Goal: Task Accomplishment & Management: Manage account settings

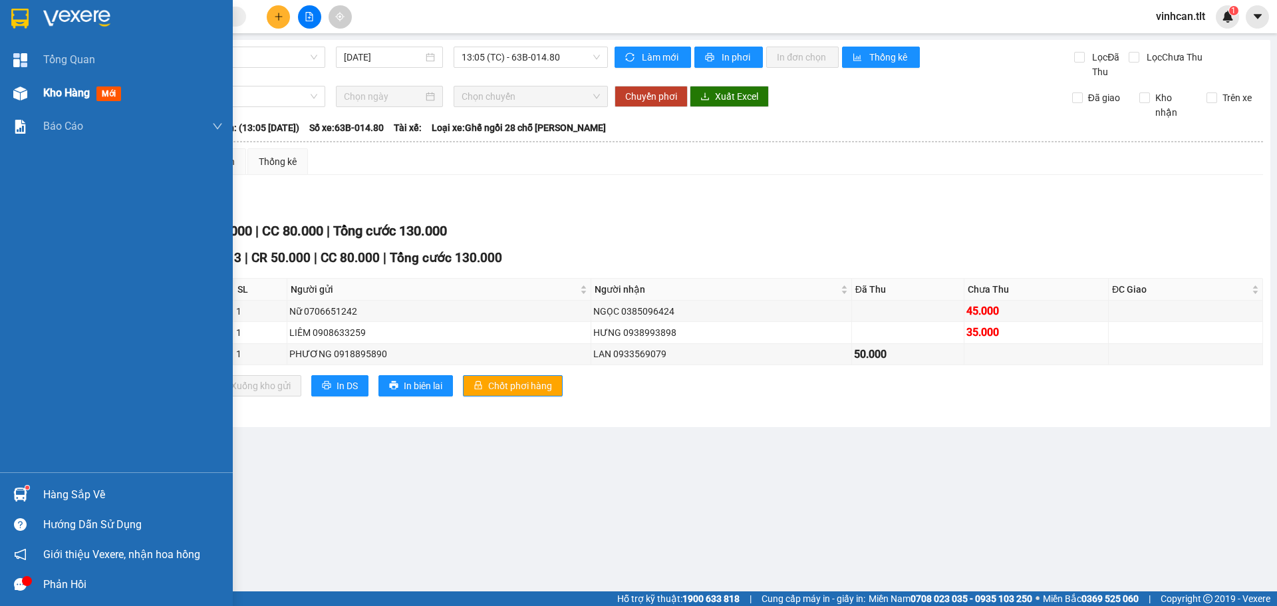
click at [41, 100] on div "Kho hàng mới" at bounding box center [116, 92] width 233 height 33
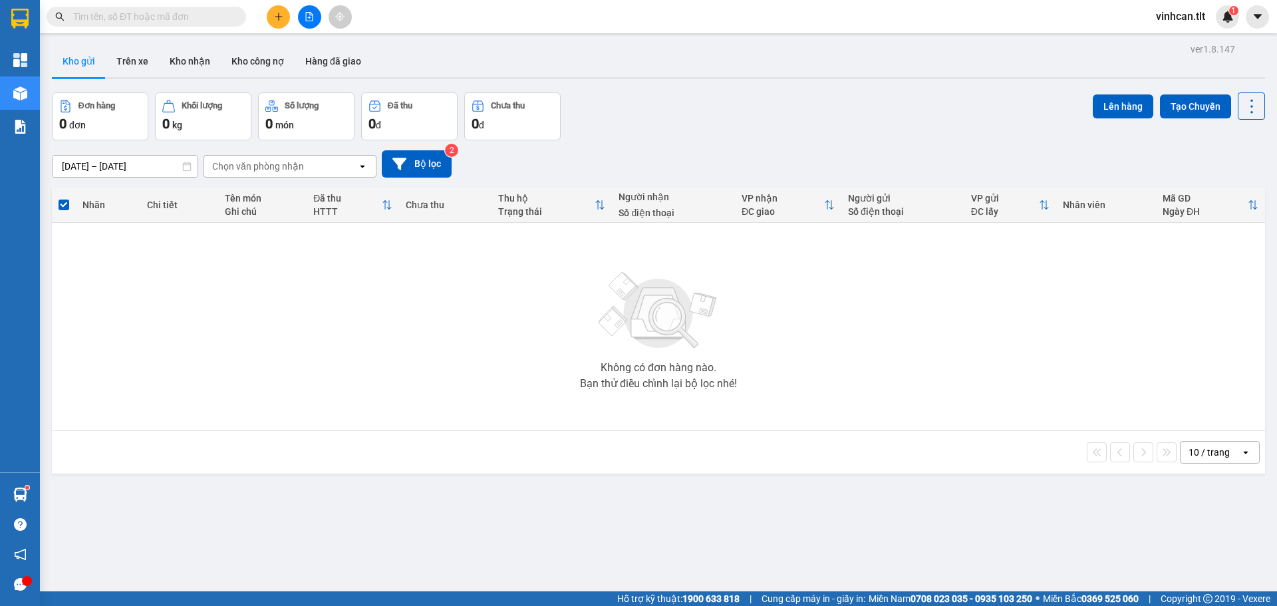
click at [285, 13] on button at bounding box center [278, 16] width 23 height 23
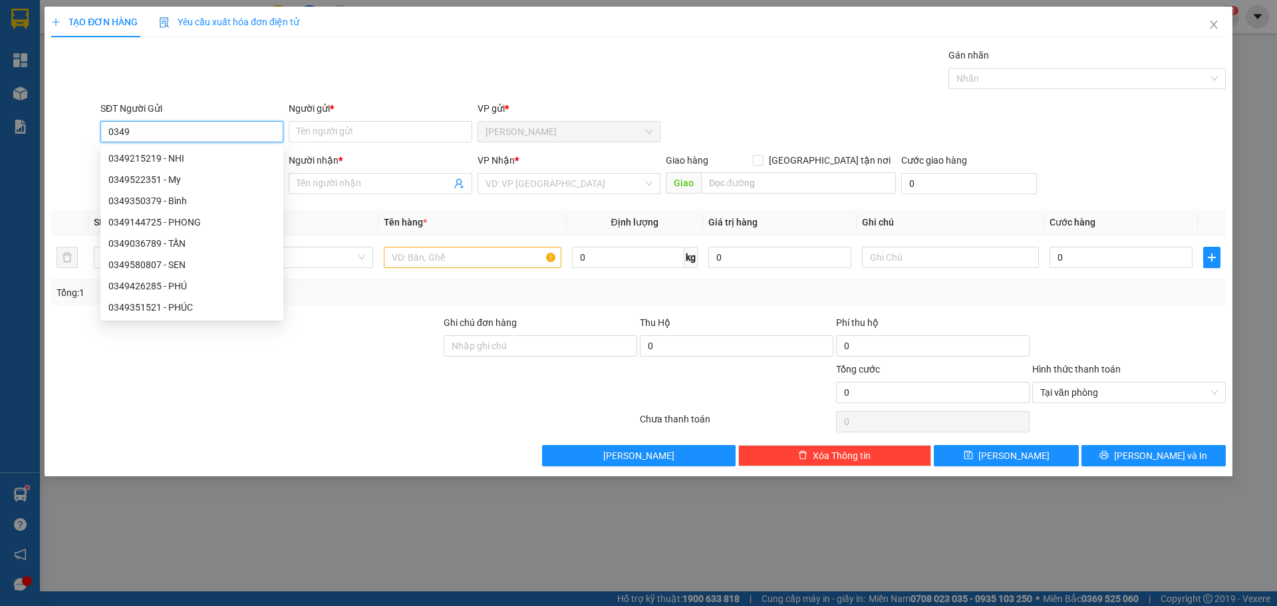
click at [116, 131] on input "0349" at bounding box center [191, 131] width 183 height 21
click at [134, 284] on div "0981741349 - VÂN" at bounding box center [191, 286] width 167 height 15
type input "0981741349"
type input "VÂN"
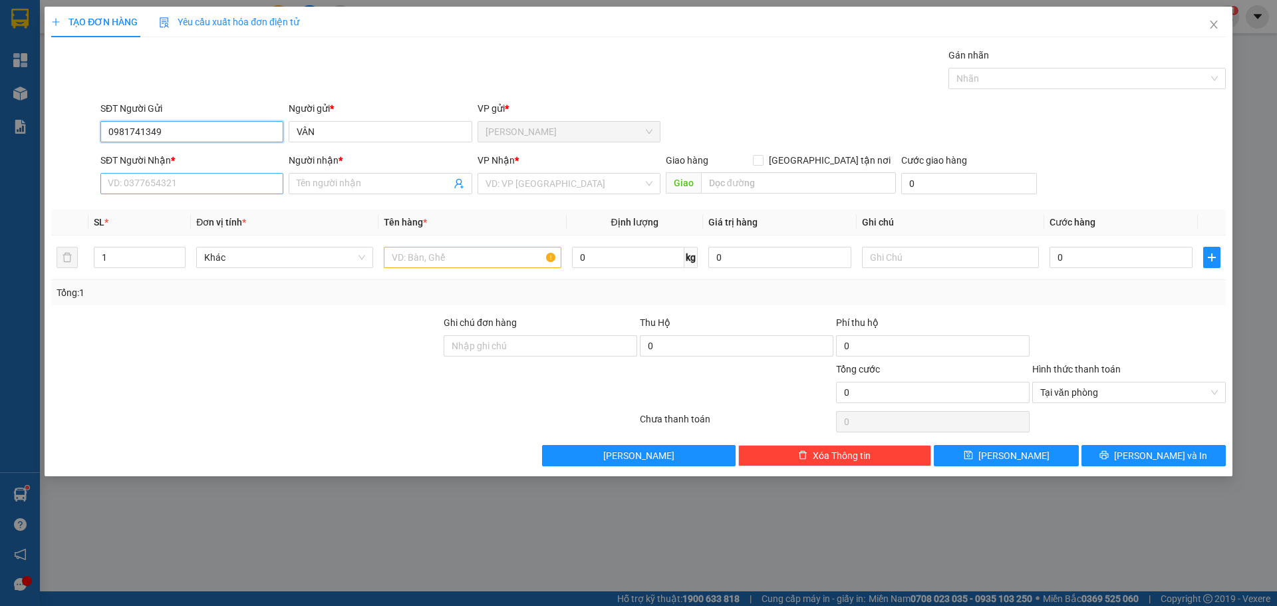
type input "0981741349"
click at [229, 184] on input "SĐT Người Nhận *" at bounding box center [191, 183] width 183 height 21
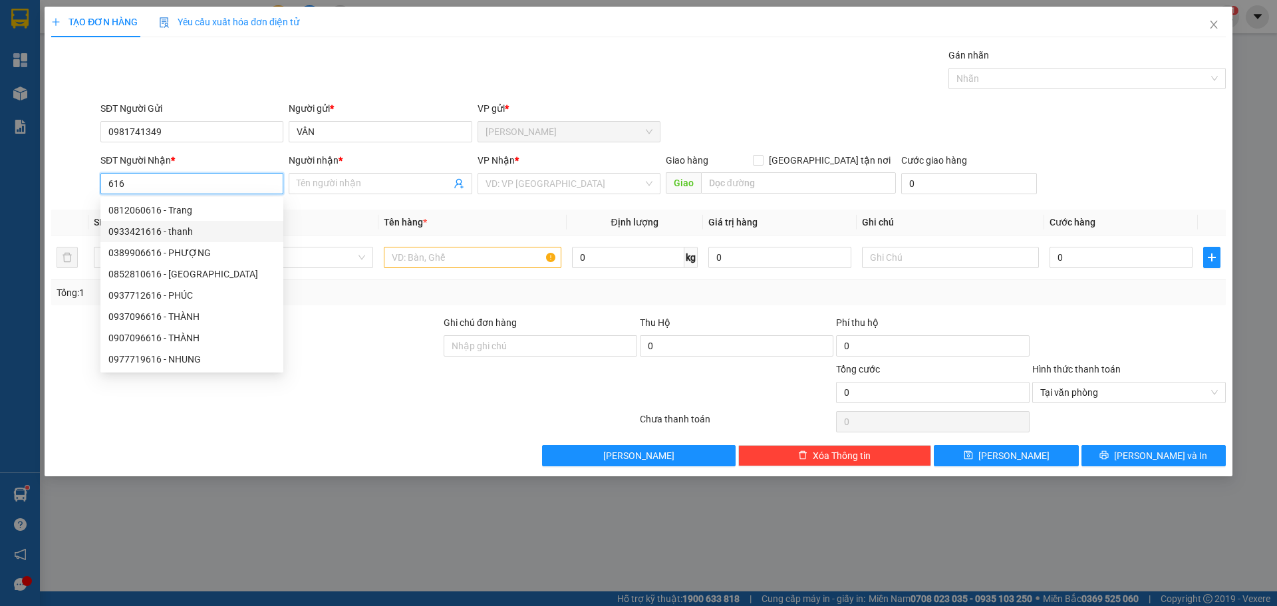
click at [208, 232] on div "0933421616 - thanh" at bounding box center [191, 231] width 167 height 15
type input "0933421616"
type input "thanh"
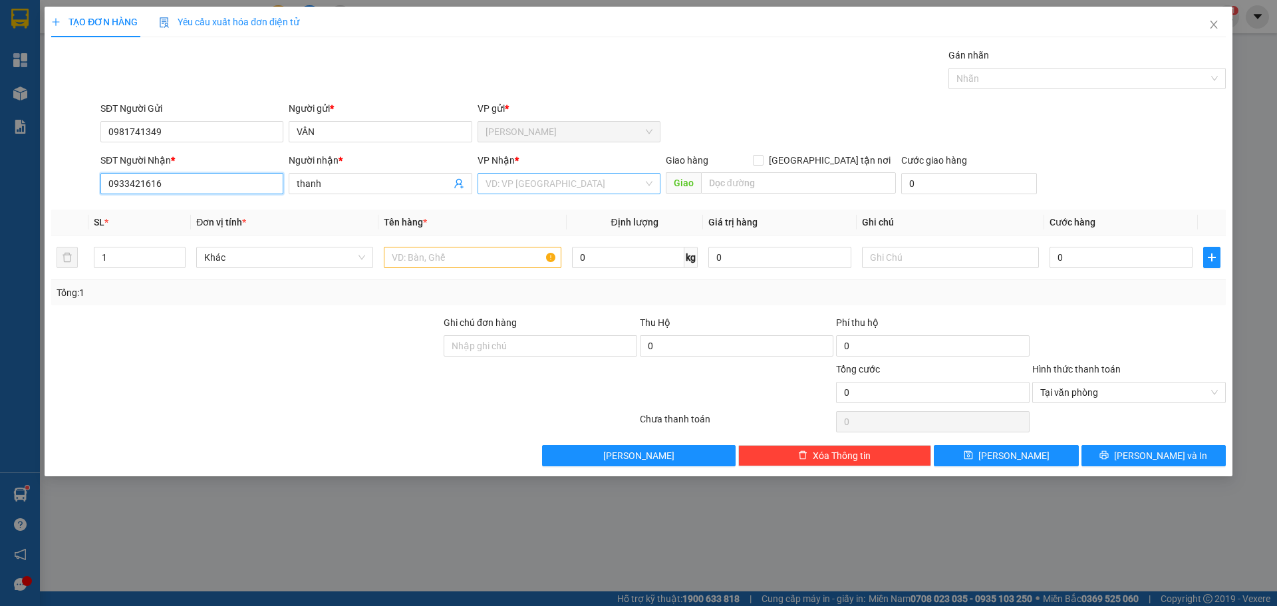
type input "0933421616"
click at [545, 179] on input "search" at bounding box center [564, 184] width 158 height 20
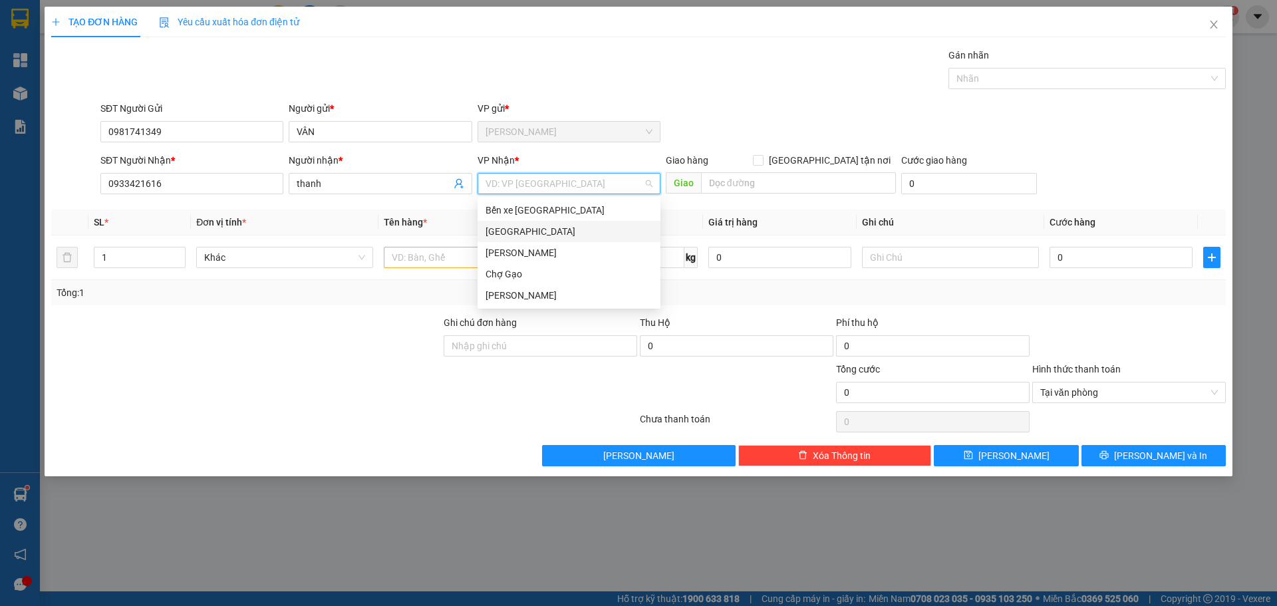
click at [531, 227] on div "[GEOGRAPHIC_DATA]" at bounding box center [568, 231] width 167 height 15
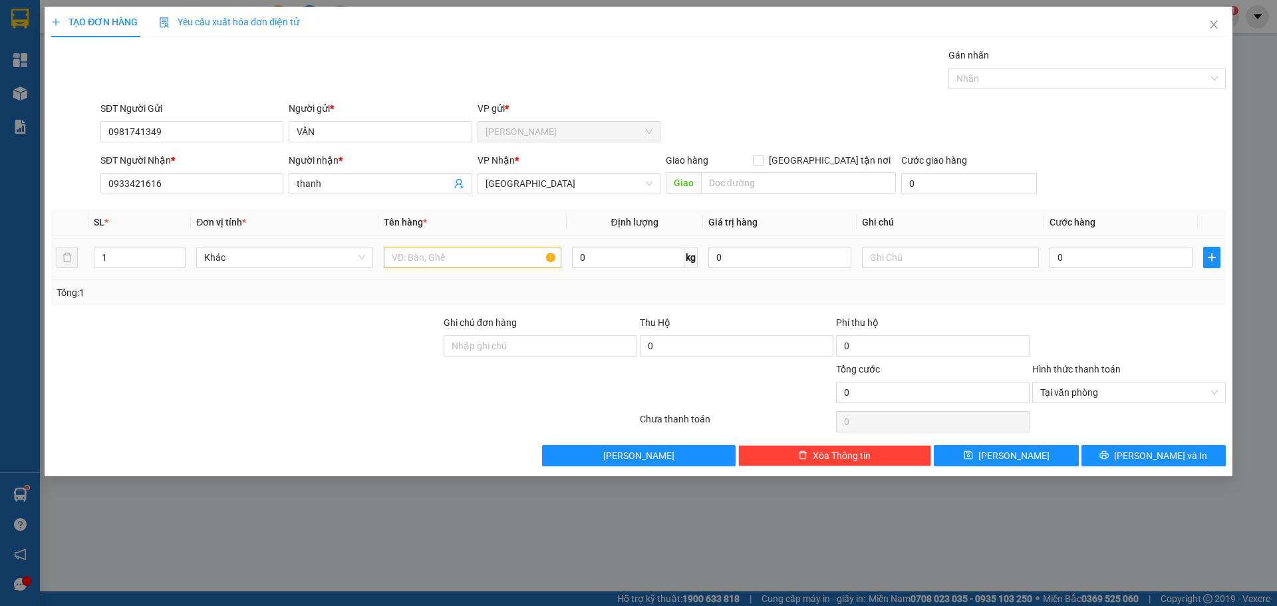
click at [476, 268] on div at bounding box center [472, 257] width 177 height 27
click at [470, 262] on input "text" at bounding box center [472, 257] width 177 height 21
click at [464, 258] on input "text" at bounding box center [472, 257] width 177 height 21
paste input "ÀNG"
type input "1B VÀNG"
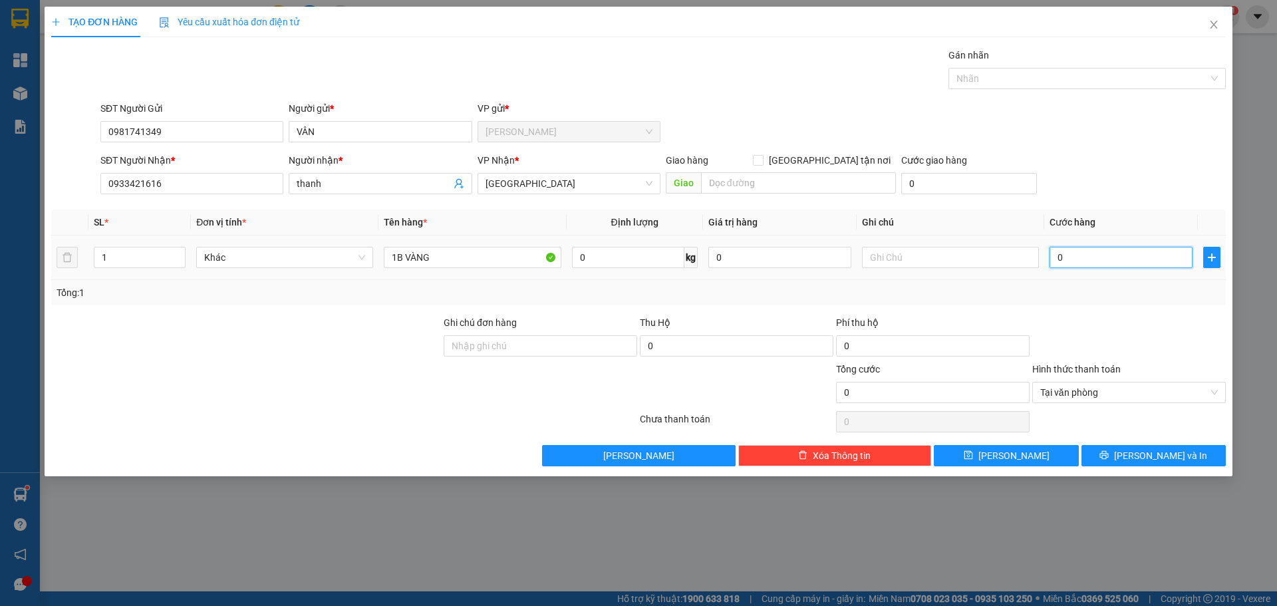
click at [1086, 253] on input "0" at bounding box center [1120, 257] width 143 height 21
type input "3"
type input "35"
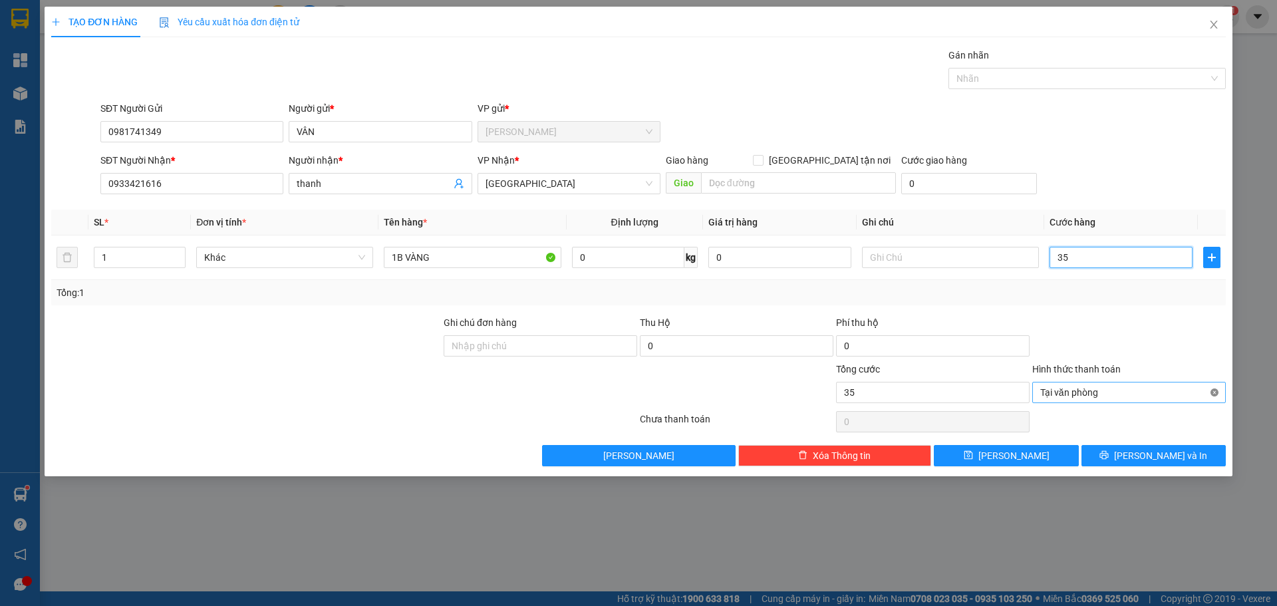
type input "35"
drag, startPoint x: 1217, startPoint y: 388, endPoint x: 1210, endPoint y: 401, distance: 14.3
type input "35.000"
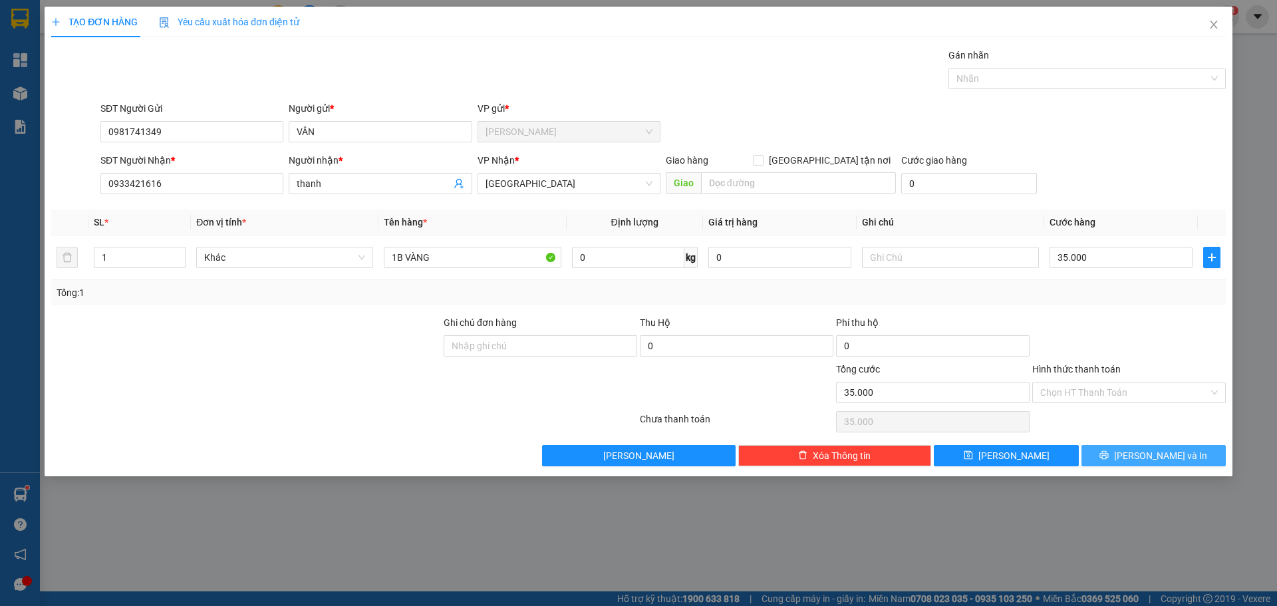
click at [1203, 451] on button "[PERSON_NAME] và In" at bounding box center [1153, 455] width 144 height 21
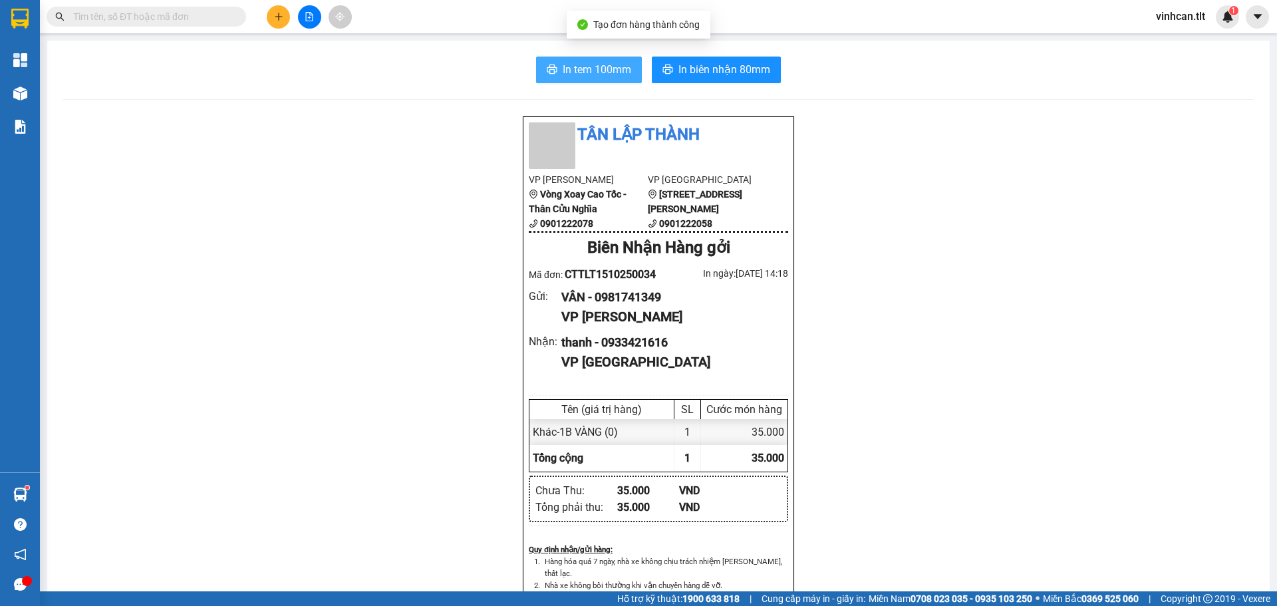
click at [596, 73] on span "In tem 100mm" at bounding box center [597, 69] width 69 height 17
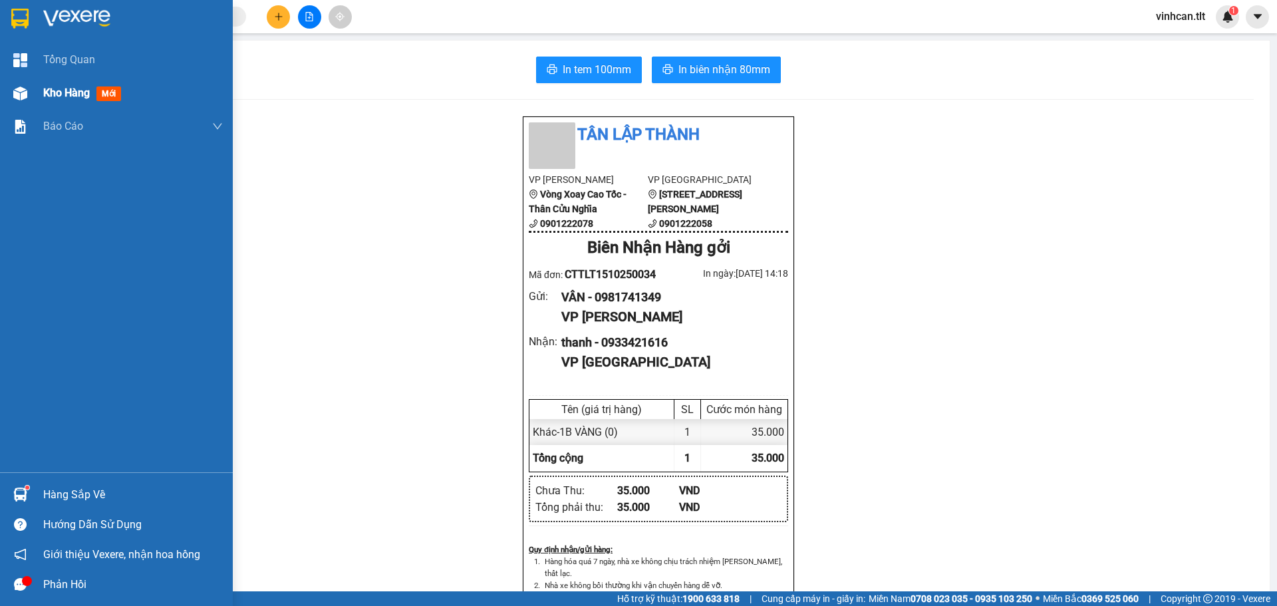
click at [25, 95] on img at bounding box center [20, 93] width 14 height 14
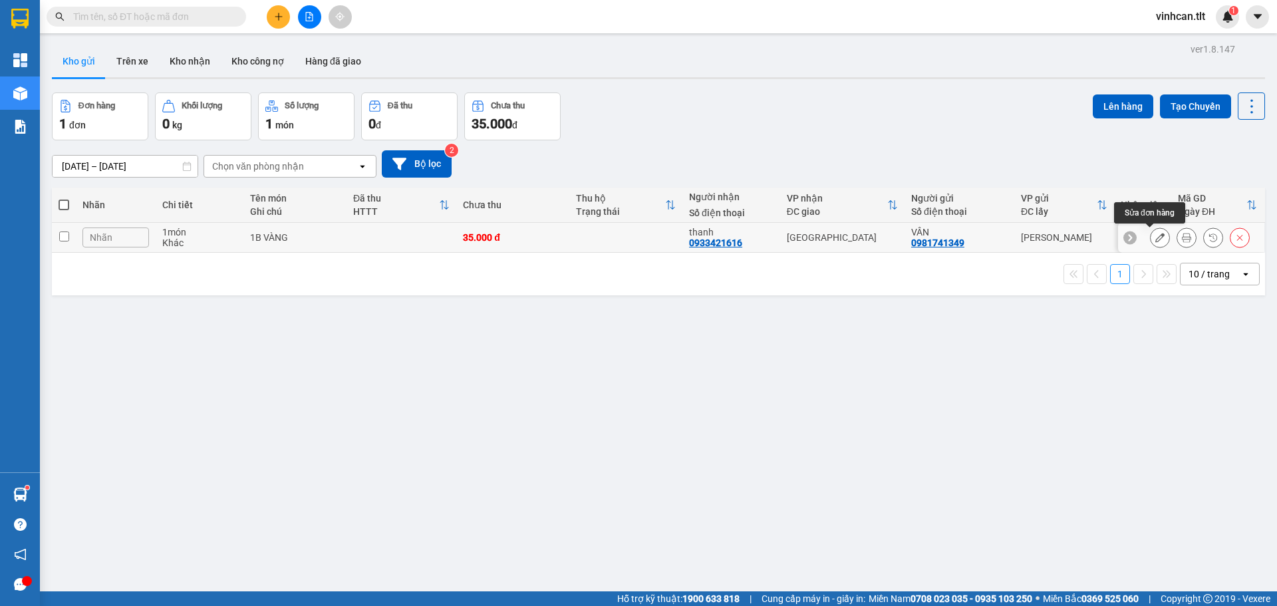
click at [1151, 243] on button at bounding box center [1160, 237] width 19 height 23
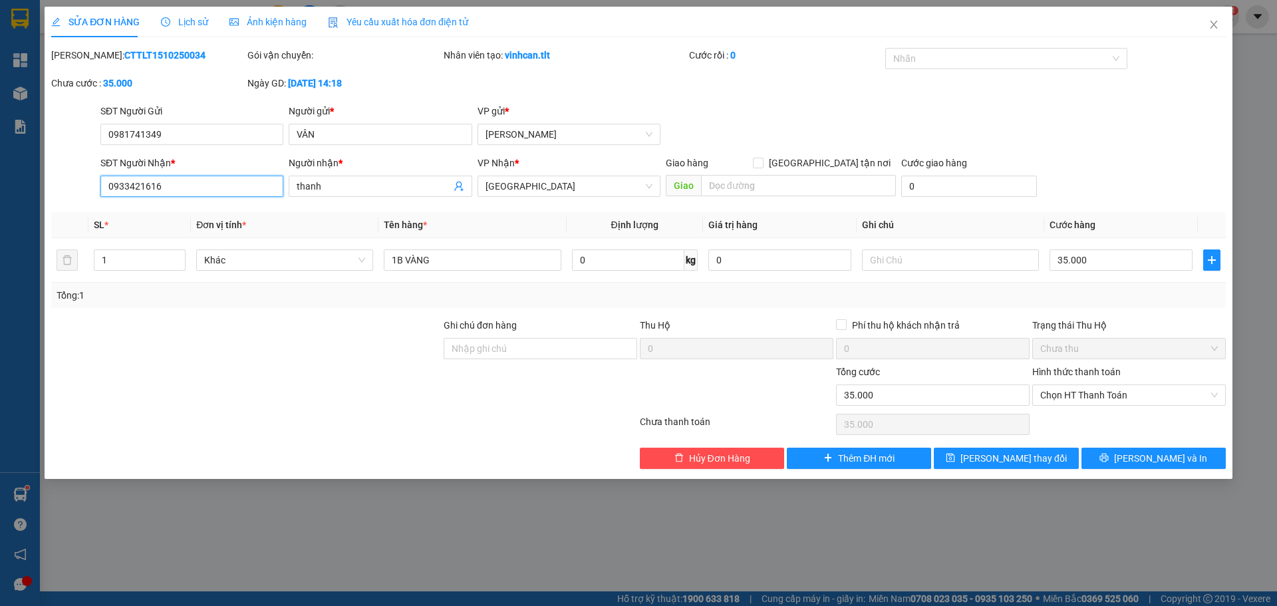
click at [190, 190] on input "0933421616" at bounding box center [191, 186] width 183 height 21
type input "0908288616"
click at [1112, 454] on button "[PERSON_NAME] và In" at bounding box center [1153, 458] width 144 height 21
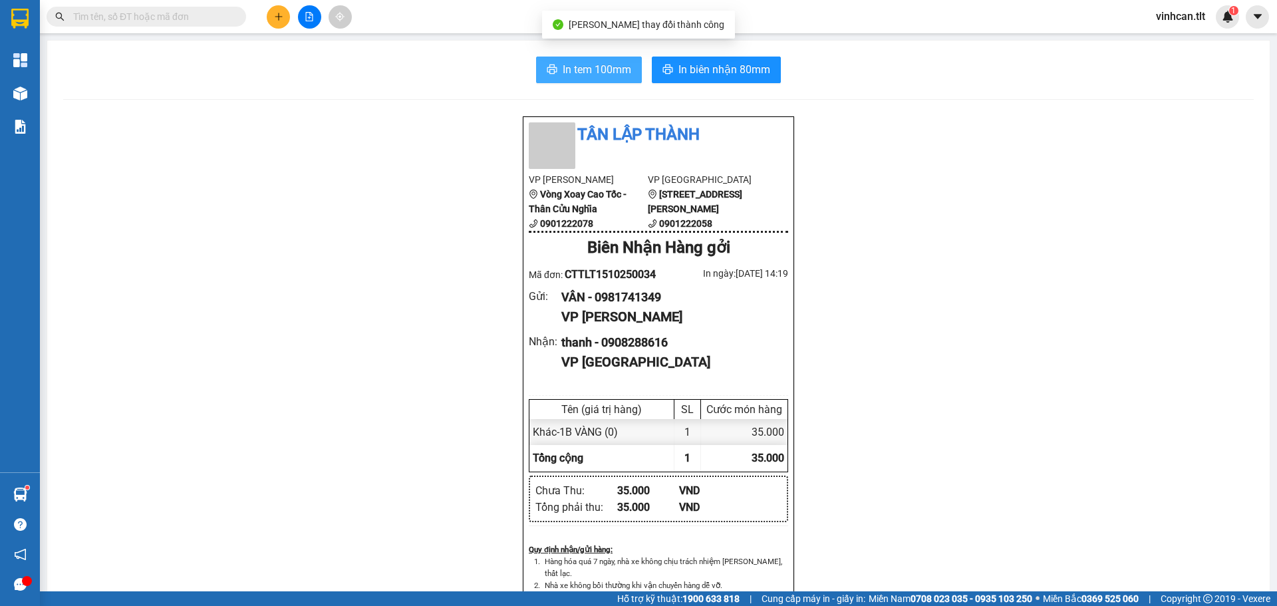
click at [578, 78] on button "In tem 100mm" at bounding box center [589, 70] width 106 height 27
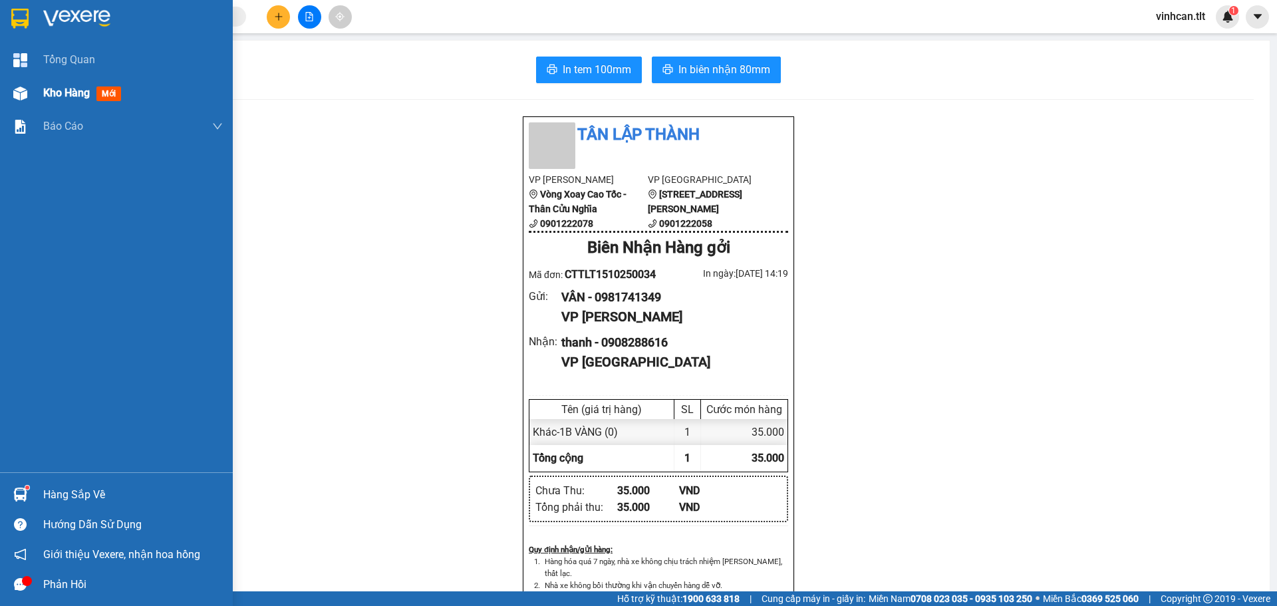
click at [9, 95] on div at bounding box center [20, 93] width 23 height 23
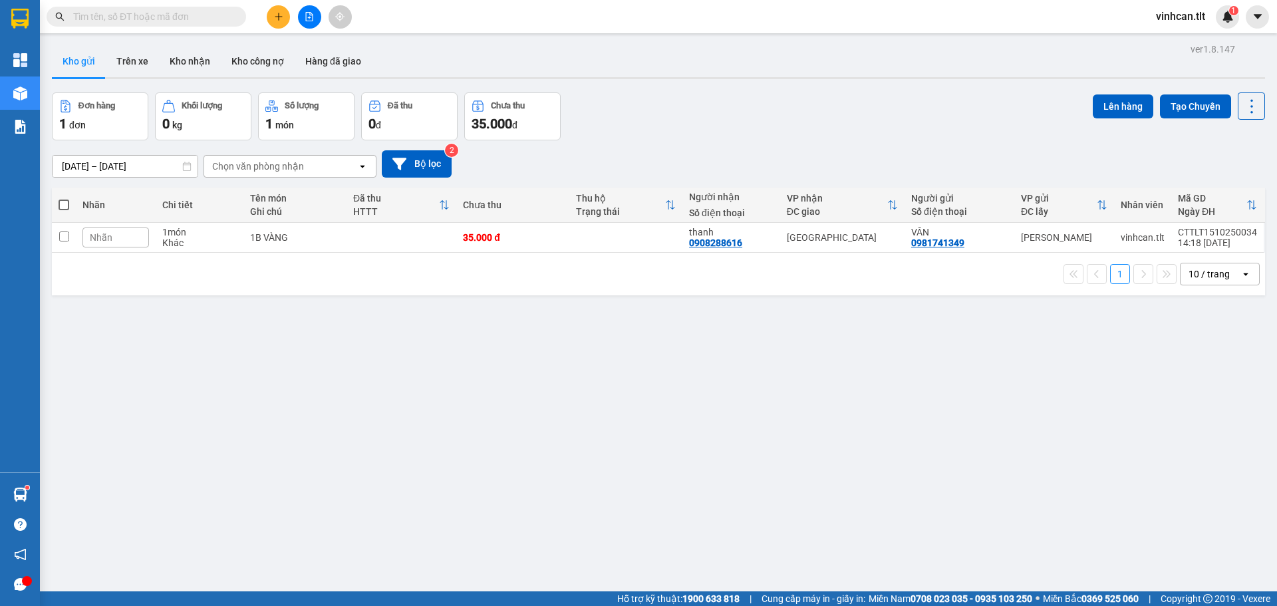
click at [59, 201] on span at bounding box center [64, 205] width 11 height 11
click at [64, 198] on input "checkbox" at bounding box center [64, 198] width 0 height 0
checkbox input "true"
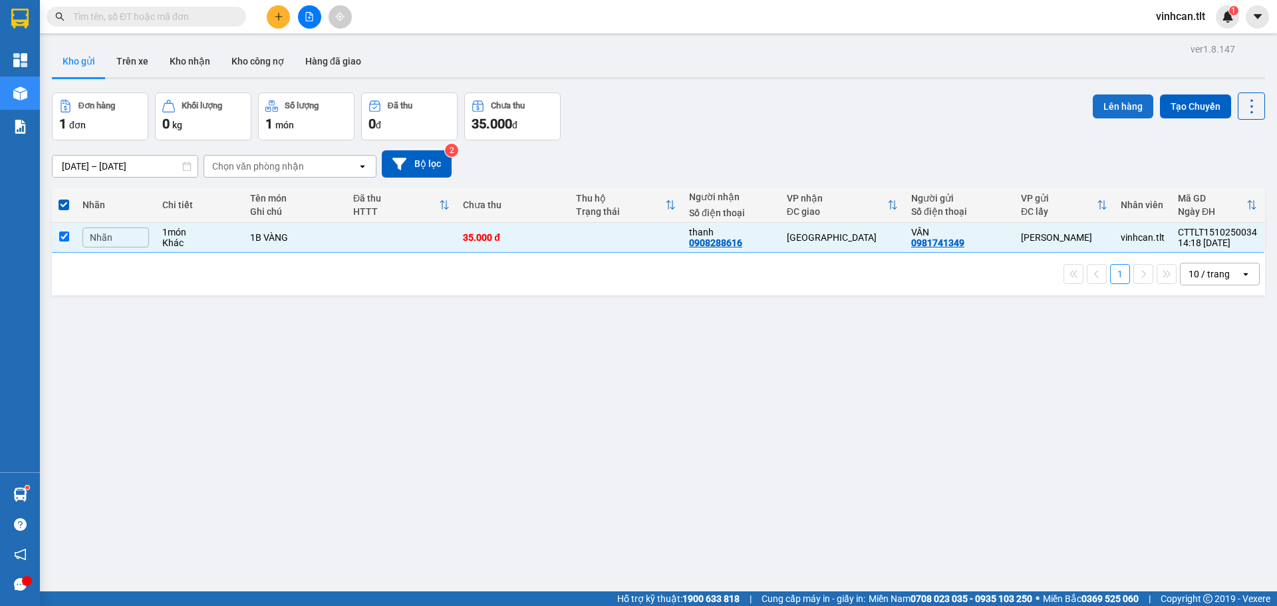
click at [1105, 108] on button "Lên hàng" at bounding box center [1123, 106] width 61 height 24
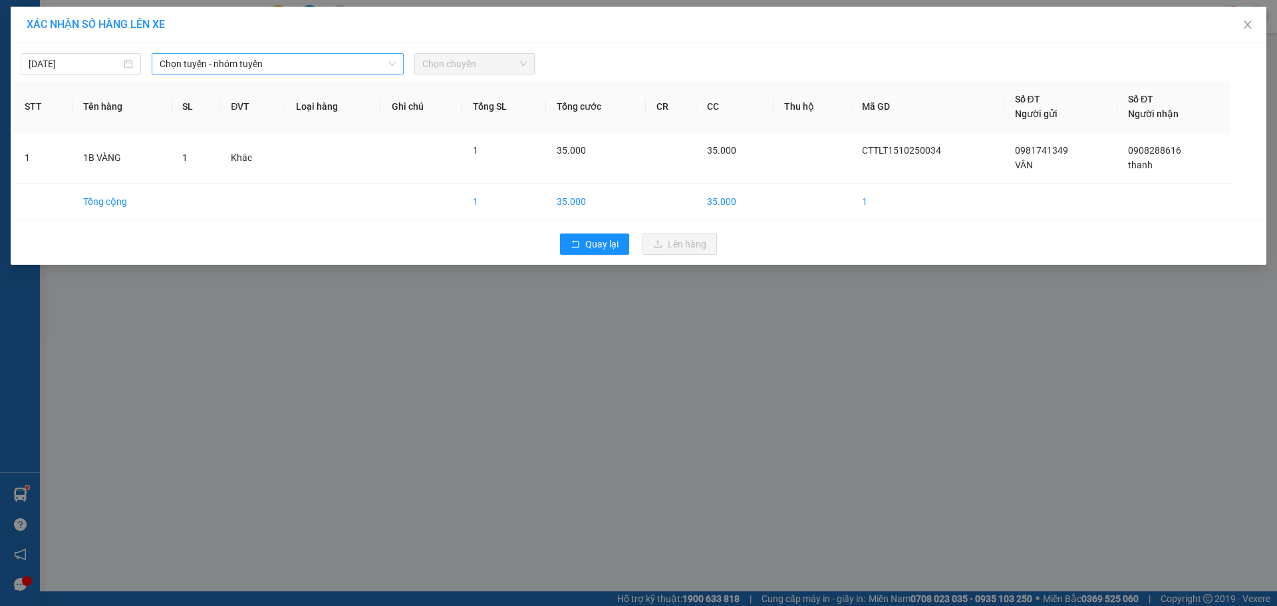
click at [242, 61] on span "Chọn tuyến - nhóm tuyến" at bounding box center [278, 64] width 236 height 20
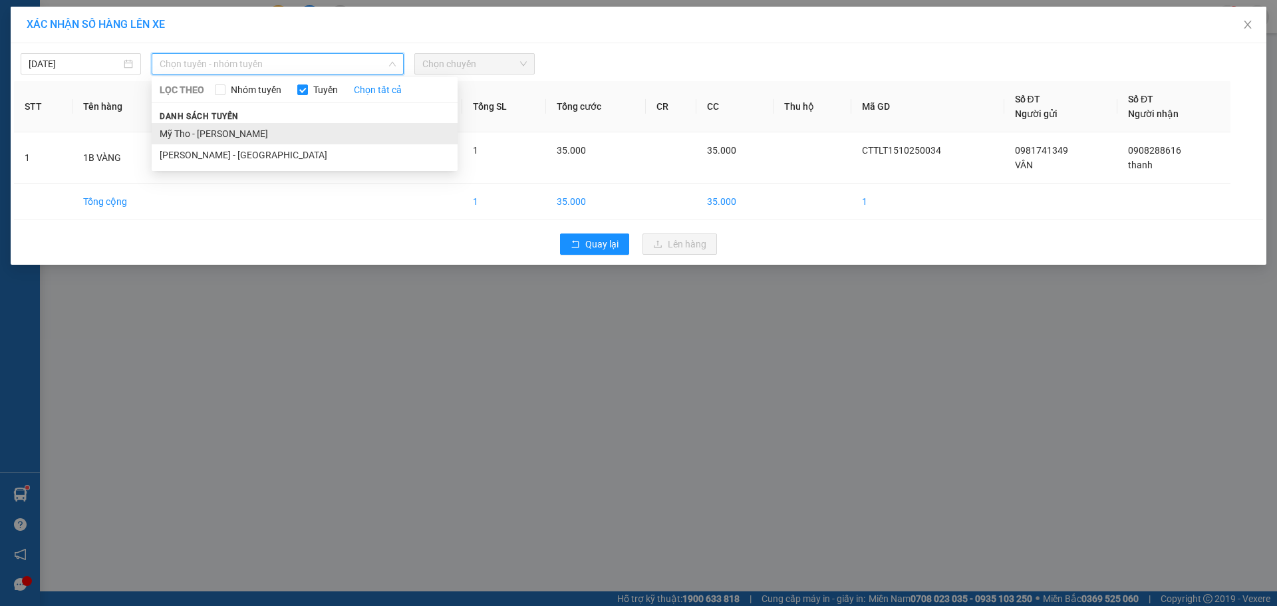
click at [231, 126] on li "Mỹ Tho - [PERSON_NAME]" at bounding box center [305, 133] width 306 height 21
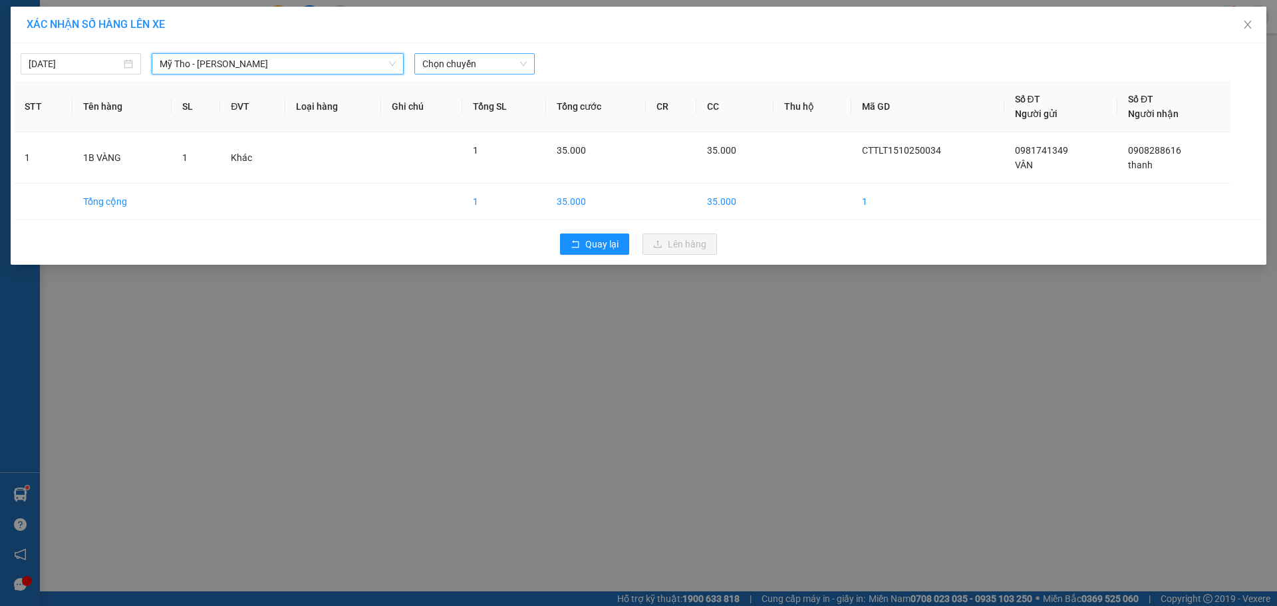
click at [446, 56] on span "Chọn chuyến" at bounding box center [474, 64] width 104 height 20
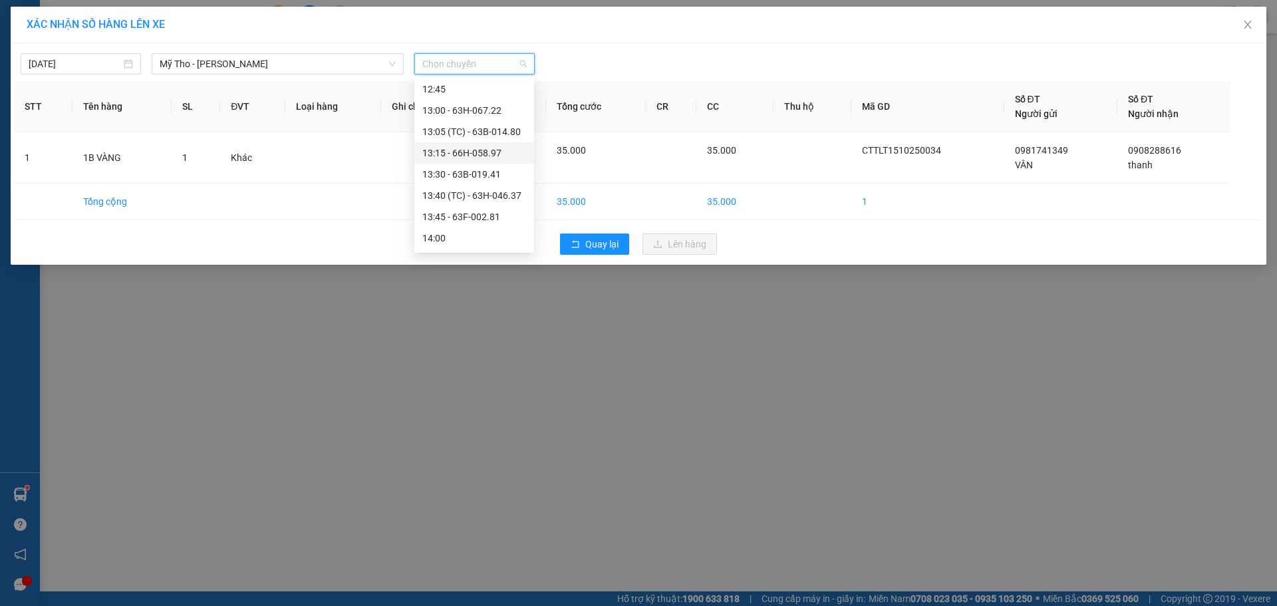
scroll to position [1197, 0]
click at [508, 191] on div "13:45 - 63F-002.81" at bounding box center [474, 191] width 104 height 15
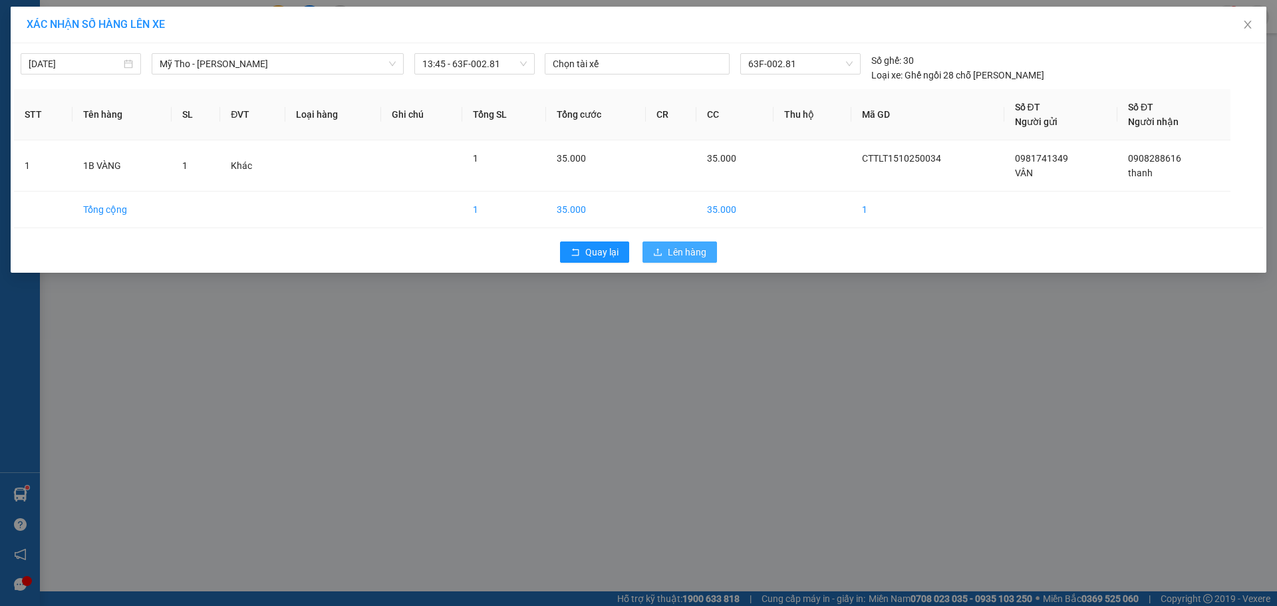
click at [682, 259] on button "Lên hàng" at bounding box center [679, 251] width 74 height 21
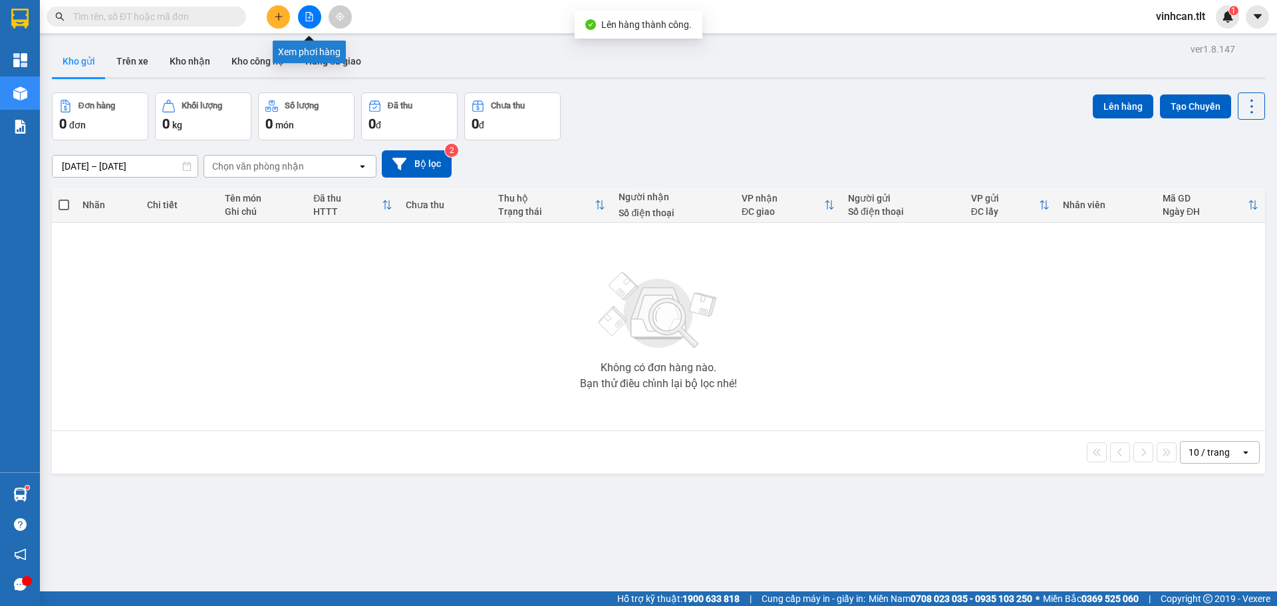
click at [301, 13] on button at bounding box center [309, 16] width 23 height 23
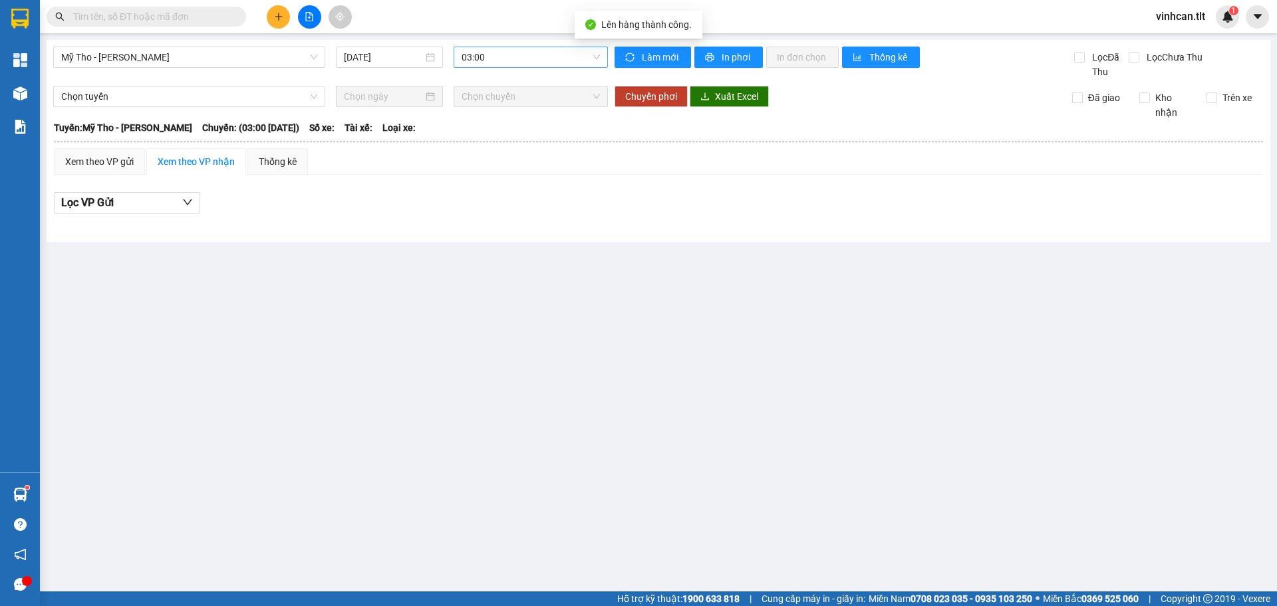
click at [490, 57] on span "03:00" at bounding box center [531, 57] width 138 height 20
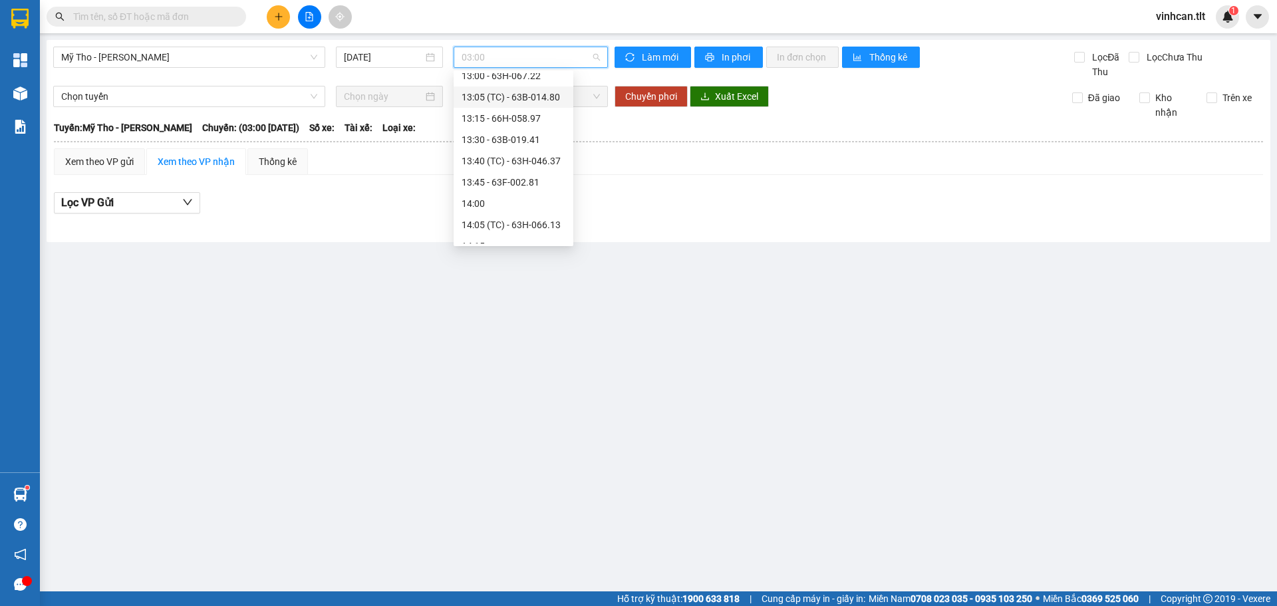
scroll to position [1197, 0]
click at [533, 185] on div "13:45 - 63F-002.81" at bounding box center [514, 185] width 104 height 15
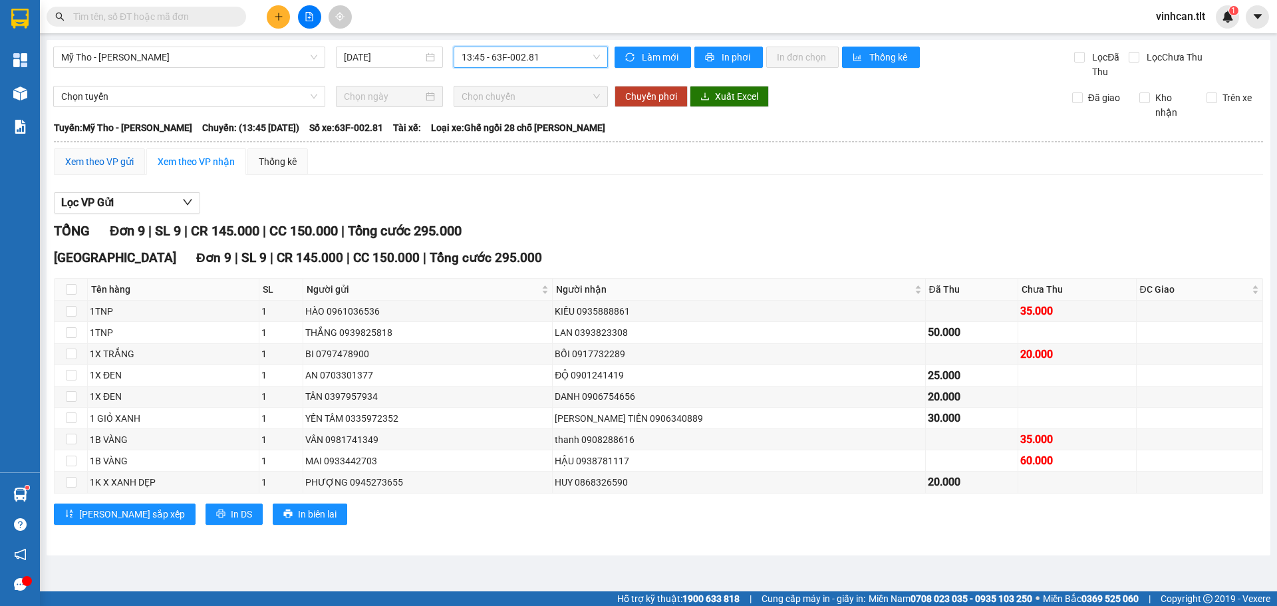
click at [98, 160] on div "Xem theo VP gửi" at bounding box center [99, 161] width 69 height 15
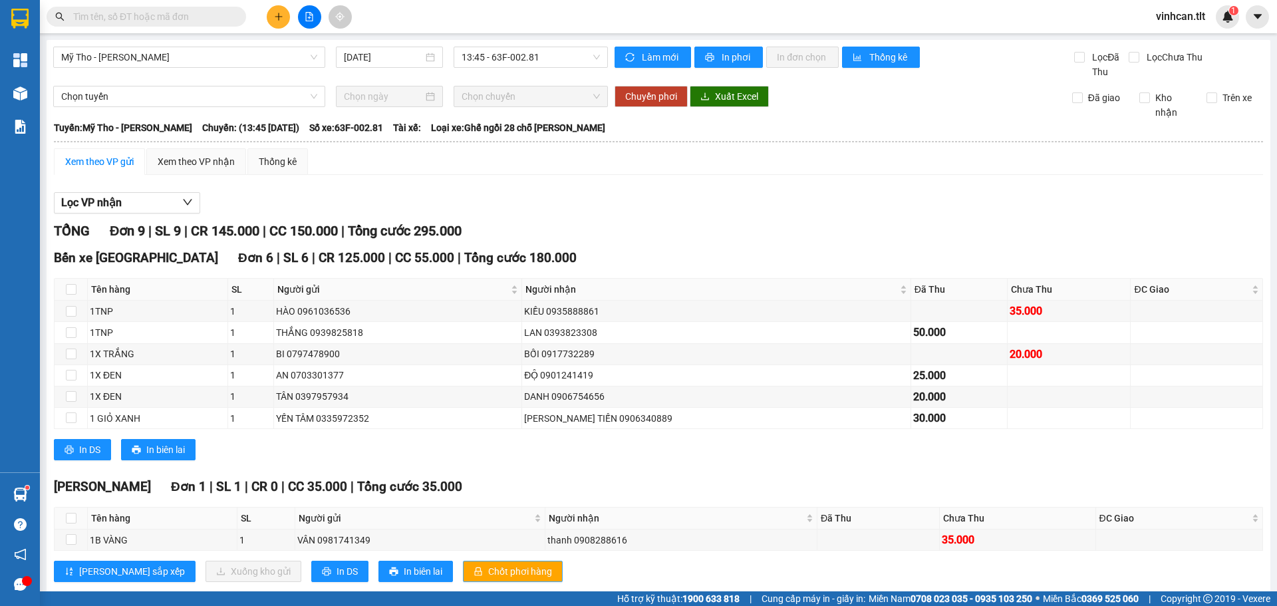
click at [488, 577] on span "Chốt phơi hàng" at bounding box center [520, 571] width 64 height 15
click at [488, 571] on span "Chốt phơi hàng" at bounding box center [520, 571] width 64 height 15
click at [271, 13] on button at bounding box center [278, 16] width 23 height 23
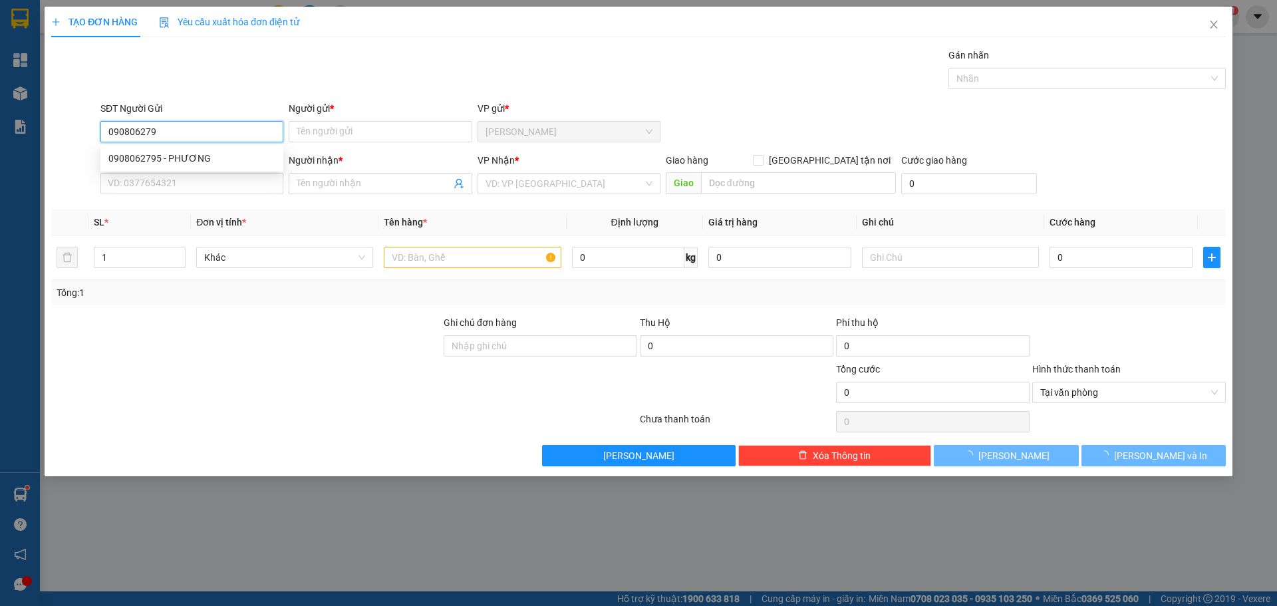
type input "0908062795"
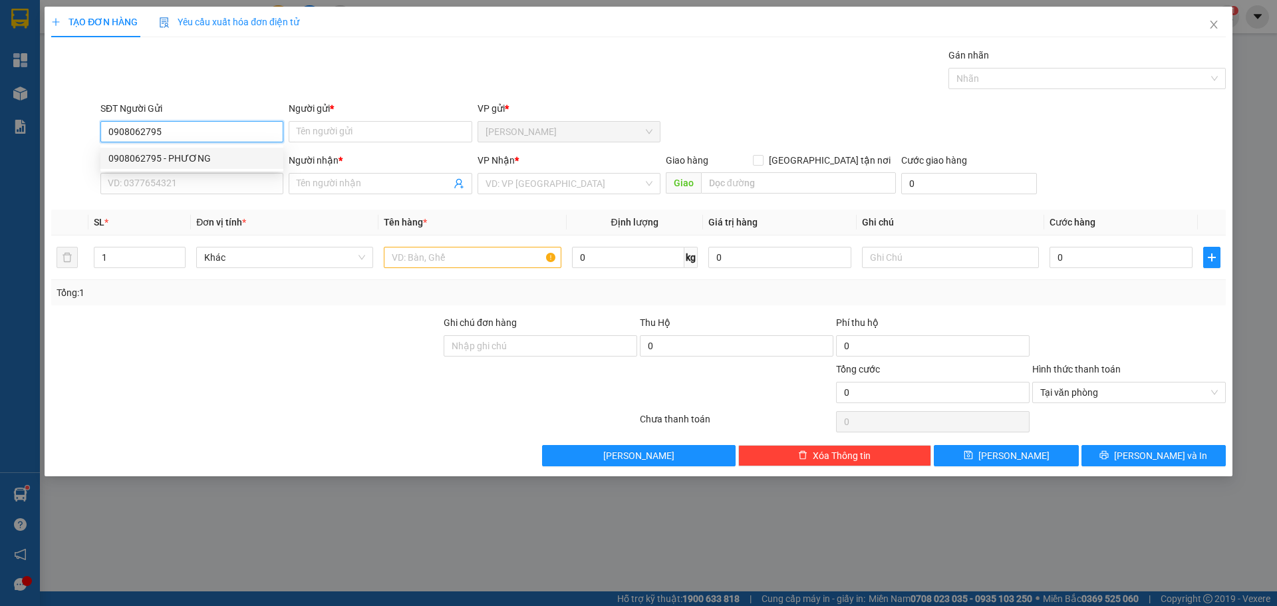
click at [180, 160] on div "0908062795 - PHƯƠNG" at bounding box center [191, 158] width 167 height 15
type input "PHƯƠNG"
type input "0908062795"
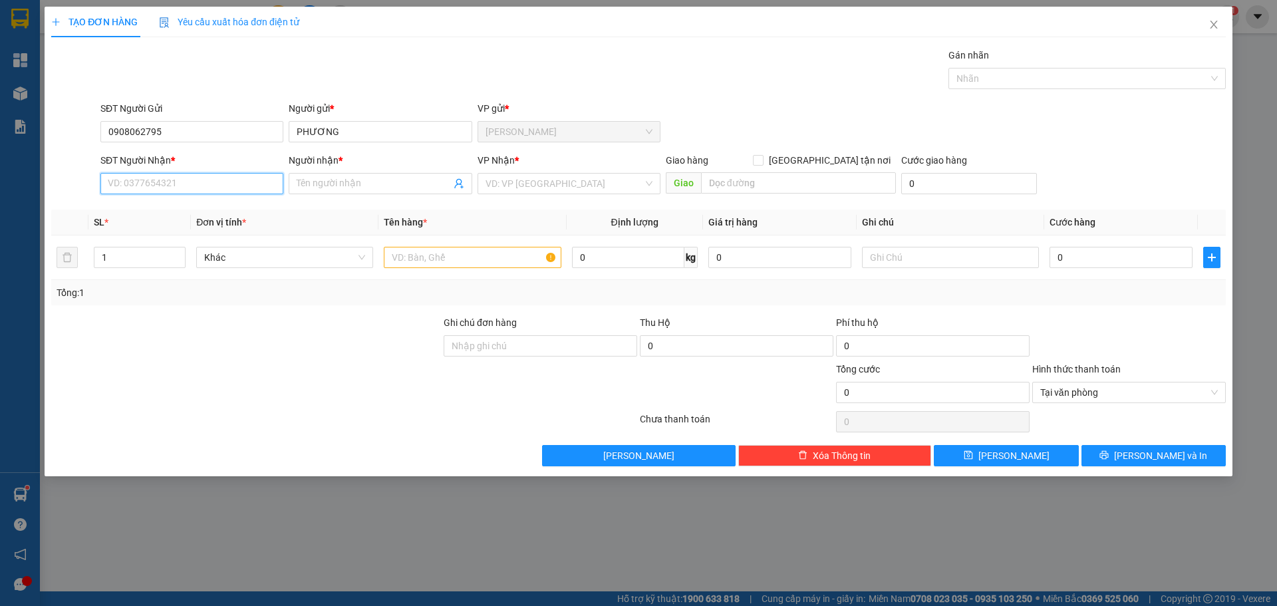
click at [200, 182] on input "SĐT Người Nhận *" at bounding box center [191, 183] width 183 height 21
click at [193, 223] on div "0337838389 - VŨ" at bounding box center [191, 231] width 183 height 21
type input "0337838389"
type input "VŨ"
click at [585, 192] on input "search" at bounding box center [564, 184] width 158 height 20
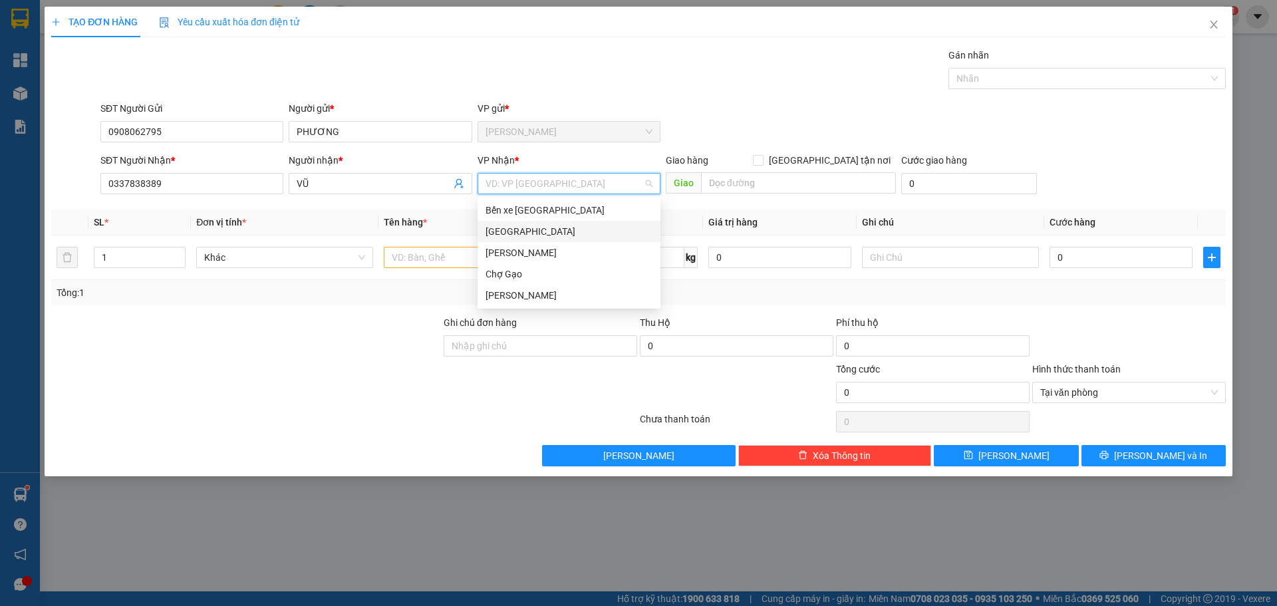
click at [524, 237] on div "[GEOGRAPHIC_DATA]" at bounding box center [568, 231] width 167 height 15
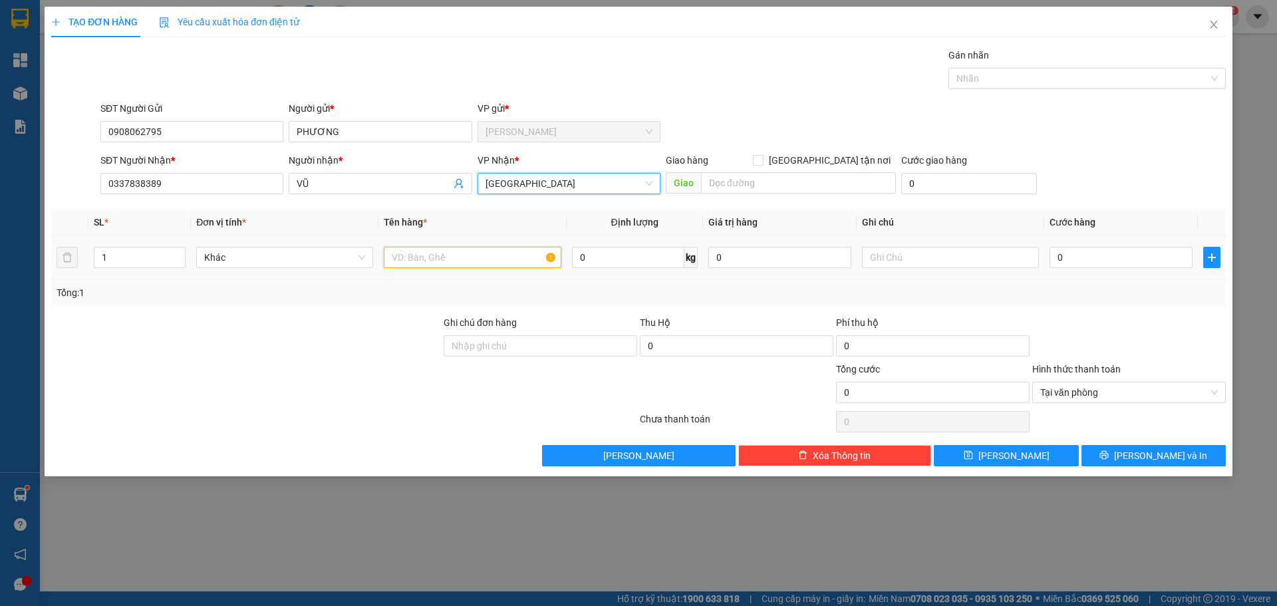
click at [425, 254] on input "text" at bounding box center [472, 257] width 177 height 21
type input "1HNP"
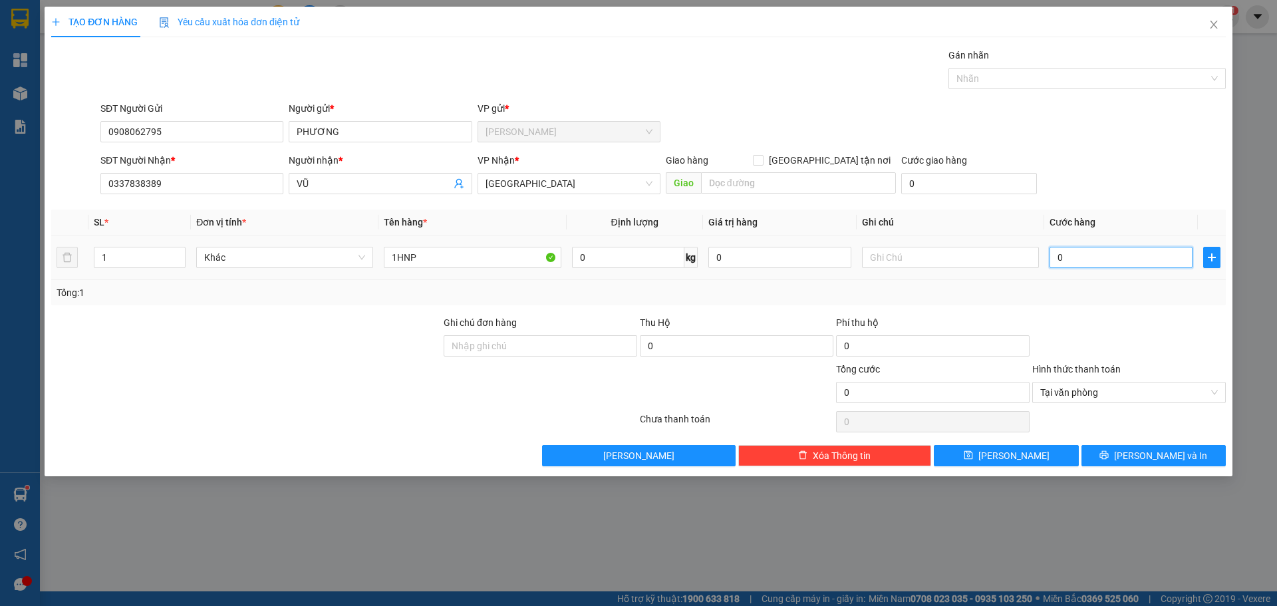
click at [1053, 260] on input "0" at bounding box center [1120, 257] width 143 height 21
type input "2"
type input "20"
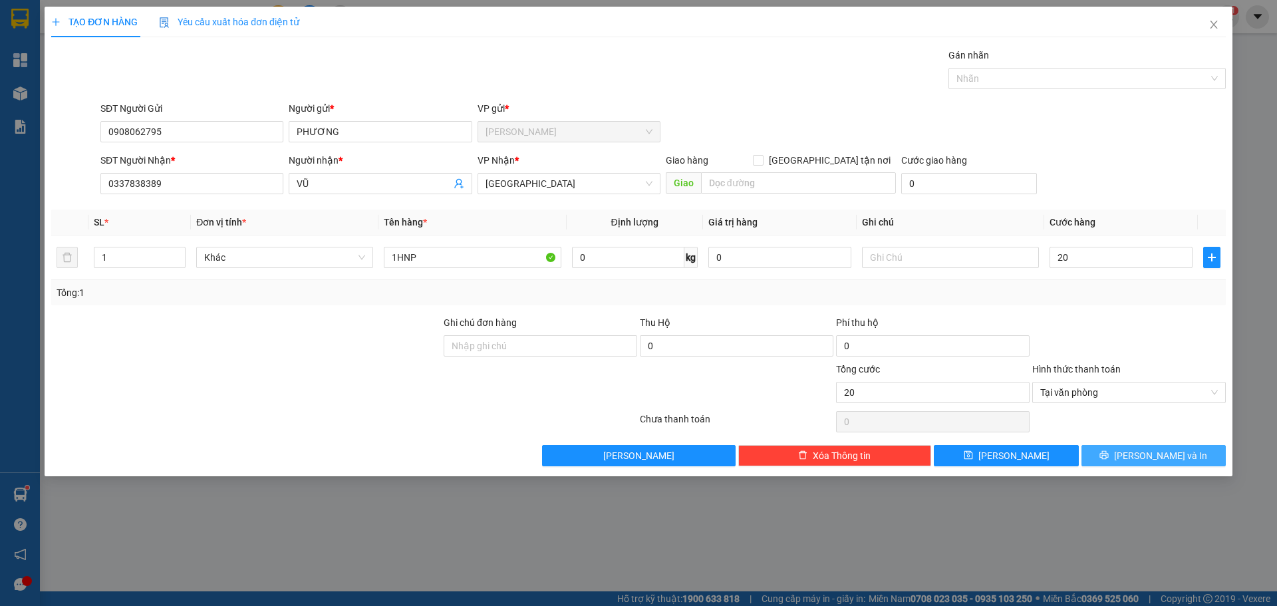
type input "20.000"
click at [1131, 449] on button "[PERSON_NAME] và In" at bounding box center [1153, 455] width 144 height 21
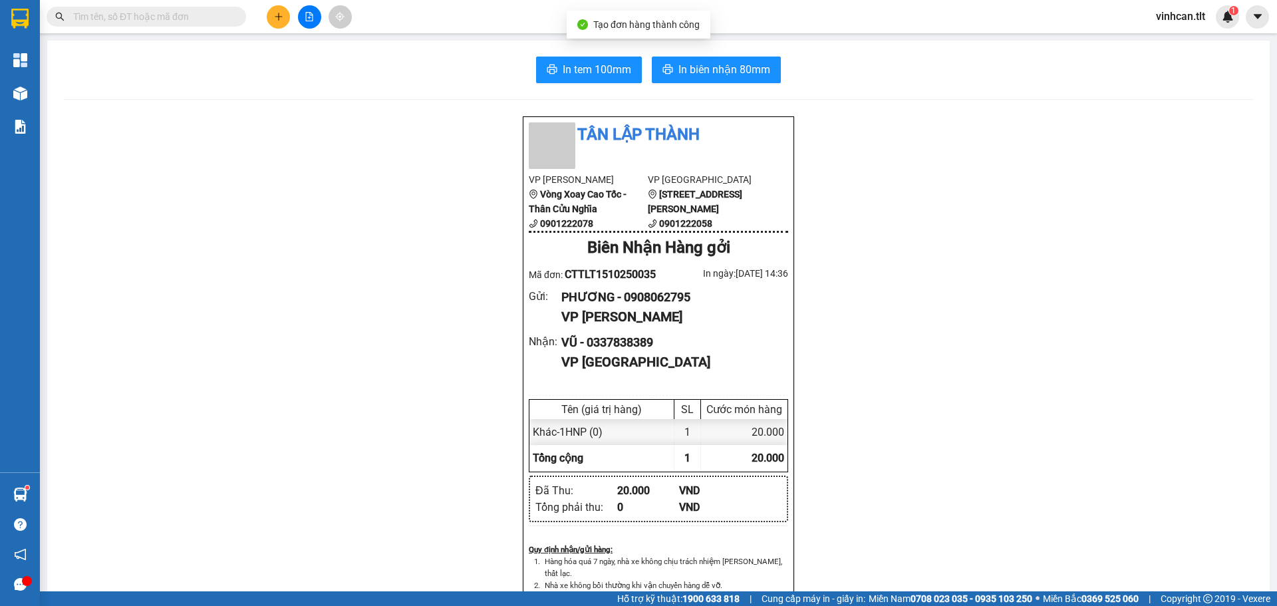
click at [575, 83] on div "In tem 100mm In biên nhận 80mm Tân Lập Thành VP Cao Tốc Vòng Xoay Cao Tốc - Thâ…" at bounding box center [658, 579] width 1222 height 1076
click at [569, 74] on span "In tem 100mm" at bounding box center [597, 69] width 69 height 17
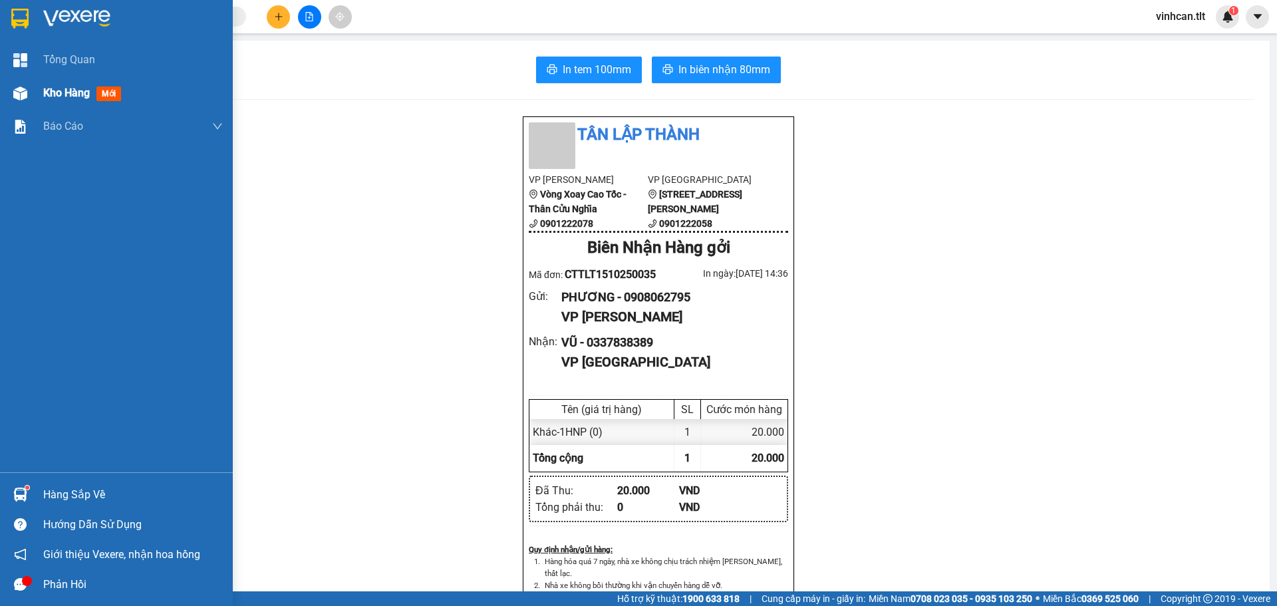
click at [67, 86] on span "Kho hàng" at bounding box center [66, 92] width 47 height 13
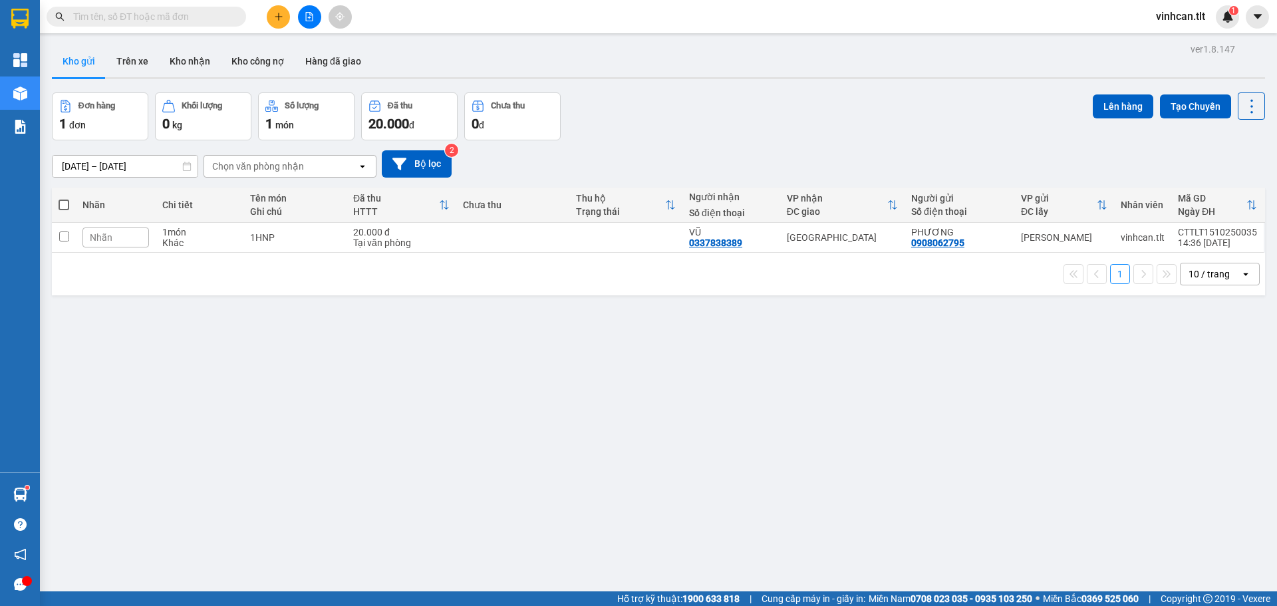
drag, startPoint x: 68, startPoint y: 203, endPoint x: 131, endPoint y: 182, distance: 66.5
click at [68, 202] on span at bounding box center [64, 205] width 11 height 11
click at [64, 198] on input "checkbox" at bounding box center [64, 198] width 0 height 0
checkbox input "true"
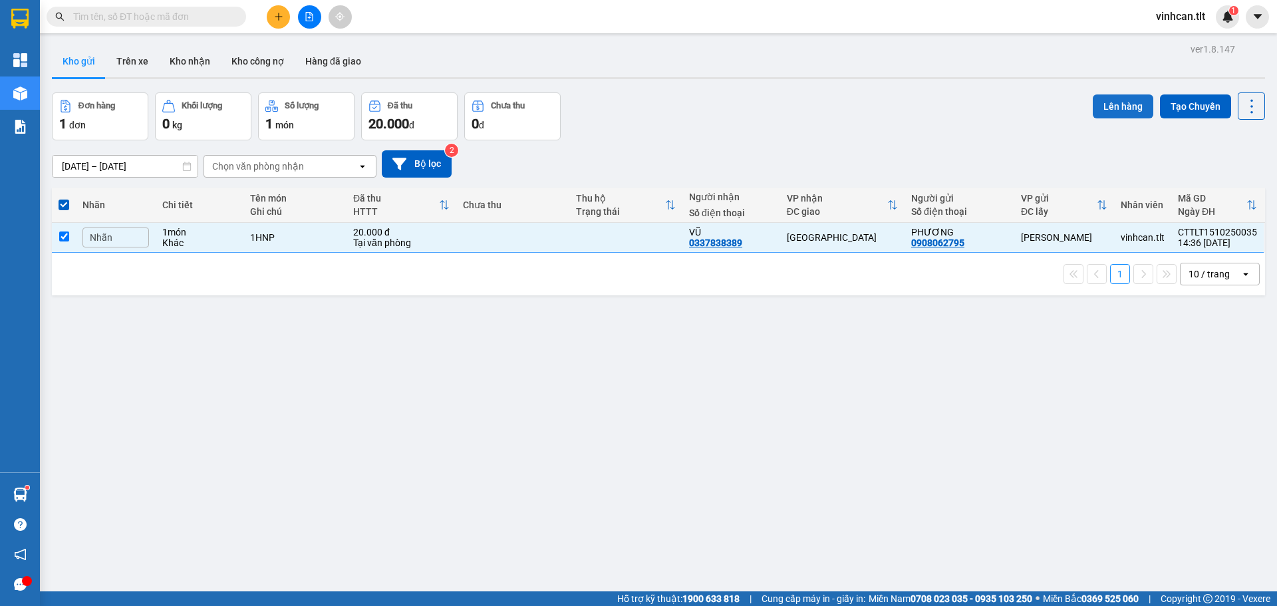
click at [1112, 108] on button "Lên hàng" at bounding box center [1123, 106] width 61 height 24
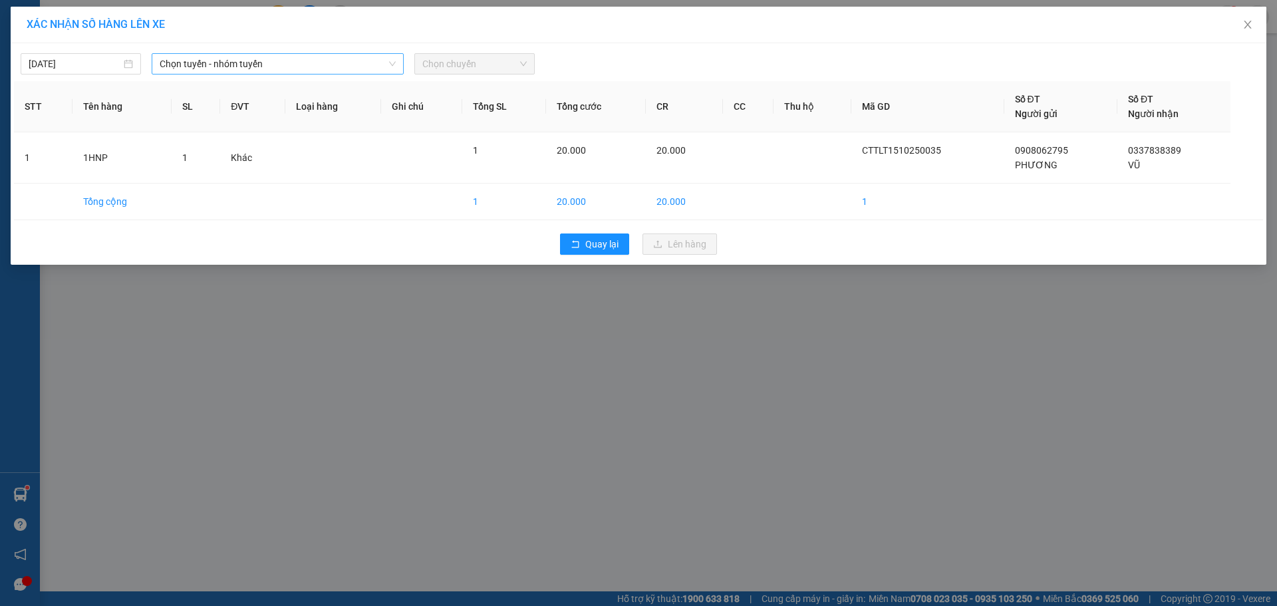
click at [229, 65] on span "Chọn tuyến - nhóm tuyến" at bounding box center [278, 64] width 236 height 20
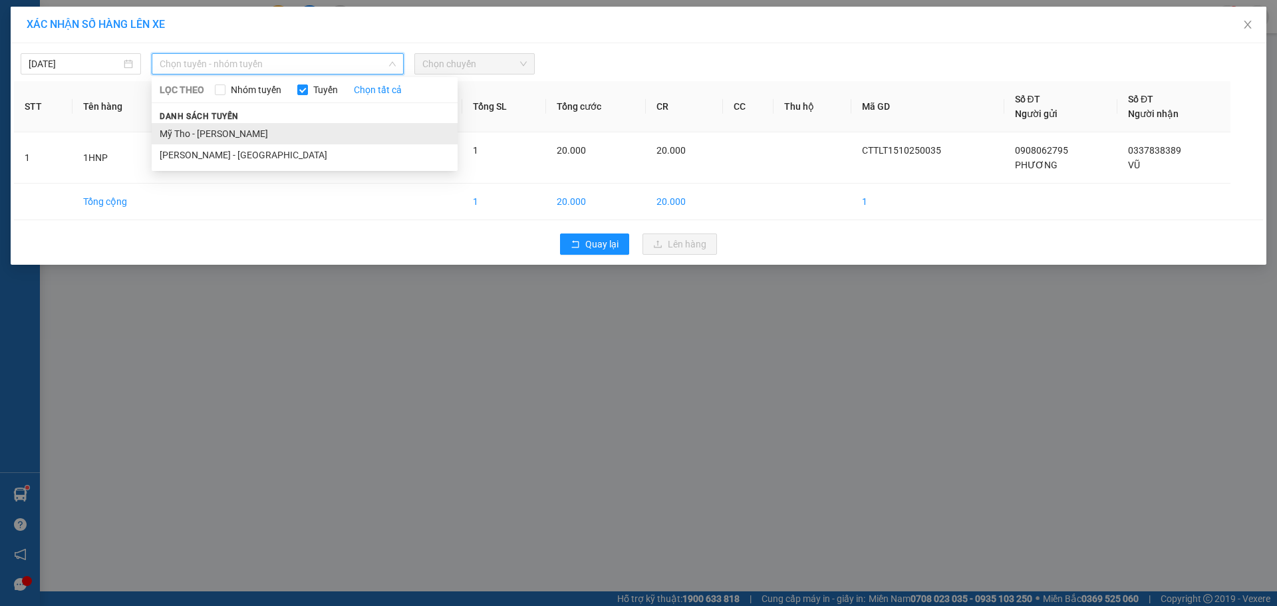
click at [214, 124] on li "Mỹ Tho - [PERSON_NAME]" at bounding box center [305, 133] width 306 height 21
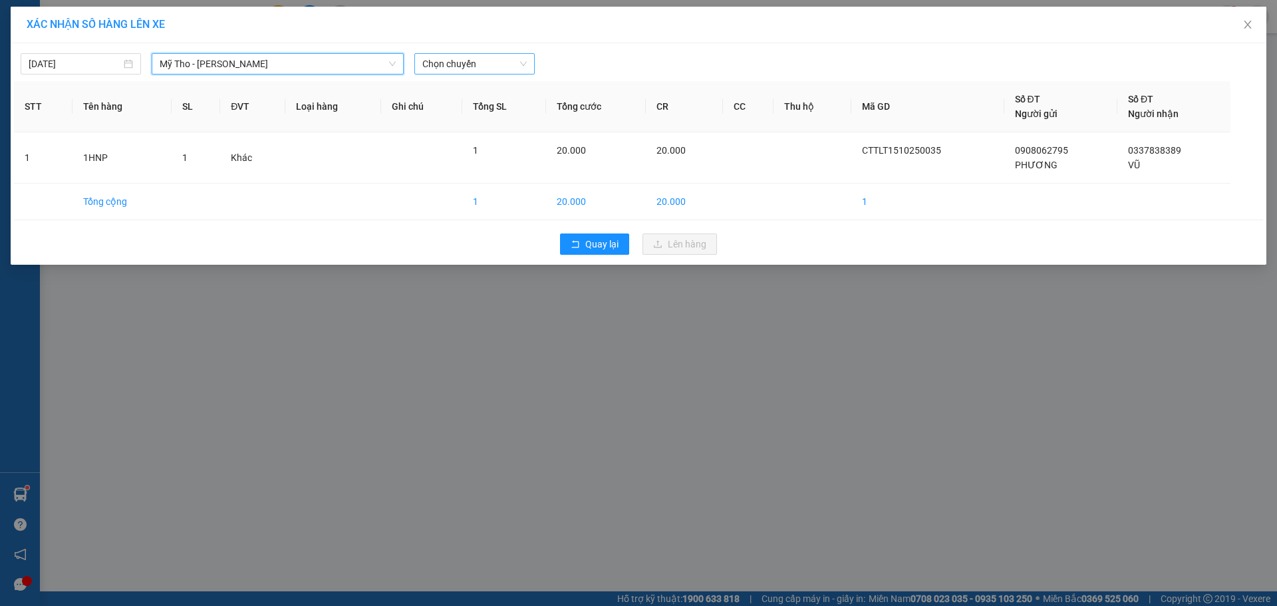
click at [476, 59] on span "Chọn chuyến" at bounding box center [474, 64] width 104 height 20
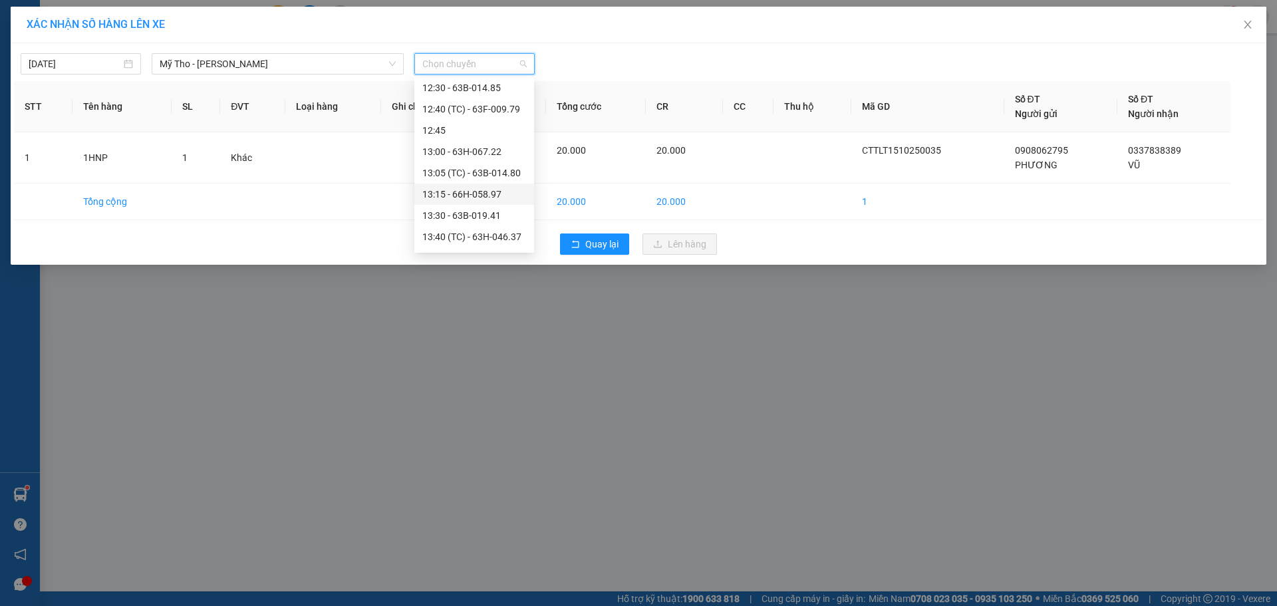
scroll to position [1264, 0]
click at [509, 104] on div "13:40 (TC) - 63H-046.37" at bounding box center [474, 103] width 104 height 15
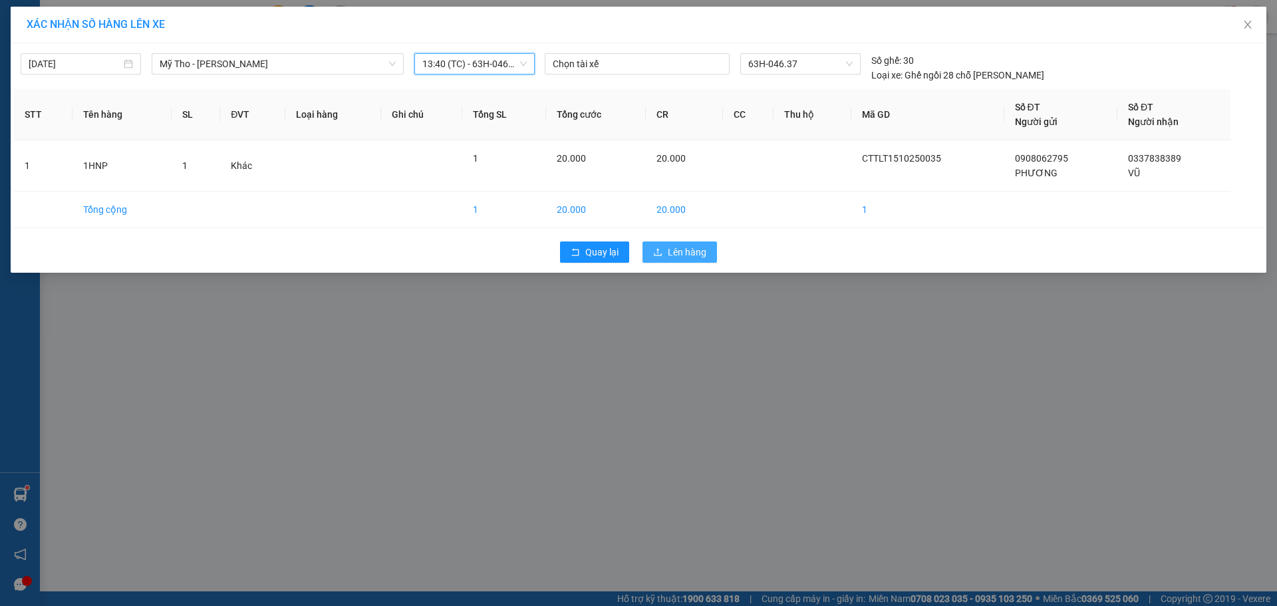
click at [680, 250] on span "Lên hàng" at bounding box center [687, 252] width 39 height 15
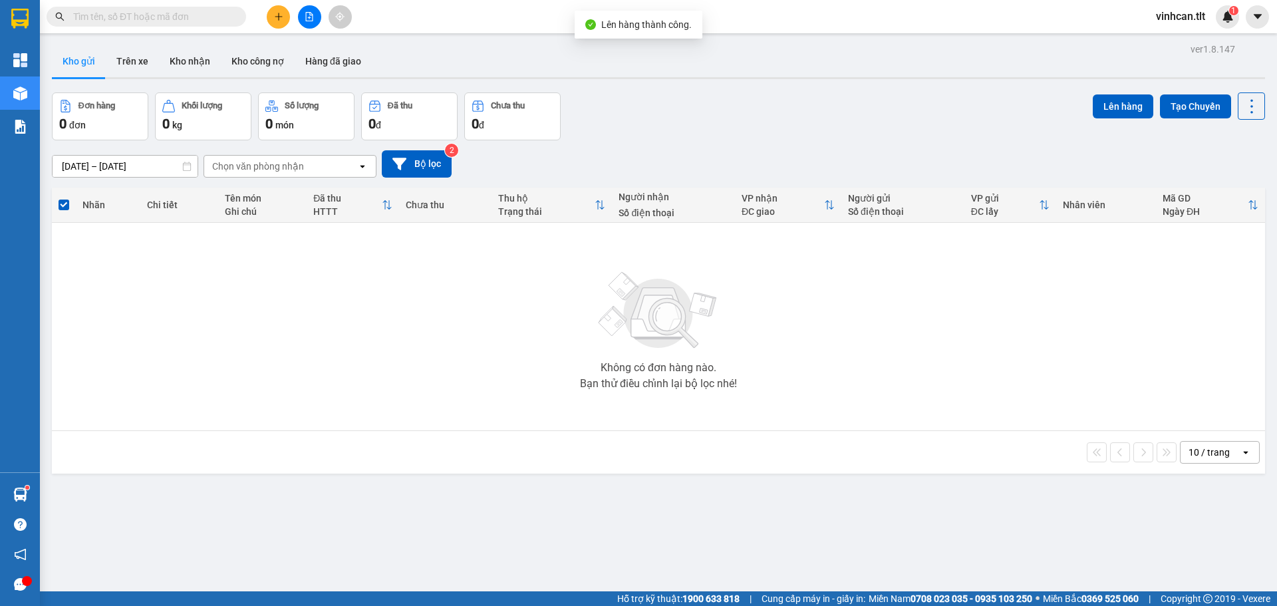
drag, startPoint x: 308, startPoint y: 17, endPoint x: 389, endPoint y: 39, distance: 84.1
click at [308, 17] on icon "file-add" at bounding box center [309, 16] width 9 height 9
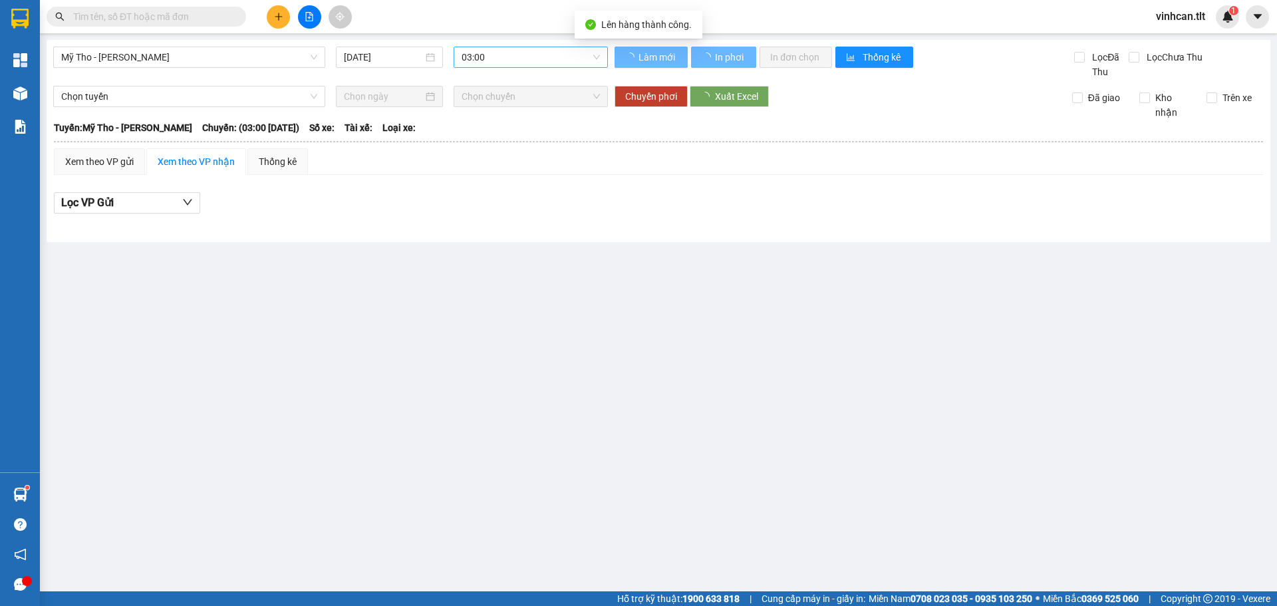
click at [493, 62] on span "03:00" at bounding box center [531, 57] width 138 height 20
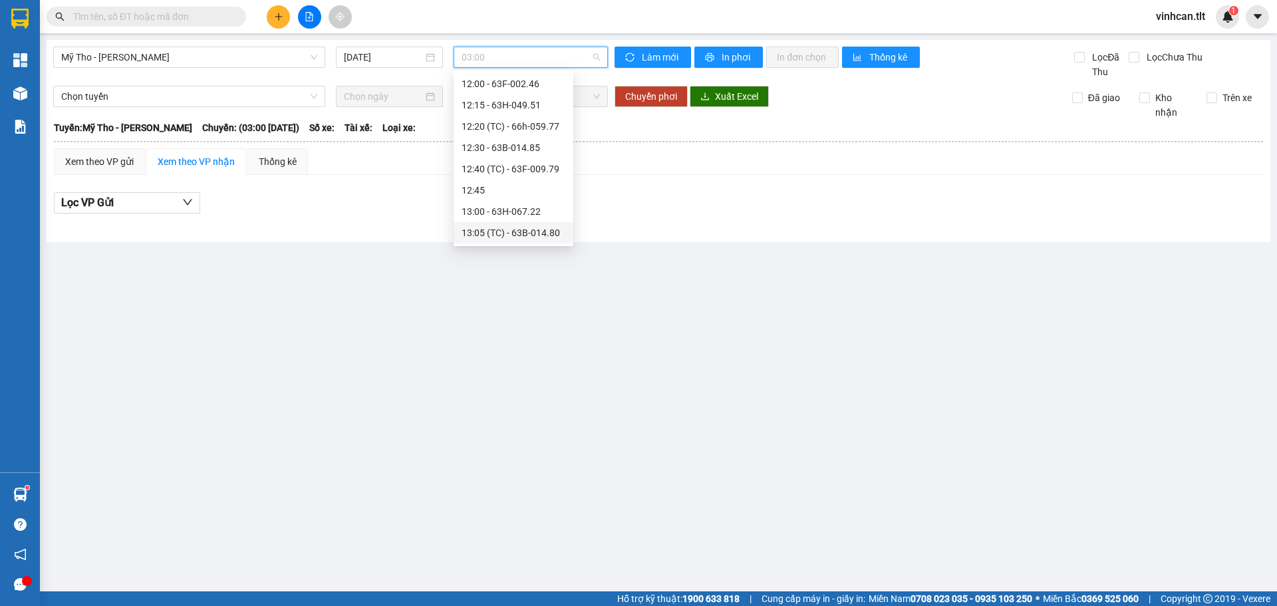
scroll to position [1197, 0]
click at [510, 164] on div "13:40 (TC) - 63H-046.37" at bounding box center [514, 163] width 104 height 15
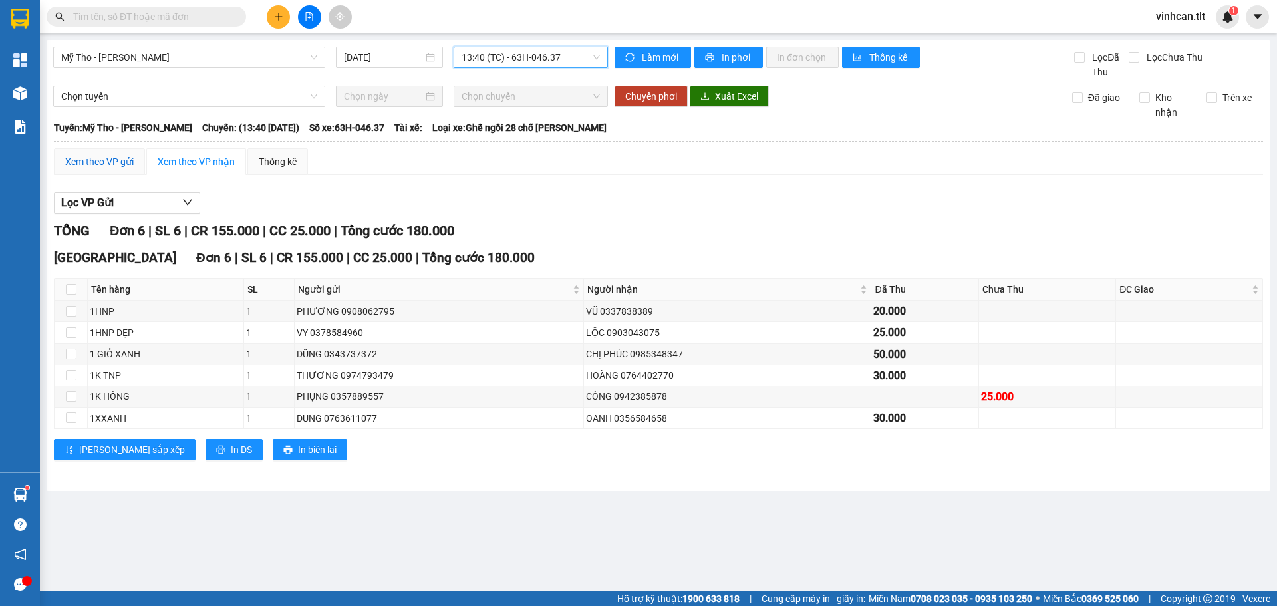
click at [72, 165] on div "Xem theo VP gửi" at bounding box center [99, 161] width 69 height 15
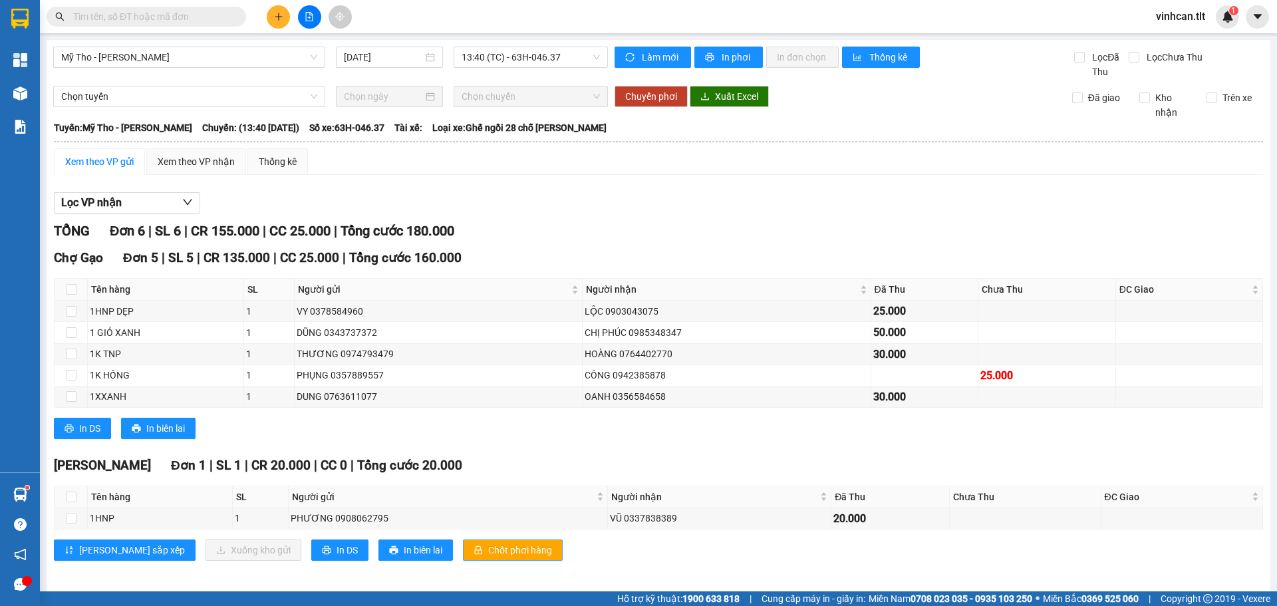
click at [496, 558] on button "Chốt phơi hàng" at bounding box center [513, 549] width 100 height 21
click at [491, 550] on span "Chốt phơi hàng" at bounding box center [520, 550] width 64 height 15
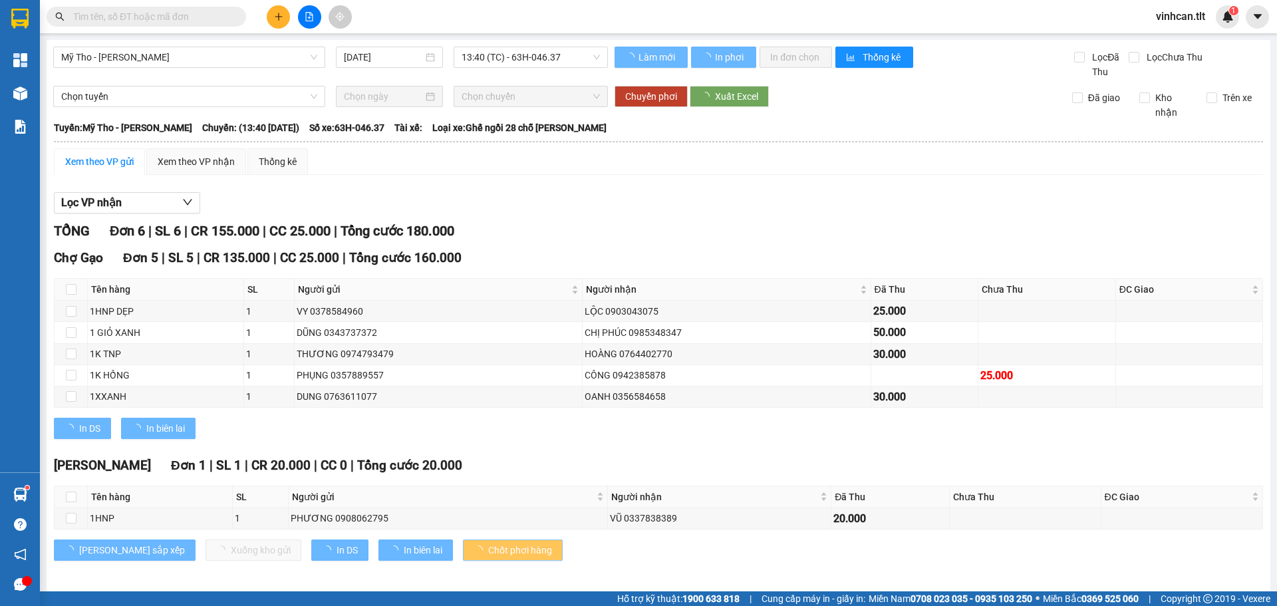
drag, startPoint x: 491, startPoint y: 550, endPoint x: 457, endPoint y: 533, distance: 37.8
click at [489, 550] on span "Chốt phơi hàng" at bounding box center [520, 550] width 64 height 15
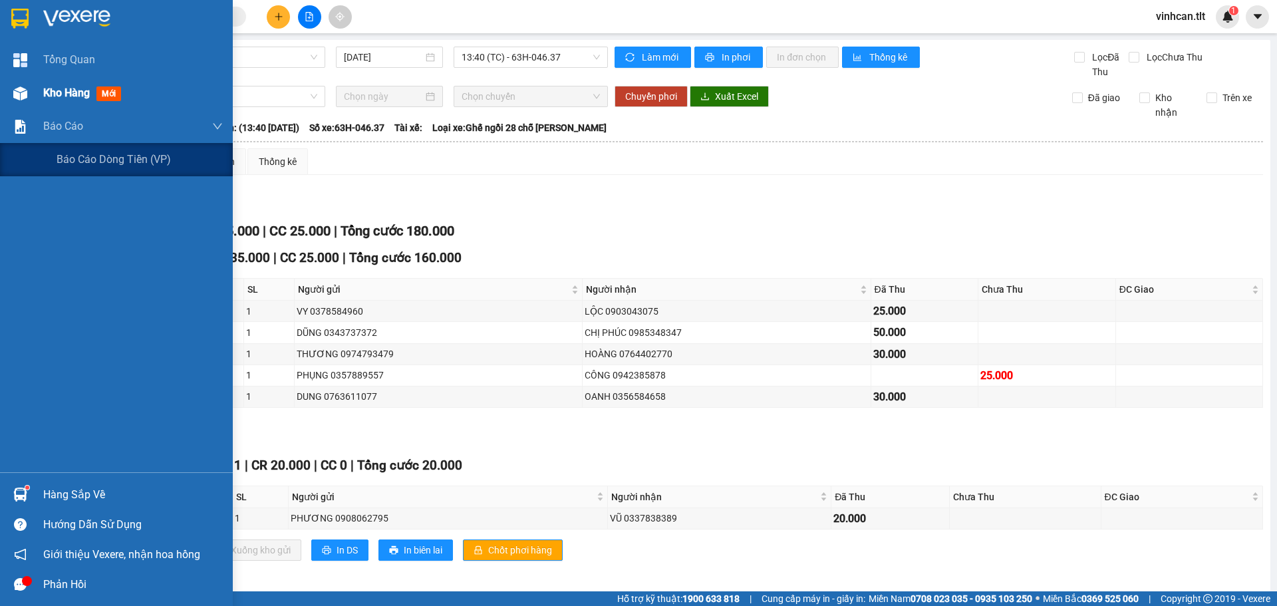
click at [57, 96] on span "Kho hàng" at bounding box center [66, 92] width 47 height 13
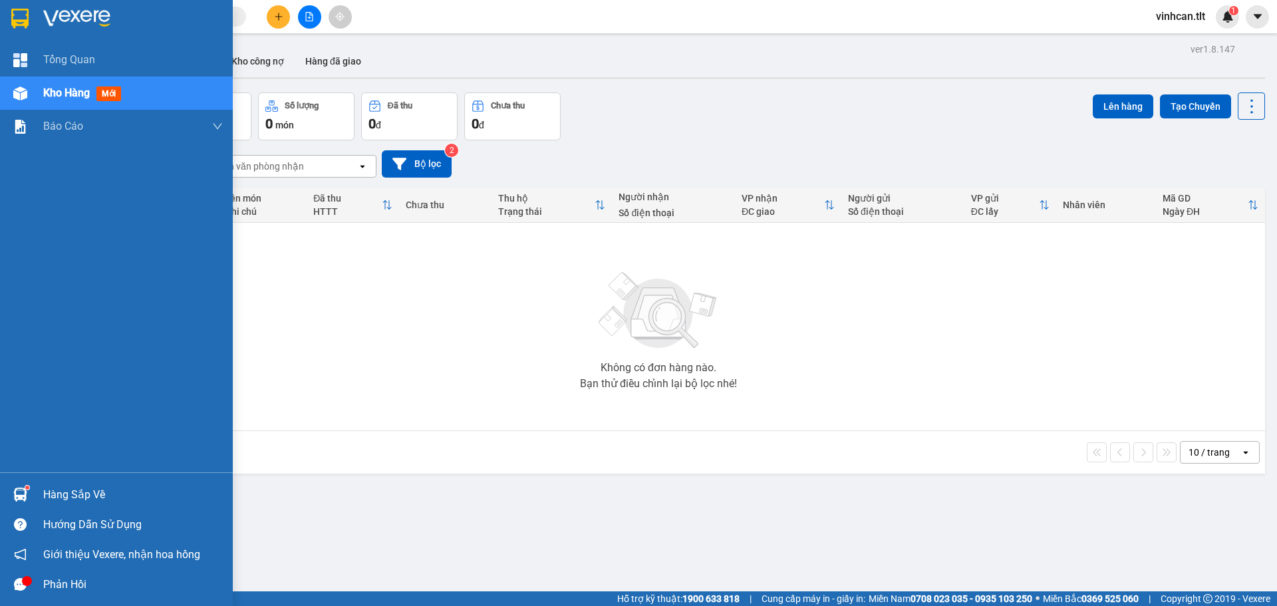
click at [7, 491] on div "Hàng sắp về" at bounding box center [116, 495] width 233 height 30
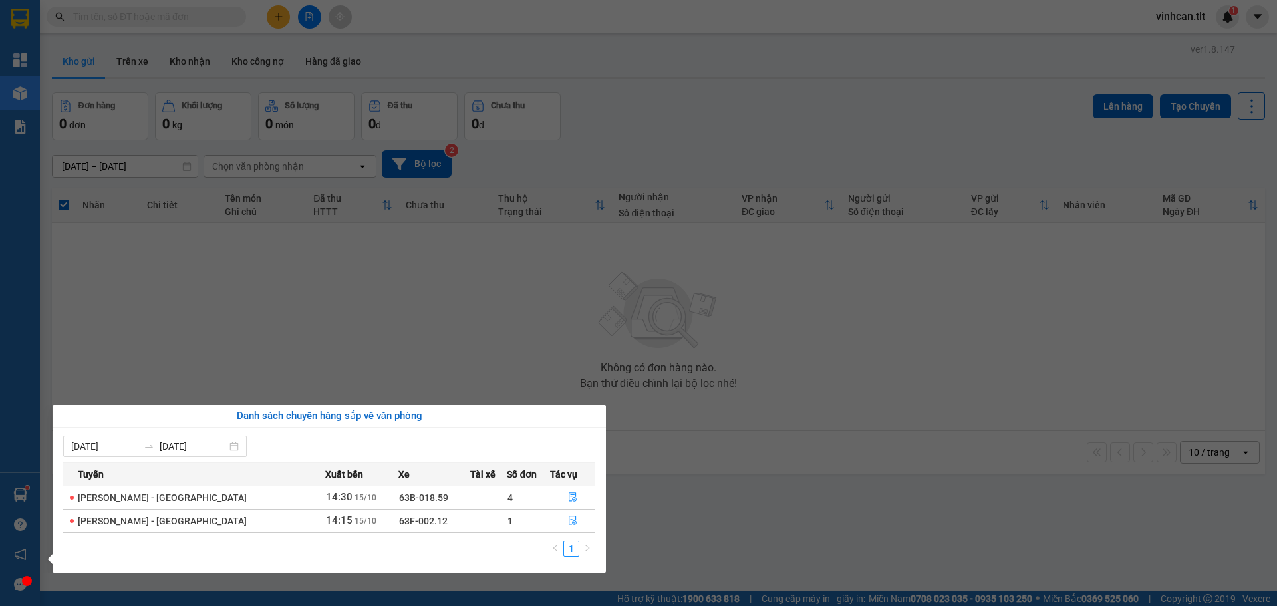
click at [283, 16] on section "Kết quả tìm kiếm ( 0 ) Bộ lọc No Data vinhcan.tlt 1 Tổng Quan Kho hàng mới Báo …" at bounding box center [638, 303] width 1277 height 606
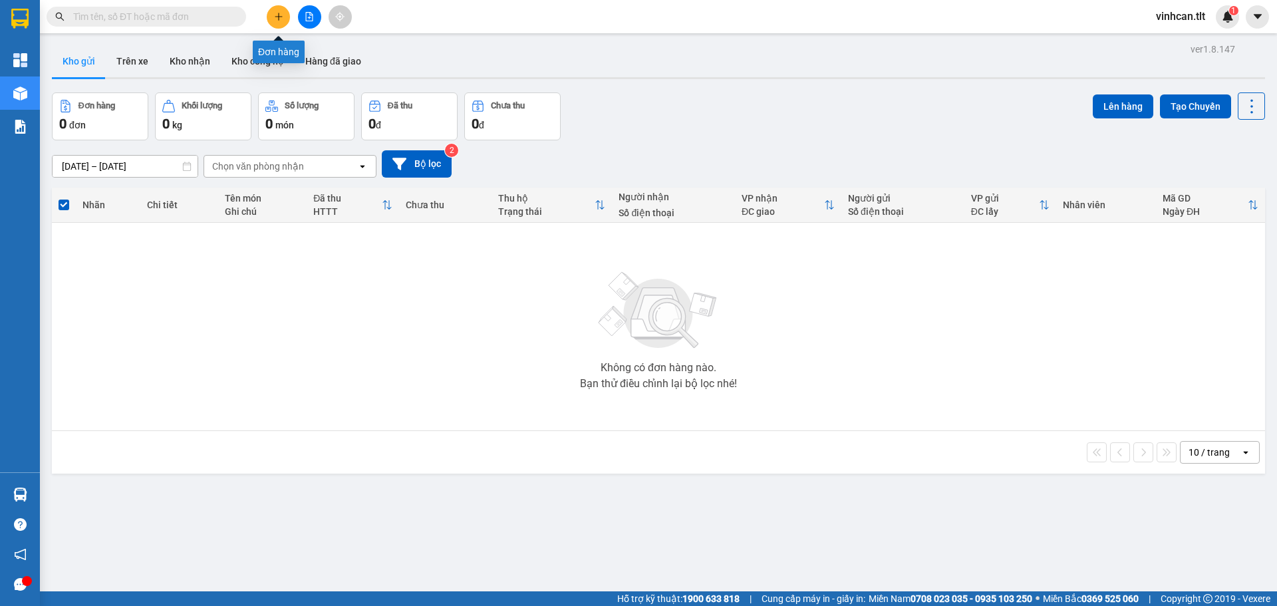
click at [283, 16] on icon "plus" at bounding box center [278, 16] width 9 height 9
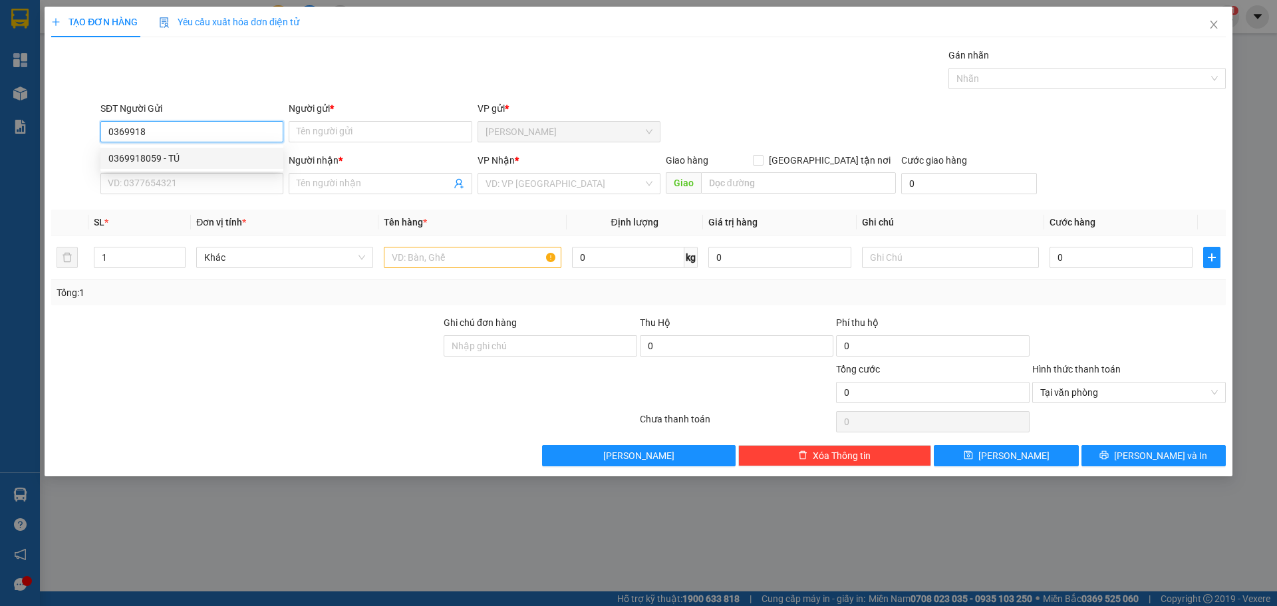
click at [135, 156] on div "0369918059 - TÚ" at bounding box center [191, 158] width 167 height 15
type input "0369918059"
type input "TÚ"
type input "0369918059"
click at [154, 178] on input "SĐT Người Nhận *" at bounding box center [191, 183] width 183 height 21
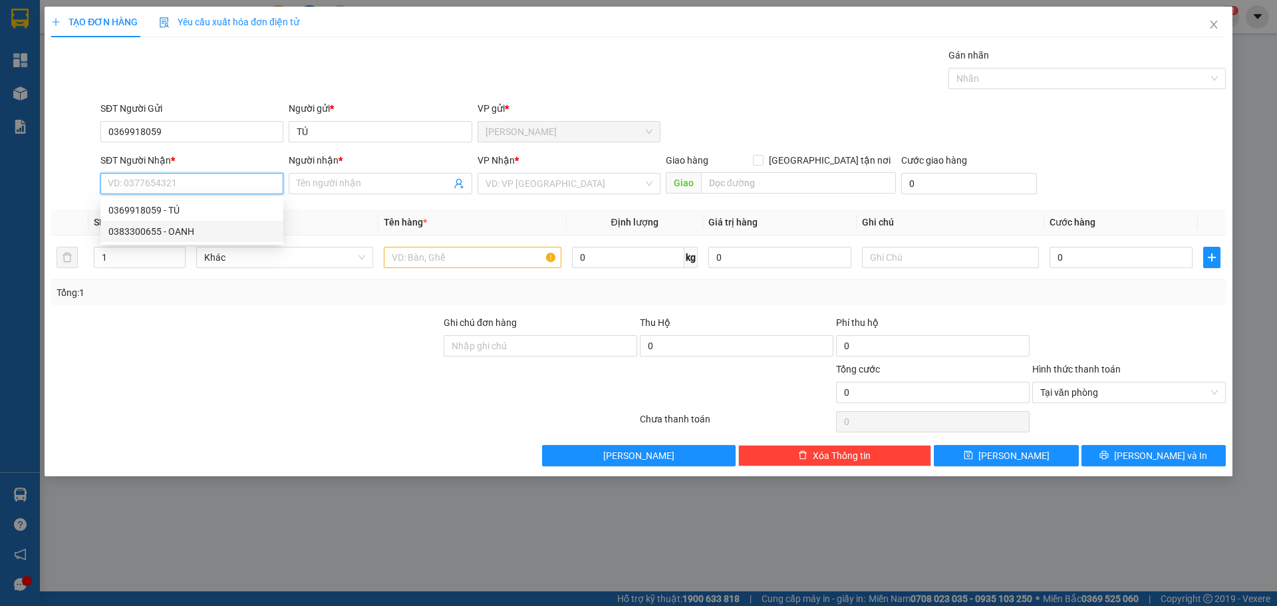
drag, startPoint x: 184, startPoint y: 232, endPoint x: 196, endPoint y: 230, distance: 12.8
click at [184, 233] on div "0383300655 - OANH" at bounding box center [191, 231] width 167 height 15
type input "0383300655"
type input "OANH"
click at [536, 184] on input "search" at bounding box center [564, 184] width 158 height 20
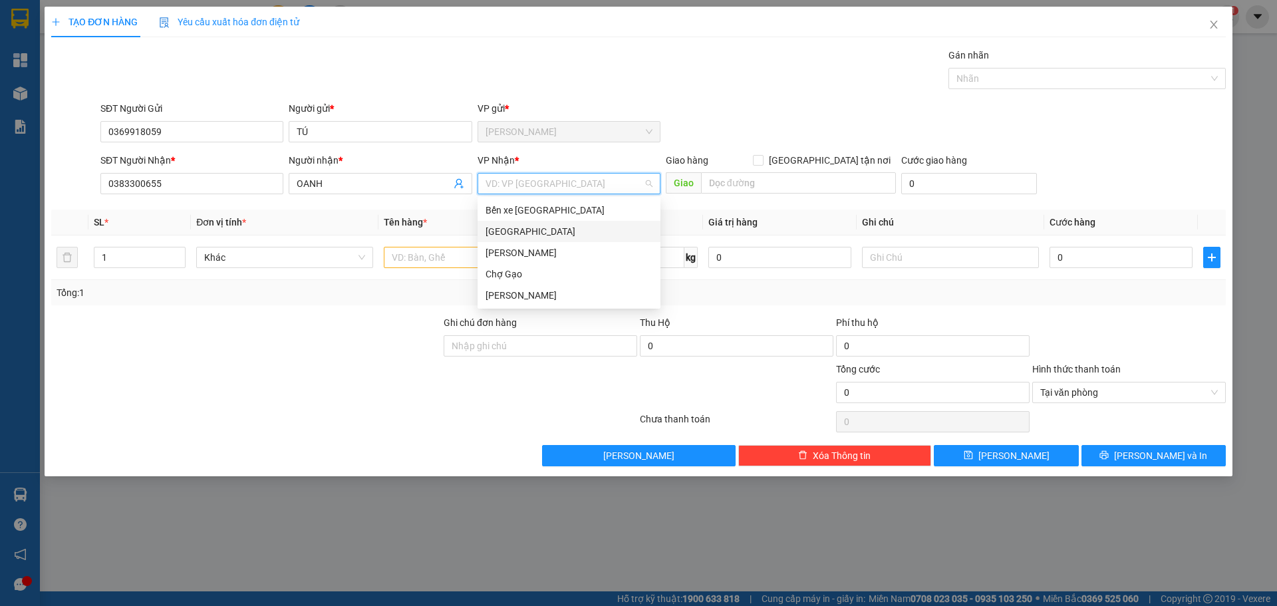
click at [537, 234] on div "[GEOGRAPHIC_DATA]" at bounding box center [568, 231] width 167 height 15
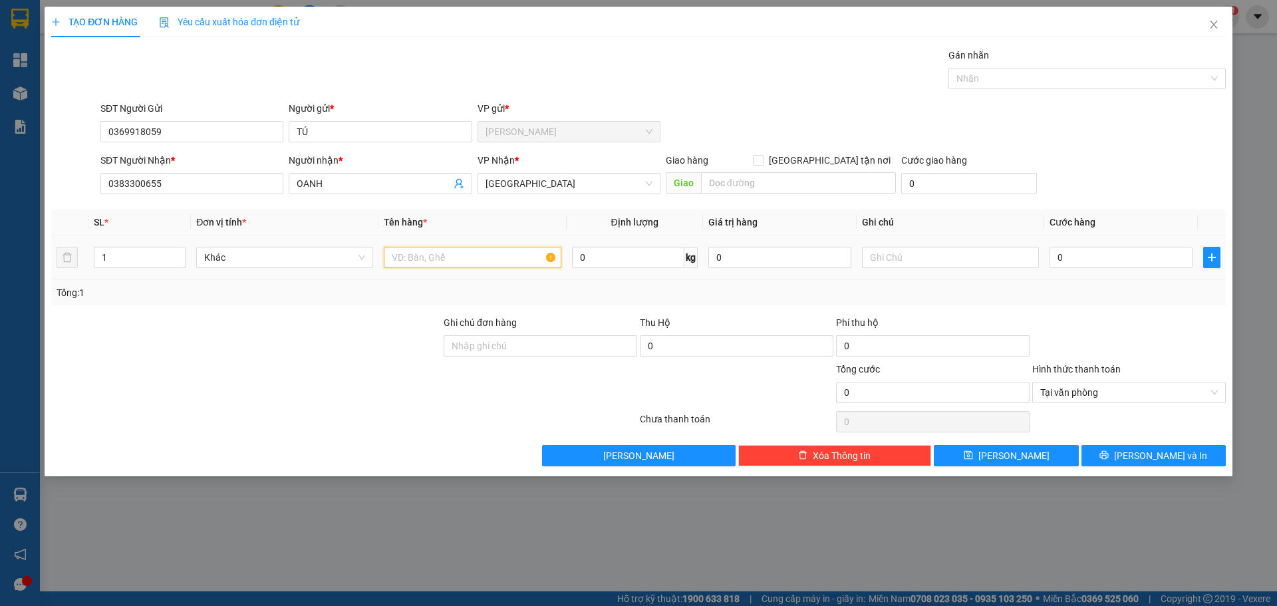
click at [457, 253] on input "text" at bounding box center [472, 257] width 177 height 21
paste input "Ư"
paste input "ỨNG"
type input "1TNP-TRỨNG"
click at [1163, 258] on input "0" at bounding box center [1120, 257] width 143 height 21
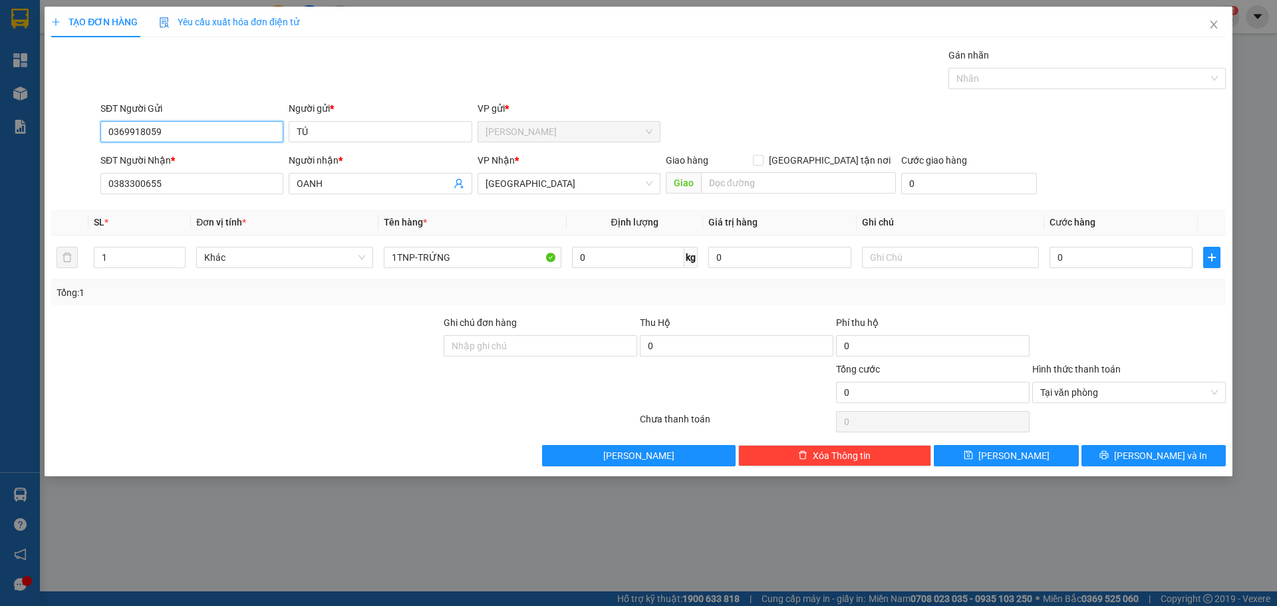
click at [253, 127] on input "0369918059" at bounding box center [191, 131] width 183 height 21
click at [1158, 263] on input "0" at bounding box center [1120, 257] width 143 height 21
type input "3"
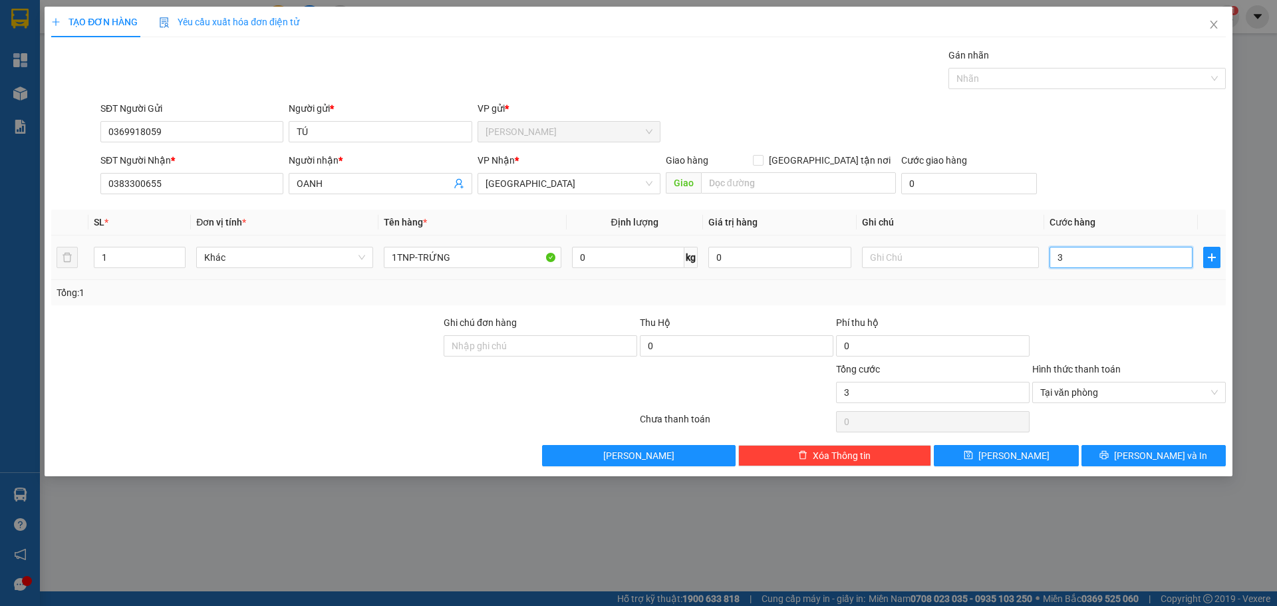
type input "35"
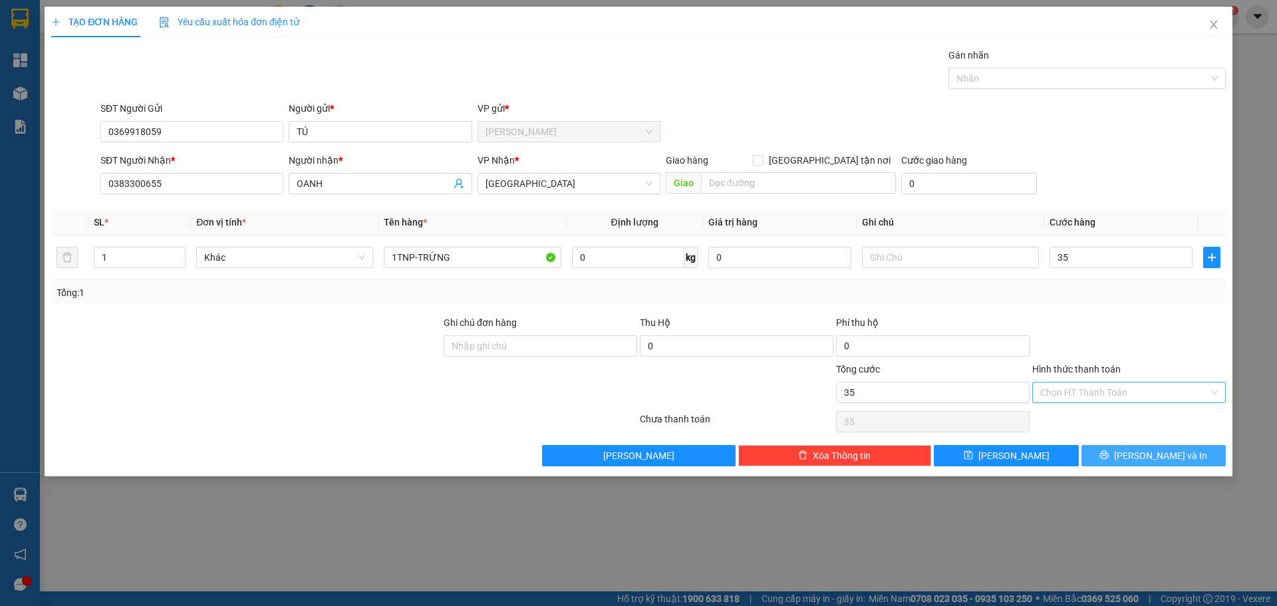
type input "35.000"
click at [1179, 463] on button "[PERSON_NAME] và In" at bounding box center [1153, 455] width 144 height 21
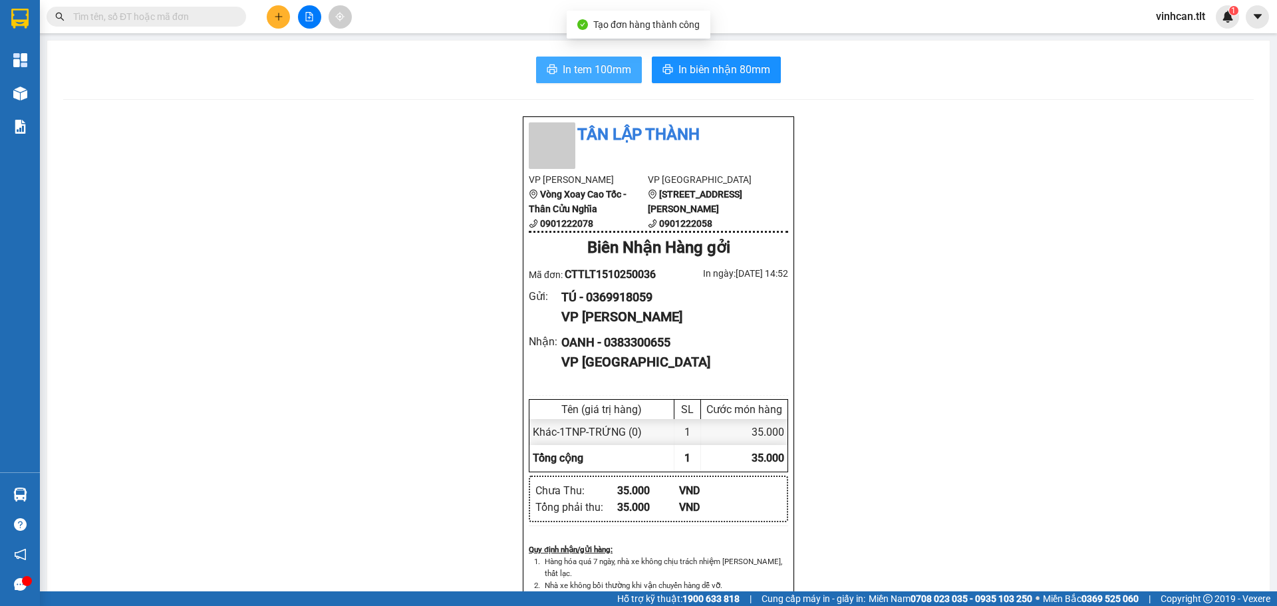
click at [605, 69] on span "In tem 100mm" at bounding box center [597, 69] width 69 height 17
click at [277, 14] on icon "plus" at bounding box center [278, 16] width 9 height 9
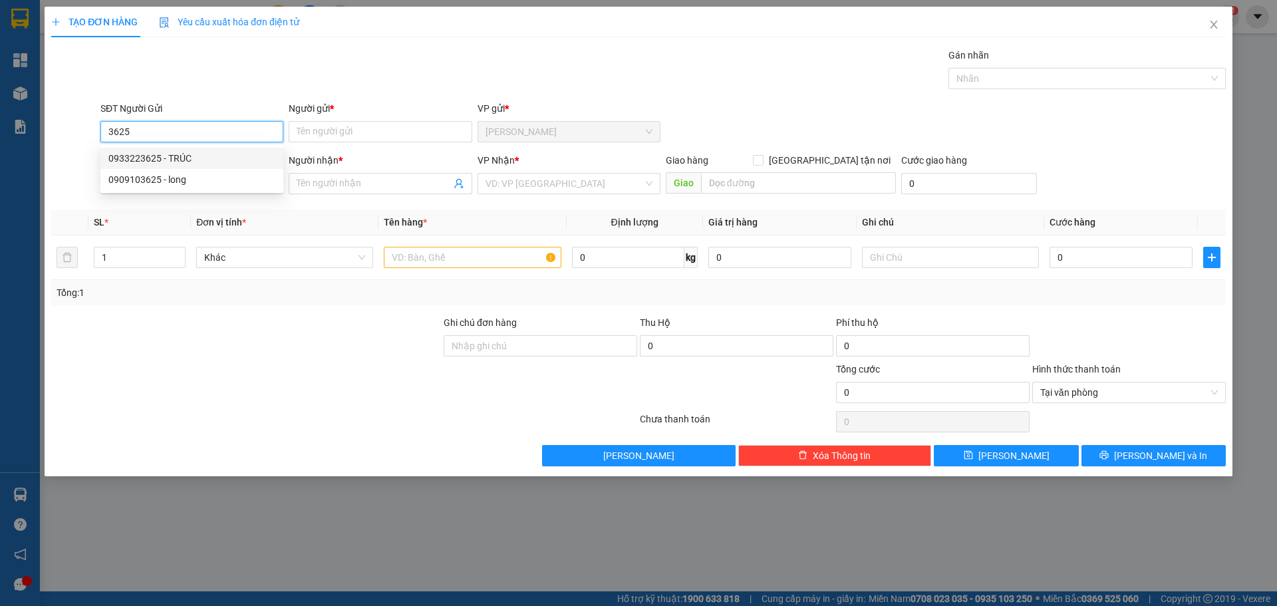
click at [189, 157] on div "0933223625 - TRÚC" at bounding box center [191, 158] width 167 height 15
type input "0933223625"
type input "TRÚC"
type input "0933223625"
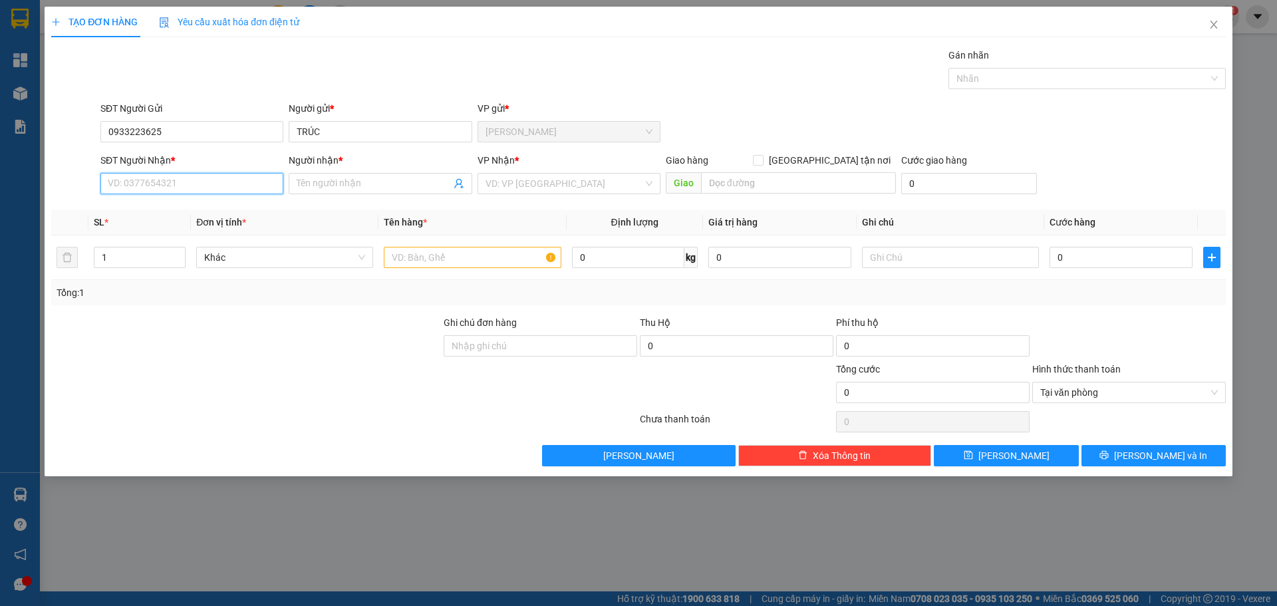
click at [194, 185] on input "SĐT Người Nhận *" at bounding box center [191, 183] width 183 height 21
click at [188, 235] on div "0867100372 - THỊNH" at bounding box center [191, 231] width 167 height 15
type input "0867100372"
type input "THỊNH"
click at [545, 187] on input "search" at bounding box center [564, 184] width 158 height 20
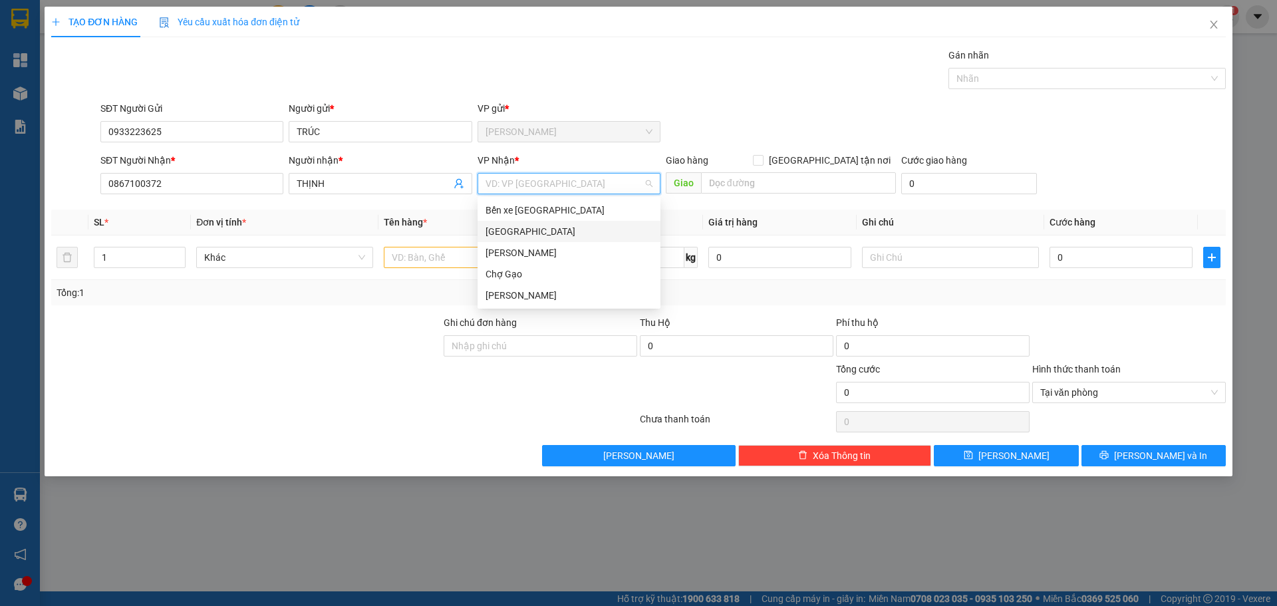
click at [503, 233] on div "[GEOGRAPHIC_DATA]" at bounding box center [568, 231] width 167 height 15
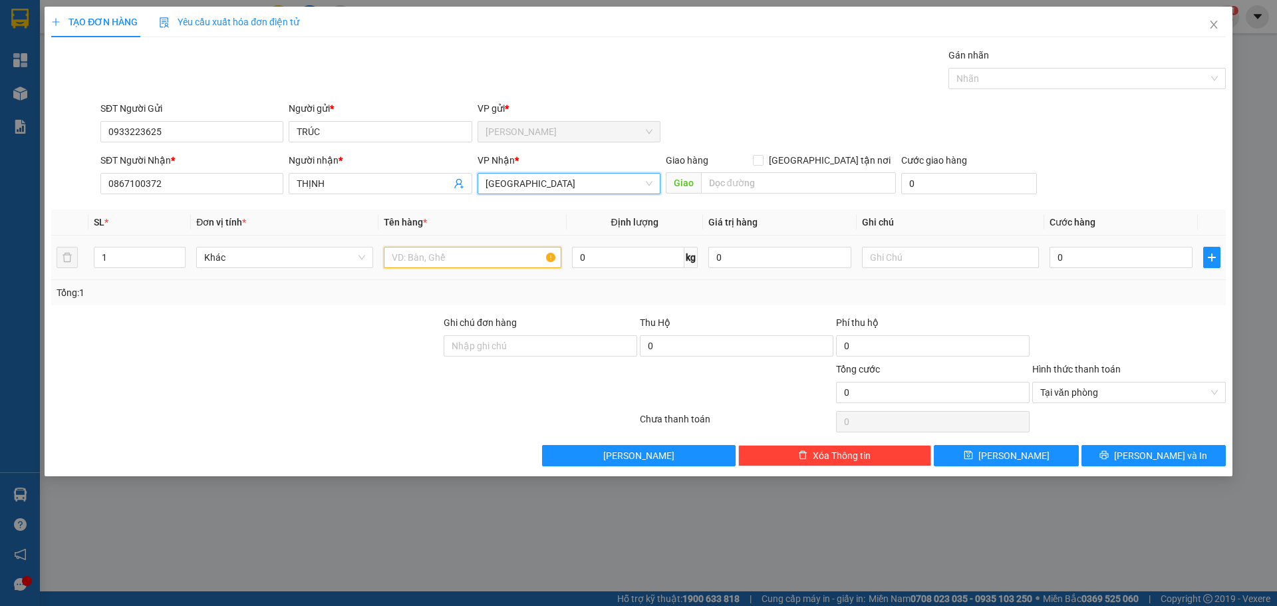
click at [426, 259] on input "text" at bounding box center [472, 257] width 177 height 21
type input "1TX"
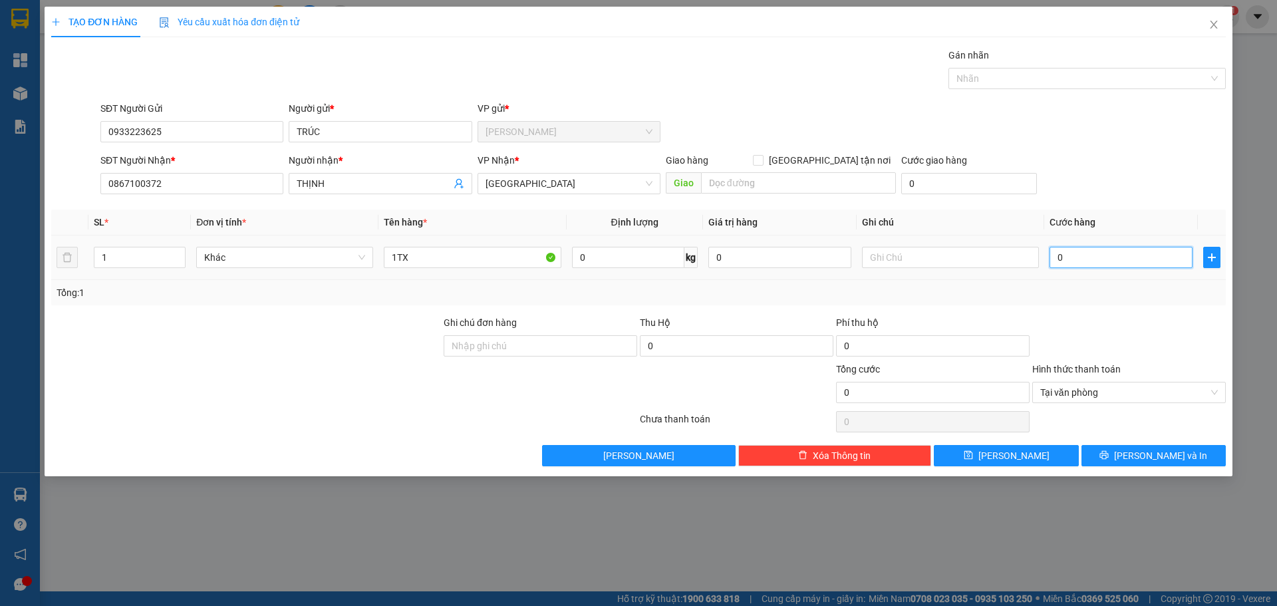
click at [1101, 259] on input "0" at bounding box center [1120, 257] width 143 height 21
type input "3"
type input "30"
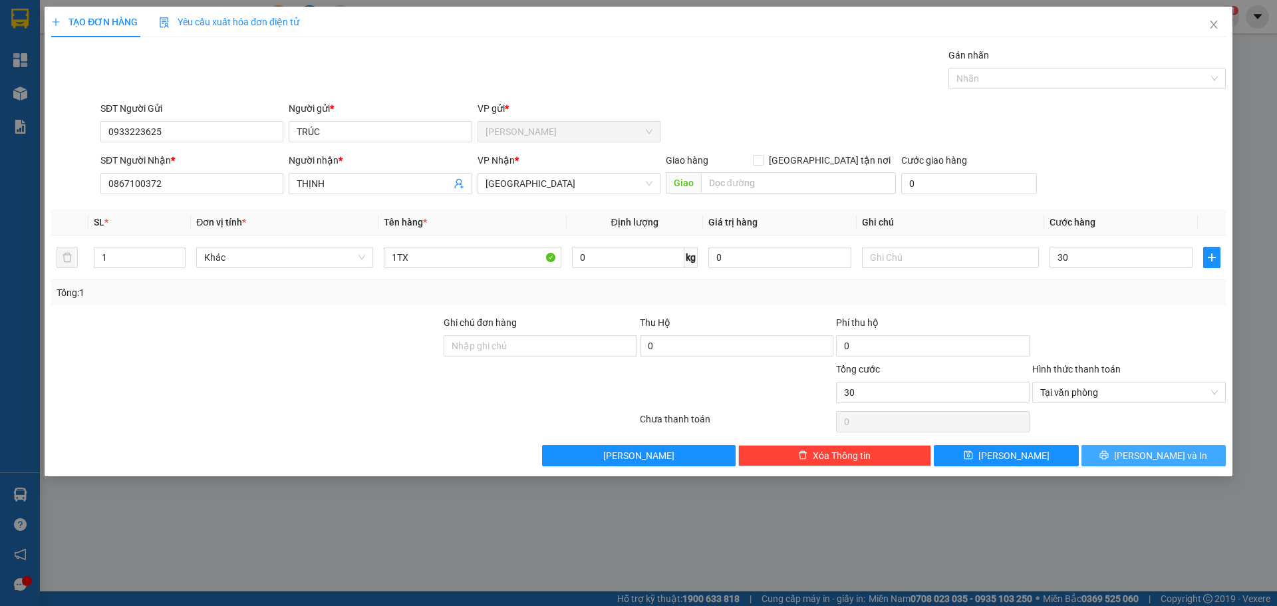
type input "30.000"
click at [1169, 462] on span "[PERSON_NAME] và In" at bounding box center [1160, 455] width 93 height 15
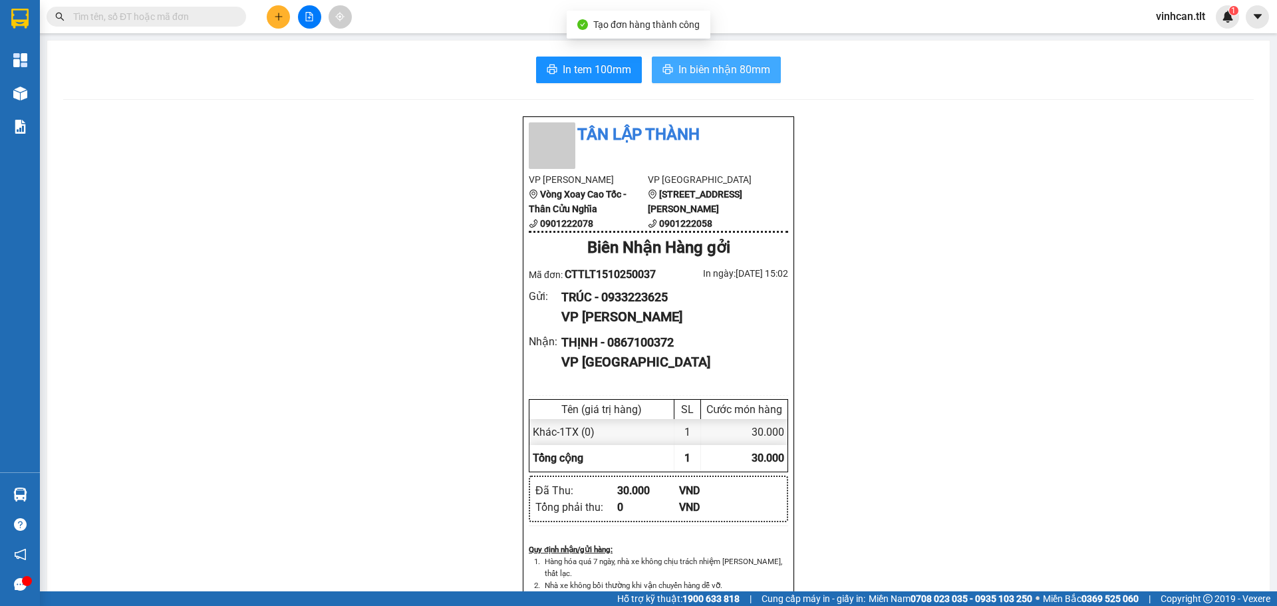
click at [718, 62] on span "In biên nhận 80mm" at bounding box center [724, 69] width 92 height 17
click at [556, 70] on button "In tem 100mm" at bounding box center [589, 70] width 106 height 27
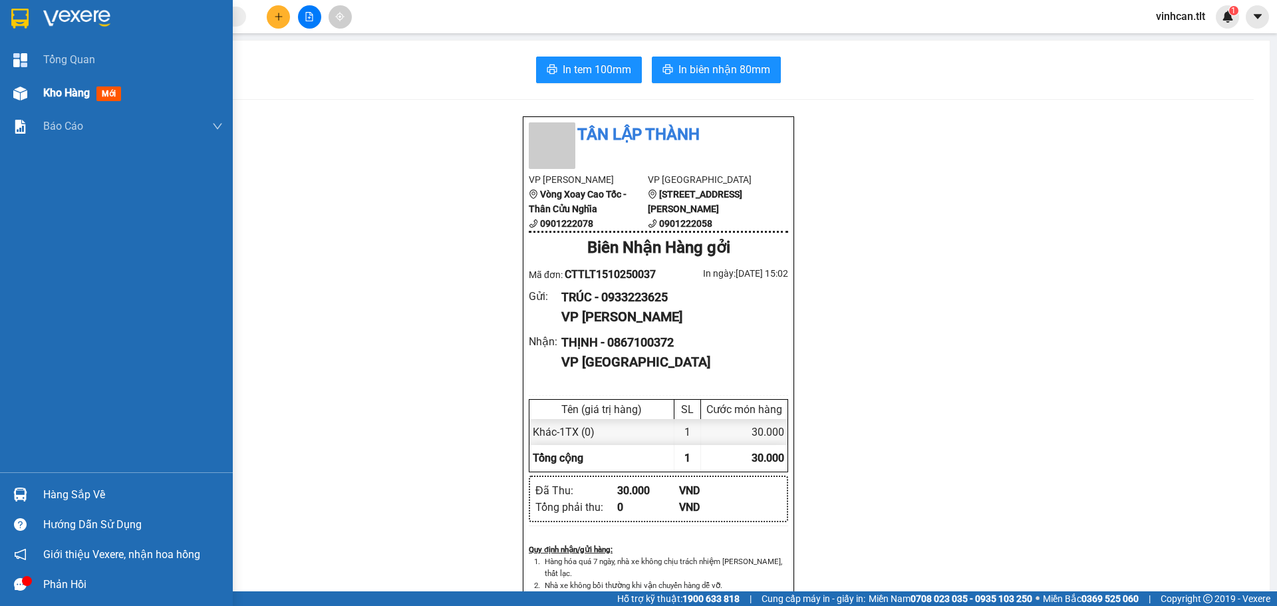
click at [11, 86] on div at bounding box center [20, 93] width 23 height 23
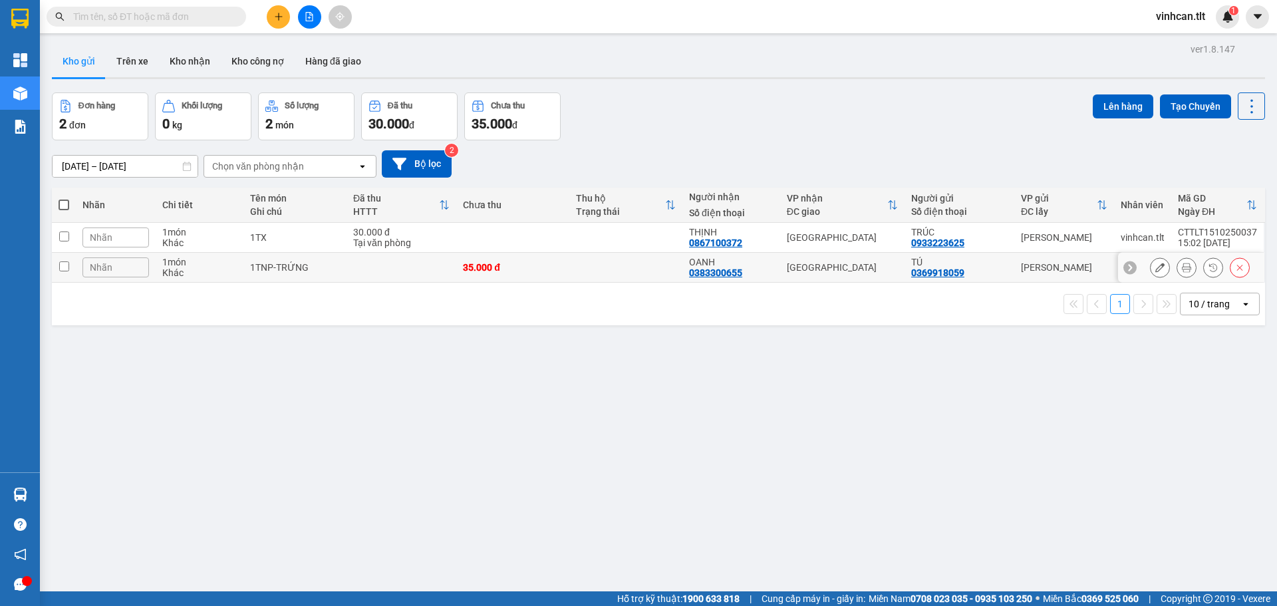
click at [76, 266] on td "Nhãn" at bounding box center [116, 268] width 80 height 30
checkbox input "true"
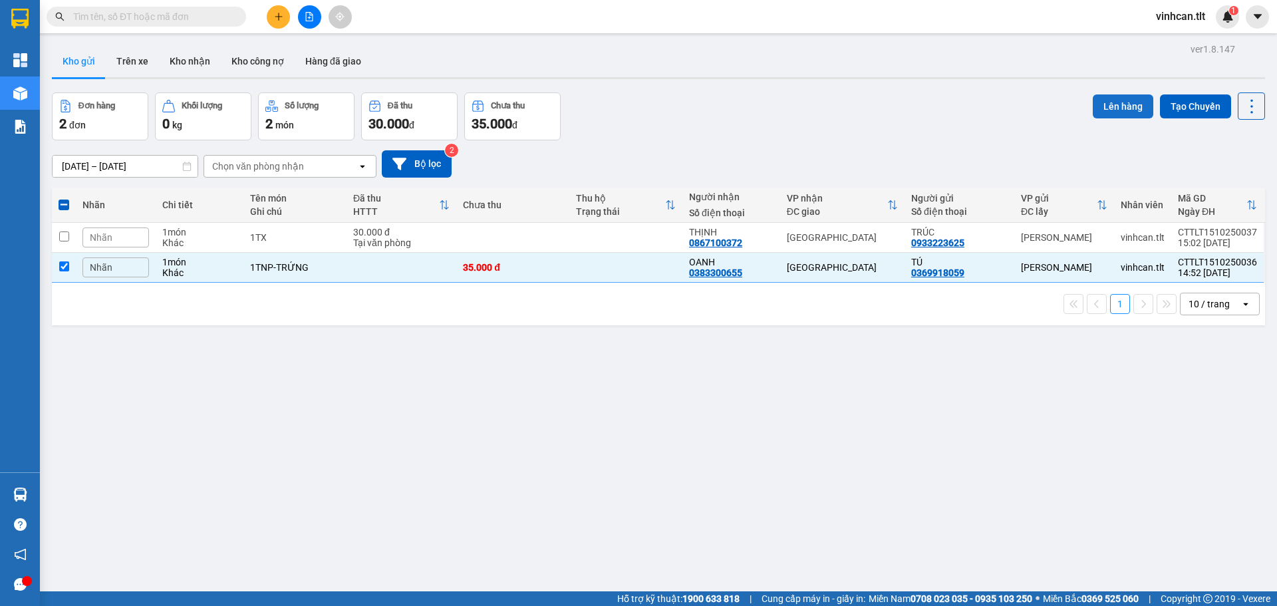
click at [1104, 98] on button "Lên hàng" at bounding box center [1123, 106] width 61 height 24
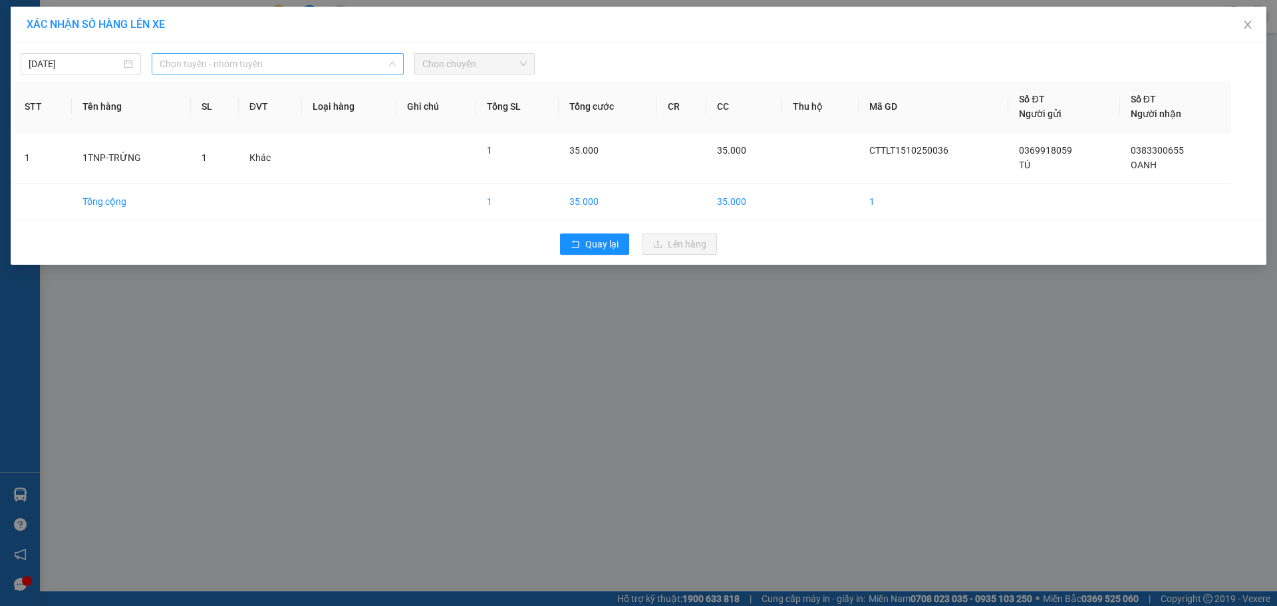
click at [254, 61] on span "Chọn tuyến - nhóm tuyến" at bounding box center [278, 64] width 236 height 20
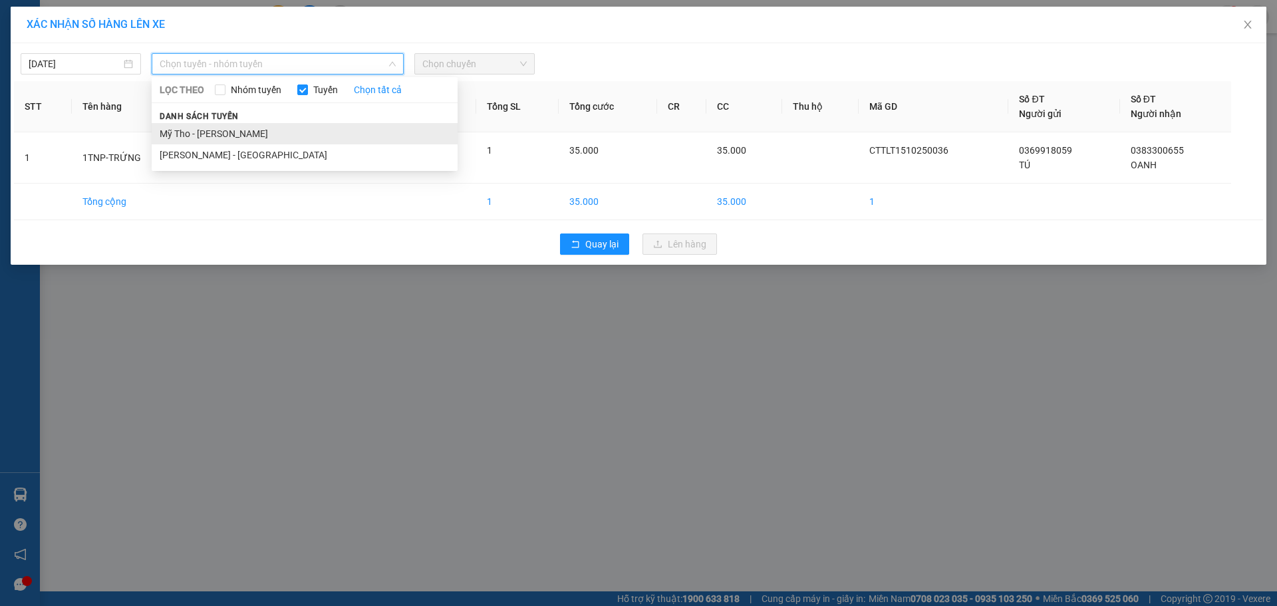
click at [223, 127] on li "Mỹ Tho - [PERSON_NAME]" at bounding box center [305, 133] width 306 height 21
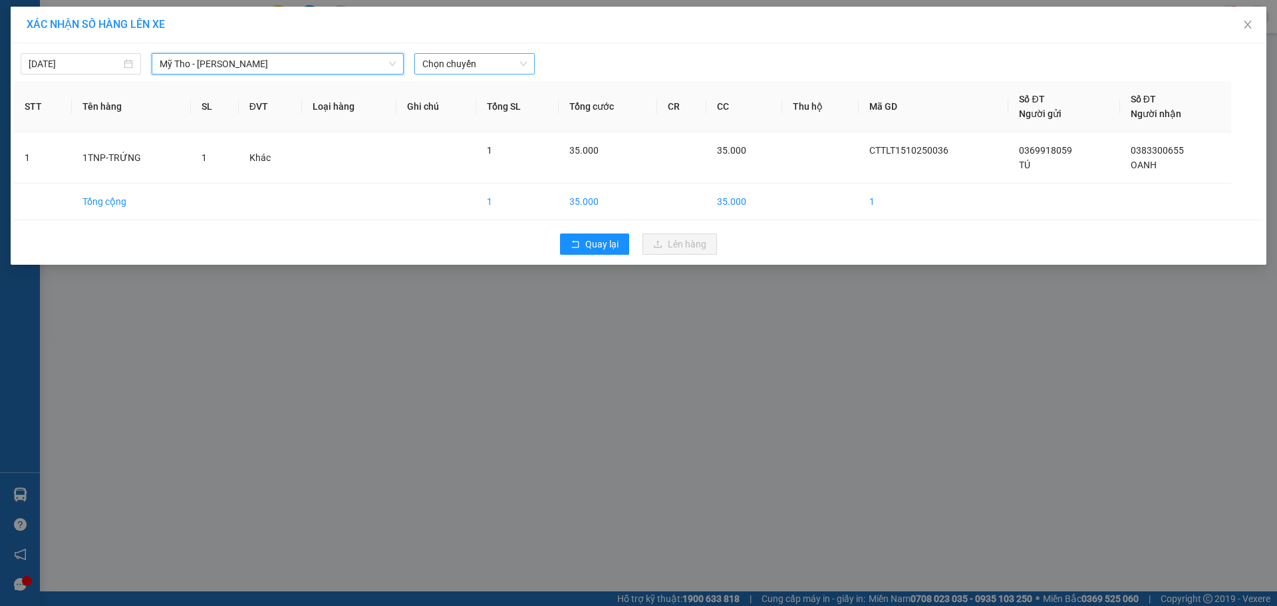
click at [460, 64] on span "Chọn chuyến" at bounding box center [474, 64] width 104 height 20
type input "613"
click at [519, 106] on div "14:05 (TC) - 63H-066.13" at bounding box center [474, 111] width 104 height 15
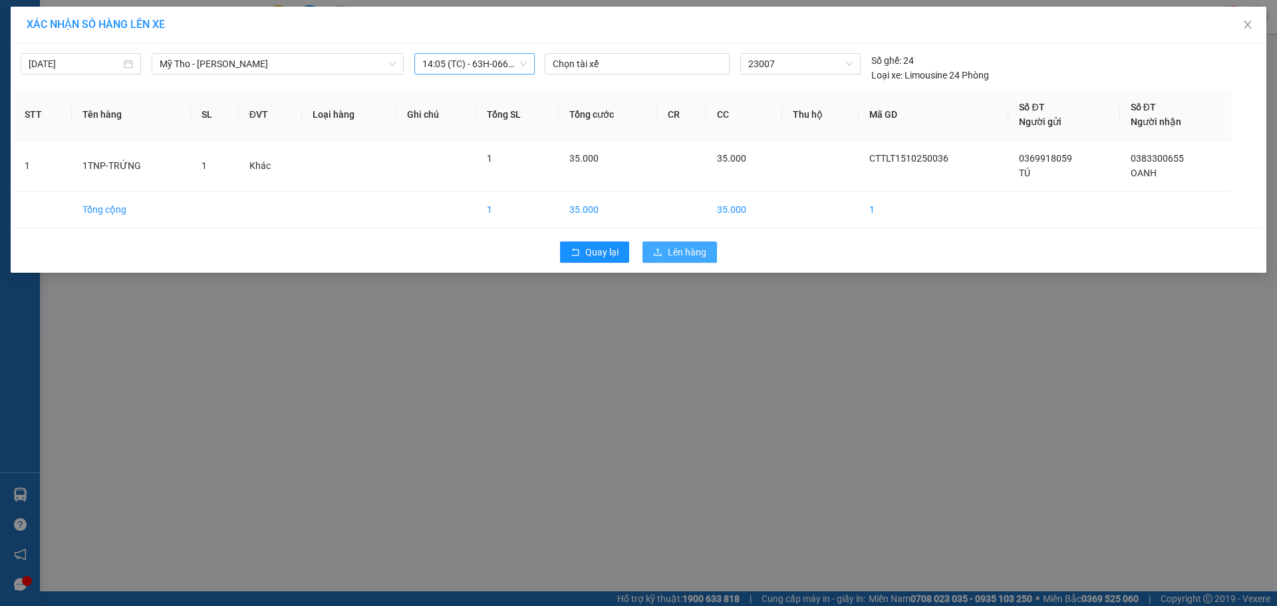
click at [686, 248] on span "Lên hàng" at bounding box center [687, 252] width 39 height 15
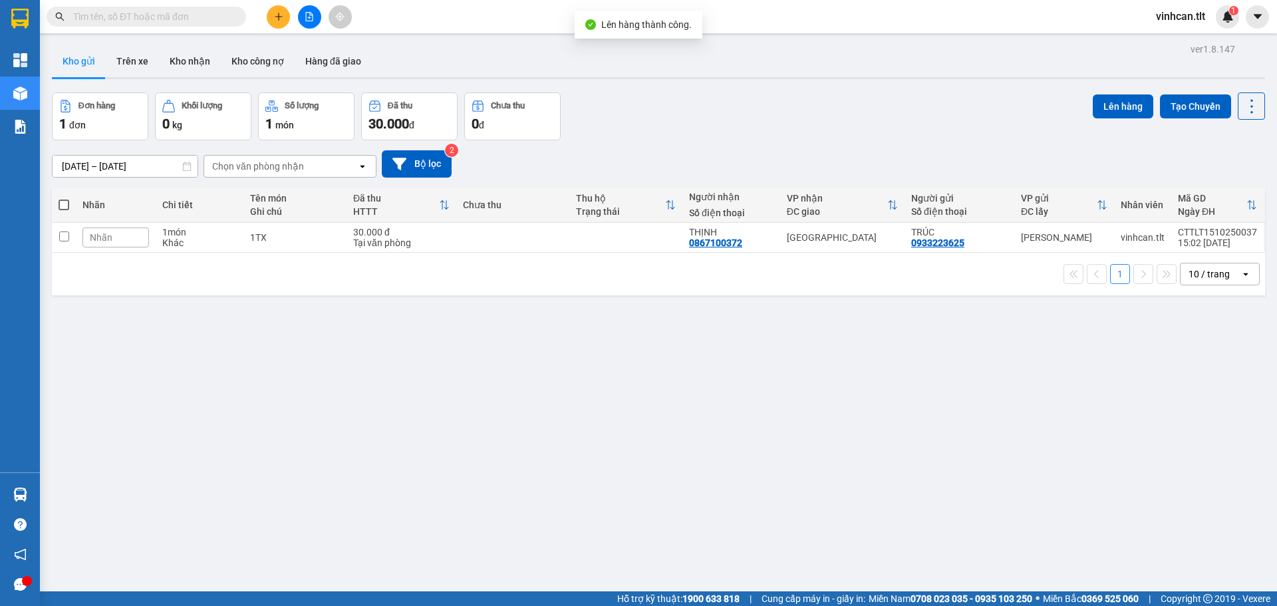
click at [301, 15] on button at bounding box center [309, 16] width 23 height 23
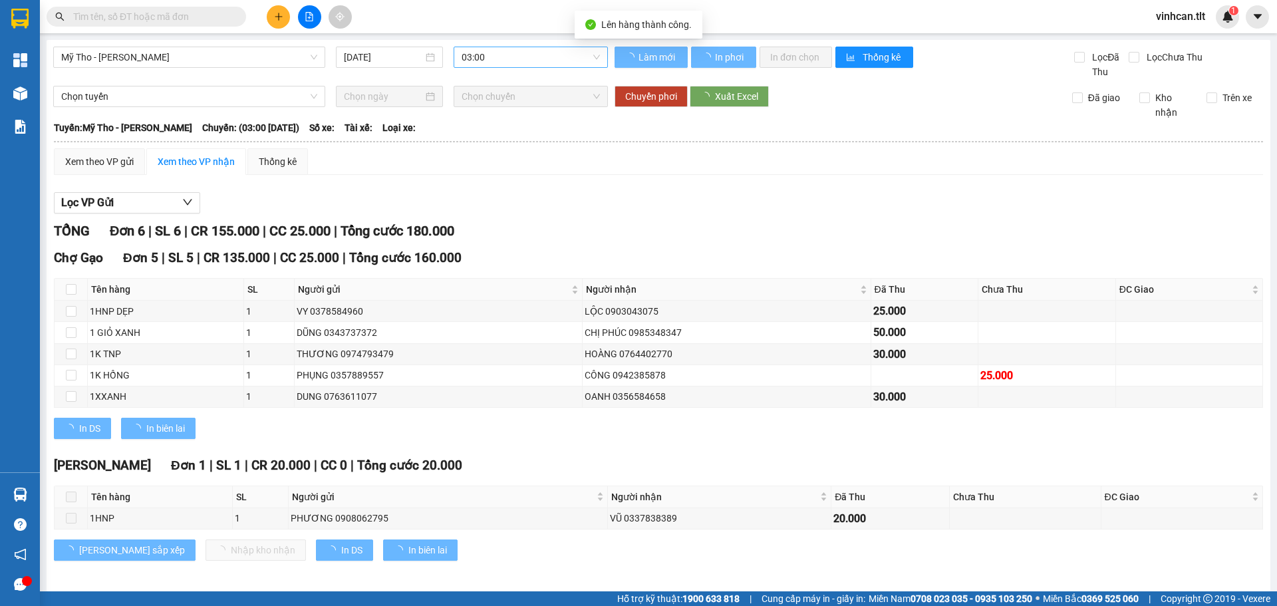
click at [546, 55] on span "03:00" at bounding box center [531, 57] width 138 height 20
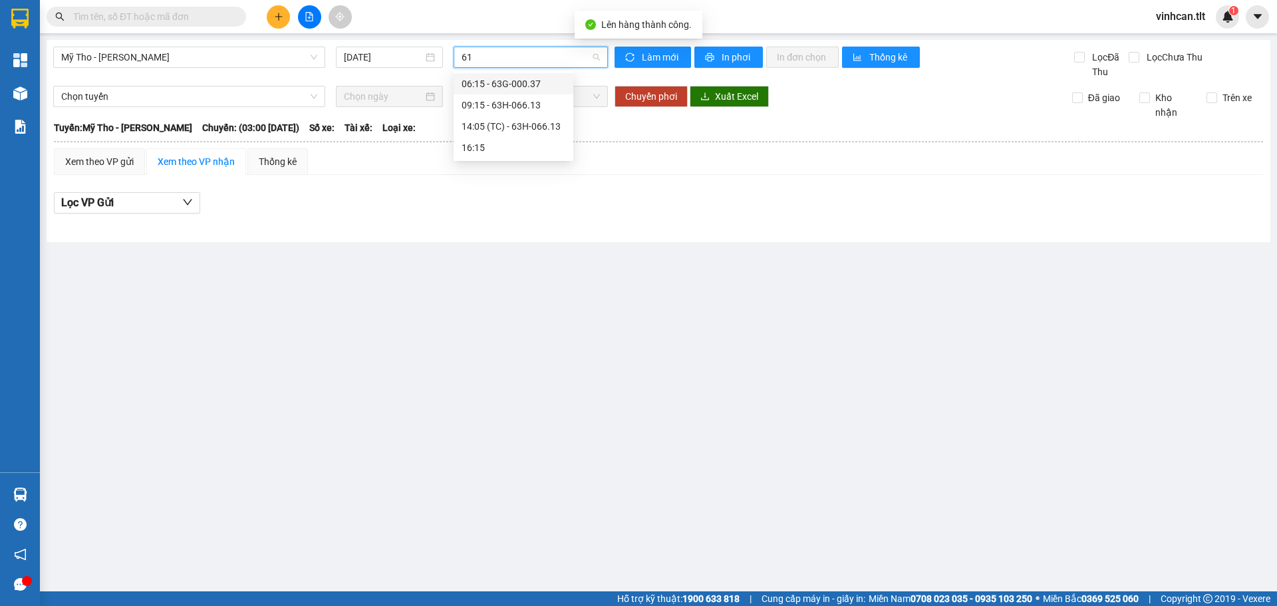
type input "613"
click at [520, 104] on div "14:05 (TC) - 63H-066.13" at bounding box center [514, 105] width 104 height 15
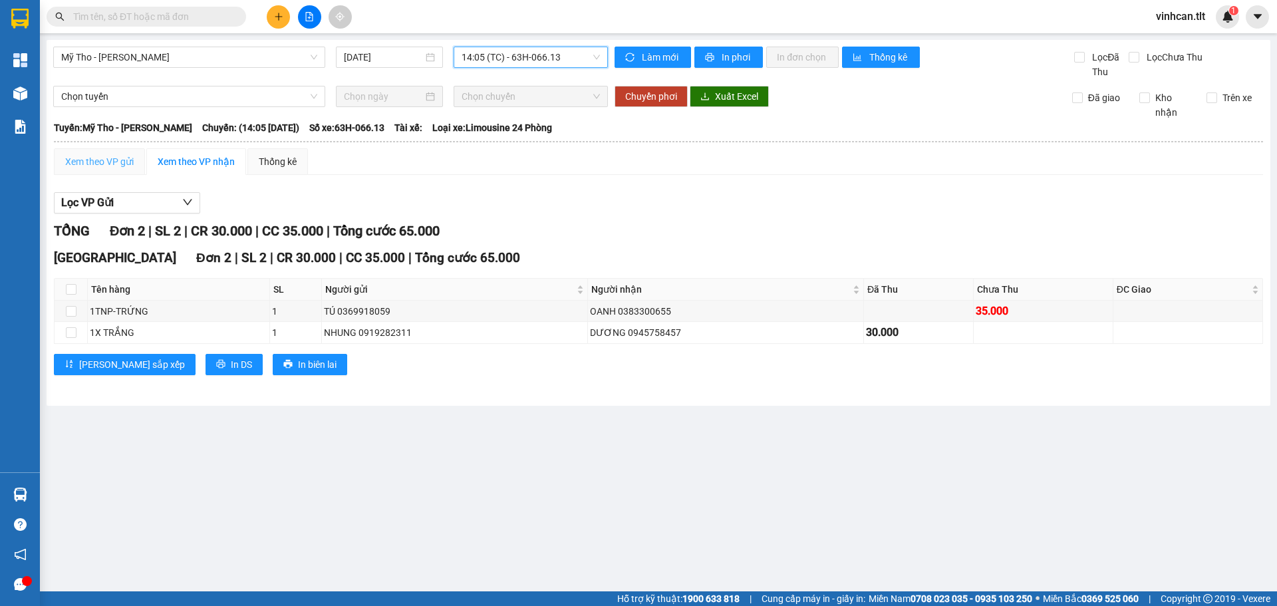
click at [120, 153] on div "Xem theo VP gửi" at bounding box center [99, 161] width 91 height 27
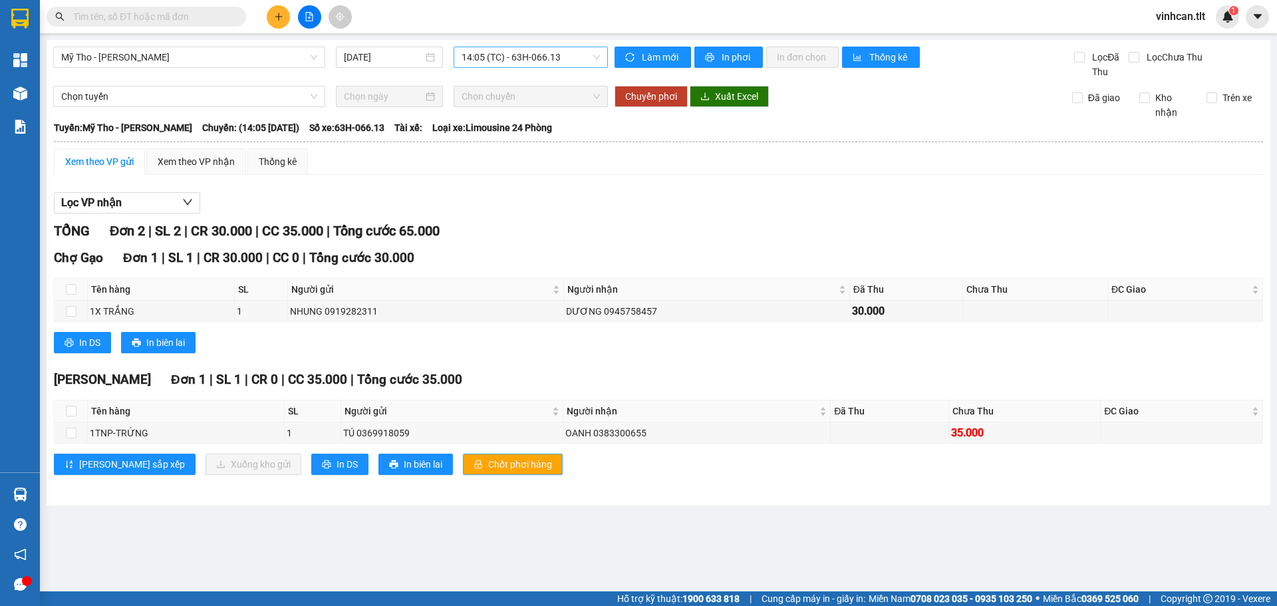
click at [488, 460] on span "Chốt phơi hàng" at bounding box center [520, 464] width 64 height 15
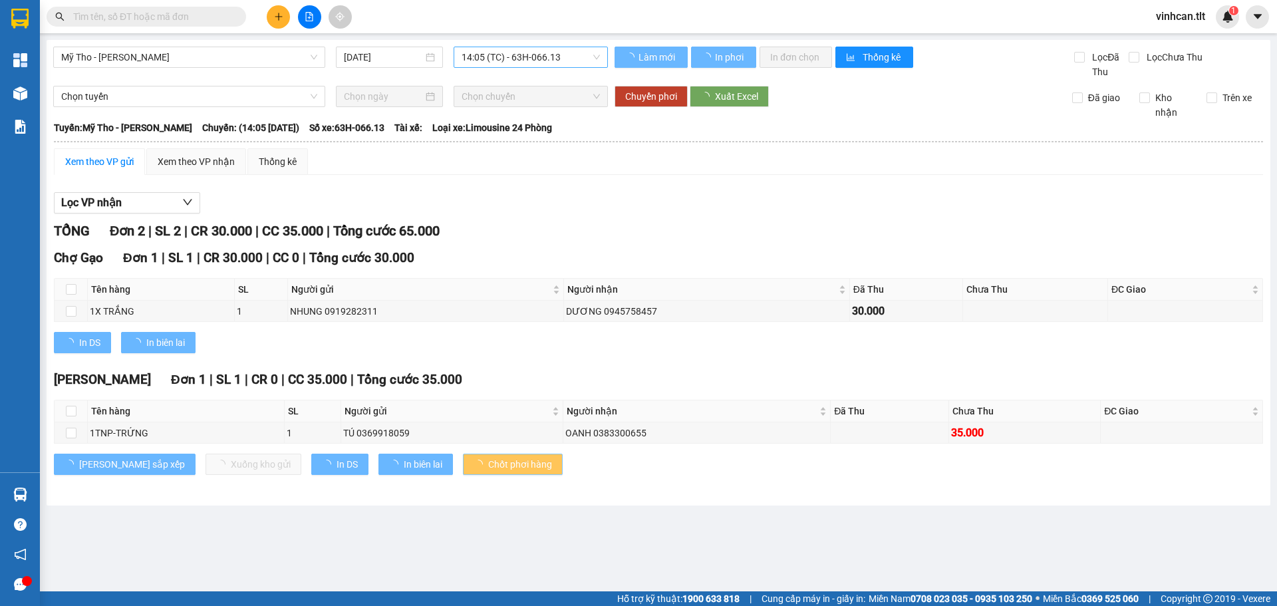
click at [488, 460] on span "Chốt phơi hàng" at bounding box center [520, 464] width 64 height 15
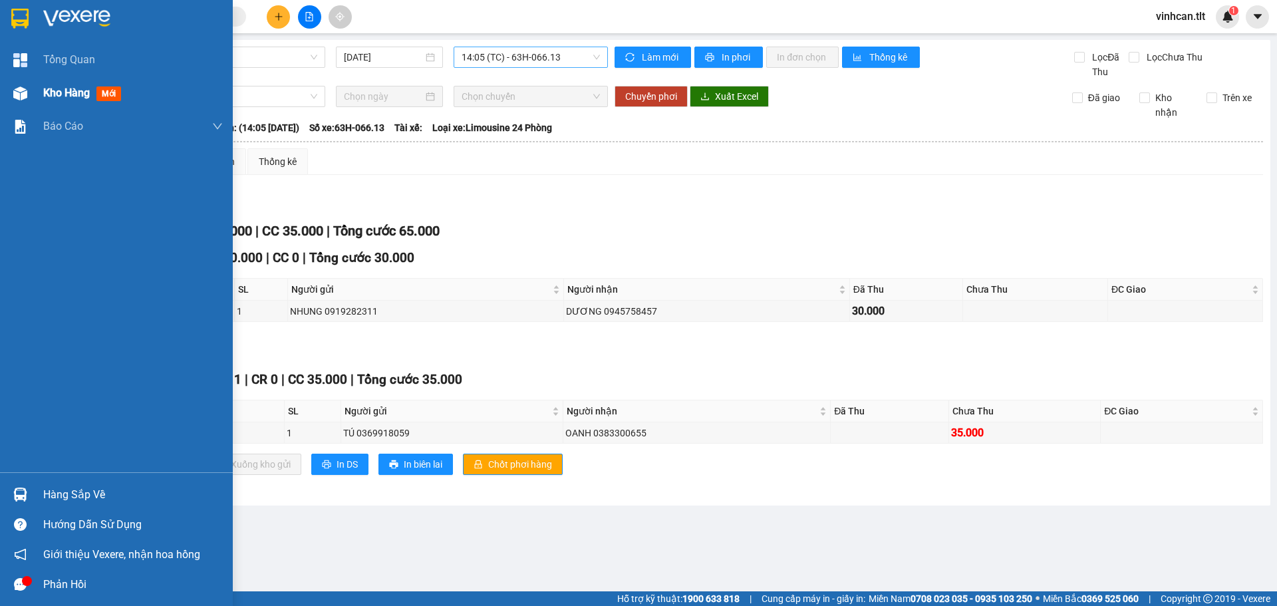
click at [11, 100] on div at bounding box center [20, 93] width 23 height 23
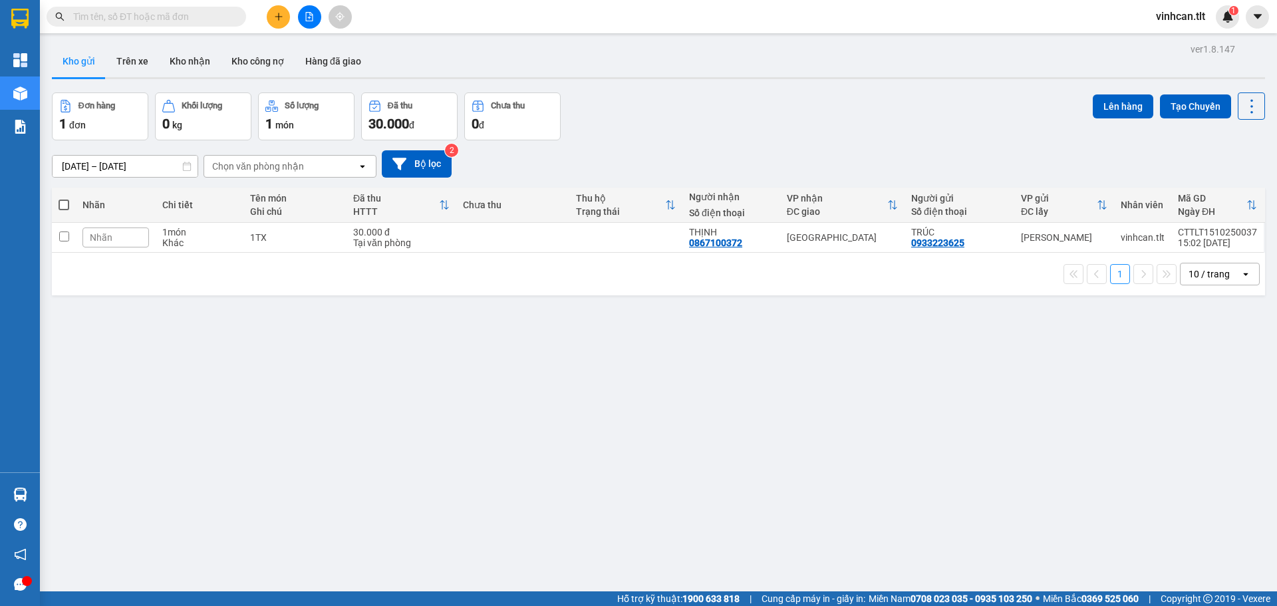
click at [67, 206] on span at bounding box center [64, 205] width 11 height 11
click at [64, 198] on input "checkbox" at bounding box center [64, 198] width 0 height 0
checkbox input "true"
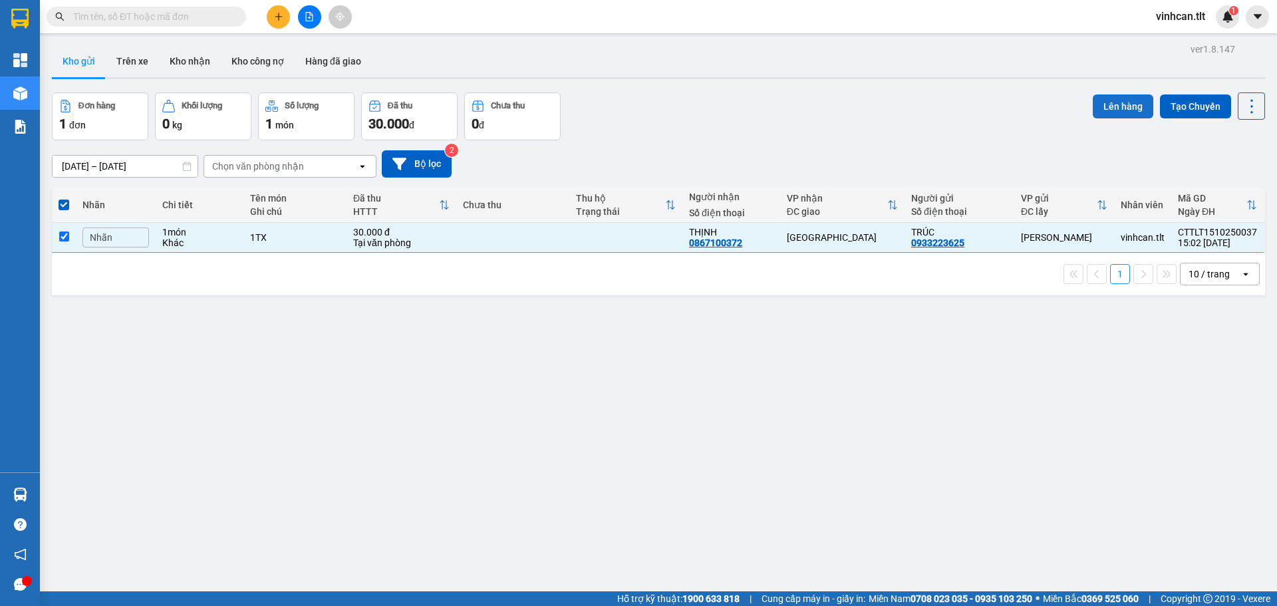
click at [1110, 98] on button "Lên hàng" at bounding box center [1123, 106] width 61 height 24
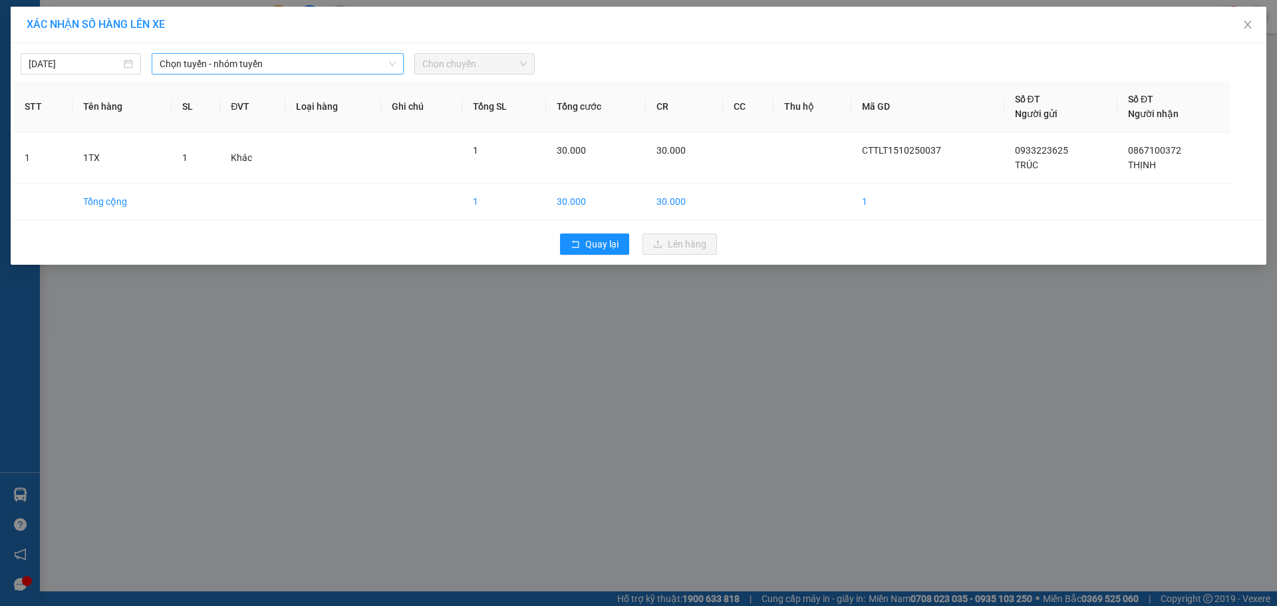
click at [258, 67] on span "Chọn tuyến - nhóm tuyến" at bounding box center [278, 64] width 236 height 20
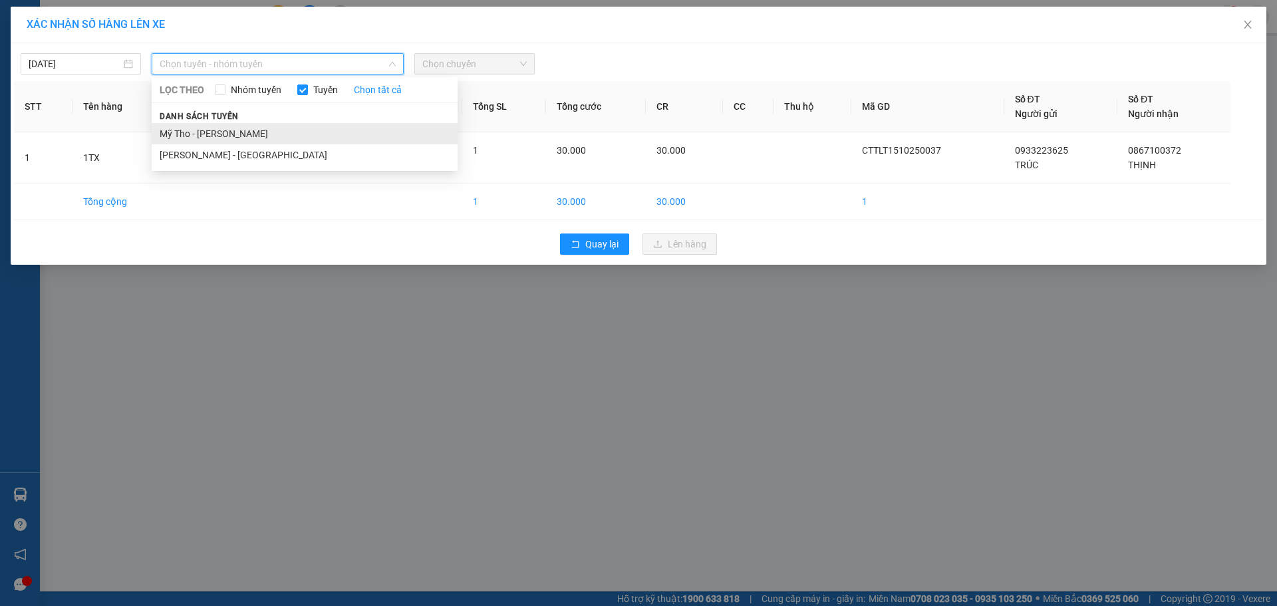
click at [233, 129] on li "Mỹ Tho - [PERSON_NAME]" at bounding box center [305, 133] width 306 height 21
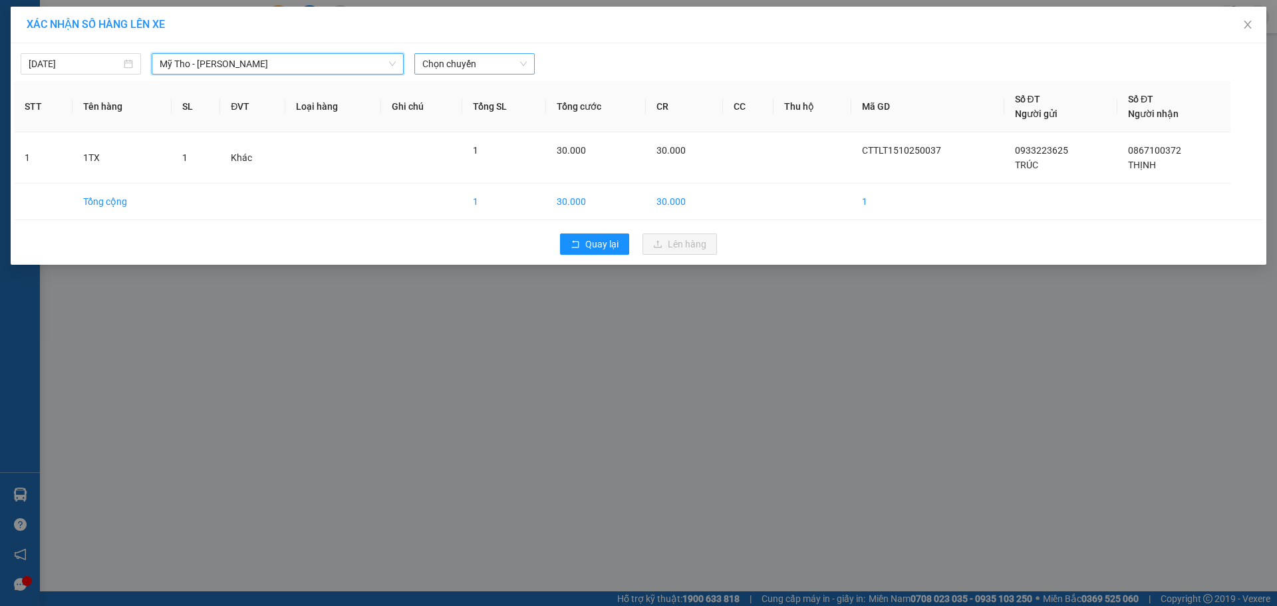
click at [482, 72] on span "Chọn chuyến" at bounding box center [474, 64] width 104 height 20
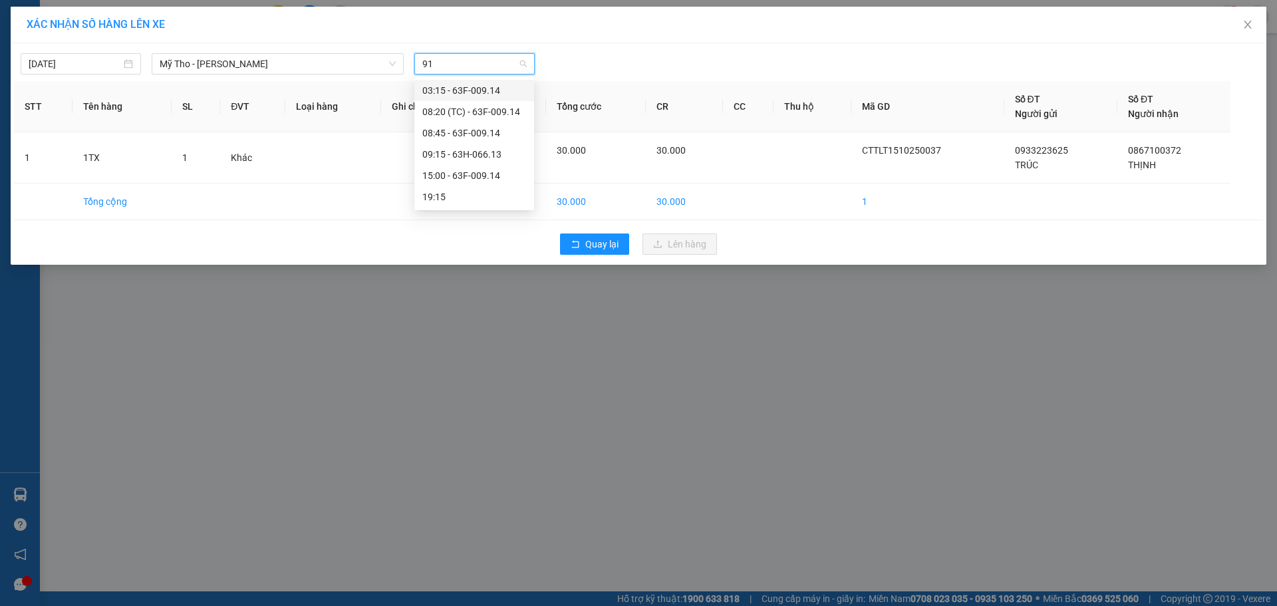
type input "914"
click at [501, 156] on div "15:00 - 63F-009.14" at bounding box center [474, 154] width 104 height 15
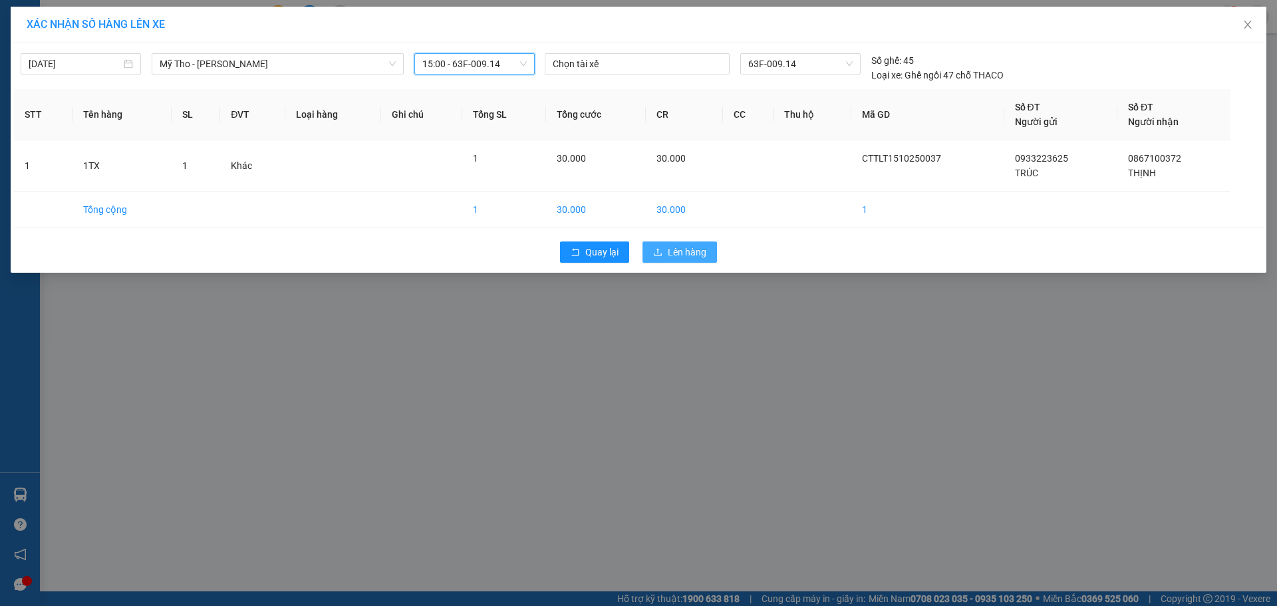
click at [661, 253] on icon "upload" at bounding box center [657, 251] width 9 height 9
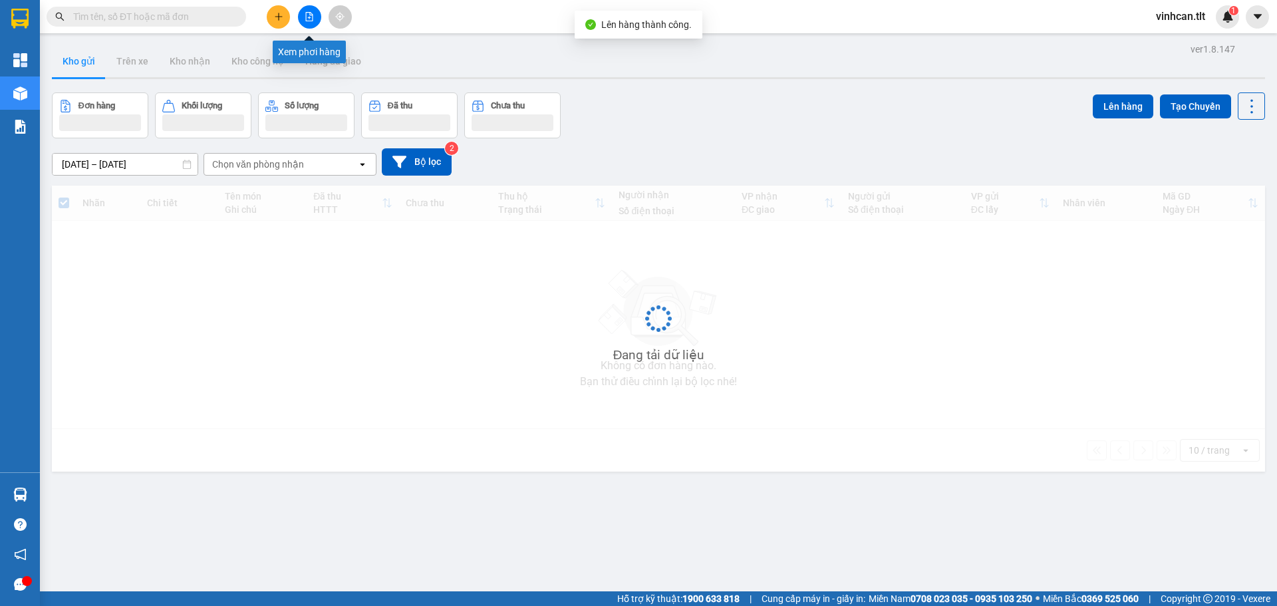
click at [303, 19] on button at bounding box center [309, 16] width 23 height 23
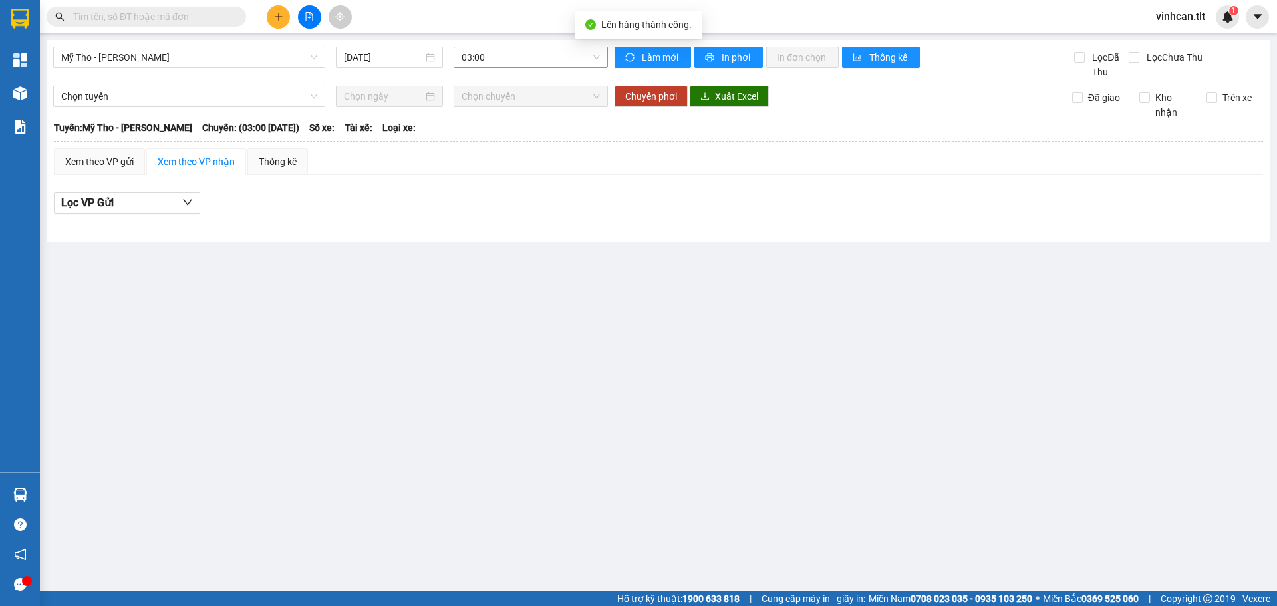
click at [490, 47] on div "03:00" at bounding box center [531, 57] width 154 height 21
type input "914"
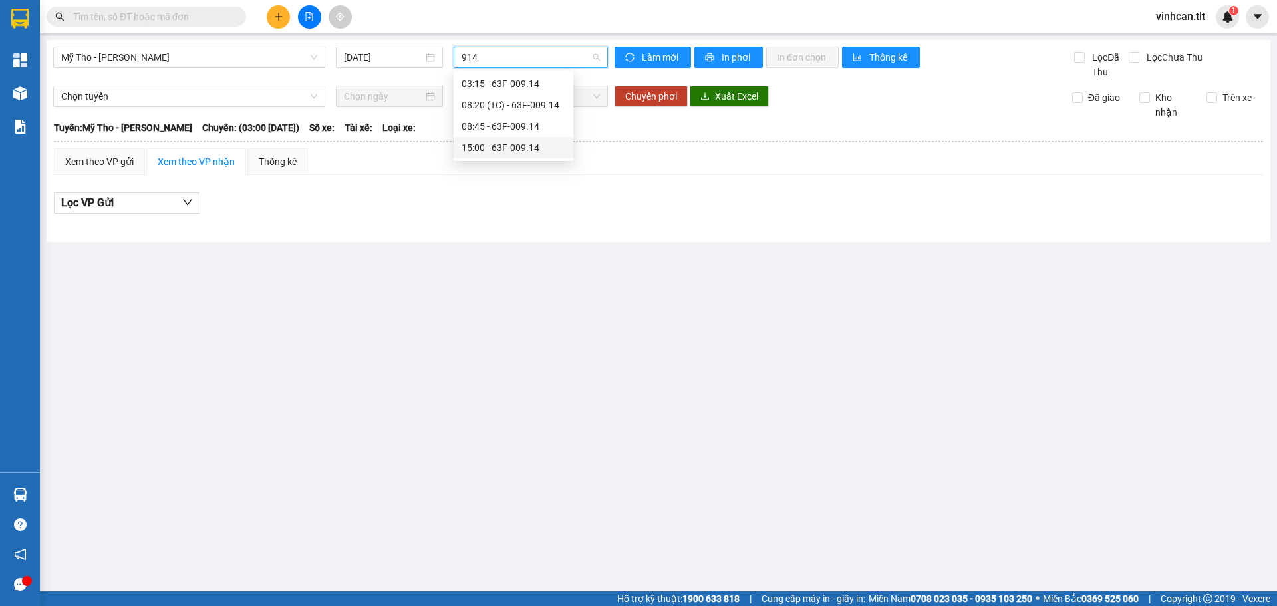
click at [533, 147] on div "15:00 - 63F-009.14" at bounding box center [514, 147] width 104 height 15
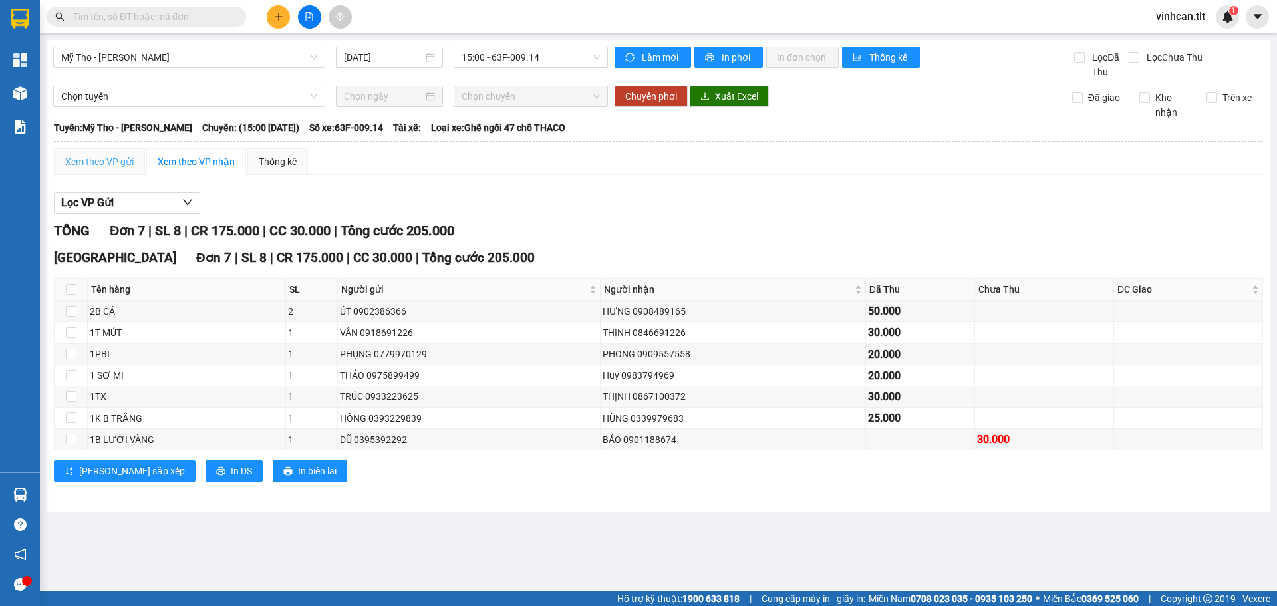
click at [96, 174] on div "Xem theo VP gửi" at bounding box center [99, 161] width 91 height 27
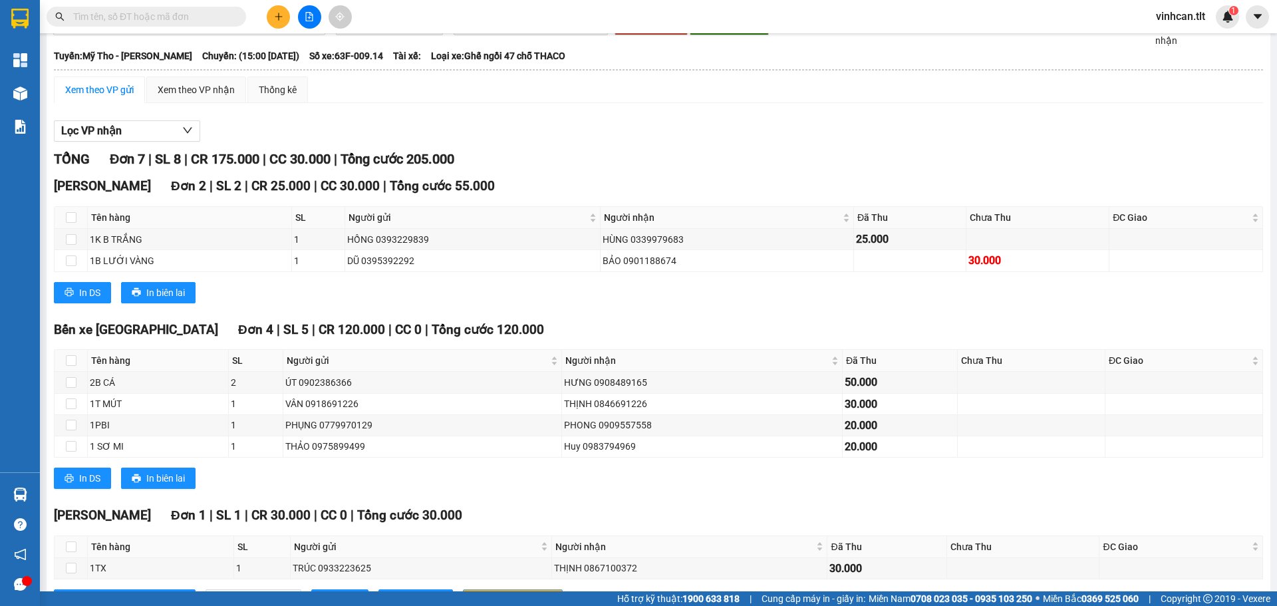
scroll to position [128, 0]
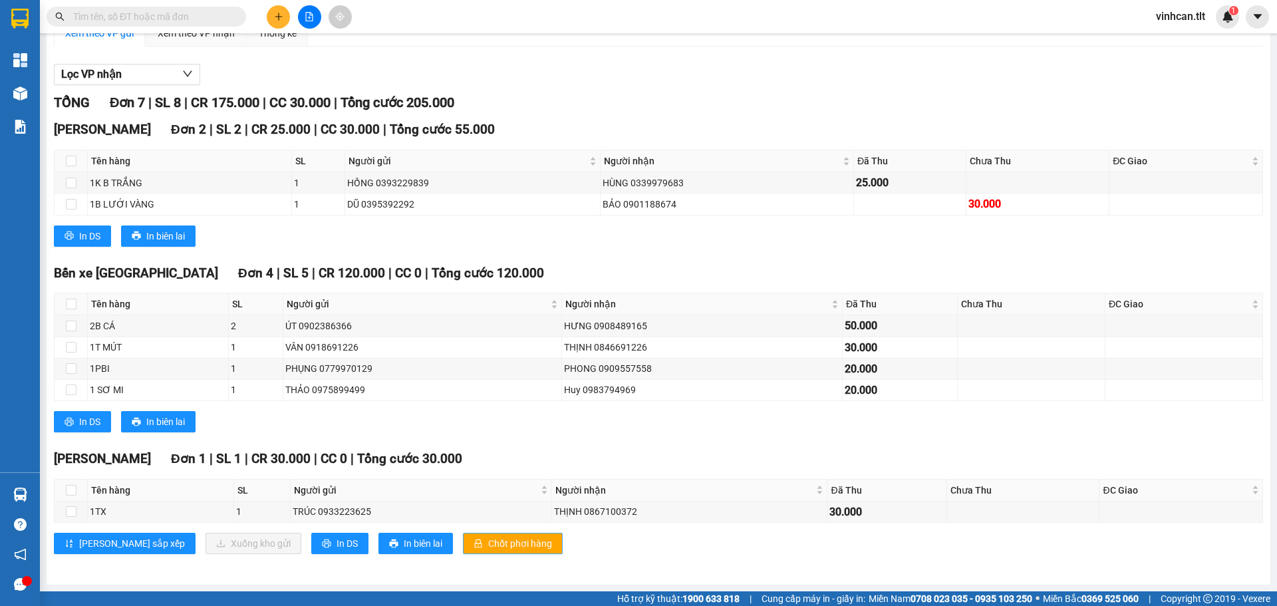
click at [488, 546] on span "Chốt phơi hàng" at bounding box center [520, 543] width 64 height 15
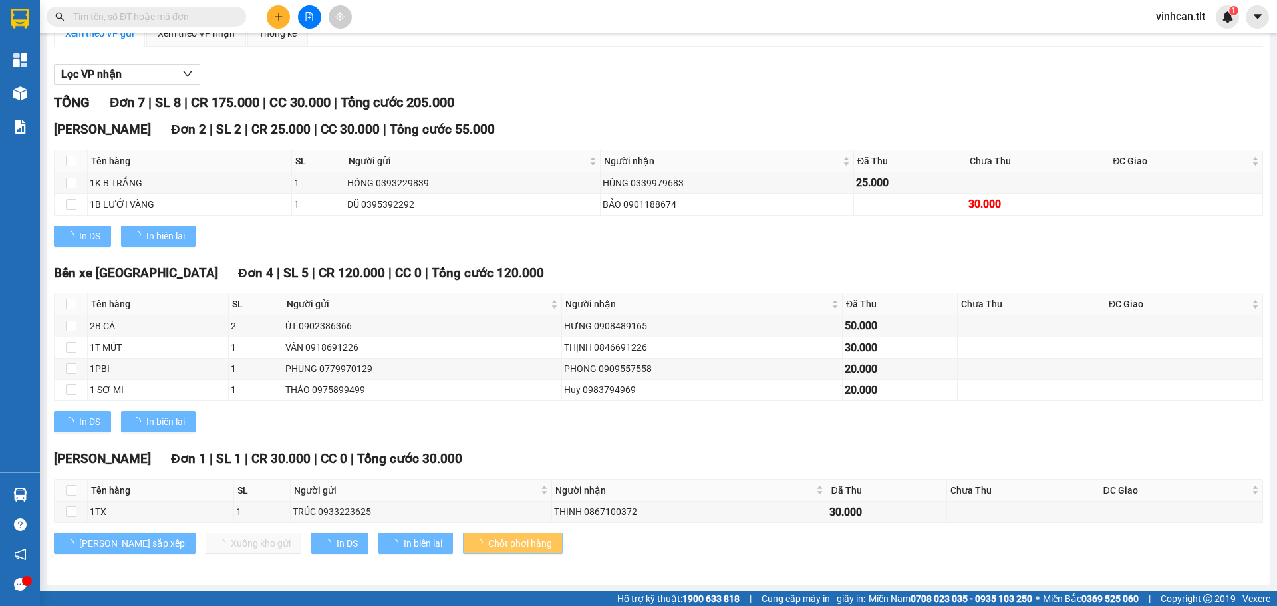
click at [488, 546] on span "Chốt phơi hàng" at bounding box center [520, 543] width 64 height 15
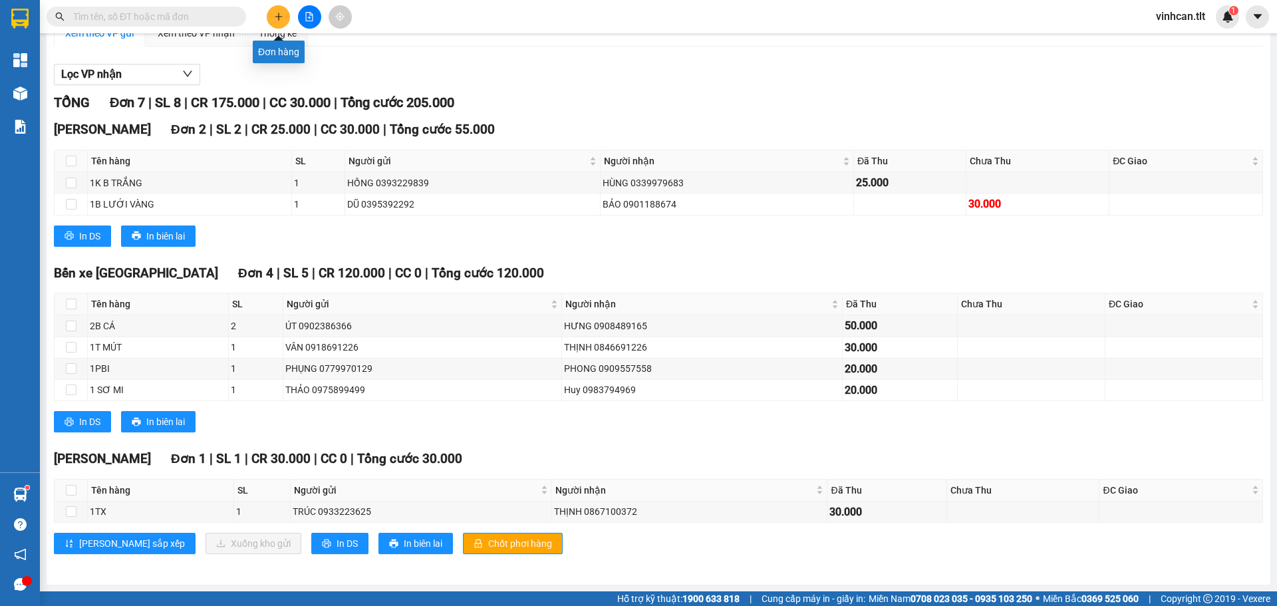
click at [281, 15] on icon "plus" at bounding box center [278, 16] width 9 height 9
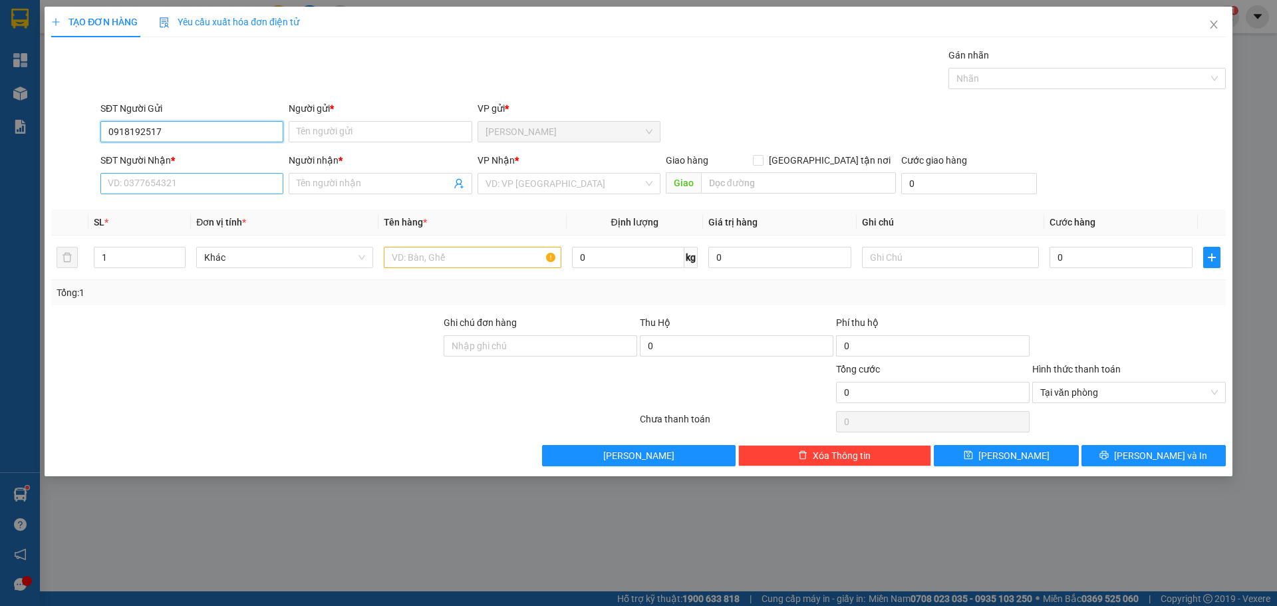
type input "0918192517"
click at [207, 178] on input "SĐT Người Nhận *" at bounding box center [191, 183] width 183 height 21
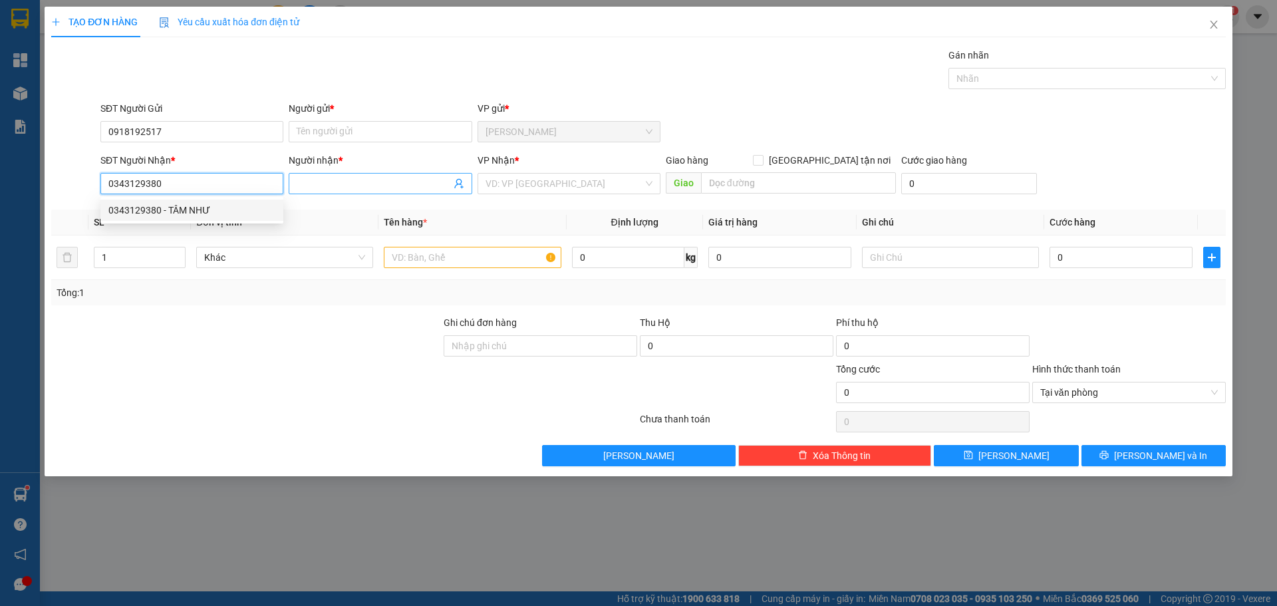
type input "0343129380"
click at [345, 180] on input "Người nhận *" at bounding box center [374, 183] width 154 height 15
paste input "Á"
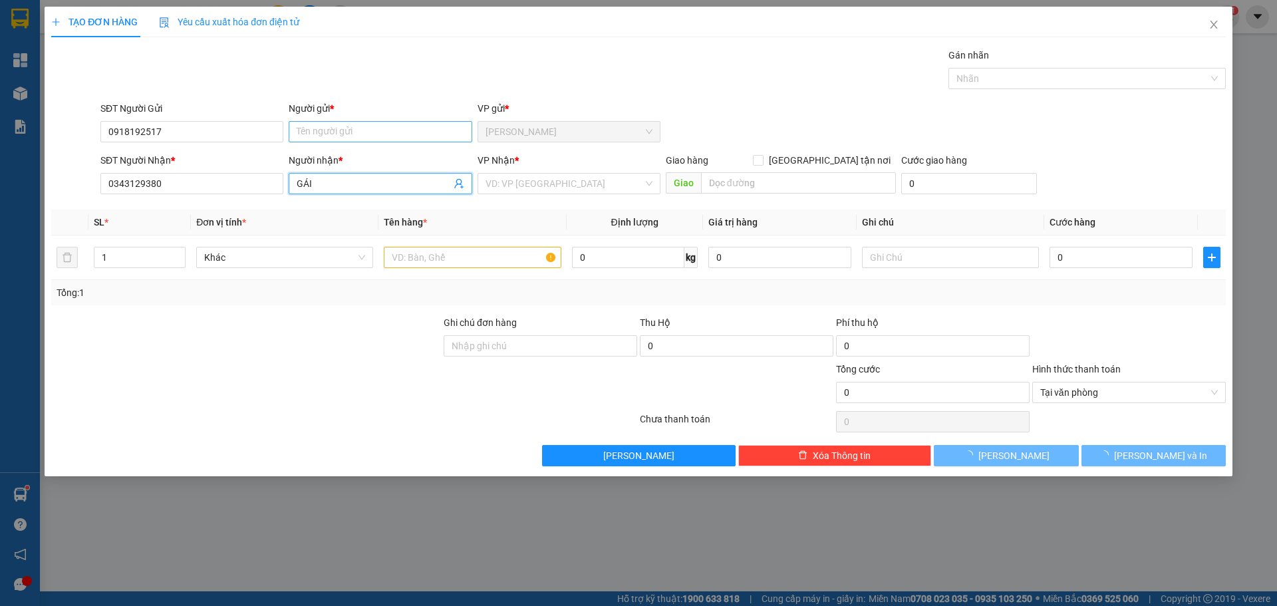
type input "GÁI"
click at [309, 134] on input "Người gửi *" at bounding box center [380, 131] width 183 height 21
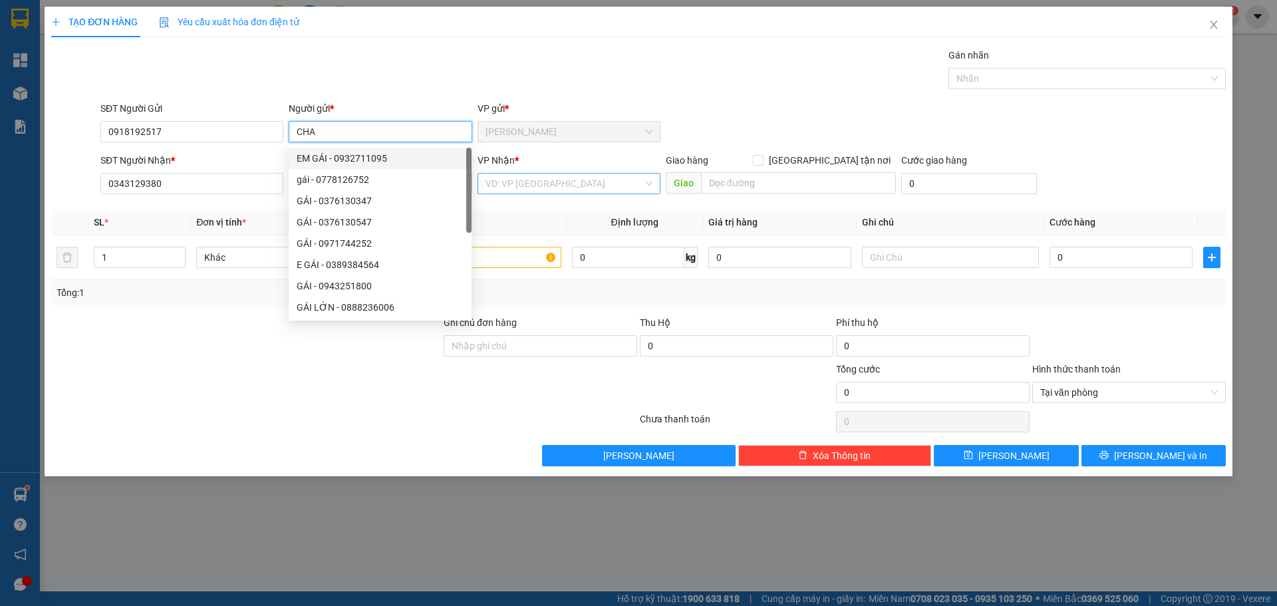
type input "CHA"
click at [559, 182] on input "search" at bounding box center [564, 184] width 158 height 20
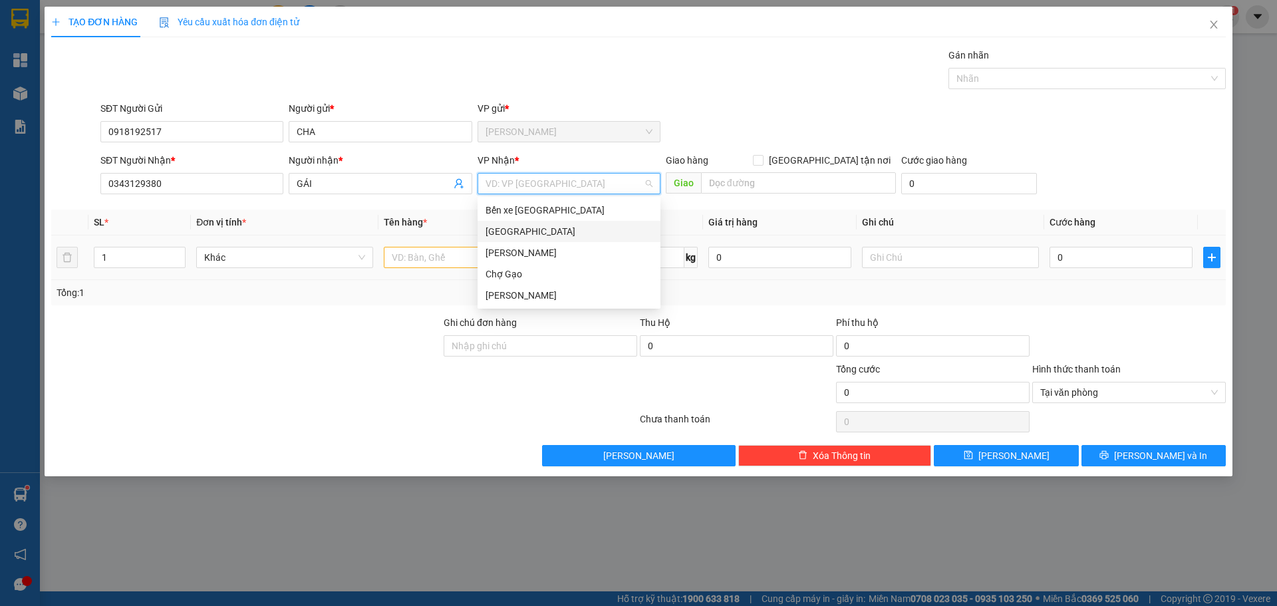
drag, startPoint x: 505, startPoint y: 235, endPoint x: 498, endPoint y: 235, distance: 6.7
click at [503, 235] on div "[GEOGRAPHIC_DATA]" at bounding box center [568, 231] width 167 height 15
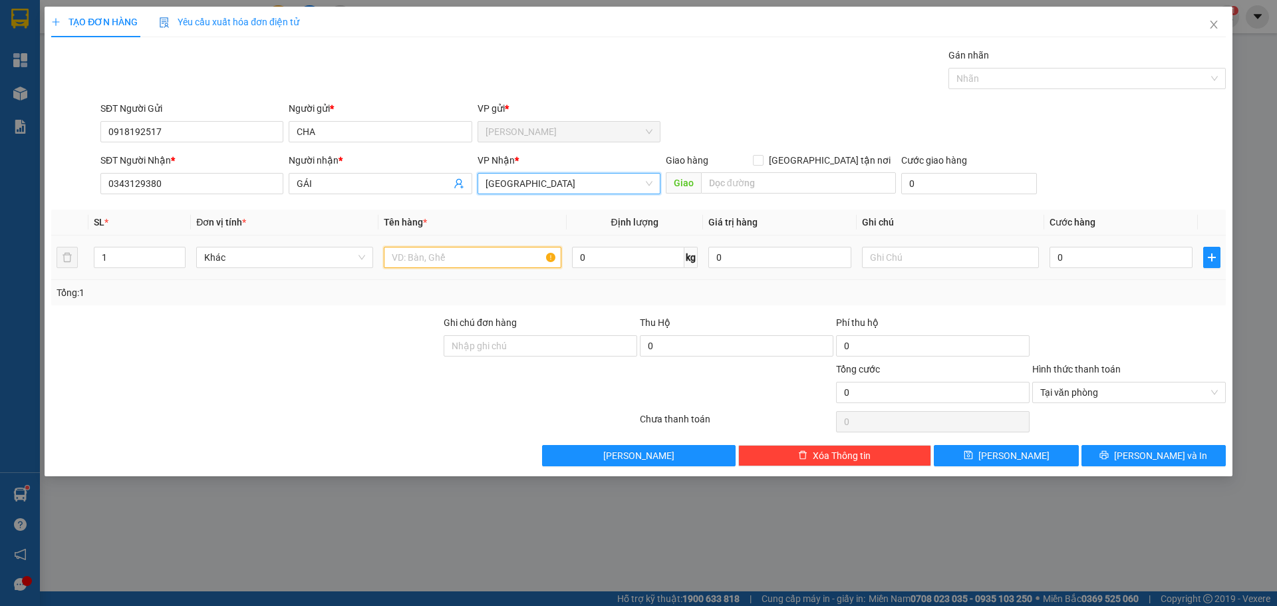
click at [460, 251] on input "text" at bounding box center [472, 257] width 177 height 21
type input "1TNP"
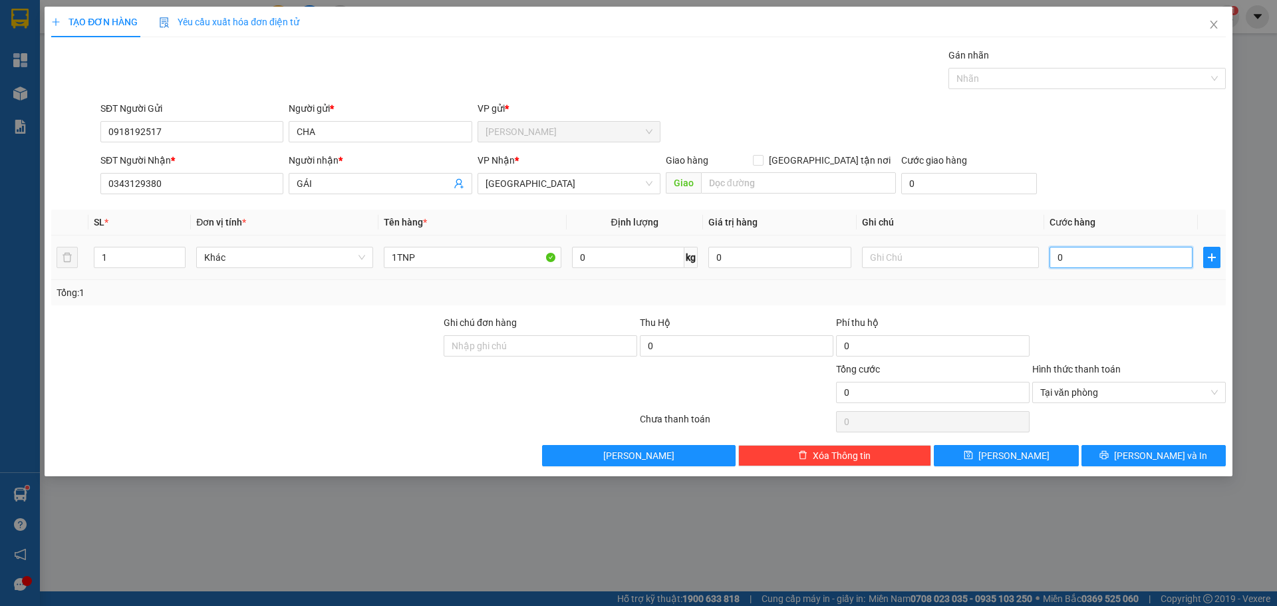
click at [1109, 260] on input "0" at bounding box center [1120, 257] width 143 height 21
type input "3"
type input "35"
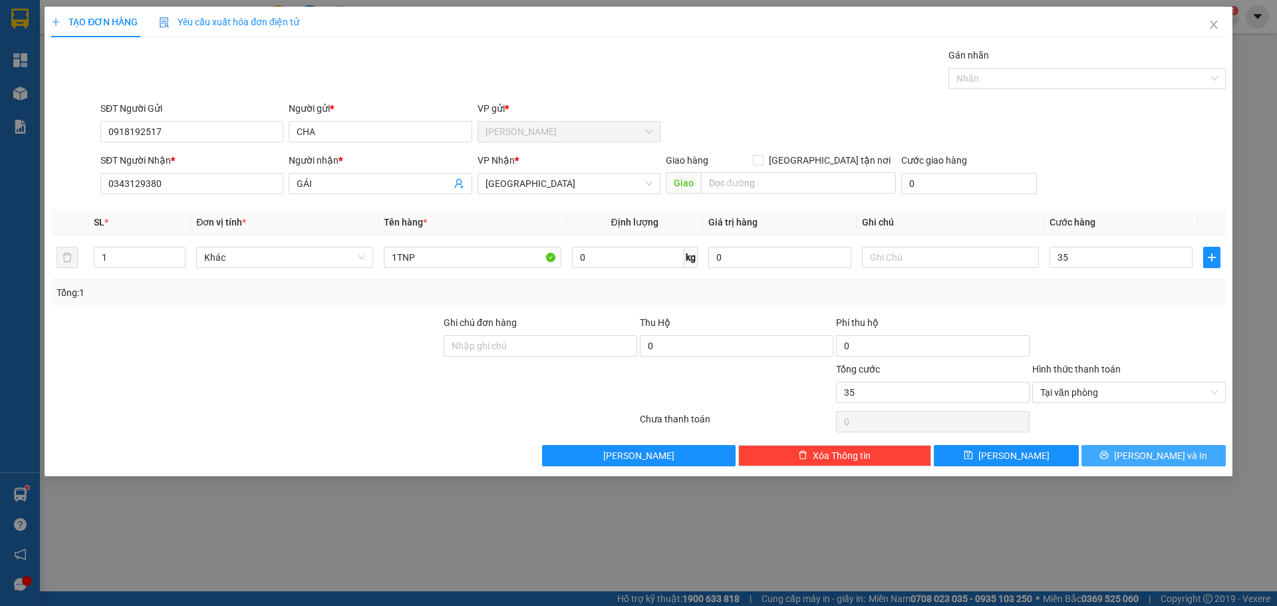
type input "35.000"
click at [1157, 463] on button "[PERSON_NAME] và In" at bounding box center [1153, 455] width 144 height 21
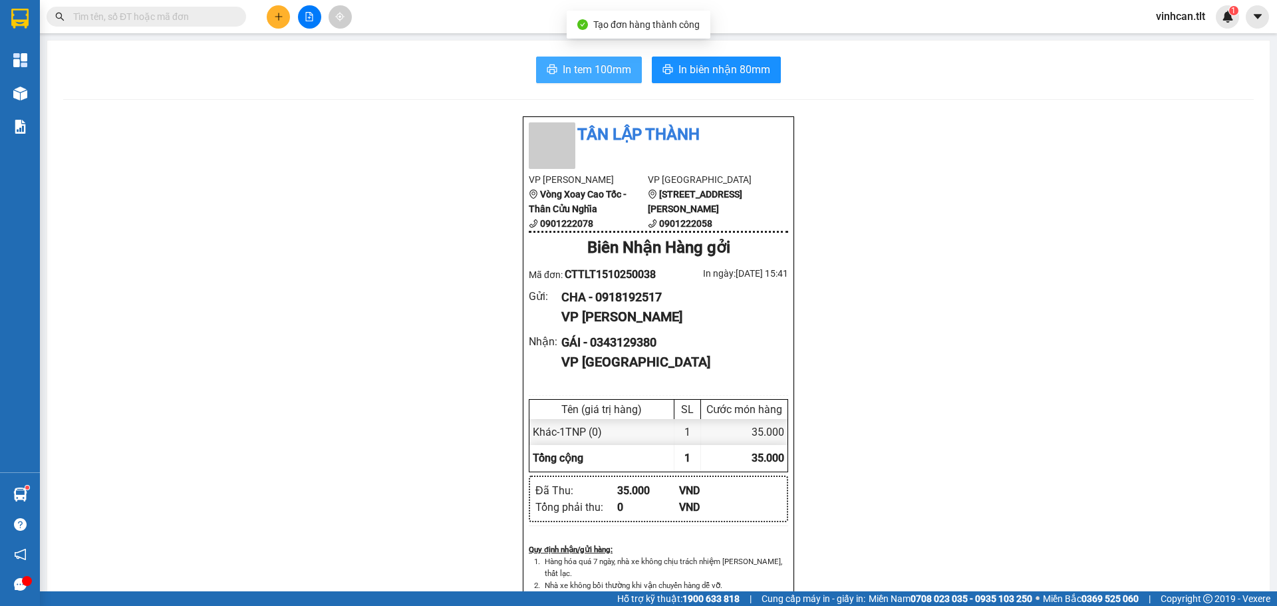
click at [583, 70] on span "In tem 100mm" at bounding box center [597, 69] width 69 height 17
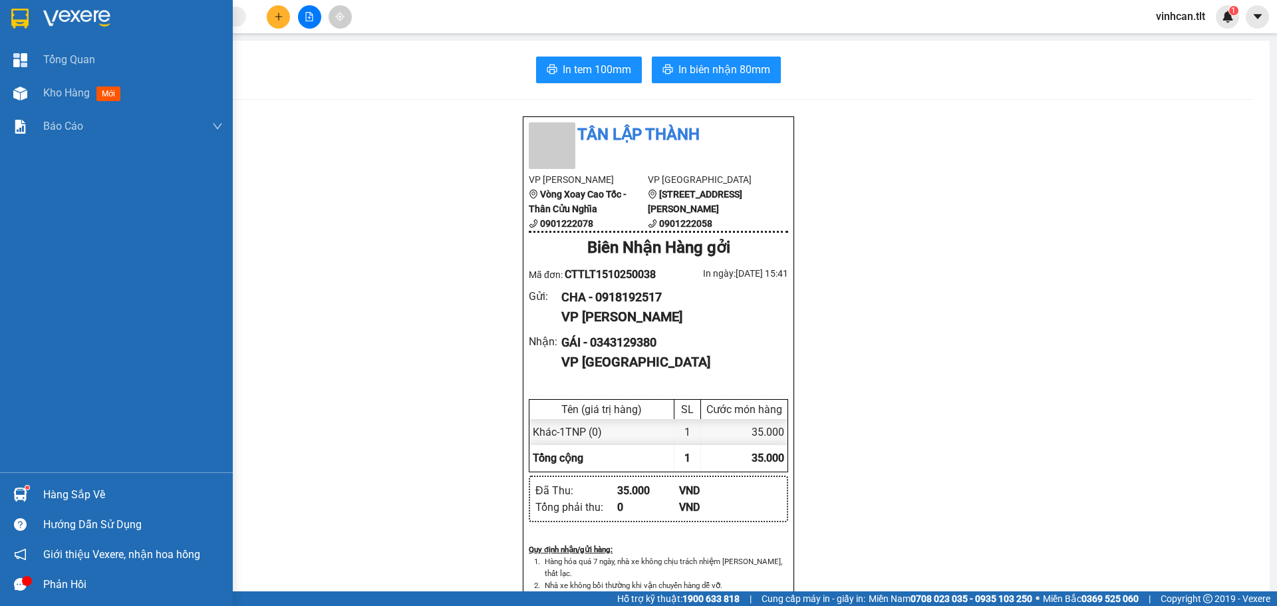
drag, startPoint x: 90, startPoint y: 474, endPoint x: 94, endPoint y: 480, distance: 7.2
click at [93, 478] on div "Hàng sắp về Hướng dẫn sử dụng Giới thiệu Vexere, nhận hoa hồng Phản hồi" at bounding box center [116, 535] width 233 height 127
click at [94, 480] on div "Hàng sắp về" at bounding box center [116, 495] width 233 height 30
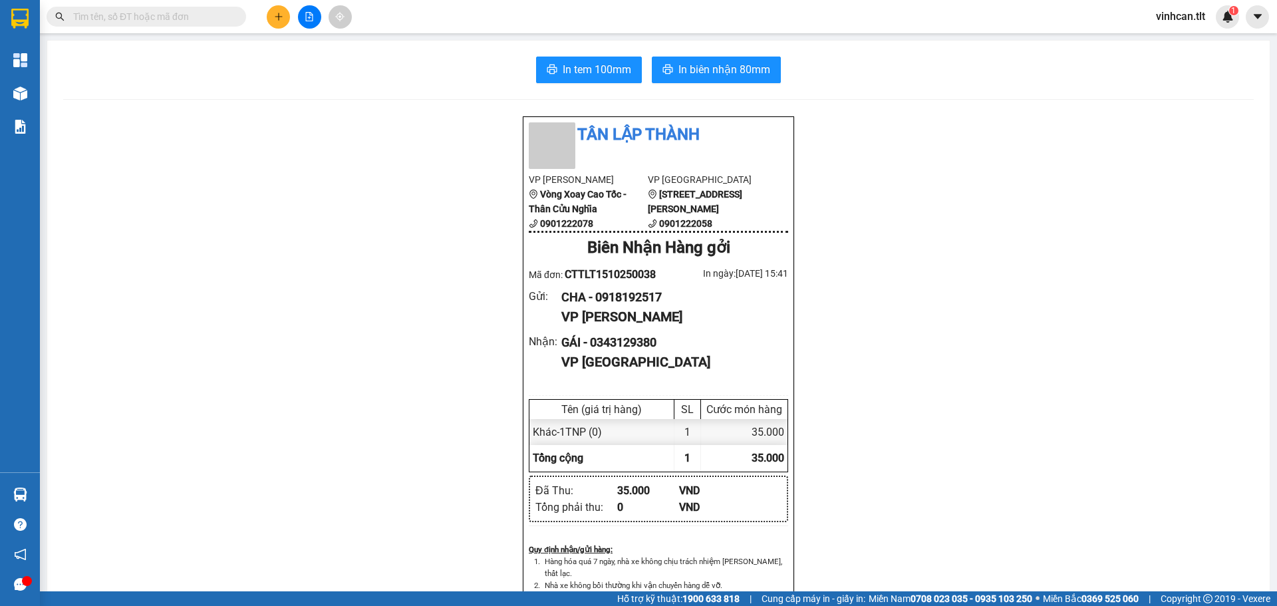
click at [41, 86] on section "Kết quả tìm kiếm ( 0 ) Bộ lọc No Data vinhcan.tlt 1 Tổng Quan Kho hàng mới Báo …" at bounding box center [638, 303] width 1277 height 606
click at [303, 7] on button at bounding box center [309, 16] width 23 height 23
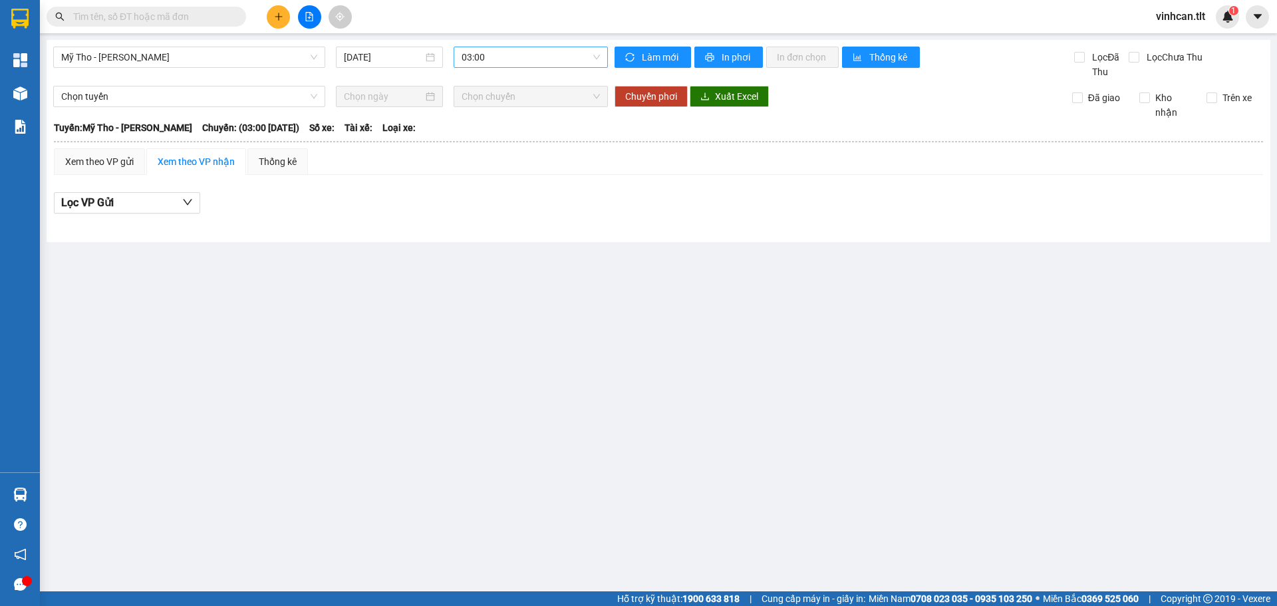
click at [485, 63] on span "03:00" at bounding box center [531, 57] width 138 height 20
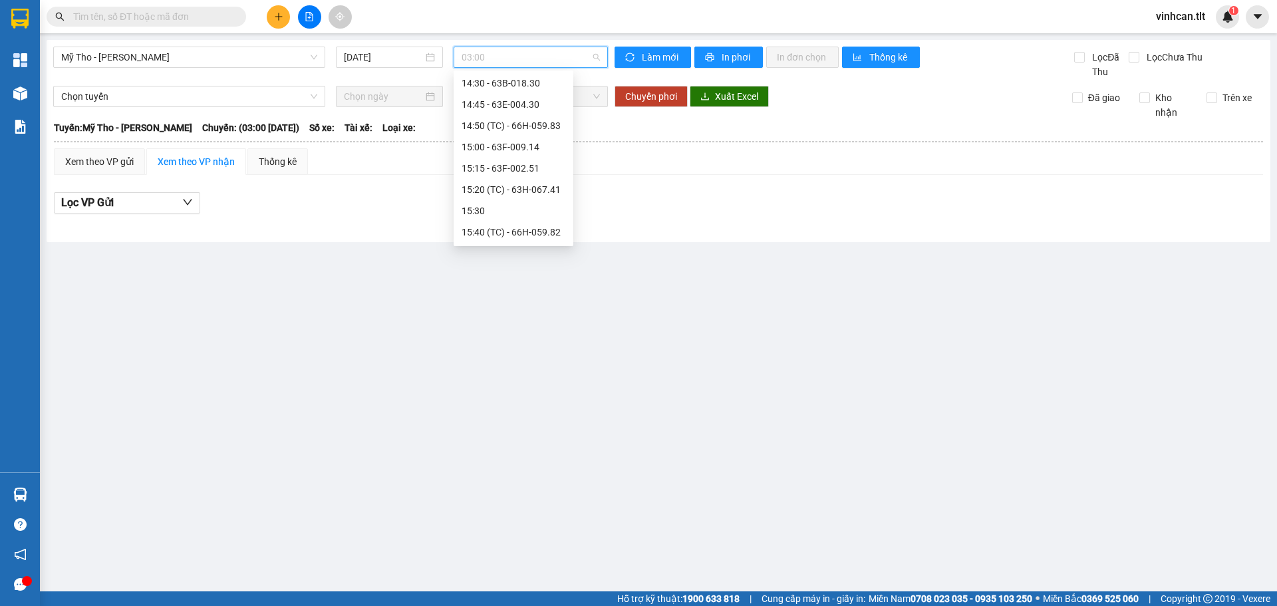
scroll to position [1397, 0]
click at [497, 156] on div "15:15 - 63F-002.51" at bounding box center [514, 155] width 104 height 15
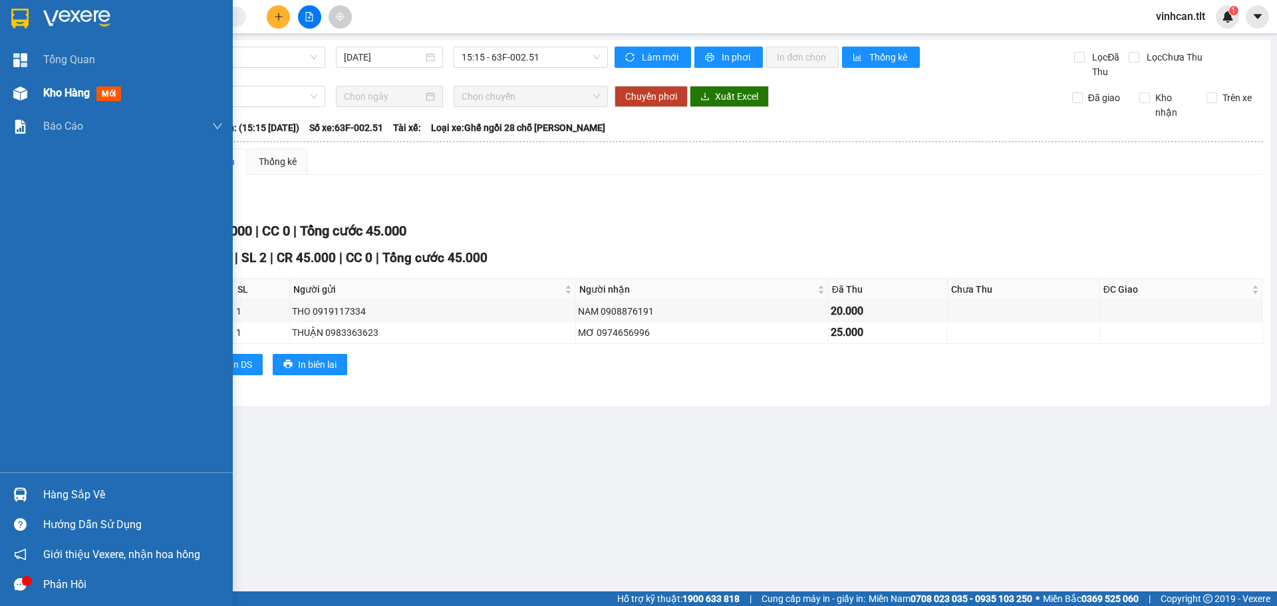
click at [37, 82] on div "Kho hàng mới" at bounding box center [116, 92] width 233 height 33
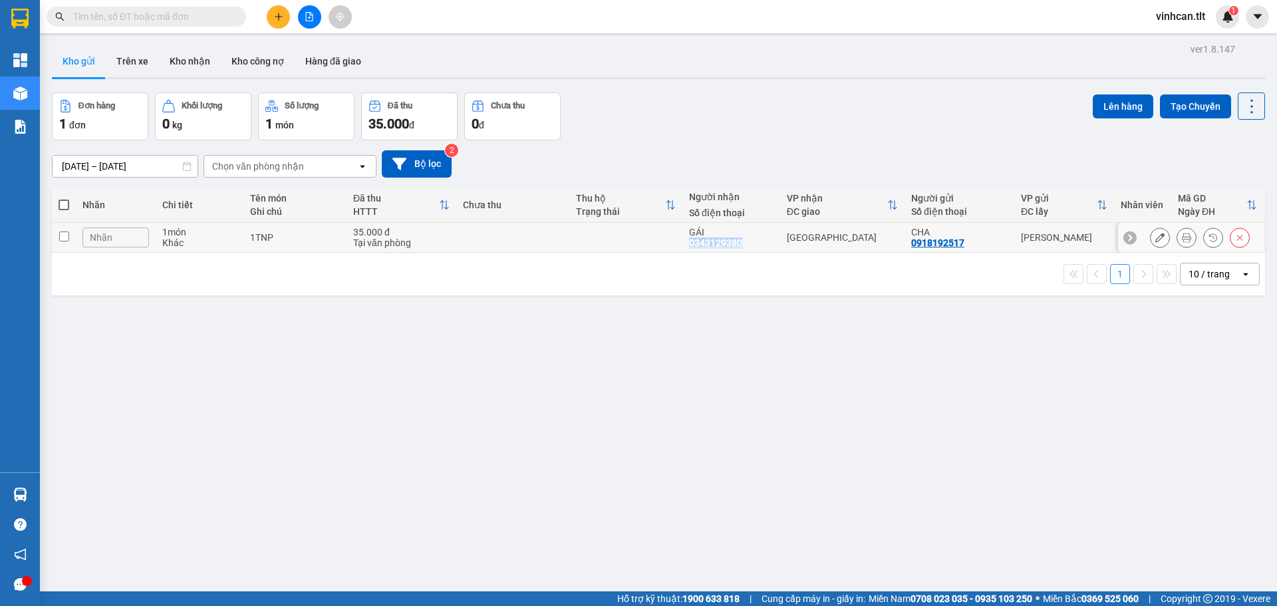
drag, startPoint x: 688, startPoint y: 243, endPoint x: 740, endPoint y: 245, distance: 51.9
click at [740, 245] on div "GÁI 0343129380" at bounding box center [731, 237] width 84 height 21
checkbox input "true"
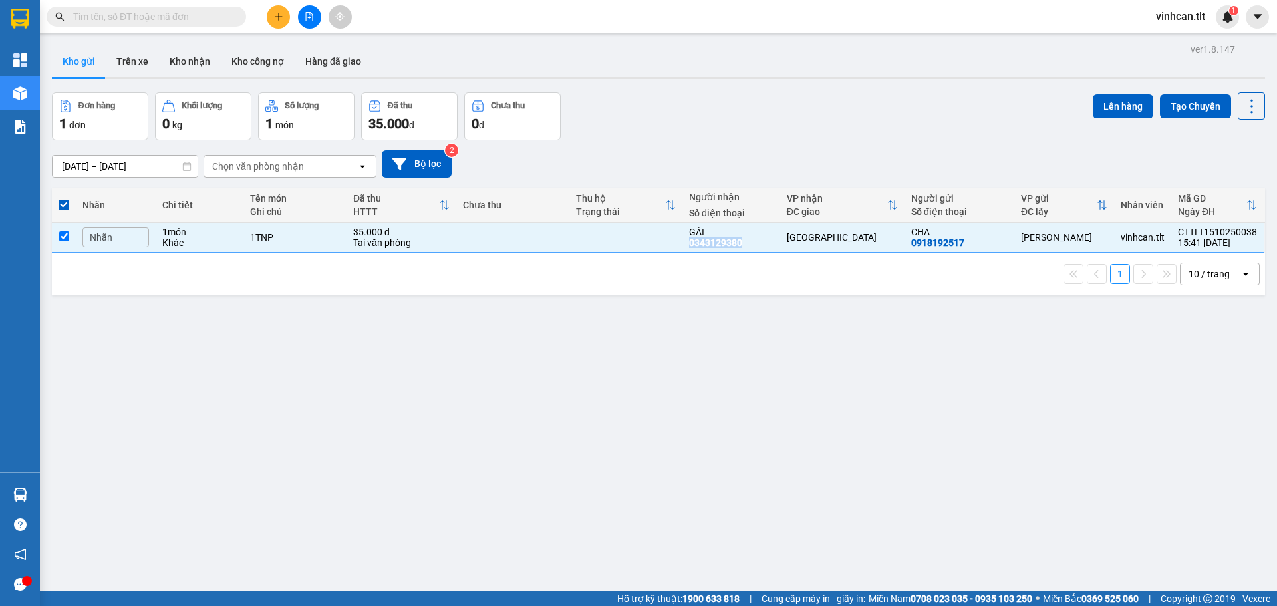
copy div "0343129380"
click at [224, 15] on input "text" at bounding box center [151, 16] width 157 height 15
paste input "0343129380"
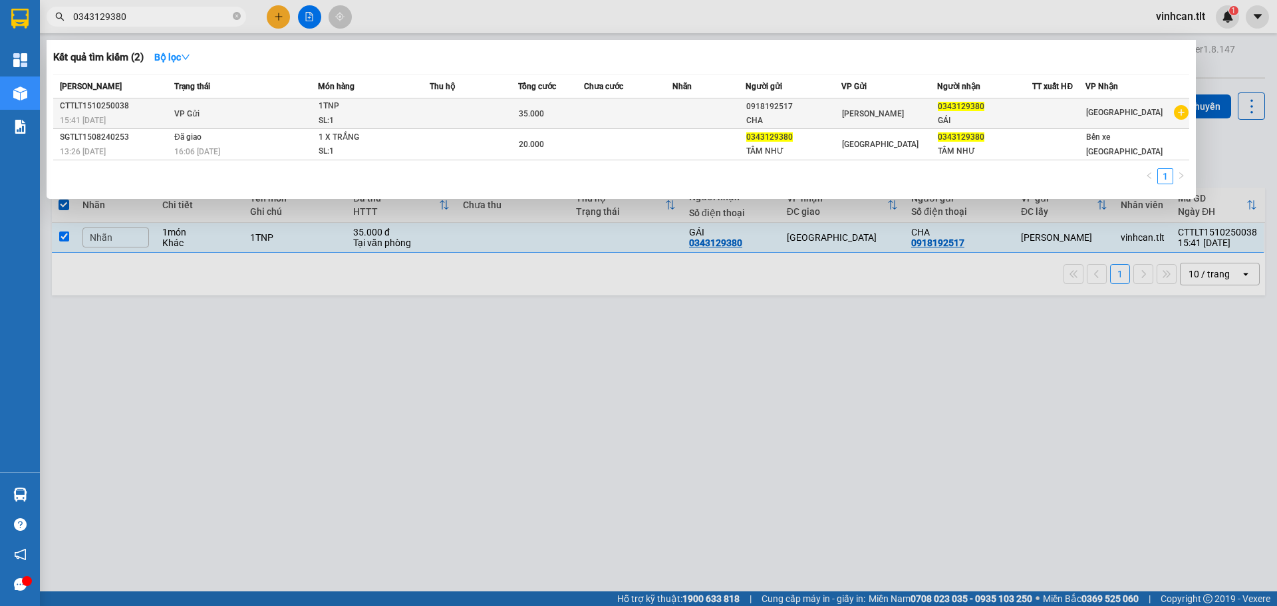
type input "0343129380"
drag, startPoint x: 752, startPoint y: 104, endPoint x: 793, endPoint y: 112, distance: 42.1
click at [793, 112] on div "0918192517" at bounding box center [793, 107] width 94 height 14
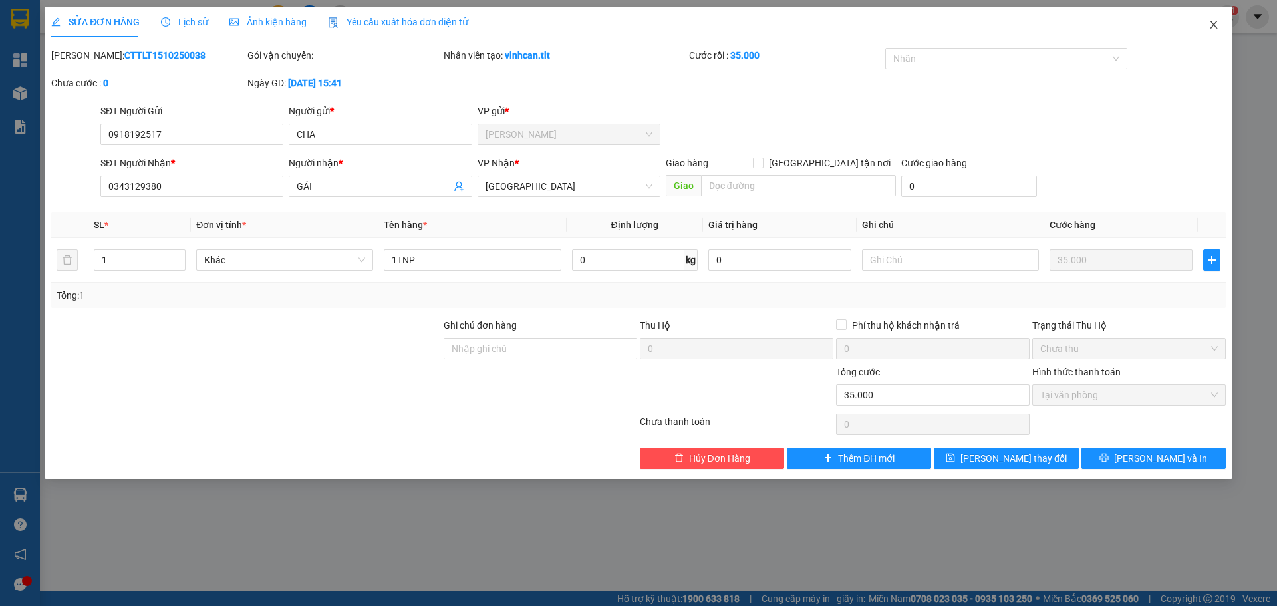
click at [1203, 21] on span "Close" at bounding box center [1213, 25] width 37 height 37
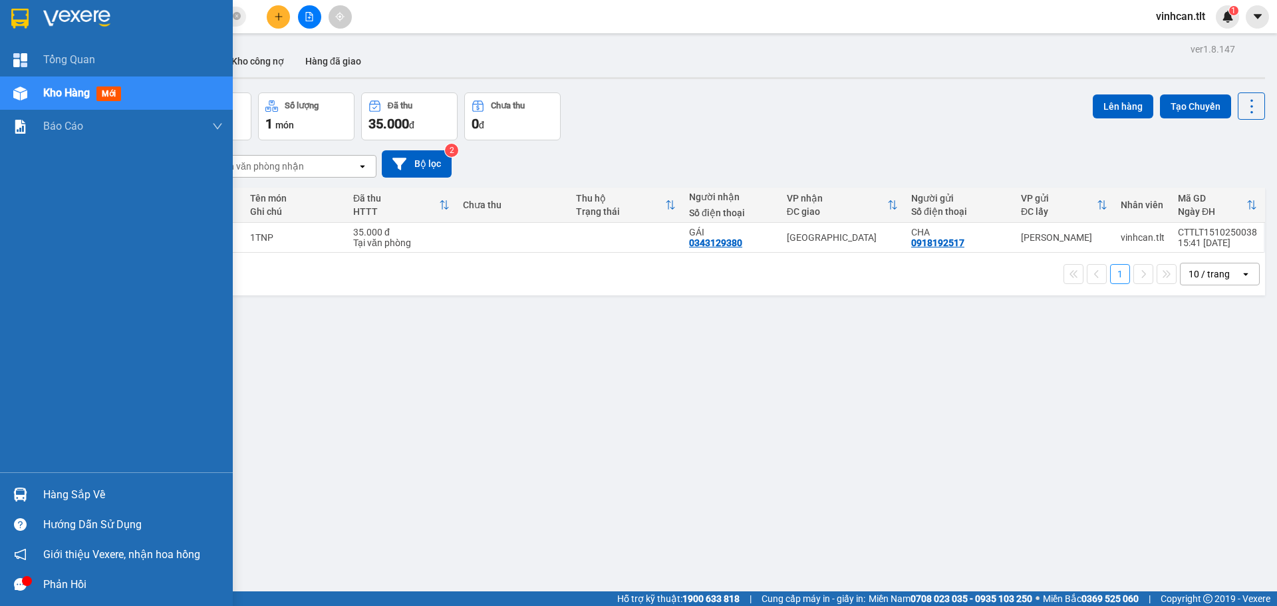
click at [25, 495] on img at bounding box center [20, 494] width 14 height 14
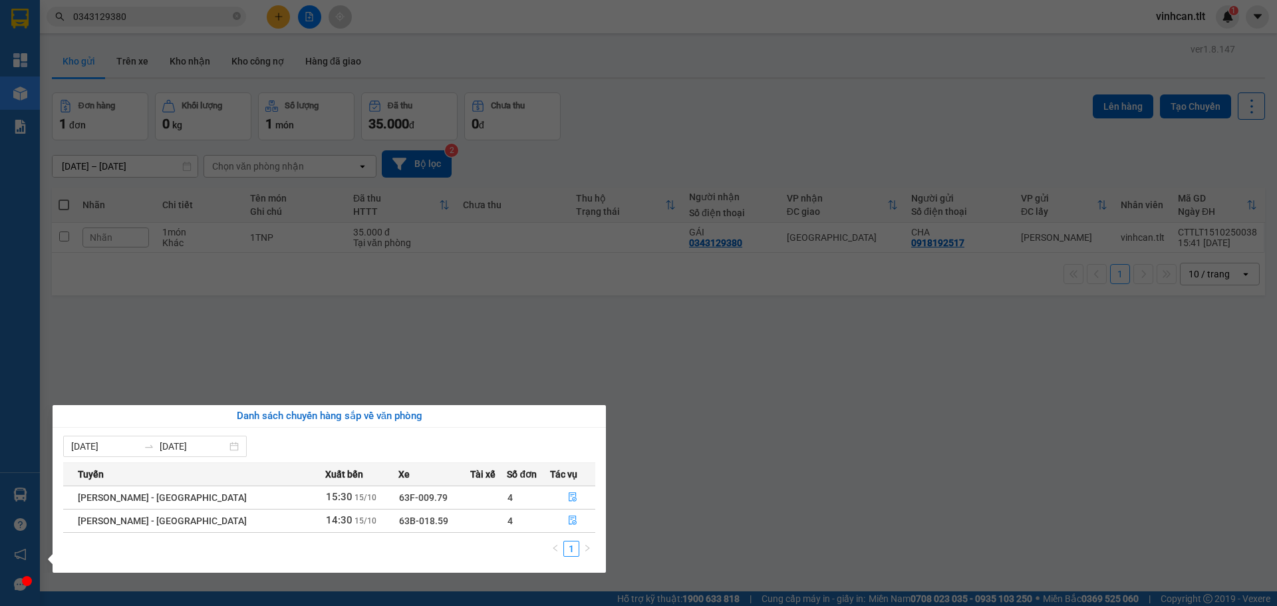
click at [11, 133] on div "Tổng Quan Kho hàng mới Báo cáo Báo cáo dòng tiền (VP) Hàng sắp về Hướng dẫn sử …" at bounding box center [20, 303] width 40 height 606
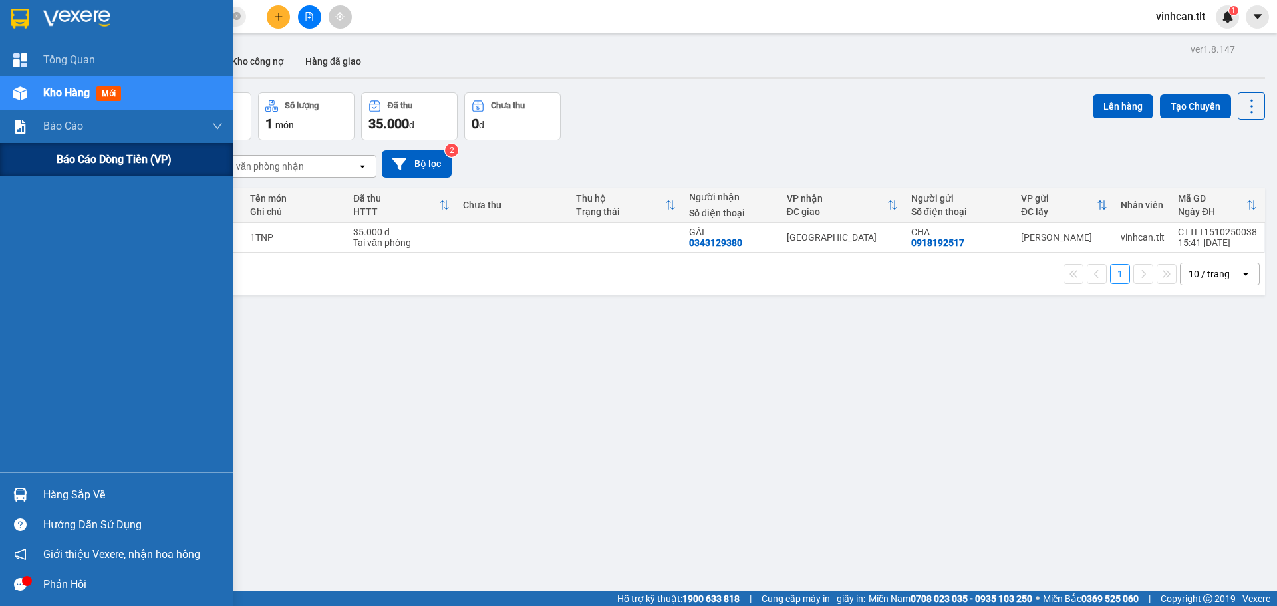
click at [58, 150] on div "Báo cáo dòng tiền (VP)" at bounding box center [140, 159] width 166 height 33
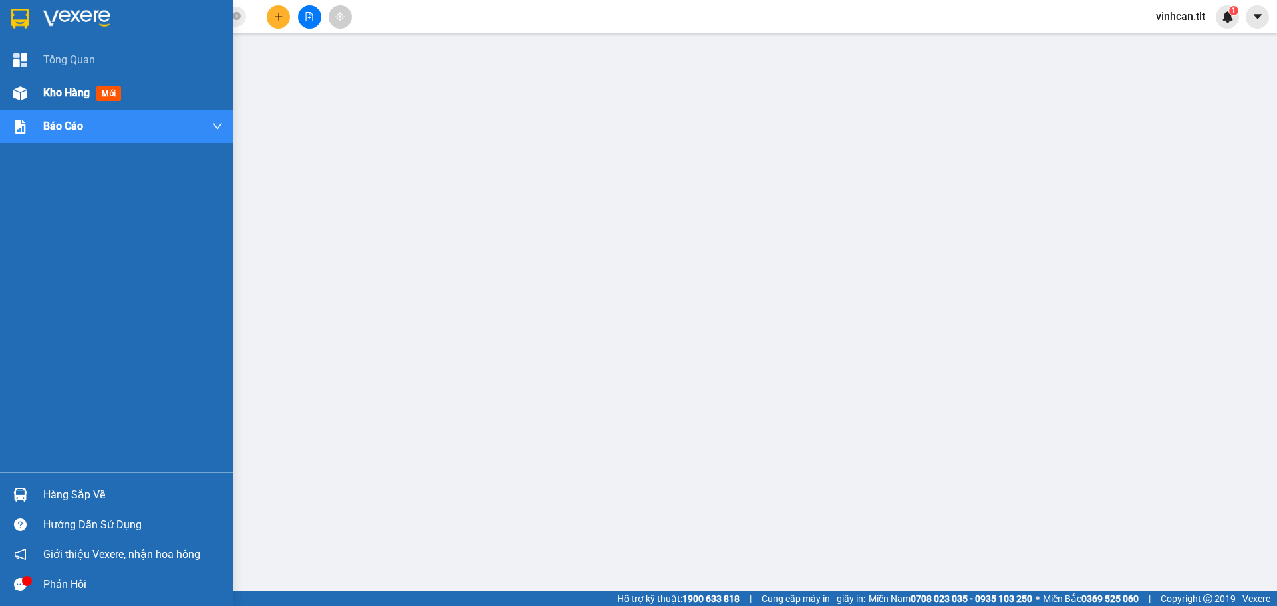
click at [37, 76] on div "Kho hàng mới" at bounding box center [116, 92] width 233 height 33
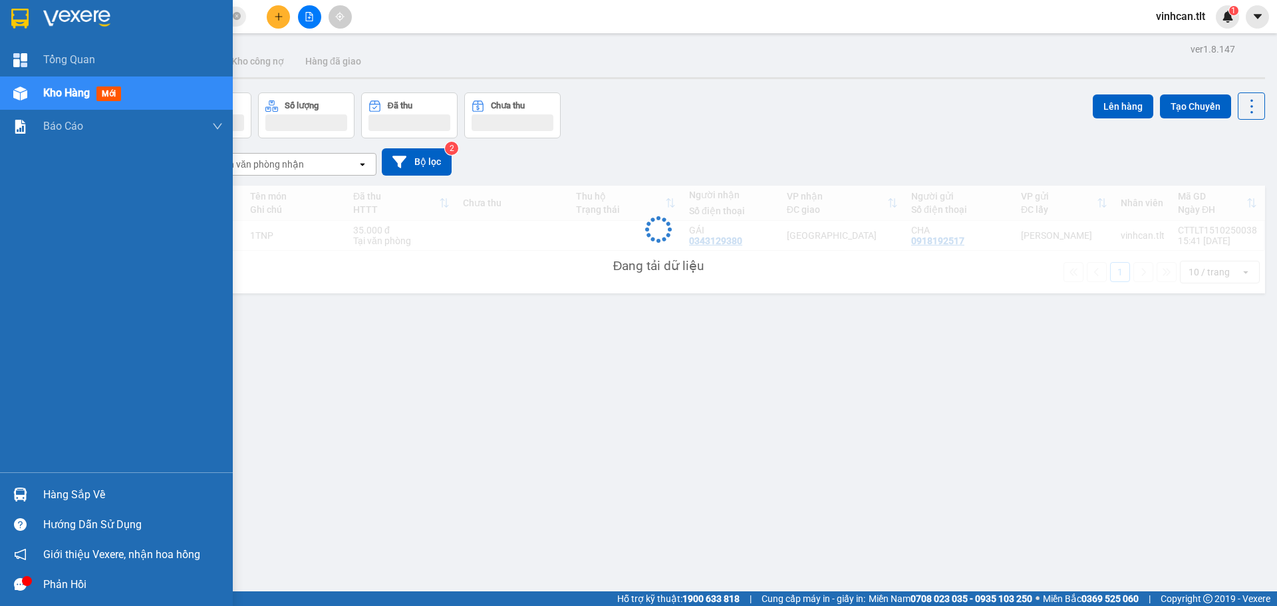
click at [34, 87] on div "Kho hàng mới" at bounding box center [116, 92] width 233 height 33
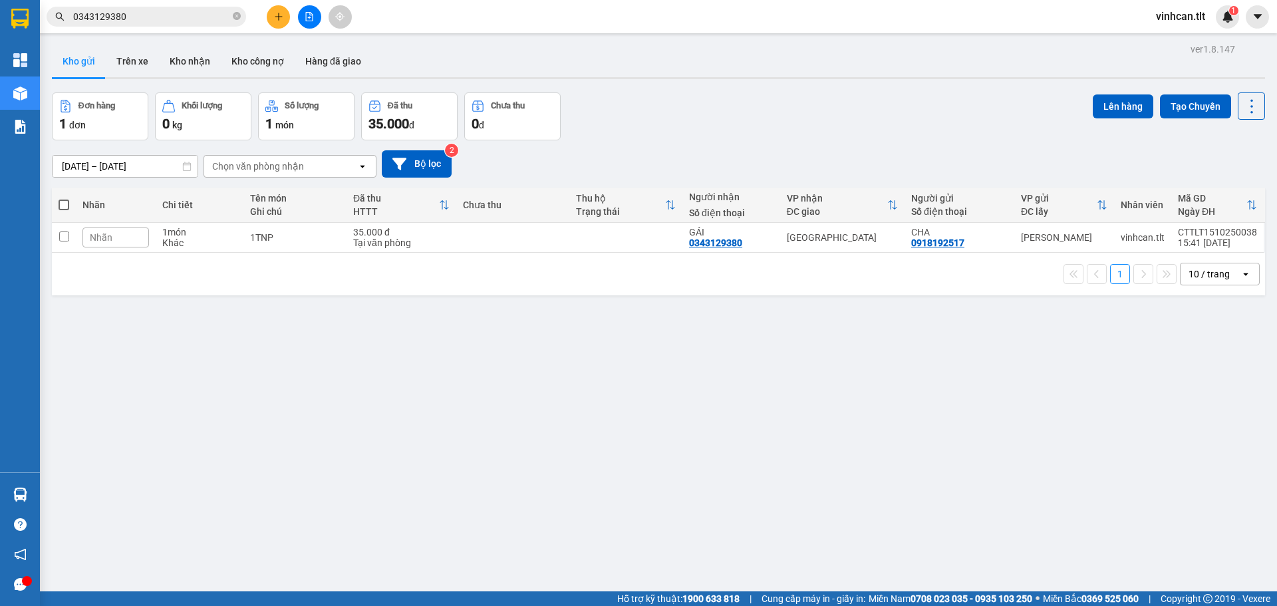
click at [60, 196] on th at bounding box center [64, 205] width 24 height 35
click at [65, 204] on span at bounding box center [64, 205] width 11 height 11
click at [64, 198] on input "checkbox" at bounding box center [64, 198] width 0 height 0
checkbox input "true"
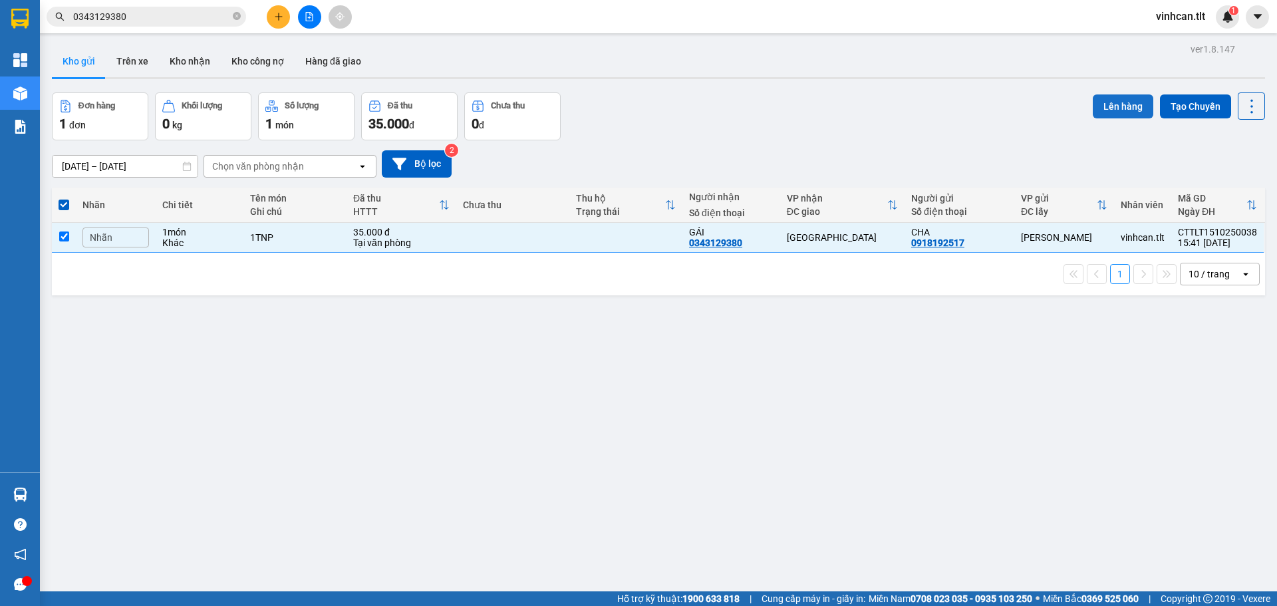
click at [1114, 97] on button "Lên hàng" at bounding box center [1123, 106] width 61 height 24
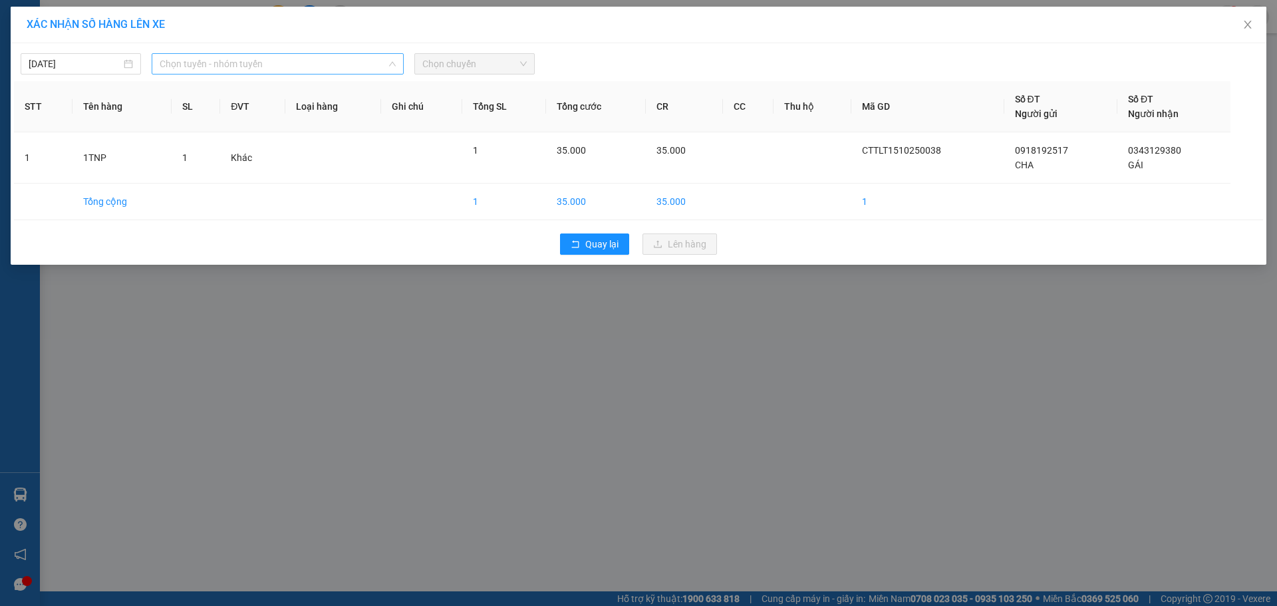
click at [352, 56] on span "Chọn tuyến - nhóm tuyến" at bounding box center [278, 64] width 236 height 20
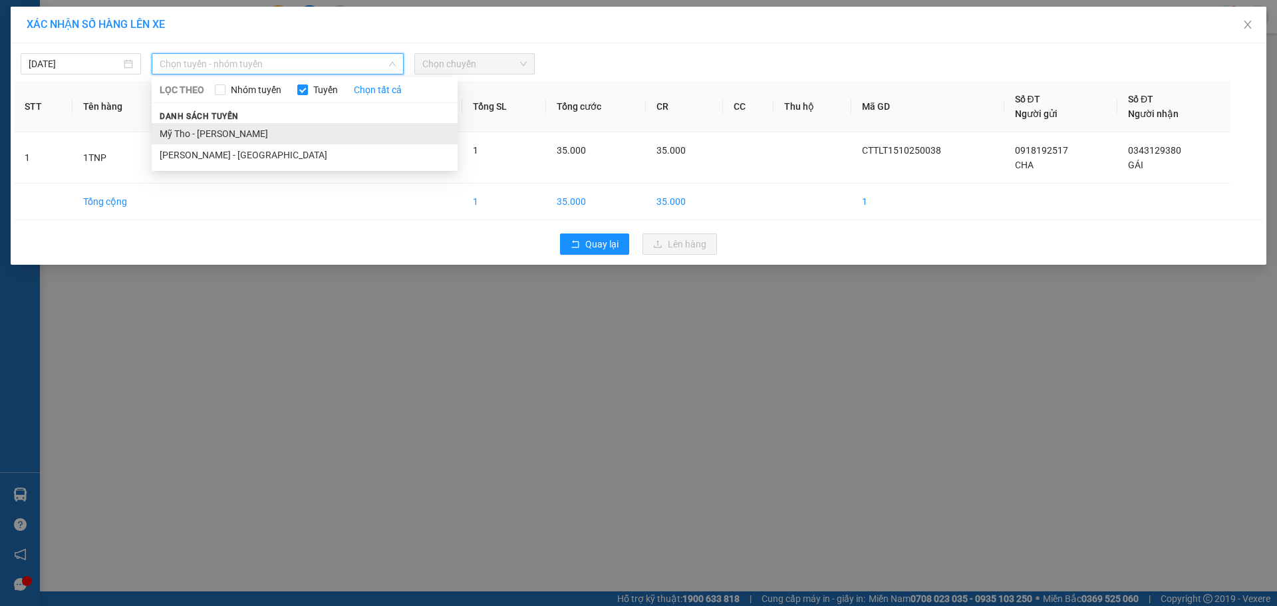
click at [301, 127] on li "Mỹ Tho - [PERSON_NAME]" at bounding box center [305, 133] width 306 height 21
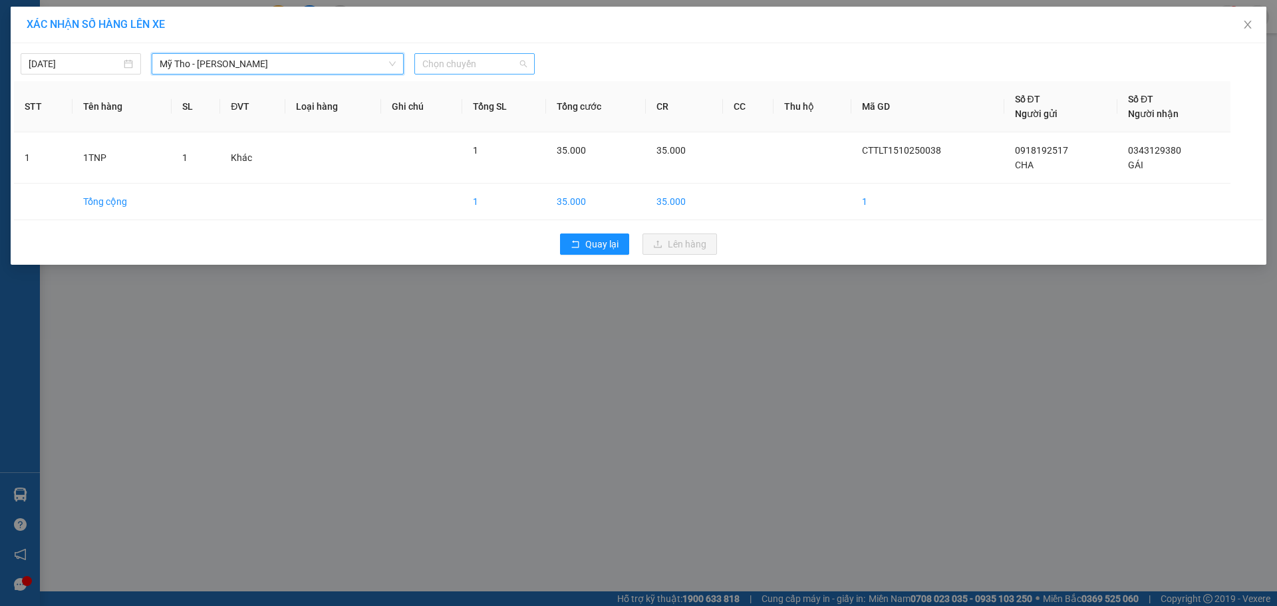
click at [474, 65] on span "Chọn chuyến" at bounding box center [474, 64] width 104 height 20
click at [462, 55] on input "471" at bounding box center [469, 64] width 95 height 20
type input "1525"
click at [491, 112] on div "Thêm chuyến " 15:25 "" at bounding box center [485, 112] width 142 height 23
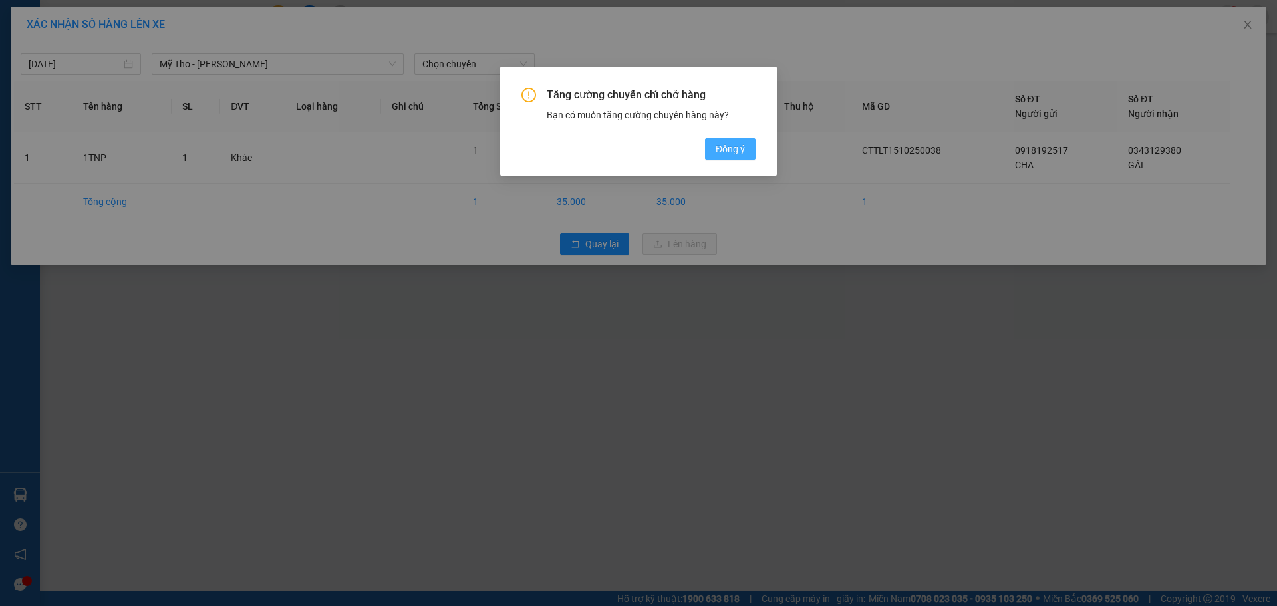
click at [728, 145] on span "Đồng ý" at bounding box center [730, 149] width 29 height 15
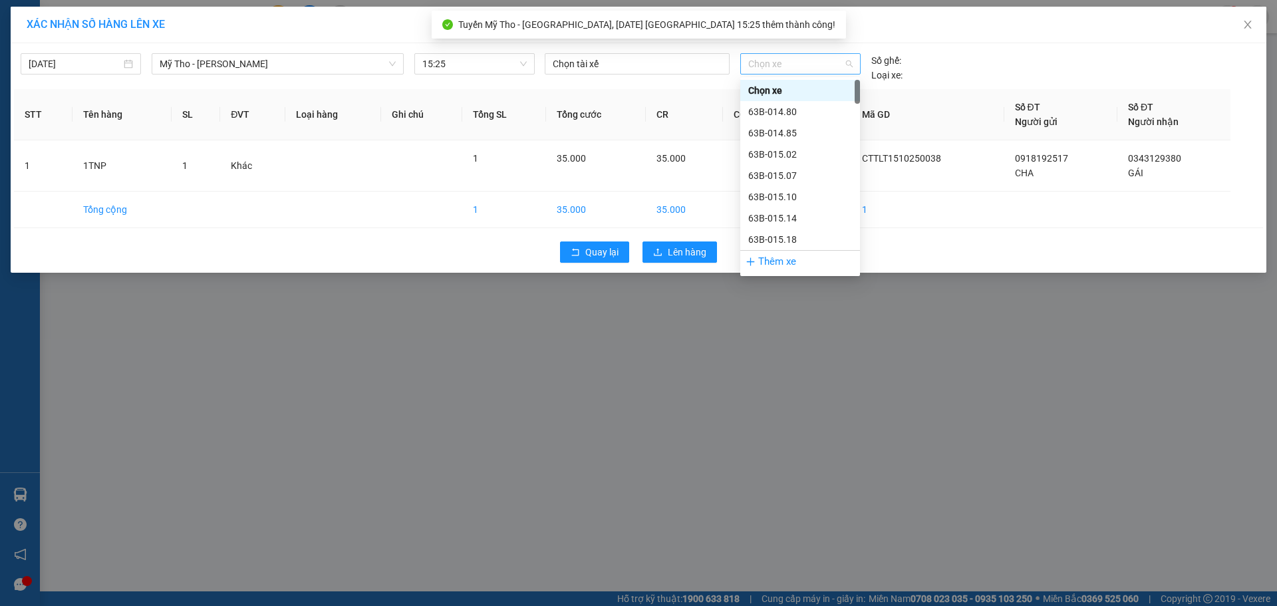
click at [797, 72] on span "Chọn xe" at bounding box center [800, 64] width 104 height 20
type input "471"
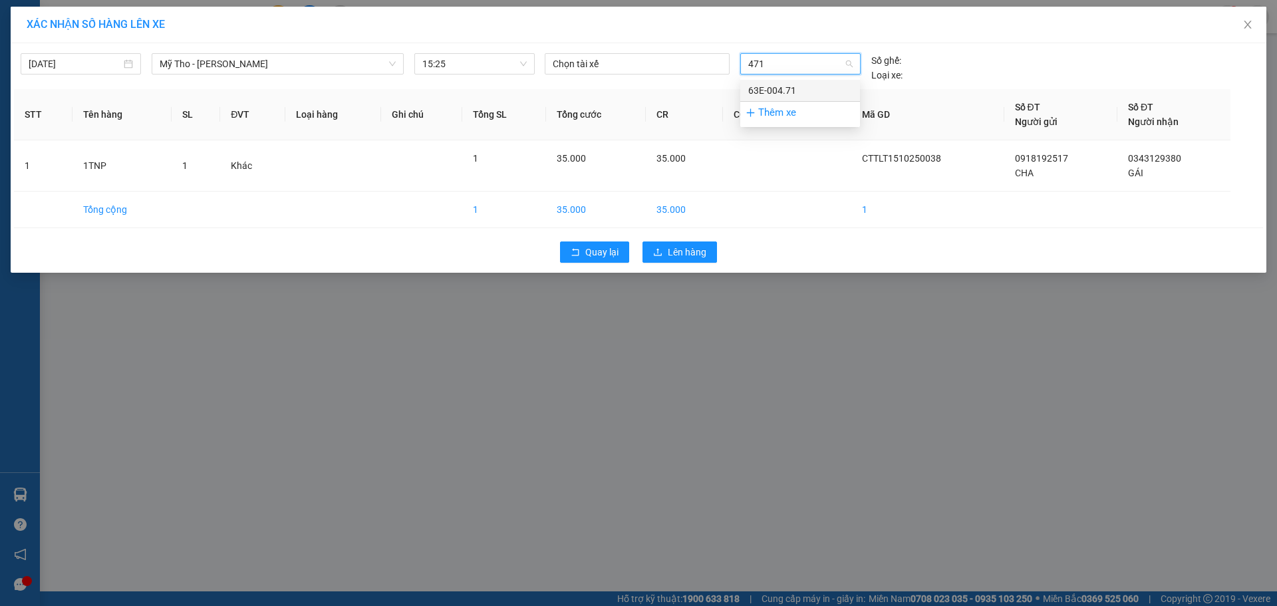
click at [790, 85] on div "63E-004.71" at bounding box center [800, 90] width 104 height 15
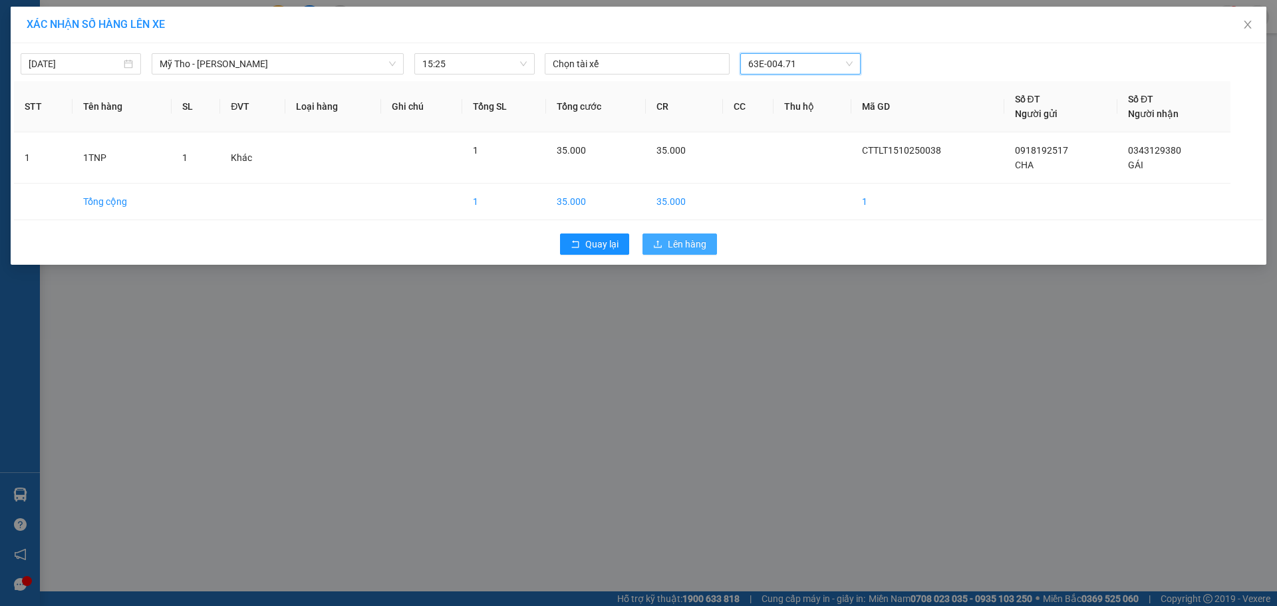
click at [683, 248] on span "Lên hàng" at bounding box center [687, 244] width 39 height 15
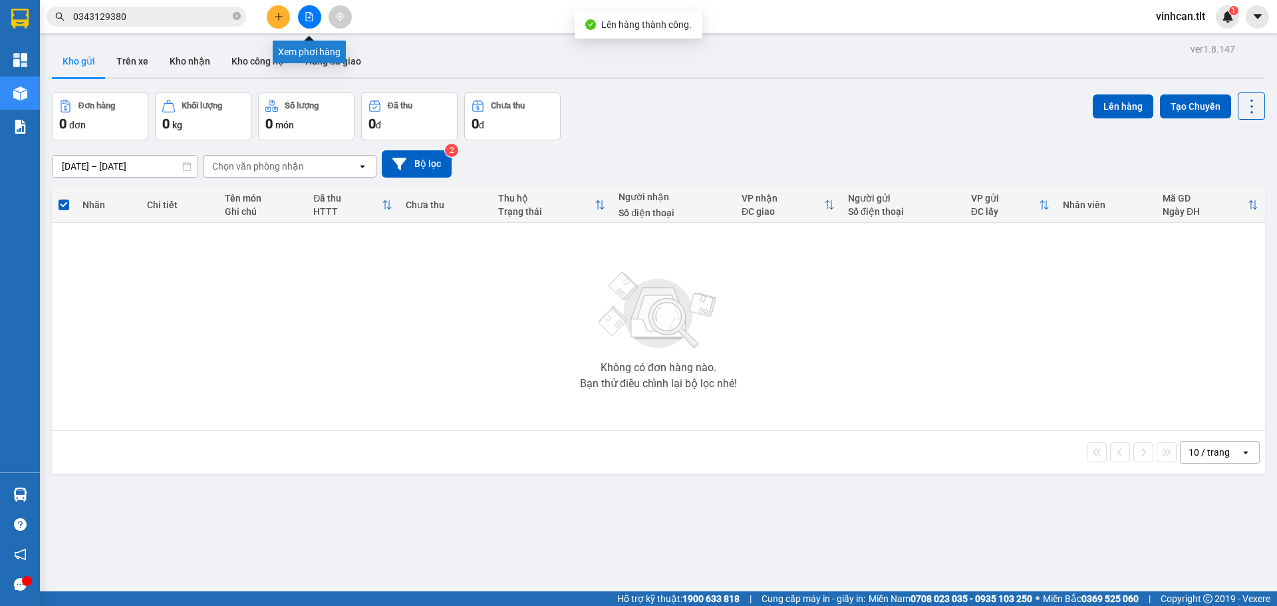
click at [320, 19] on button at bounding box center [309, 16] width 23 height 23
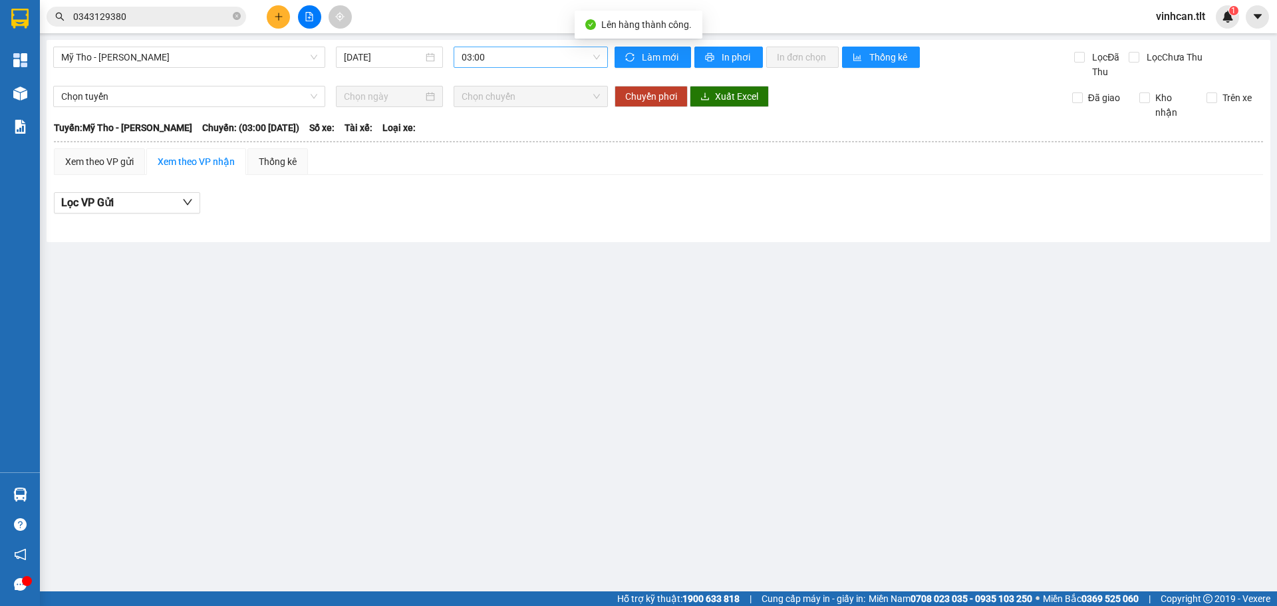
click at [490, 49] on span "03:00" at bounding box center [531, 57] width 138 height 20
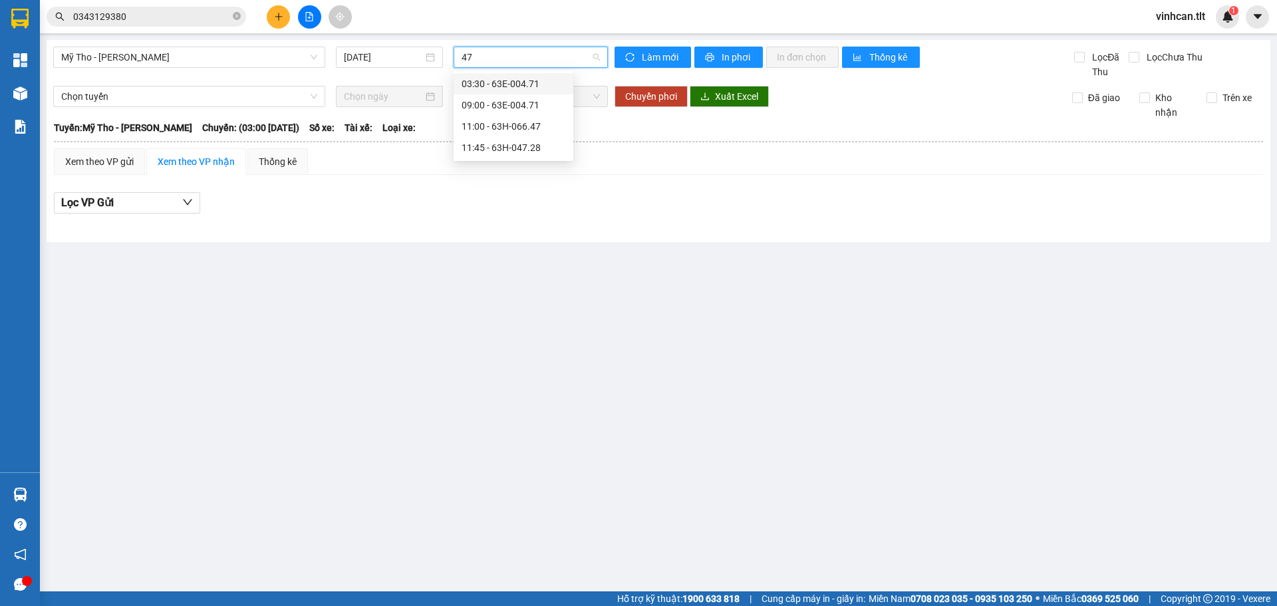
type input "4"
type input "1525"
click at [505, 86] on div "15:25 (TC)" at bounding box center [514, 83] width 104 height 15
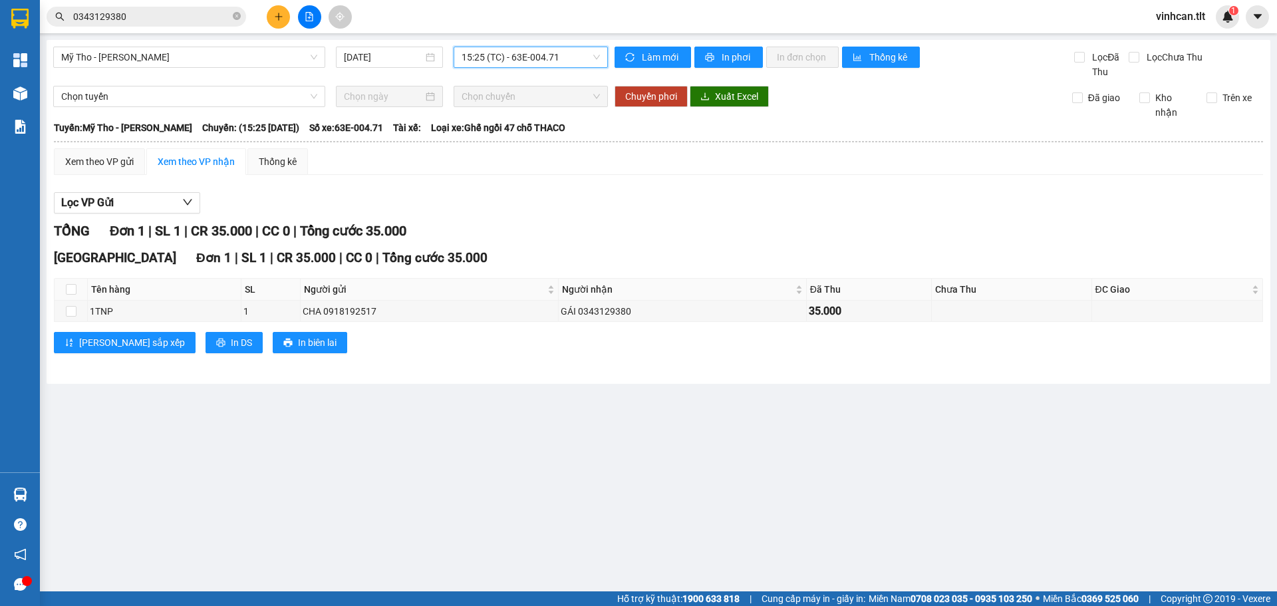
click at [52, 162] on div "Mỹ Tho - Hồ Chí Minh 15/10/2025 15:25 15:25 (TC) - 63E-004.71 Làm mới In phơi I…" at bounding box center [659, 212] width 1224 height 344
click at [69, 162] on div "Xem theo VP gửi" at bounding box center [99, 161] width 69 height 15
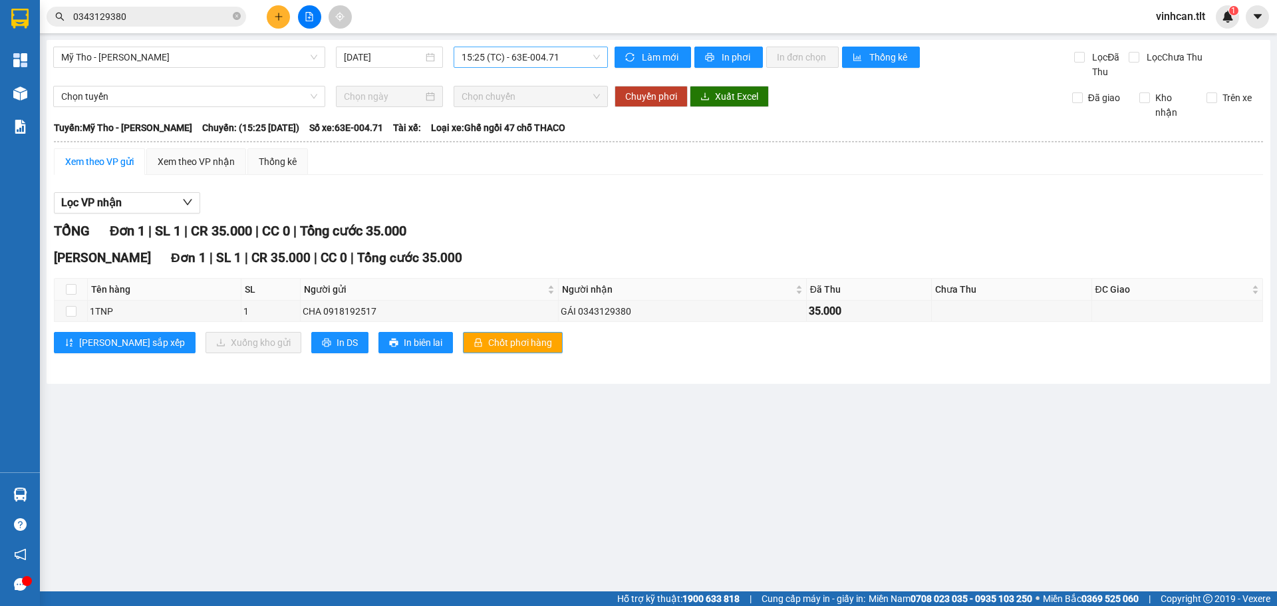
click at [488, 341] on span "Chốt phơi hàng" at bounding box center [520, 342] width 64 height 15
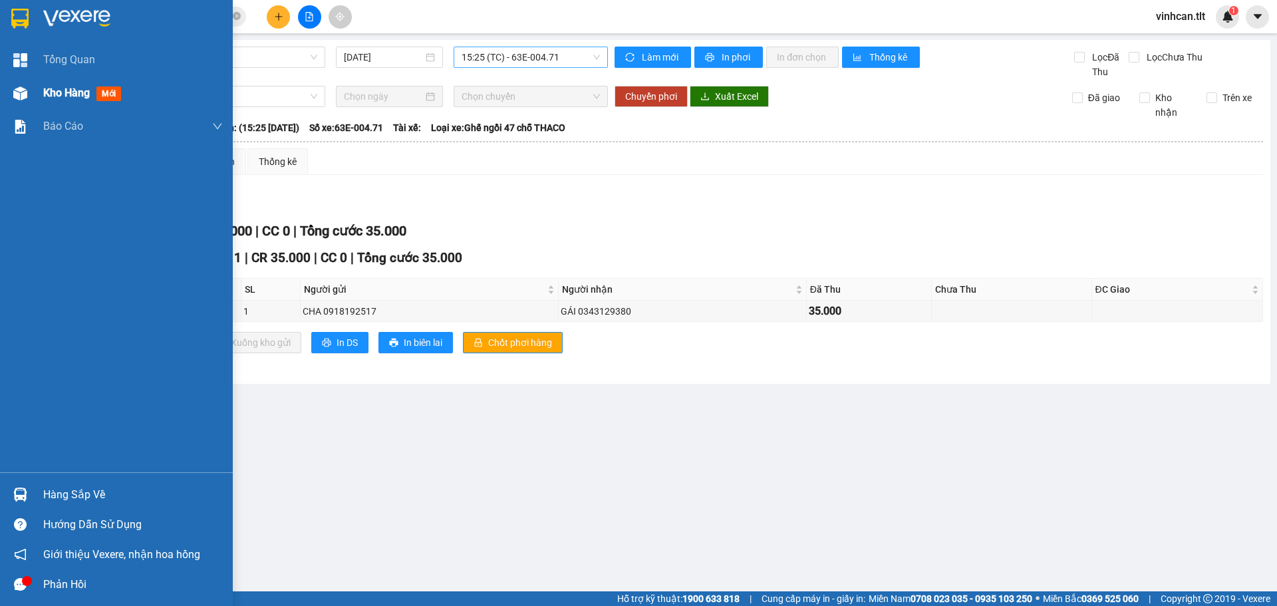
click at [27, 94] on div at bounding box center [20, 93] width 23 height 23
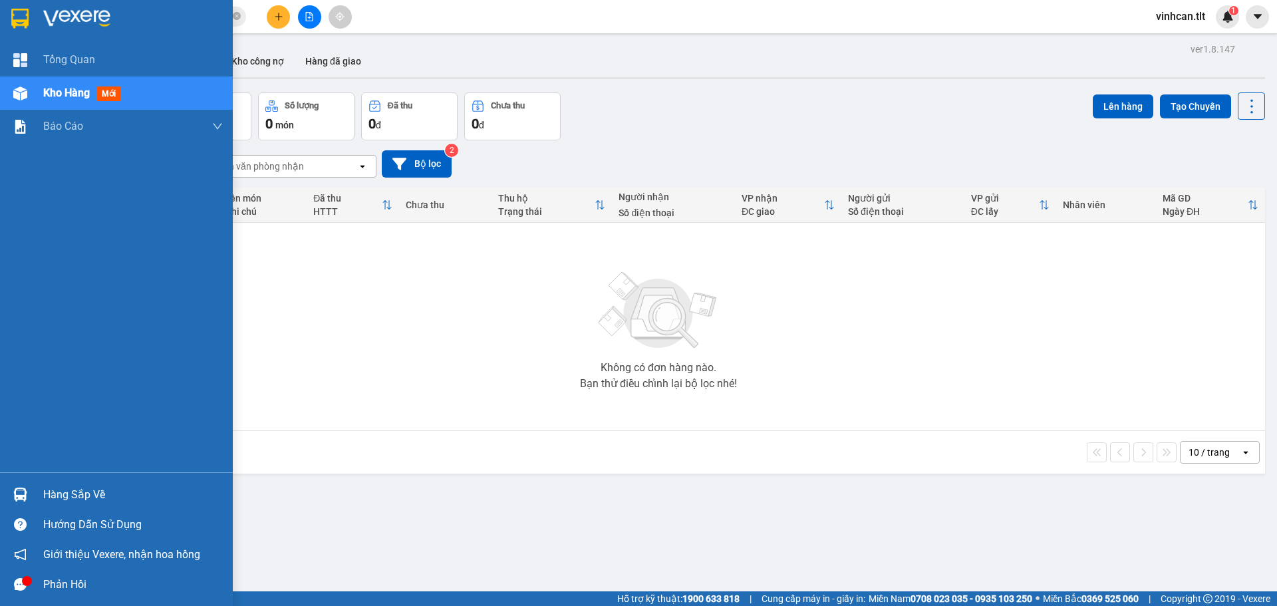
click at [119, 498] on div "Hàng sắp về" at bounding box center [133, 495] width 180 height 20
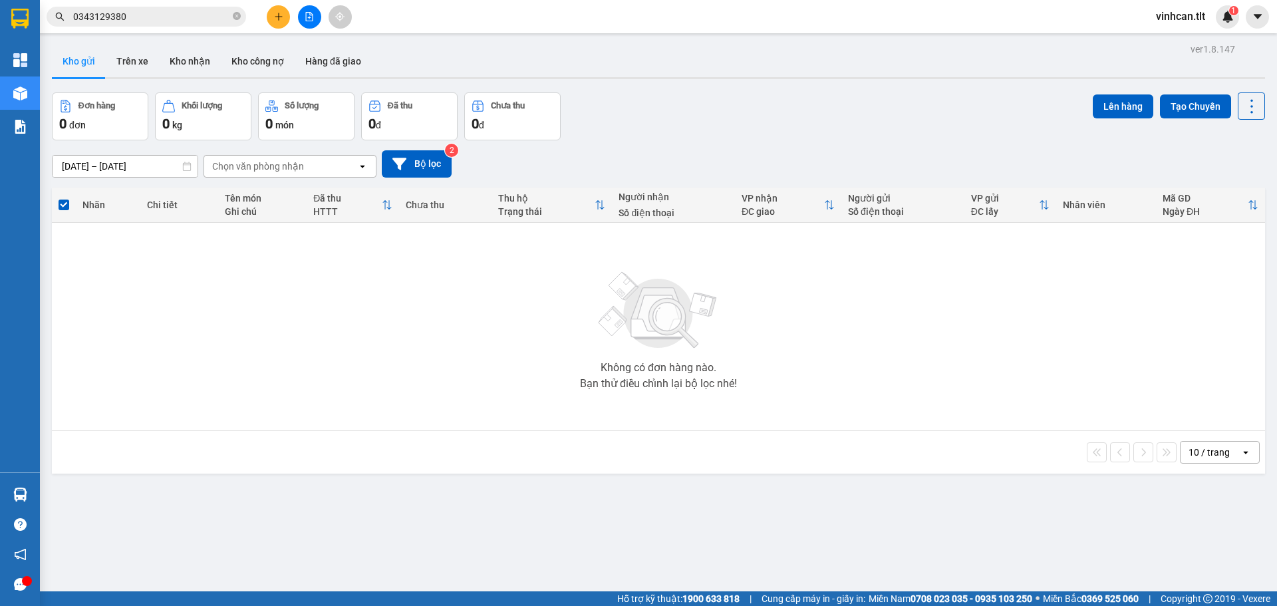
drag, startPoint x: 65, startPoint y: 21, endPoint x: 45, endPoint y: 19, distance: 20.8
click at [65, 21] on span "0343129380" at bounding box center [147, 17] width 200 height 20
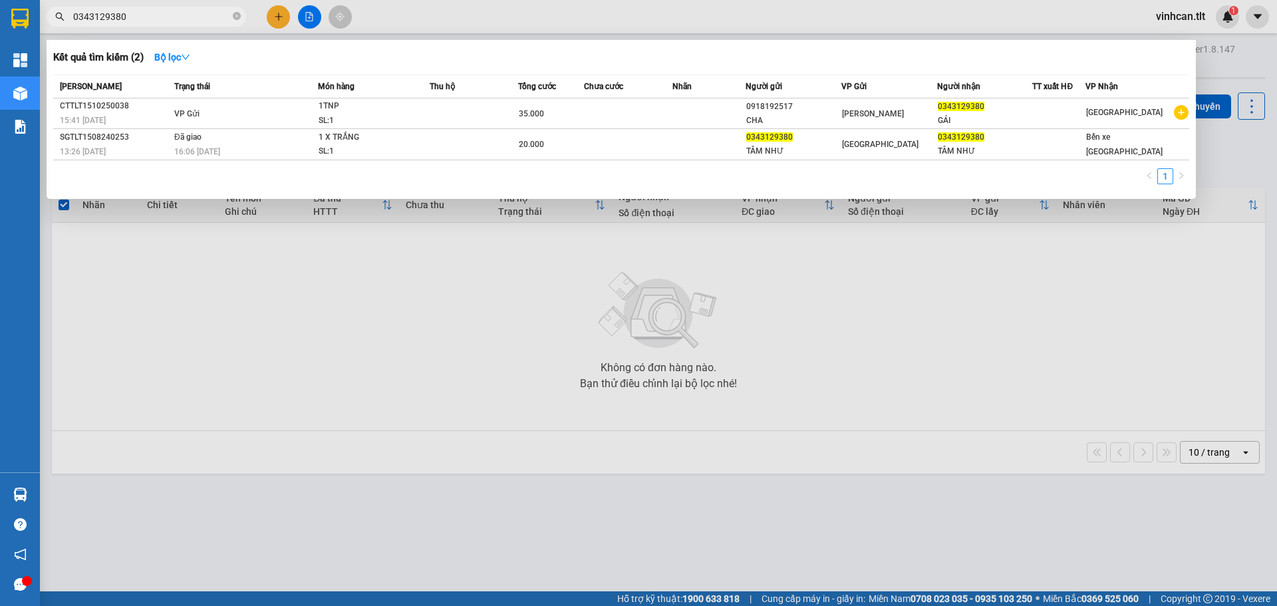
click at [28, 16] on img at bounding box center [19, 19] width 17 height 20
click at [493, 388] on div at bounding box center [638, 303] width 1277 height 606
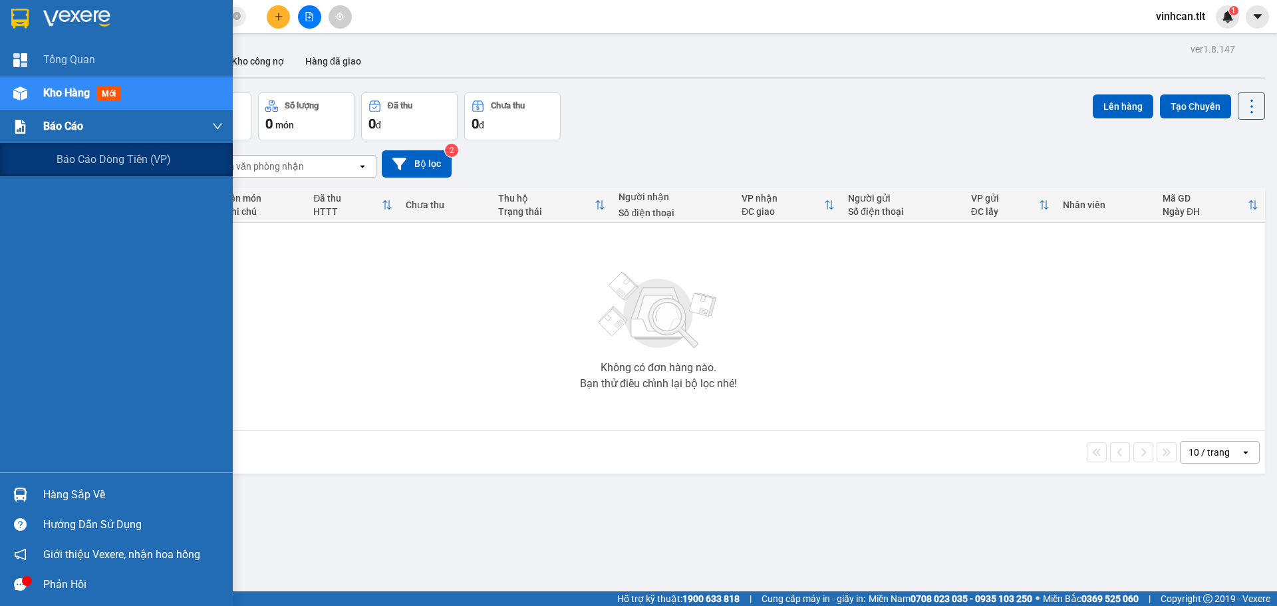
click at [88, 130] on div "Báo cáo" at bounding box center [133, 126] width 180 height 33
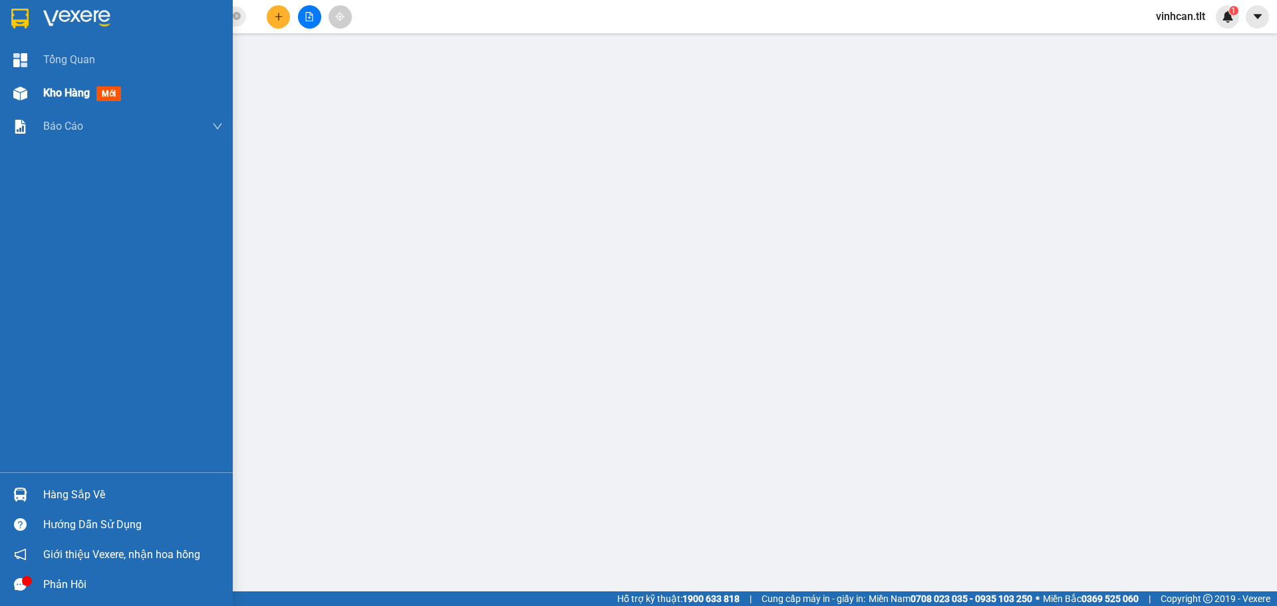
click at [90, 104] on div "Kho hàng mới" at bounding box center [133, 92] width 180 height 33
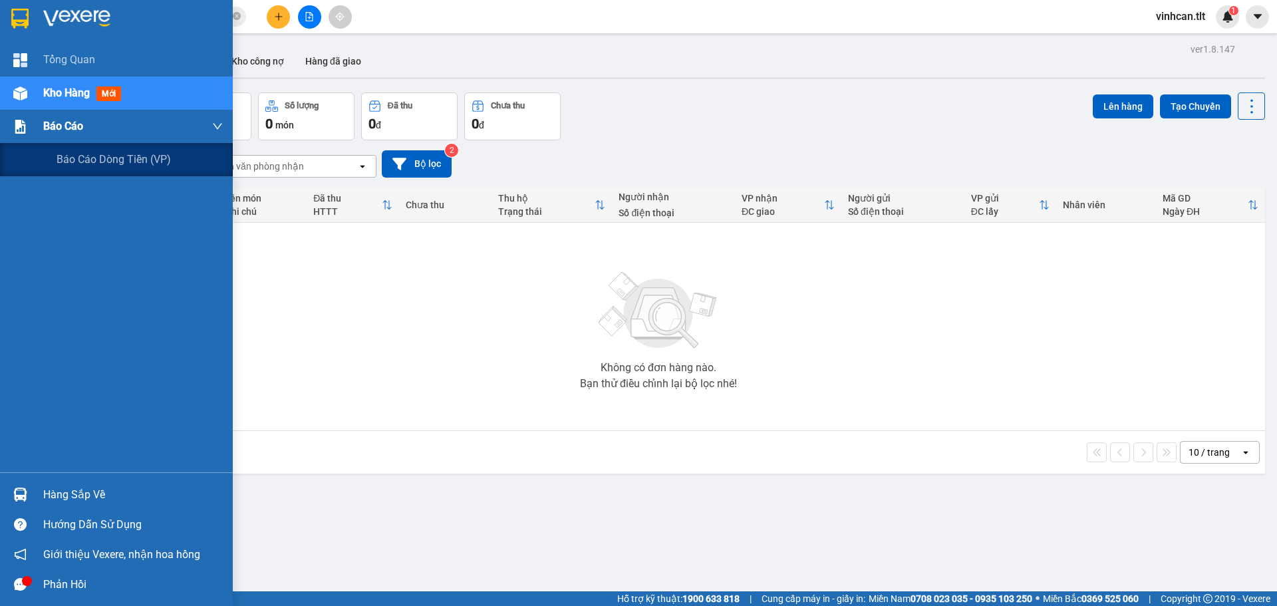
click at [97, 133] on div "Báo cáo" at bounding box center [133, 126] width 180 height 33
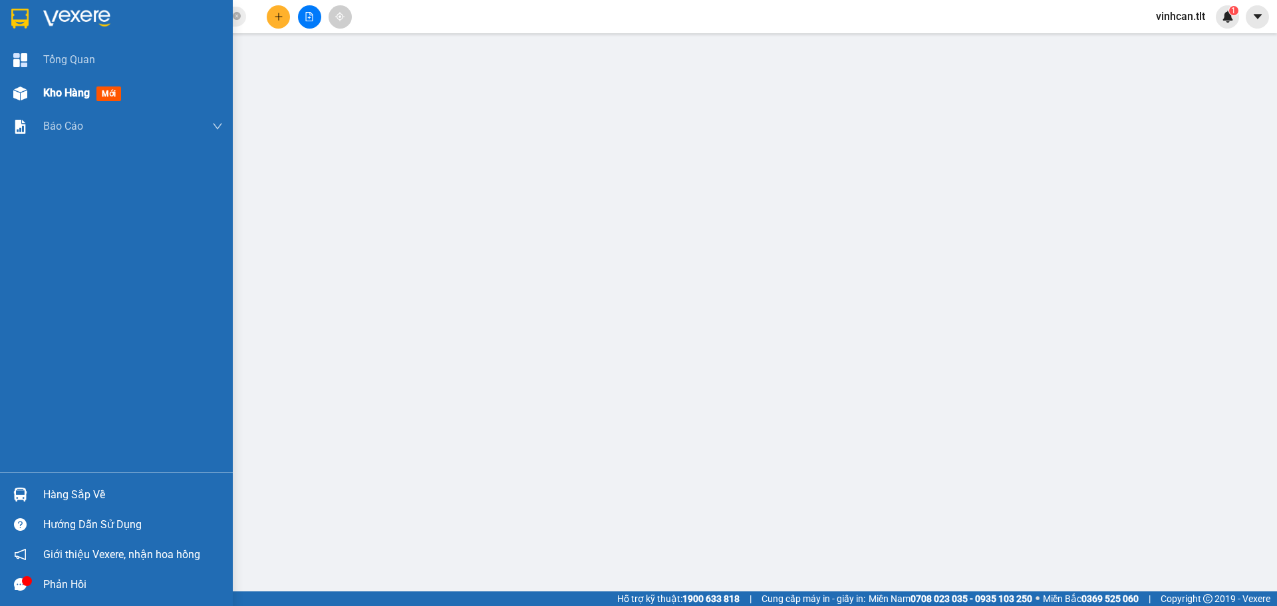
click at [35, 103] on div "Kho hàng mới" at bounding box center [116, 92] width 233 height 33
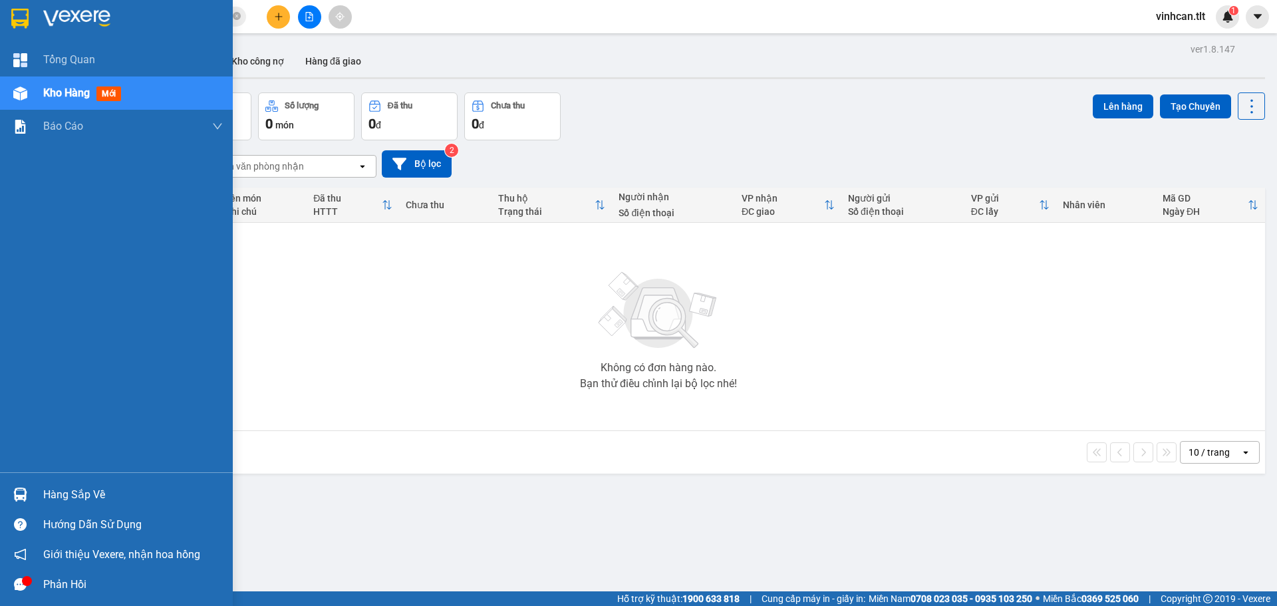
click at [20, 490] on img at bounding box center [20, 494] width 14 height 14
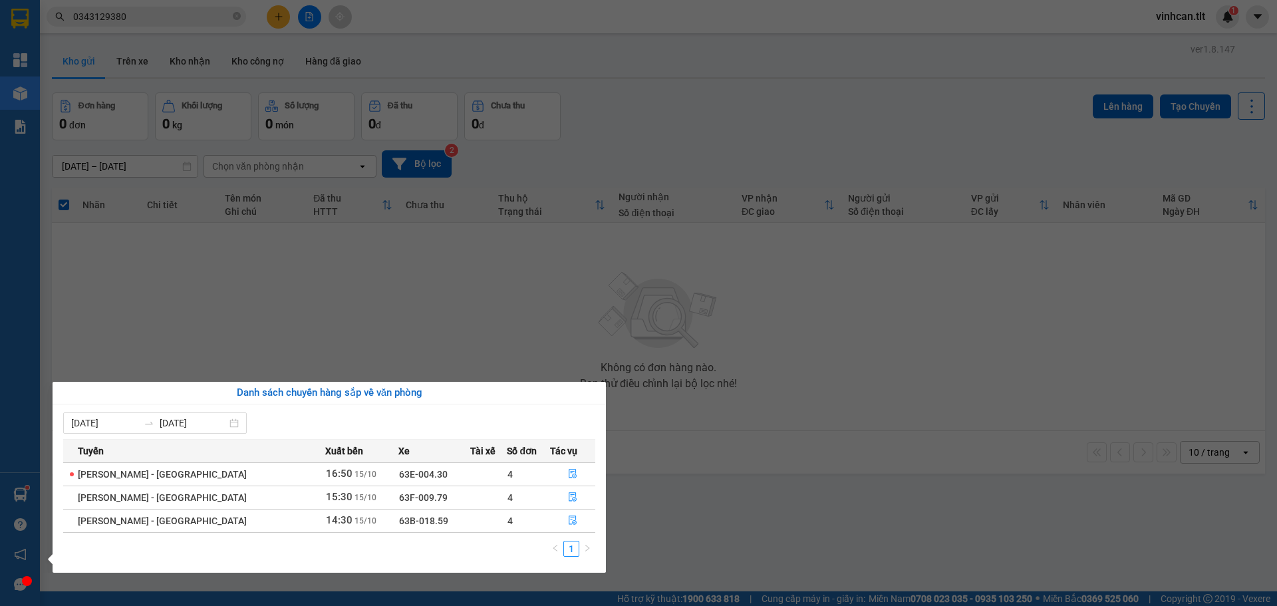
click at [36, 146] on div "Tổng Quan Kho hàng mới Báo cáo Báo cáo dòng tiền (VP) Hàng sắp về Hướng dẫn sử …" at bounding box center [20, 303] width 40 height 606
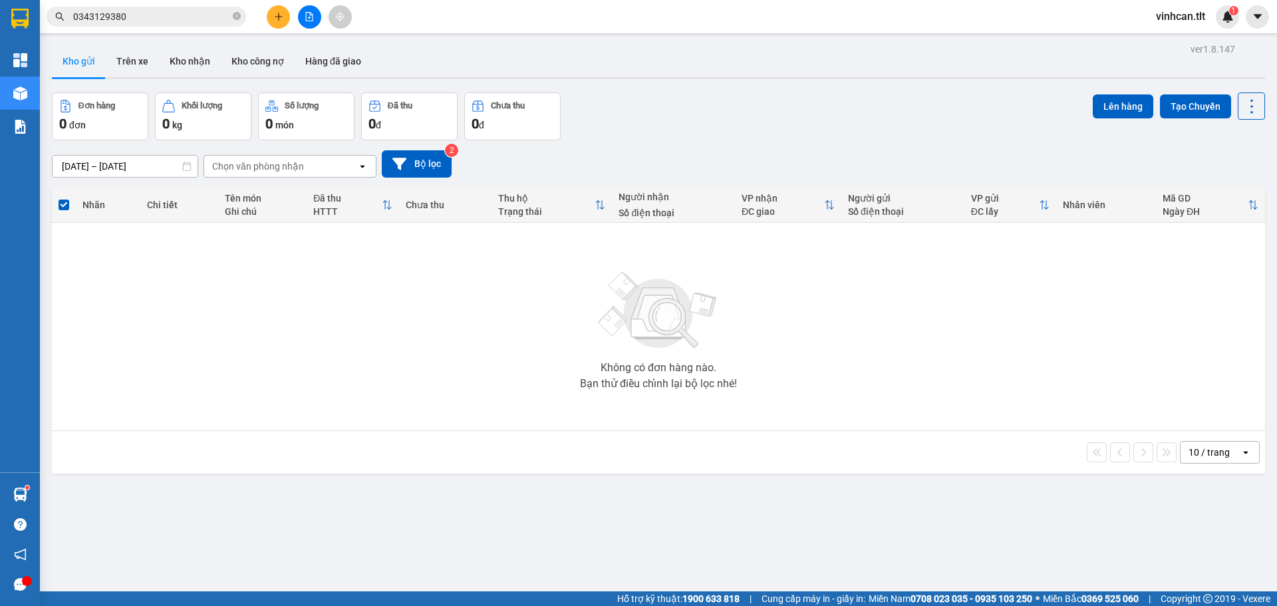
click at [282, 14] on icon "plus" at bounding box center [278, 16] width 9 height 9
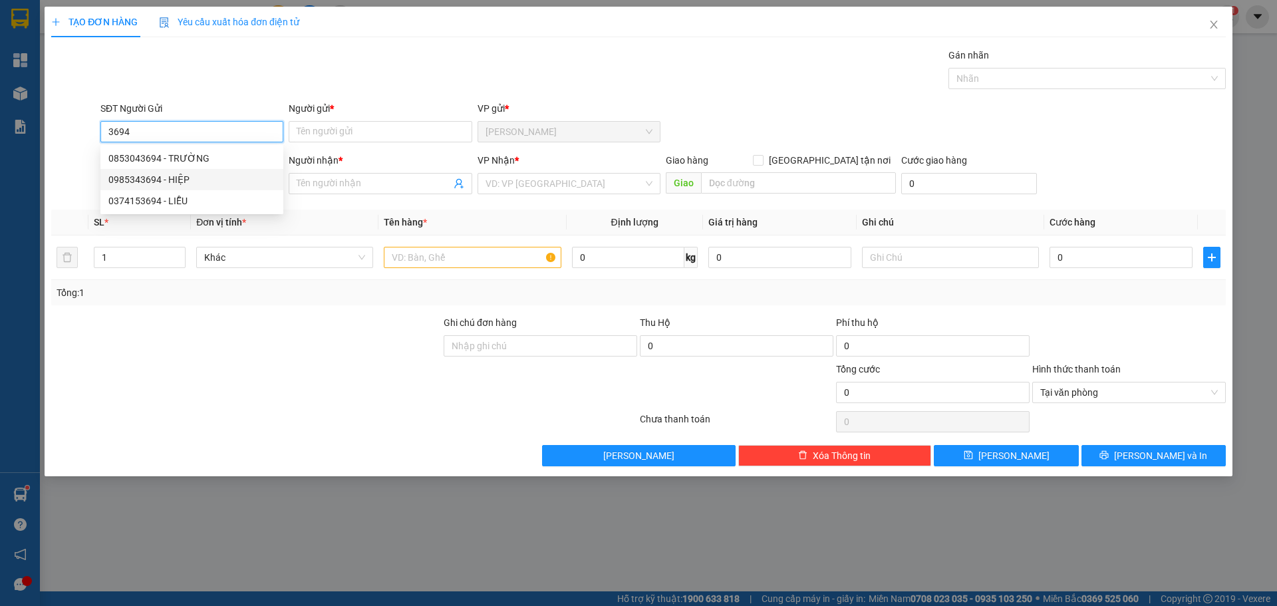
click at [198, 176] on div "0985343694 - HIỆP" at bounding box center [191, 179] width 167 height 15
type input "0985343694"
type input "HIỆP"
type input "0985343694"
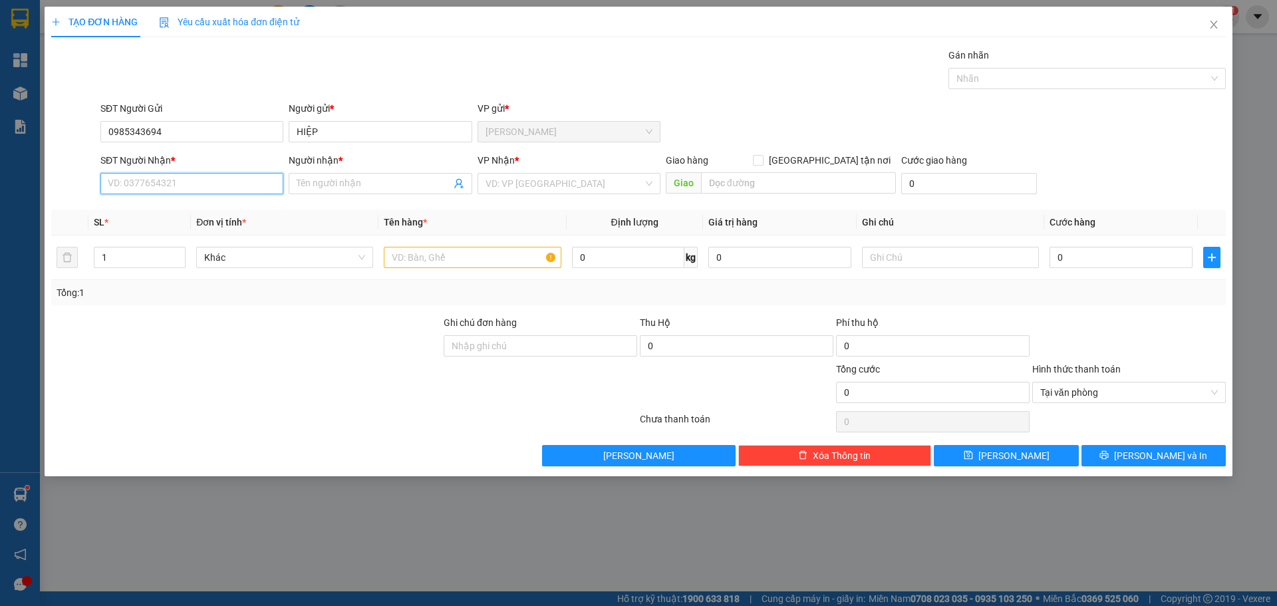
click at [198, 186] on input "SĐT Người Nhận *" at bounding box center [191, 183] width 183 height 21
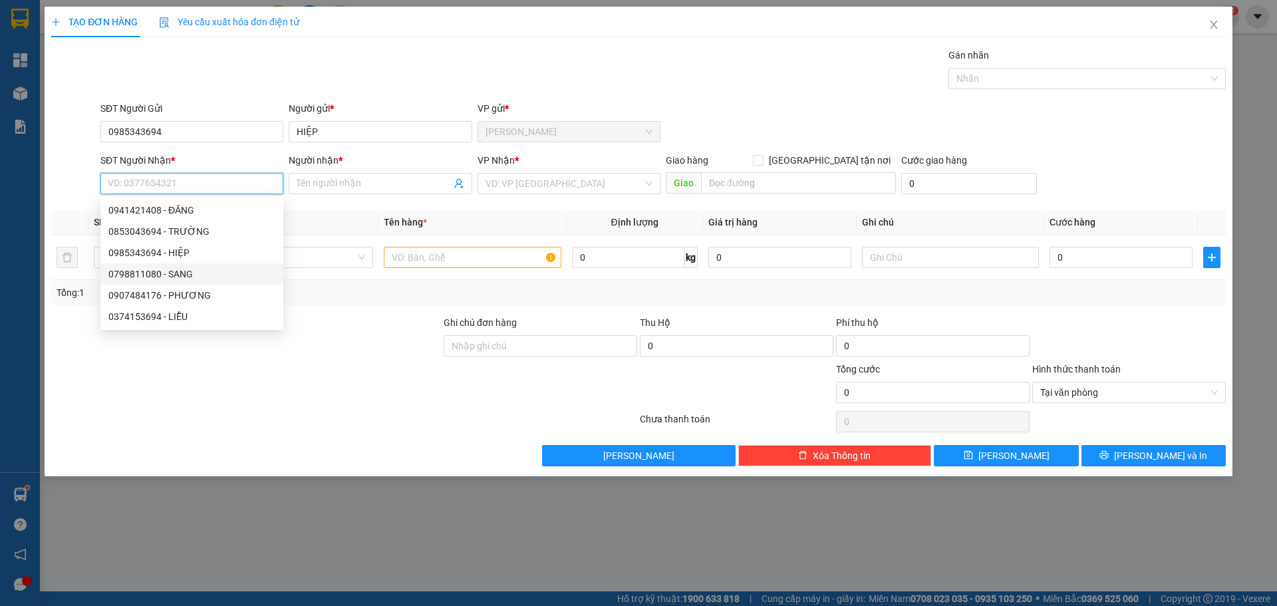
click at [197, 282] on div "0798811080 - SANG" at bounding box center [191, 273] width 183 height 21
type input "0798811080"
type input "SANG"
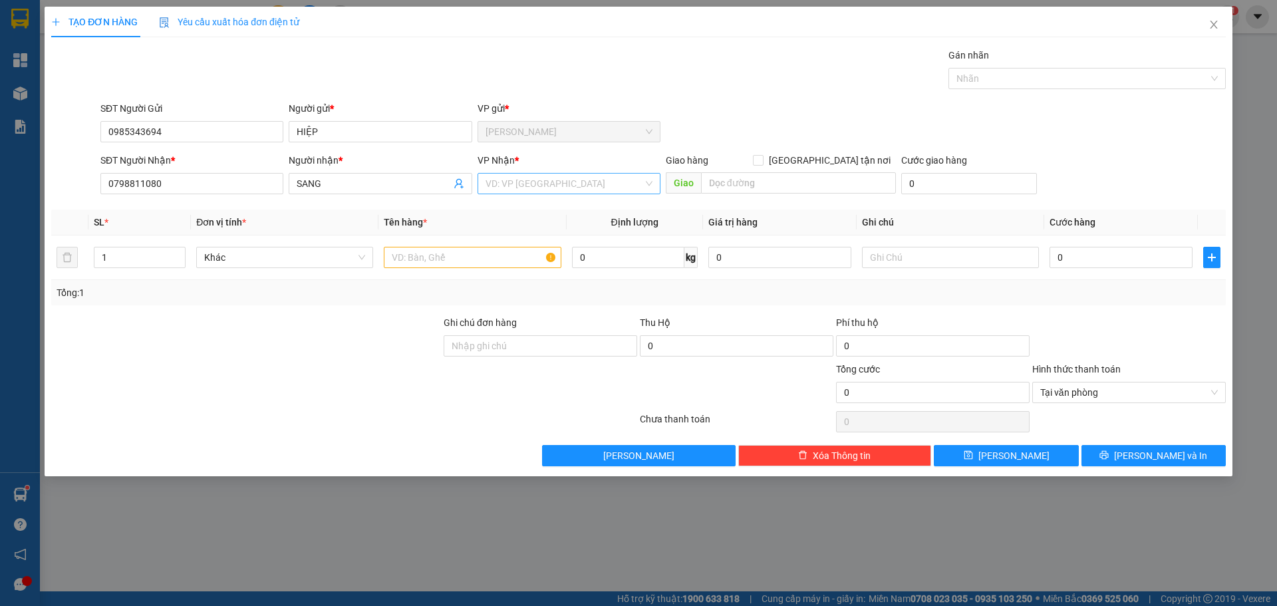
click at [499, 180] on input "search" at bounding box center [564, 184] width 158 height 20
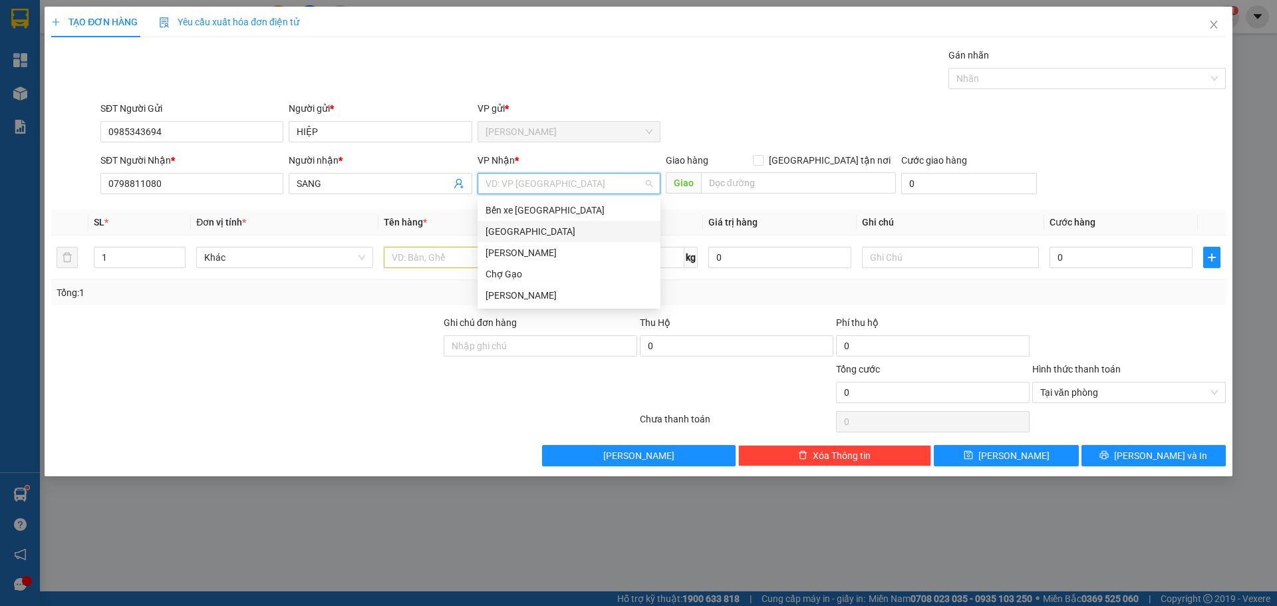
click at [502, 230] on div "[GEOGRAPHIC_DATA]" at bounding box center [568, 231] width 167 height 15
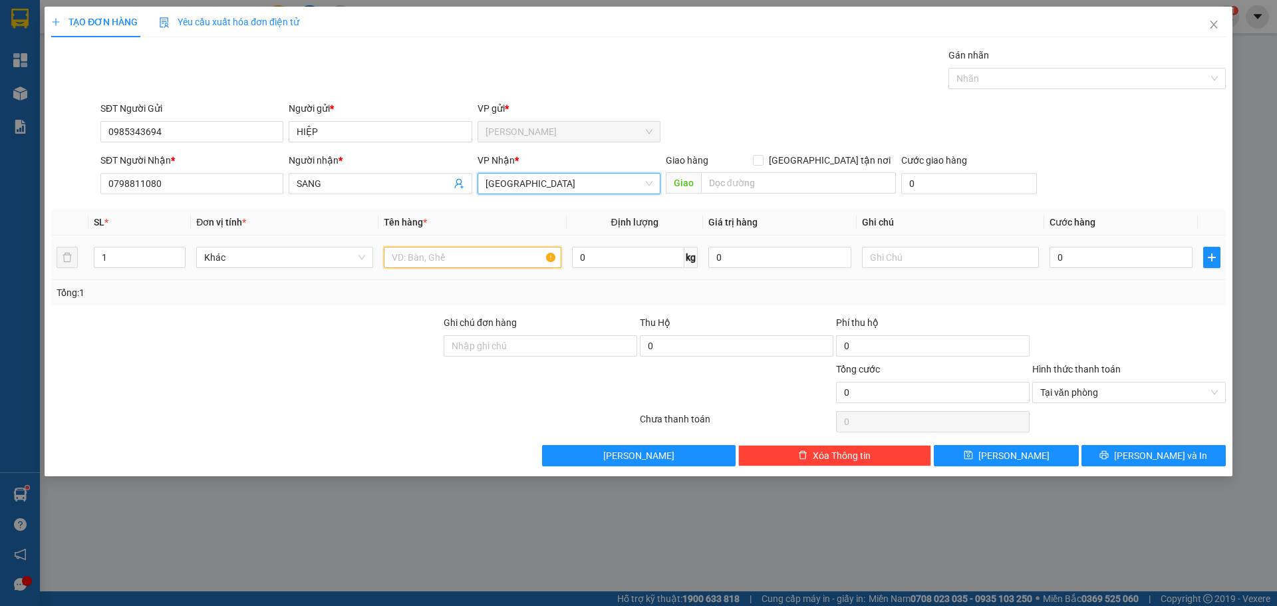
click at [456, 253] on input "text" at bounding box center [472, 257] width 177 height 21
paste input "Á"
type input "2 BAO CÁ"
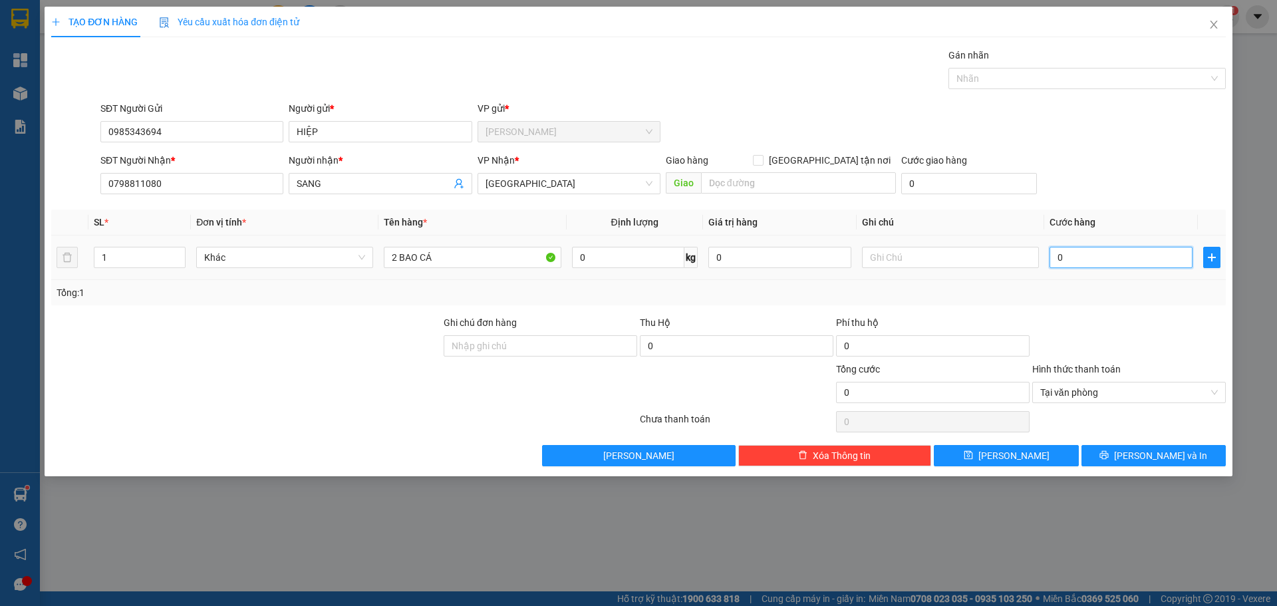
click at [1113, 247] on input "0" at bounding box center [1120, 257] width 143 height 21
type input "5"
type input "55"
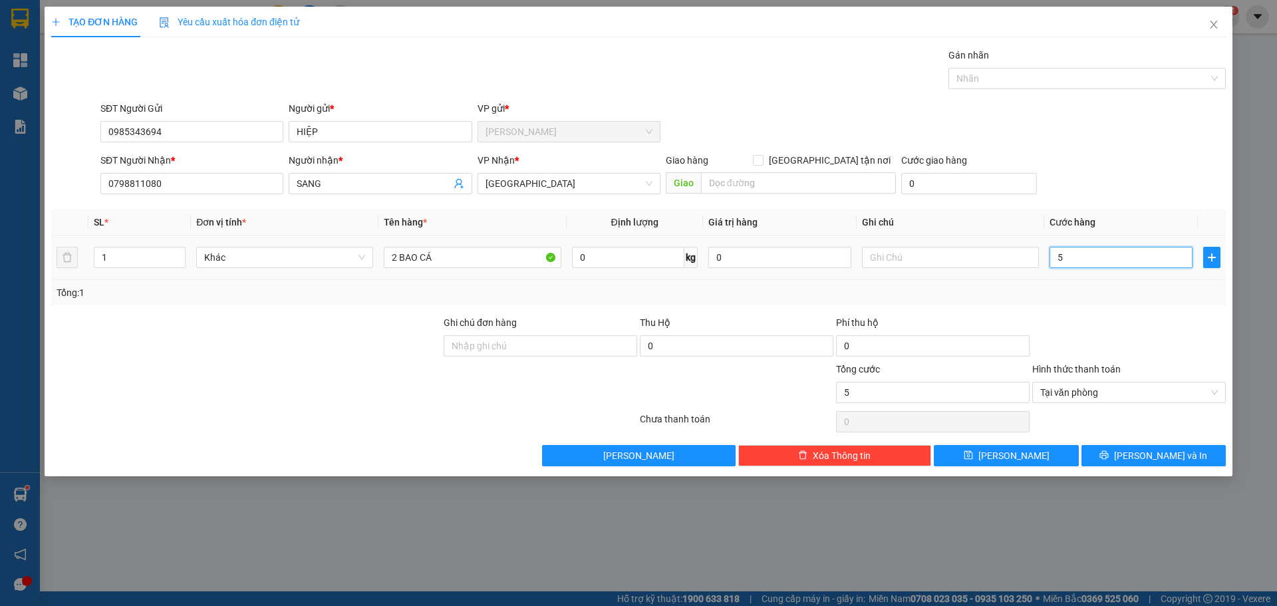
type input "55"
type input "55.000"
click at [1177, 126] on div "SĐT Người Gửi 0985343694 Người gửi * HIỆP VP gửi * Cao Tốc" at bounding box center [663, 124] width 1131 height 47
click at [1188, 450] on button "[PERSON_NAME] và In" at bounding box center [1153, 455] width 144 height 21
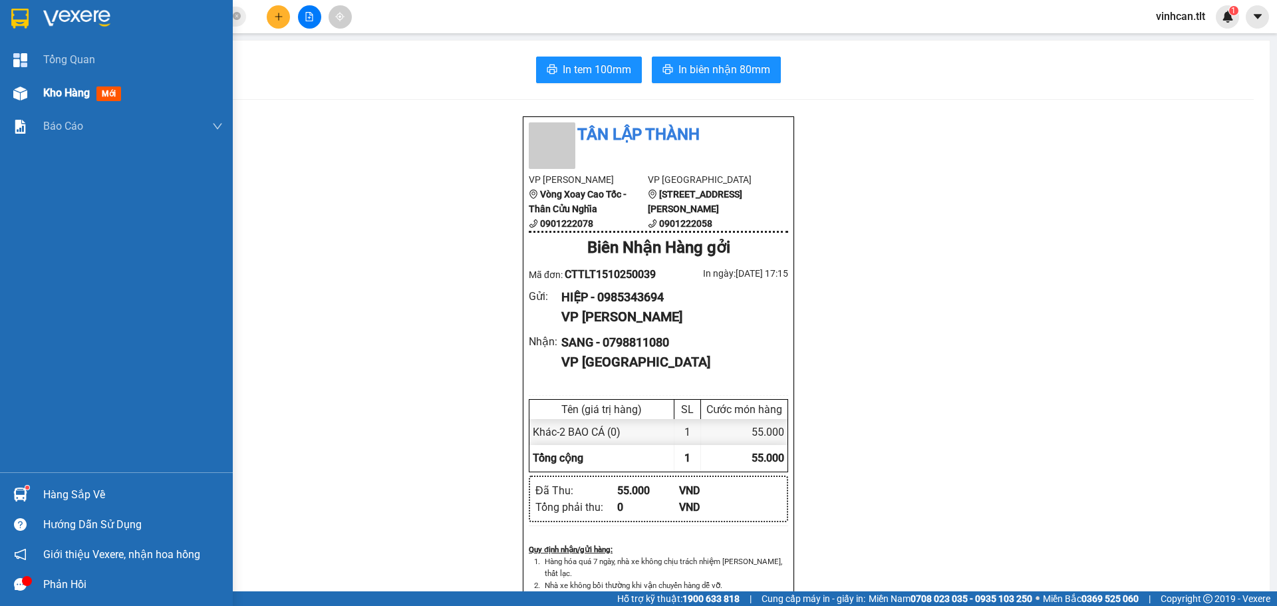
click at [2, 93] on div "Kho hàng mới" at bounding box center [116, 92] width 233 height 33
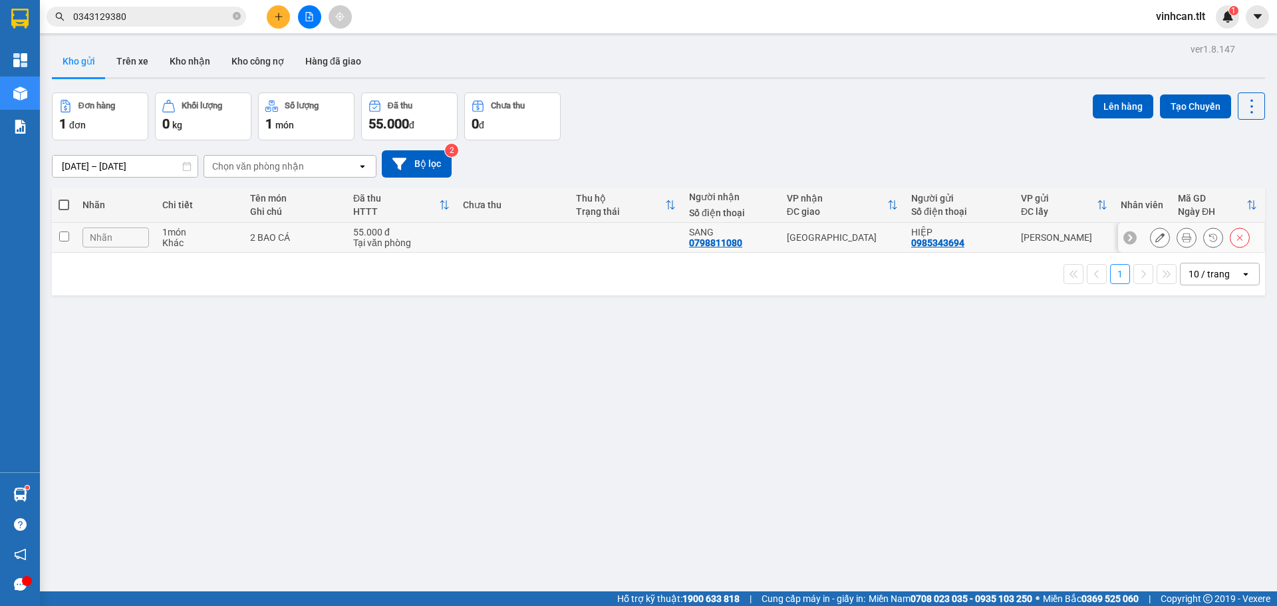
click at [1155, 239] on icon at bounding box center [1159, 237] width 9 height 9
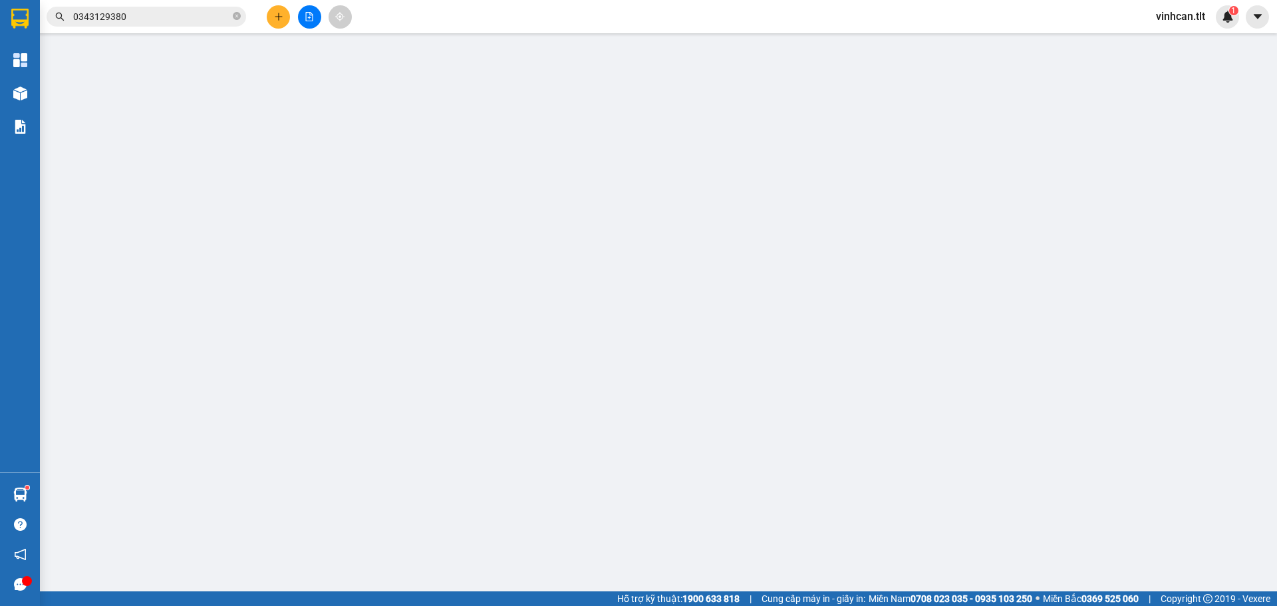
type input "0985343694"
type input "HIỆP"
type input "0798811080"
type input "SANG"
type input "0"
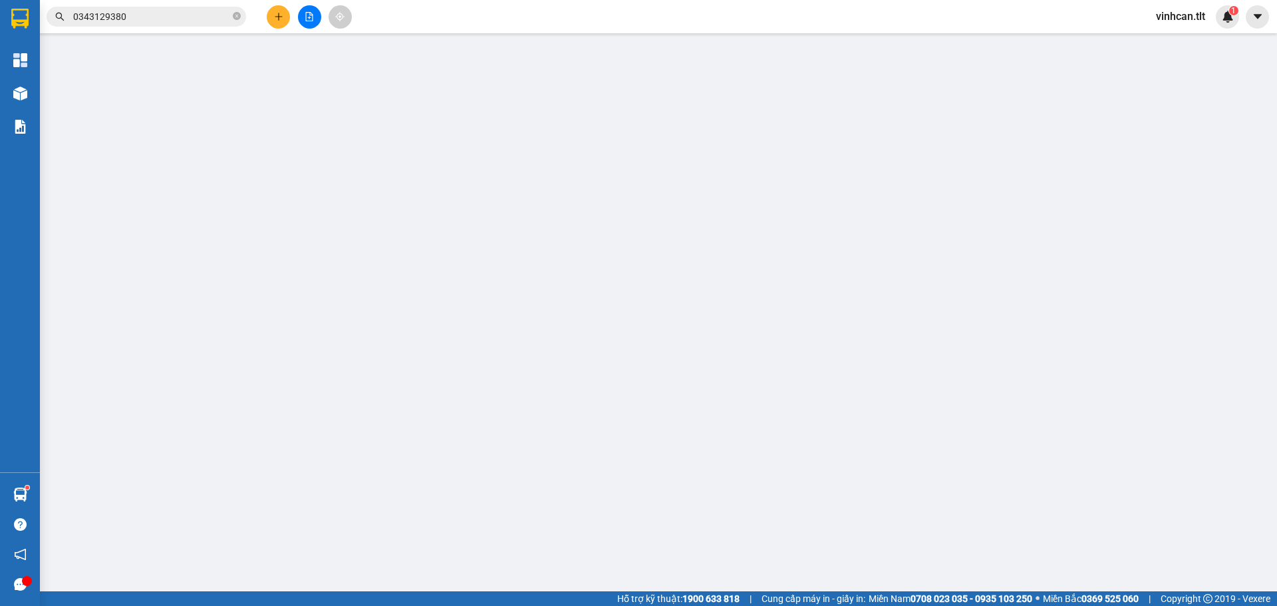
type input "55.000"
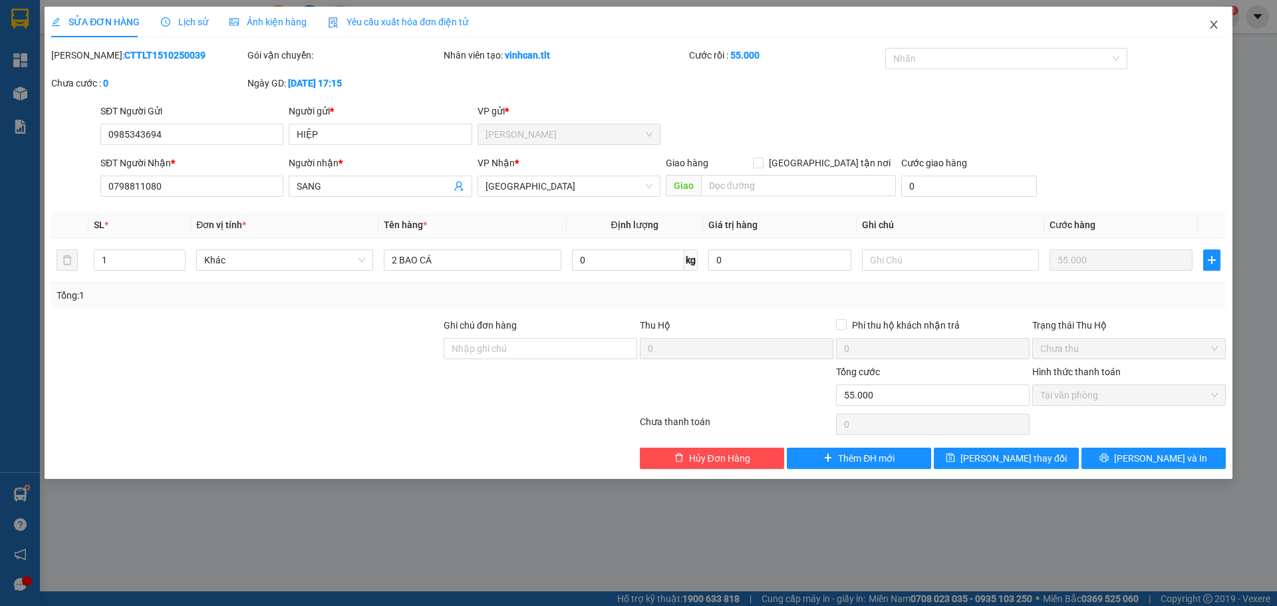
click at [1216, 29] on icon "close" at bounding box center [1213, 24] width 11 height 11
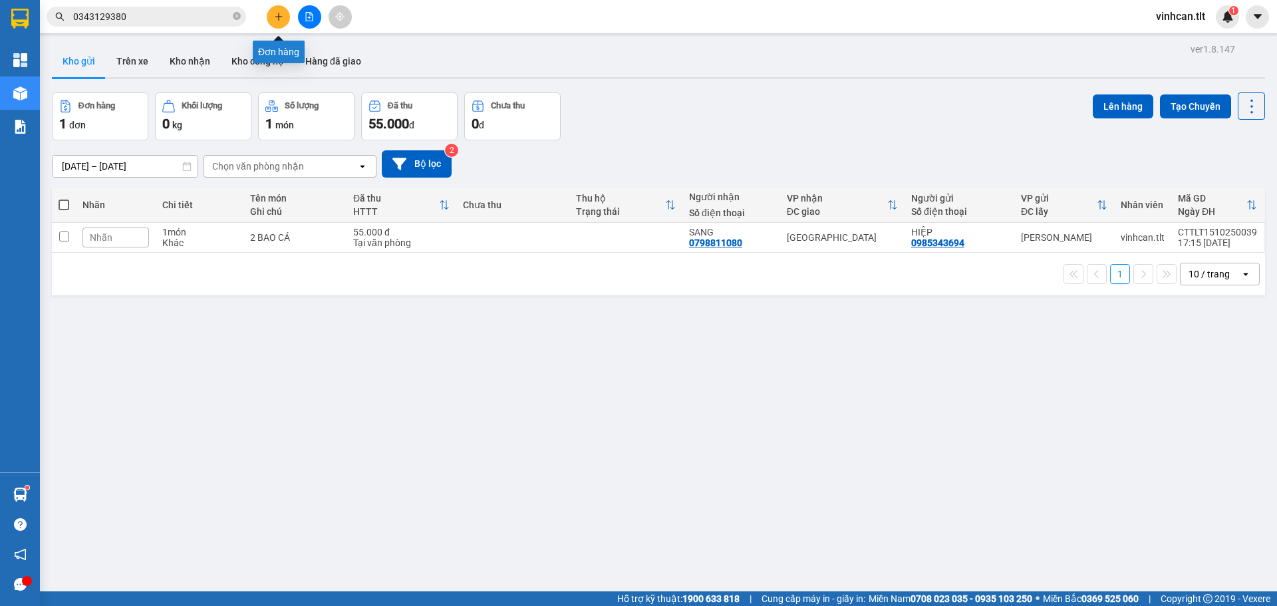
click at [276, 17] on icon "plus" at bounding box center [278, 16] width 7 height 1
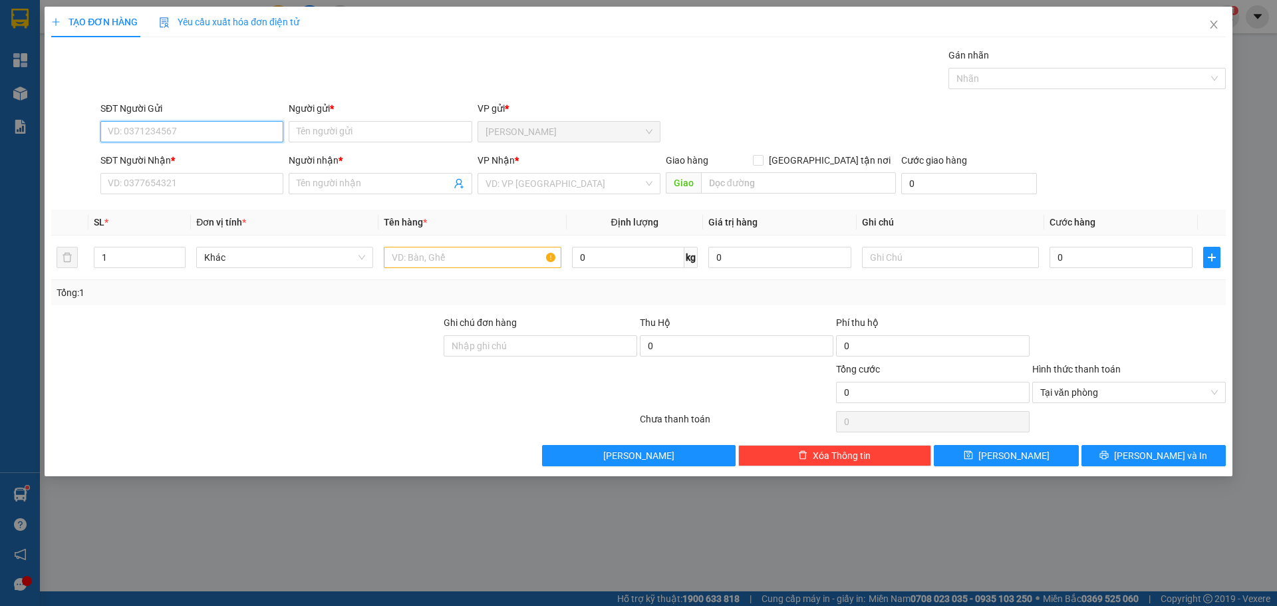
click at [216, 132] on input "SĐT Người Gửi" at bounding box center [191, 131] width 183 height 21
click at [163, 161] on div "0985343694 - HIỆP" at bounding box center [191, 158] width 167 height 15
type input "0985343694"
type input "HIỆP"
type input "0985343694"
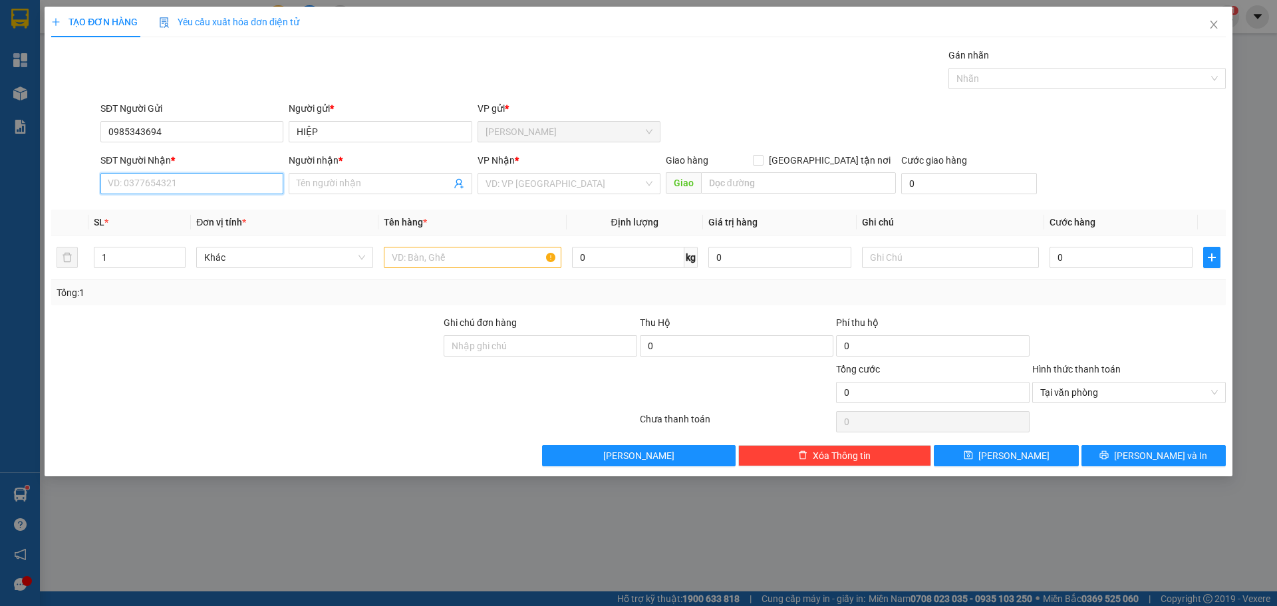
click at [168, 183] on input "SĐT Người Nhận *" at bounding box center [191, 183] width 183 height 21
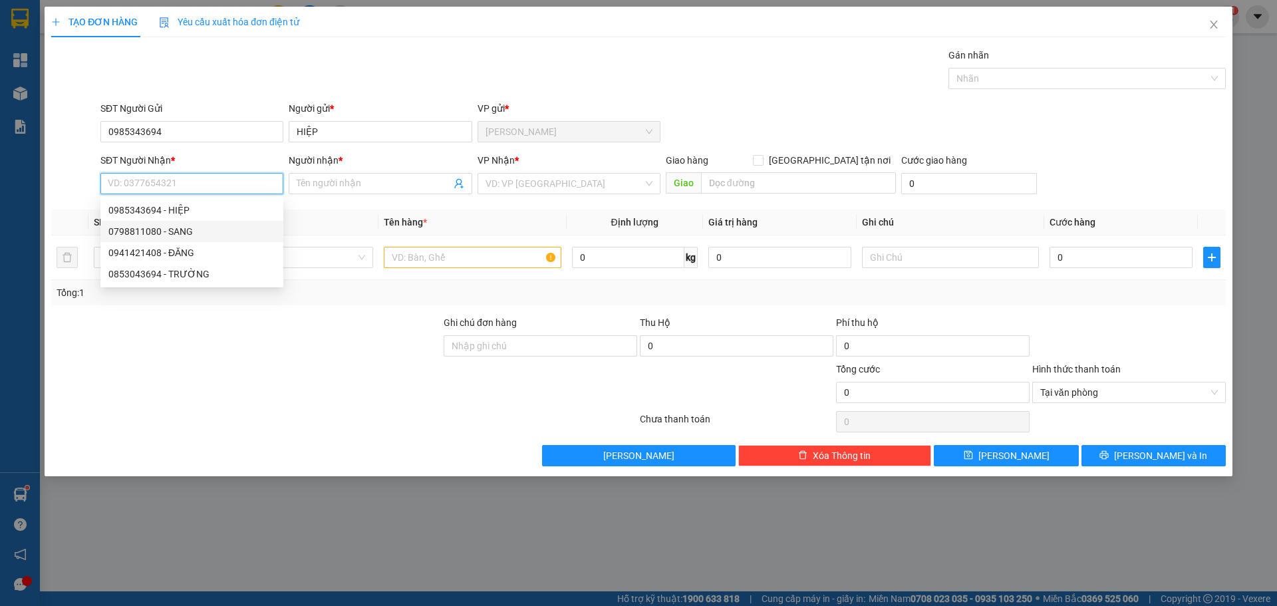
click at [193, 231] on div "0798811080 - SANG" at bounding box center [191, 231] width 167 height 15
type input "0798811080"
type input "SANG"
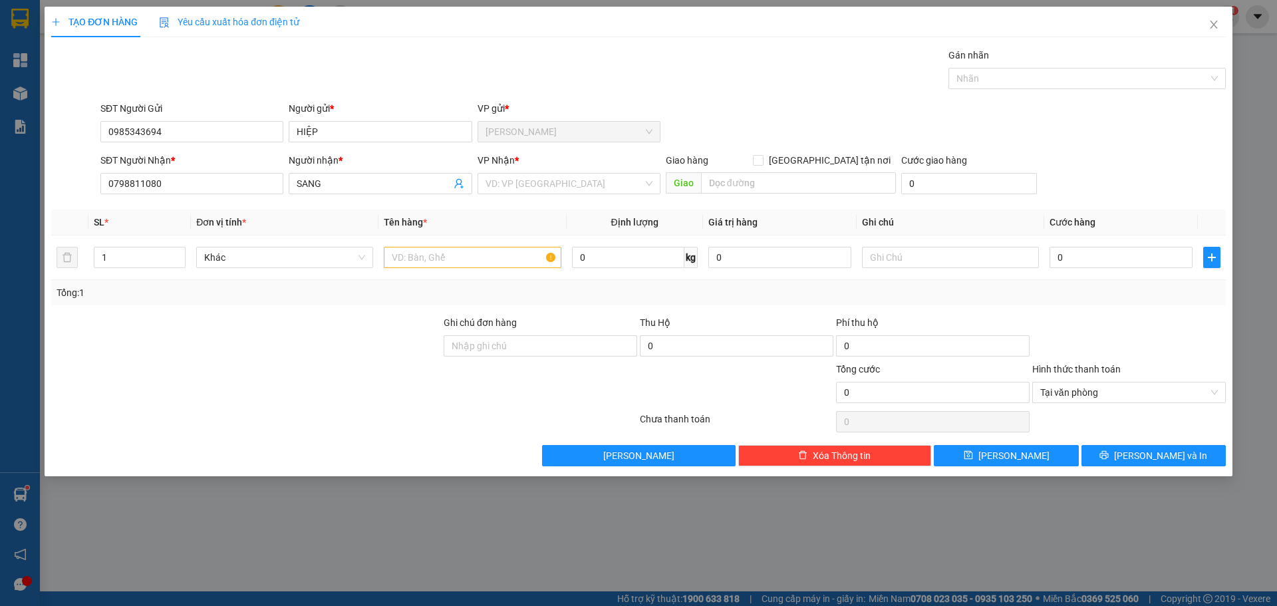
click at [532, 166] on div "VP Nhận *" at bounding box center [569, 160] width 183 height 15
click at [527, 178] on input "search" at bounding box center [564, 184] width 158 height 20
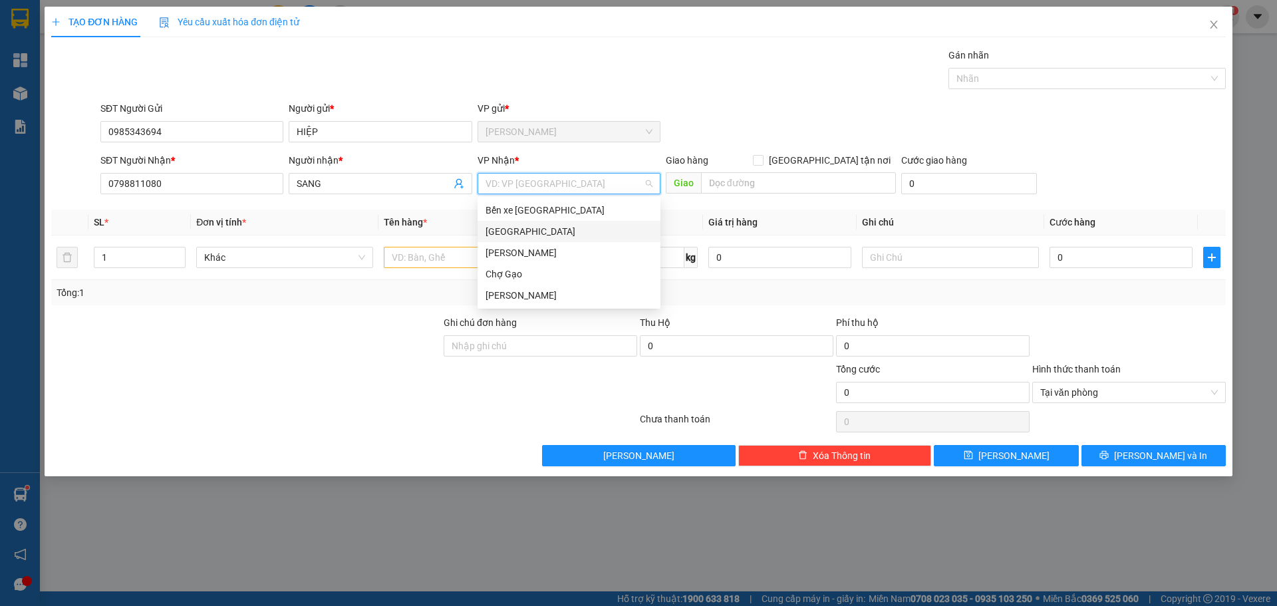
click at [489, 226] on div "[GEOGRAPHIC_DATA]" at bounding box center [568, 231] width 167 height 15
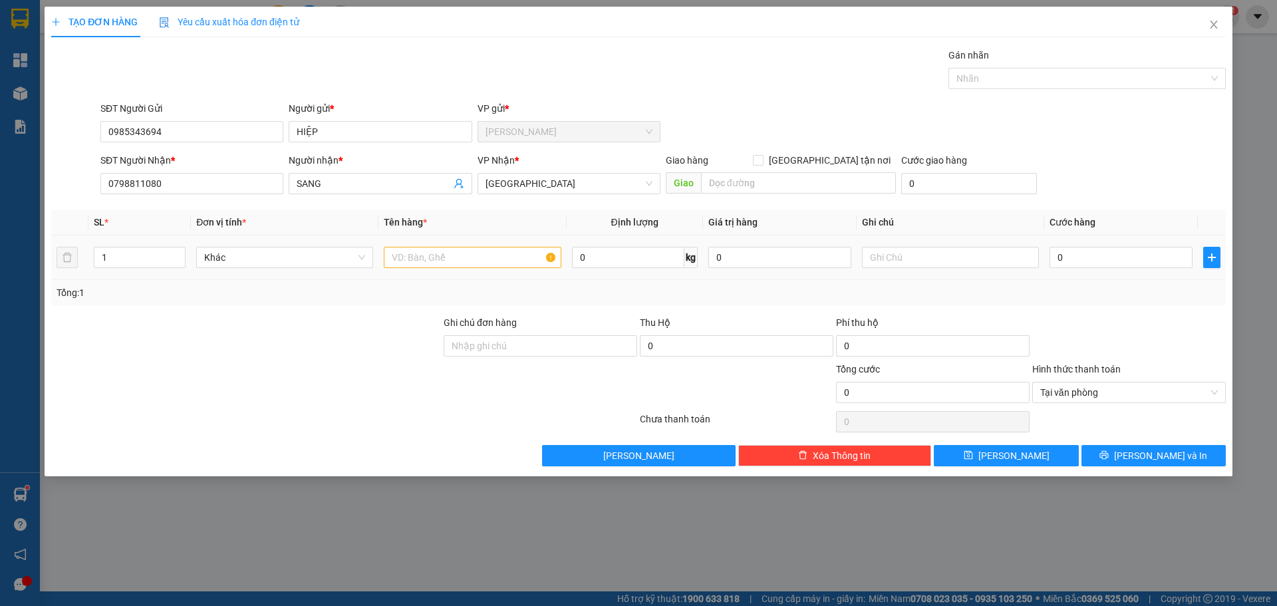
click at [418, 267] on div at bounding box center [472, 257] width 177 height 27
click at [420, 265] on input "text" at bounding box center [472, 257] width 177 height 21
click at [424, 253] on input "text" at bounding box center [472, 257] width 177 height 21
paste input "Á"
type input "3 BAO CÁ"
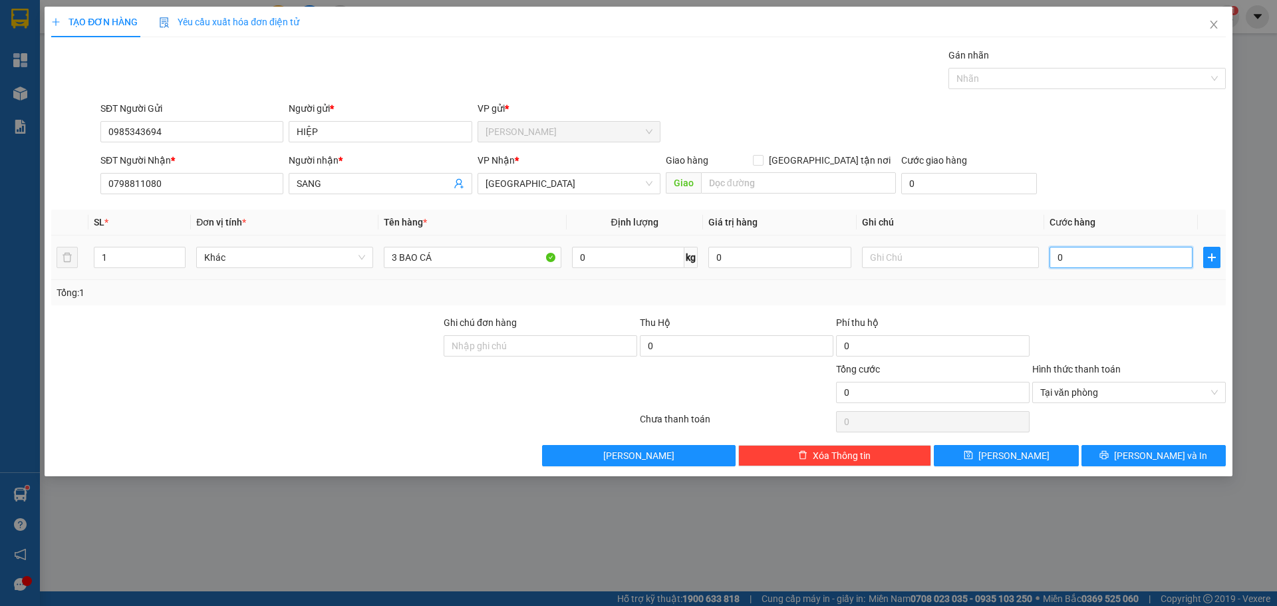
click at [1148, 262] on input "0" at bounding box center [1120, 257] width 143 height 21
type input "8"
type input "85"
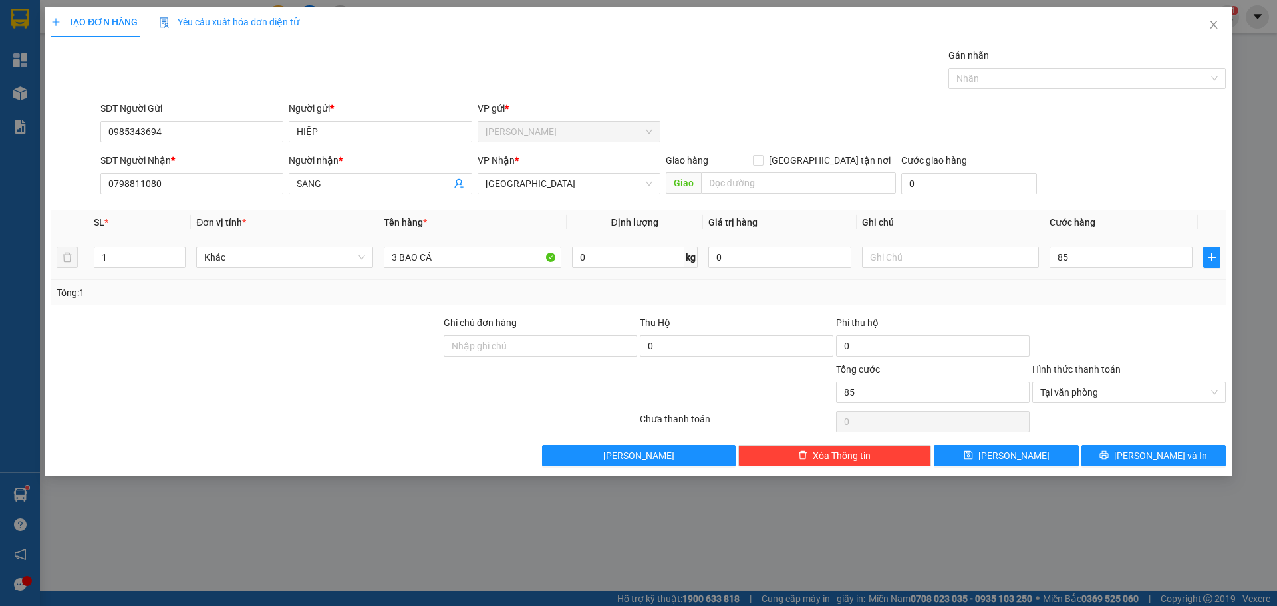
type input "85.000"
click at [1066, 161] on div "SĐT Người Nhận * 0798811080 Người nhận * SANG VP Nhận * Sài Gòn Giao hàng Giao …" at bounding box center [663, 176] width 1131 height 47
click at [1179, 465] on button "[PERSON_NAME] và In" at bounding box center [1153, 455] width 144 height 21
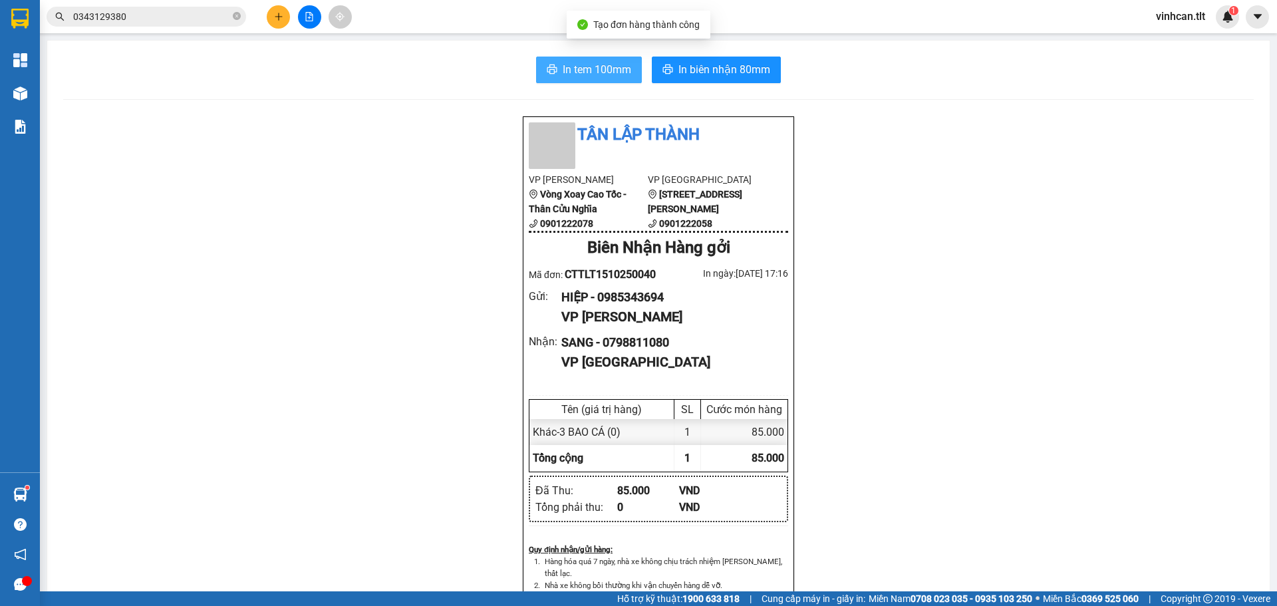
click at [626, 76] on span "In tem 100mm" at bounding box center [597, 69] width 69 height 17
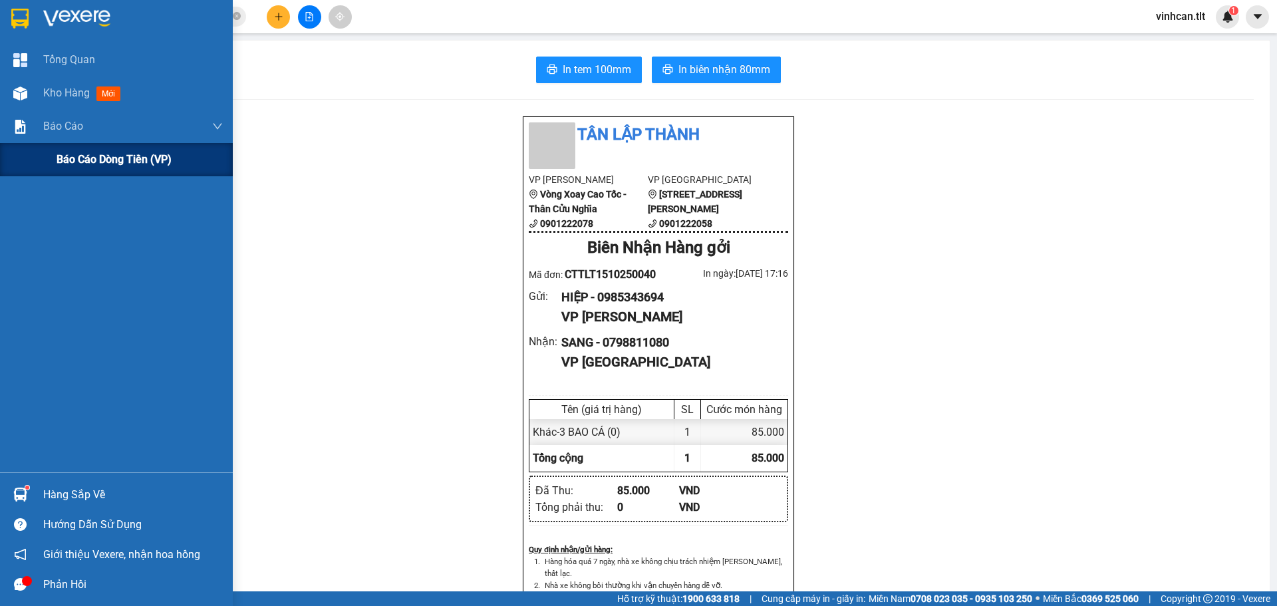
click at [35, 159] on div "Báo cáo dòng tiền (VP)" at bounding box center [116, 159] width 233 height 33
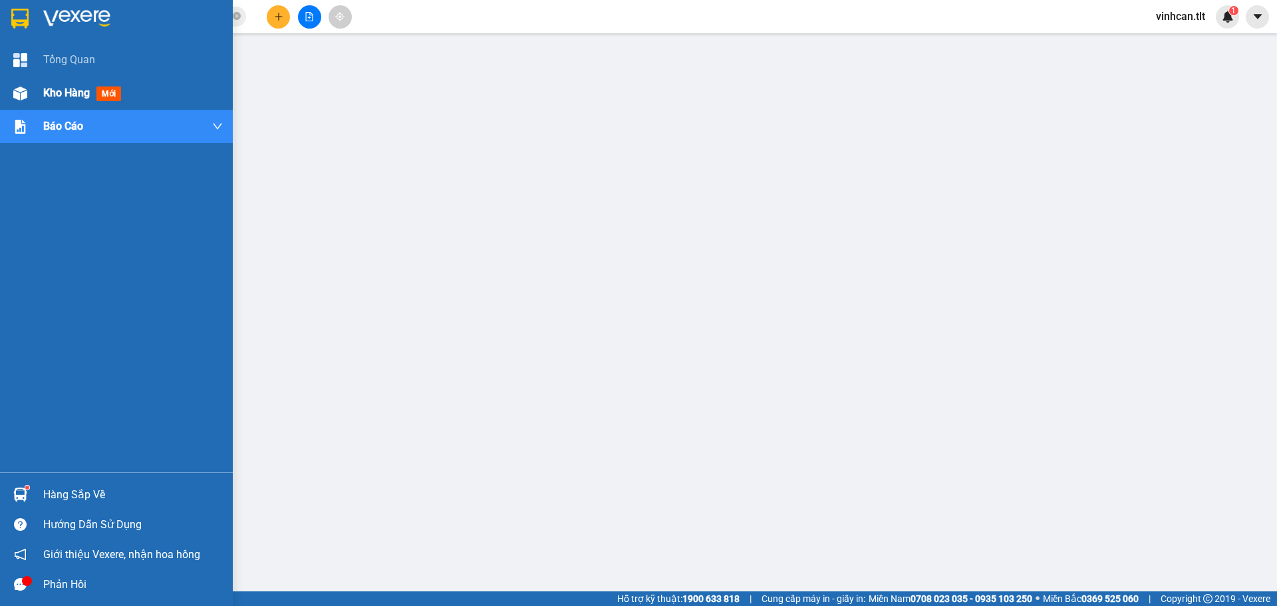
click at [17, 82] on div at bounding box center [20, 93] width 23 height 23
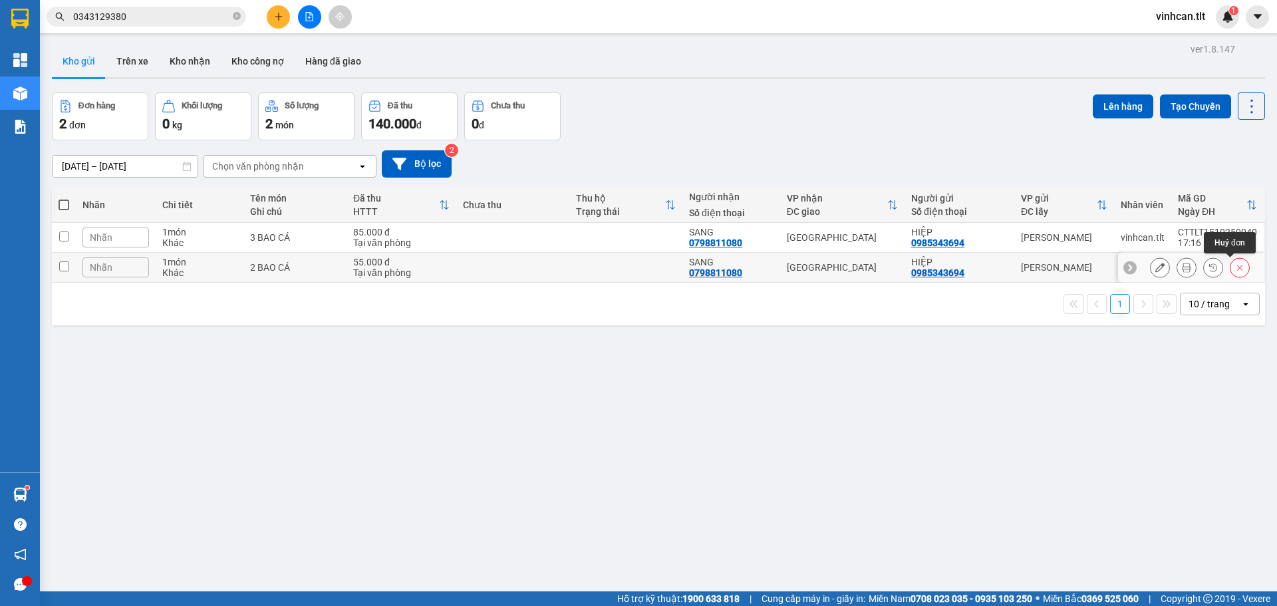
click at [1235, 264] on icon at bounding box center [1239, 267] width 9 height 9
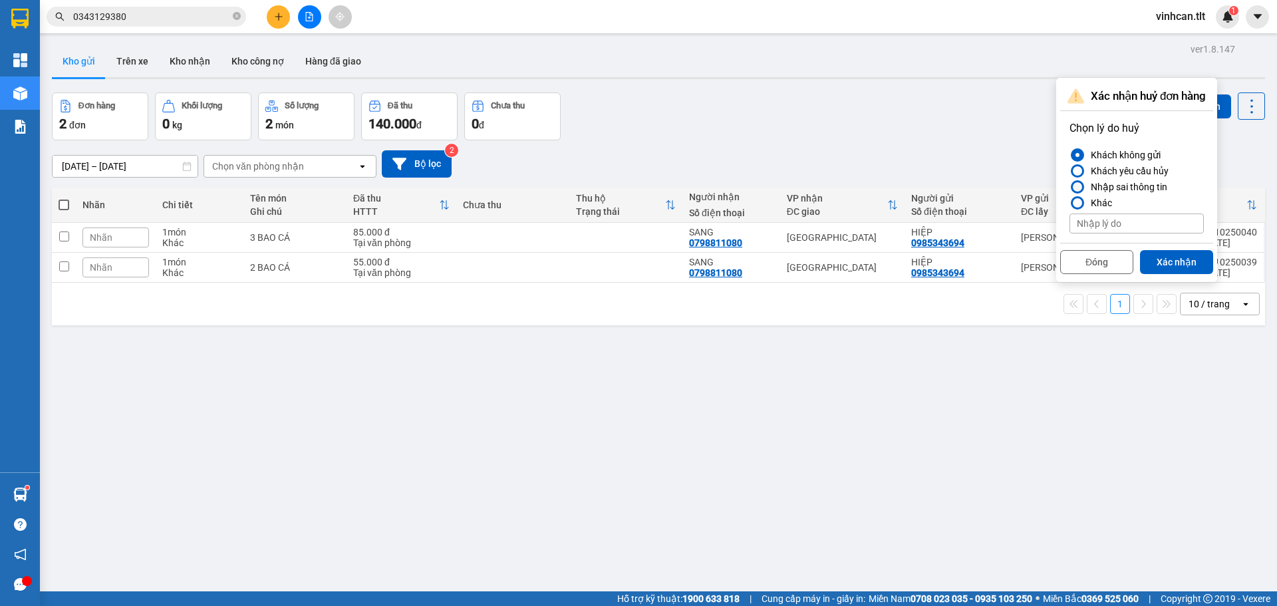
click at [1124, 189] on div "Nhập sai thông tin" at bounding box center [1126, 187] width 82 height 16
click at [1069, 187] on input "Nhập sai thông tin" at bounding box center [1069, 187] width 0 height 0
click at [1150, 256] on button "Xác nhận" at bounding box center [1176, 262] width 73 height 24
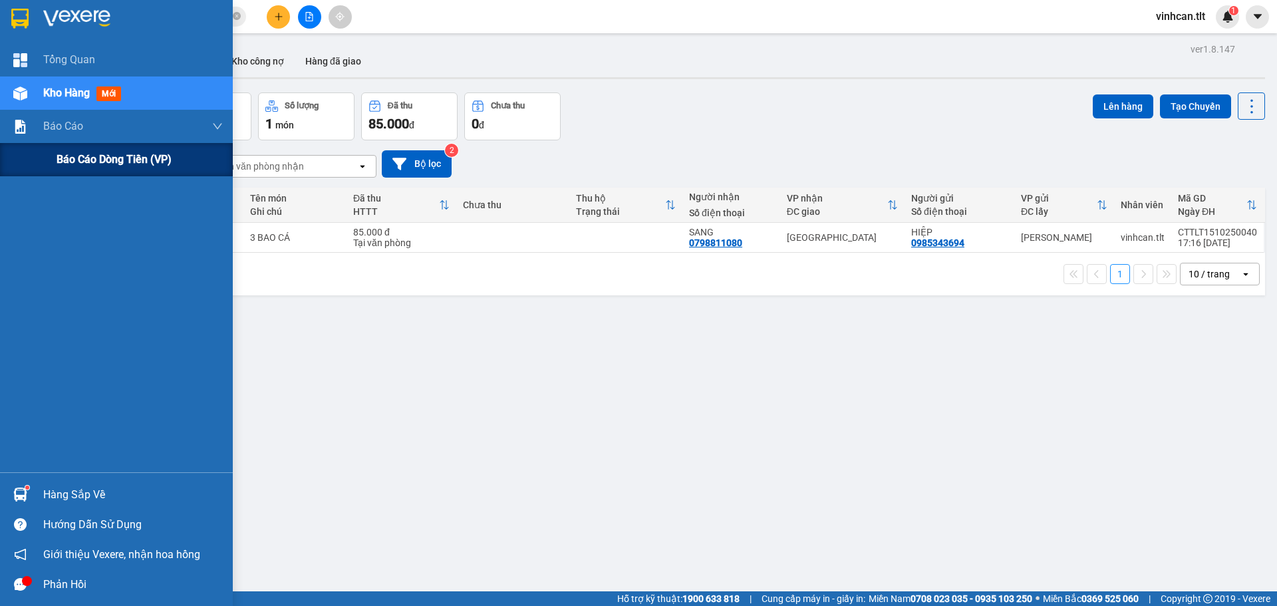
click at [50, 156] on div "Báo cáo dòng tiền (VP)" at bounding box center [116, 159] width 233 height 33
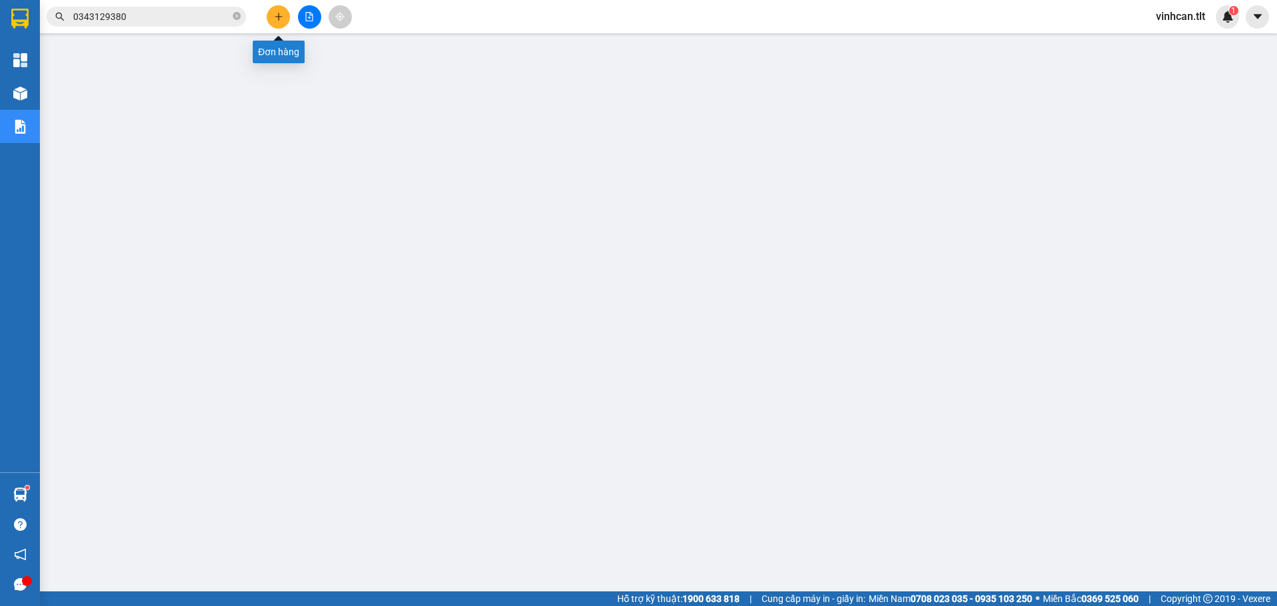
click at [287, 19] on button at bounding box center [278, 16] width 23 height 23
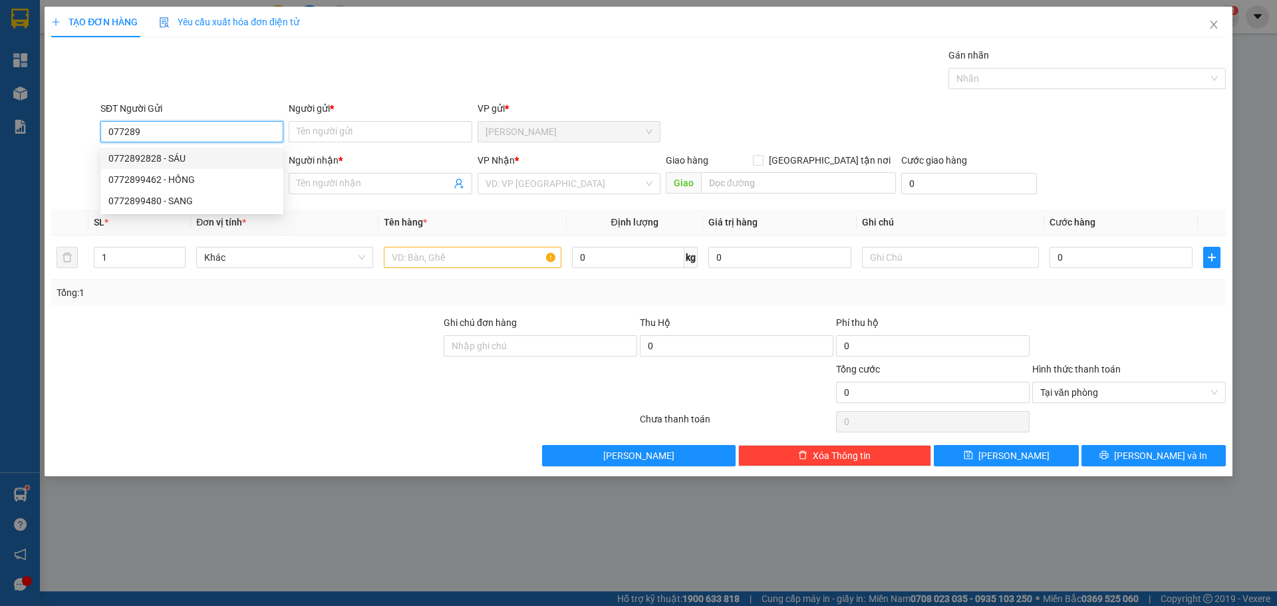
click at [207, 160] on div "0772892828 - SÁU" at bounding box center [191, 158] width 167 height 15
type input "0772892828"
type input "SÁU"
type input "0772892828"
click at [200, 199] on div "SĐT Người Nhận * VD: 0377654321" at bounding box center [191, 176] width 183 height 47
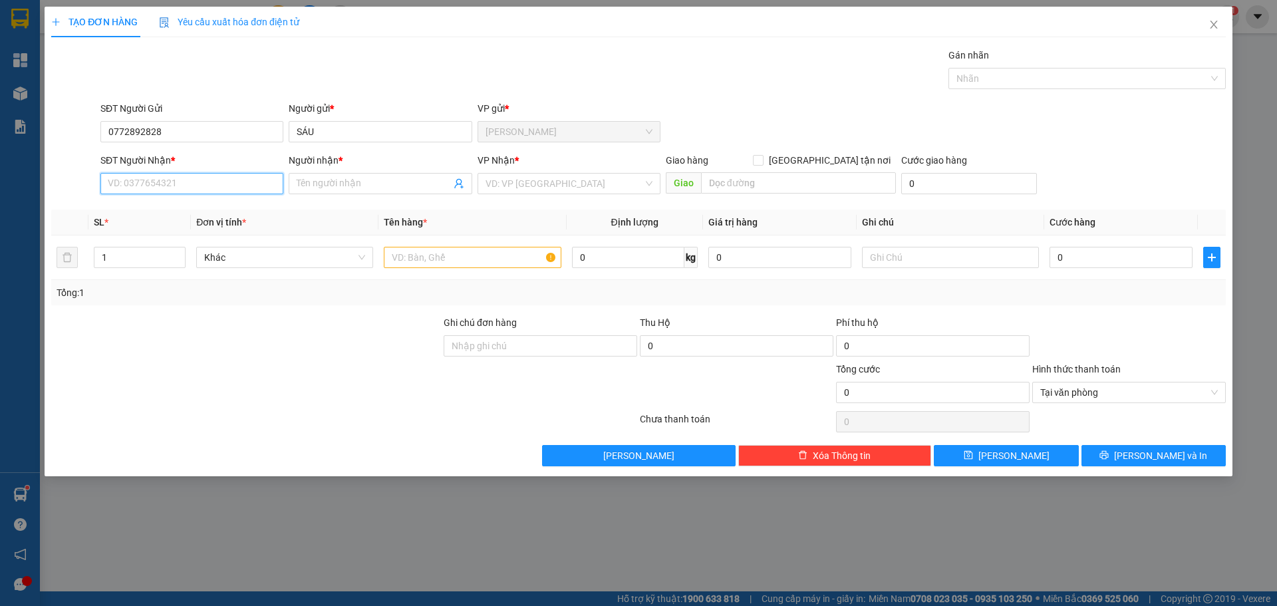
click at [204, 193] on input "SĐT Người Nhận *" at bounding box center [191, 183] width 183 height 21
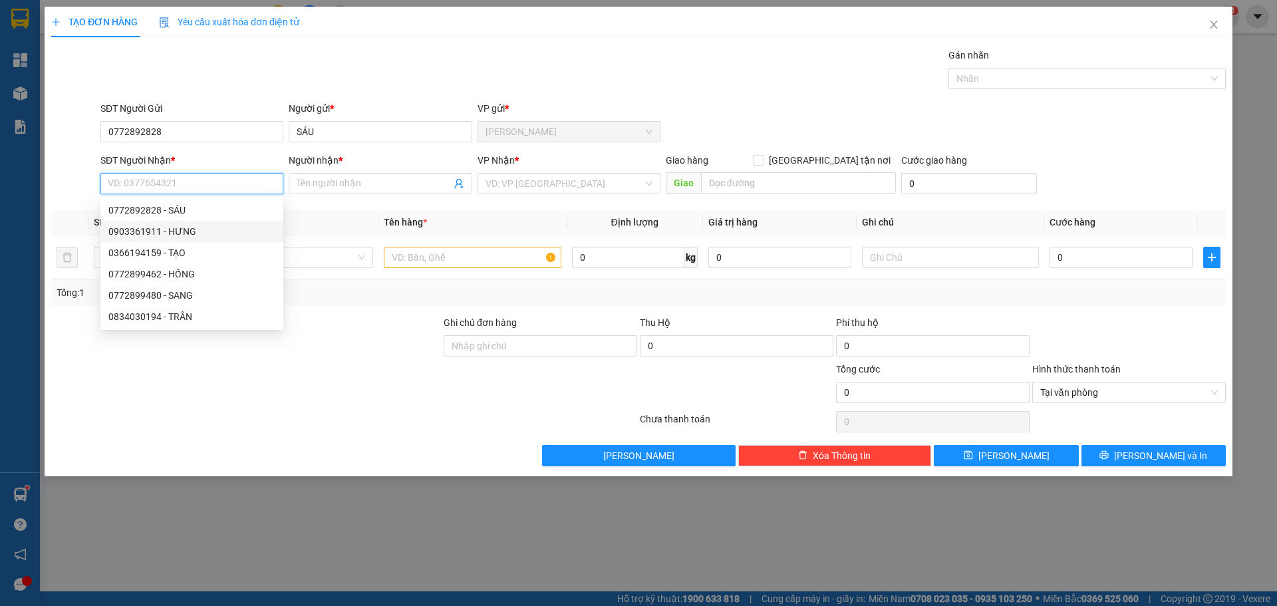
click at [227, 232] on div "0903361911 - HƯNG" at bounding box center [191, 231] width 167 height 15
type input "0903361911"
type input "HƯNG"
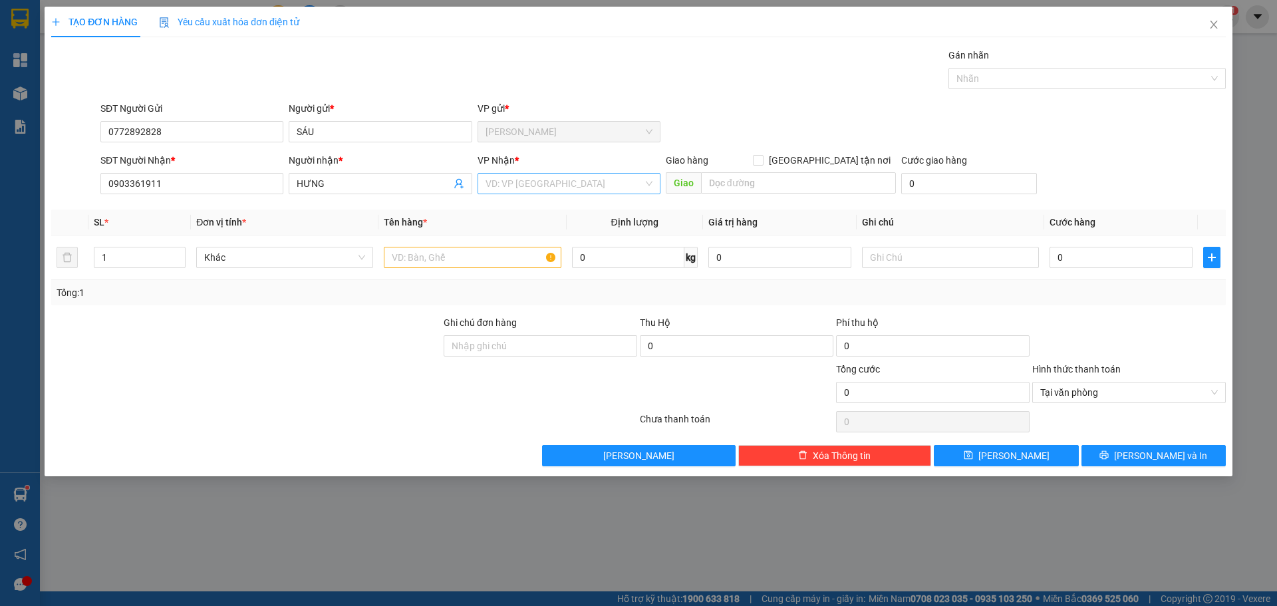
click at [561, 174] on input "search" at bounding box center [564, 184] width 158 height 20
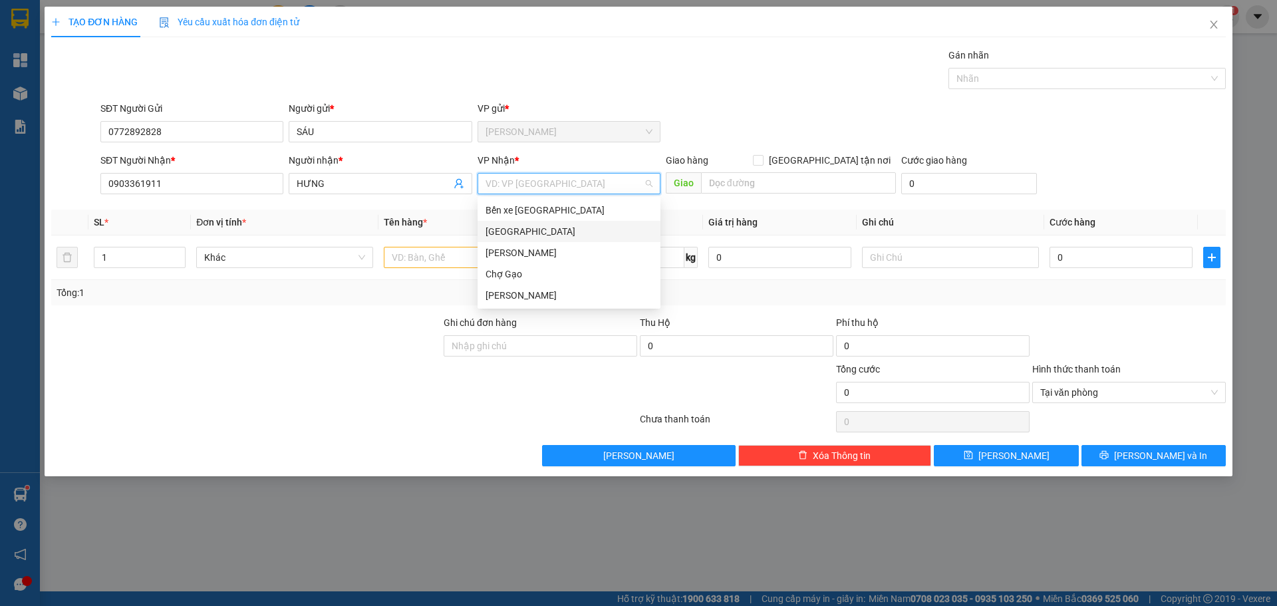
click at [540, 233] on div "[GEOGRAPHIC_DATA]" at bounding box center [568, 231] width 167 height 15
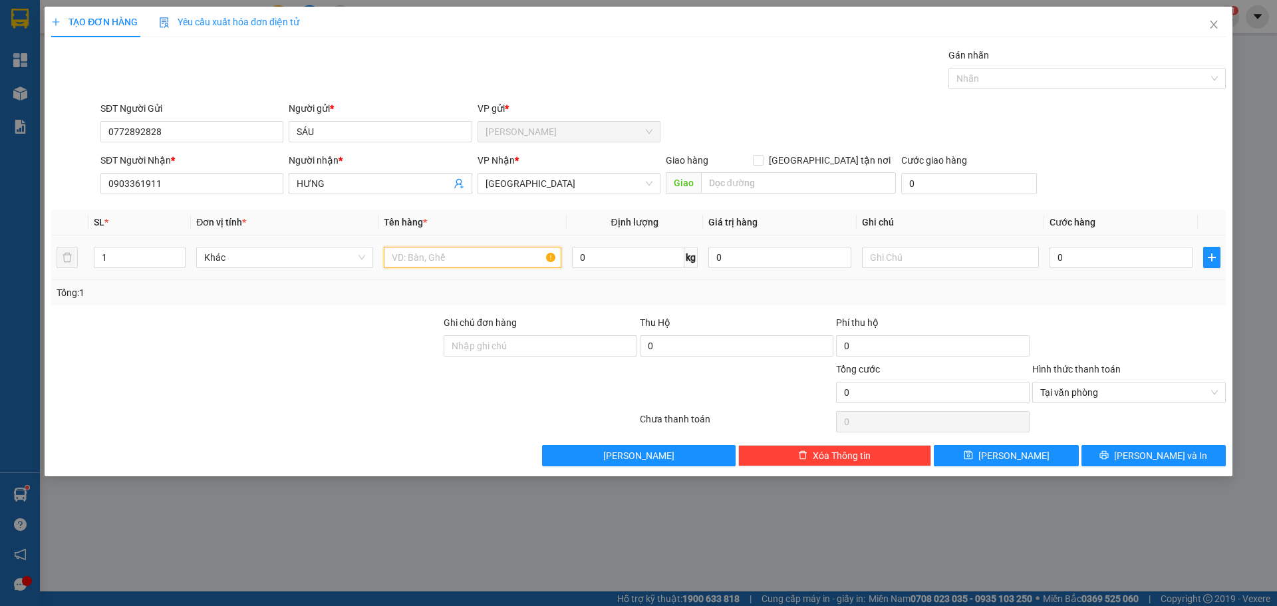
click at [503, 265] on input "text" at bounding box center [472, 257] width 177 height 21
paste input "Ă"
paste input "Ắ"
type input "1 GIO TRẮNG"
click at [1096, 259] on input "0" at bounding box center [1120, 257] width 143 height 21
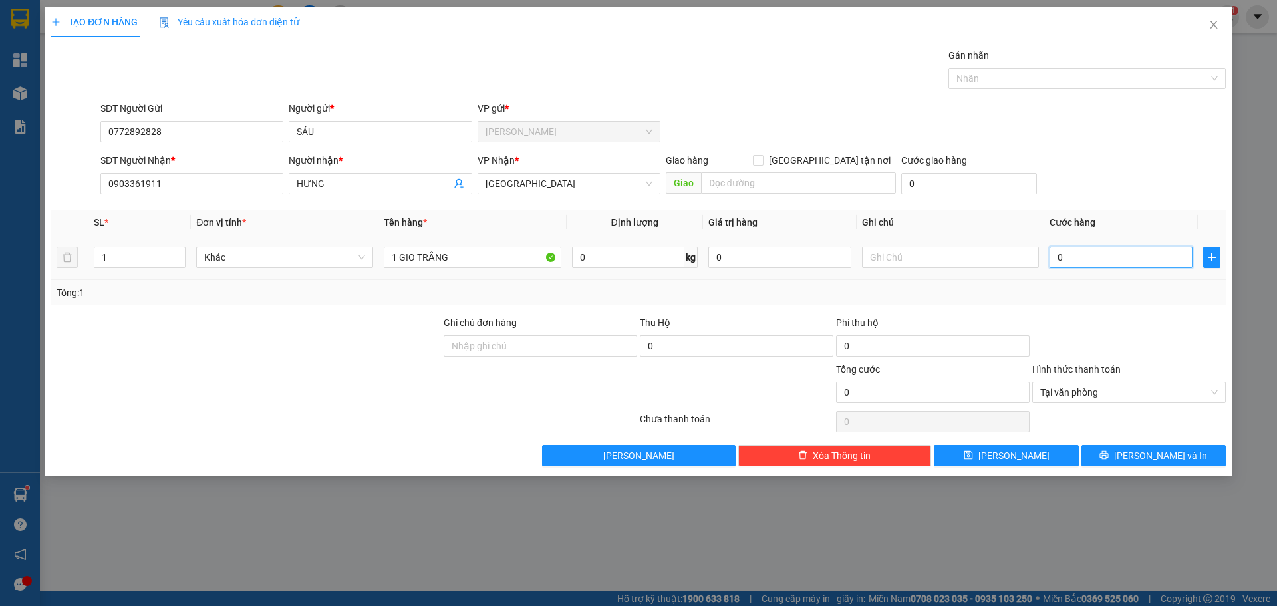
type input "3"
type input "30"
type input "30.000"
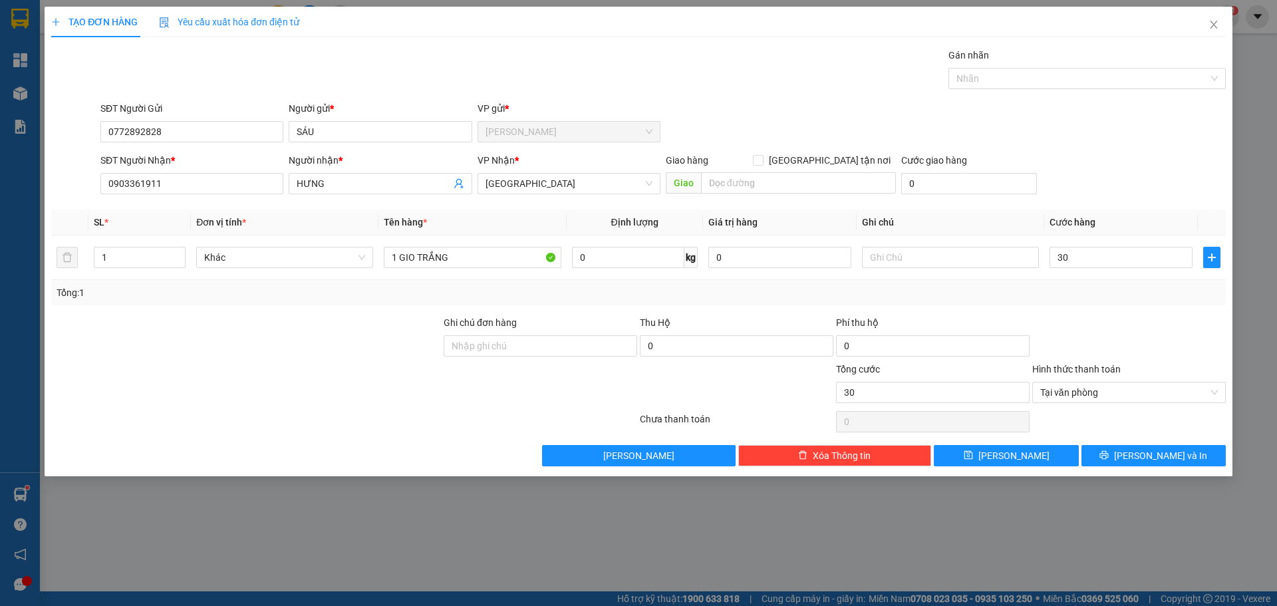
type input "30.000"
drag, startPoint x: 1036, startPoint y: 165, endPoint x: 1169, endPoint y: 231, distance: 148.7
click at [1046, 168] on div "SĐT Người Nhận * 0903361911 Người nhận * HƯNG VP Nhận * Sài Gòn Giao hàng Giao …" at bounding box center [663, 176] width 1131 height 47
drag, startPoint x: 1186, startPoint y: 462, endPoint x: 1152, endPoint y: 437, distance: 41.9
click at [1184, 462] on button "[PERSON_NAME] và In" at bounding box center [1153, 455] width 144 height 21
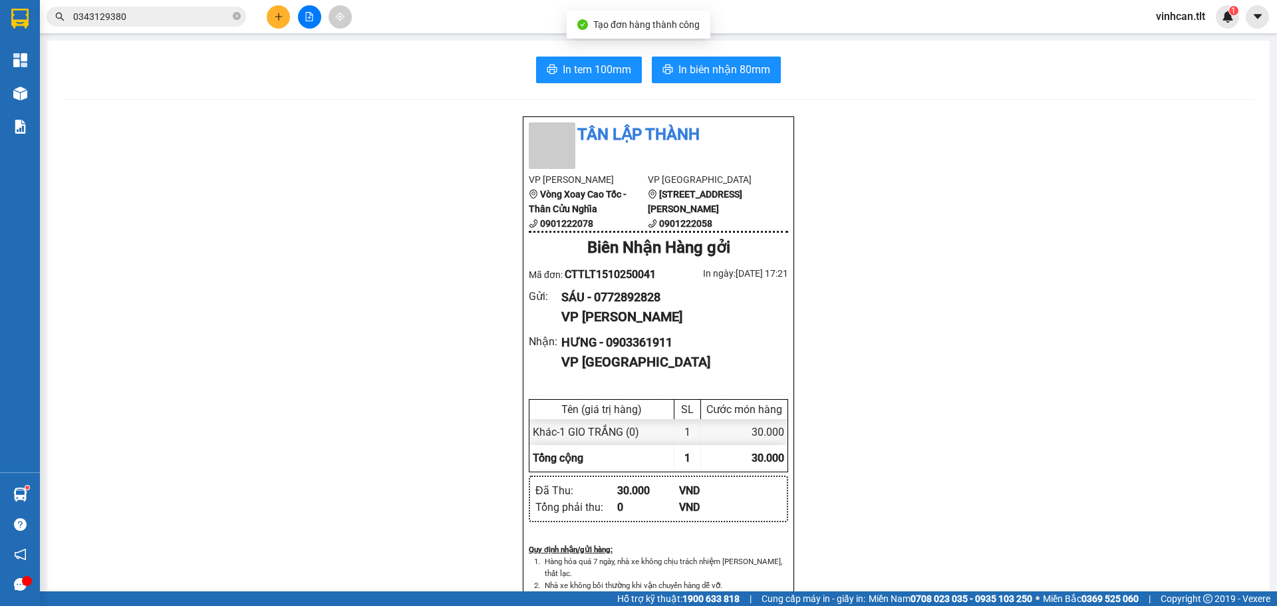
click at [585, 86] on div "In tem 100mm In biên nhận 80mm Tân Lập Thành VP Cao Tốc Vòng Xoay Cao Tốc - Thâ…" at bounding box center [658, 579] width 1222 height 1076
click at [585, 85] on div "In tem 100mm In biên nhận 80mm Tân Lập Thành VP Cao Tốc Vòng Xoay Cao Tốc - Thâ…" at bounding box center [658, 579] width 1222 height 1076
click at [573, 82] on button "In tem 100mm" at bounding box center [589, 70] width 106 height 27
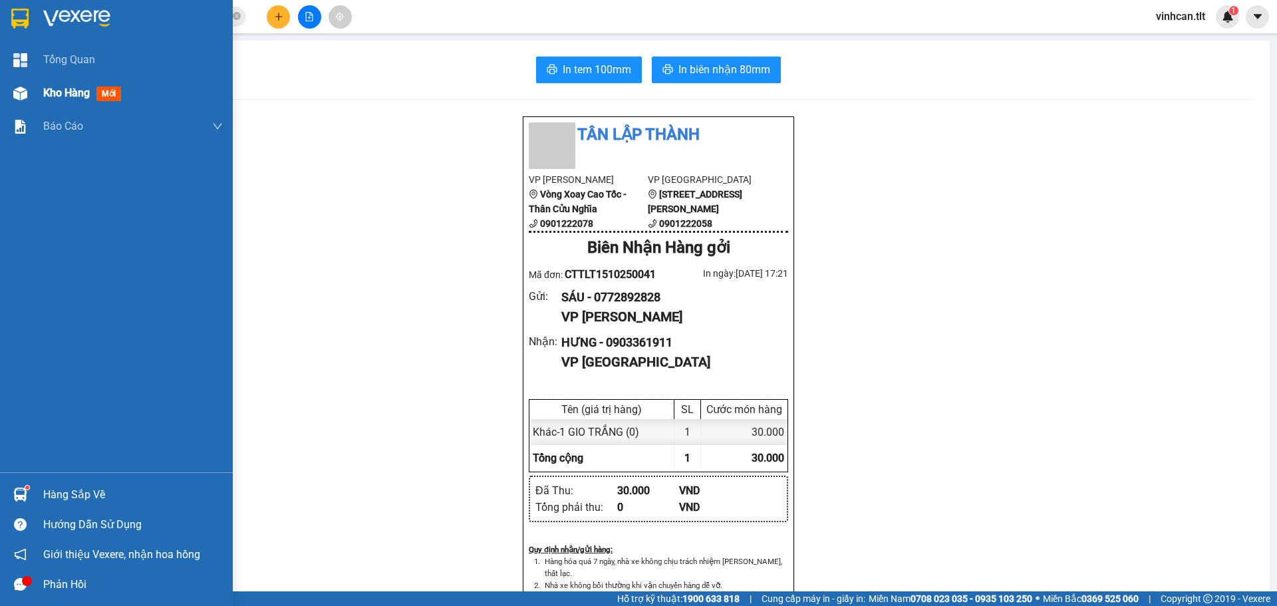
click at [3, 95] on div "Kho hàng mới" at bounding box center [116, 92] width 233 height 33
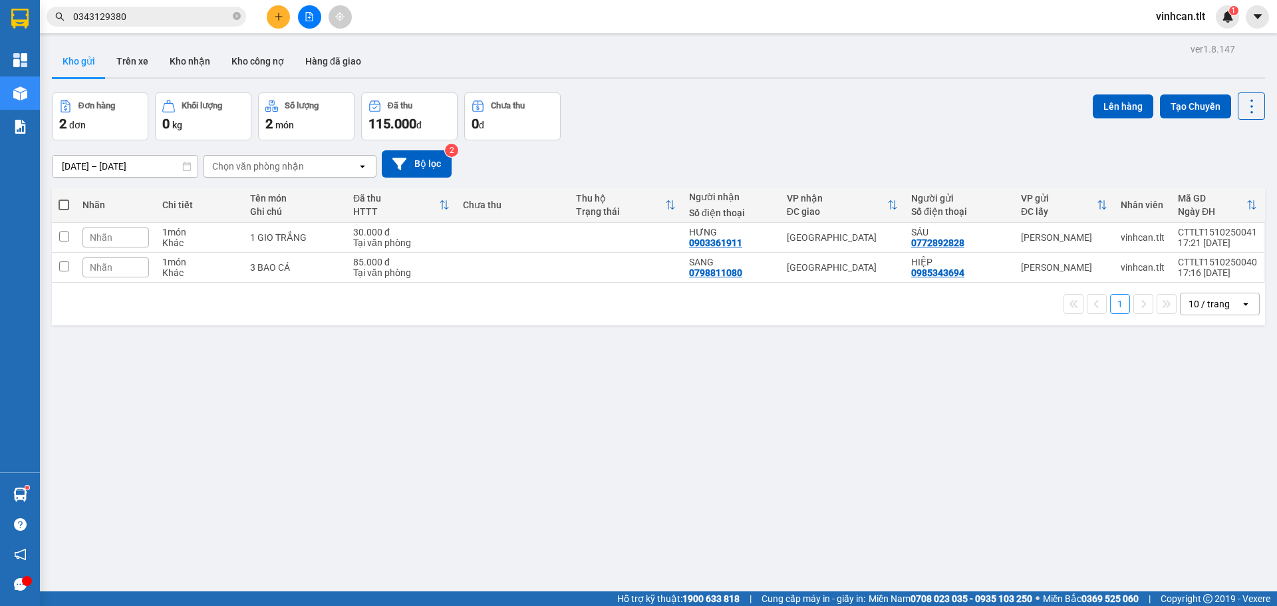
click at [61, 193] on th at bounding box center [64, 205] width 24 height 35
click at [63, 195] on th at bounding box center [64, 205] width 24 height 35
click at [60, 205] on span at bounding box center [64, 205] width 11 height 11
click at [64, 198] on input "checkbox" at bounding box center [64, 198] width 0 height 0
checkbox input "true"
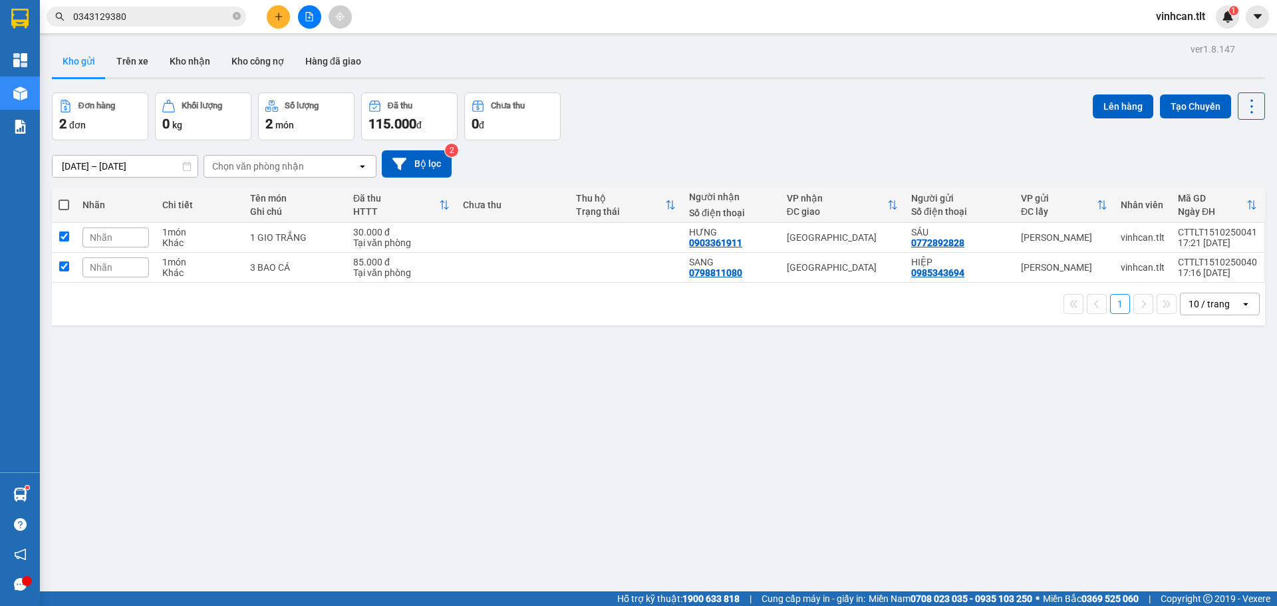
checkbox input "true"
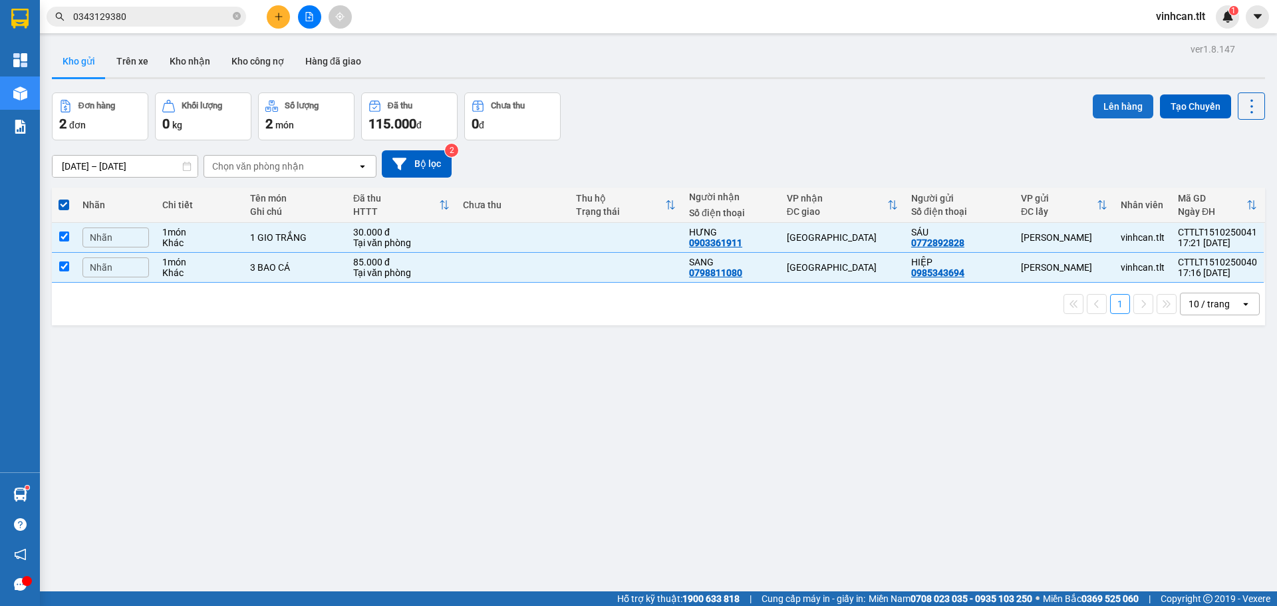
click at [1123, 105] on button "Lên hàng" at bounding box center [1123, 106] width 61 height 24
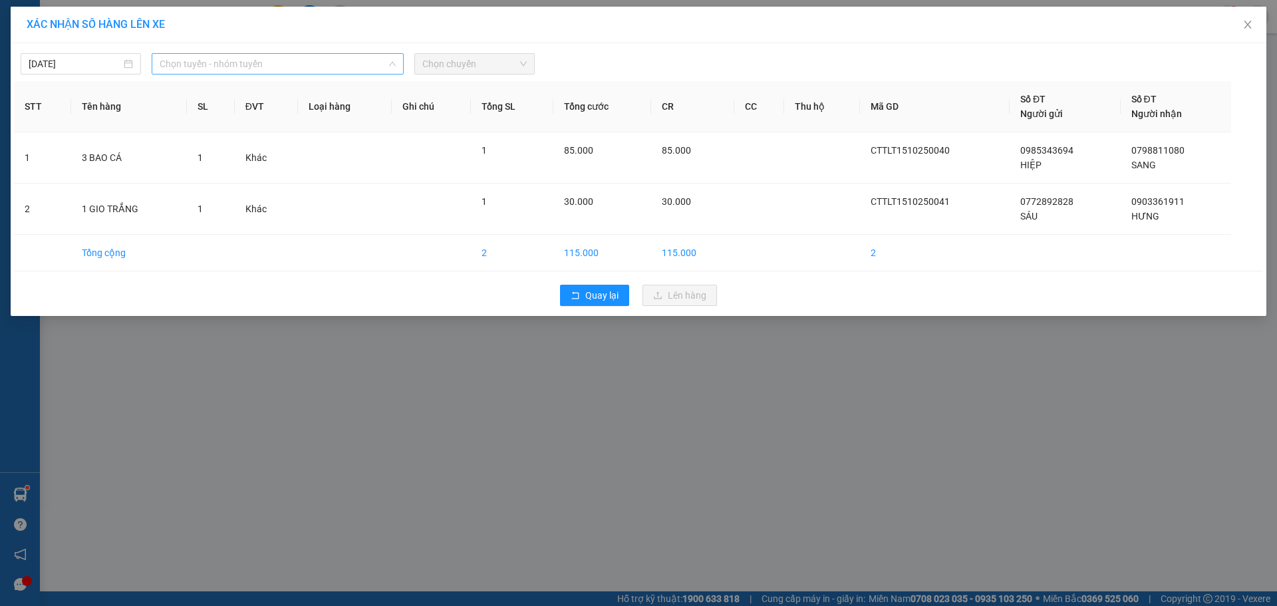
click at [353, 69] on span "Chọn tuyến - nhóm tuyến" at bounding box center [278, 64] width 236 height 20
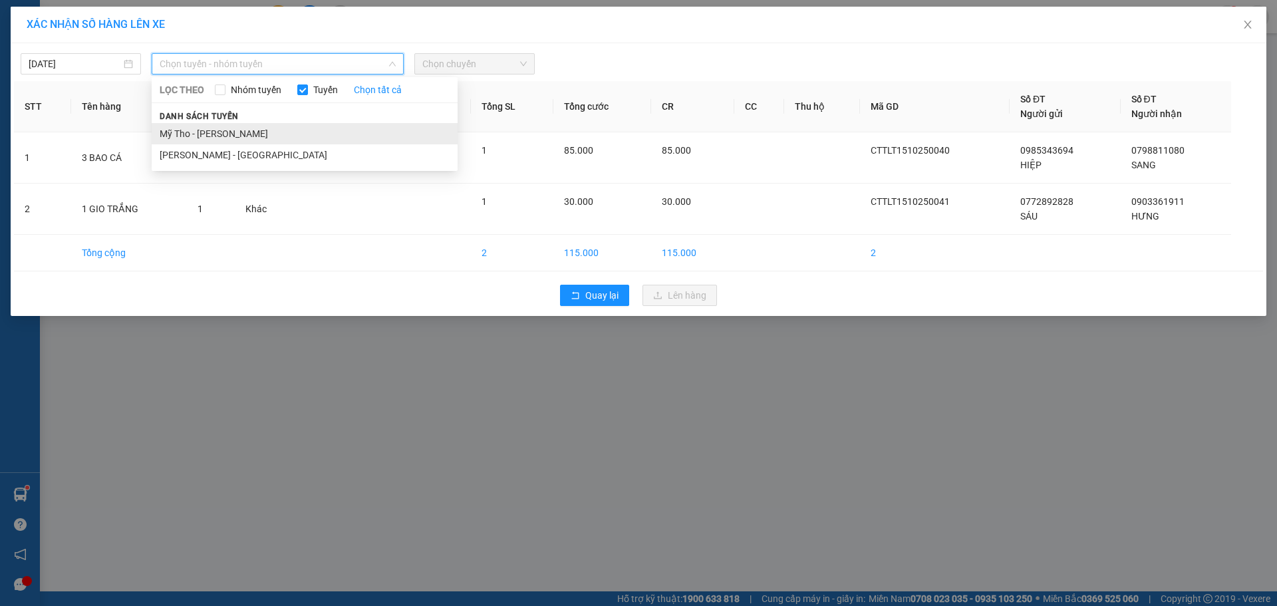
click at [295, 138] on li "Mỹ Tho - [PERSON_NAME]" at bounding box center [305, 133] width 306 height 21
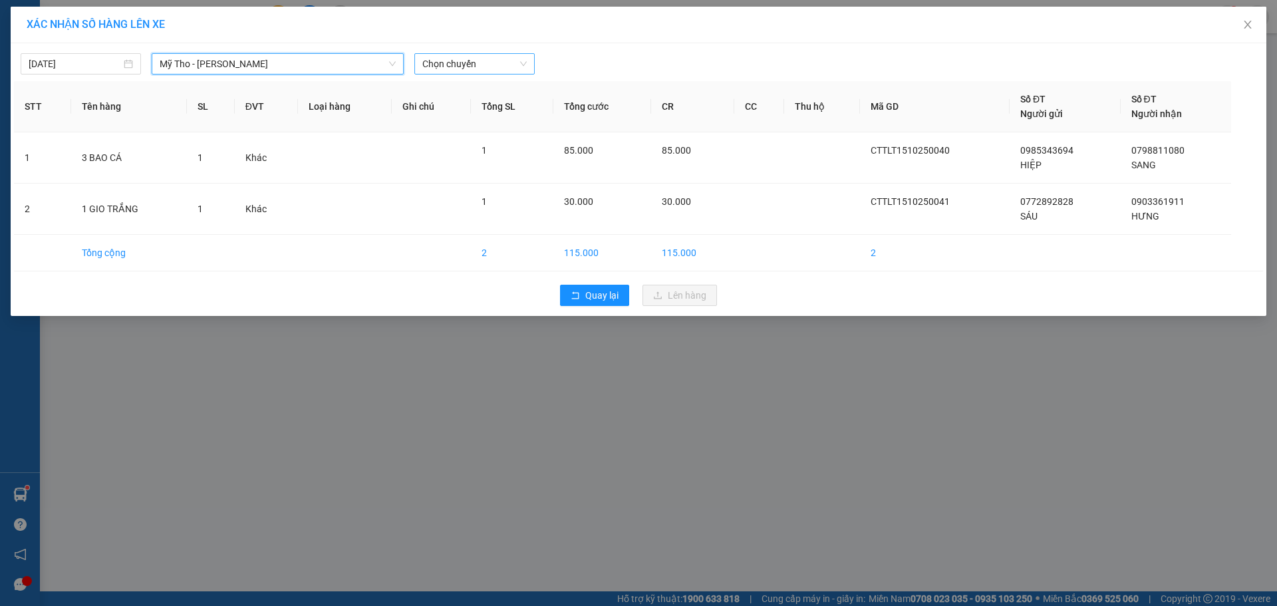
click at [457, 63] on span "Chọn chuyến" at bounding box center [474, 64] width 104 height 20
type input "526"
click at [491, 91] on div "16:15 - 63B-015.26" at bounding box center [474, 90] width 104 height 15
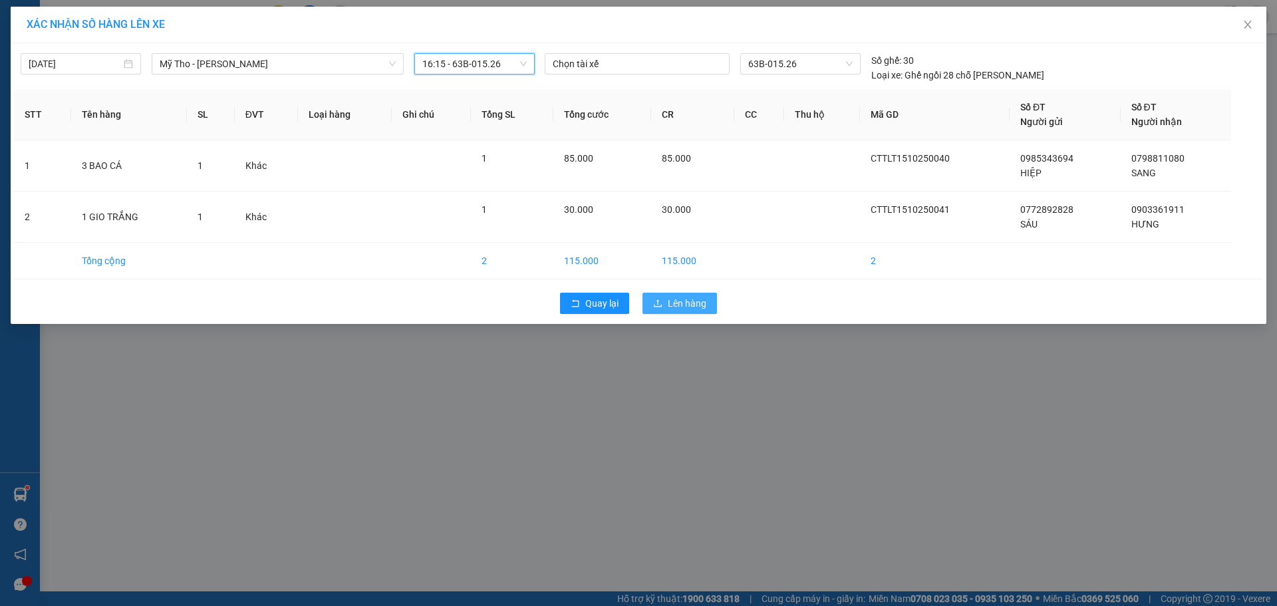
click at [678, 307] on span "Lên hàng" at bounding box center [687, 303] width 39 height 15
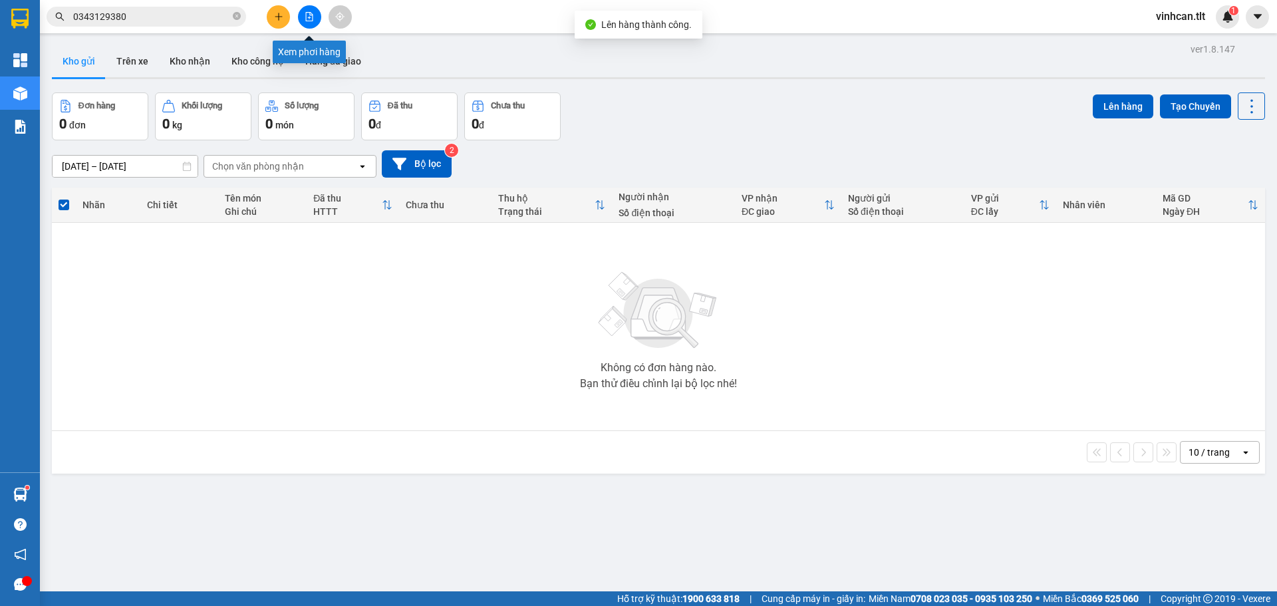
click at [313, 17] on icon "file-add" at bounding box center [309, 16] width 7 height 9
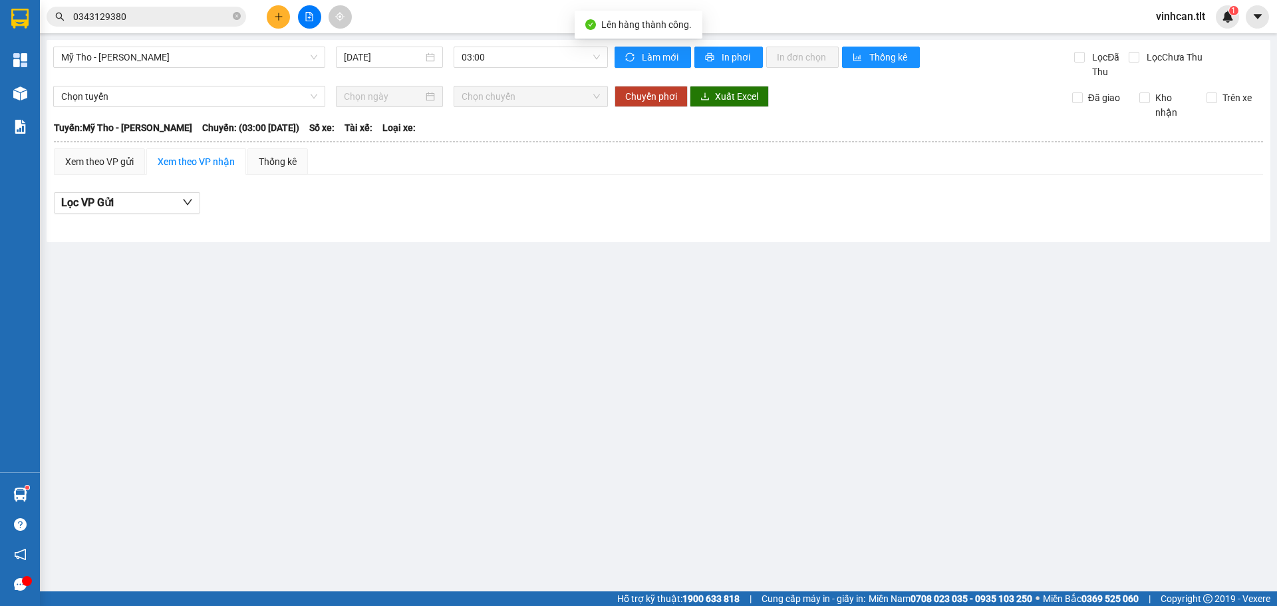
click at [504, 69] on div "Mỹ Tho - Hồ Chí Minh 15/10/2025 03:00" at bounding box center [330, 63] width 555 height 33
click at [514, 58] on span "03:00" at bounding box center [531, 57] width 138 height 20
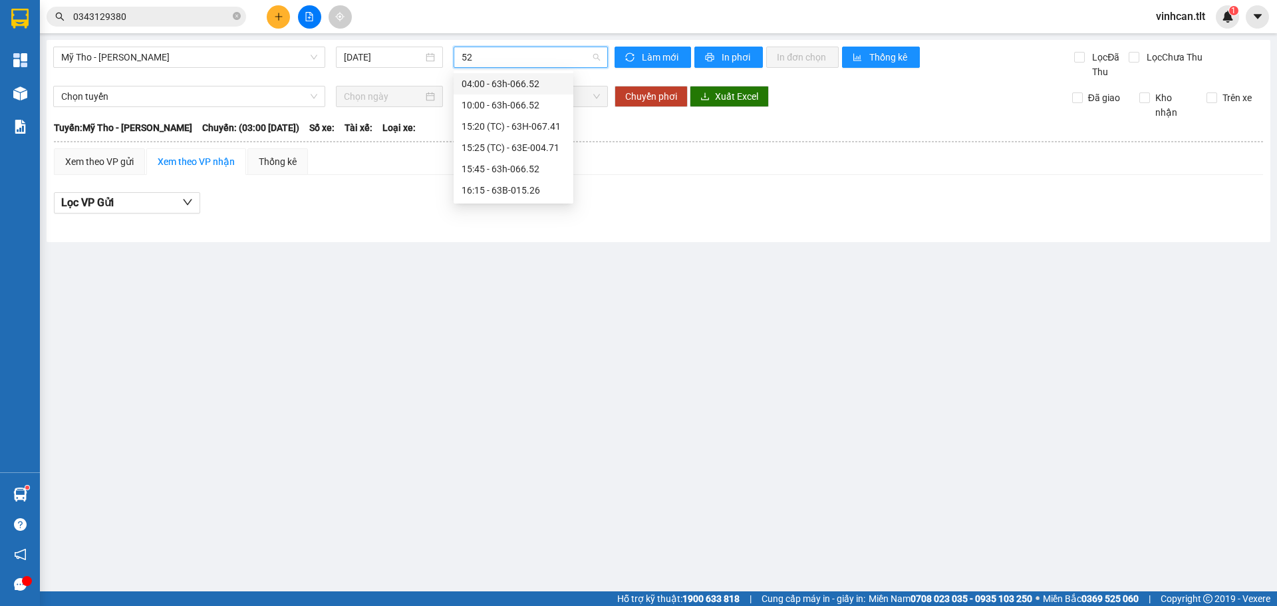
type input "526"
click at [515, 78] on div "16:15 - 63B-015.26" at bounding box center [514, 83] width 104 height 15
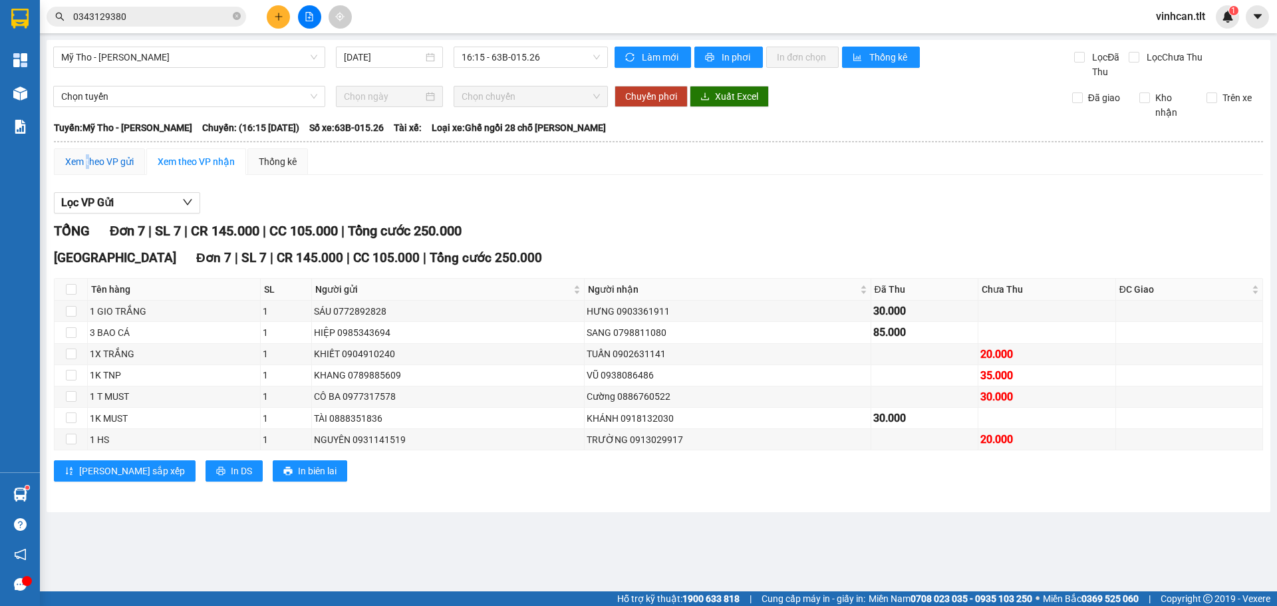
click at [91, 159] on div "Xem theo VP gửi" at bounding box center [99, 161] width 69 height 15
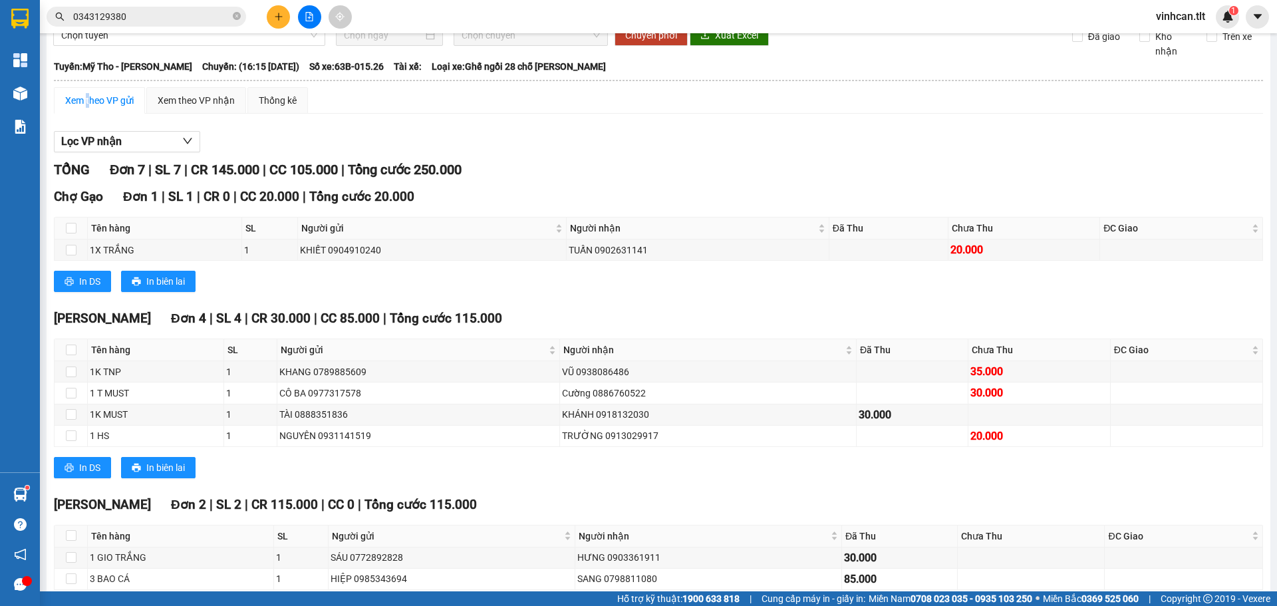
scroll to position [128, 0]
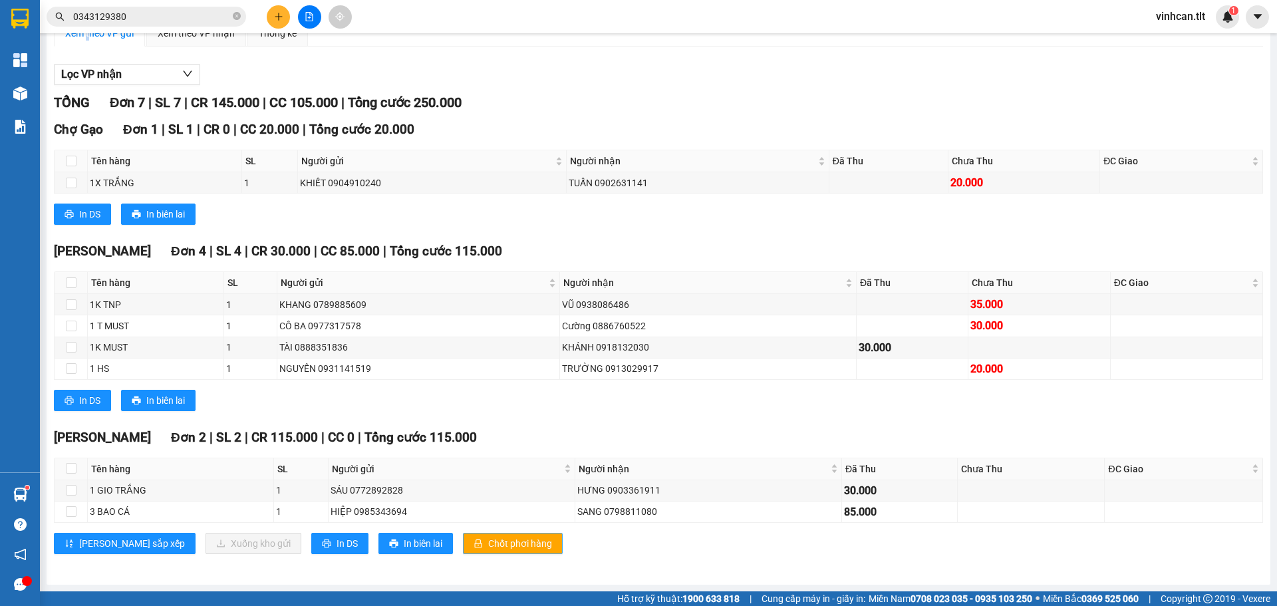
click at [463, 551] on button "Chốt phơi hàng" at bounding box center [513, 543] width 100 height 21
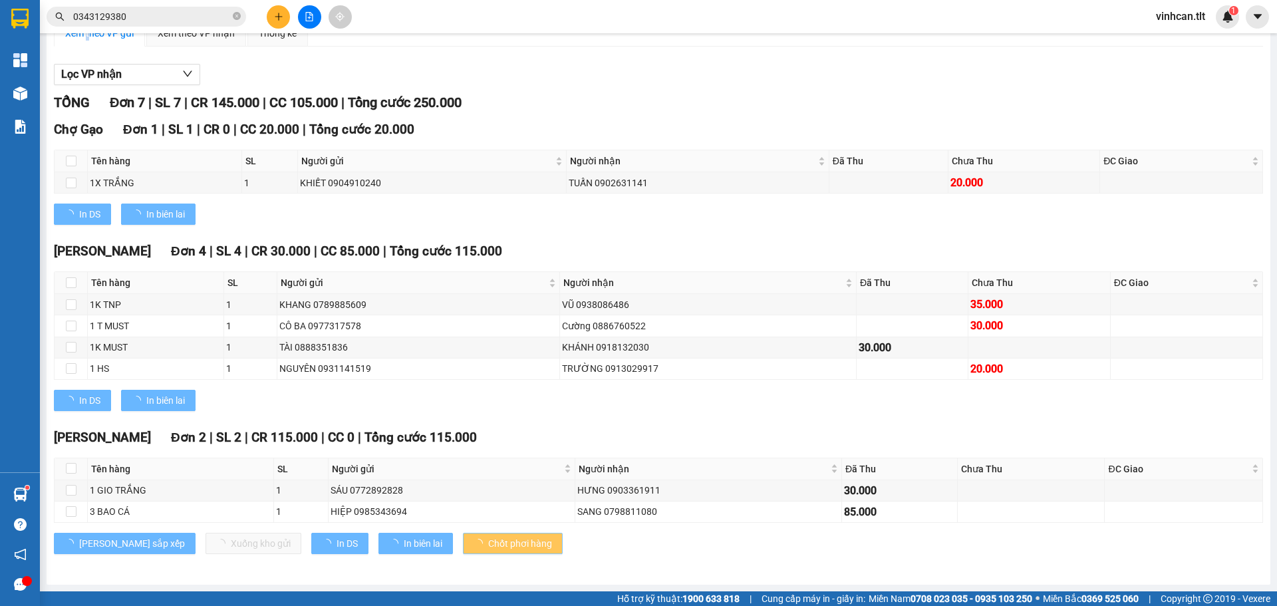
click at [463, 551] on button "Chốt phơi hàng" at bounding box center [513, 543] width 100 height 21
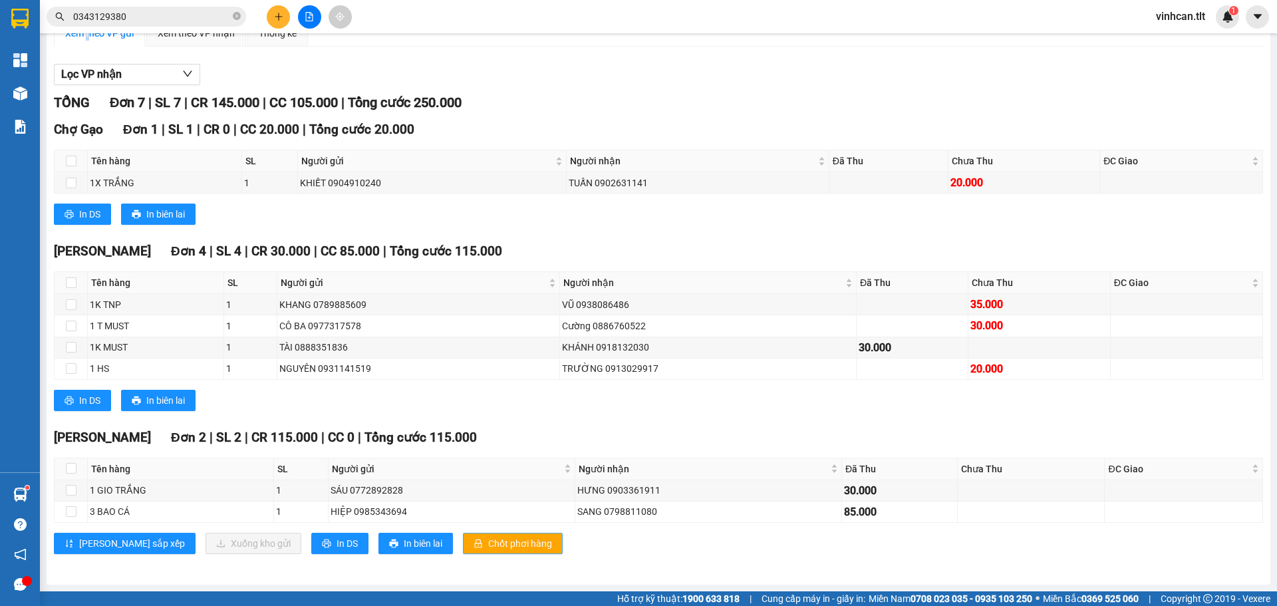
click at [463, 551] on button "Chốt phơi hàng" at bounding box center [513, 543] width 100 height 21
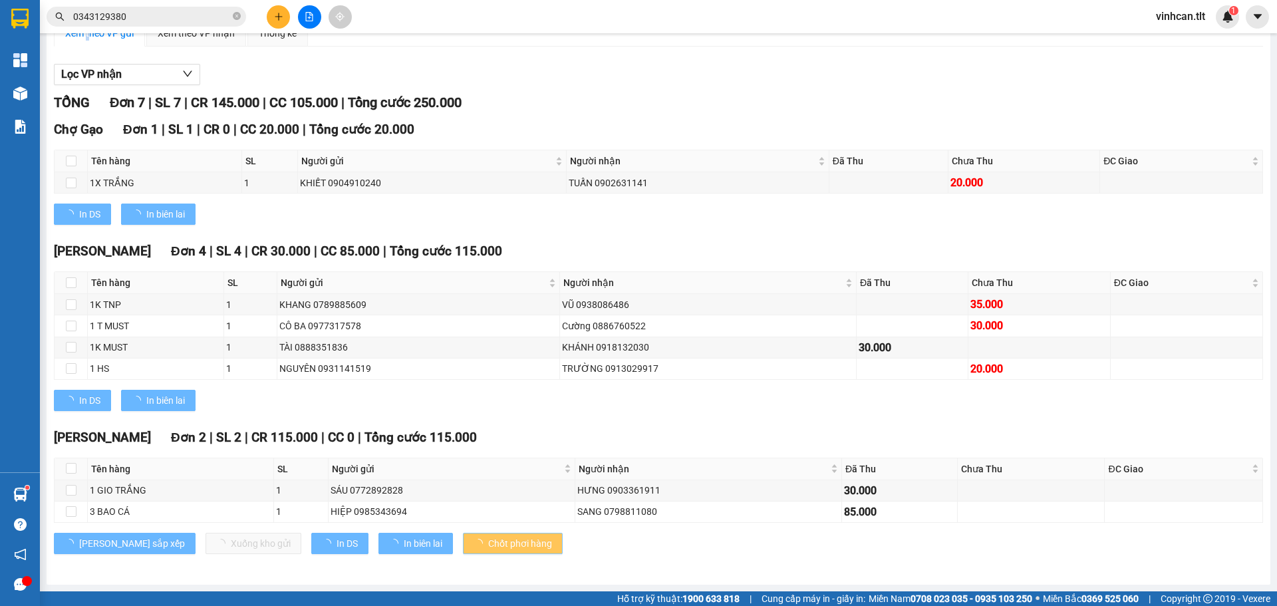
click at [463, 551] on button "Chốt phơi hàng" at bounding box center [513, 543] width 100 height 21
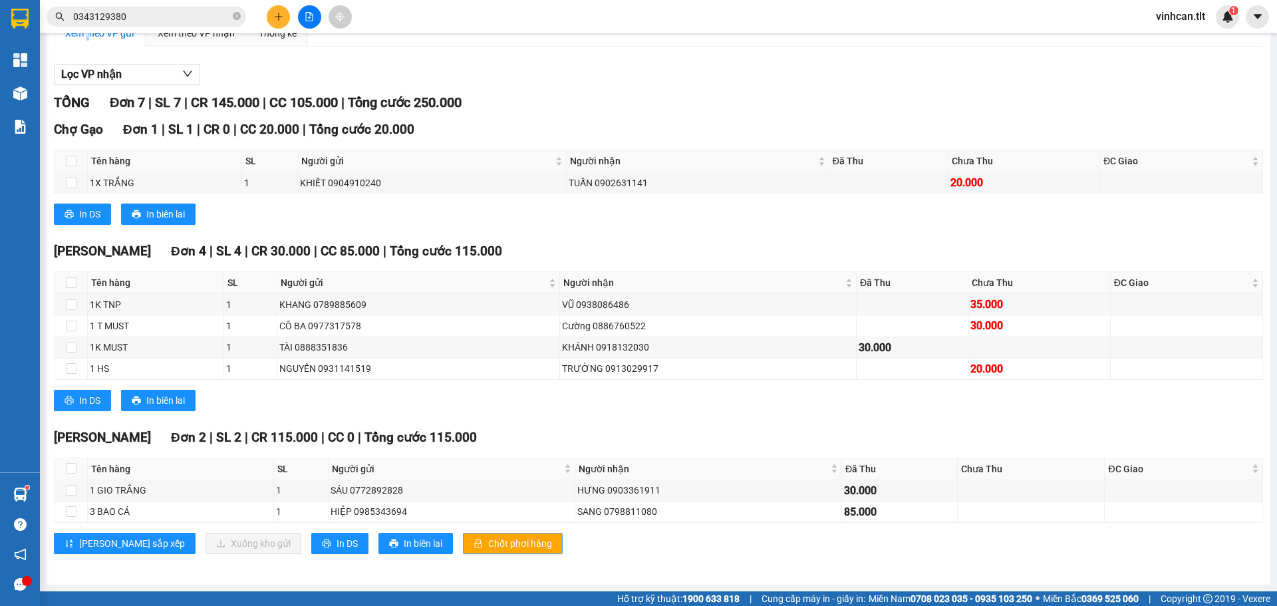
click at [463, 551] on button "Chốt phơi hàng" at bounding box center [513, 543] width 100 height 21
click at [488, 550] on span "Chốt phơi hàng" at bounding box center [520, 543] width 64 height 15
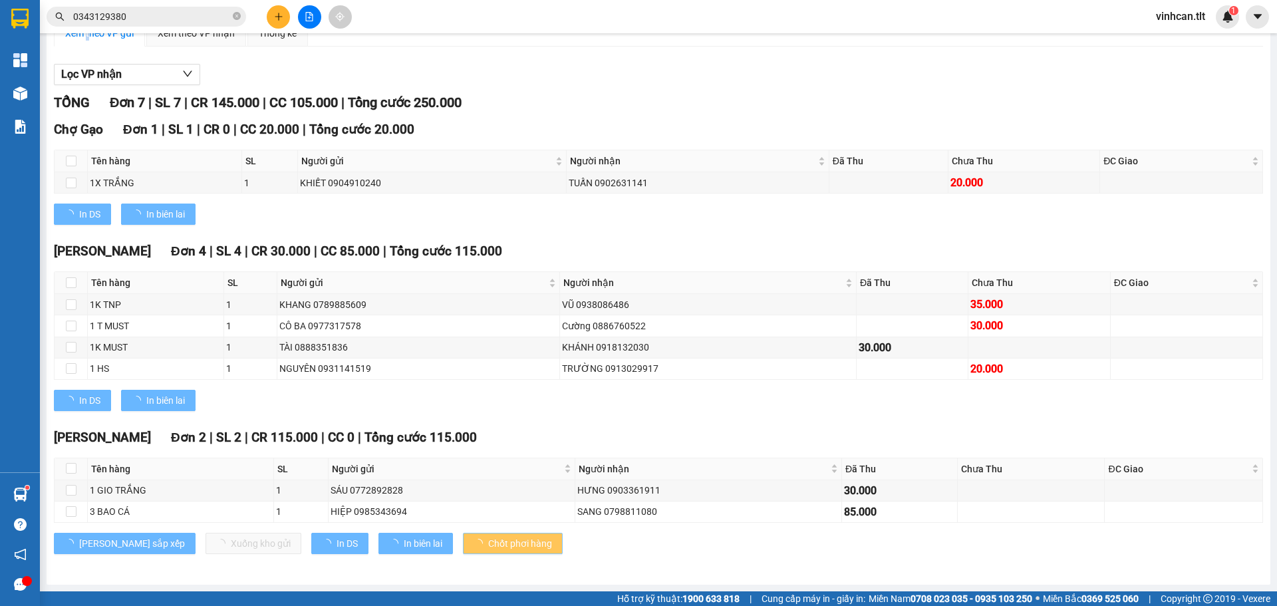
click at [488, 550] on span "Chốt phơi hàng" at bounding box center [520, 543] width 64 height 15
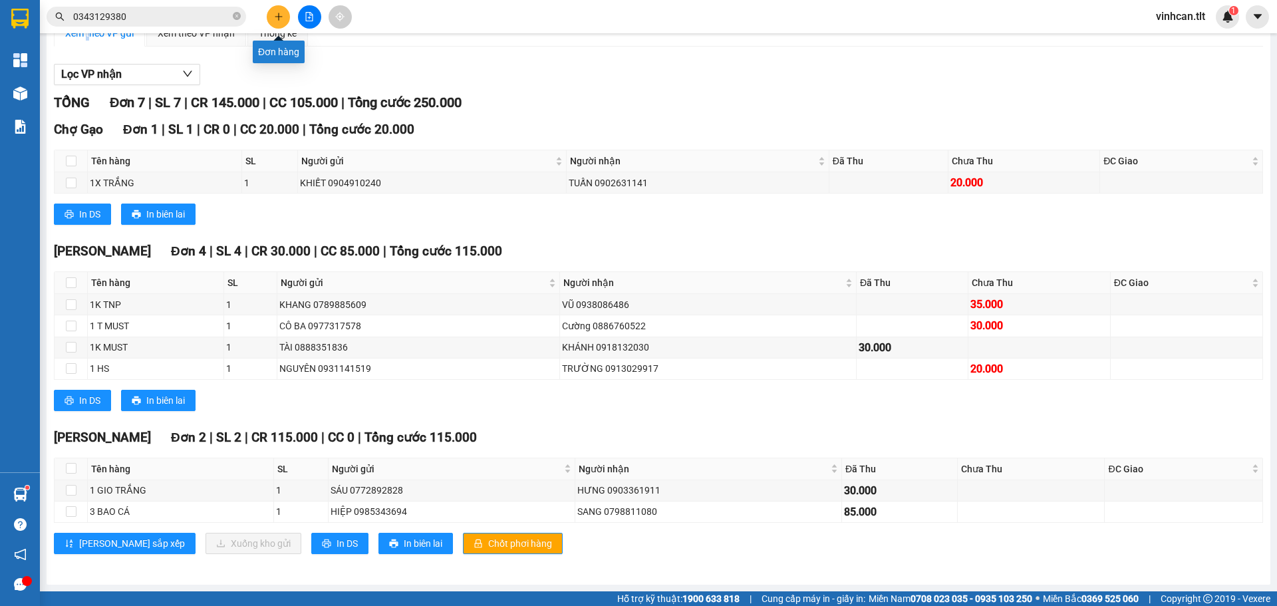
click at [277, 13] on icon "plus" at bounding box center [278, 16] width 9 height 9
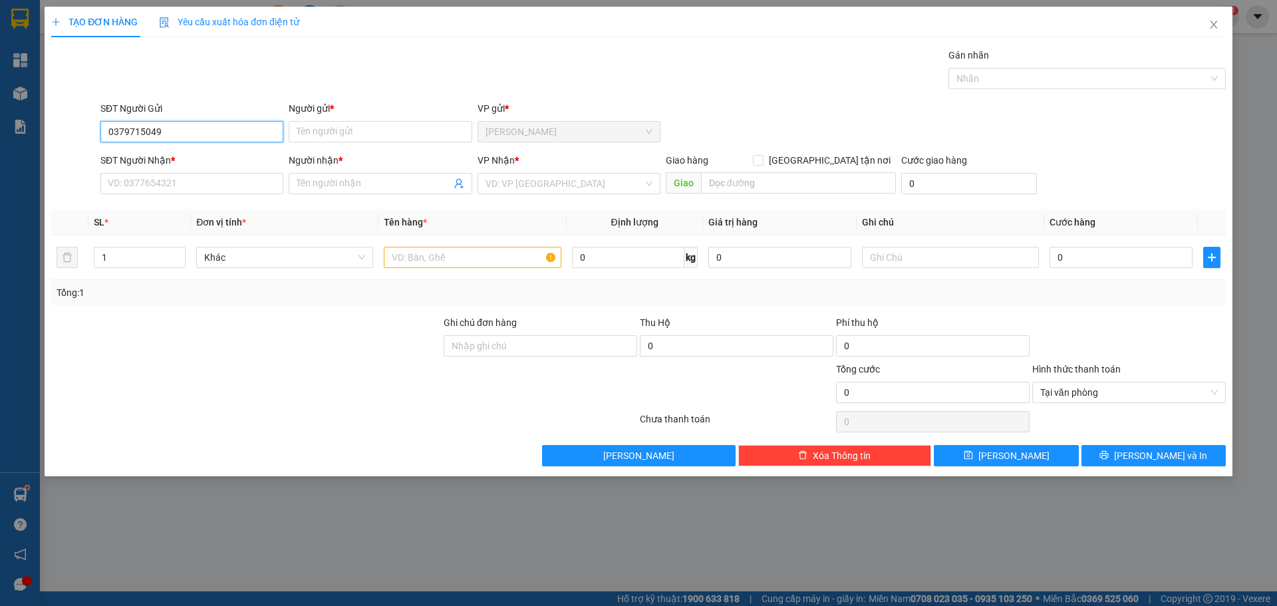
click at [169, 132] on input "0379715049" at bounding box center [191, 131] width 183 height 21
type input "0379715048"
click at [176, 157] on div "0379715048 - ĐỎ" at bounding box center [191, 158] width 167 height 15
type input "ĐỎ"
type input "0379715048"
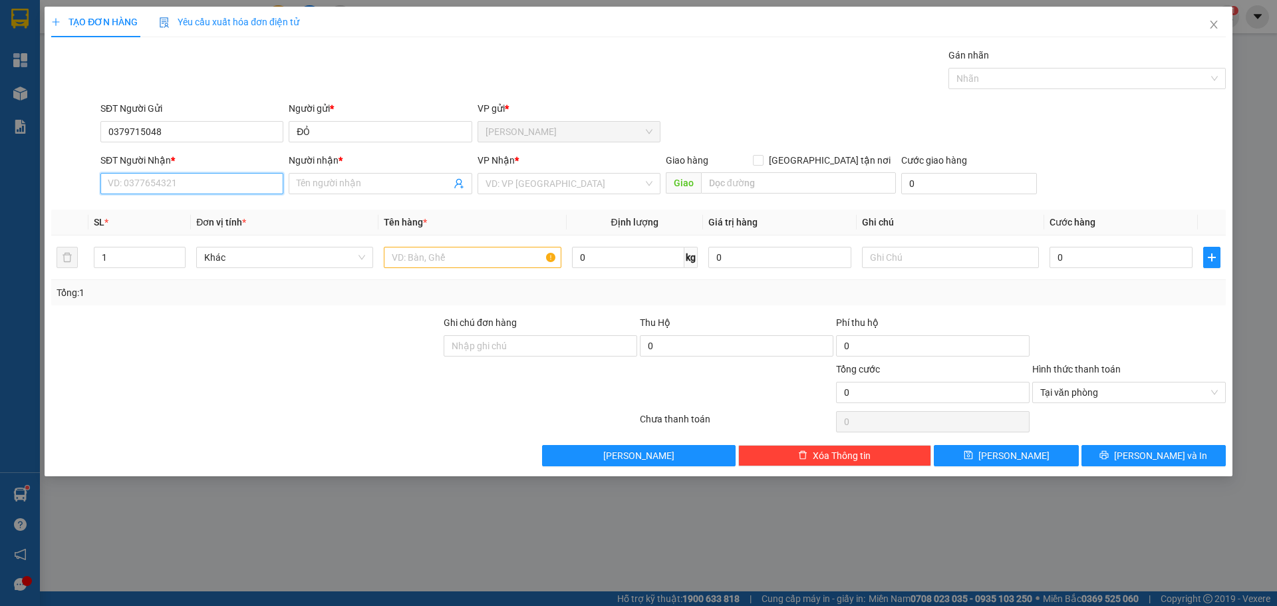
click at [166, 184] on input "SĐT Người Nhận *" at bounding box center [191, 183] width 183 height 21
click at [195, 219] on div "0379715048 - ĐỎ" at bounding box center [191, 210] width 183 height 21
type input "0379715048"
type input "ĐỎ"
click at [533, 181] on input "search" at bounding box center [564, 184] width 158 height 20
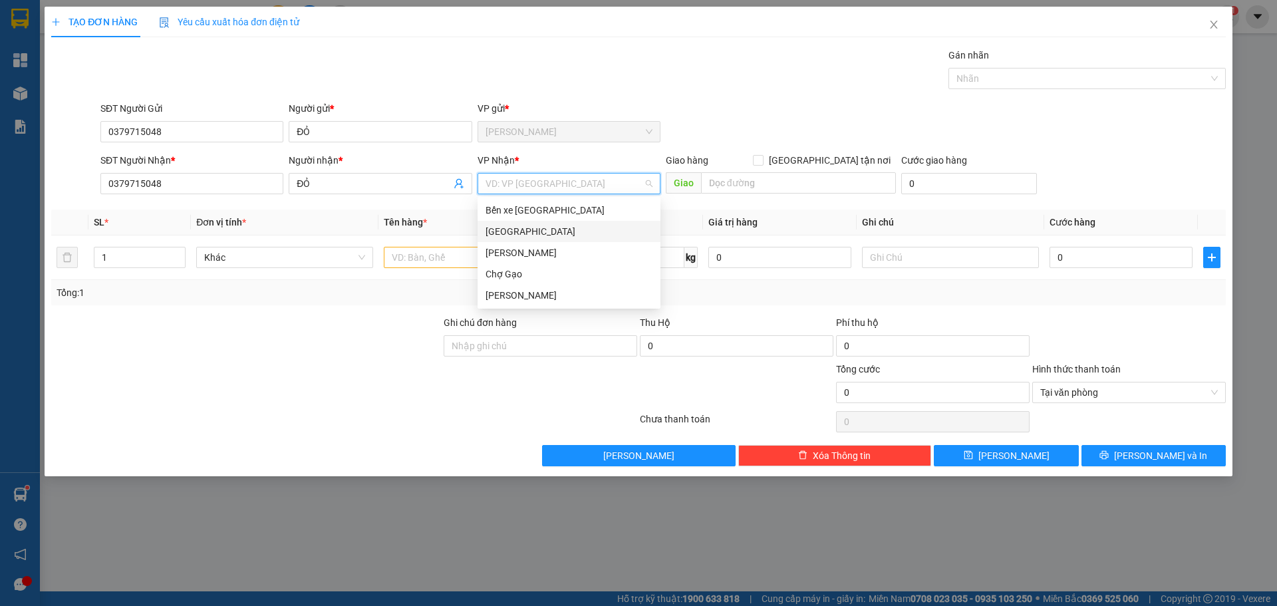
click at [517, 223] on div "[GEOGRAPHIC_DATA]" at bounding box center [569, 231] width 183 height 21
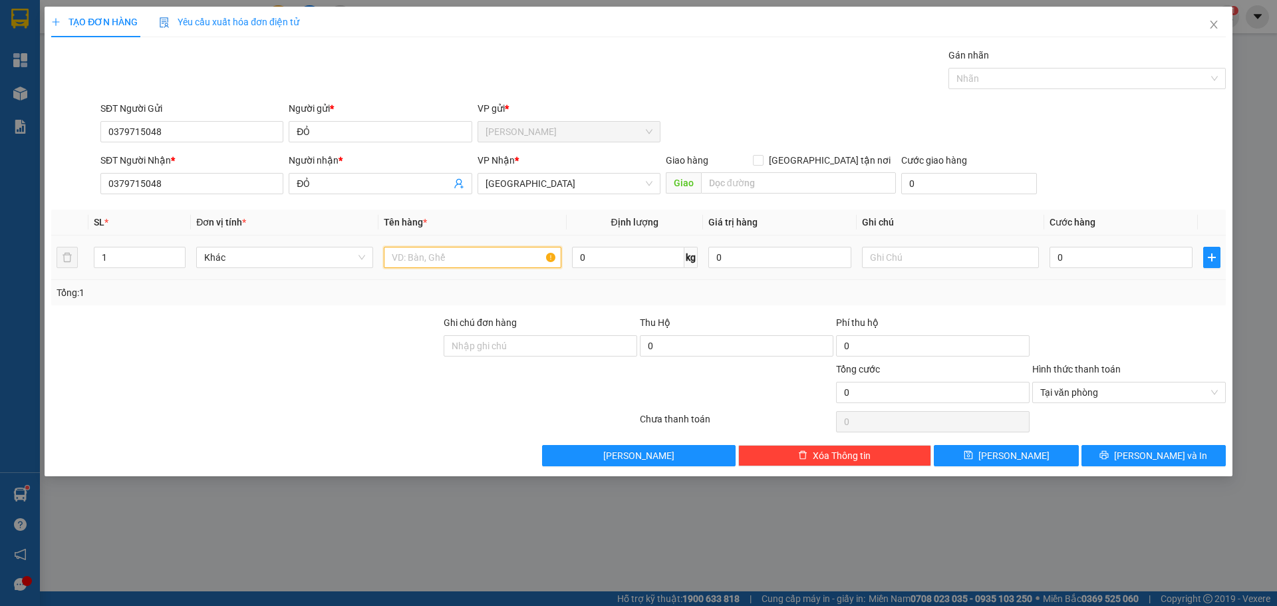
click at [485, 255] on input "text" at bounding box center [472, 257] width 177 height 21
type input "2"
type input "1 KNP + 1TNP"
click at [1139, 245] on div "0" at bounding box center [1120, 257] width 143 height 27
click at [1127, 271] on td "0" at bounding box center [1121, 257] width 154 height 45
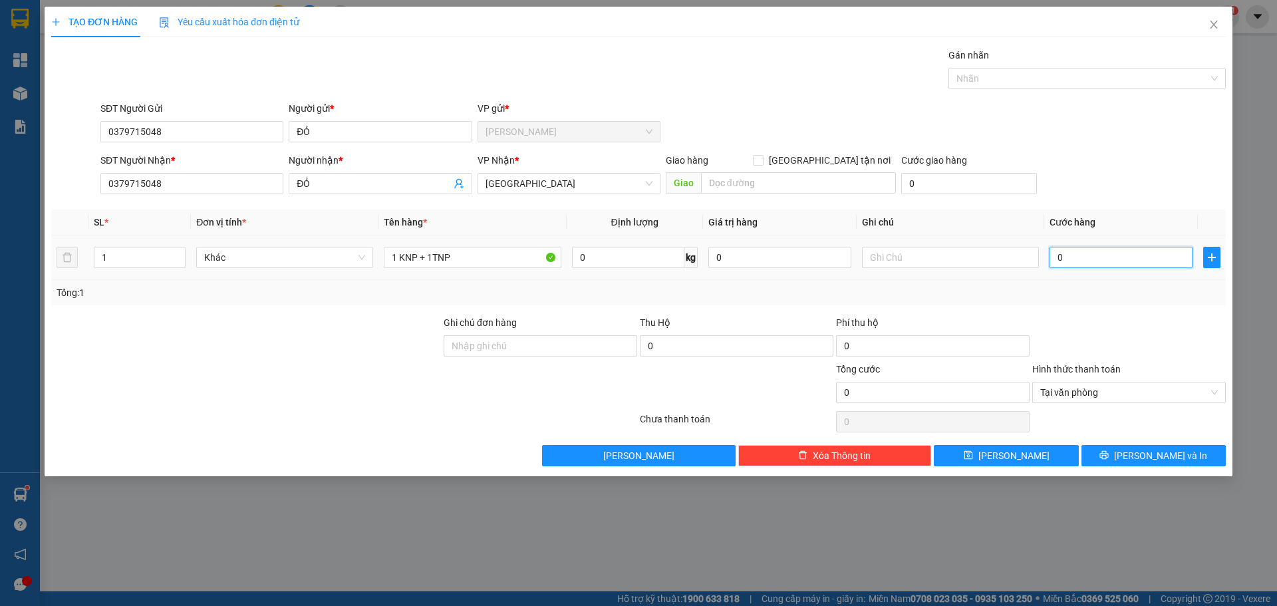
click at [1129, 255] on input "0" at bounding box center [1120, 257] width 143 height 21
type input "6"
type input "60"
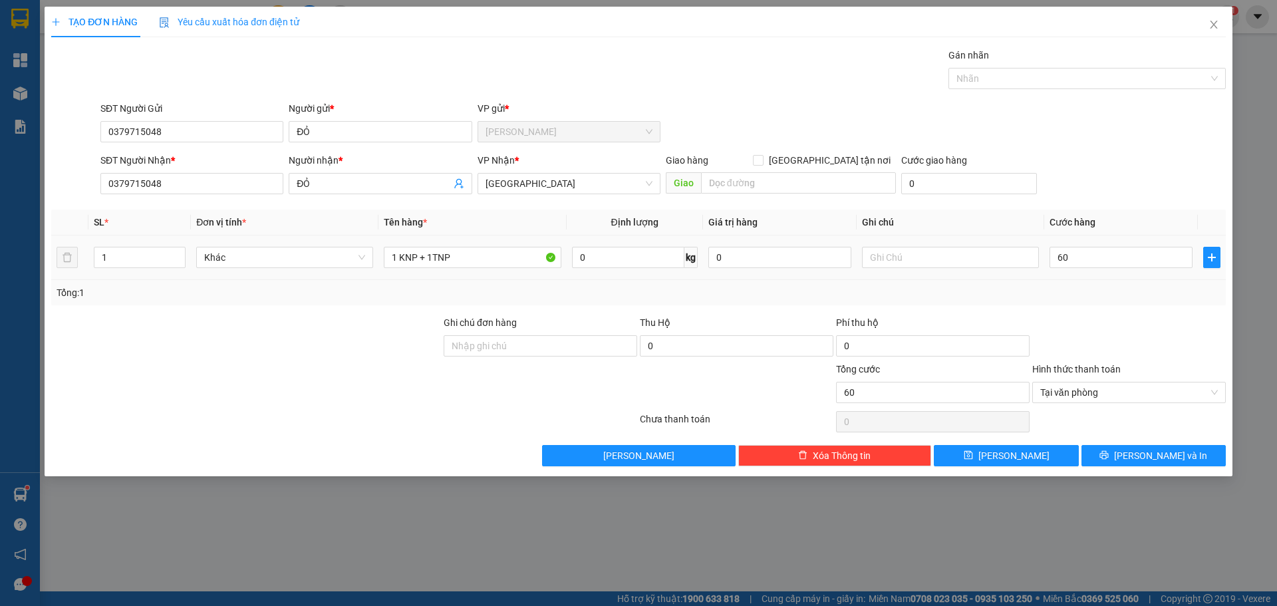
type input "60.000"
click at [1097, 151] on form "SĐT Người Gửi 0379715048 Người gửi * ĐỎ VP gửi * Cao Tốc SĐT Người Nhận * 03797…" at bounding box center [638, 150] width 1174 height 98
type input "60.000"
click at [1192, 461] on button "[PERSON_NAME] và In" at bounding box center [1153, 455] width 144 height 21
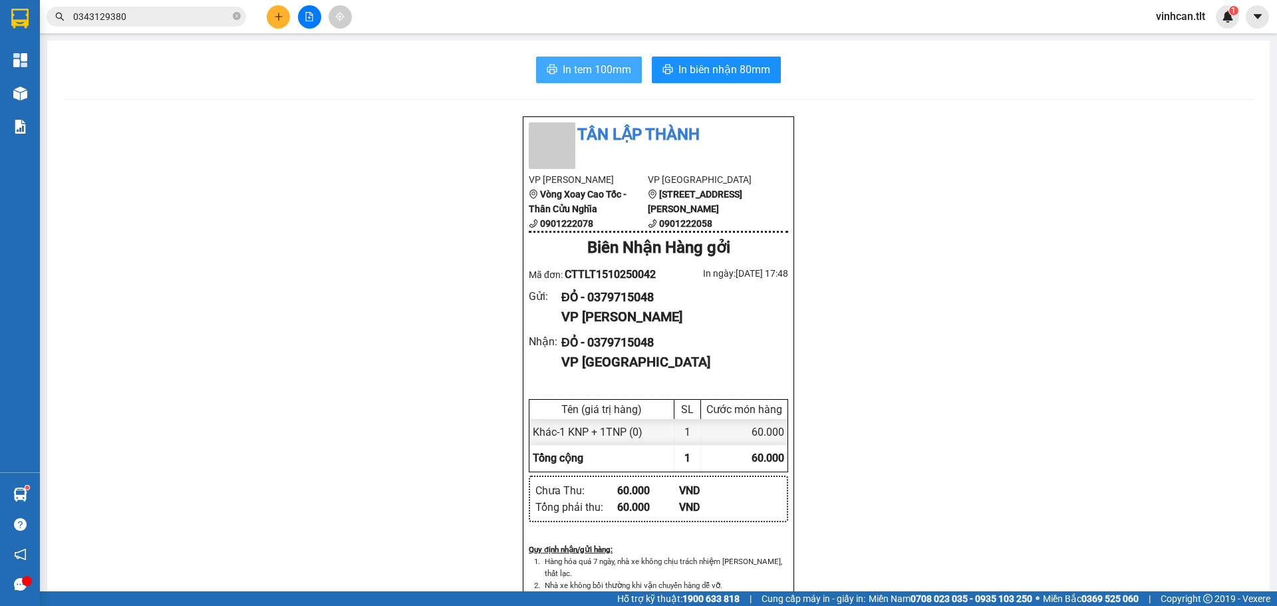
click at [593, 76] on span "In tem 100mm" at bounding box center [597, 69] width 69 height 17
click at [282, 10] on button at bounding box center [278, 16] width 23 height 23
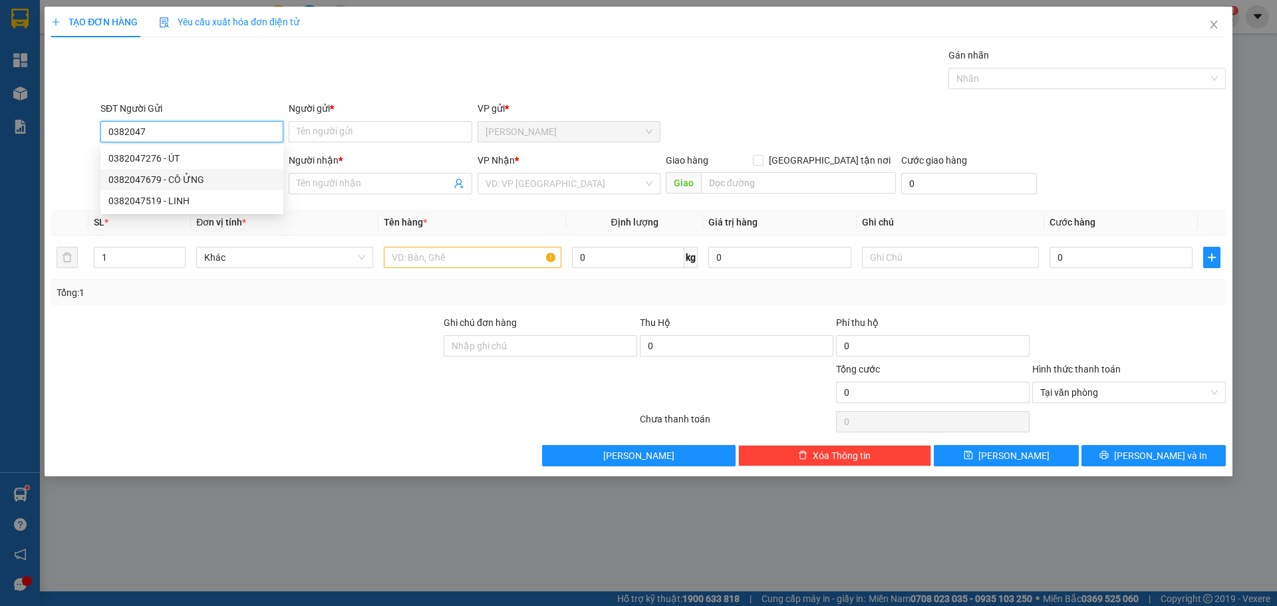
click at [223, 170] on div "0382047679 - CÔ ỬNG" at bounding box center [191, 179] width 183 height 21
type input "0382047679"
type input "CÔ ỬNG"
type input "0382047679"
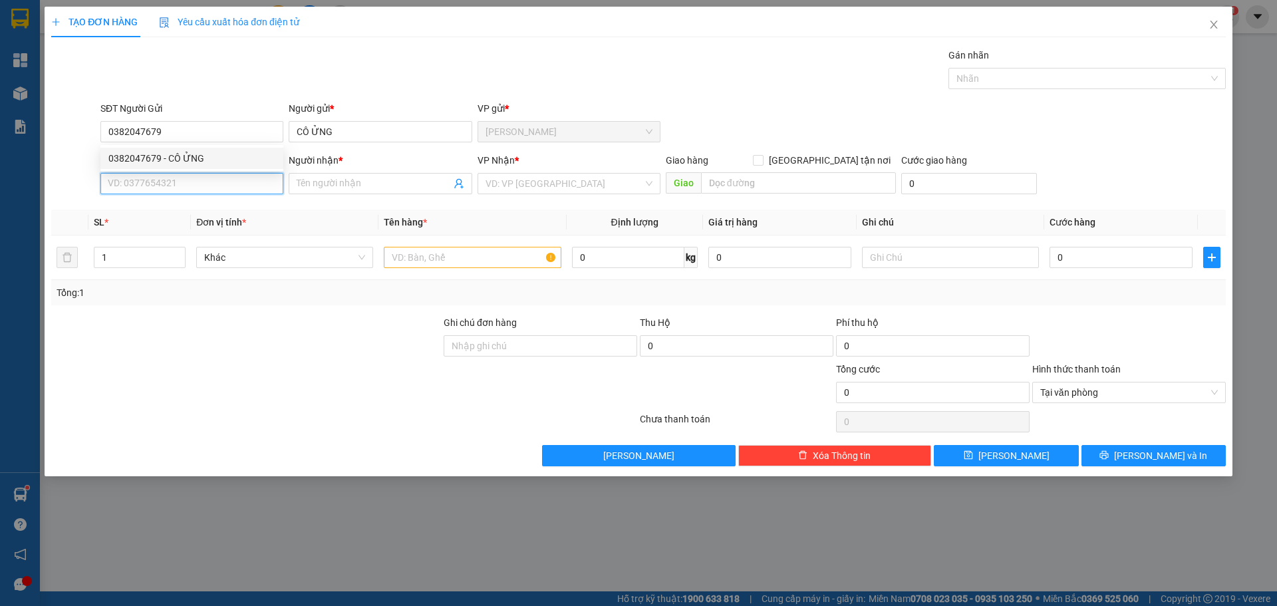
click at [200, 189] on input "SĐT Người Nhận *" at bounding box center [191, 183] width 183 height 21
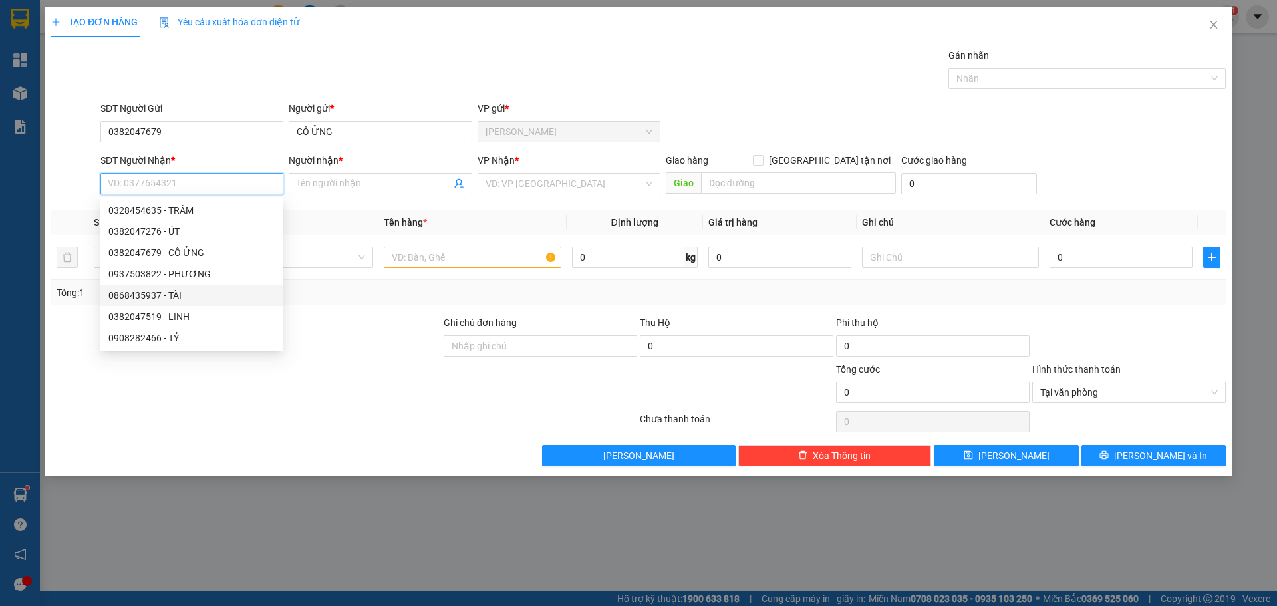
click at [192, 297] on div "0868435937 - TÀI" at bounding box center [191, 295] width 167 height 15
type input "0868435937"
type input "TÀI"
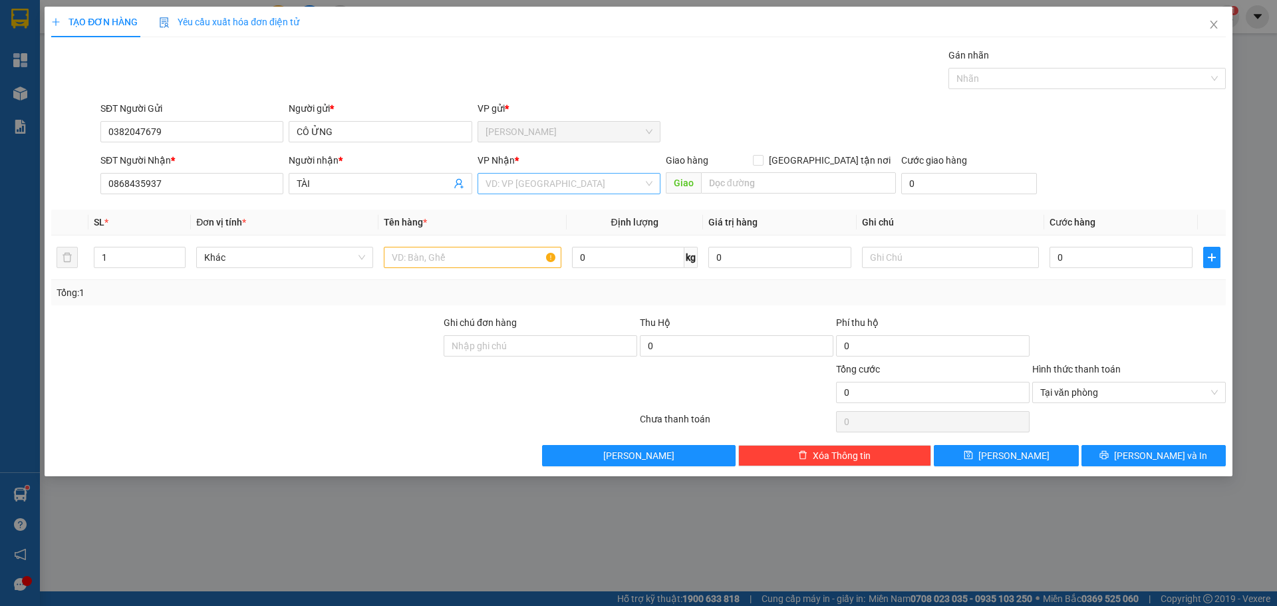
click at [626, 186] on input "search" at bounding box center [564, 184] width 158 height 20
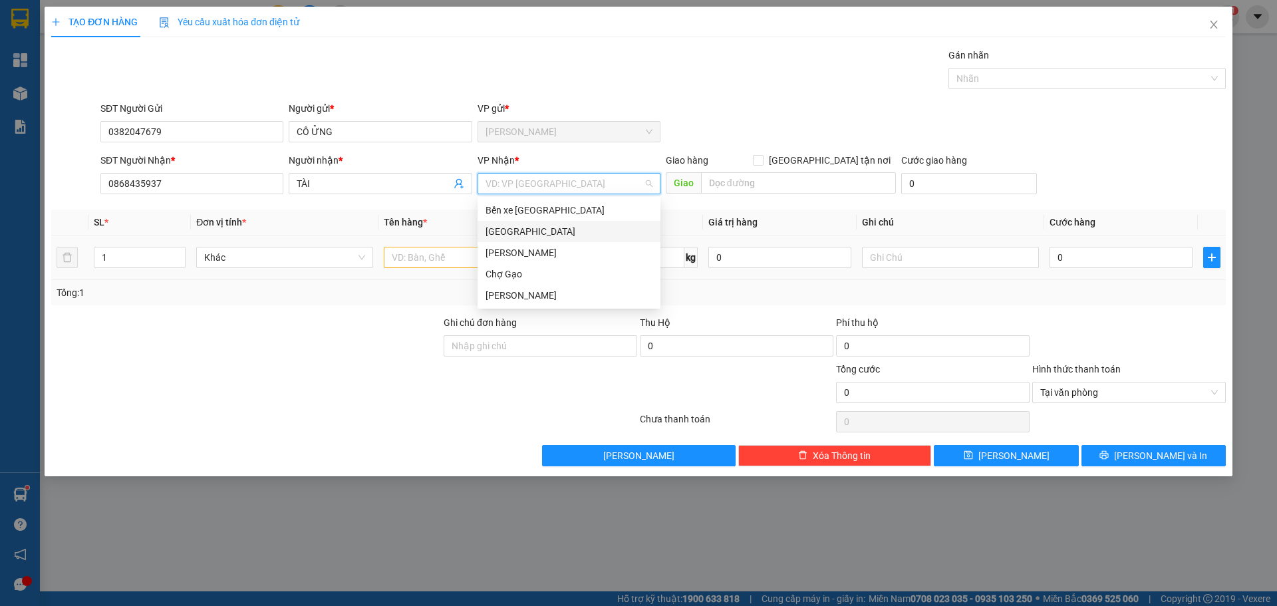
drag, startPoint x: 553, startPoint y: 229, endPoint x: 468, endPoint y: 262, distance: 91.4
click at [549, 230] on div "[GEOGRAPHIC_DATA]" at bounding box center [568, 231] width 167 height 15
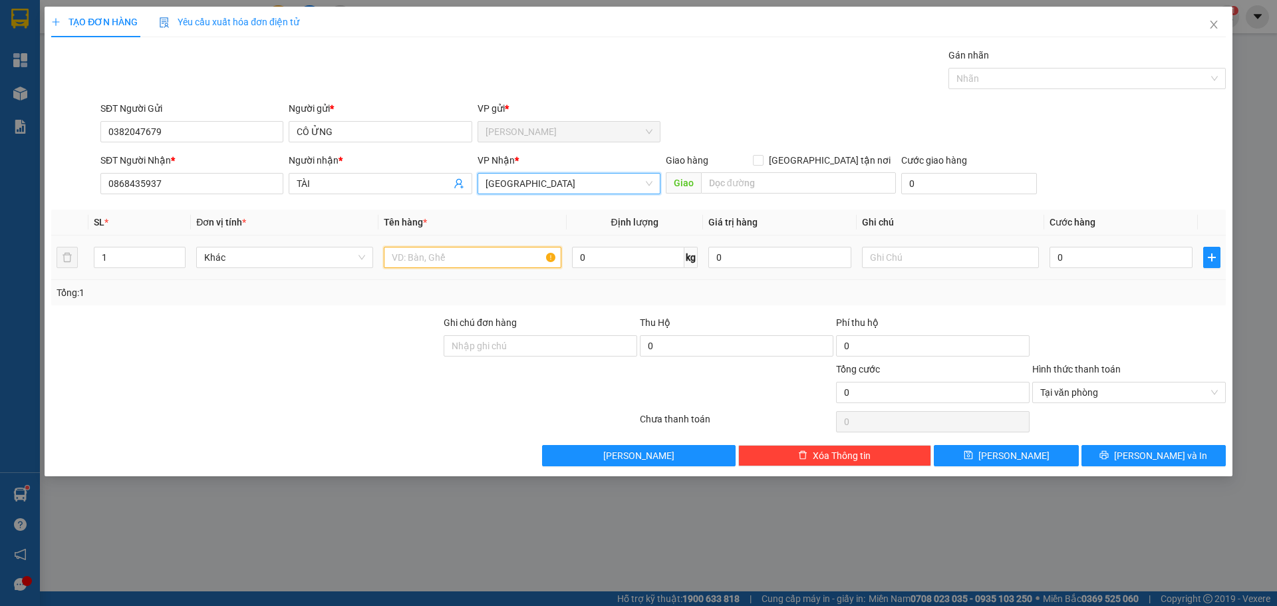
click at [450, 255] on input "text" at bounding box center [472, 257] width 177 height 21
paste input "Ỏ"
paste input "Ă"
paste input "Ắ"
type input "1 GIỎ TRẮNG"
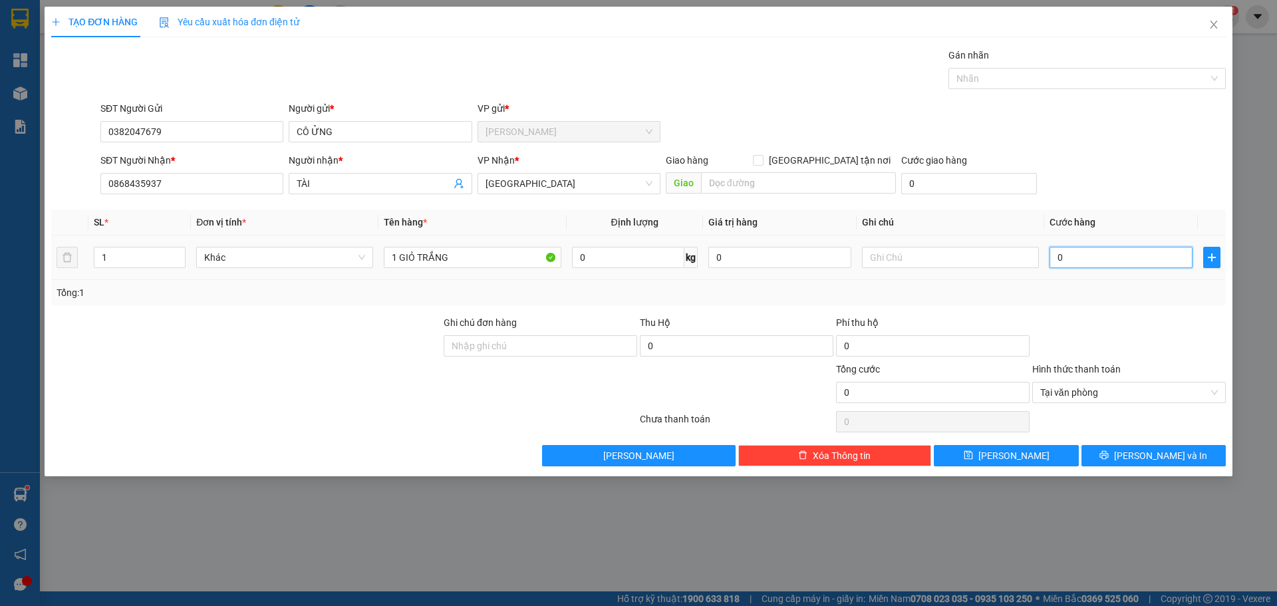
click at [1118, 257] on input "0" at bounding box center [1120, 257] width 143 height 21
type input "3"
type input "30"
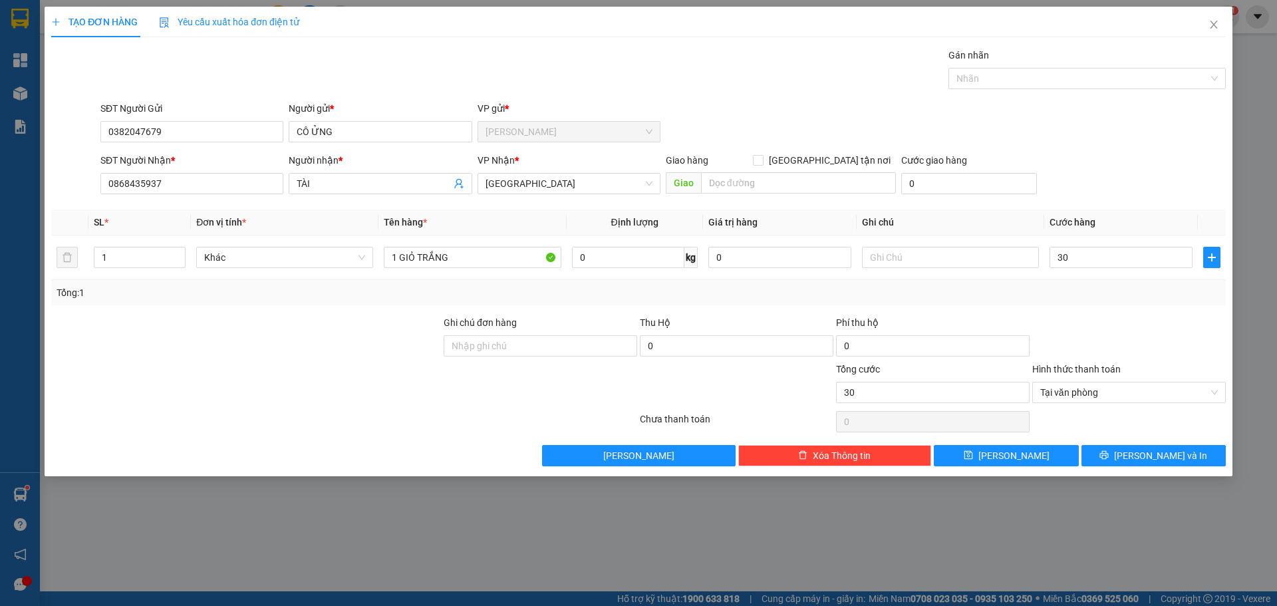
type input "30.000"
click at [1129, 227] on th "Cước hàng" at bounding box center [1121, 222] width 154 height 26
click at [1179, 393] on input "Hình thức thanh toán" at bounding box center [1124, 392] width 168 height 20
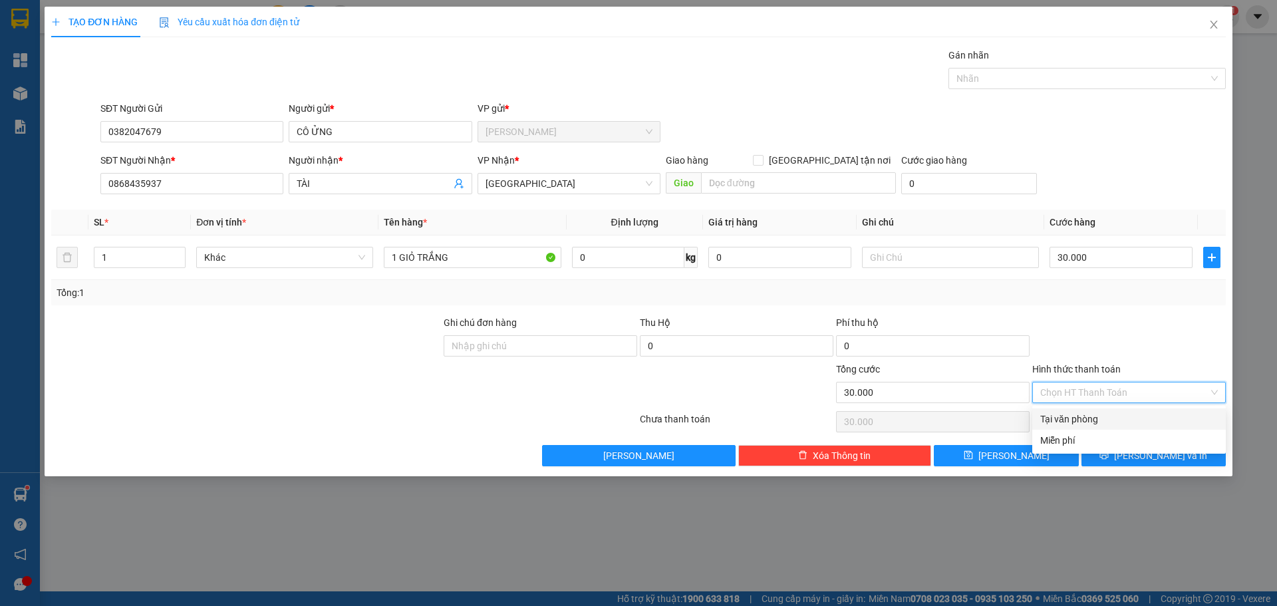
click at [1148, 423] on div "Tại văn phòng" at bounding box center [1129, 419] width 178 height 15
type input "0"
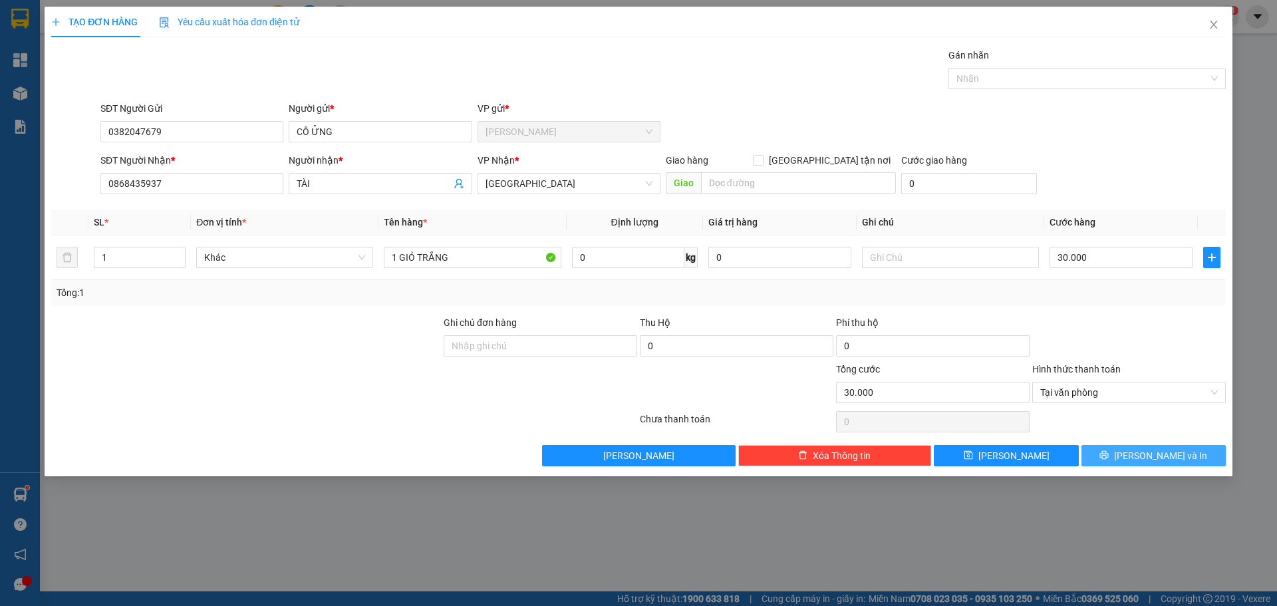
click at [1118, 448] on button "[PERSON_NAME] và In" at bounding box center [1153, 455] width 144 height 21
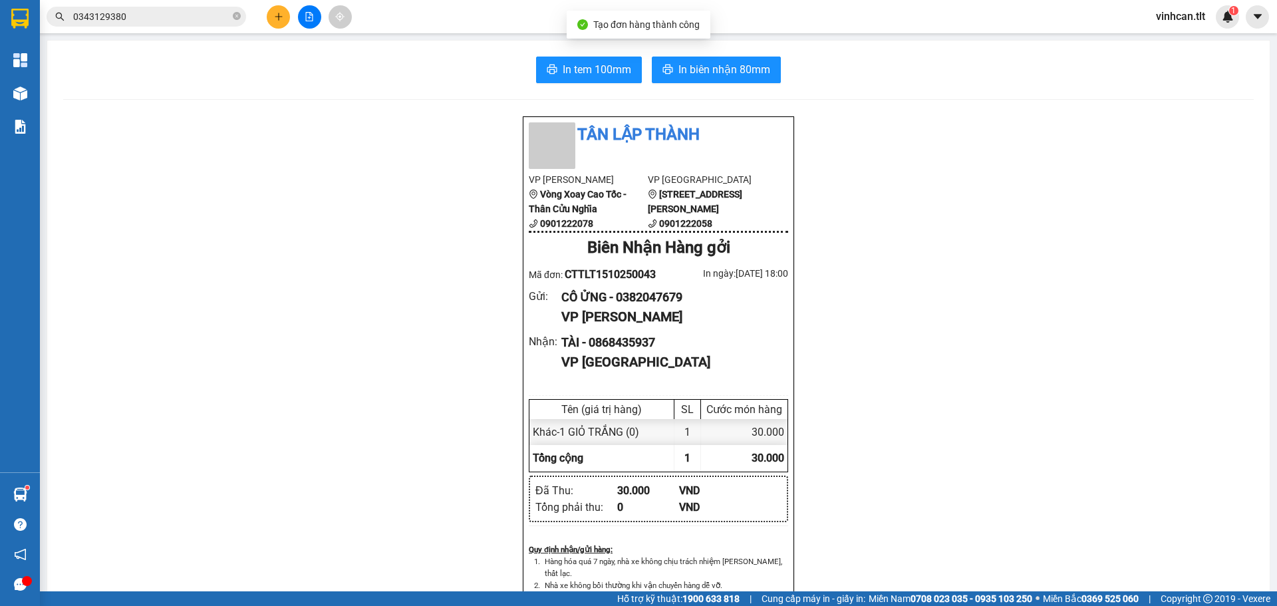
click at [578, 53] on div "In tem 100mm In biên nhận 80mm Tân Lập Thành VP Cao Tốc Vòng Xoay Cao Tốc - Thâ…" at bounding box center [658, 579] width 1222 height 1076
click at [573, 71] on span "In tem 100mm" at bounding box center [597, 69] width 69 height 17
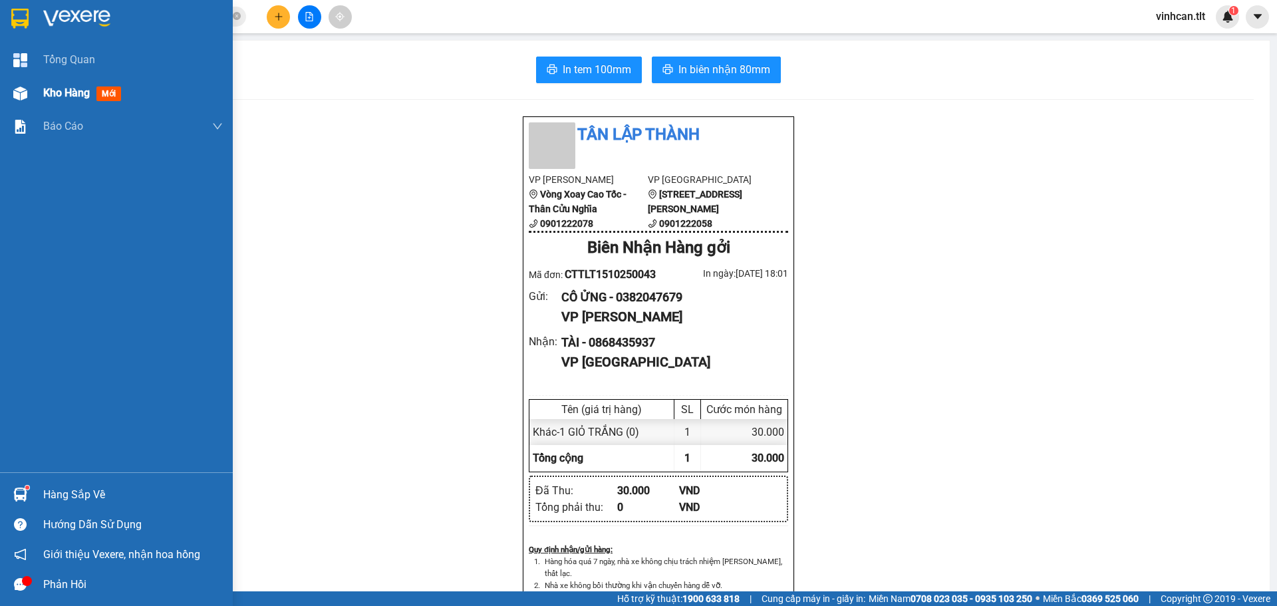
click at [18, 83] on div at bounding box center [20, 93] width 23 height 23
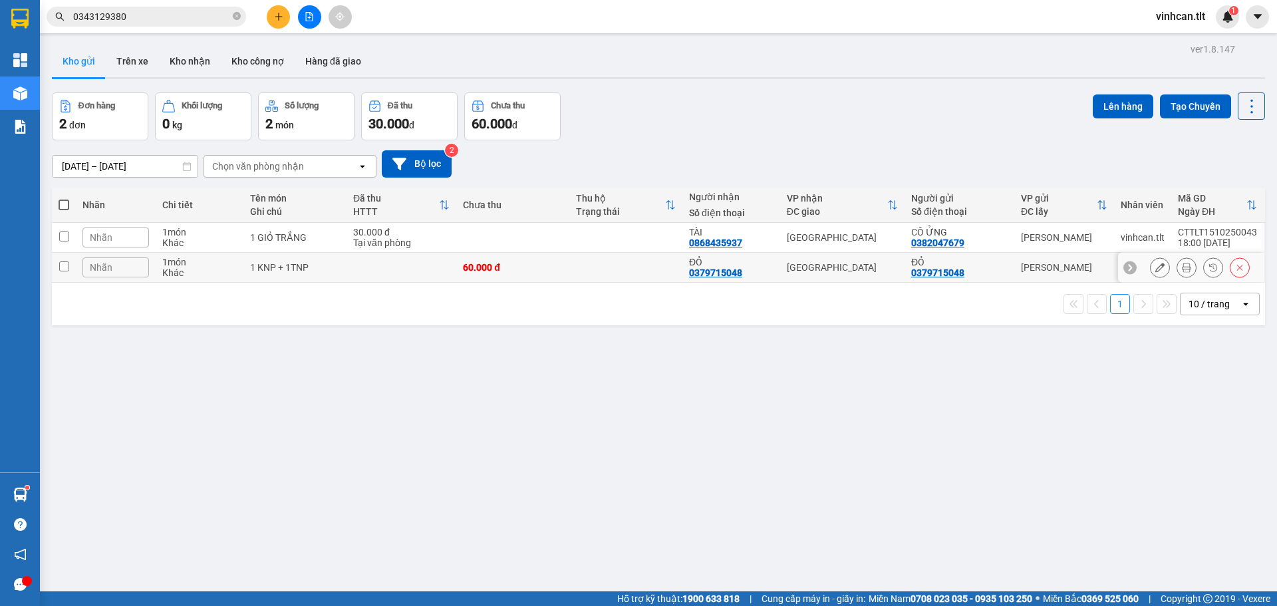
click at [63, 265] on input "checkbox" at bounding box center [64, 266] width 10 height 10
checkbox input "true"
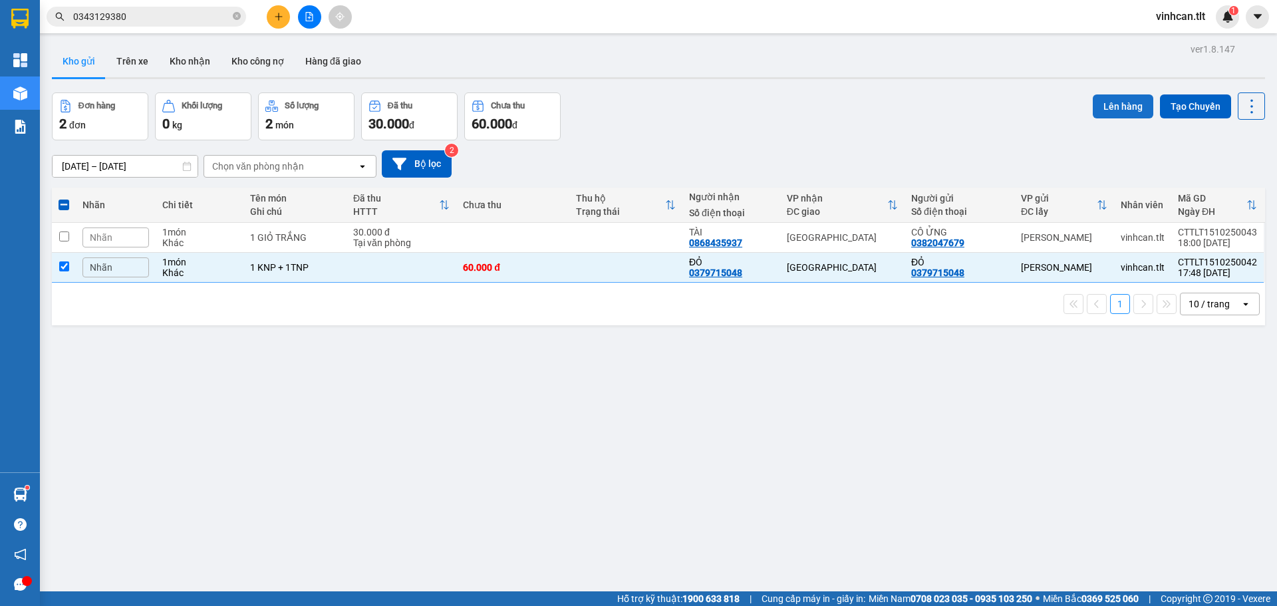
click at [1111, 103] on button "Lên hàng" at bounding box center [1123, 106] width 61 height 24
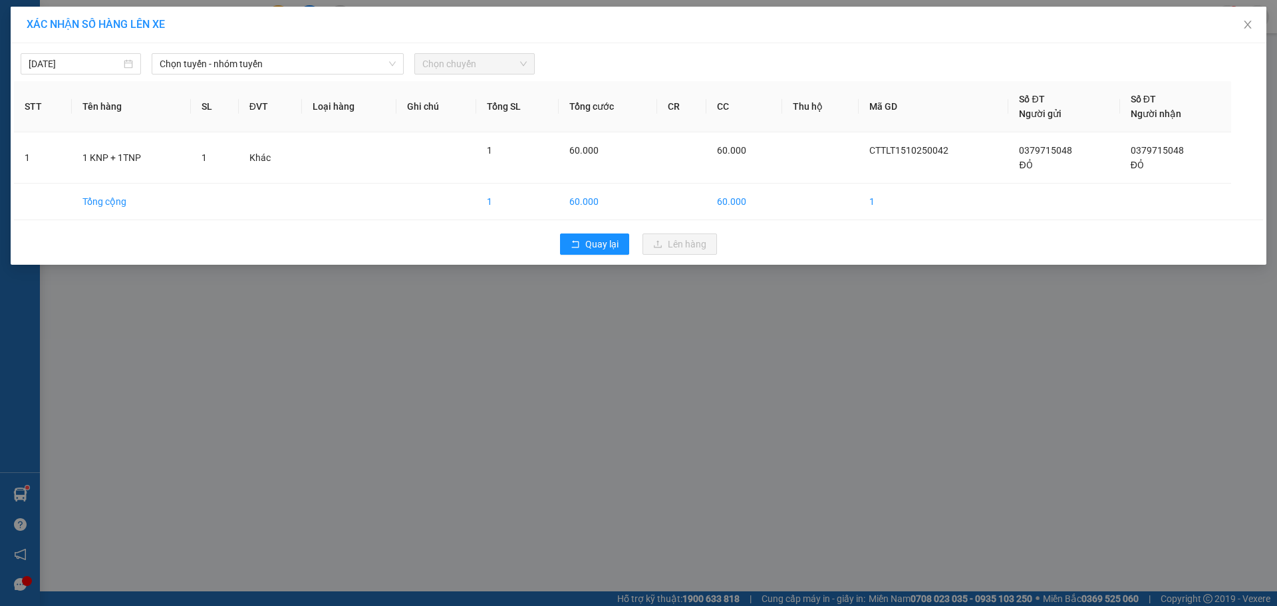
click at [263, 49] on div "15/10/2025 Chọn tuyến - nhóm tuyến Chọn chuyến" at bounding box center [638, 61] width 1249 height 28
click at [258, 61] on span "Chọn tuyến - nhóm tuyến" at bounding box center [278, 64] width 236 height 20
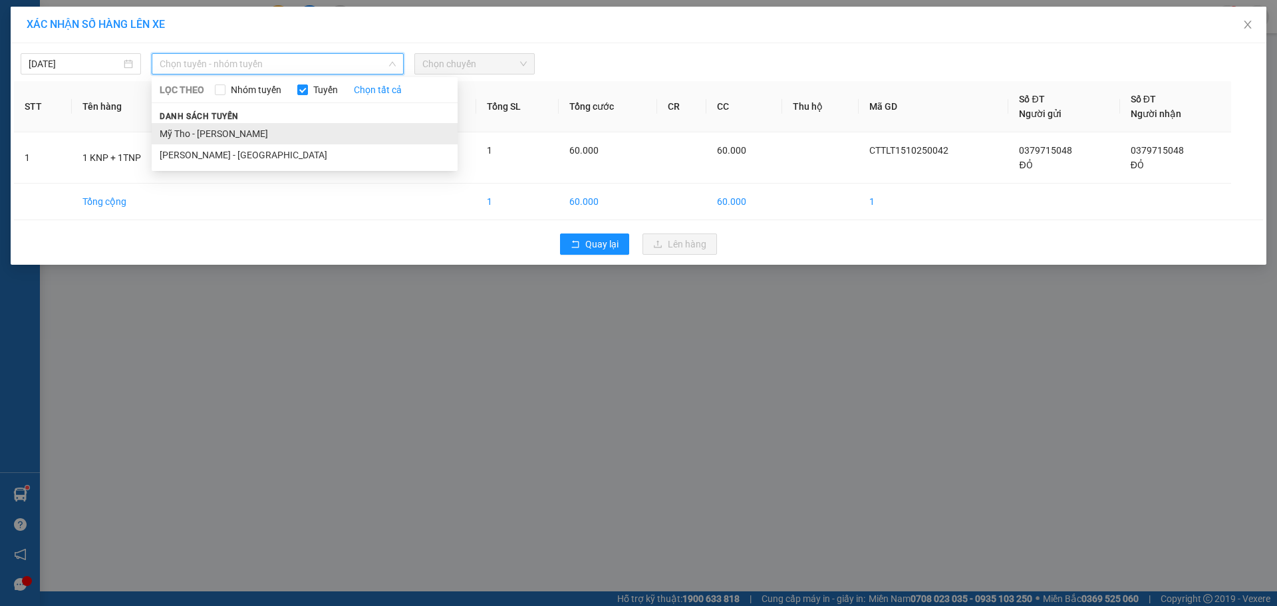
click at [210, 129] on li "Mỹ Tho - [PERSON_NAME]" at bounding box center [305, 133] width 306 height 21
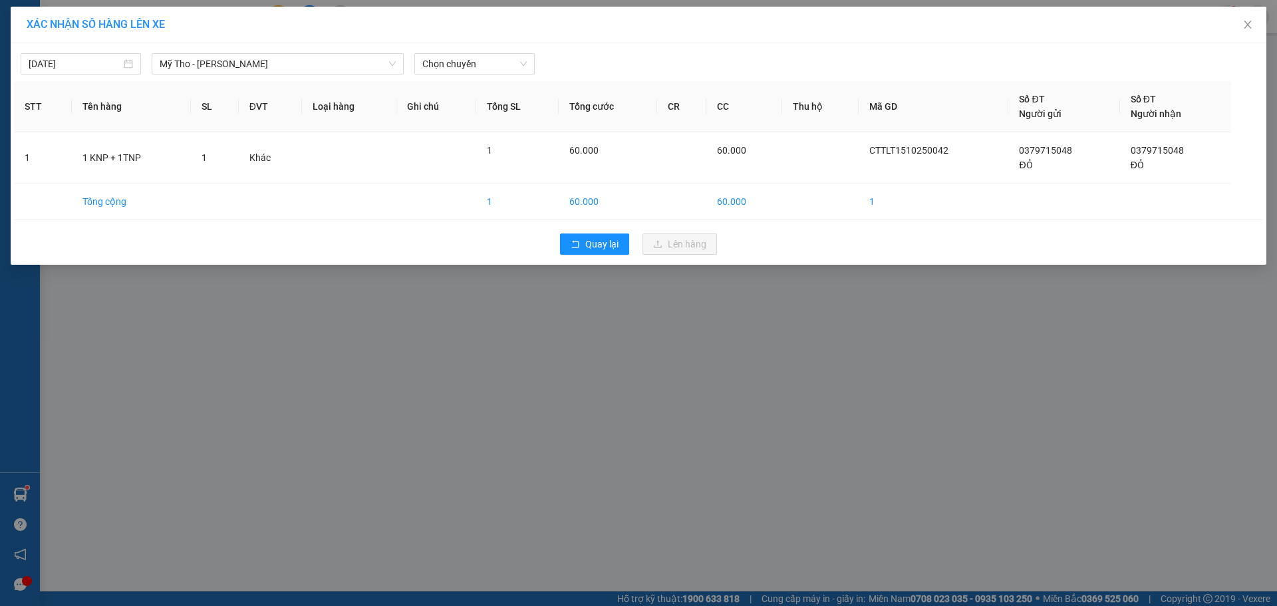
click at [482, 50] on div "15/10/2025 Mỹ Tho - Hồ Chí Minh LỌC THEO Nhóm tuyến Tuyến Chọn tất cả Danh sách…" at bounding box center [638, 61] width 1249 height 28
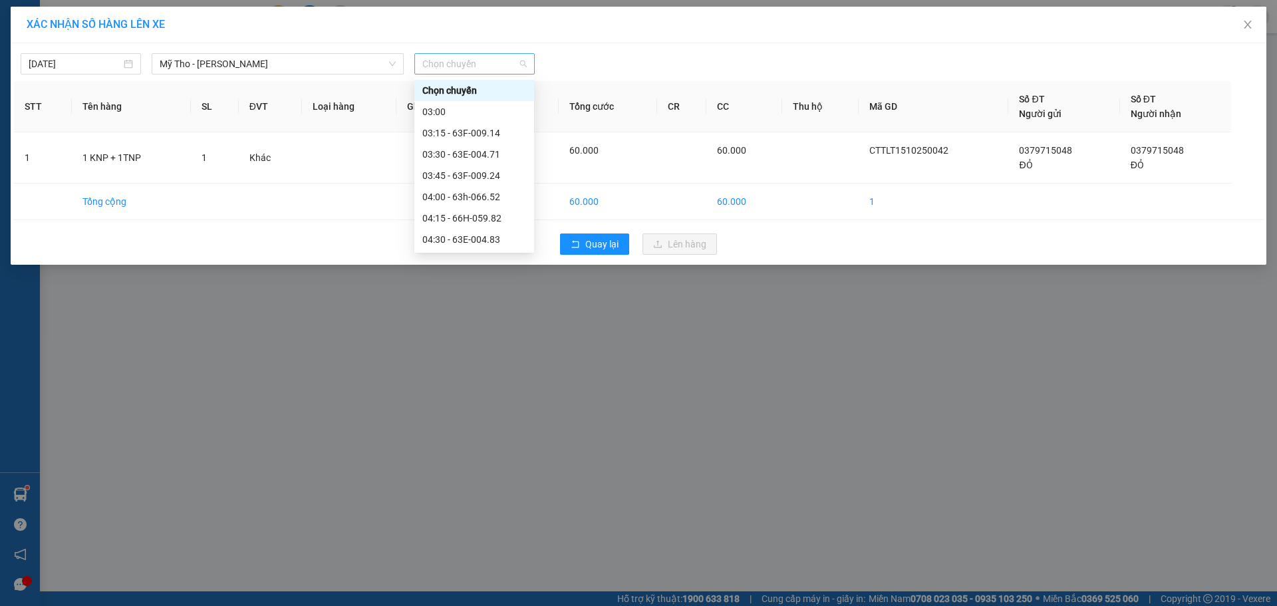
click at [484, 54] on span "Chọn chuyến" at bounding box center [474, 64] width 104 height 20
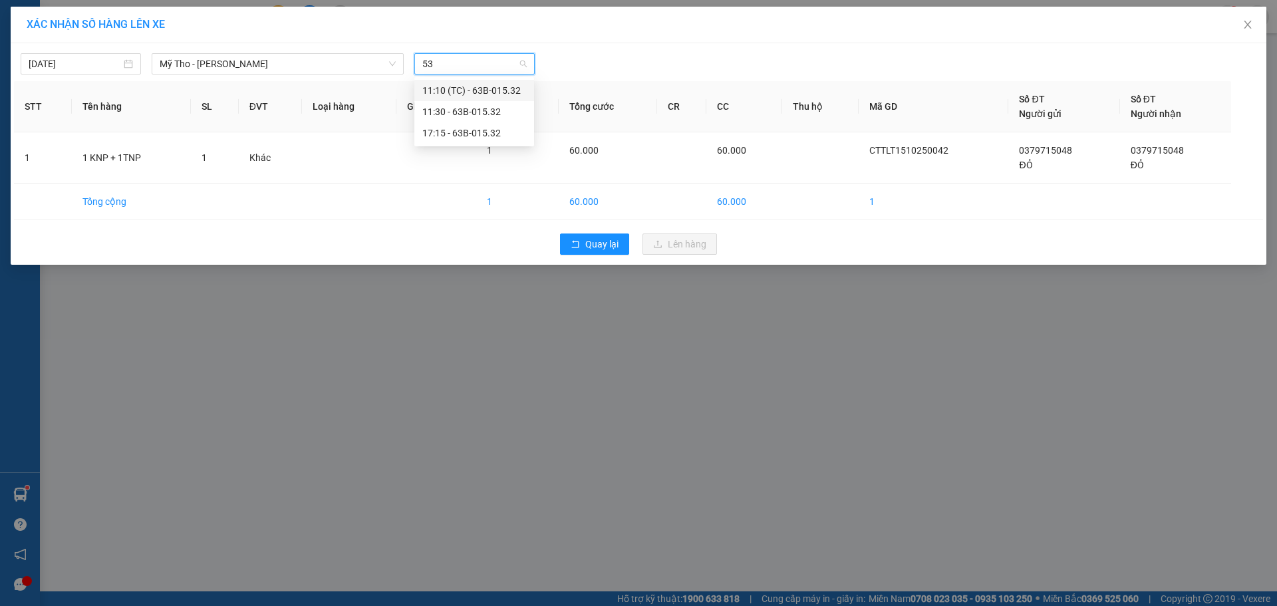
type input "532"
click at [452, 133] on div "17:15 - 63B-015.32" at bounding box center [474, 133] width 104 height 15
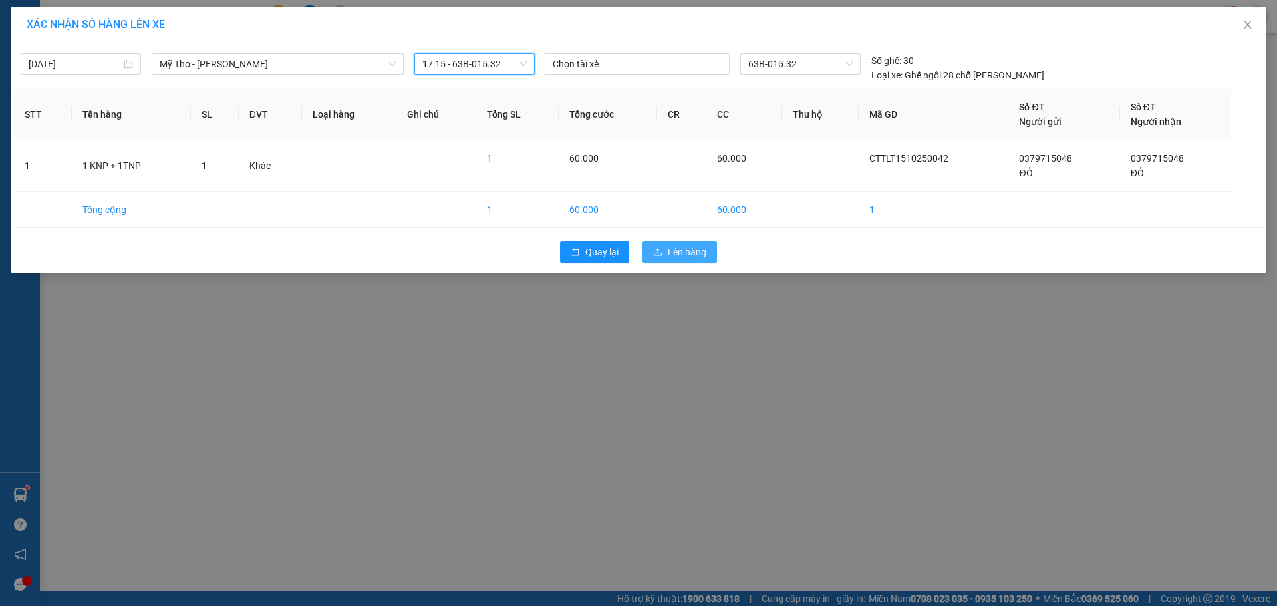
click at [662, 252] on icon "upload" at bounding box center [657, 251] width 9 height 9
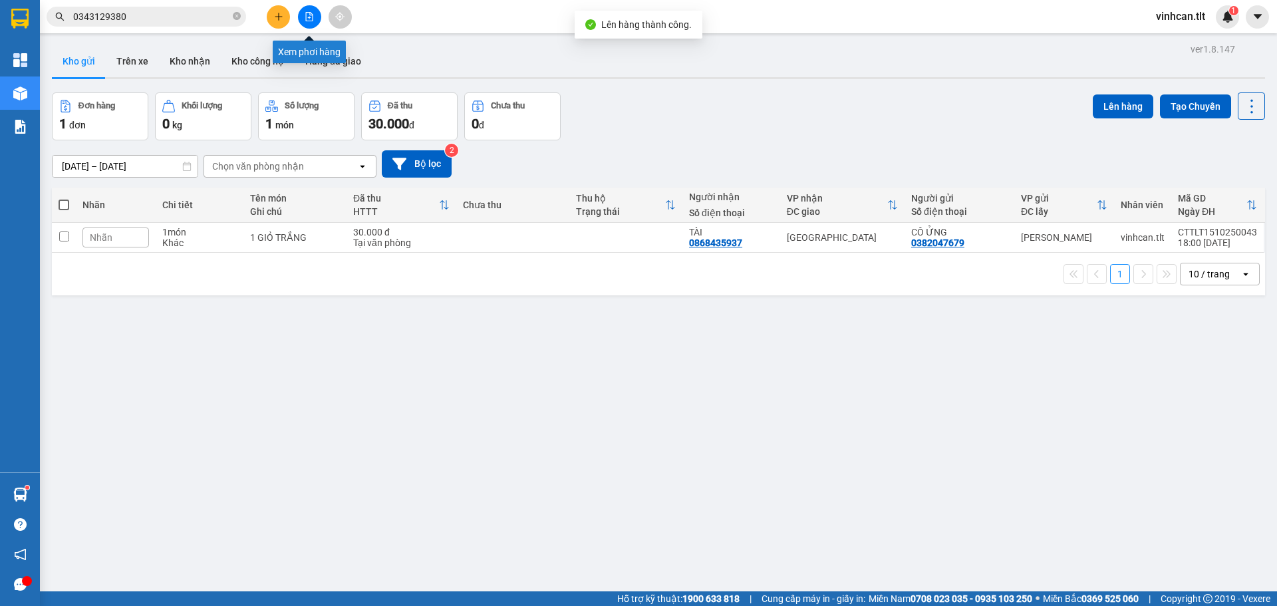
click at [313, 17] on icon "file-add" at bounding box center [309, 16] width 9 height 9
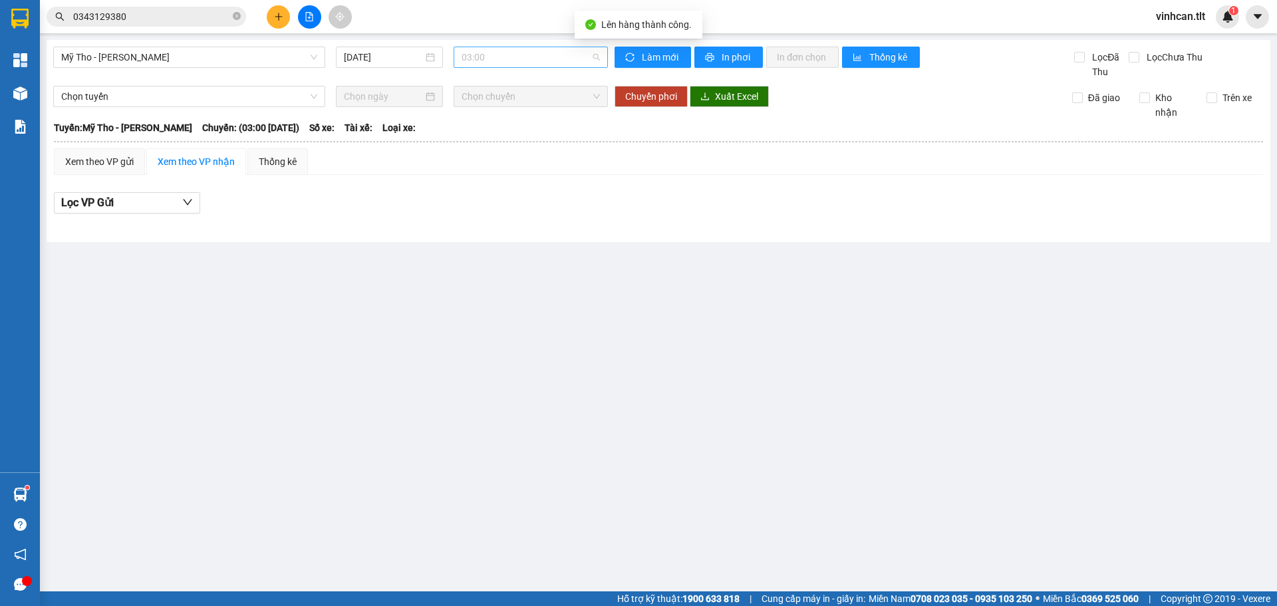
click at [521, 56] on span "03:00" at bounding box center [531, 57] width 138 height 20
type input "532"
click at [485, 127] on div "17:15 - 63B-015.32" at bounding box center [514, 126] width 104 height 15
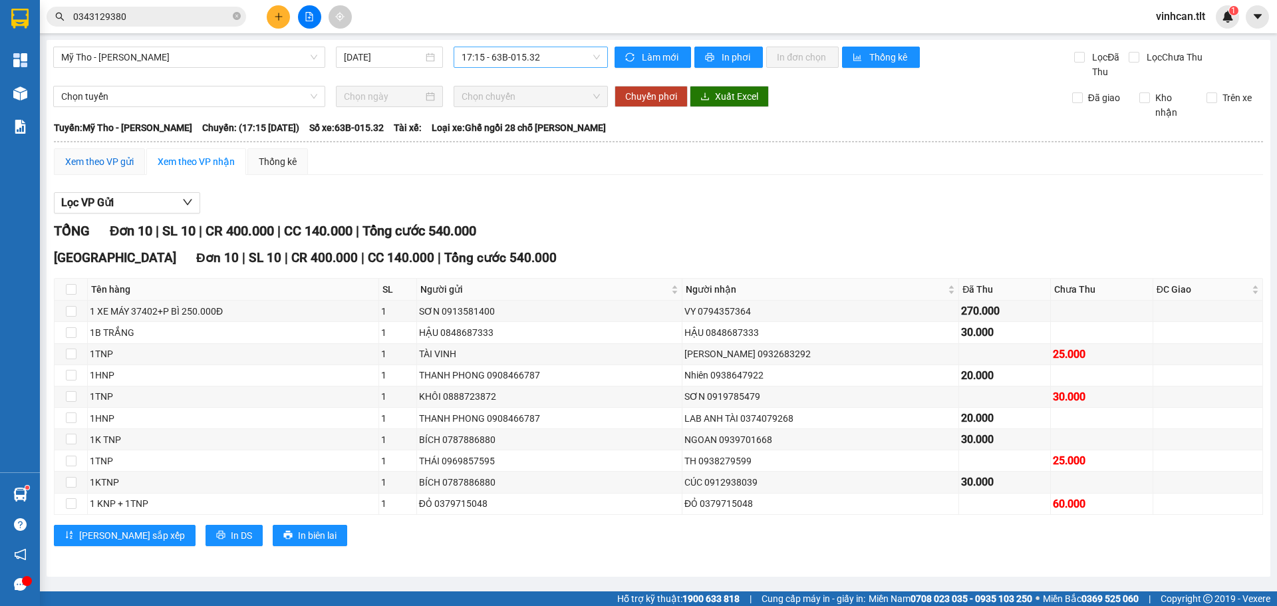
click at [116, 160] on div "Xem theo VP gửi" at bounding box center [99, 161] width 69 height 15
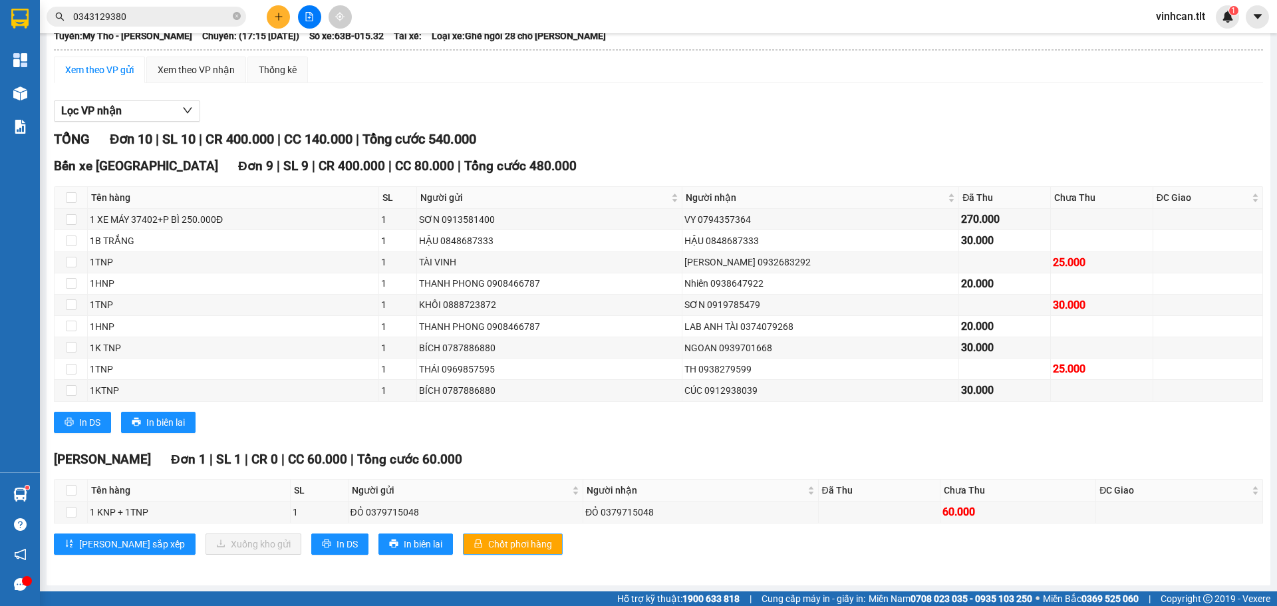
scroll to position [92, 0]
click at [468, 533] on button "Chốt phơi hàng" at bounding box center [513, 543] width 100 height 21
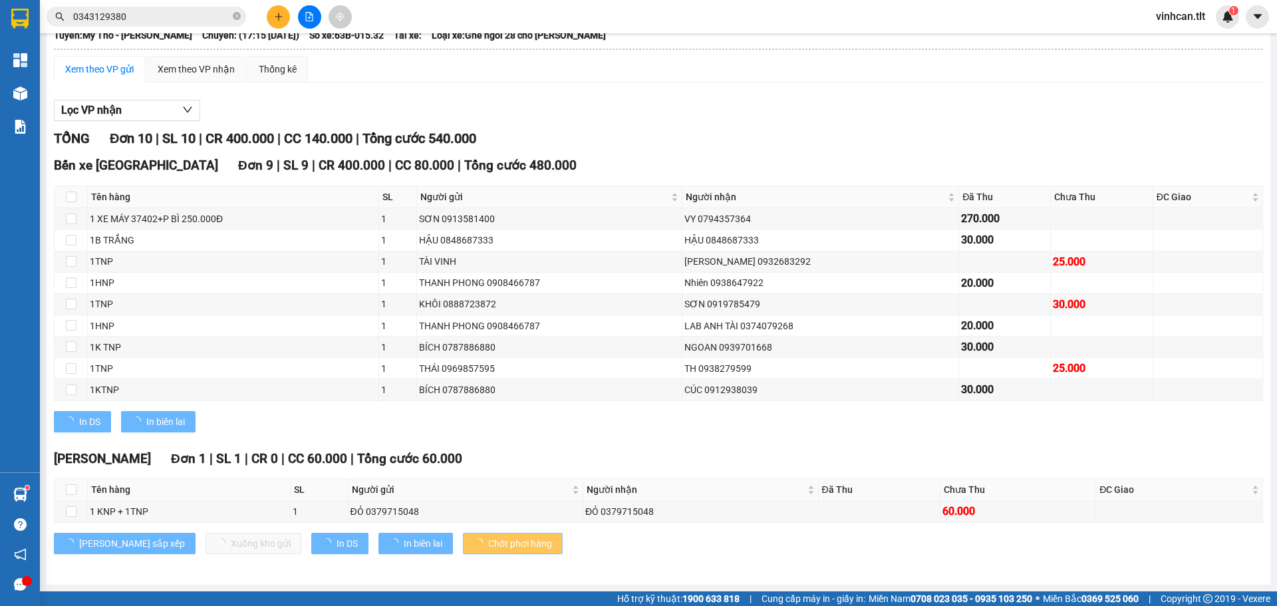
click at [468, 533] on button "Chốt phơi hàng" at bounding box center [513, 543] width 100 height 21
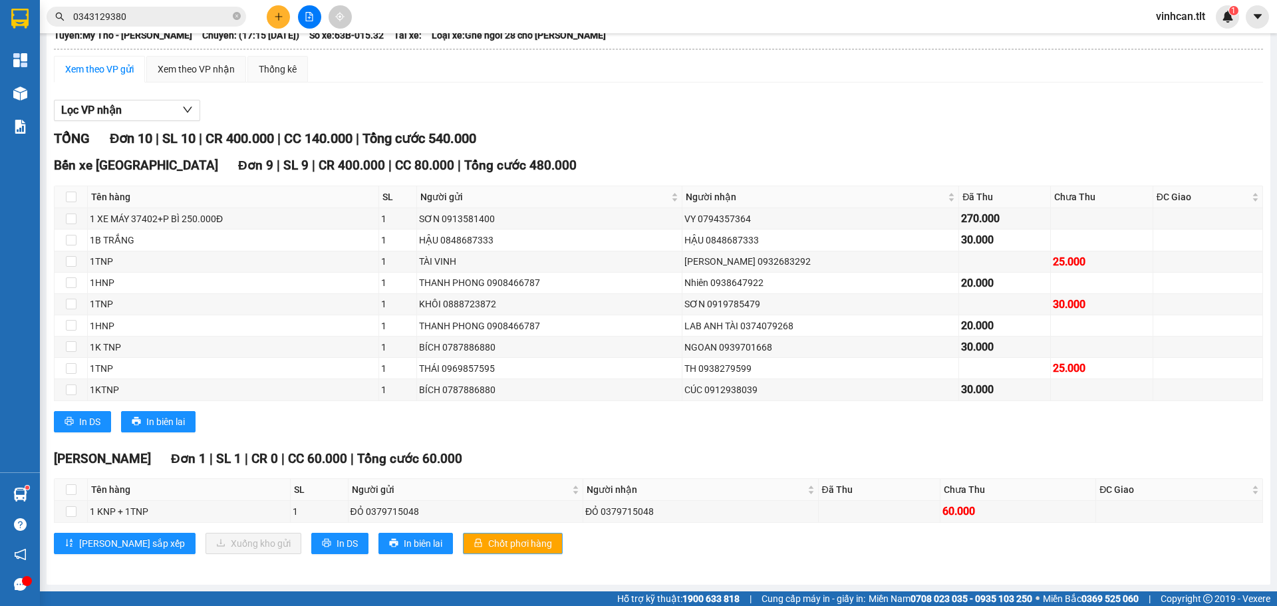
click at [468, 533] on button "Chốt phơi hàng" at bounding box center [513, 543] width 100 height 21
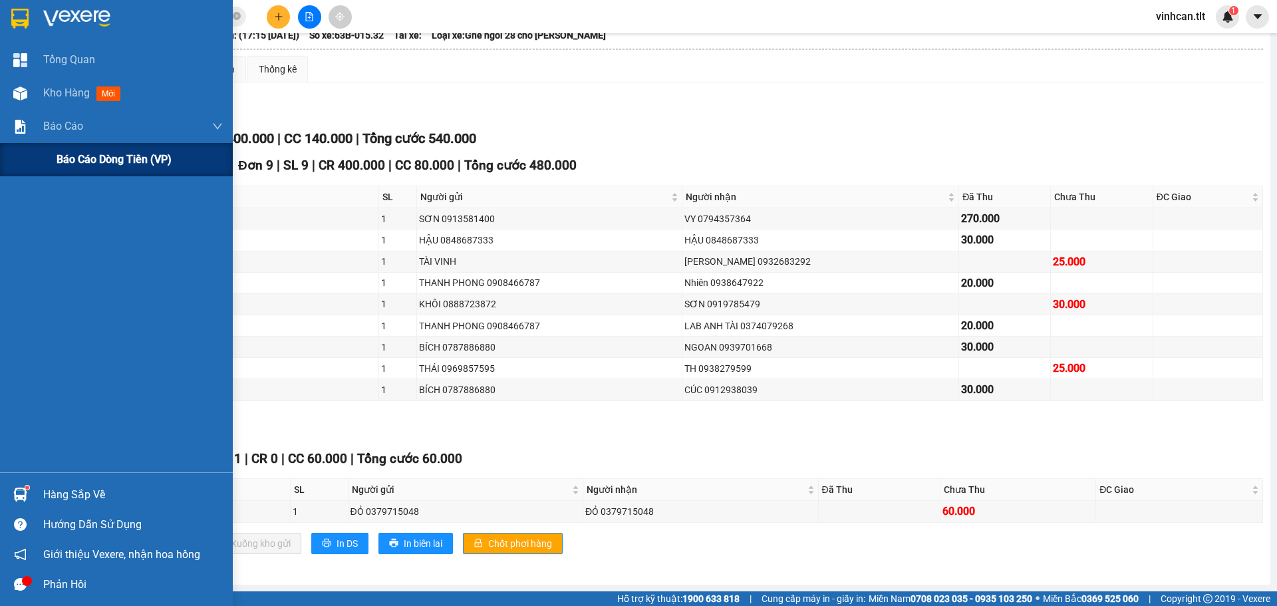
click at [19, 154] on div "Báo cáo dòng tiền (VP)" at bounding box center [116, 159] width 233 height 33
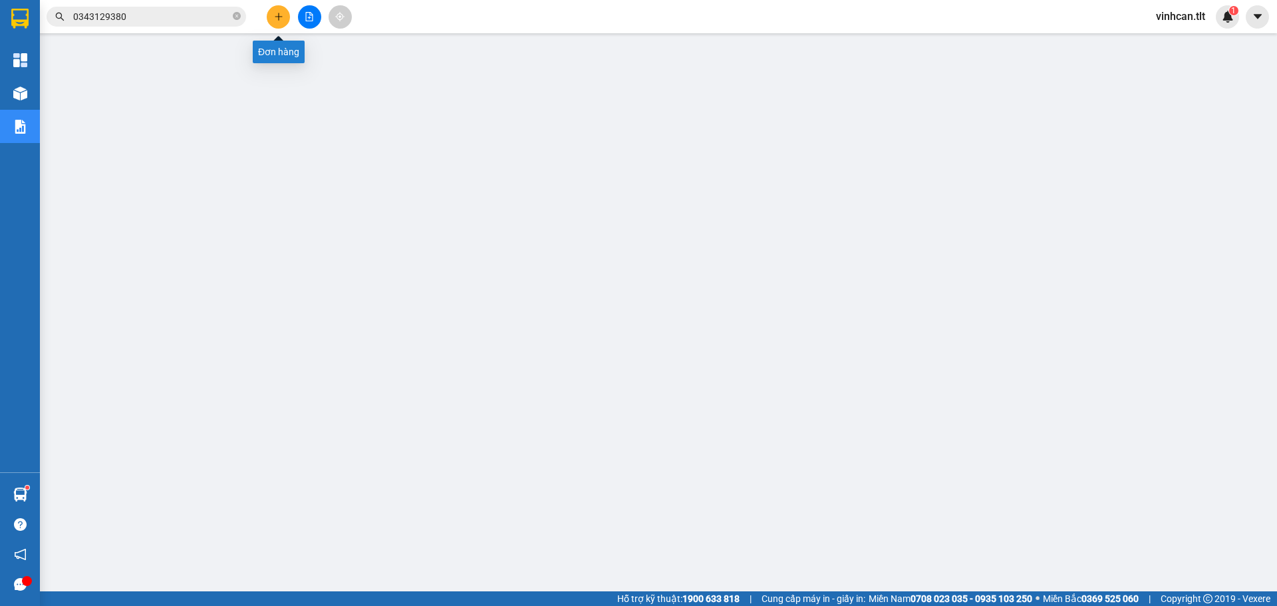
click at [279, 15] on icon "plus" at bounding box center [278, 16] width 9 height 9
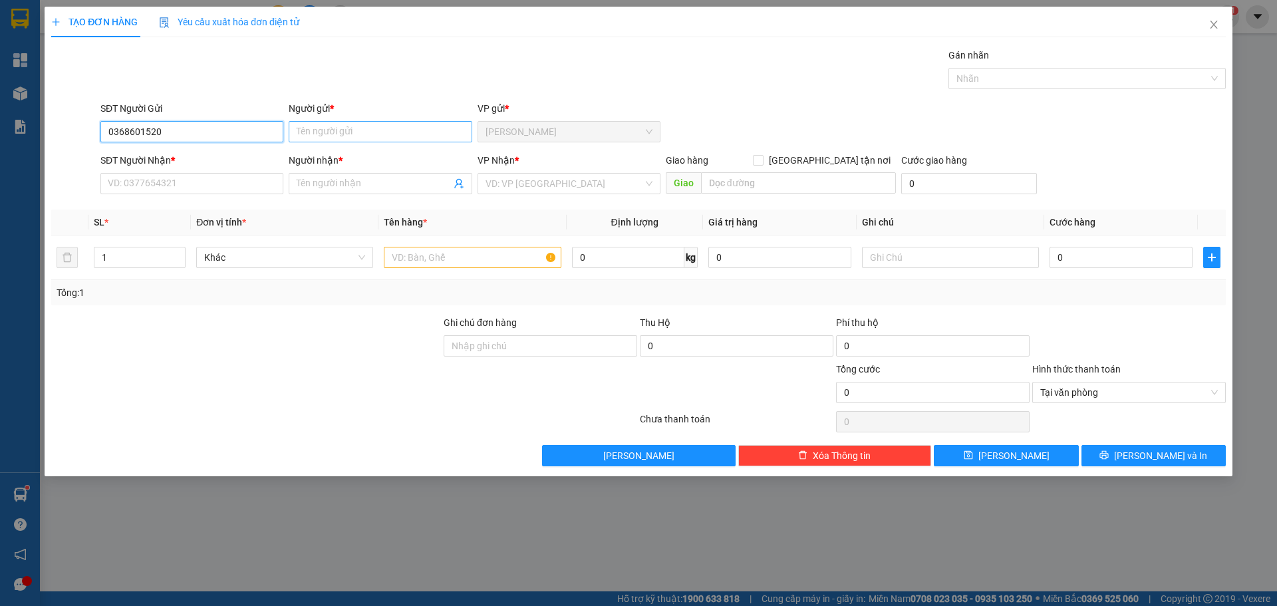
type input "0368601520"
click at [335, 126] on input "Người gửi *" at bounding box center [380, 131] width 183 height 21
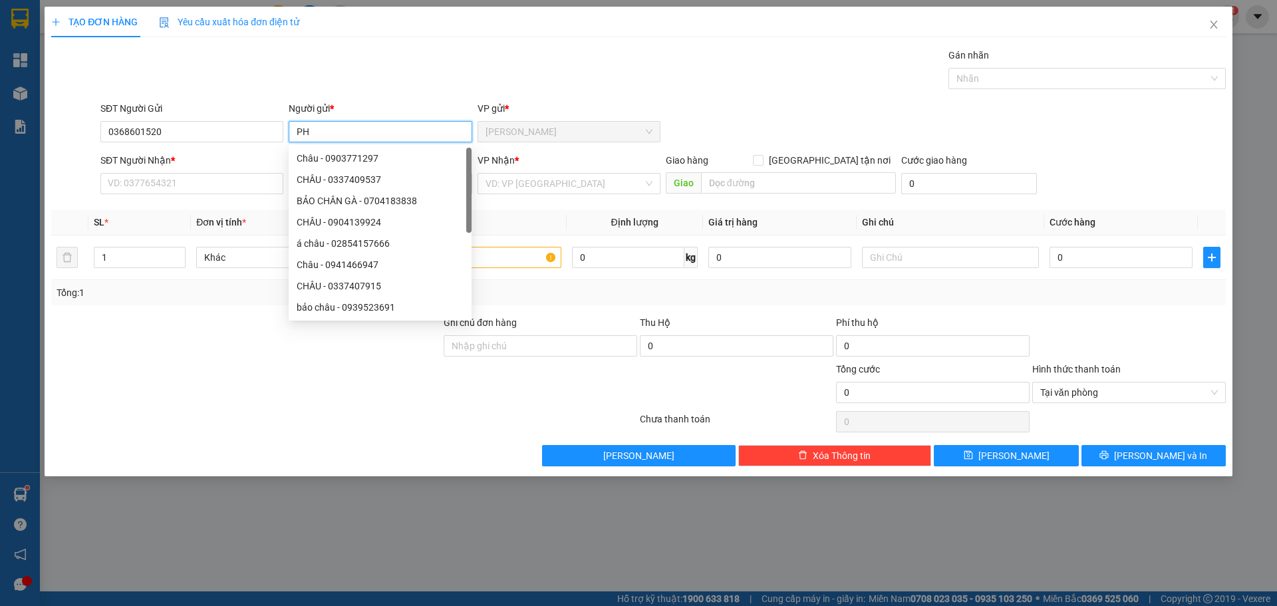
paste input "ƯƠ"
type input "PHƯƠNG"
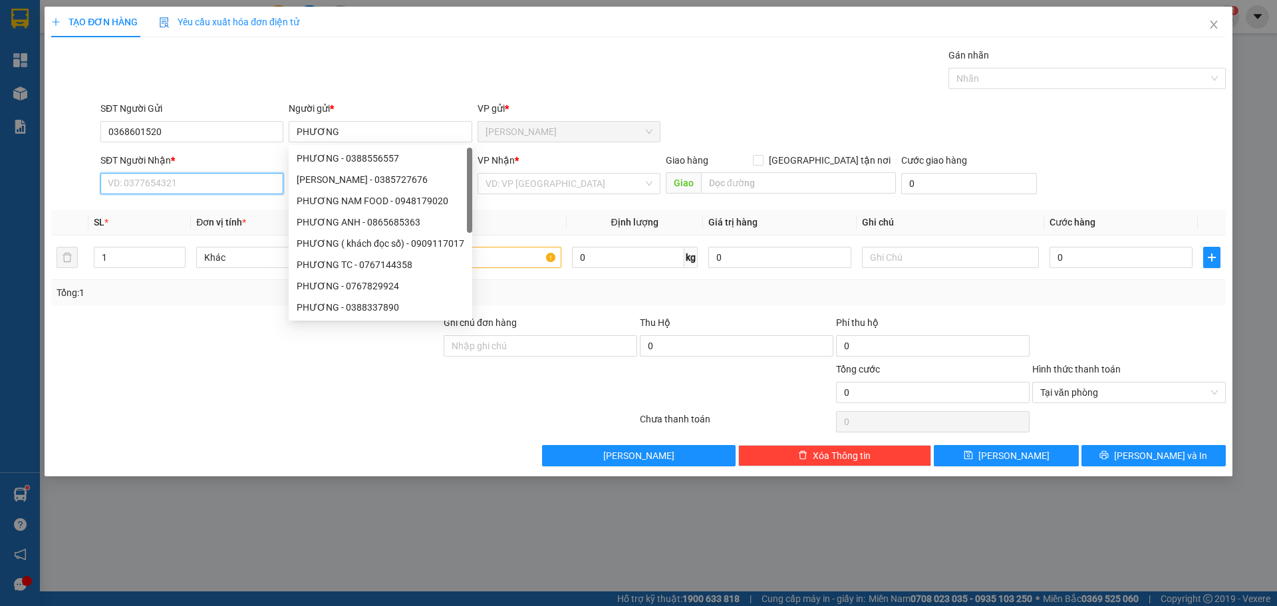
click at [132, 184] on input "SĐT Người Nhận *" at bounding box center [191, 183] width 183 height 21
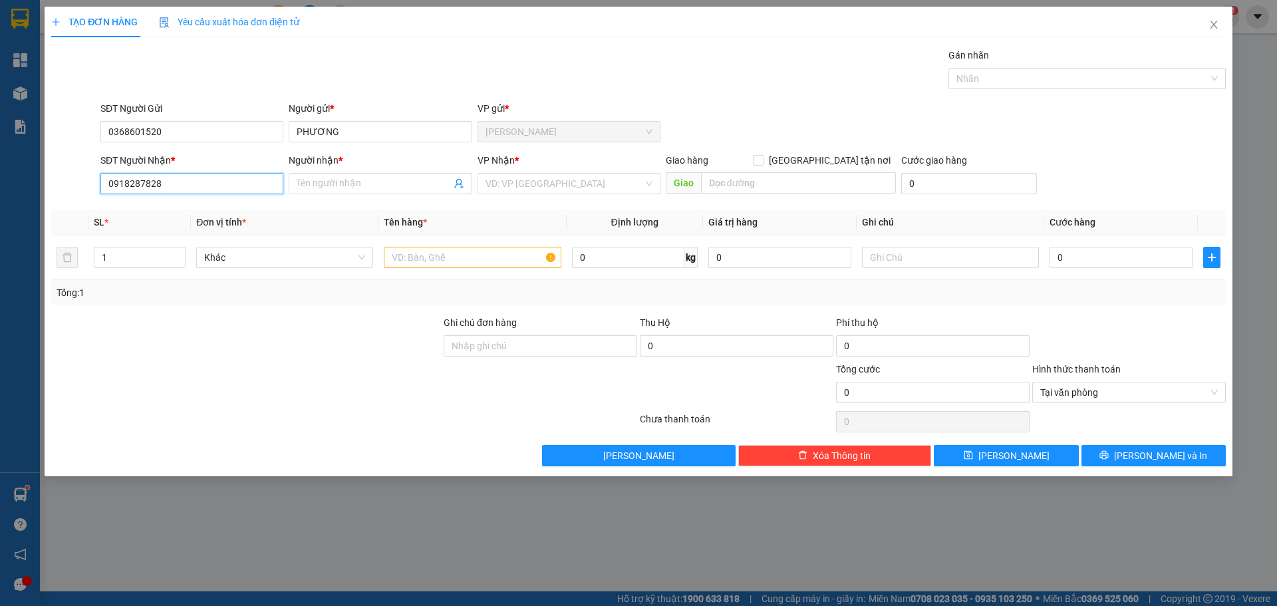
type input "0918287828"
click at [386, 172] on div "Người nhận *" at bounding box center [380, 163] width 183 height 20
click at [389, 180] on input "Người nhận *" at bounding box center [374, 183] width 154 height 15
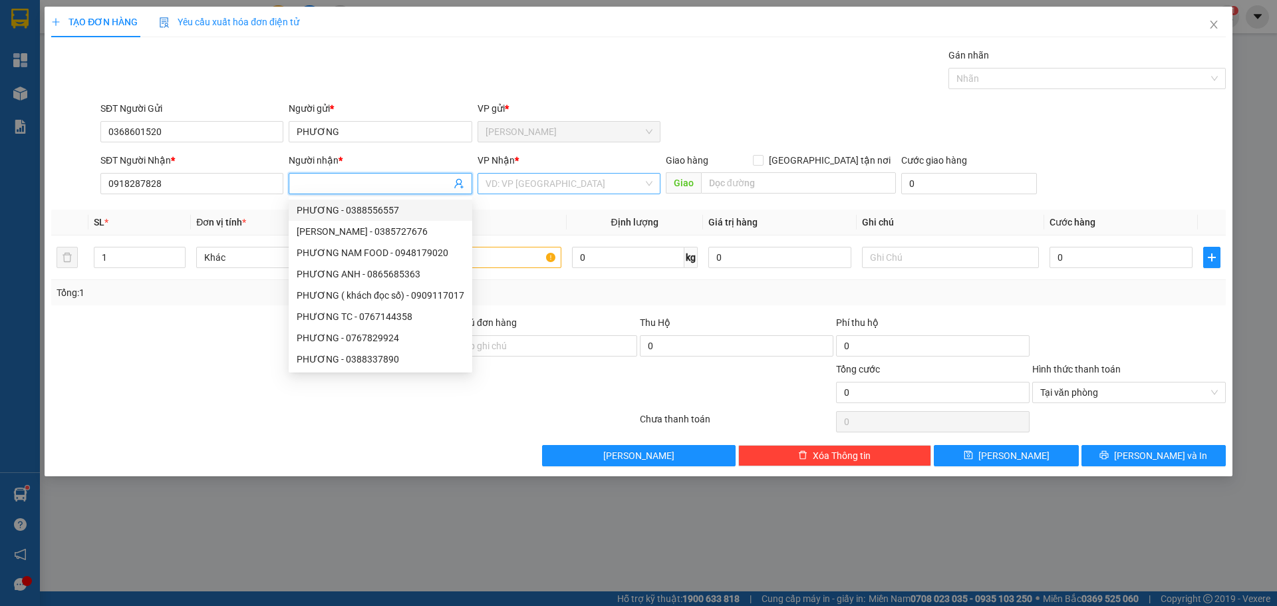
click at [560, 175] on input "search" at bounding box center [564, 184] width 158 height 20
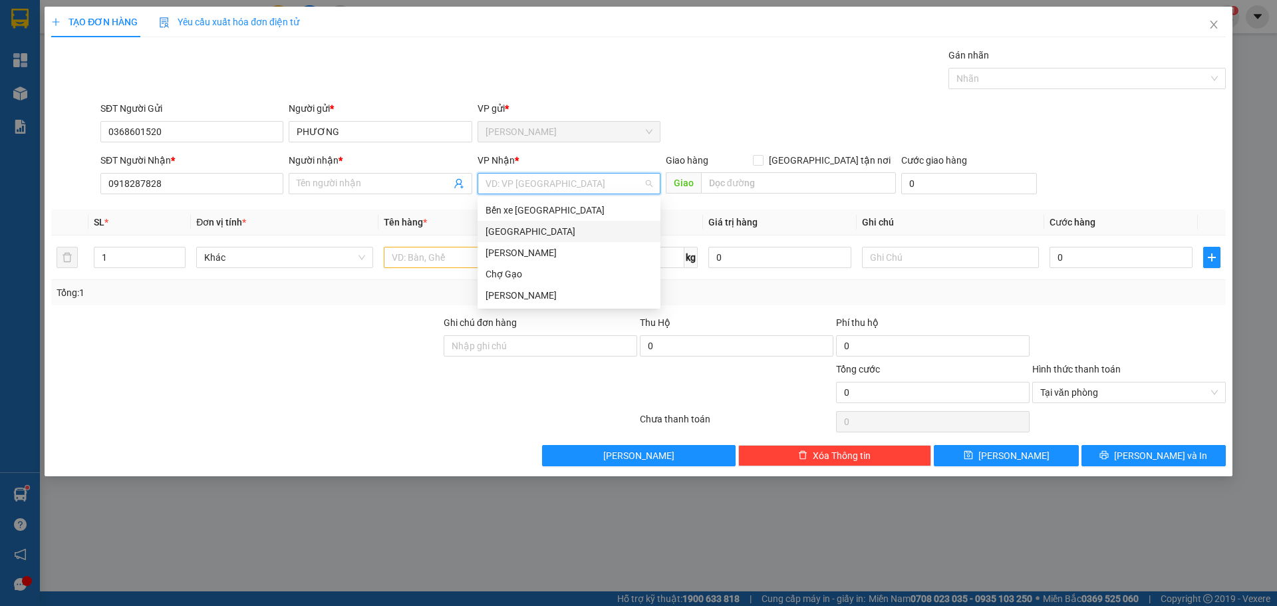
click at [509, 227] on div "[GEOGRAPHIC_DATA]" at bounding box center [568, 231] width 167 height 15
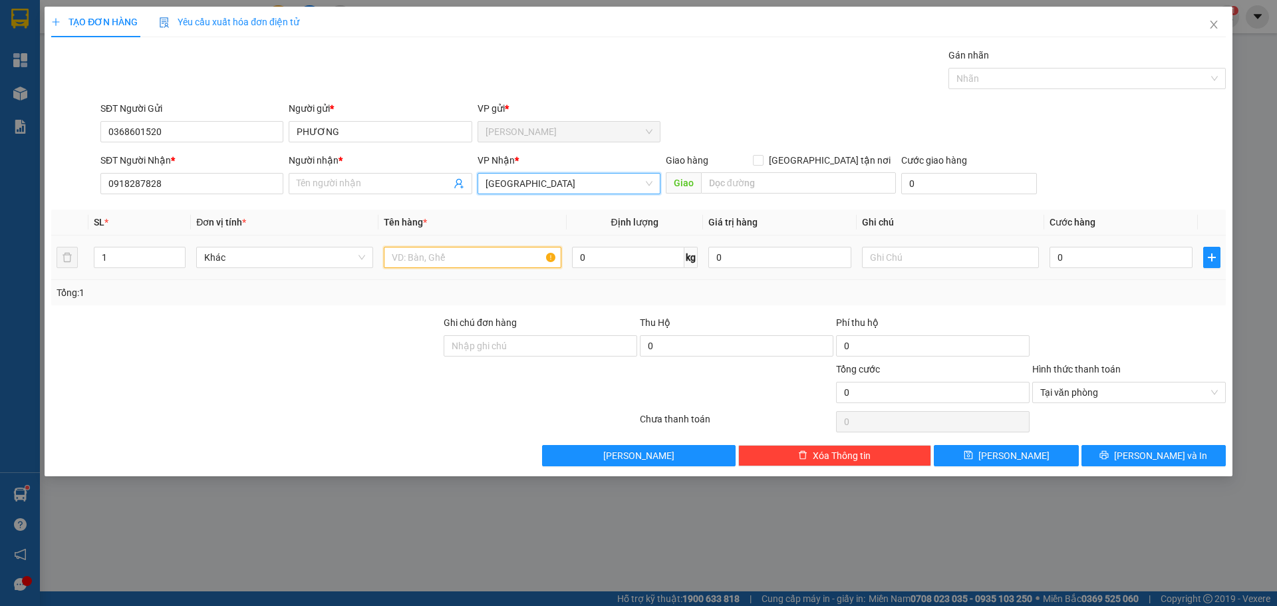
click at [451, 254] on input "text" at bounding box center [472, 257] width 177 height 21
click at [339, 176] on span at bounding box center [380, 183] width 183 height 21
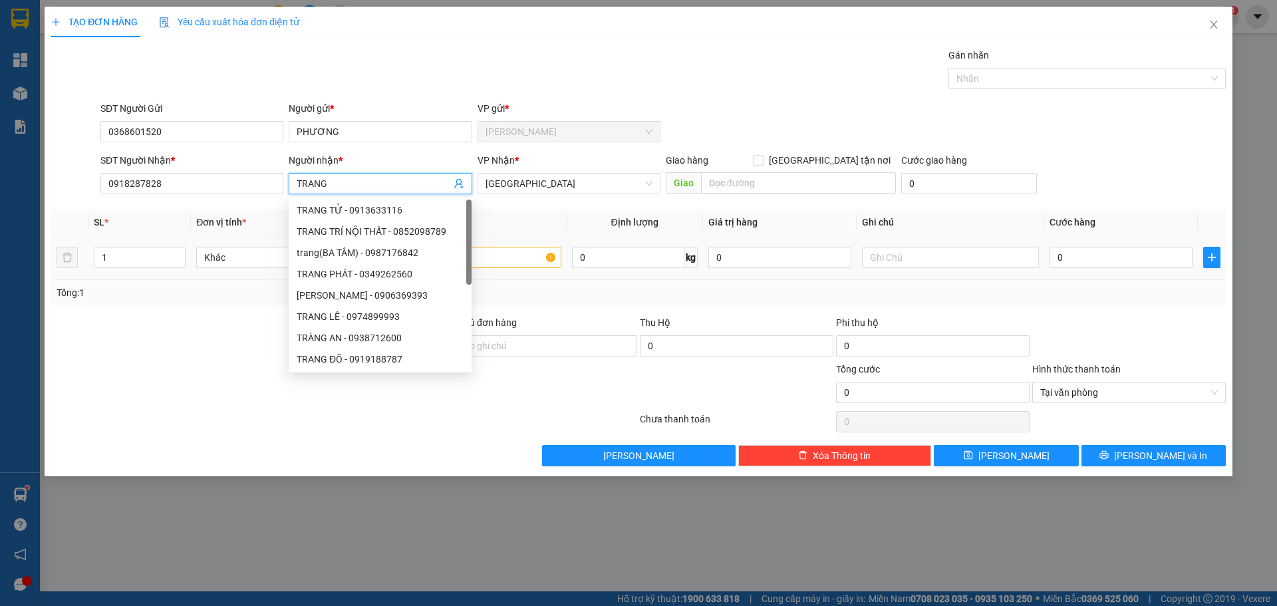
type input "TRANG"
click at [510, 268] on div at bounding box center [472, 257] width 177 height 27
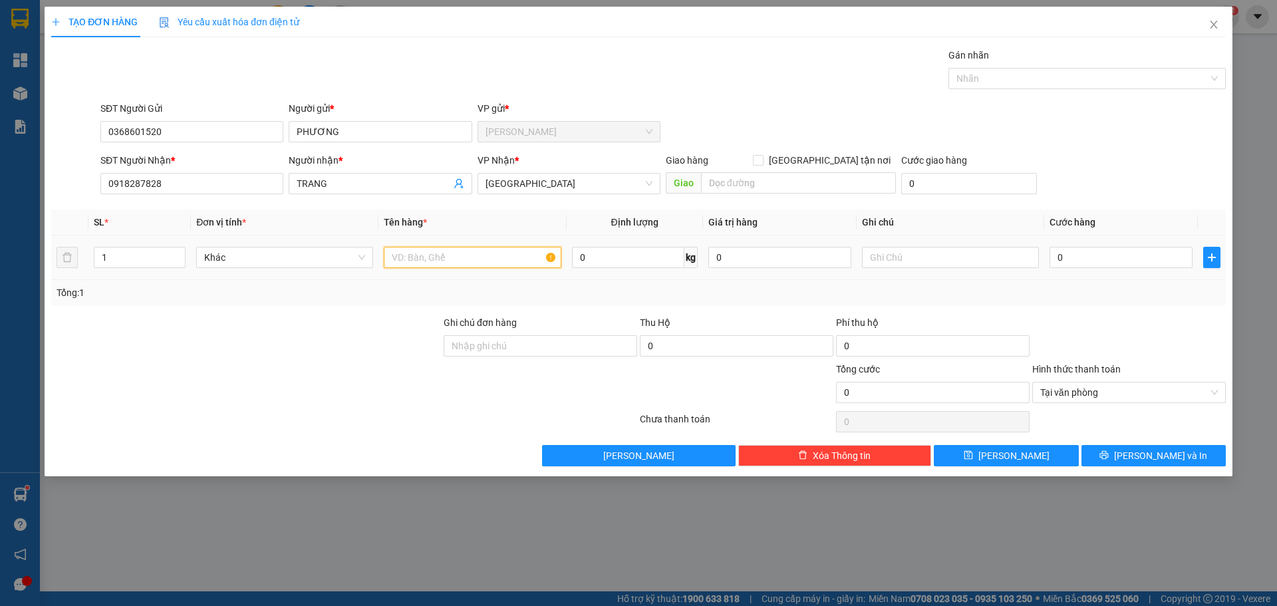
click at [516, 262] on input "text" at bounding box center [472, 257] width 177 height 21
paste input "Ô"
paste input "ỐP"
type input "1 XỐP XANH ( GIAO"
click at [1132, 255] on input "0" at bounding box center [1120, 257] width 143 height 21
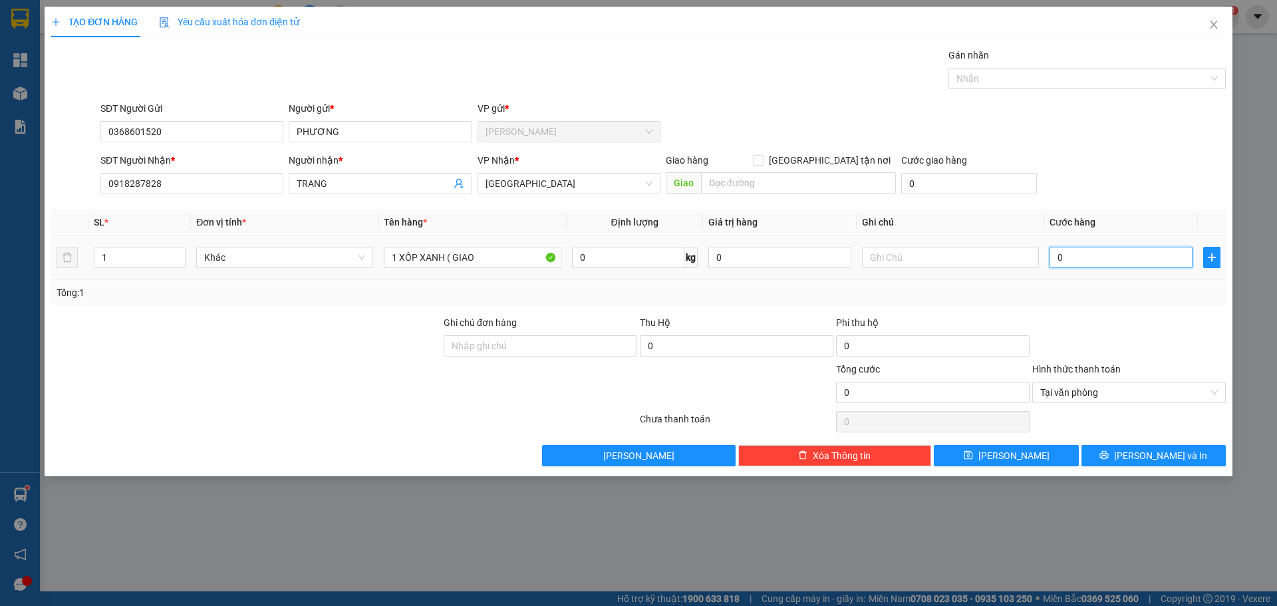
type input "3"
type input "30"
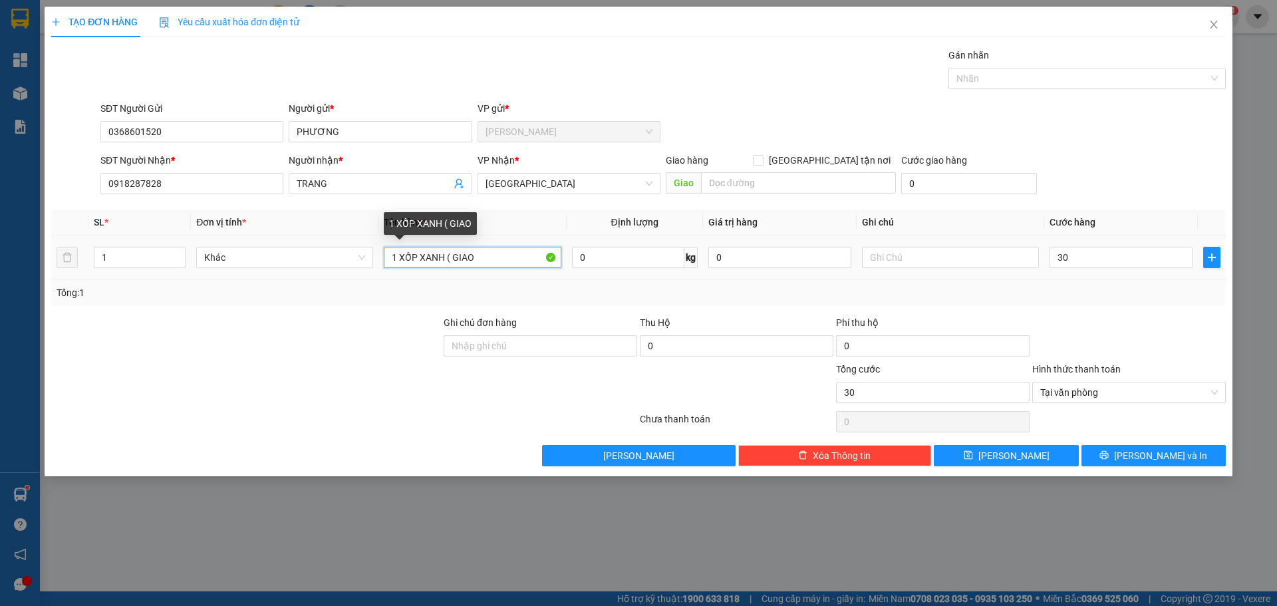
type input "30.000"
click at [494, 256] on input "1 XỐP XANH ( GIAO" at bounding box center [472, 257] width 177 height 21
click at [460, 254] on input "1 XỐP XANH ( GIAO 60K )" at bounding box center [472, 257] width 177 height 21
click at [452, 257] on input "1 XỐP XANH ( GIAO 60K )" at bounding box center [472, 257] width 177 height 21
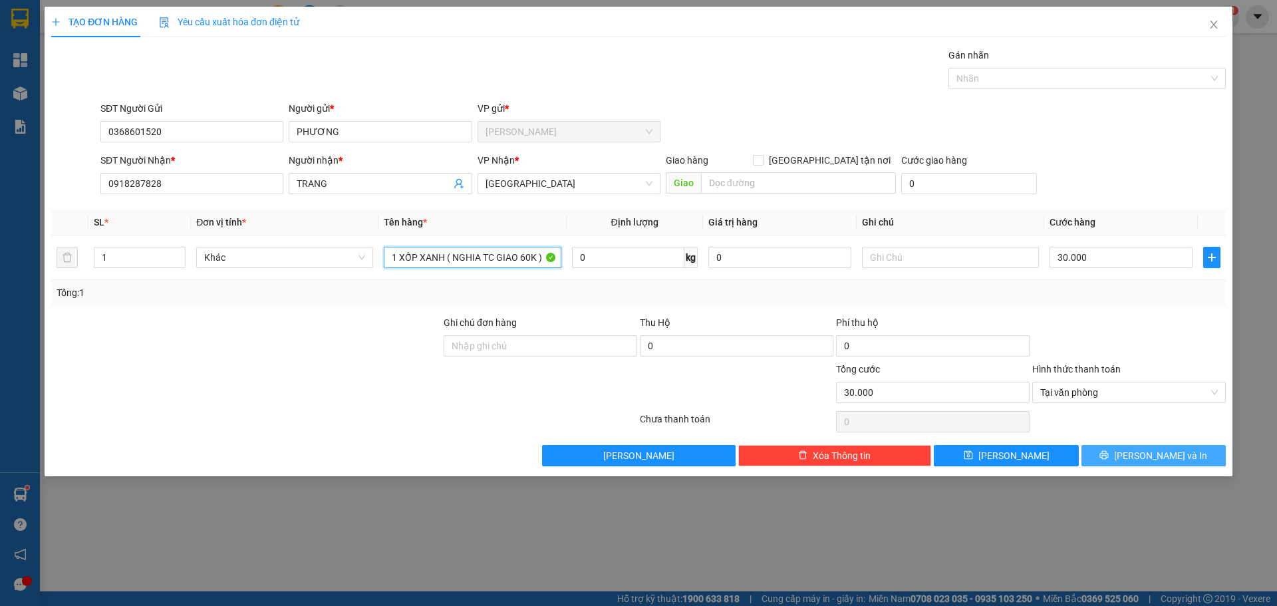
type input "1 XỐP XANH ( NGHIA TC GIAO 60K )"
click at [1193, 454] on button "[PERSON_NAME] và In" at bounding box center [1153, 455] width 144 height 21
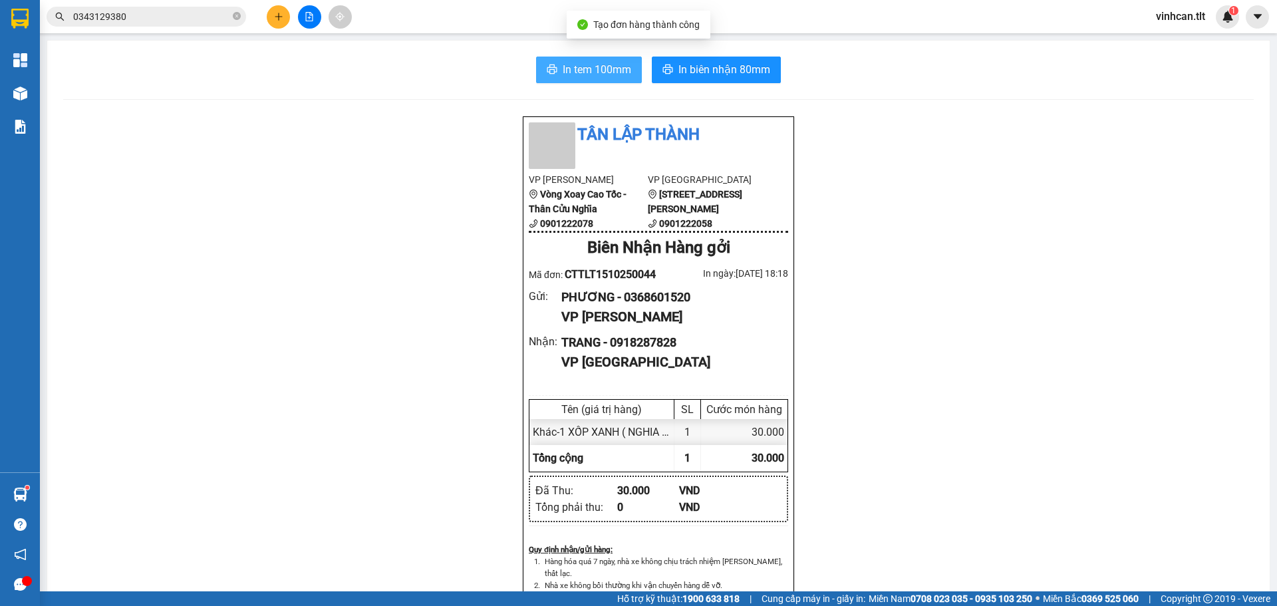
click at [563, 69] on span "In tem 100mm" at bounding box center [597, 69] width 69 height 17
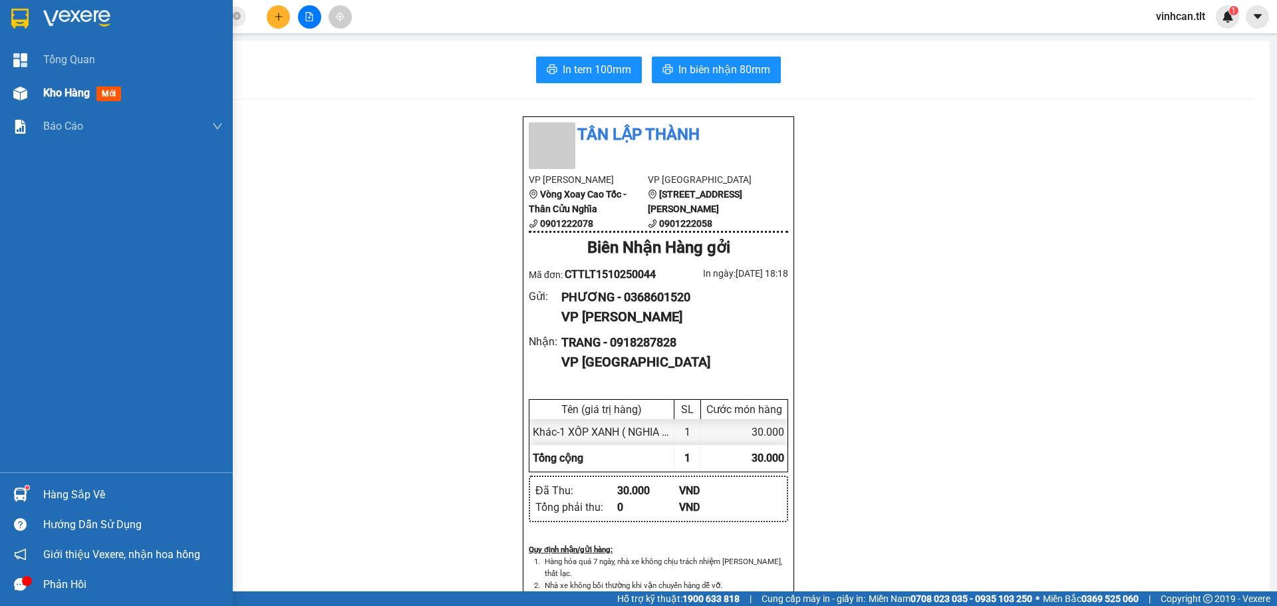
click at [32, 102] on div "Kho hàng mới" at bounding box center [116, 92] width 233 height 33
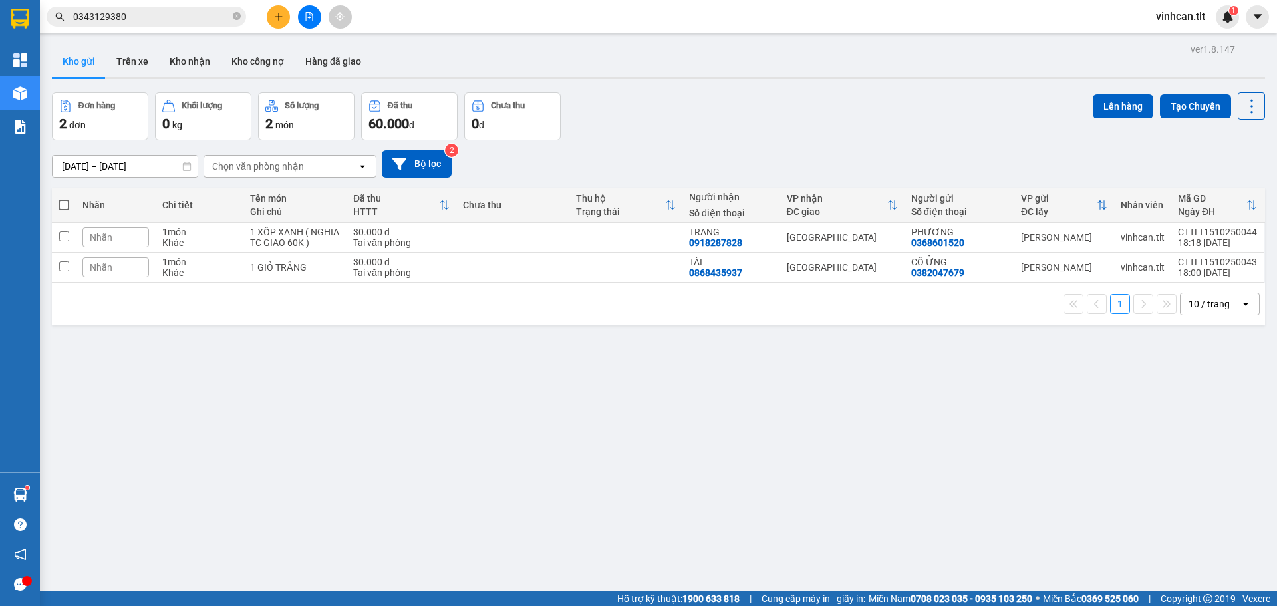
click at [60, 201] on span at bounding box center [64, 205] width 11 height 11
click at [64, 198] on input "checkbox" at bounding box center [64, 198] width 0 height 0
checkbox input "true"
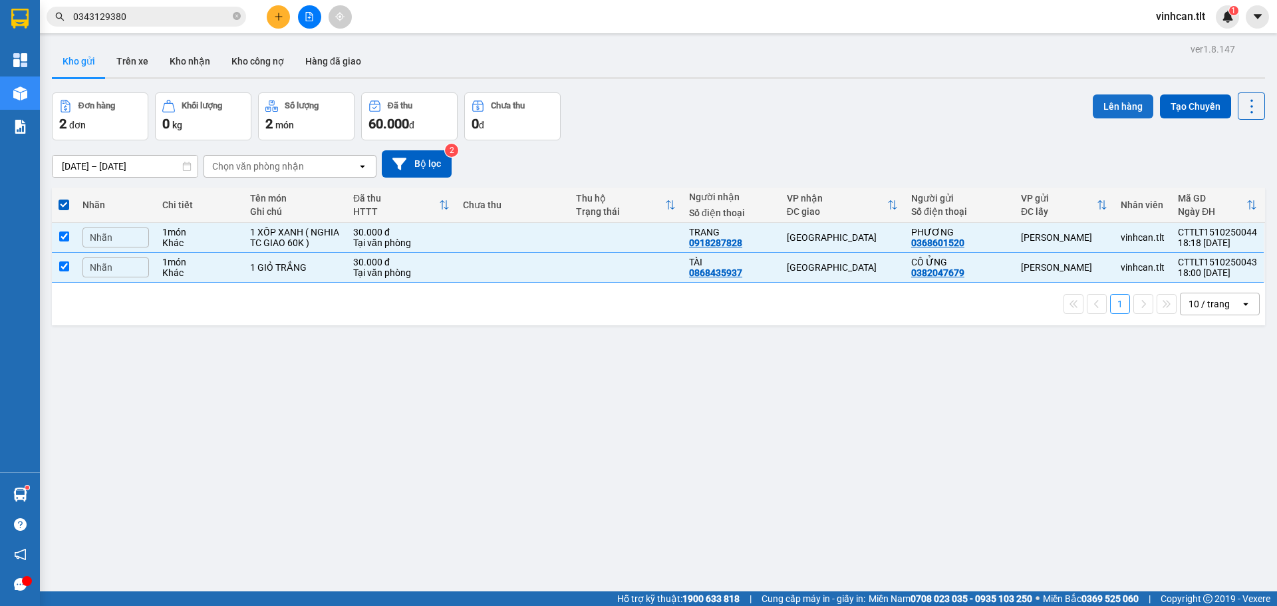
click at [1120, 108] on button "Lên hàng" at bounding box center [1123, 106] width 61 height 24
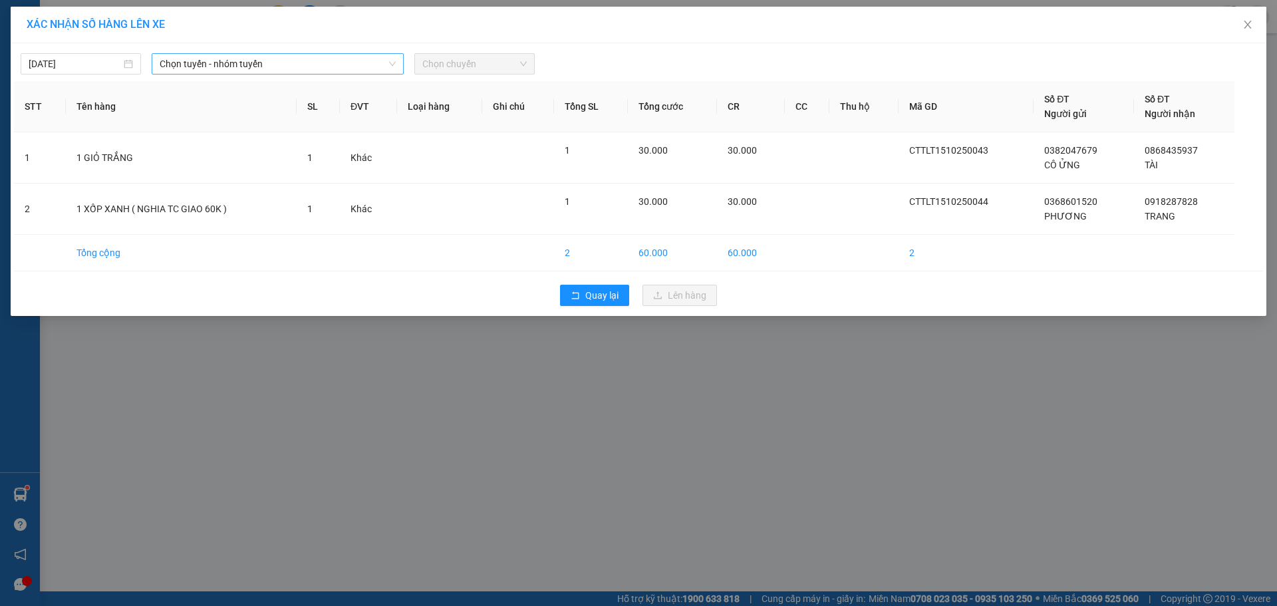
click at [239, 72] on span "Chọn tuyến - nhóm tuyến" at bounding box center [278, 64] width 236 height 20
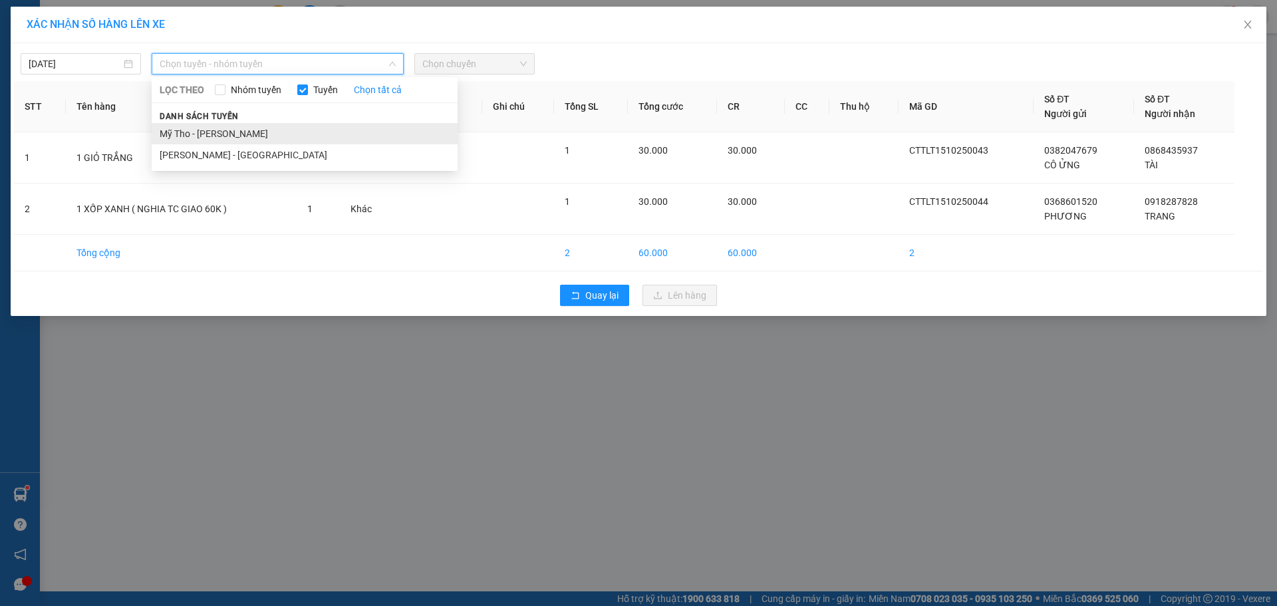
click at [231, 129] on div "Danh sách tuyến Mỹ Tho - Hồ Chí Minh Hồ Chí Minh - Mỹ Tho" at bounding box center [305, 136] width 306 height 57
click at [231, 134] on li "Mỹ Tho - [PERSON_NAME]" at bounding box center [305, 133] width 306 height 21
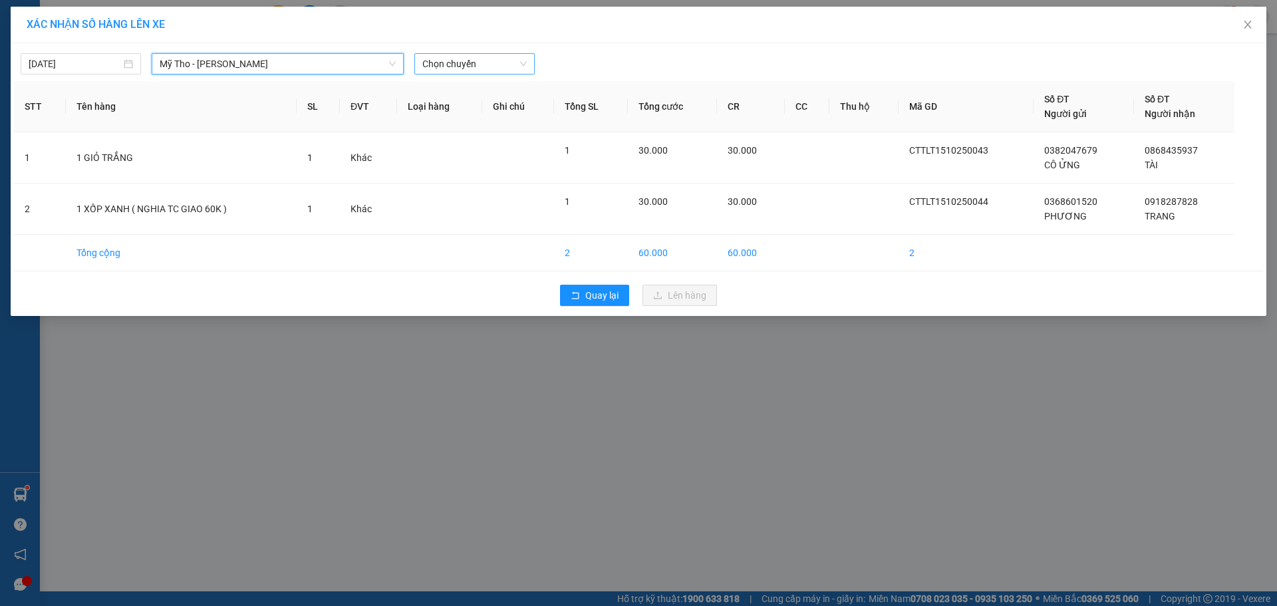
click at [495, 57] on span "Chọn chuyến" at bounding box center [474, 64] width 104 height 20
type input "728"
click at [456, 112] on div "17:10 (TC) - 63H-047.28" at bounding box center [474, 111] width 104 height 15
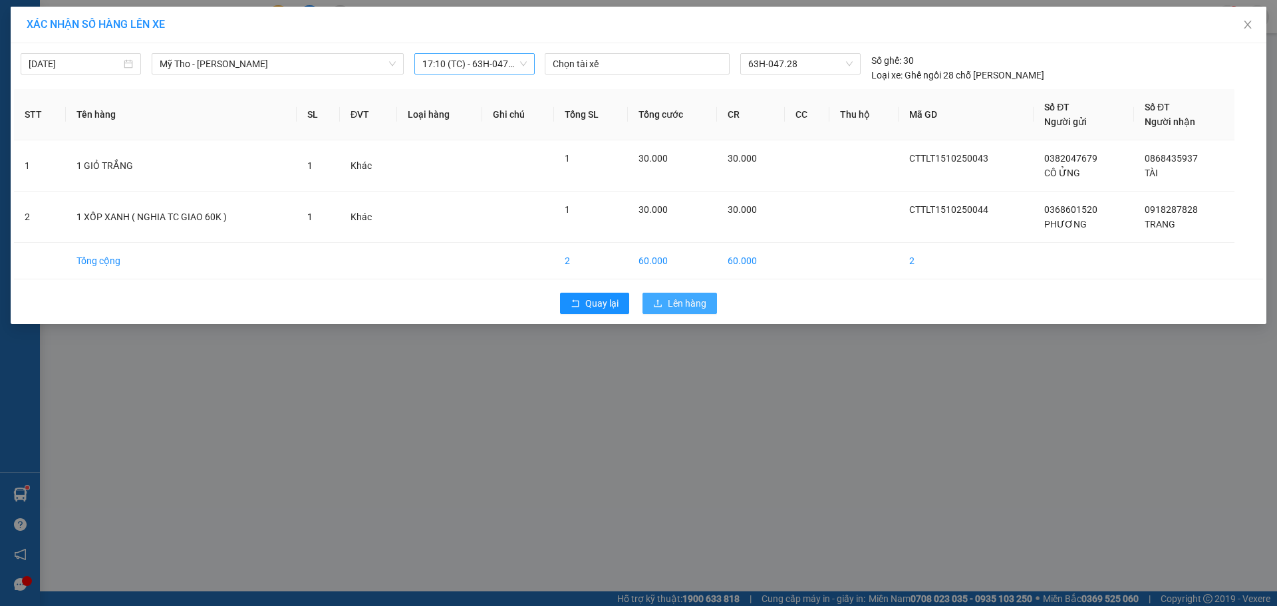
click at [690, 309] on span "Lên hàng" at bounding box center [687, 303] width 39 height 15
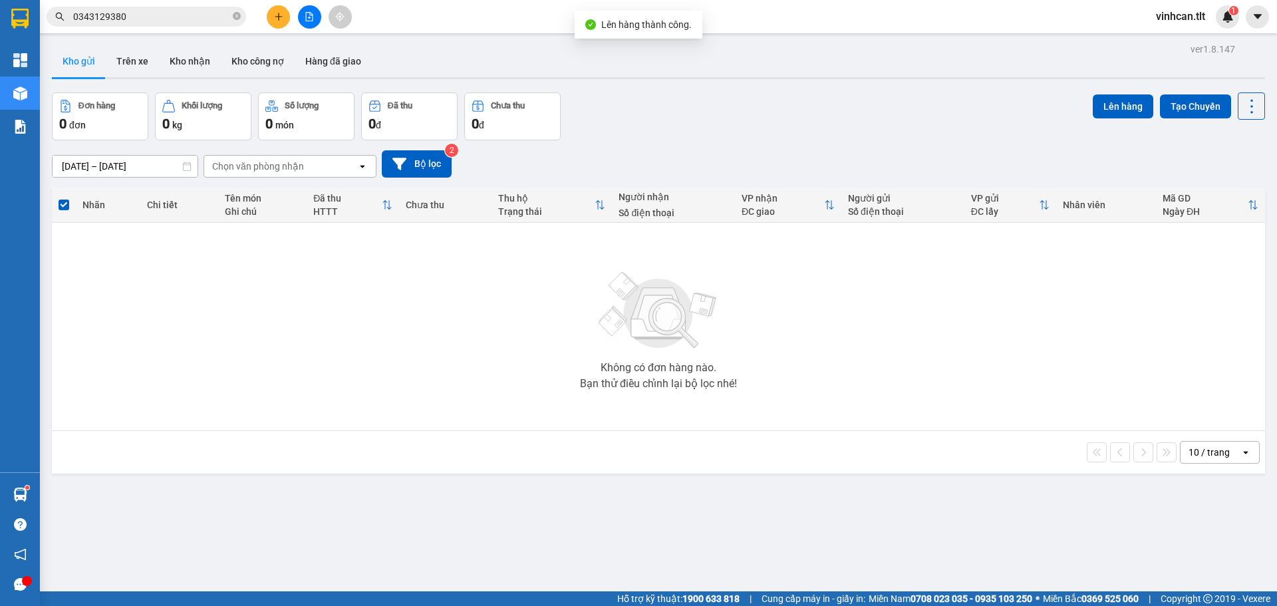
click at [312, 14] on icon "file-add" at bounding box center [309, 16] width 7 height 9
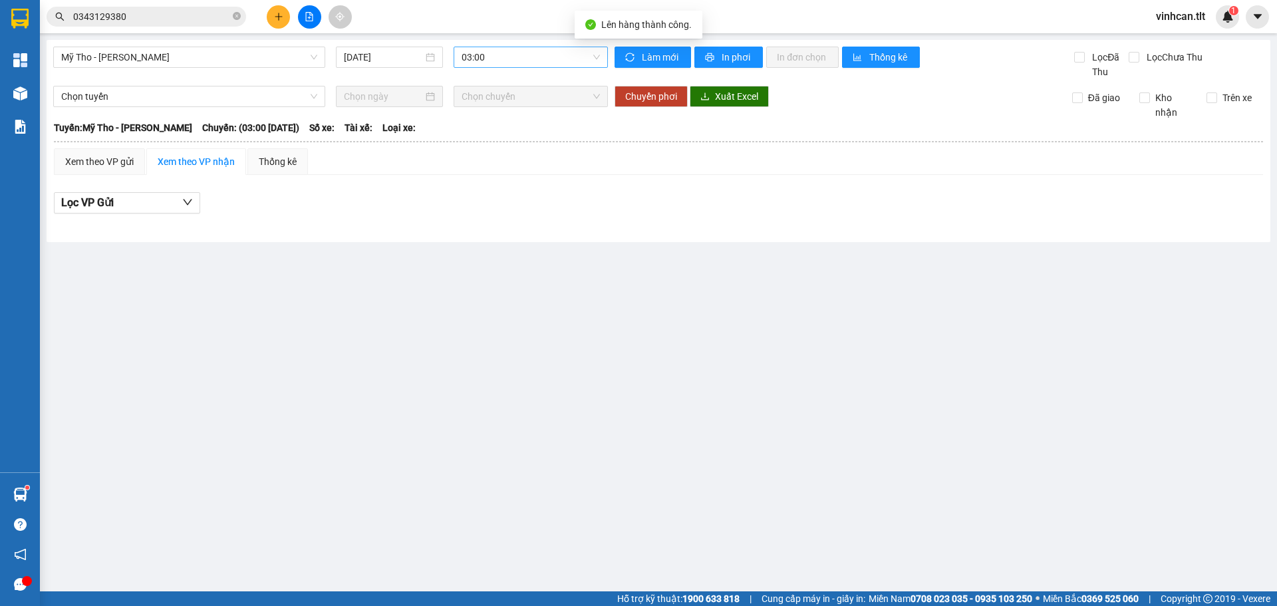
click at [513, 51] on span "03:00" at bounding box center [531, 57] width 138 height 20
type input "728"
click at [512, 109] on div "17:10 (TC) - 63H-047.28" at bounding box center [514, 105] width 104 height 15
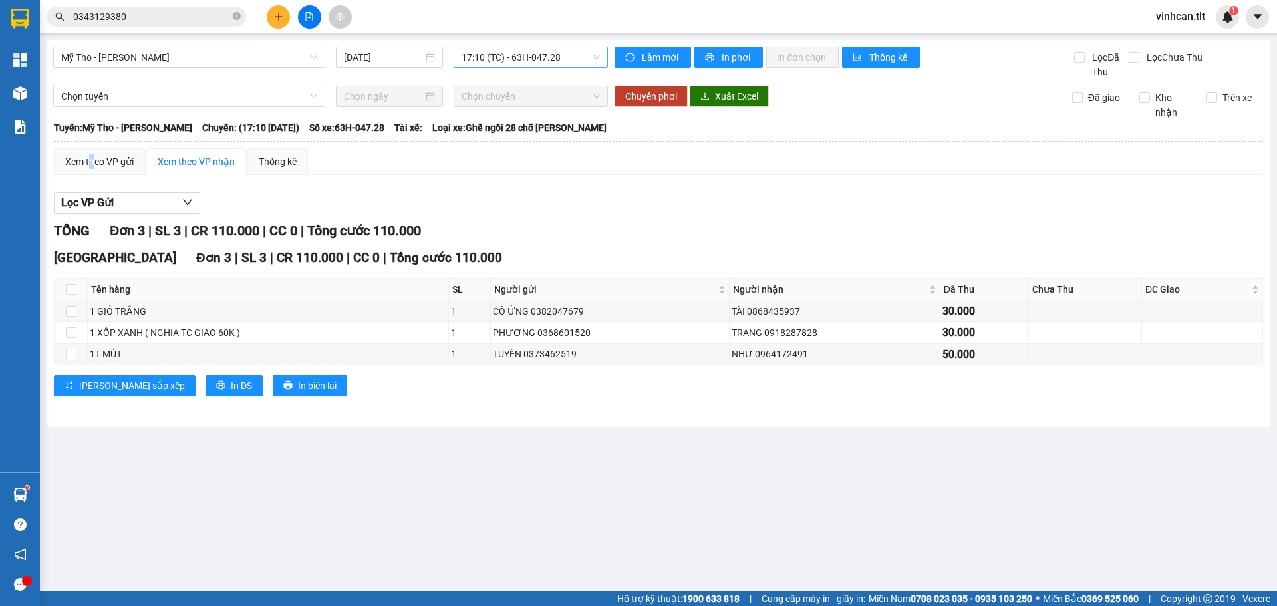
drag, startPoint x: 92, startPoint y: 176, endPoint x: 97, endPoint y: 187, distance: 12.5
click at [92, 176] on div "Xem theo VP gửi Xem theo VP nhận Thống kê Lọc VP Gửi TỔNG Đơn 3 | SL 3 | CR 11…" at bounding box center [658, 280] width 1209 height 265
click at [109, 164] on div "Xem theo VP gửi" at bounding box center [99, 161] width 69 height 15
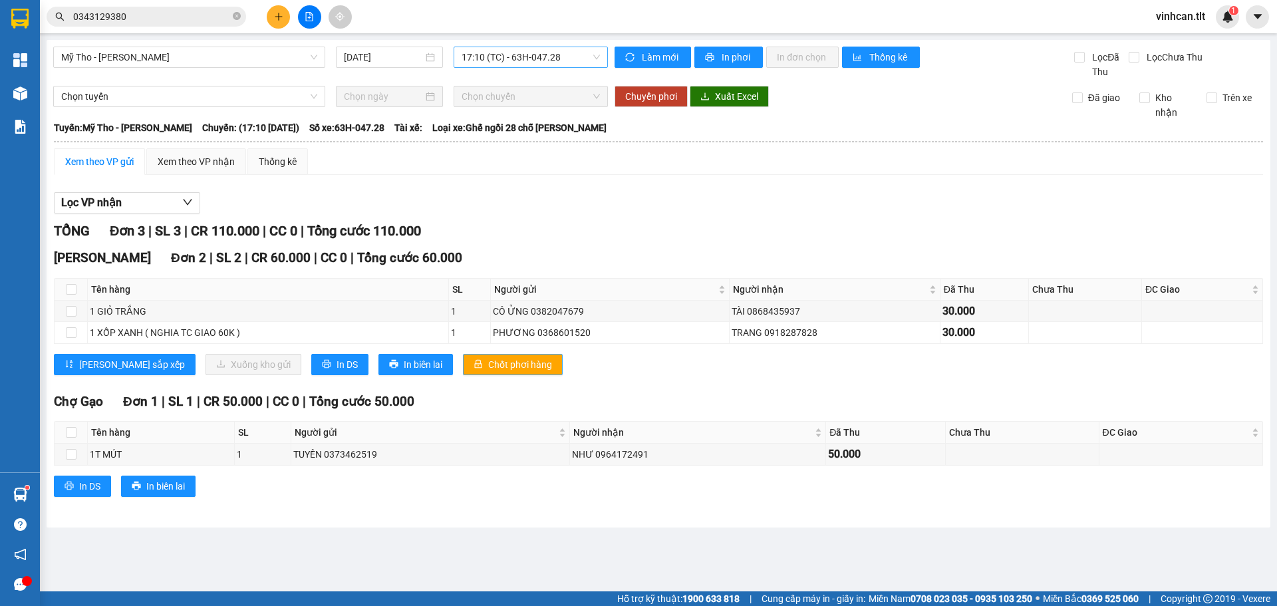
click at [488, 359] on span "Chốt phơi hàng" at bounding box center [520, 364] width 64 height 15
click at [488, 360] on span "Chốt phơi hàng" at bounding box center [520, 364] width 64 height 15
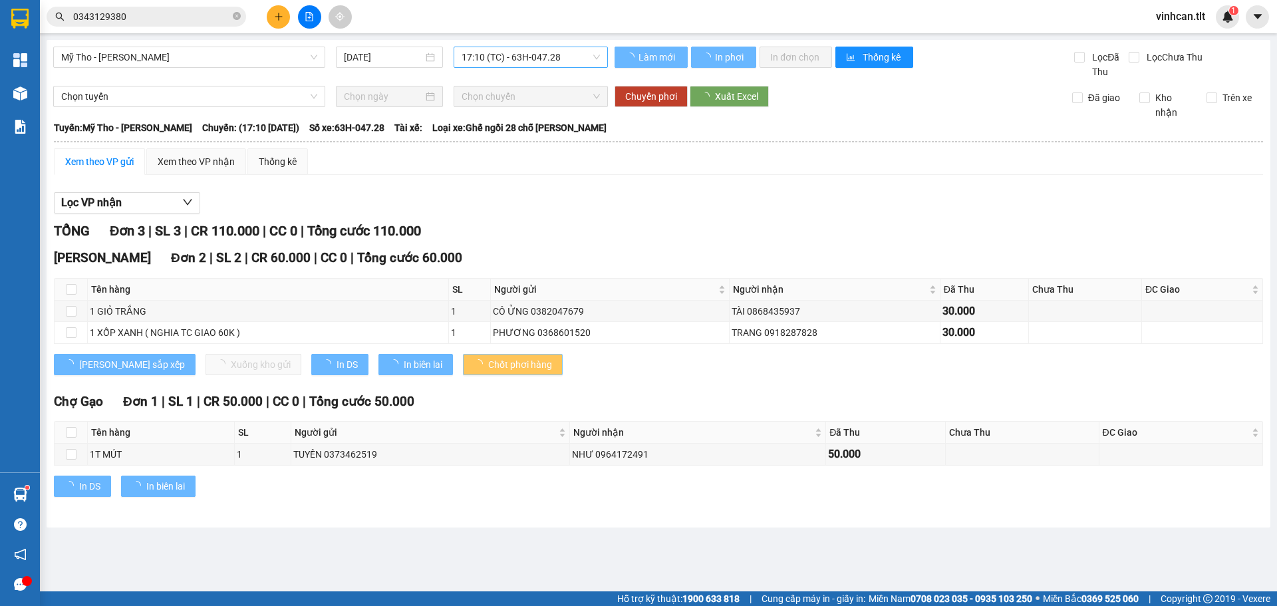
click at [488, 360] on span "Chốt phơi hàng" at bounding box center [520, 364] width 64 height 15
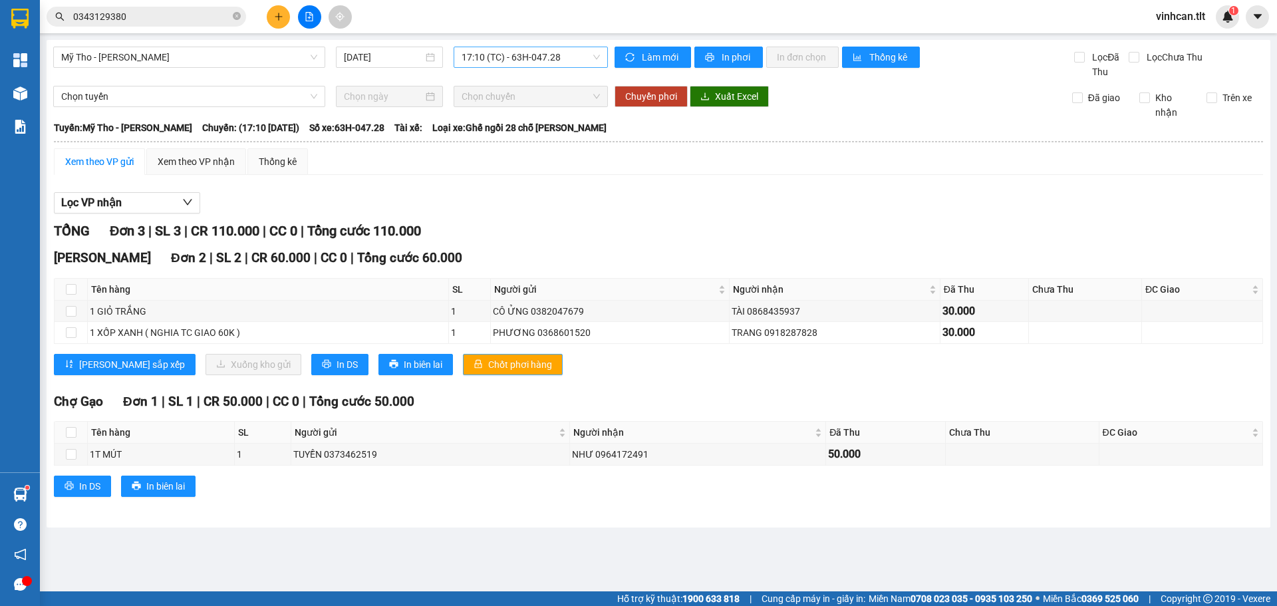
click at [488, 360] on span "Chốt phơi hàng" at bounding box center [520, 364] width 64 height 15
click at [276, 3] on div "Kết quả tìm kiếm ( 2 ) Bộ lọc Mã ĐH Trạng thái Món hàng Thu hộ Tổng cước Chưa c…" at bounding box center [638, 16] width 1277 height 33
click at [278, 12] on icon "plus" at bounding box center [278, 16] width 9 height 9
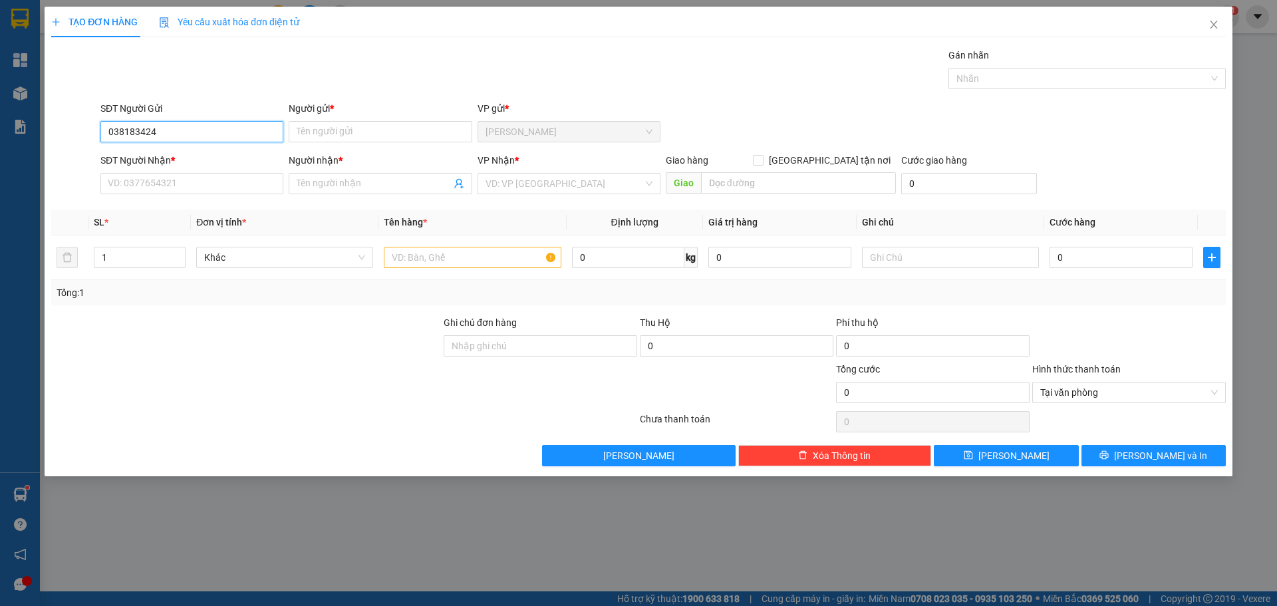
click at [133, 131] on input "038183424" at bounding box center [191, 131] width 183 height 21
click at [134, 134] on input "038183424" at bounding box center [191, 131] width 183 height 21
click at [123, 132] on input "038183424" at bounding box center [191, 131] width 183 height 21
type input "0388183424"
click at [184, 152] on div "0388183424 - HƯNG" at bounding box center [191, 158] width 167 height 15
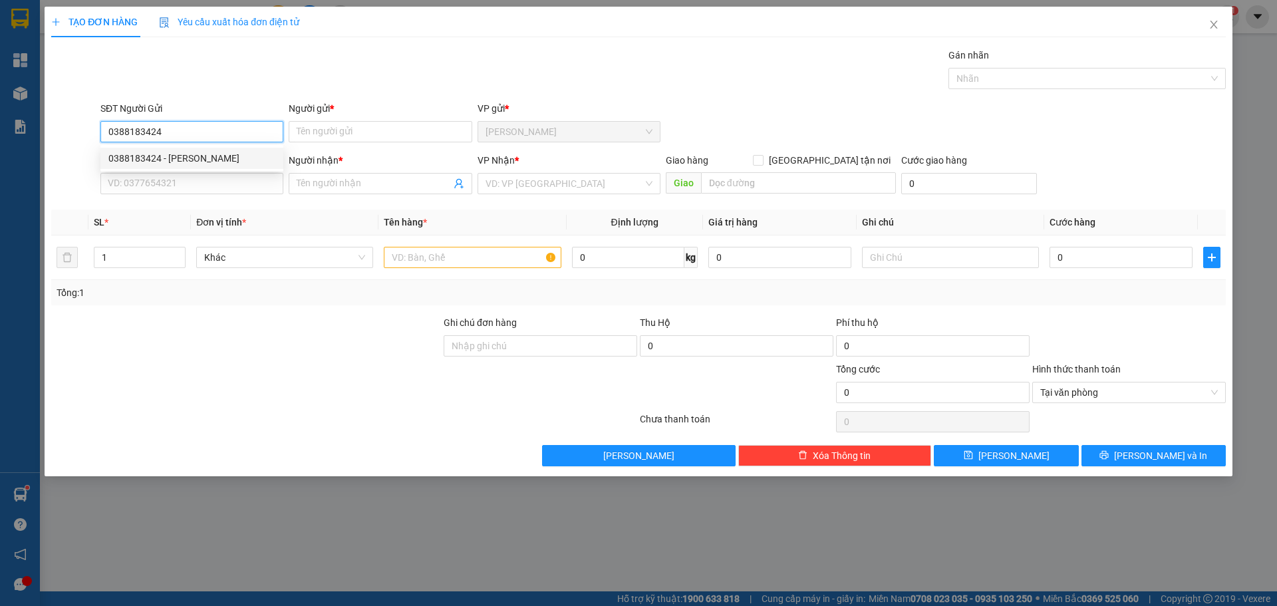
type input "HƯNG"
type input "0388183424"
click at [180, 174] on input "SĐT Người Nhận *" at bounding box center [191, 183] width 183 height 21
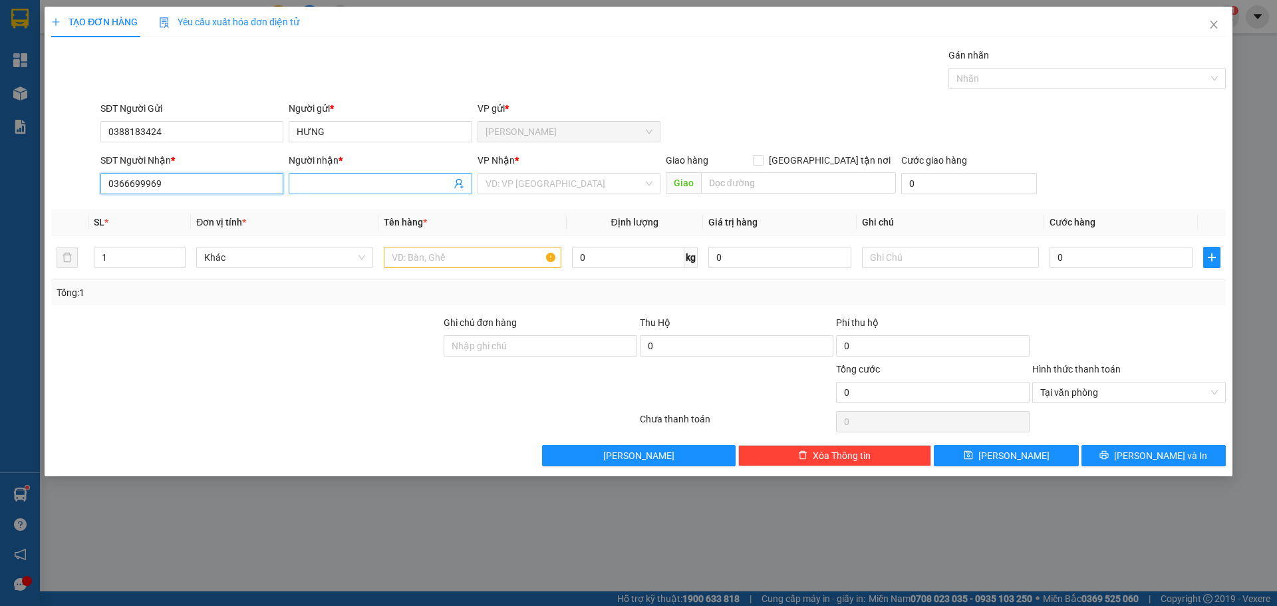
type input "0366699969"
click at [385, 174] on span at bounding box center [380, 183] width 183 height 21
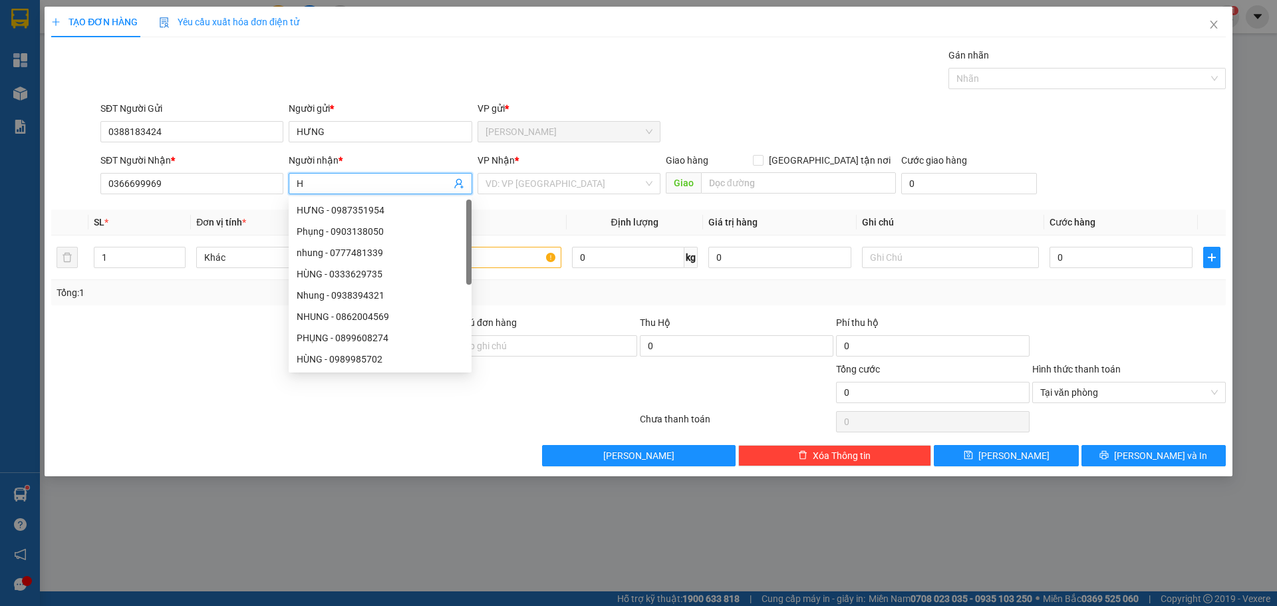
paste input "ƯNG"
type input "HƯNG"
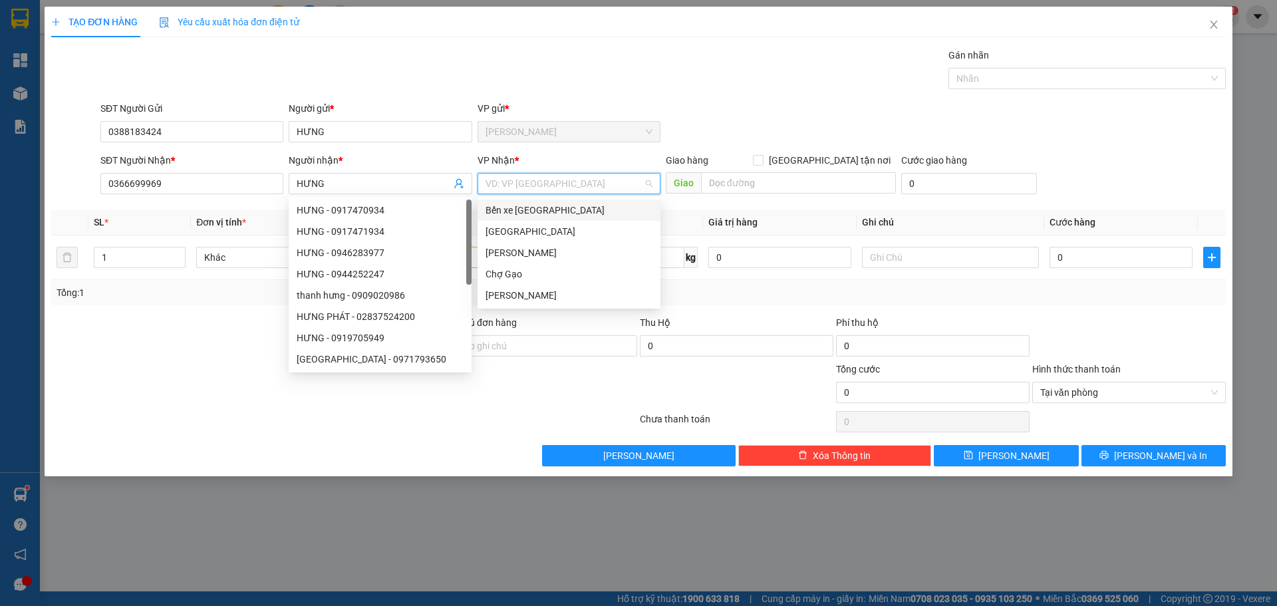
click at [528, 176] on input "search" at bounding box center [564, 184] width 158 height 20
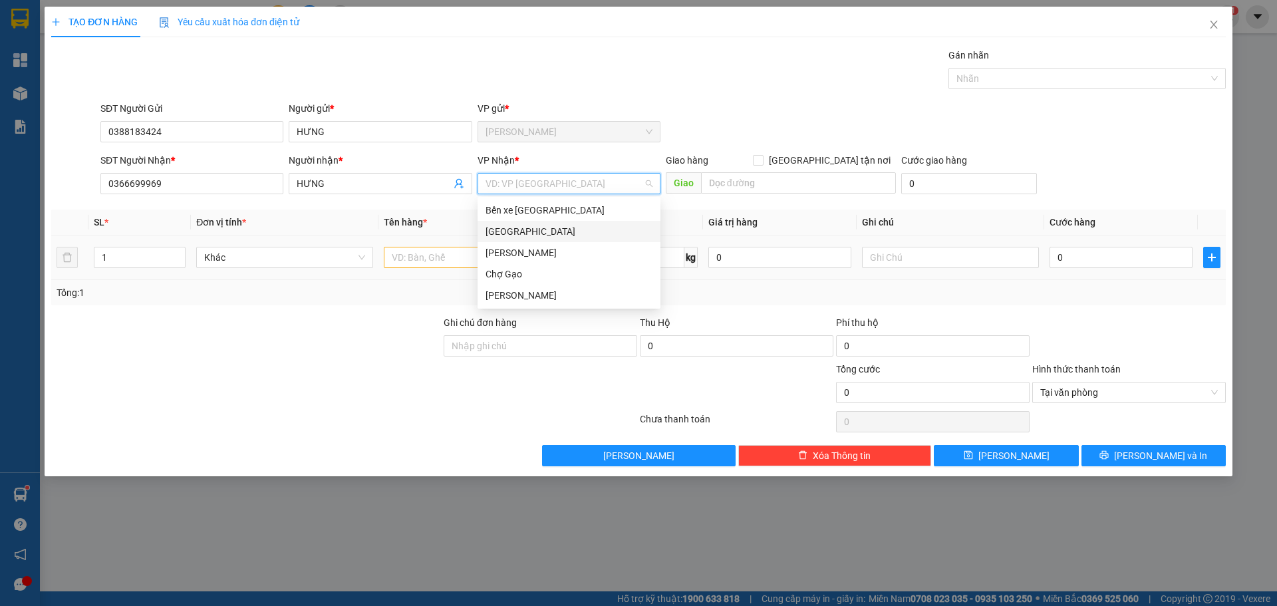
drag, startPoint x: 519, startPoint y: 227, endPoint x: 480, endPoint y: 252, distance: 46.7
click at [519, 227] on div "[GEOGRAPHIC_DATA]" at bounding box center [568, 231] width 167 height 15
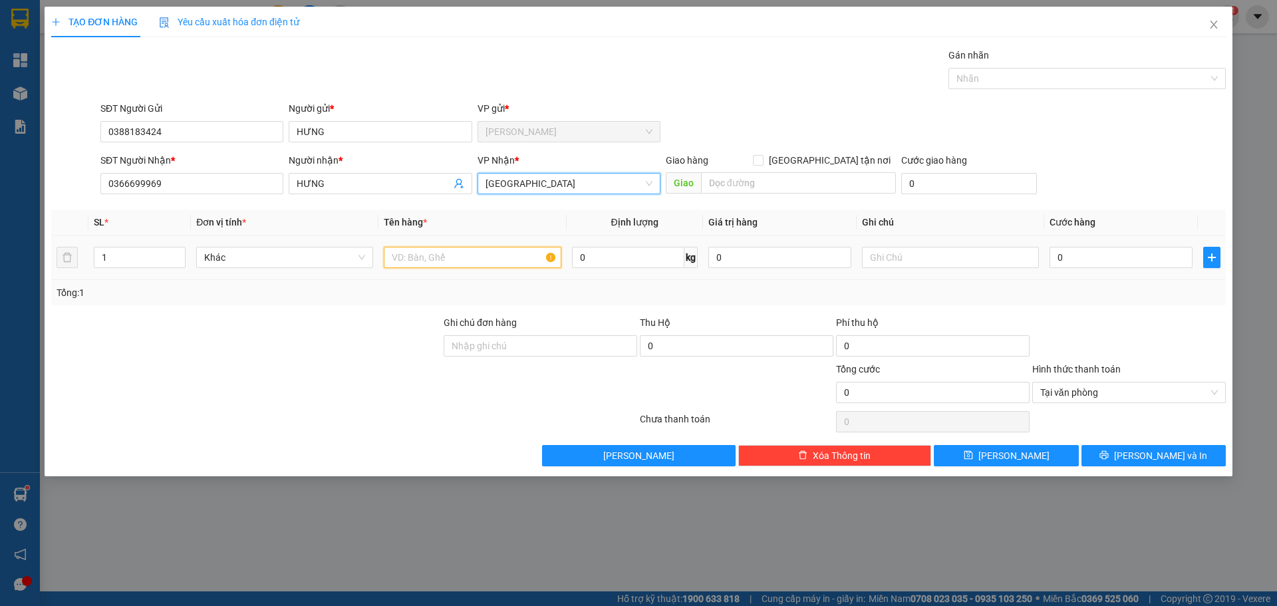
click at [480, 253] on input "text" at bounding box center [472, 257] width 177 height 21
type input "1 HNP"
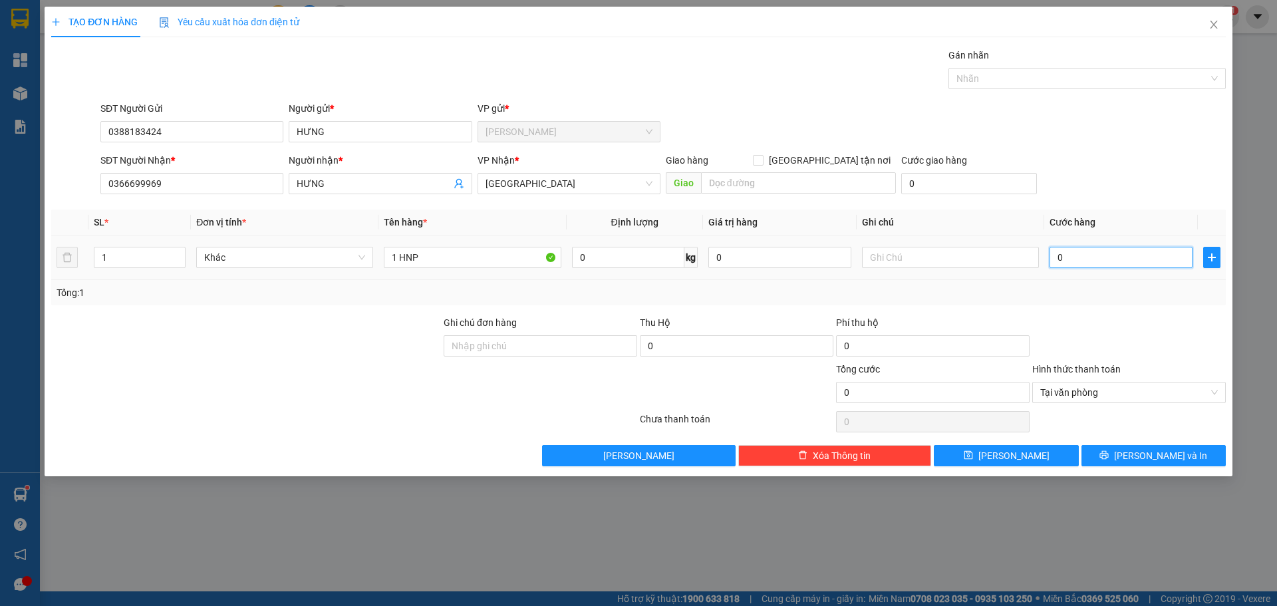
click at [1130, 252] on input "0" at bounding box center [1120, 257] width 143 height 21
type input "2"
type input "25"
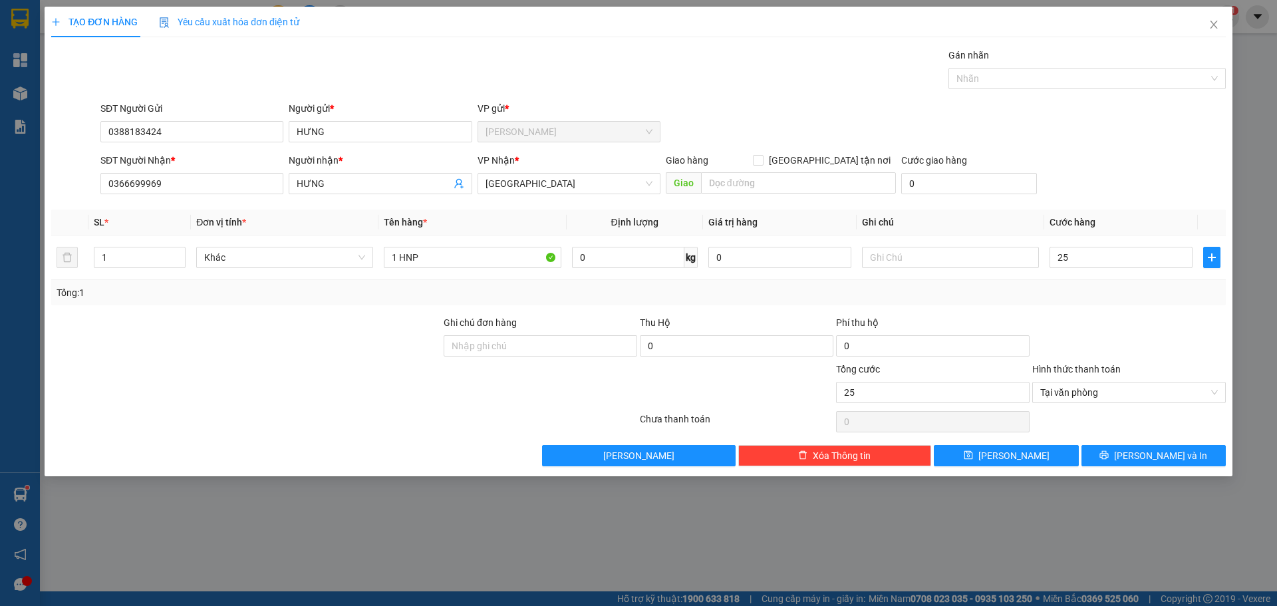
type input "25.000"
drag, startPoint x: 1144, startPoint y: 182, endPoint x: 1218, endPoint y: 305, distance: 144.1
click at [1147, 184] on div "SĐT Người Nhận * 0366699969 Người nhận * HƯNG VP Nhận * Sài Gòn Giao hàng Giao …" at bounding box center [663, 176] width 1131 height 47
click at [1212, 455] on button "[PERSON_NAME] và In" at bounding box center [1153, 455] width 144 height 21
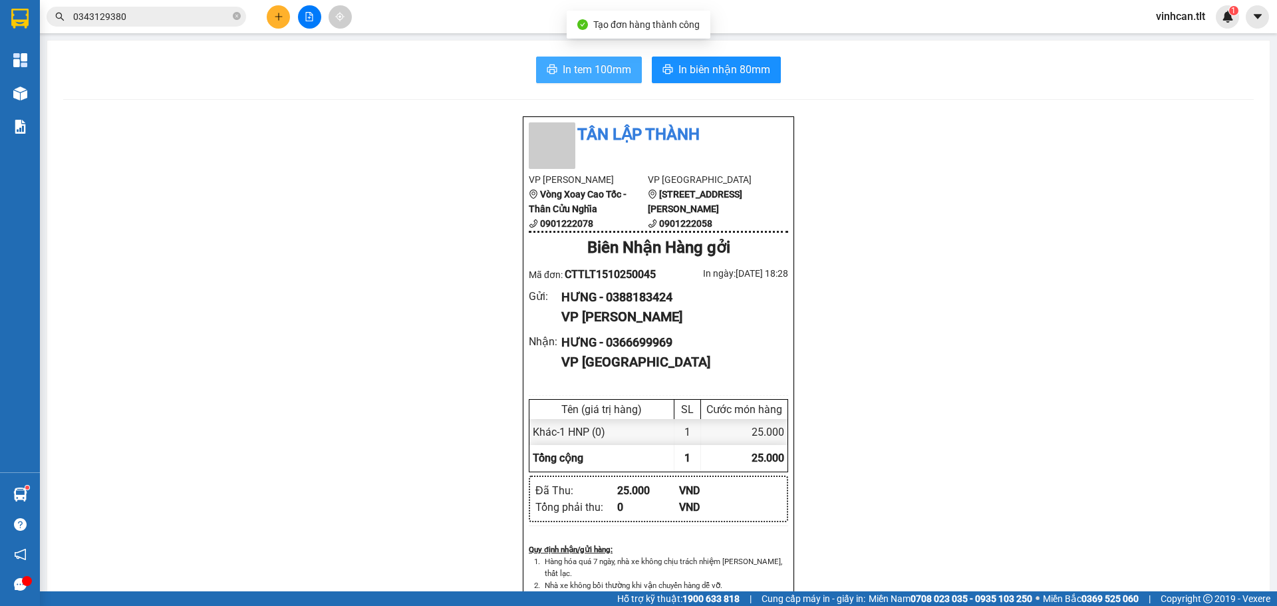
click at [598, 70] on span "In tem 100mm" at bounding box center [597, 69] width 69 height 17
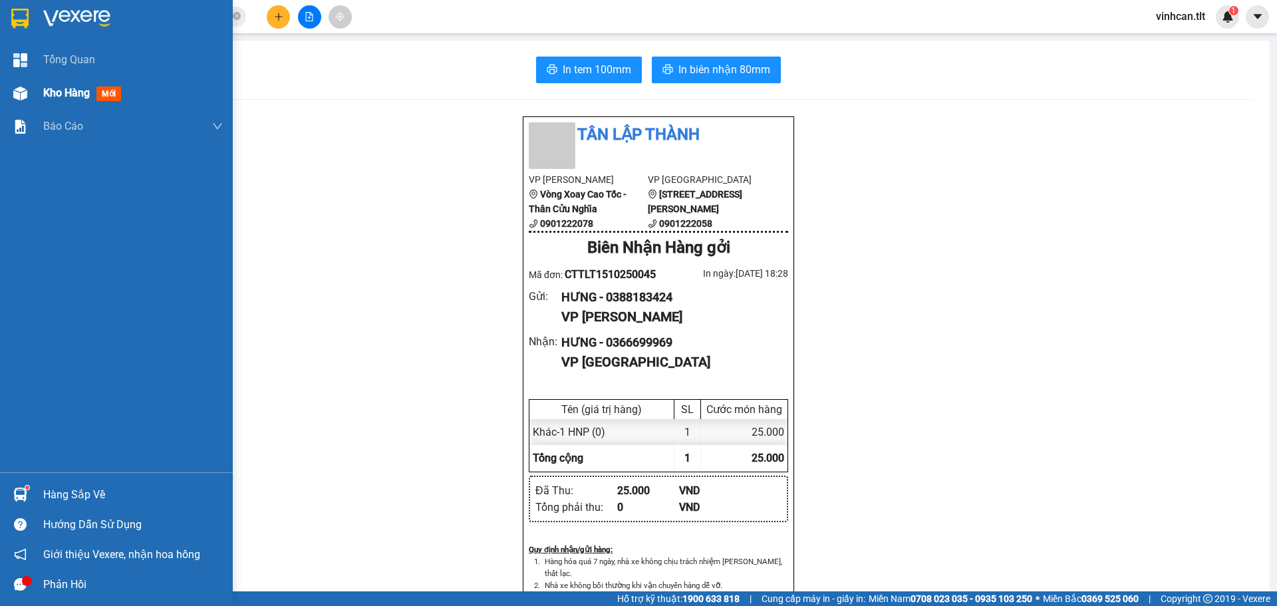
click at [0, 81] on div "Kho hàng mới" at bounding box center [116, 92] width 233 height 33
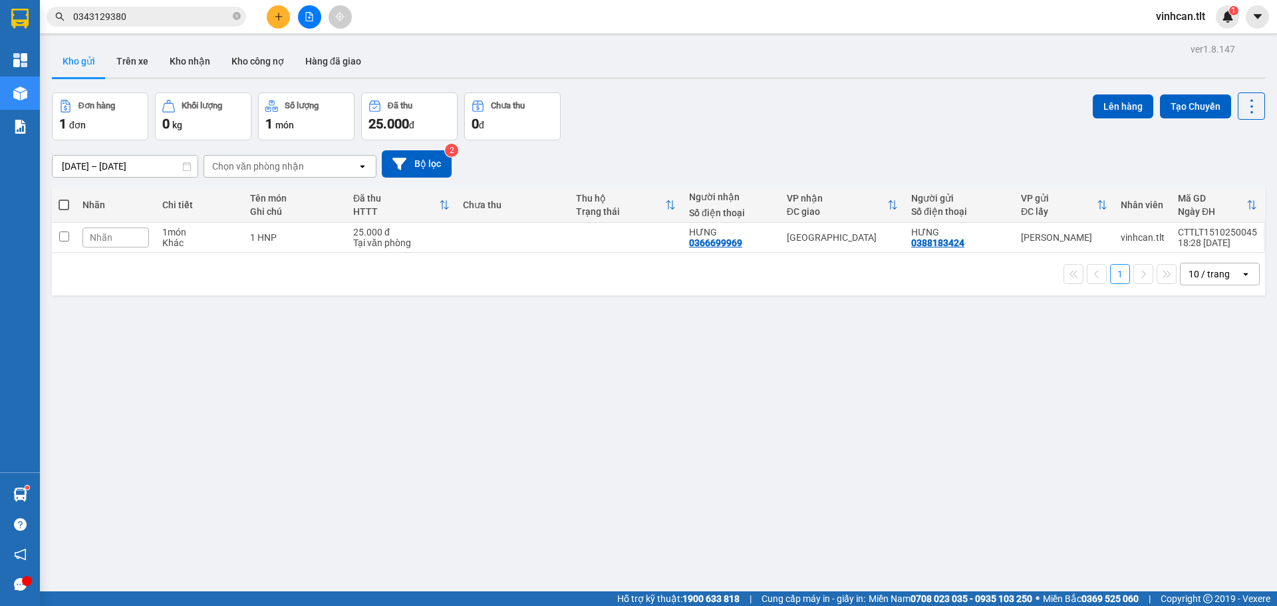
click at [68, 200] on span at bounding box center [64, 205] width 11 height 11
click at [64, 198] on input "checkbox" at bounding box center [64, 198] width 0 height 0
checkbox input "true"
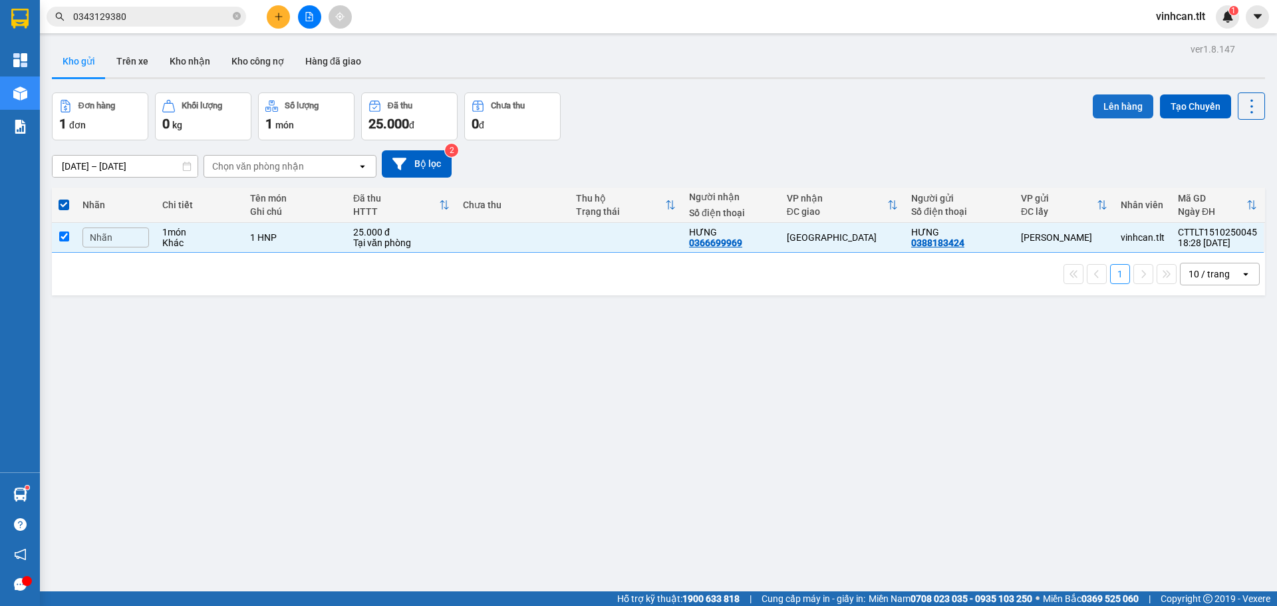
click at [1120, 110] on button "Lên hàng" at bounding box center [1123, 106] width 61 height 24
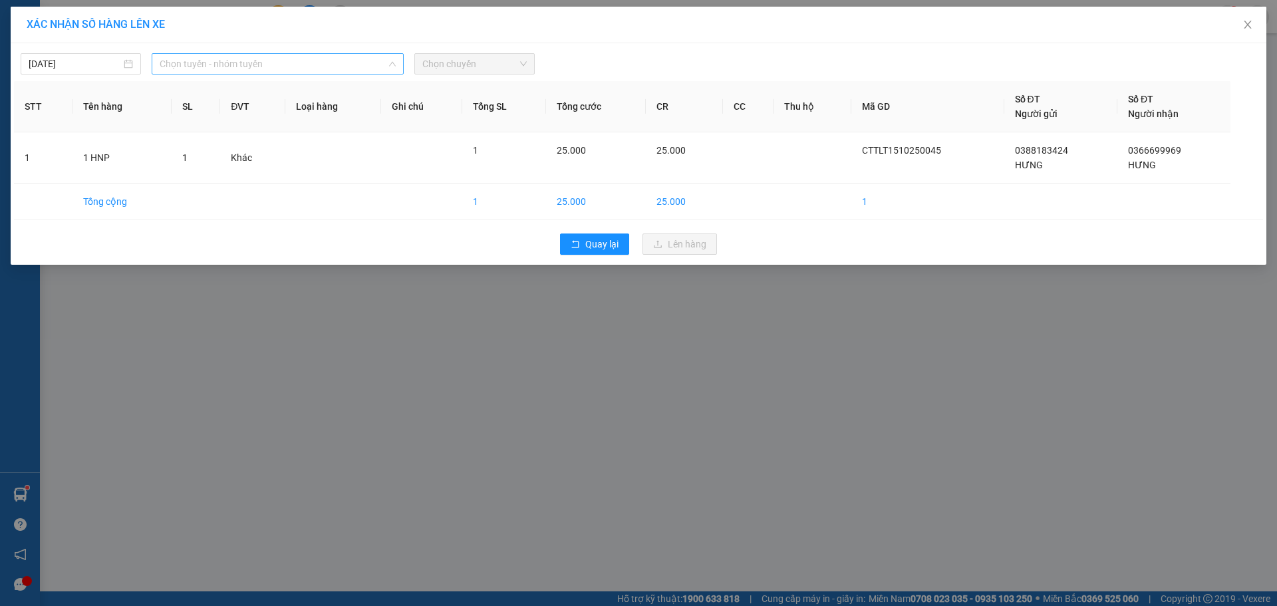
click at [343, 70] on span "Chọn tuyến - nhóm tuyến" at bounding box center [278, 64] width 236 height 20
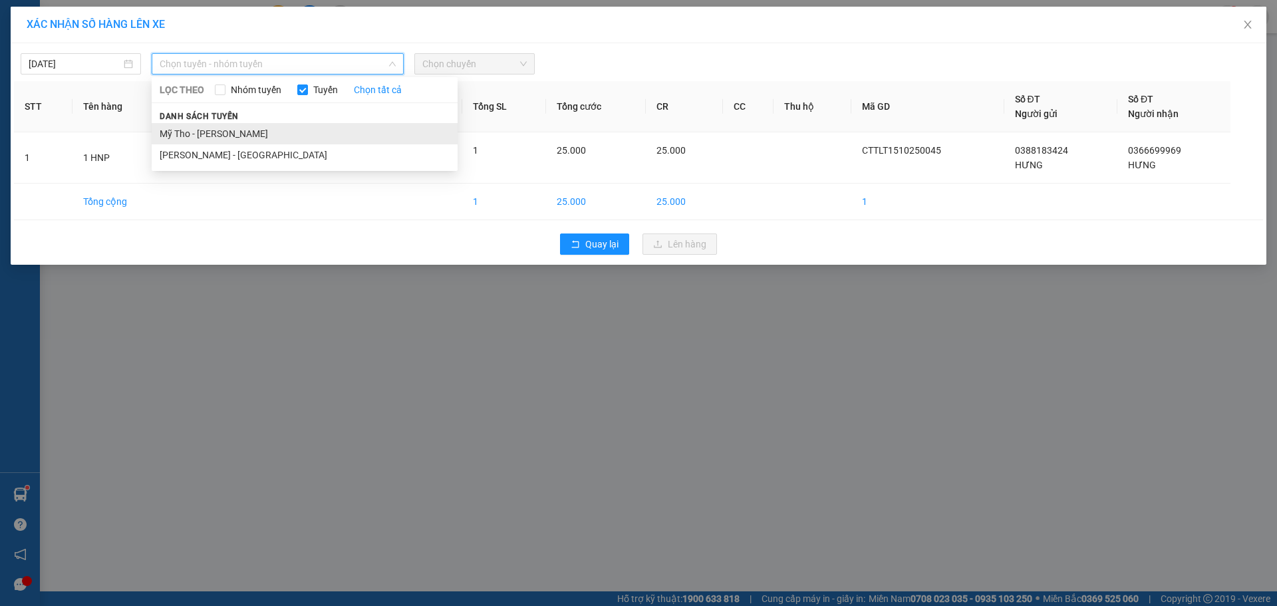
click at [315, 126] on li "Mỹ Tho - [PERSON_NAME]" at bounding box center [305, 133] width 306 height 21
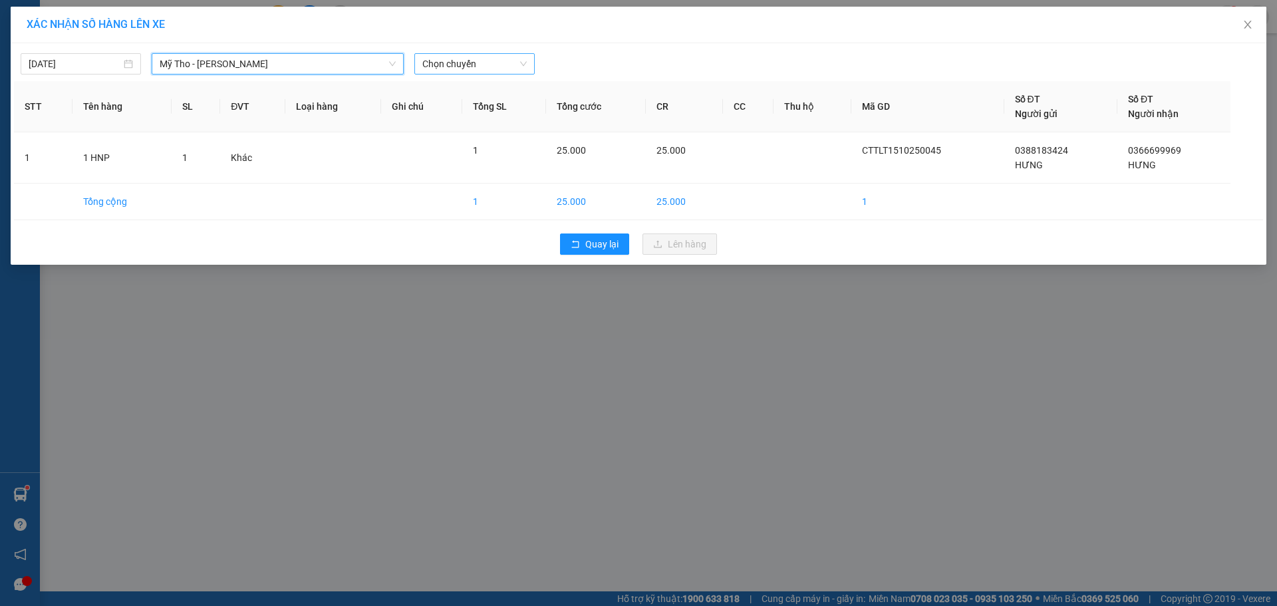
click at [493, 65] on span "Chọn chuyến" at bounding box center [474, 64] width 104 height 20
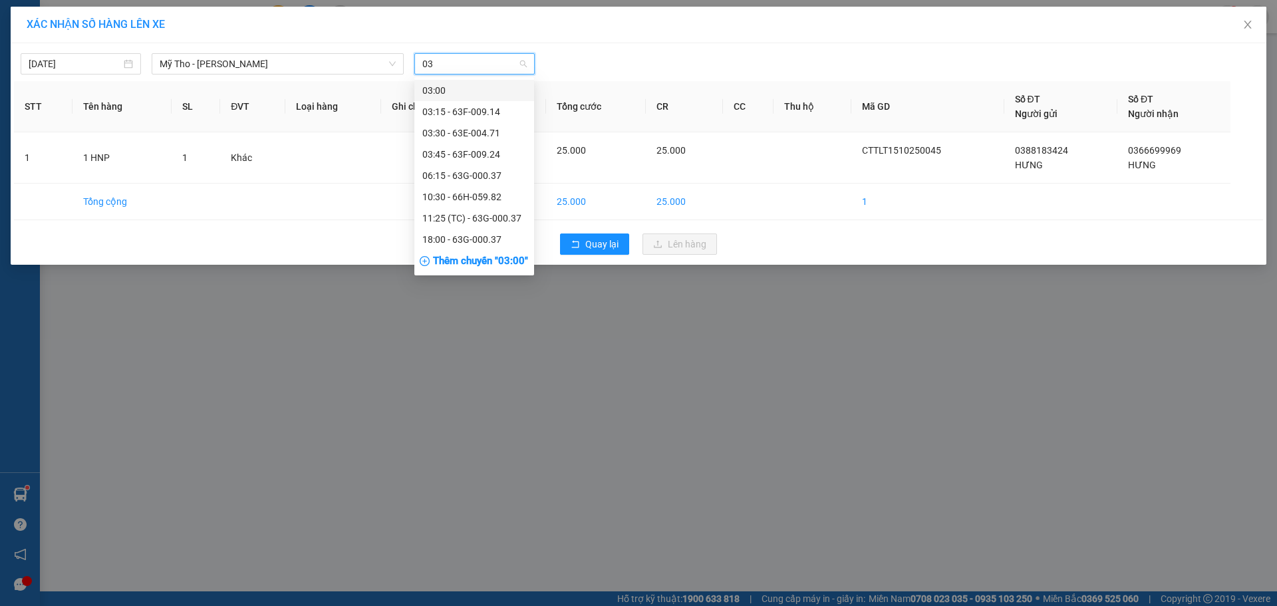
type input "037"
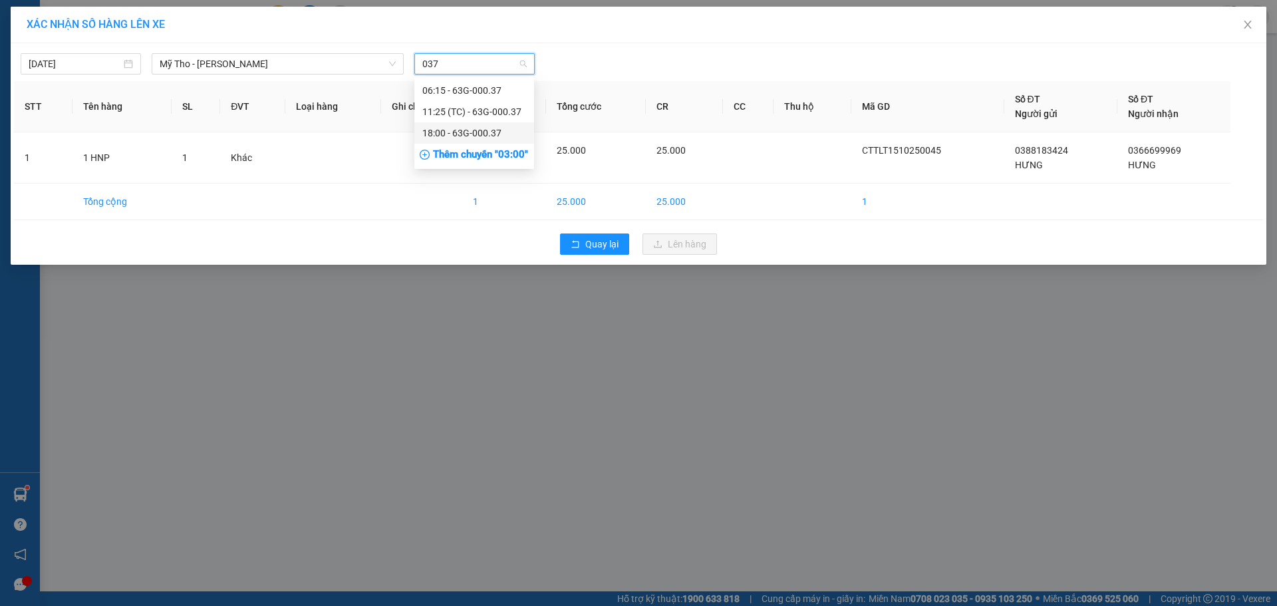
click at [495, 130] on div "18:00 - 63G-000.37" at bounding box center [474, 133] width 104 height 15
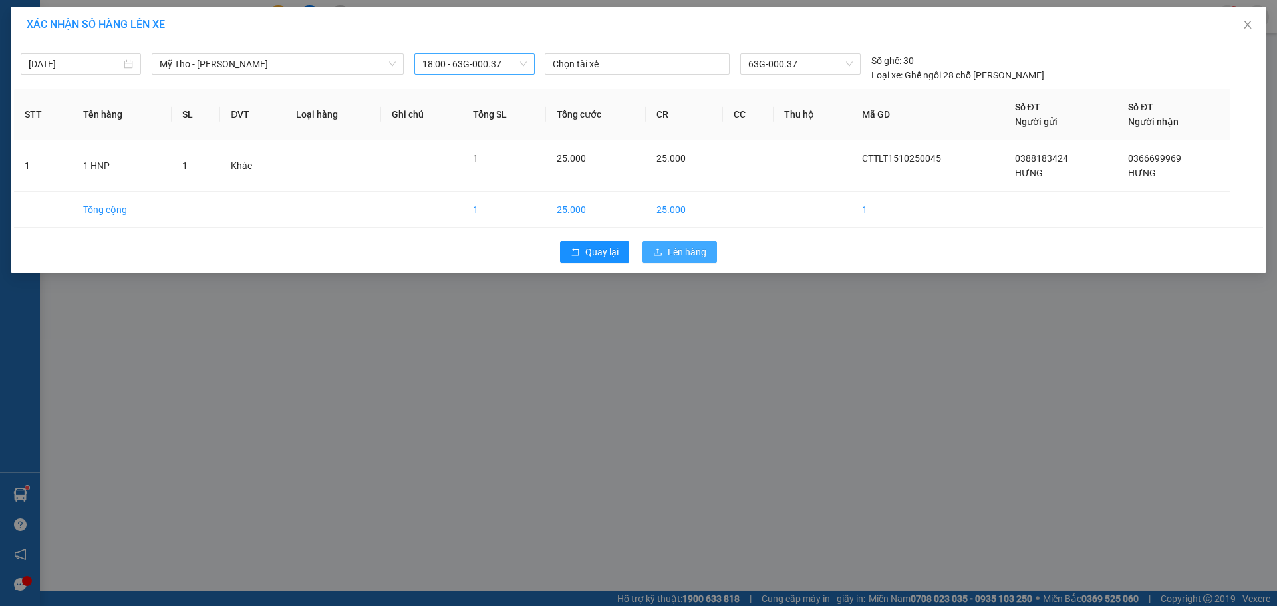
click at [673, 243] on button "Lên hàng" at bounding box center [679, 251] width 74 height 21
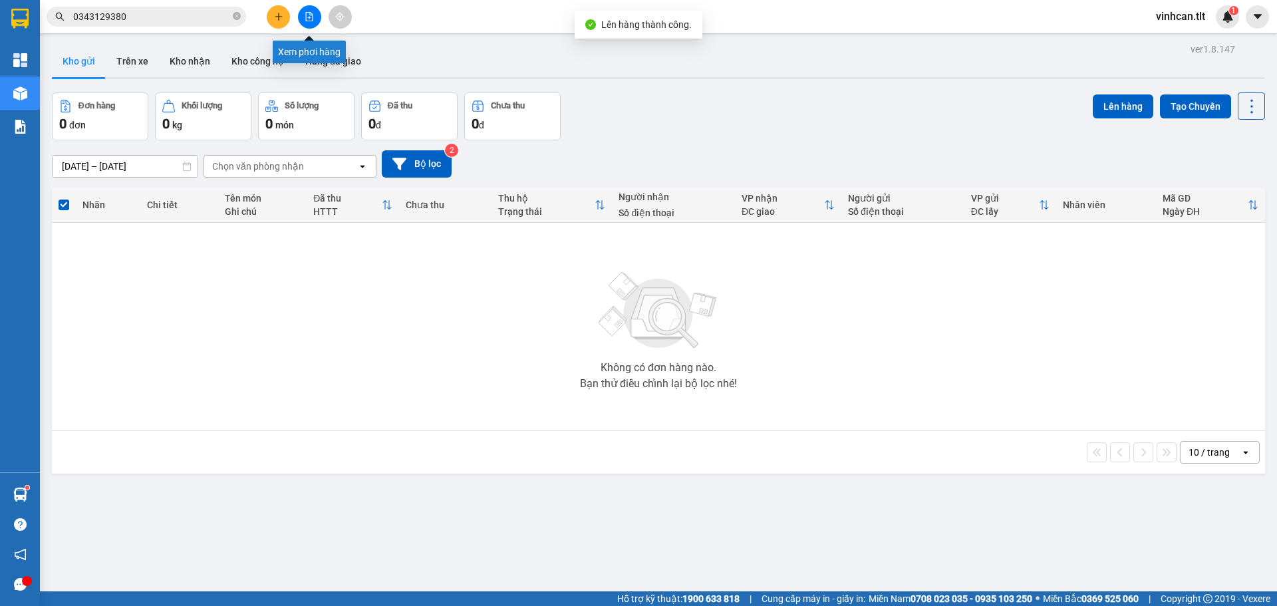
click at [314, 17] on button at bounding box center [309, 16] width 23 height 23
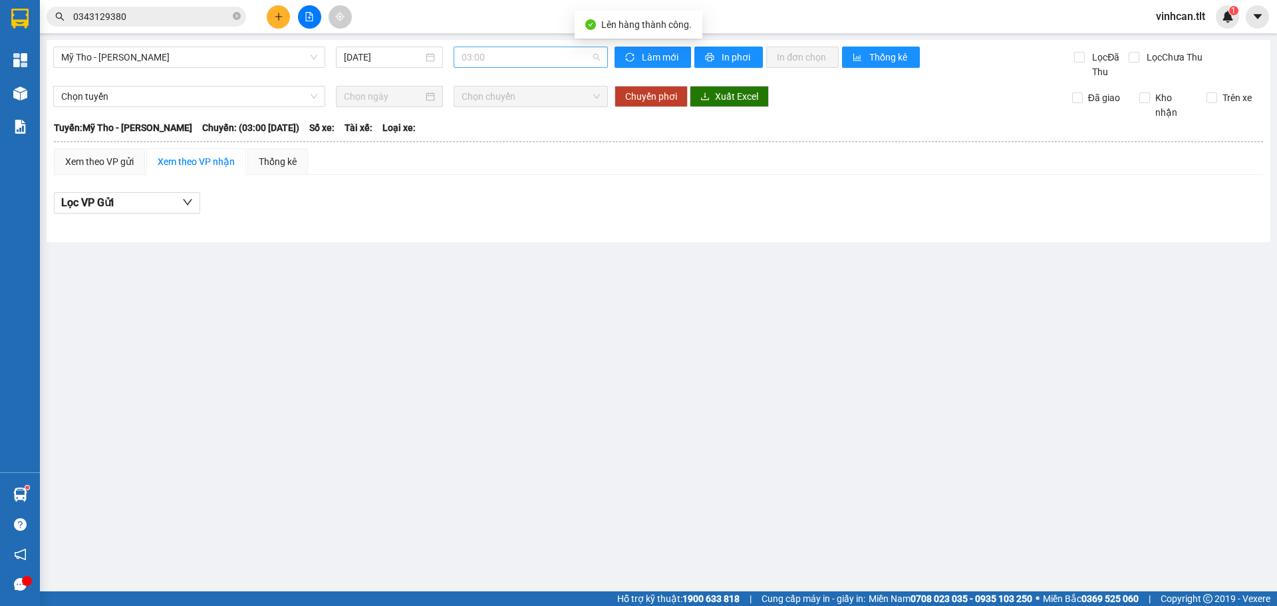
click at [491, 55] on span "03:00" at bounding box center [531, 57] width 138 height 20
click at [481, 132] on div "18:00 - 63G-000.37" at bounding box center [514, 126] width 104 height 15
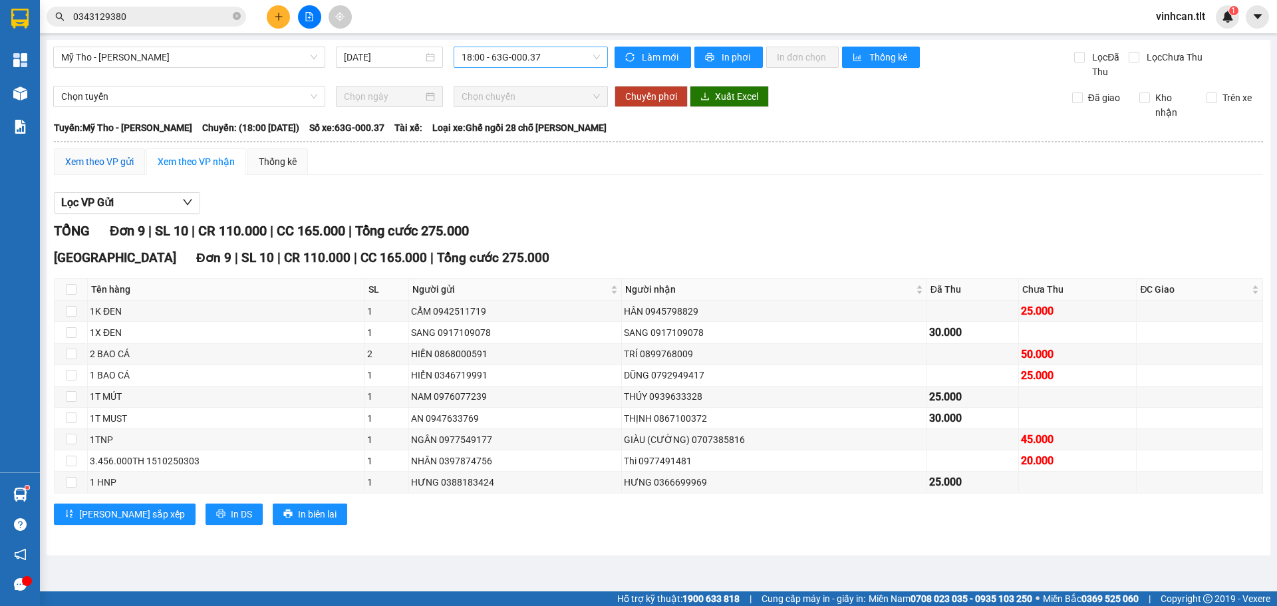
click at [90, 162] on div "Xem theo VP gửi" at bounding box center [99, 161] width 69 height 15
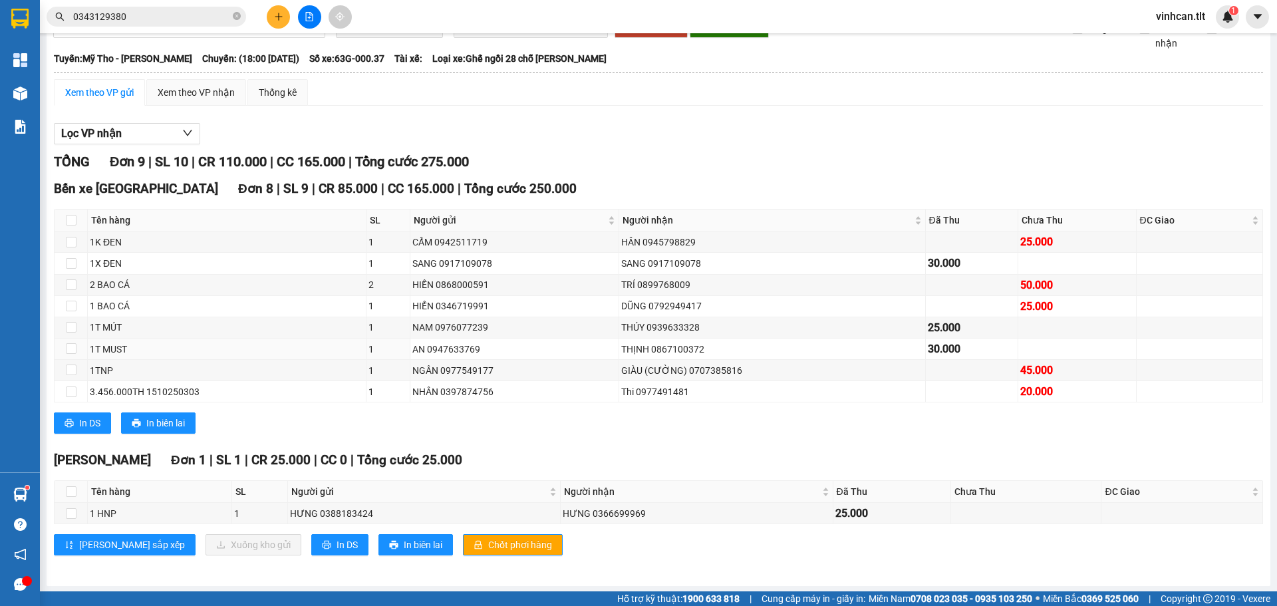
scroll to position [70, 0]
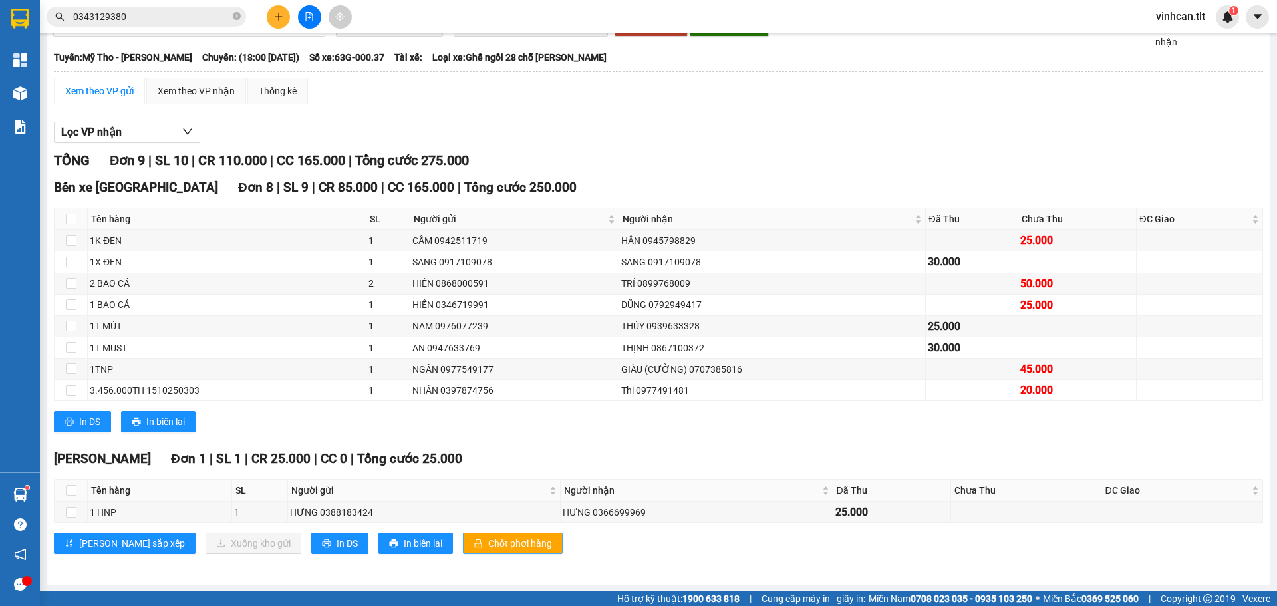
click at [467, 557] on div "Cao Tốc Đơn 1 | SL 1 | CR 25.000 | CC 0 | Tổng cước 25.000 Tên hàng SL Người gử…" at bounding box center [658, 506] width 1209 height 115
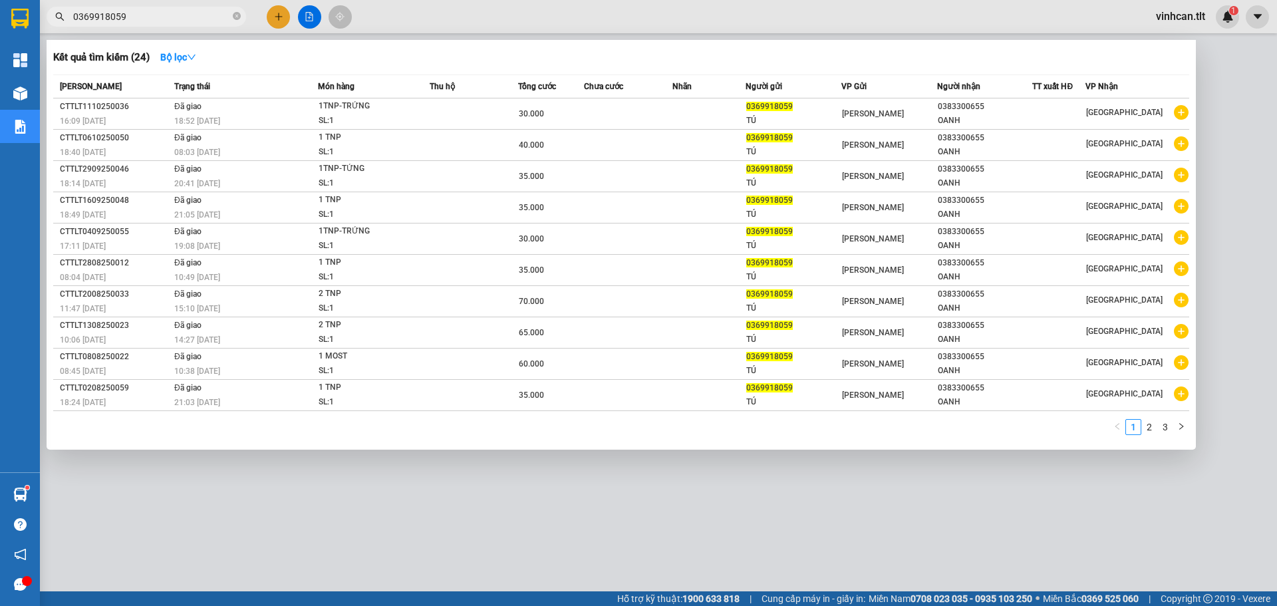
type input "0369918059"
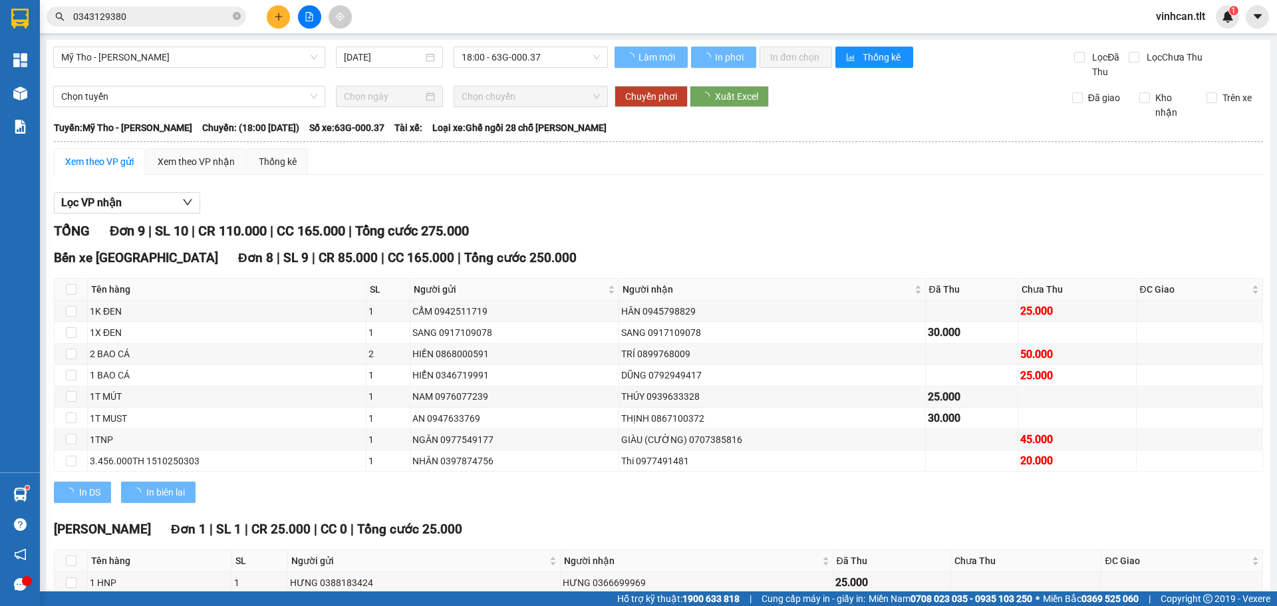
click at [464, 603] on button "Chốt phơi hàng" at bounding box center [513, 613] width 100 height 21
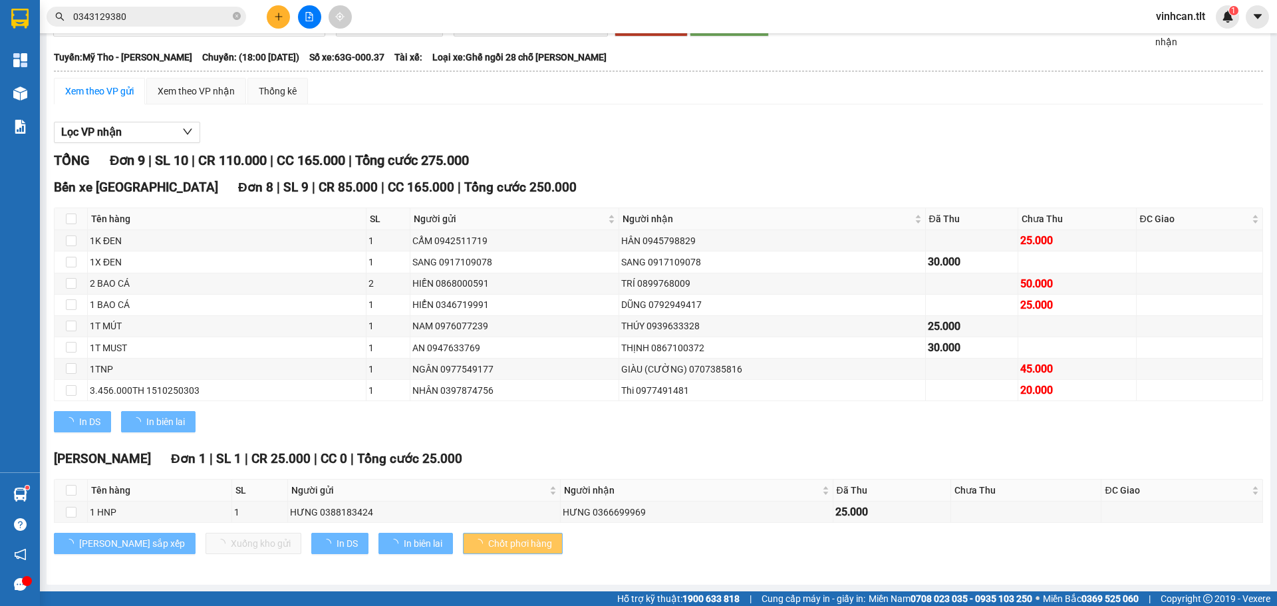
click at [464, 551] on button "Chốt phơi hàng" at bounding box center [513, 543] width 100 height 21
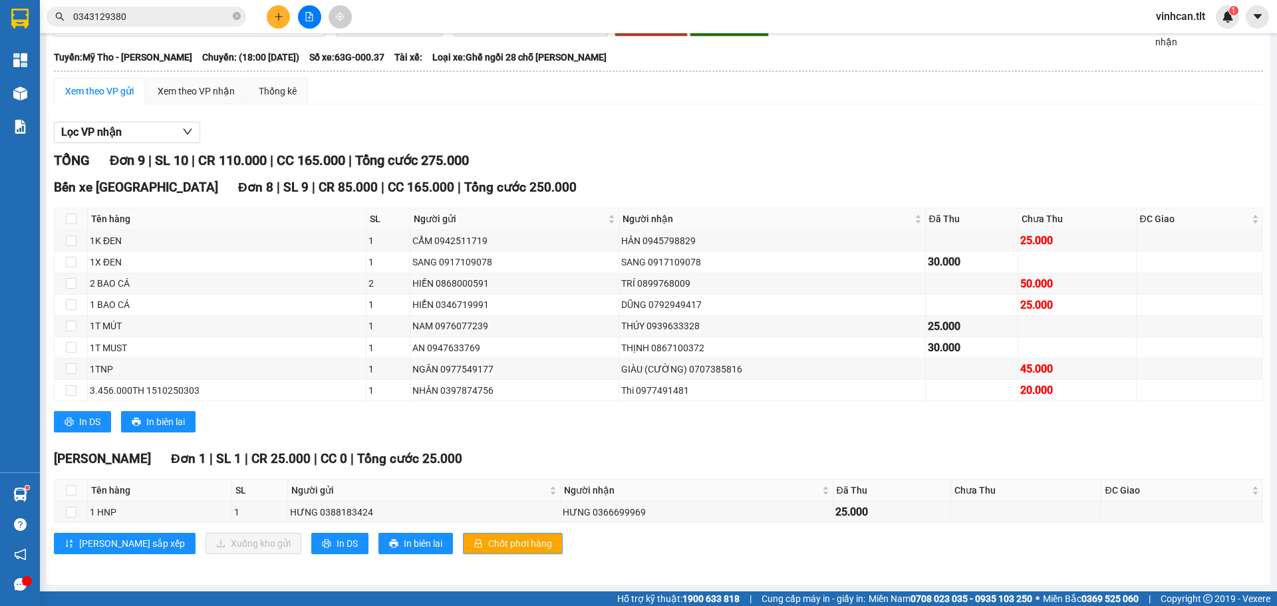
click at [463, 552] on button "Chốt phơi hàng" at bounding box center [513, 543] width 100 height 21
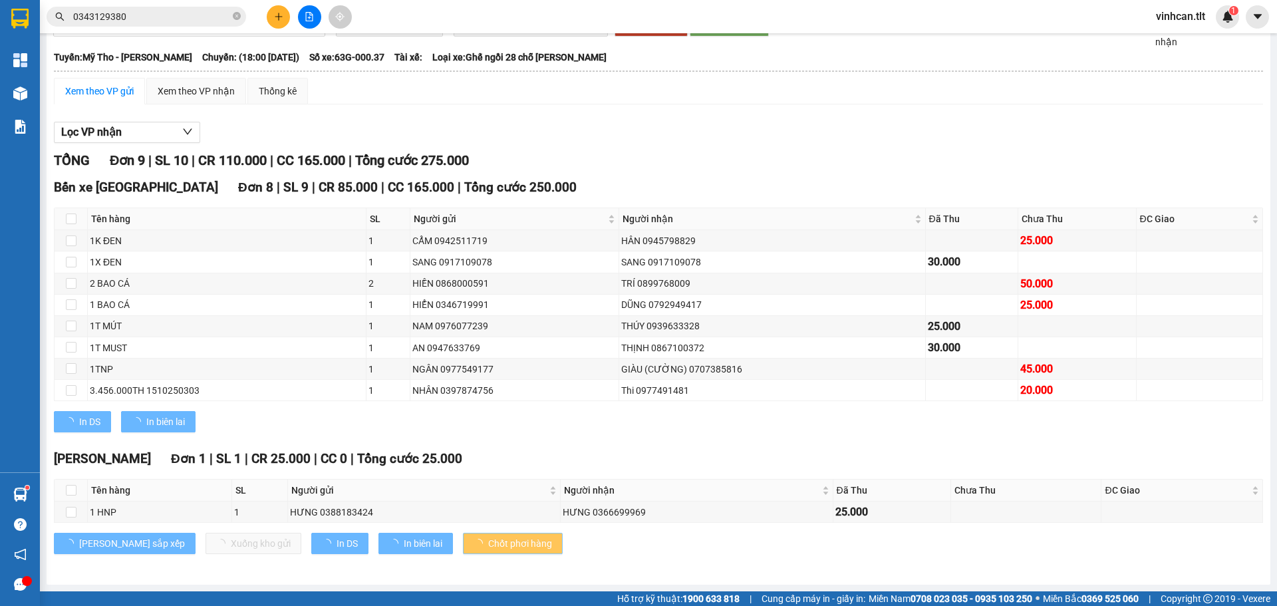
click at [463, 551] on button "Chốt phơi hàng" at bounding box center [513, 543] width 100 height 21
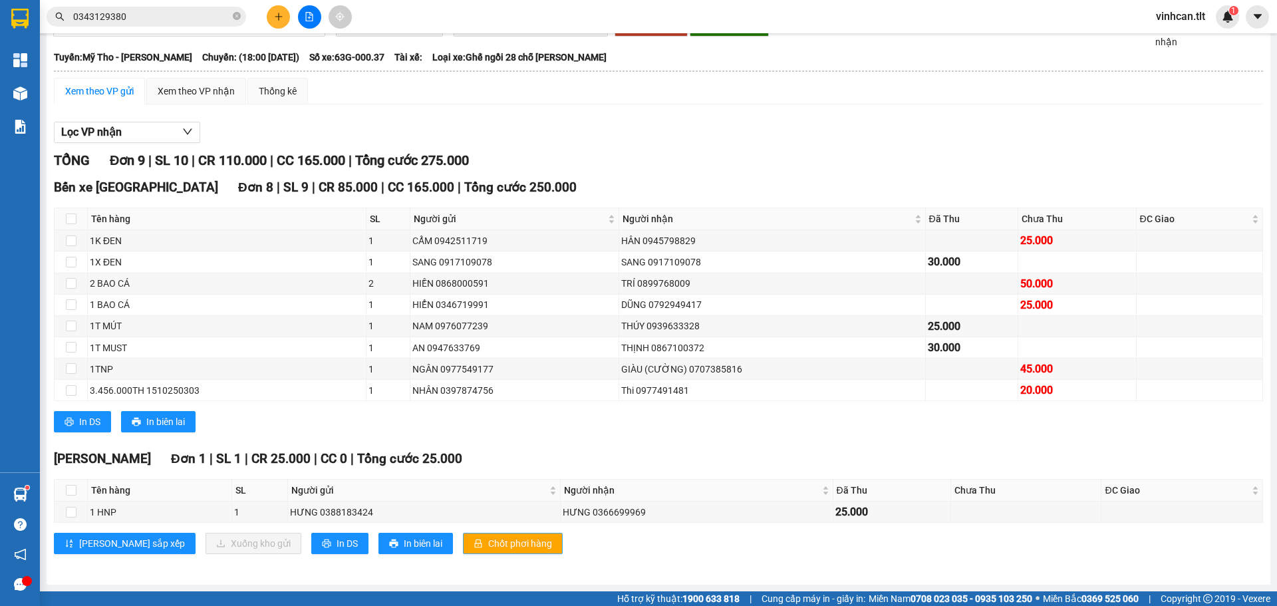
click at [463, 551] on button "Chốt phơi hàng" at bounding box center [513, 543] width 100 height 21
click at [273, 21] on button at bounding box center [278, 16] width 23 height 23
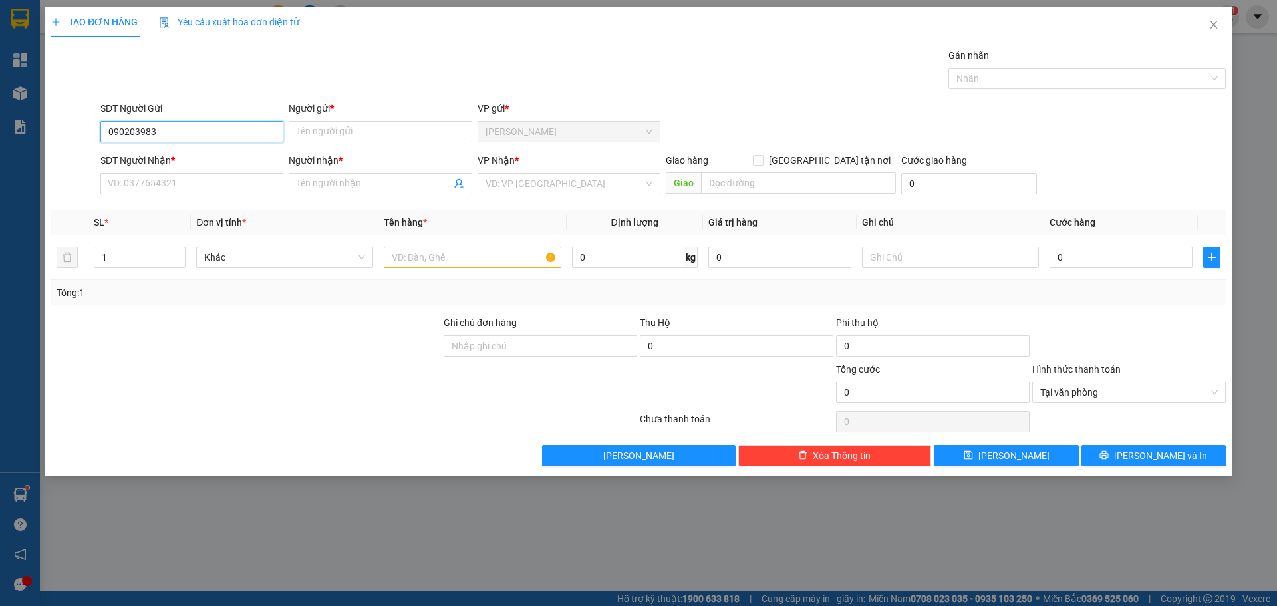
type input "0902039839"
click at [186, 152] on div "0902039839 - THÀNH" at bounding box center [191, 158] width 167 height 15
type input "THÀNH"
type input "0902039839"
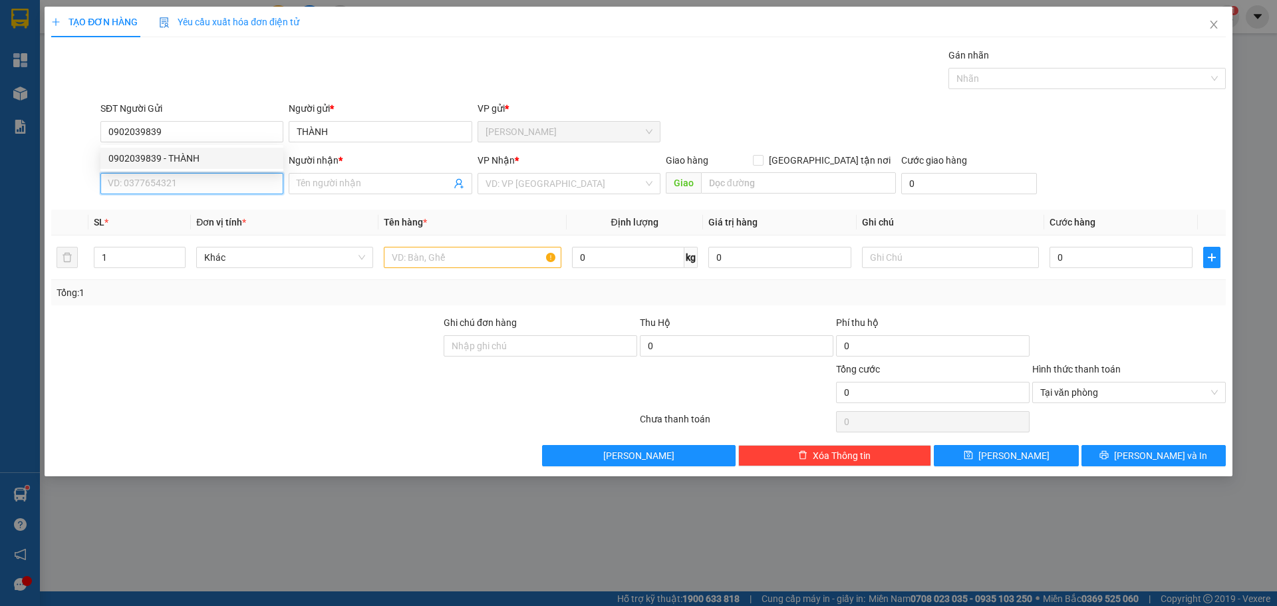
click at [170, 182] on input "SĐT Người Nhận *" at bounding box center [191, 183] width 183 height 21
click at [213, 227] on div "0909731343 - SÁNG" at bounding box center [191, 231] width 167 height 15
type input "0909731343"
type input "SÁNG"
click at [504, 186] on input "search" at bounding box center [564, 184] width 158 height 20
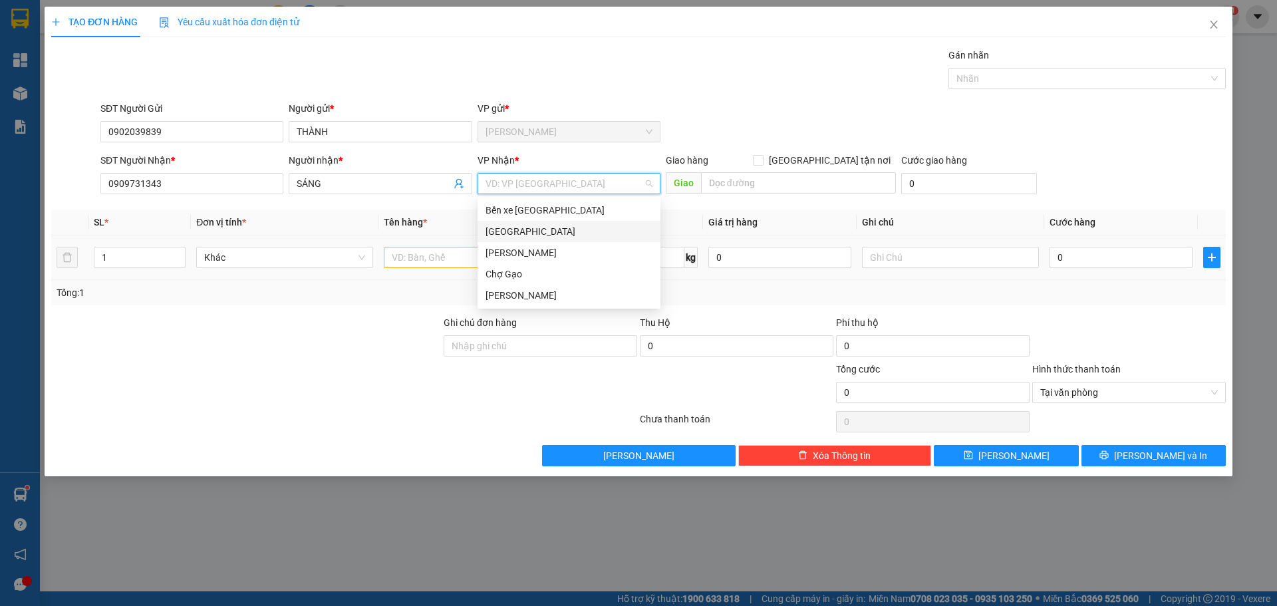
click at [498, 235] on div "[GEOGRAPHIC_DATA]" at bounding box center [568, 231] width 167 height 15
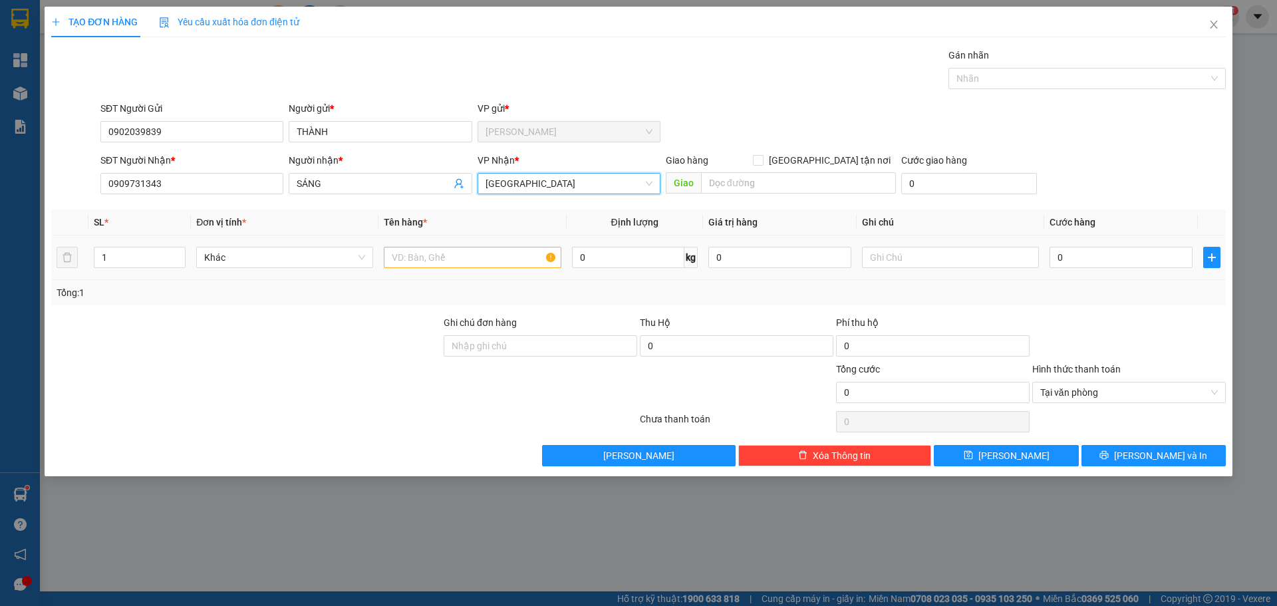
click at [483, 246] on div at bounding box center [472, 257] width 177 height 27
click at [478, 255] on input "text" at bounding box center [472, 257] width 177 height 21
paste input "Ô"
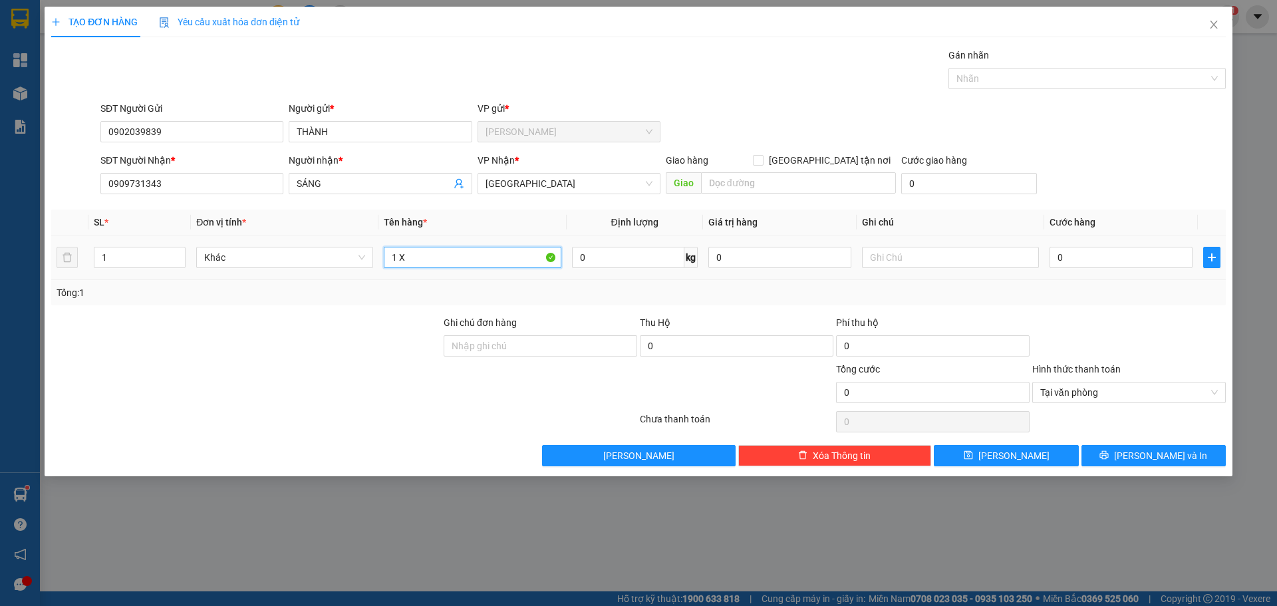
paste input "Ố"
paste input "Đ"
paste input "R"
type input "1 XỐP ĐEN"
click at [1094, 259] on input "0" at bounding box center [1120, 257] width 143 height 21
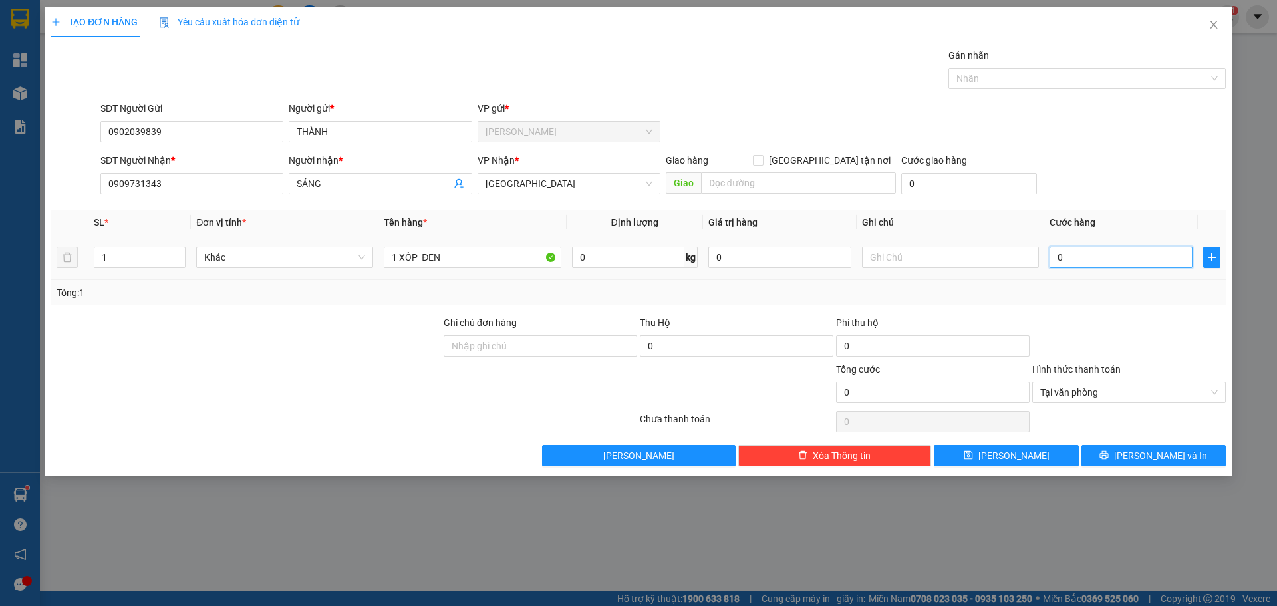
type input "3"
type input "30"
type input "30.000"
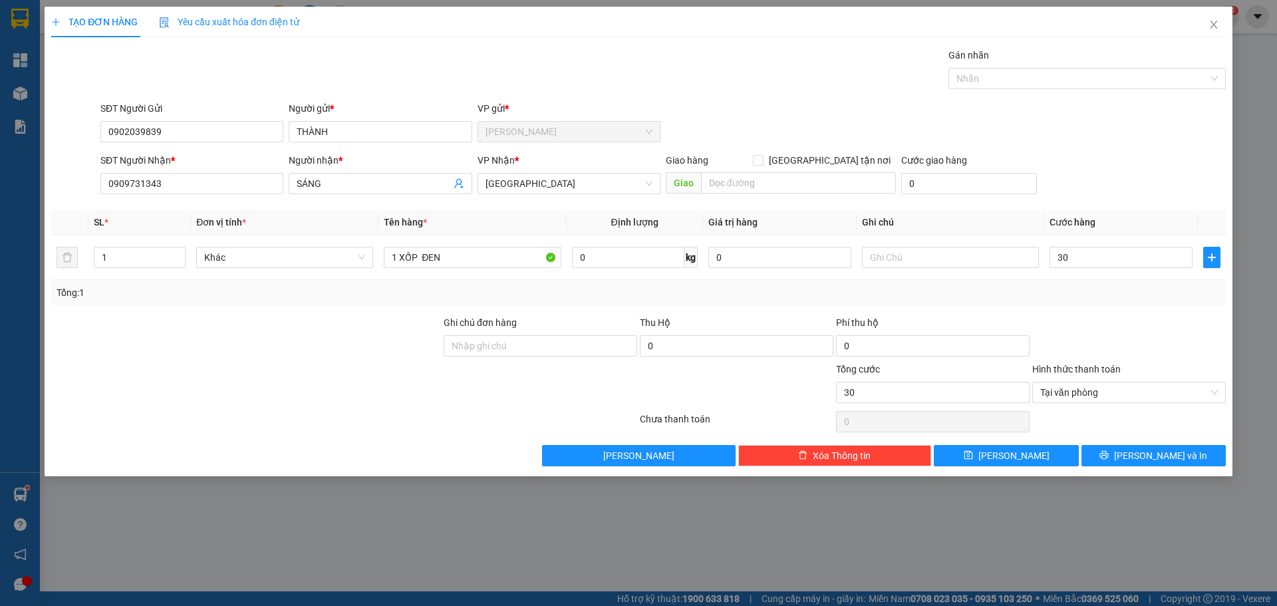
type input "30.000"
click at [1106, 188] on div "SĐT Người Nhận * 0909731343 Người nhận * SÁNG VP Nhận * [GEOGRAPHIC_DATA] Giao …" at bounding box center [663, 176] width 1131 height 47
drag, startPoint x: 1210, startPoint y: 456, endPoint x: 1172, endPoint y: 420, distance: 51.8
click at [1208, 456] on button "[PERSON_NAME] và In" at bounding box center [1153, 455] width 144 height 21
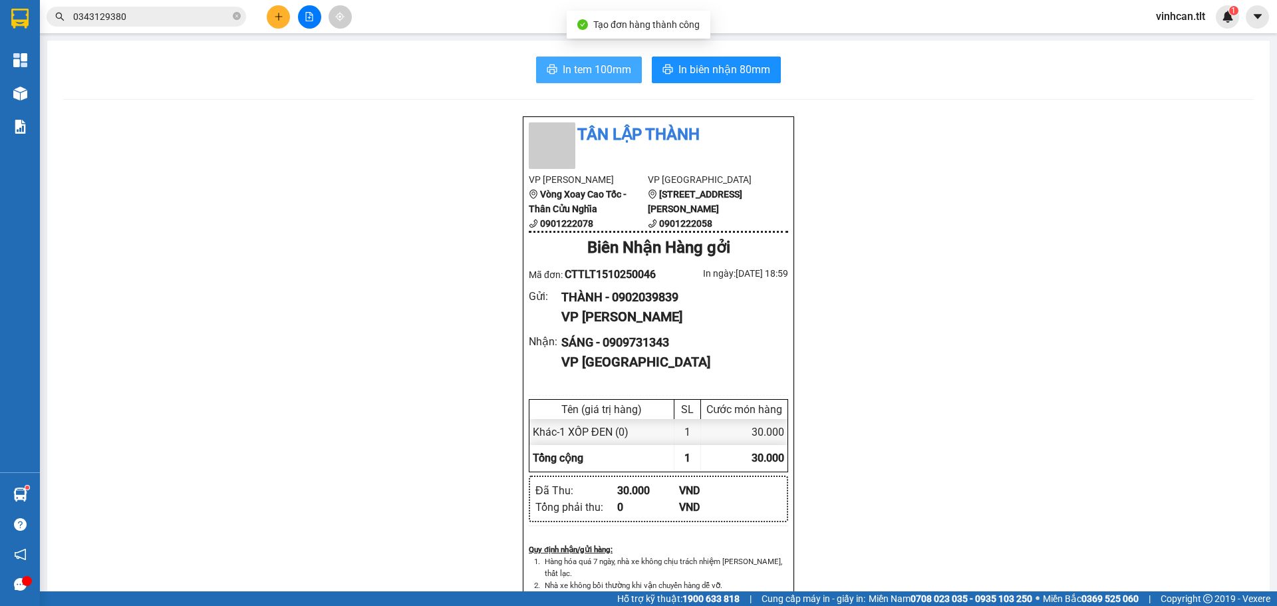
click at [579, 67] on span "In tem 100mm" at bounding box center [597, 69] width 69 height 17
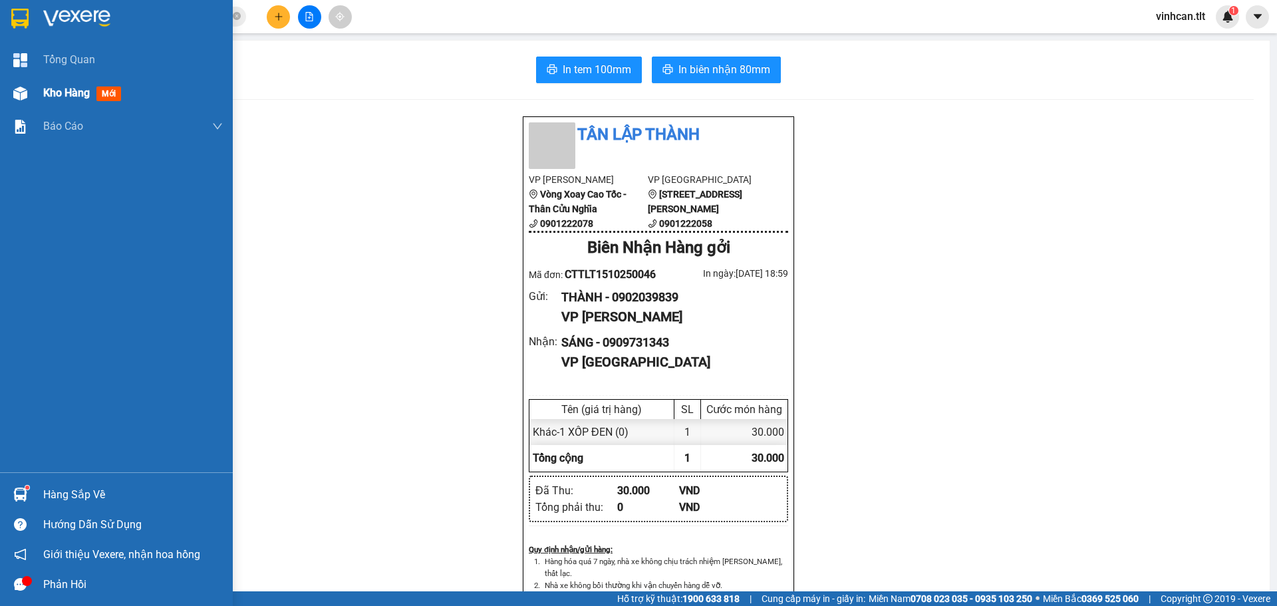
click at [67, 90] on span "Kho hàng" at bounding box center [66, 92] width 47 height 13
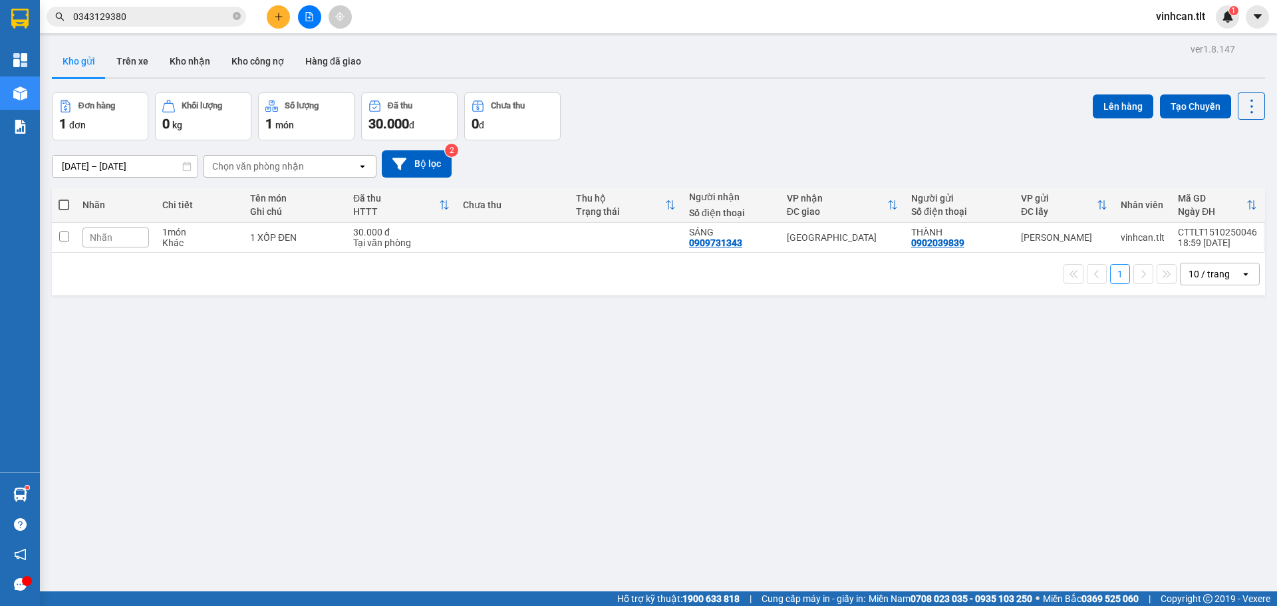
click at [67, 205] on span at bounding box center [64, 205] width 11 height 11
click at [64, 198] on input "checkbox" at bounding box center [64, 198] width 0 height 0
checkbox input "true"
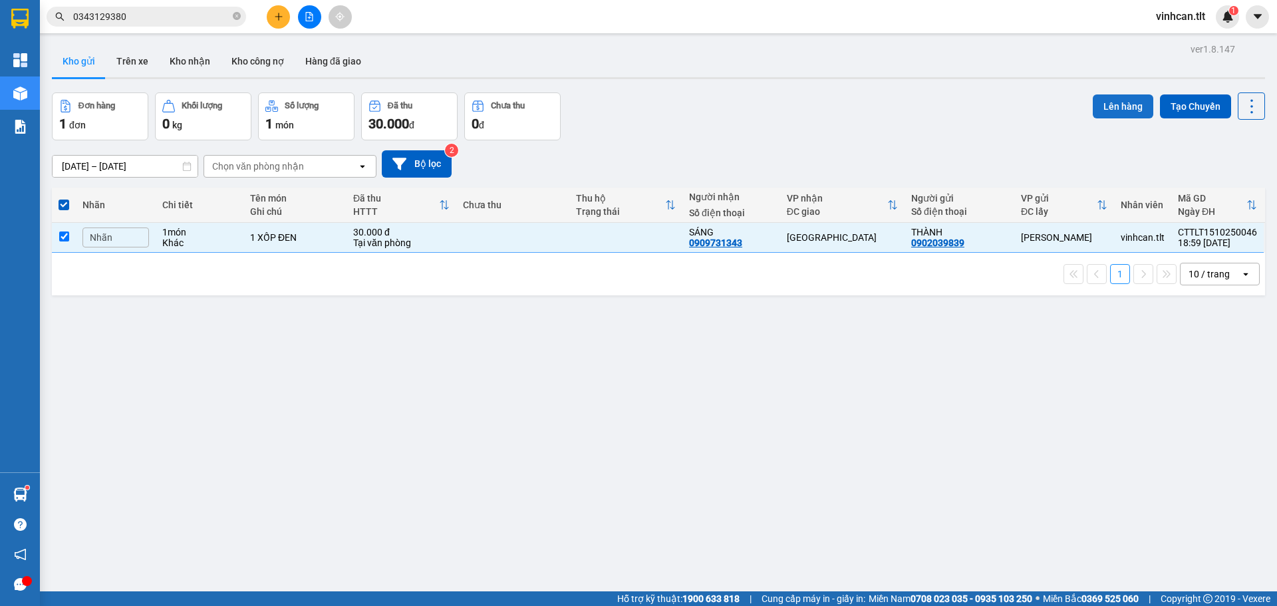
click at [1093, 112] on button "Lên hàng" at bounding box center [1123, 106] width 61 height 24
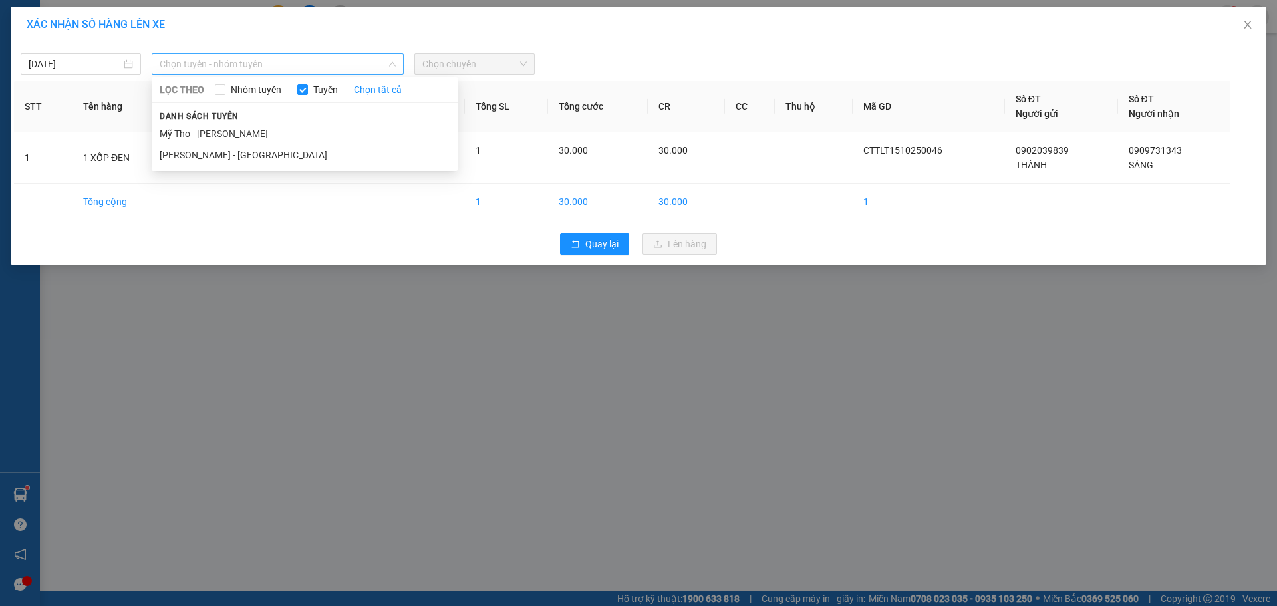
click at [350, 67] on span "Chọn tuyến - nhóm tuyến" at bounding box center [278, 64] width 236 height 20
click at [271, 132] on li "Mỹ Tho - [PERSON_NAME]" at bounding box center [305, 133] width 306 height 21
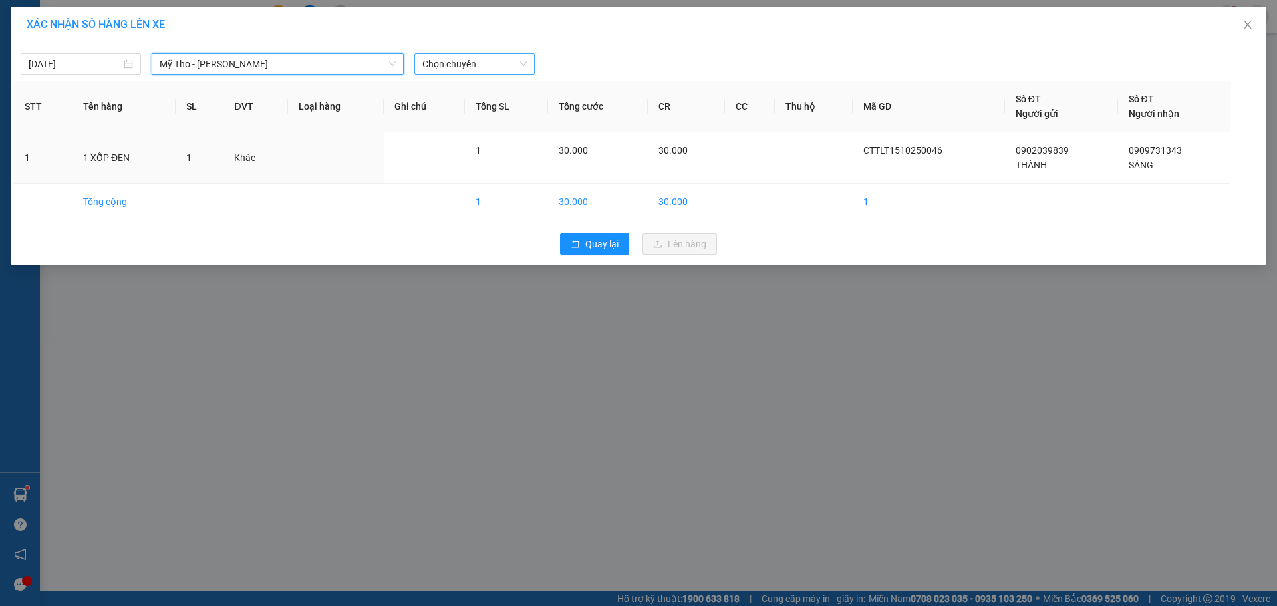
click at [470, 69] on span "Chọn chuyến" at bounding box center [474, 64] width 104 height 20
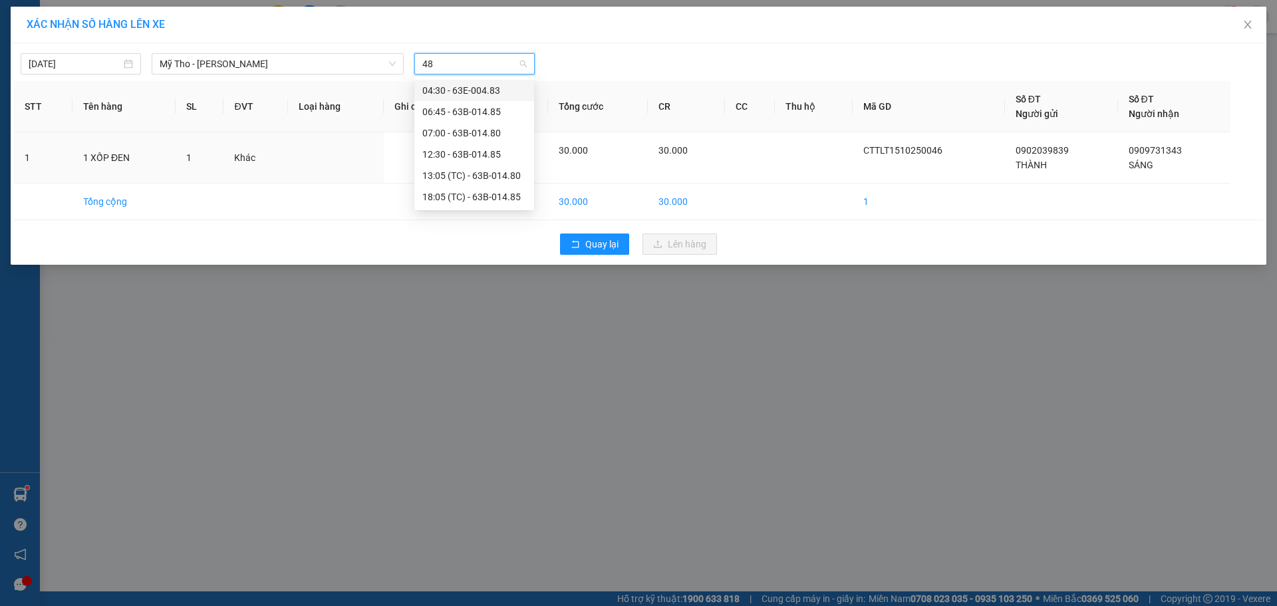
type input "485"
click at [470, 142] on div "18:05 (TC) - 63B-014.85" at bounding box center [474, 132] width 120 height 21
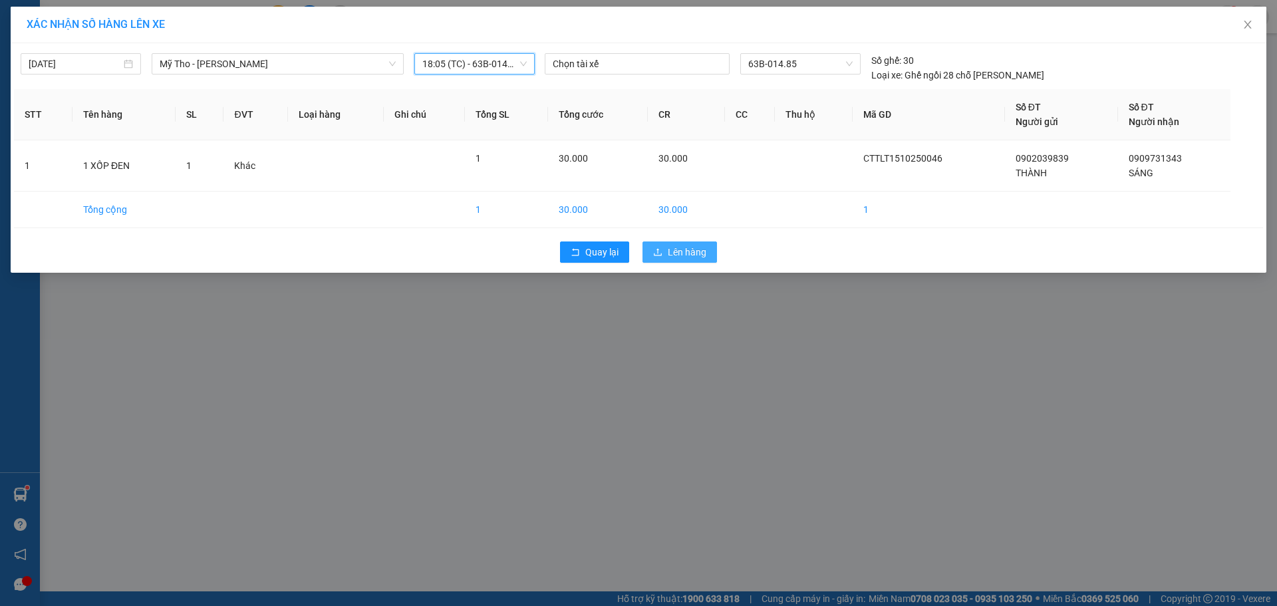
click at [676, 247] on span "Lên hàng" at bounding box center [687, 252] width 39 height 15
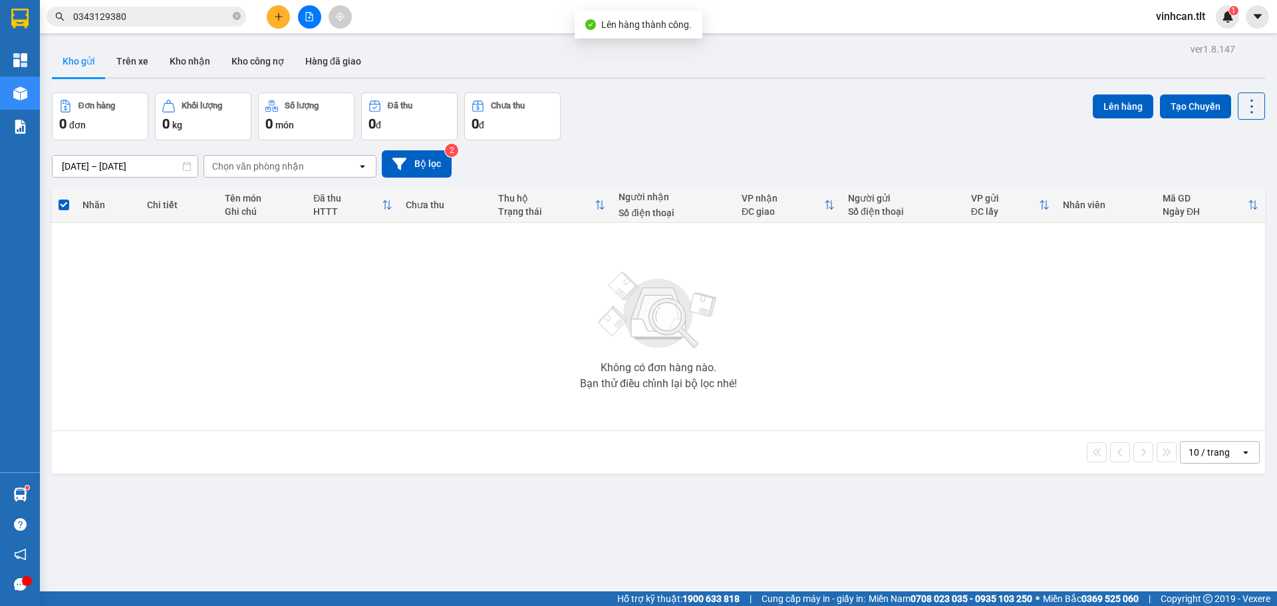
click at [306, 14] on icon "file-add" at bounding box center [309, 16] width 7 height 9
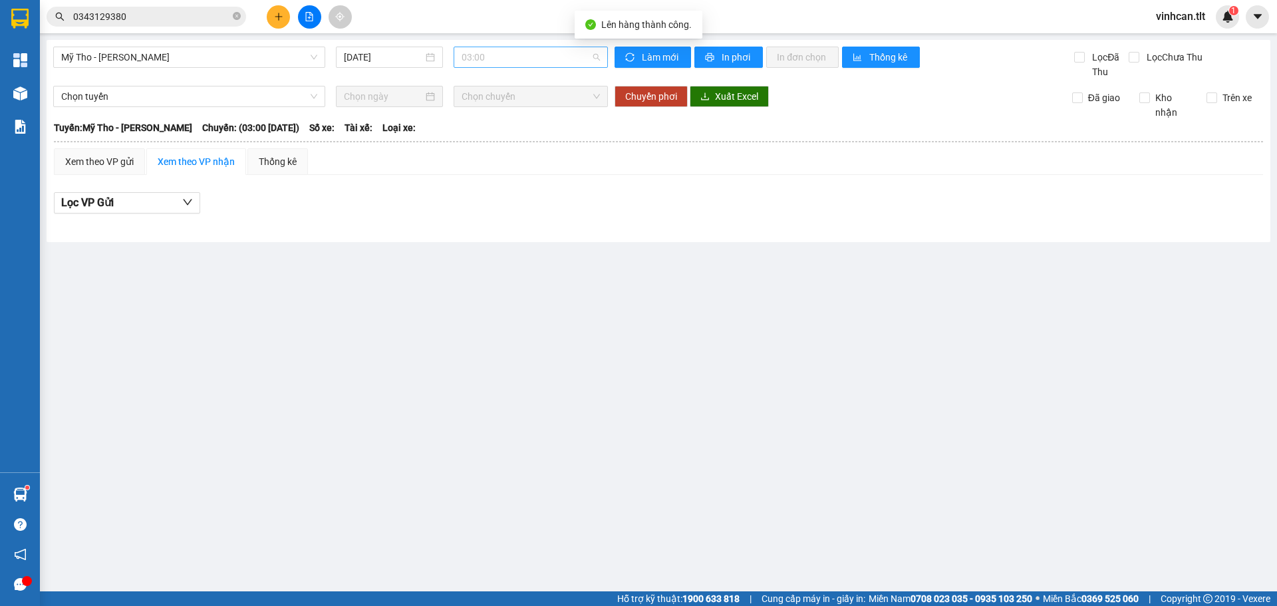
click at [485, 50] on span "03:00" at bounding box center [531, 57] width 138 height 20
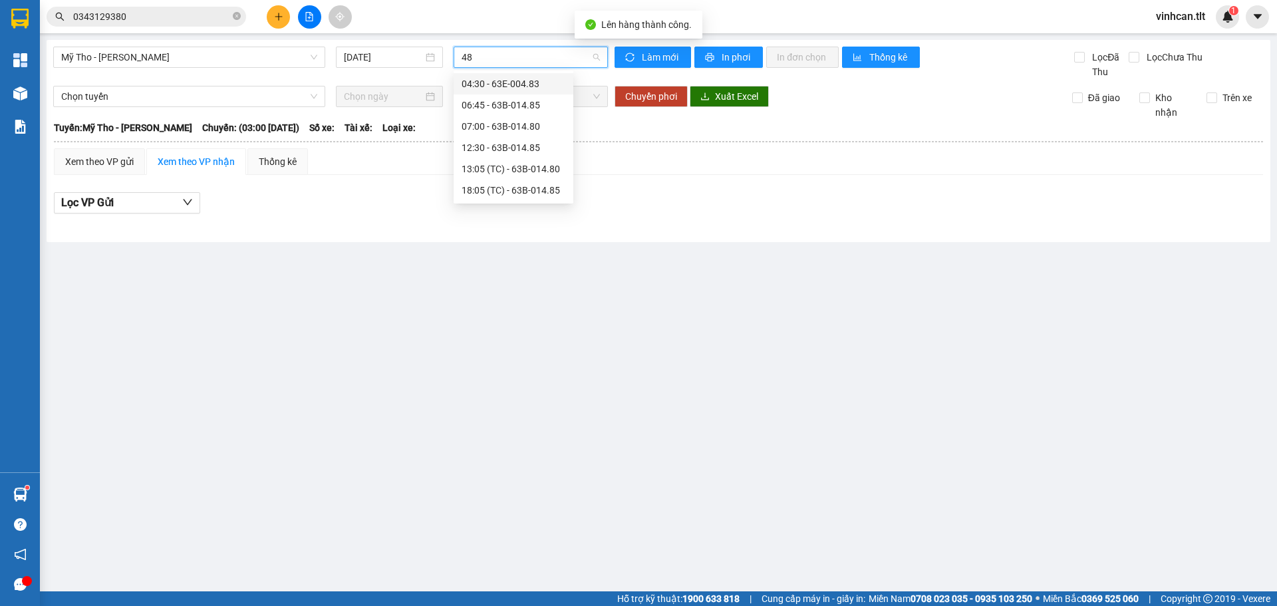
type input "485"
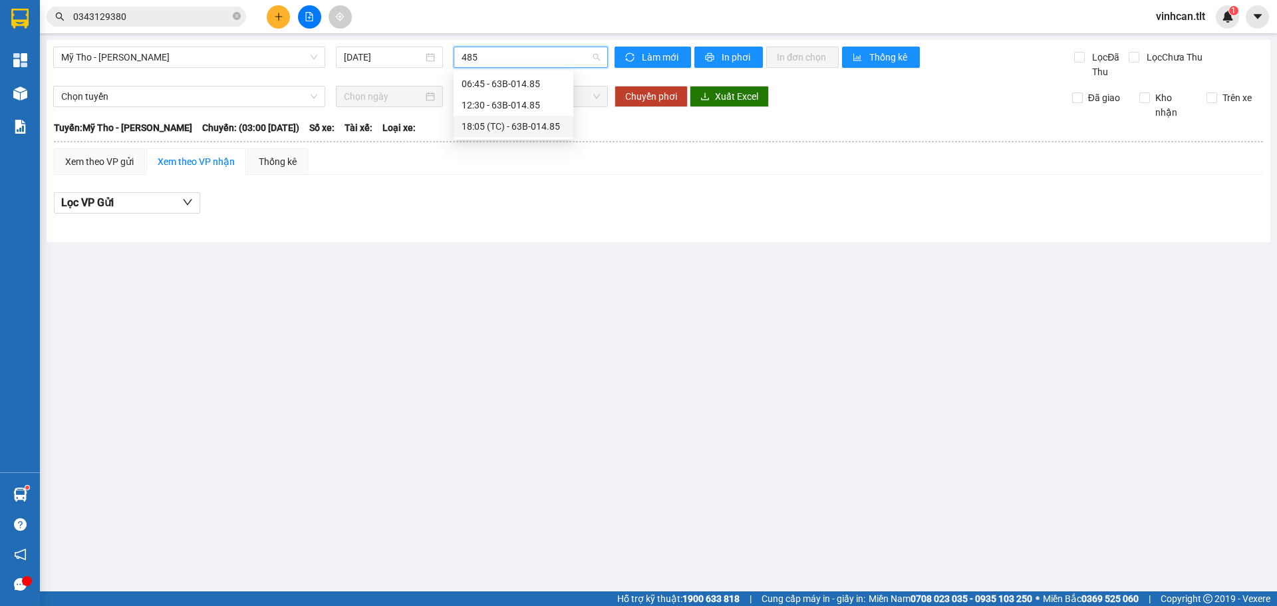
click at [492, 125] on div "18:05 (TC) - 63B-014.85" at bounding box center [514, 126] width 104 height 15
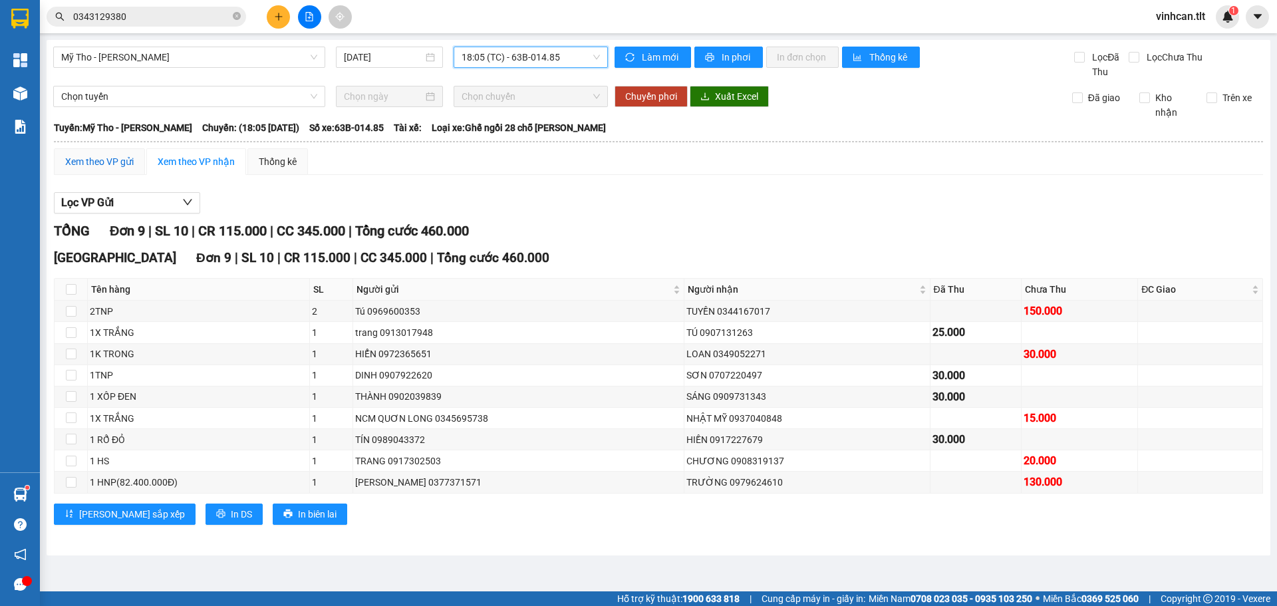
click at [122, 156] on div "Xem theo VP gửi" at bounding box center [99, 161] width 69 height 15
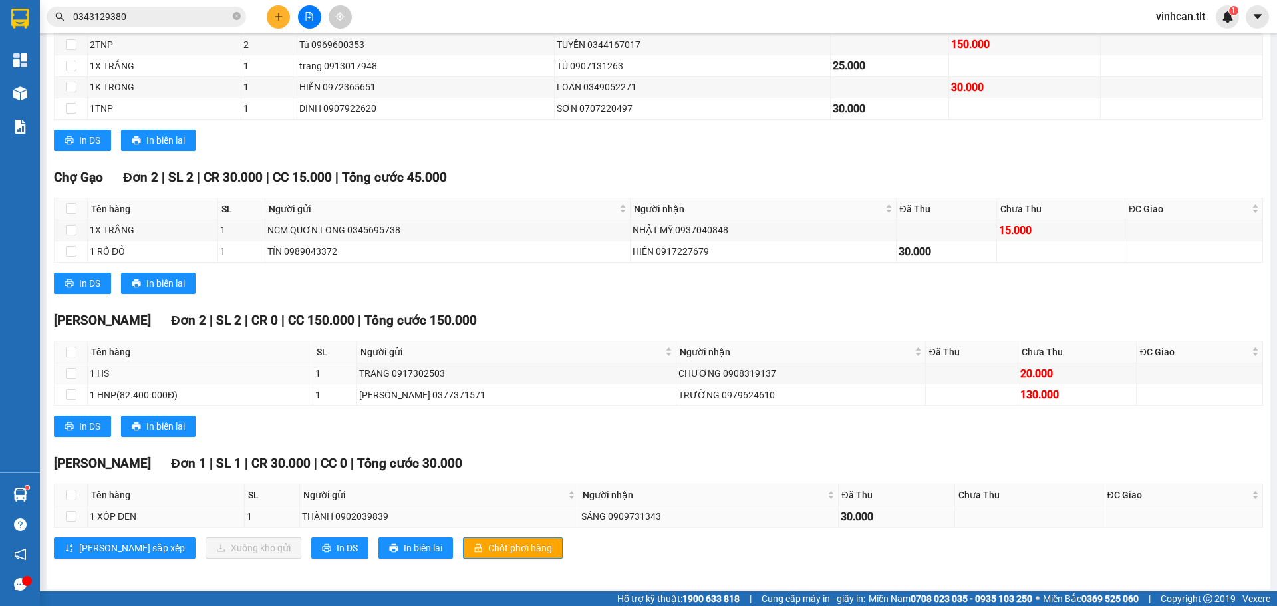
scroll to position [271, 0]
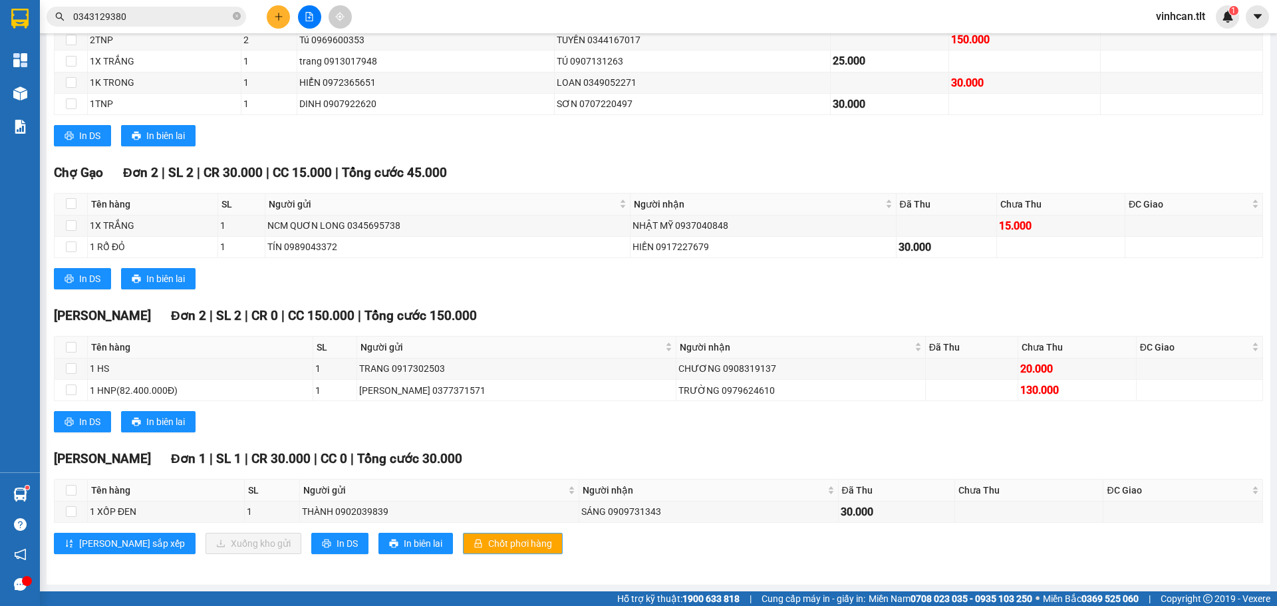
click at [488, 545] on span "Chốt phơi hàng" at bounding box center [520, 543] width 64 height 15
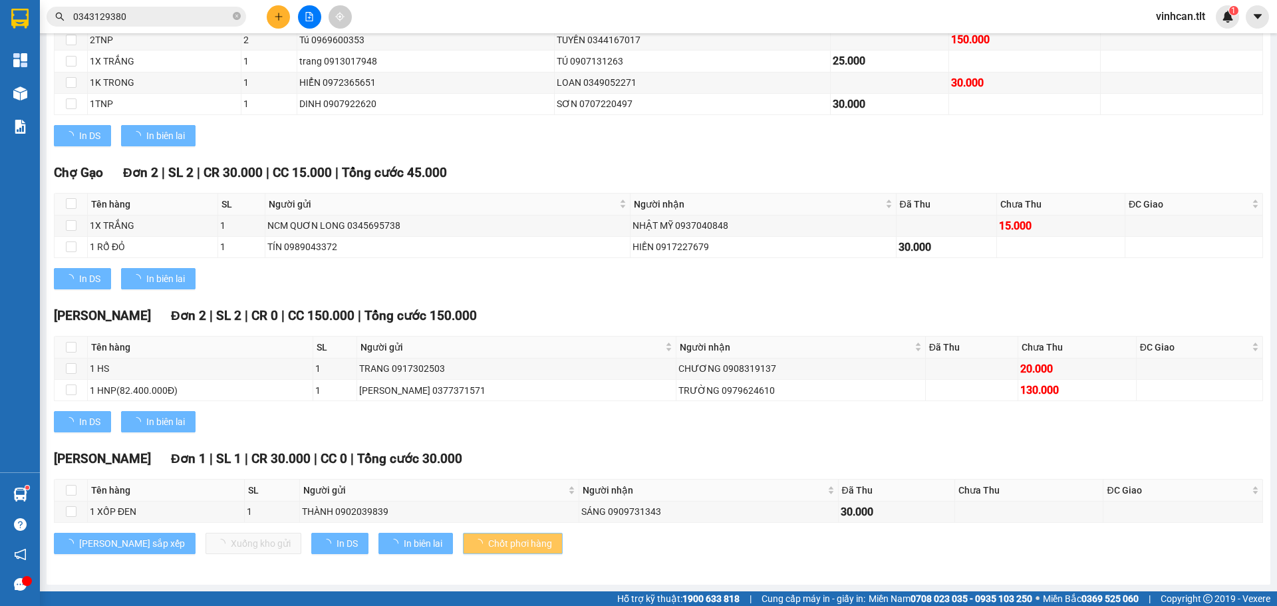
click at [488, 545] on span "Chốt phơi hàng" at bounding box center [520, 543] width 64 height 15
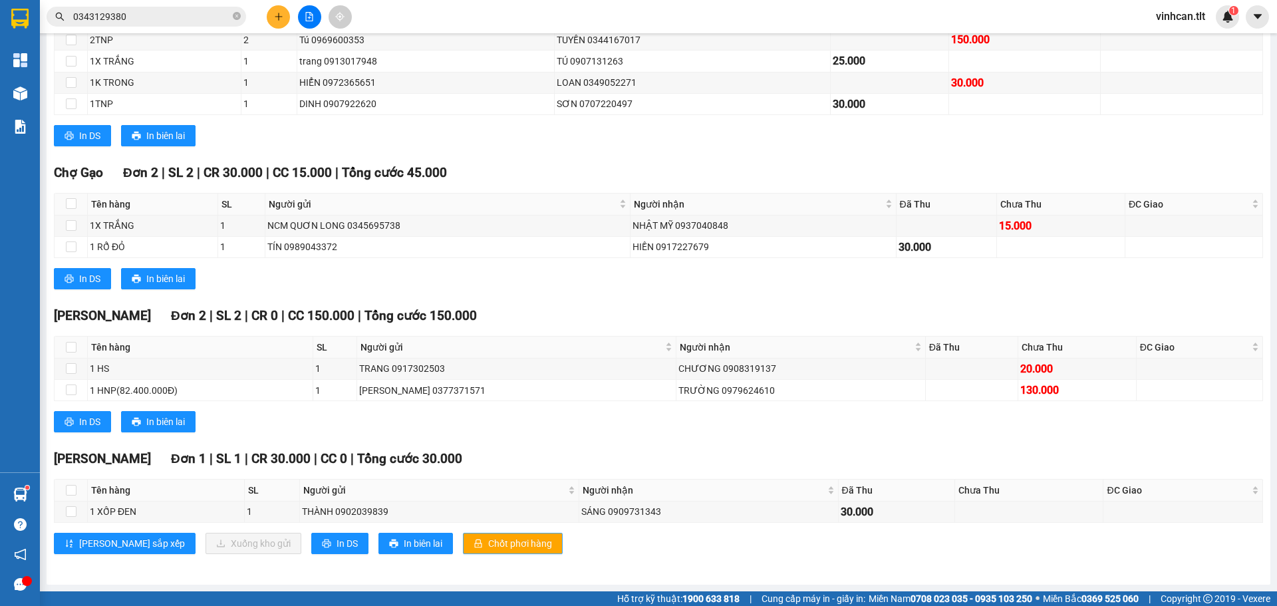
click at [488, 545] on span "Chốt phơi hàng" at bounding box center [520, 543] width 64 height 15
click at [231, 20] on span "0343129380" at bounding box center [147, 17] width 200 height 20
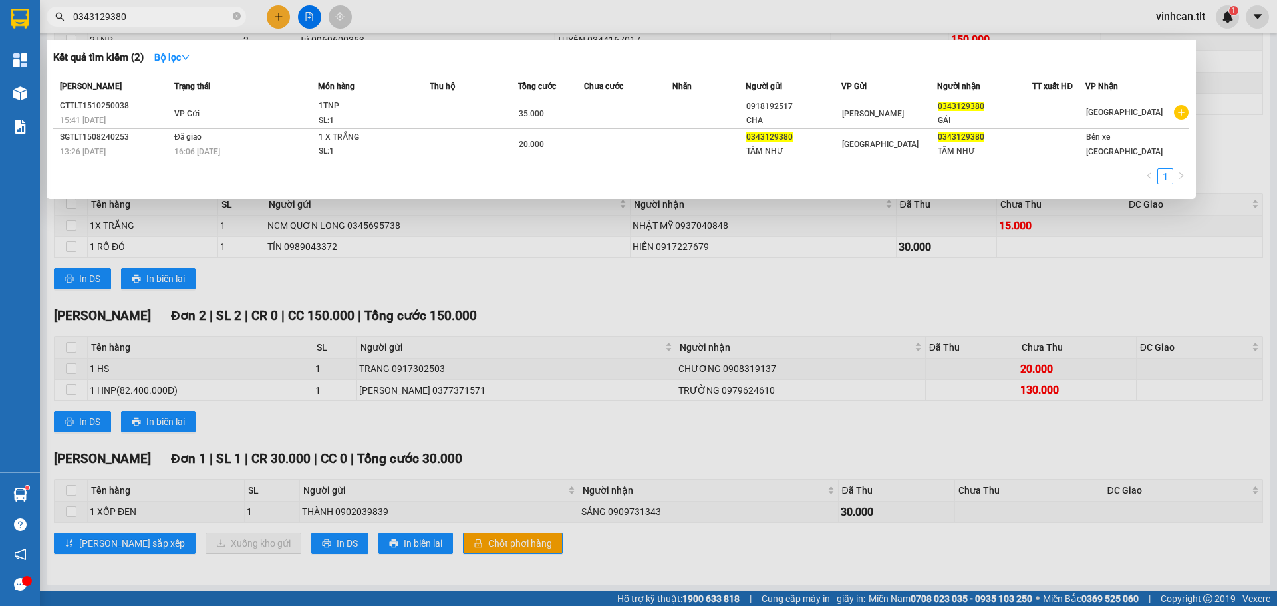
click at [271, 13] on div at bounding box center [638, 303] width 1277 height 606
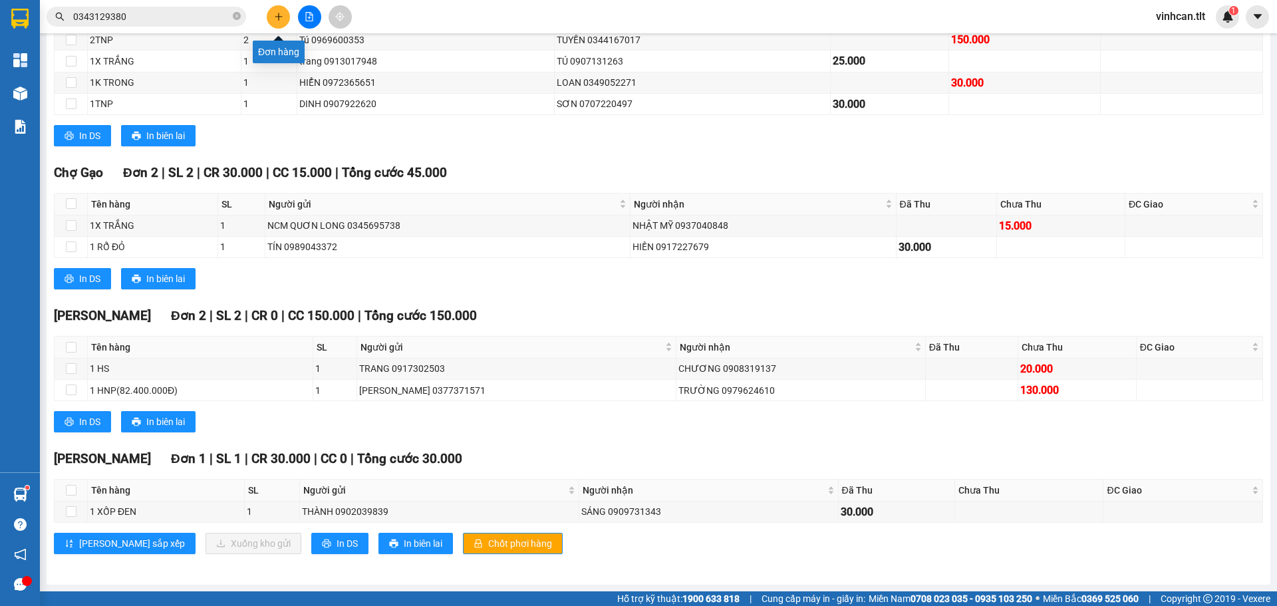
click at [271, 13] on button at bounding box center [278, 16] width 23 height 23
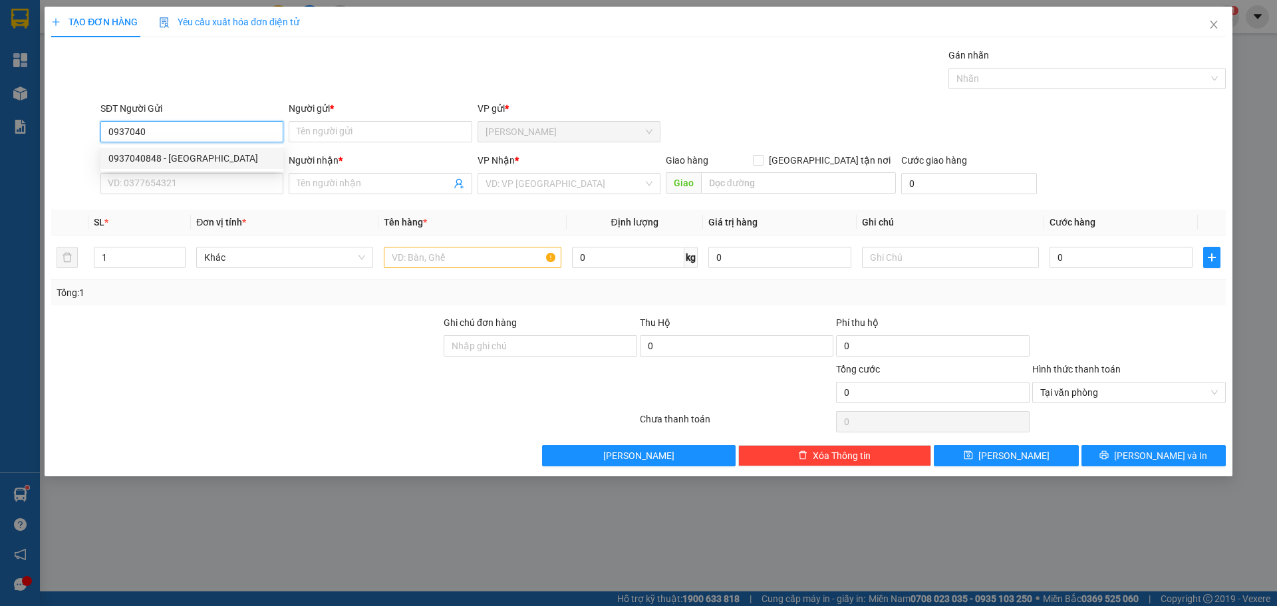
click at [238, 163] on div "0937040848 - [GEOGRAPHIC_DATA]" at bounding box center [191, 158] width 167 height 15
type input "0937040848"
type input "[GEOGRAPHIC_DATA]"
type input "0937040848"
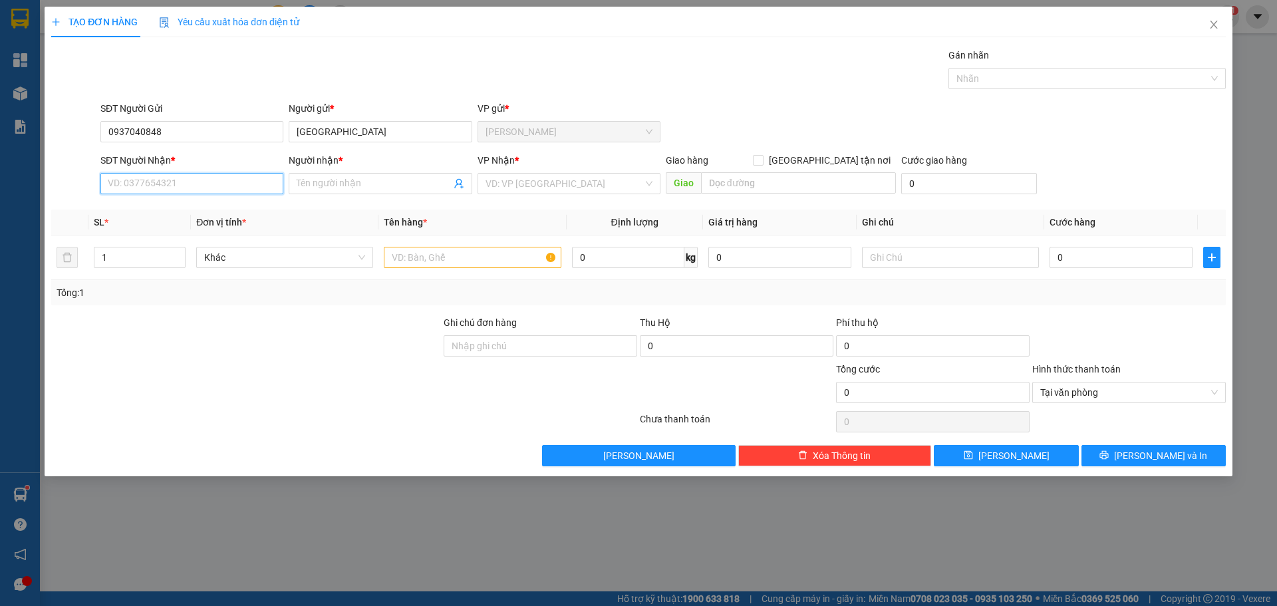
click at [234, 180] on input "SĐT Người Nhận *" at bounding box center [191, 183] width 183 height 21
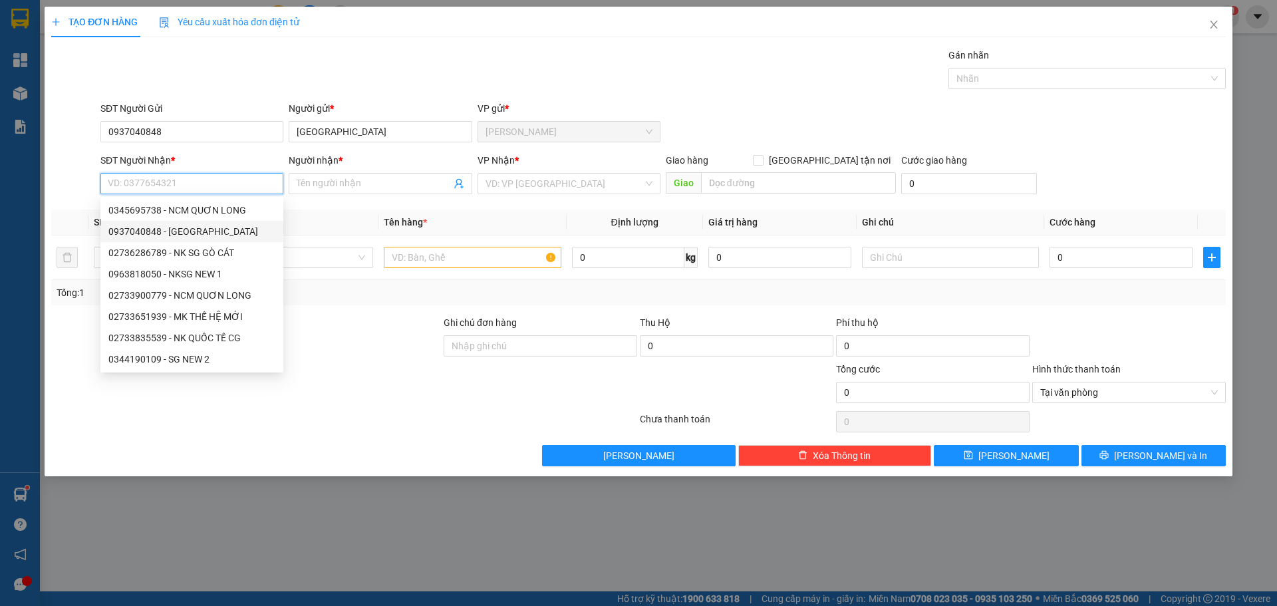
click at [244, 233] on div "0937040848 - [GEOGRAPHIC_DATA]" at bounding box center [191, 231] width 167 height 15
type input "0937040848"
type input "[GEOGRAPHIC_DATA]"
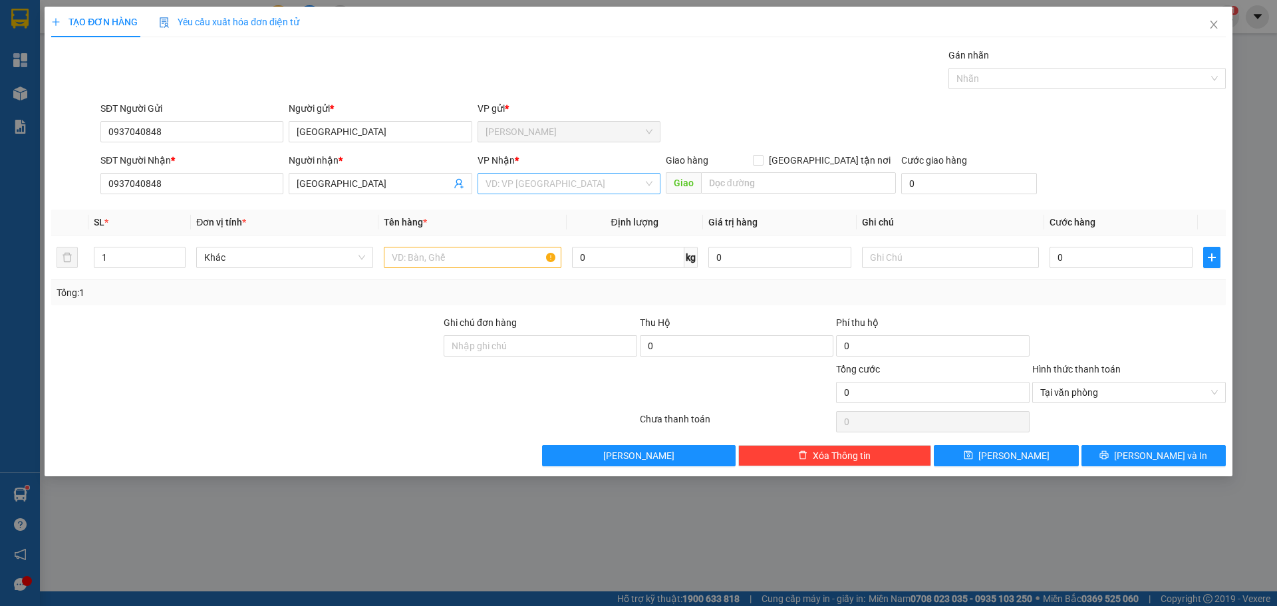
click at [573, 182] on input "search" at bounding box center [564, 184] width 158 height 20
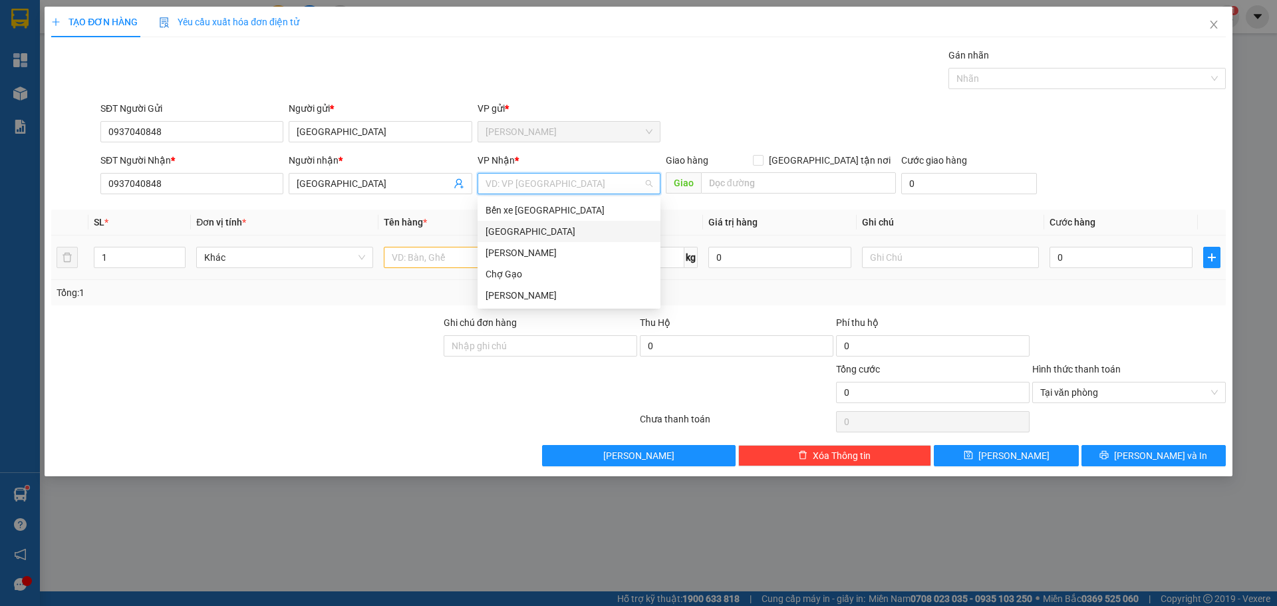
drag, startPoint x: 527, startPoint y: 233, endPoint x: 480, endPoint y: 257, distance: 52.3
click at [526, 233] on div "[GEOGRAPHIC_DATA]" at bounding box center [568, 231] width 167 height 15
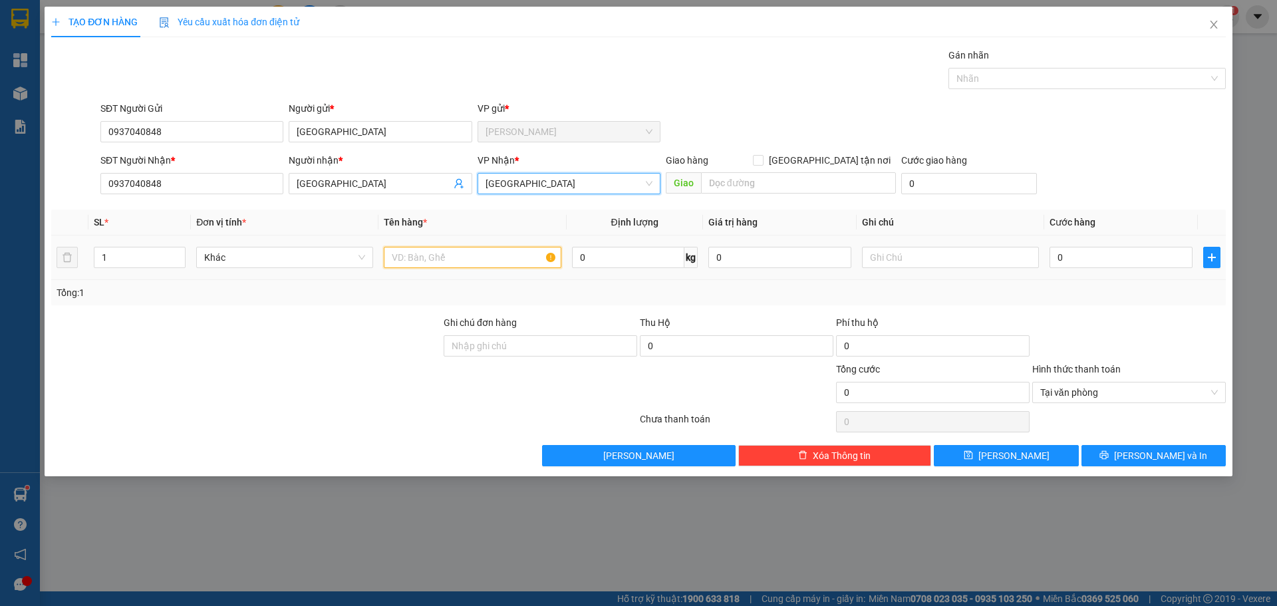
click at [478, 258] on input "text" at bounding box center [472, 257] width 177 height 21
paste input "Ô"
paste input "Ố"
paste input "Ă"
paste input "Ắ"
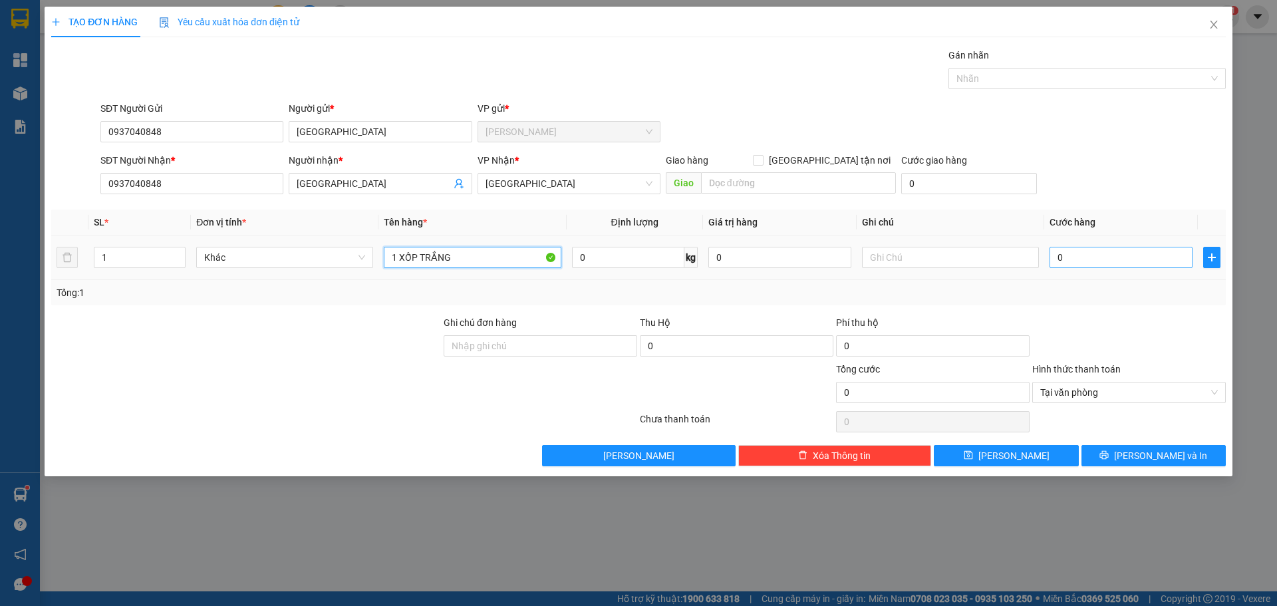
type input "1 XỐP TRẮNG"
click at [1100, 252] on input "0" at bounding box center [1120, 257] width 143 height 21
type input "2"
type input "20"
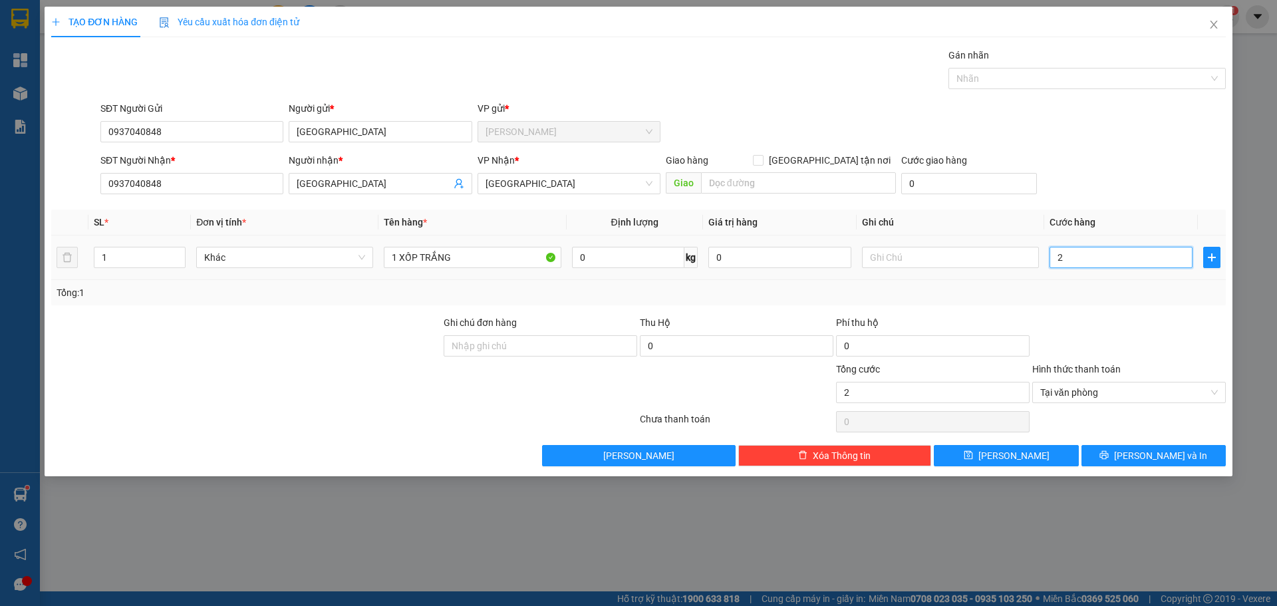
type input "20"
type input "20.000"
click at [1201, 351] on div at bounding box center [1129, 338] width 196 height 47
type input "20.000"
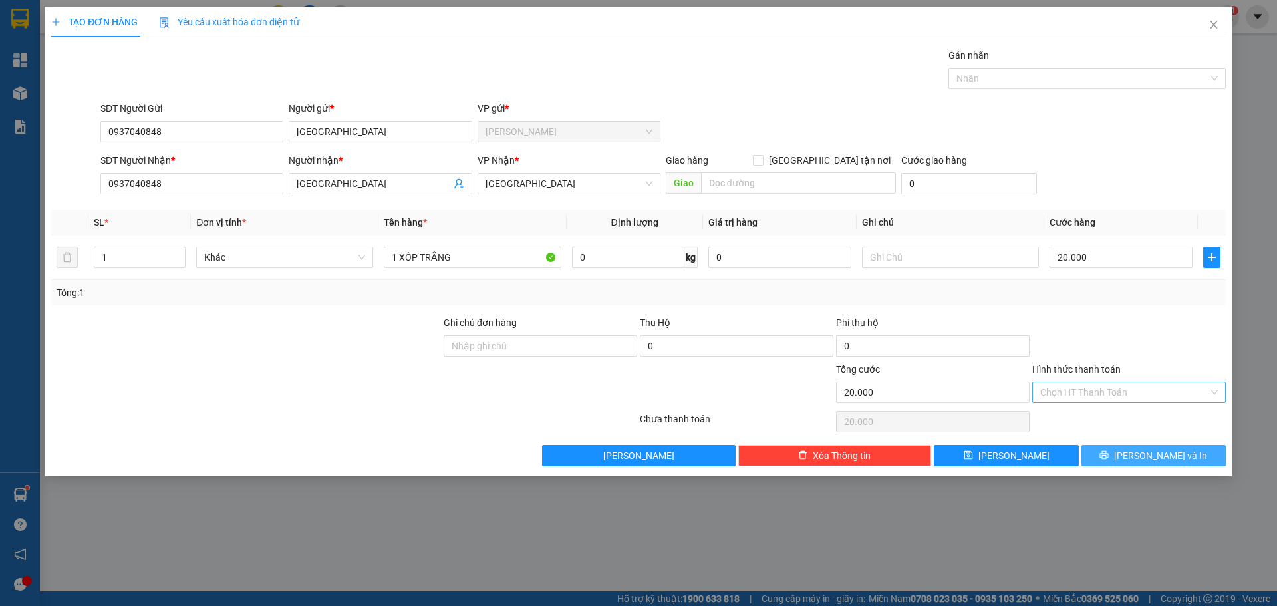
click at [1198, 451] on button "[PERSON_NAME] và In" at bounding box center [1153, 455] width 144 height 21
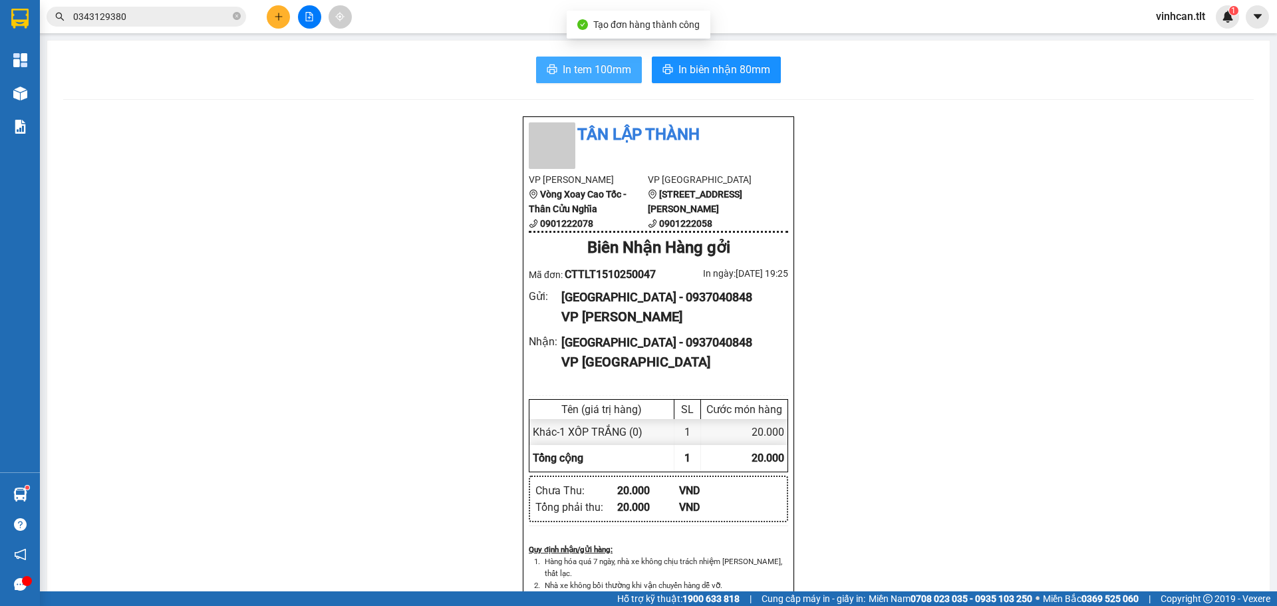
click at [596, 69] on span "In tem 100mm" at bounding box center [597, 69] width 69 height 17
click at [277, 6] on button at bounding box center [278, 16] width 23 height 23
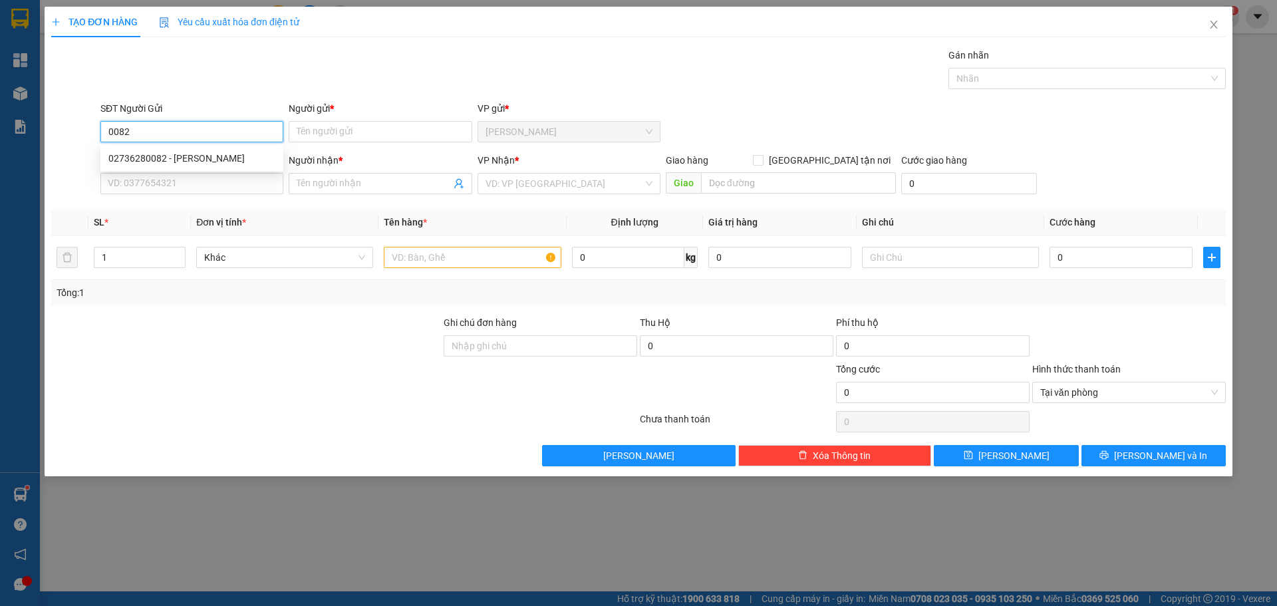
click at [191, 138] on input "0082" at bounding box center [191, 131] width 183 height 21
click at [180, 164] on div "02736280082 - [PERSON_NAME]" at bounding box center [191, 158] width 167 height 15
type input "02736280082"
type input "THANH"
type input "02736280082"
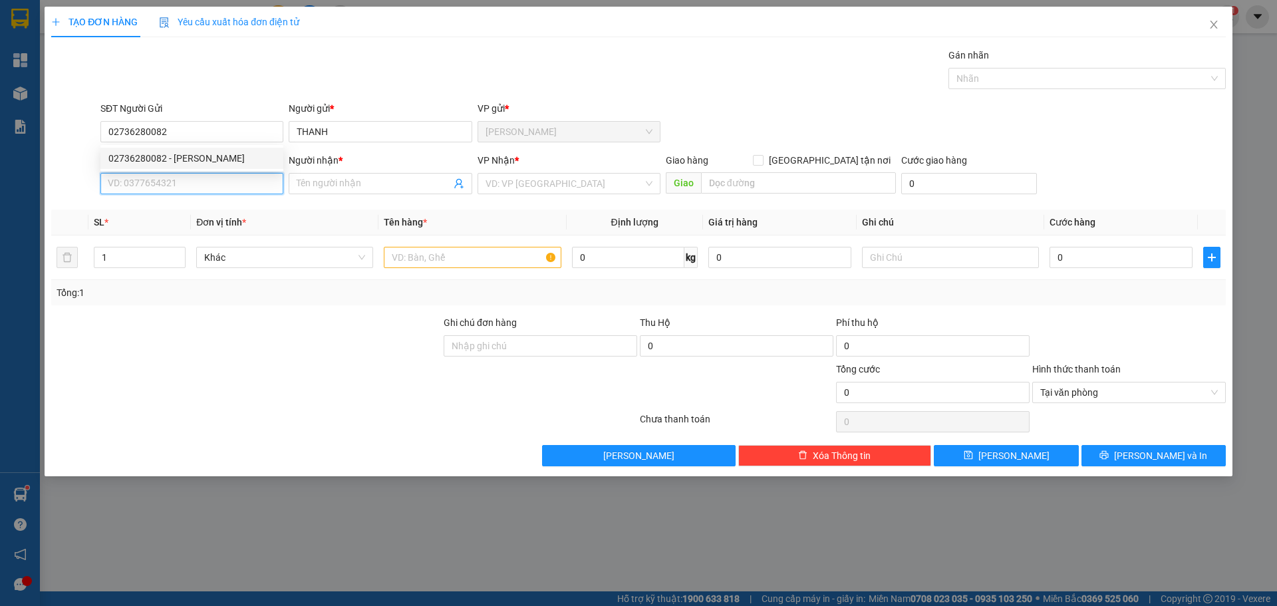
click at [181, 174] on input "SĐT Người Nhận *" at bounding box center [191, 183] width 183 height 21
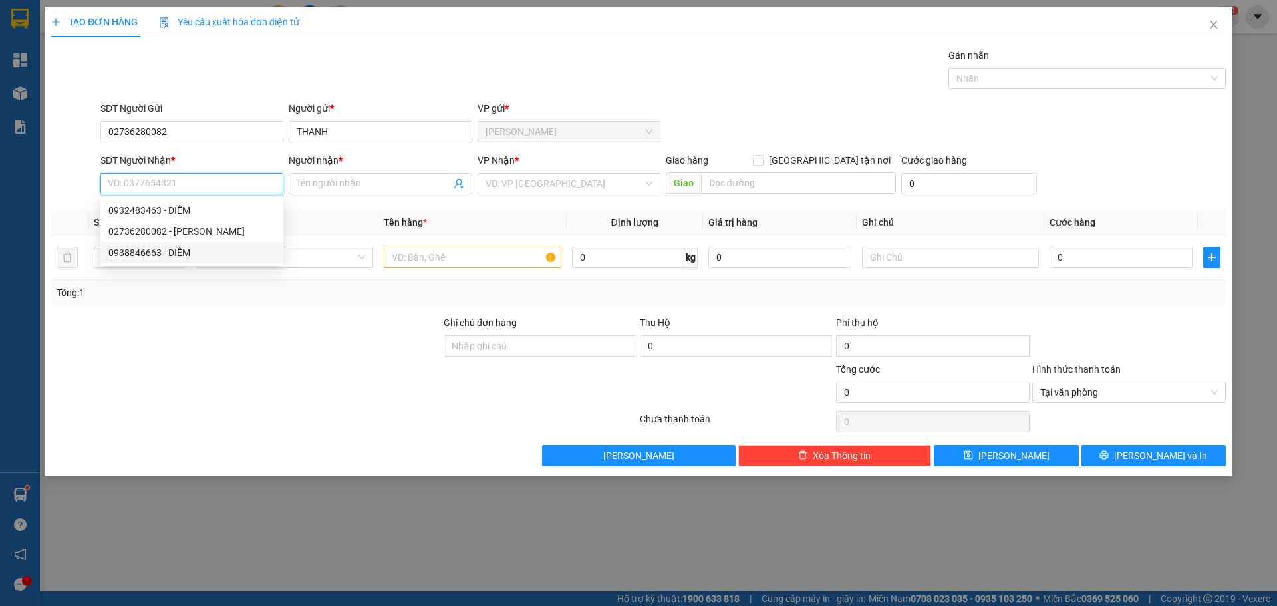
click at [196, 253] on div "0938846663 - DIỄM" at bounding box center [191, 252] width 167 height 15
type input "0938846663"
type input "DIỄM"
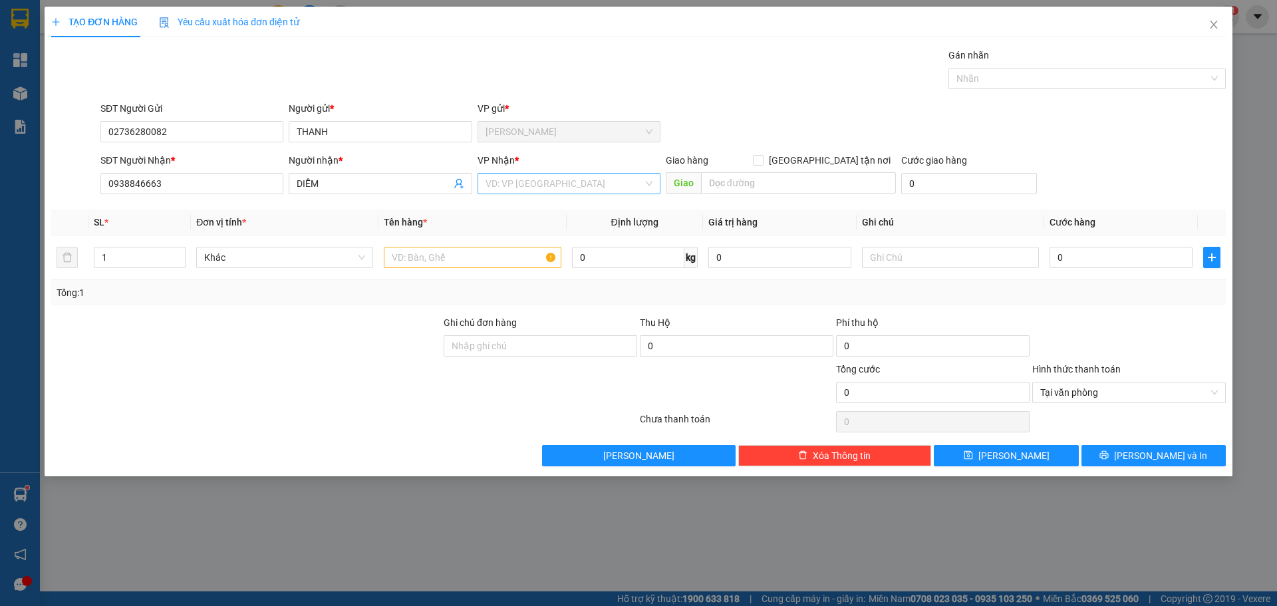
drag, startPoint x: 564, startPoint y: 207, endPoint x: 559, endPoint y: 191, distance: 17.5
click at [561, 201] on div "Transit Pickup Surcharge Ids Transit Deliver Surcharge Ids Transit Deliver Surc…" at bounding box center [638, 257] width 1174 height 418
click at [559, 190] on input "search" at bounding box center [564, 184] width 158 height 20
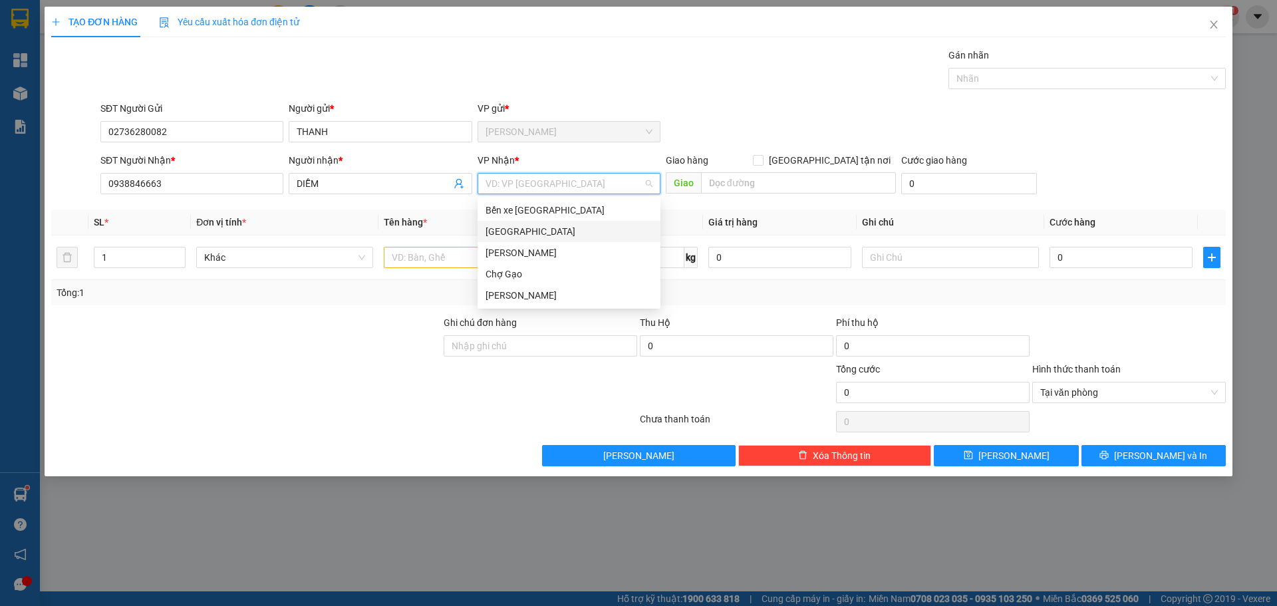
click at [501, 235] on div "[GEOGRAPHIC_DATA]" at bounding box center [568, 231] width 167 height 15
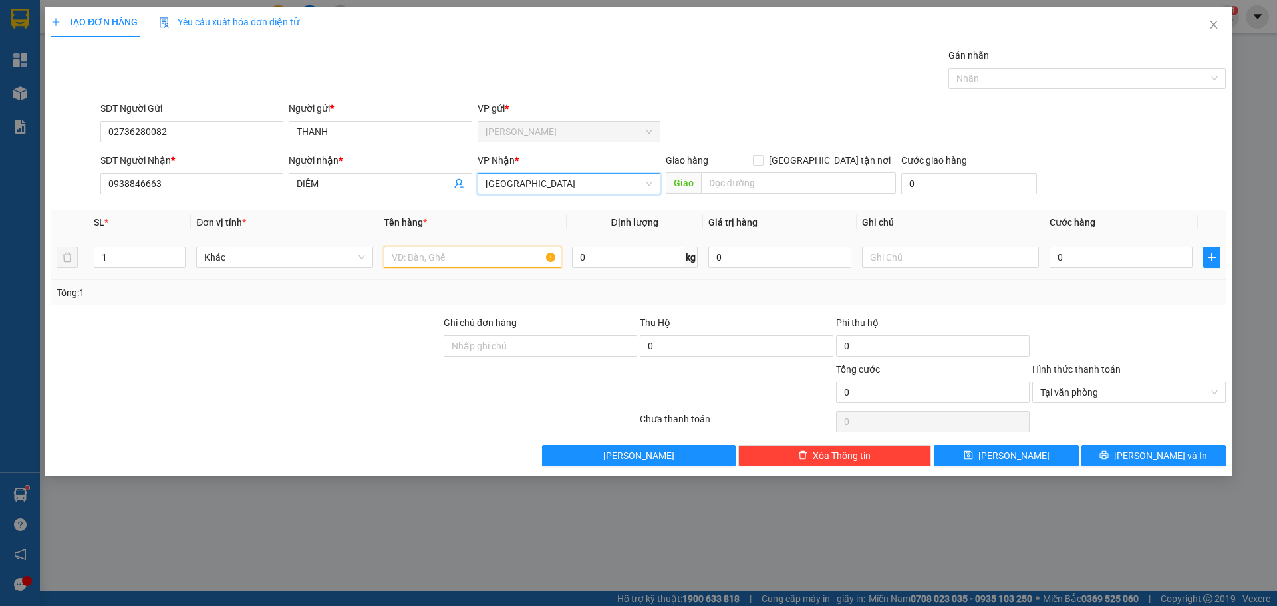
click at [456, 255] on input "text" at bounding box center [472, 257] width 177 height 21
type input "1 HNP"
drag, startPoint x: 1118, startPoint y: 243, endPoint x: 1117, endPoint y: 255, distance: 12.0
click at [1118, 245] on td "0" at bounding box center [1121, 257] width 154 height 45
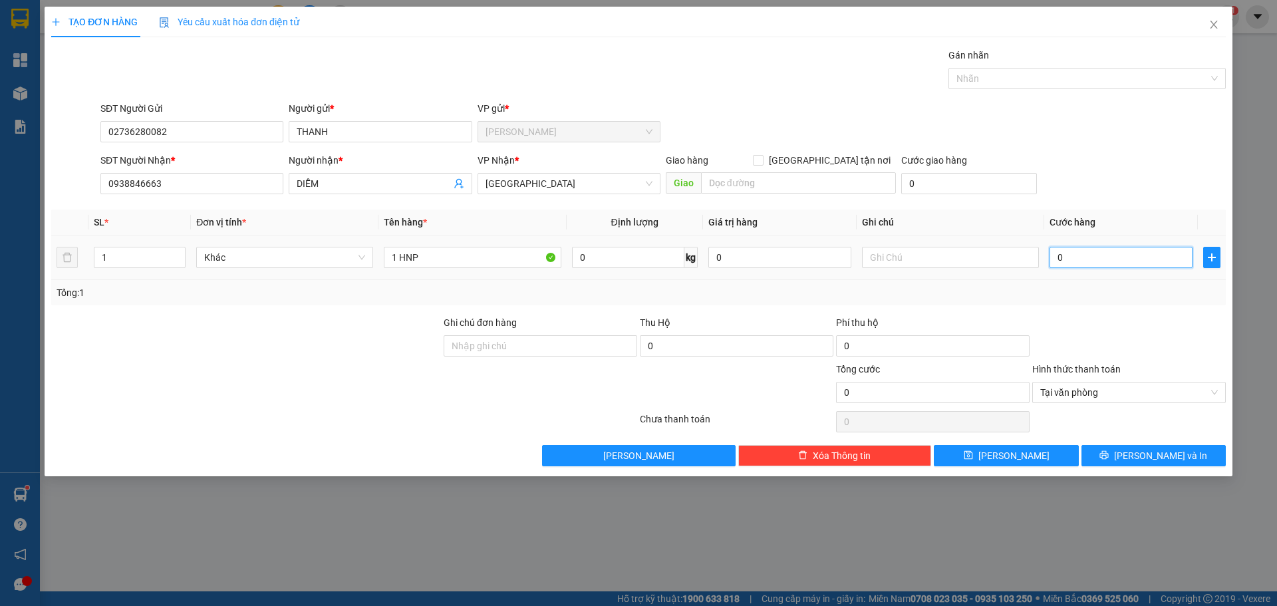
click at [1117, 255] on input "0" at bounding box center [1120, 257] width 143 height 21
type input "2"
type input "20"
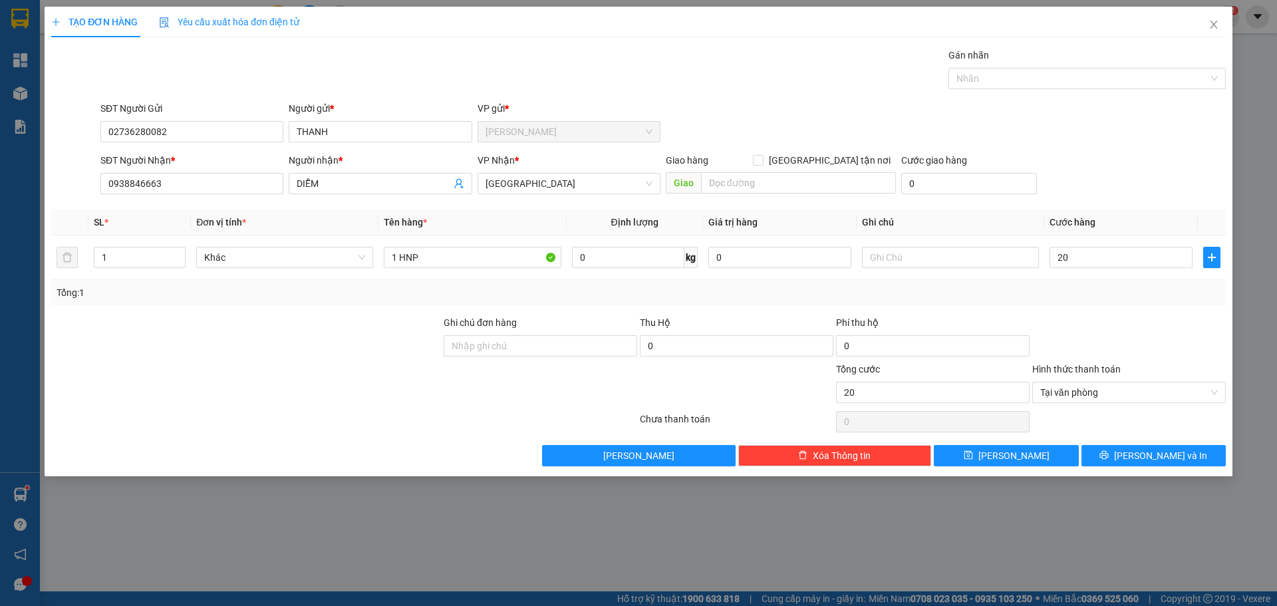
type input "20.000"
drag, startPoint x: 1115, startPoint y: 191, endPoint x: 1200, endPoint y: 372, distance: 200.2
click at [1116, 192] on div "SĐT Người Nhận * 0938846663 Người nhận * DIỄM VP Nhận * [GEOGRAPHIC_DATA] Giao …" at bounding box center [663, 176] width 1131 height 47
click at [1200, 433] on div "Chọn HT Thanh Toán" at bounding box center [1129, 421] width 196 height 27
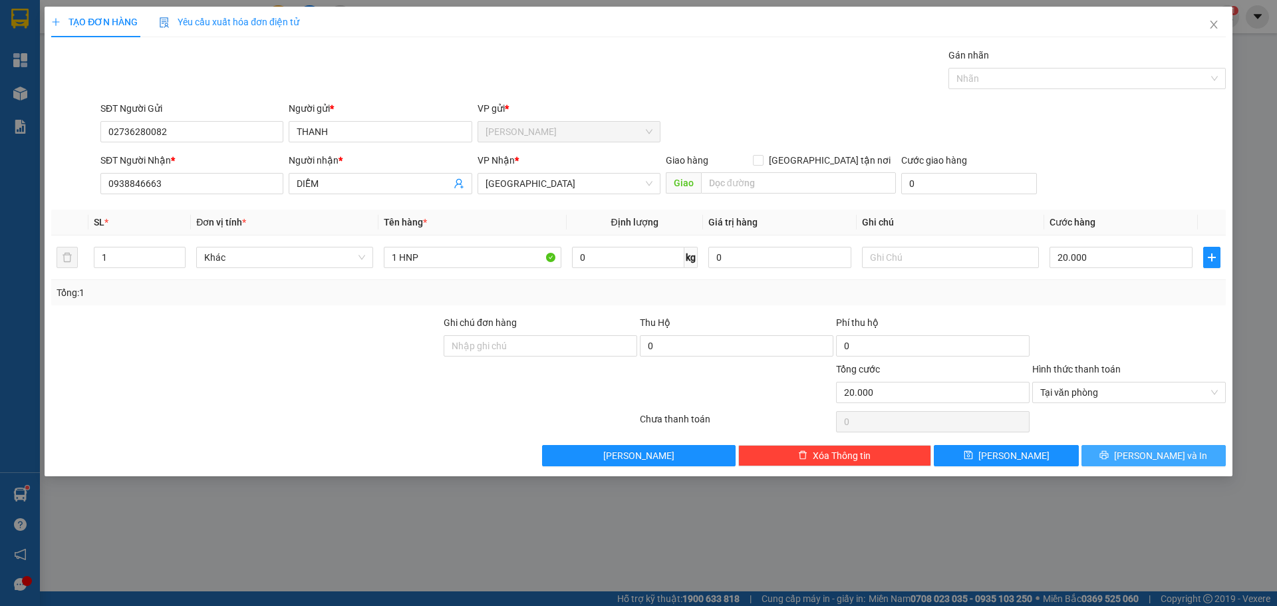
click at [1194, 456] on button "[PERSON_NAME] và In" at bounding box center [1153, 455] width 144 height 21
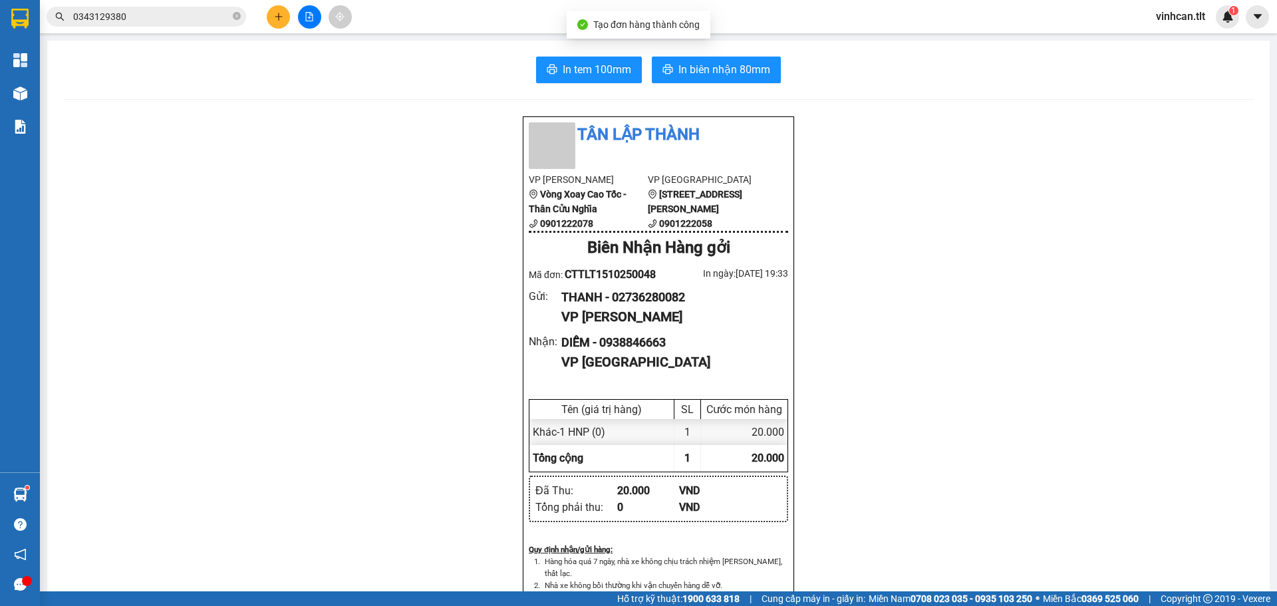
click at [722, 56] on div "In tem 100mm In biên nhận 80mm Tân Lập Thành VP Cao Tốc Vòng Xoay Cao Tốc - Thâ…" at bounding box center [658, 579] width 1222 height 1076
click at [727, 65] on span "In biên nhận 80mm" at bounding box center [724, 69] width 92 height 17
click at [591, 65] on span "In tem 100mm" at bounding box center [597, 69] width 69 height 17
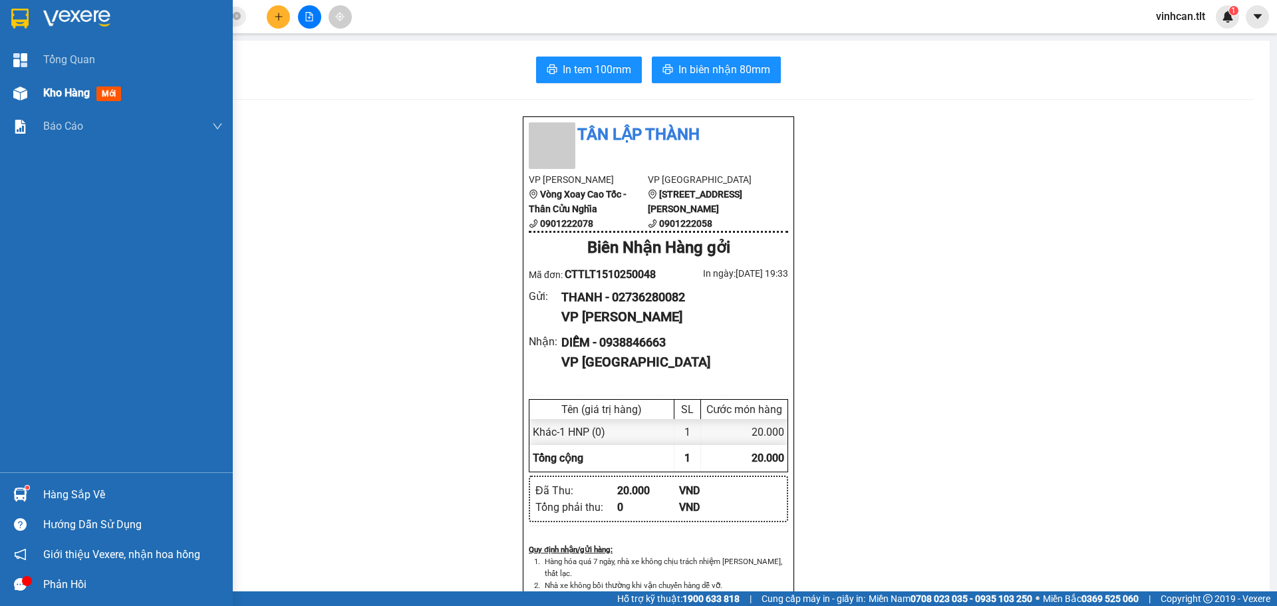
click at [1, 81] on div "Kho hàng mới" at bounding box center [116, 92] width 233 height 33
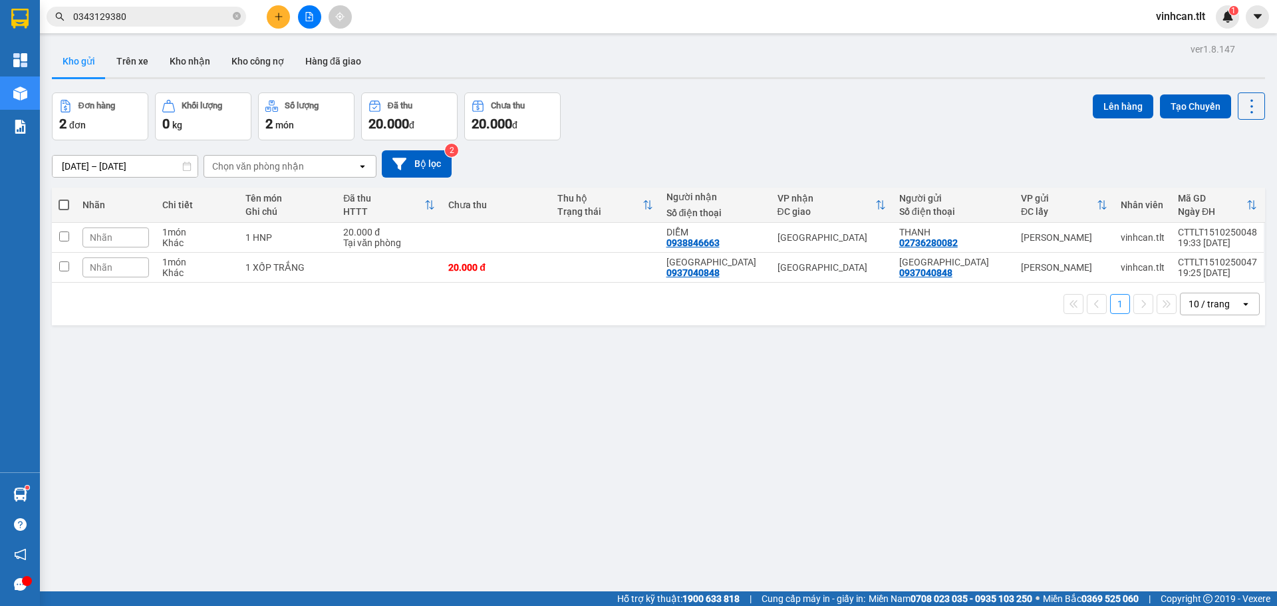
click at [69, 210] on label at bounding box center [64, 204] width 11 height 13
click at [64, 198] on input "checkbox" at bounding box center [64, 198] width 0 height 0
checkbox input "true"
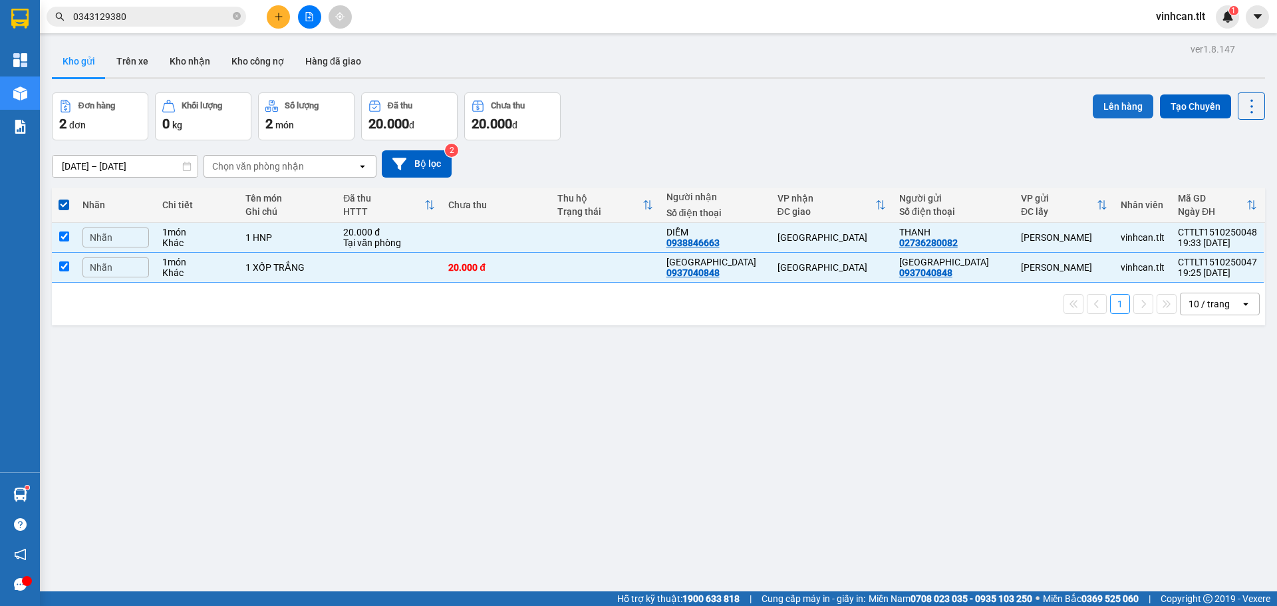
click at [1093, 97] on button "Lên hàng" at bounding box center [1123, 106] width 61 height 24
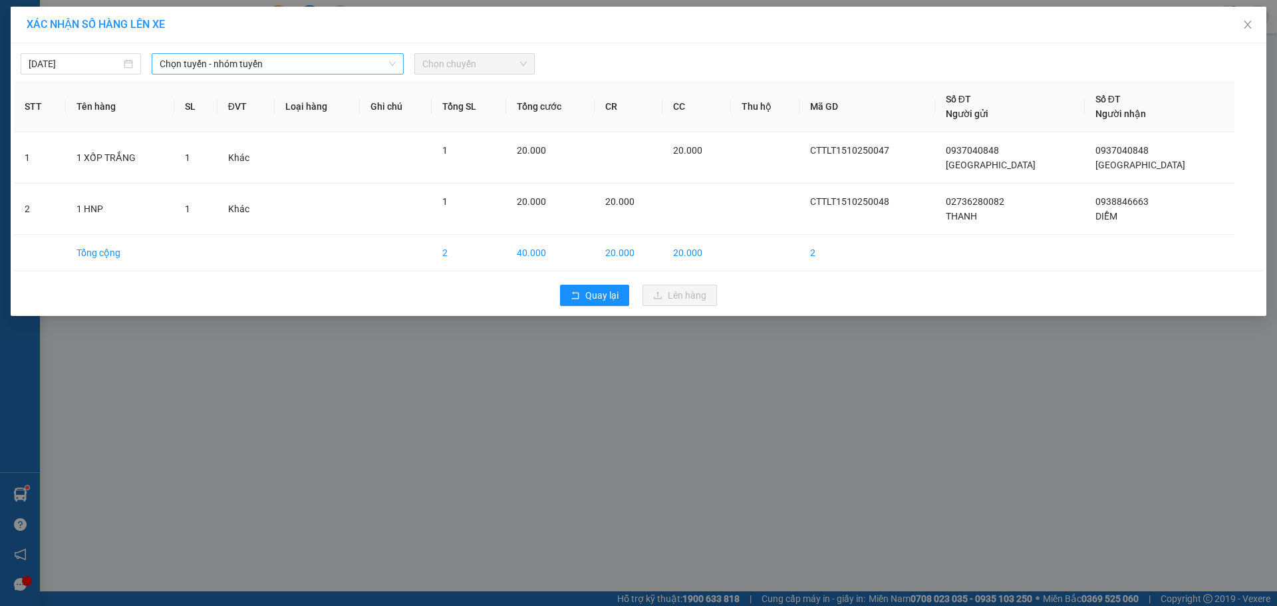
click at [339, 69] on span "Chọn tuyến - nhóm tuyến" at bounding box center [278, 64] width 236 height 20
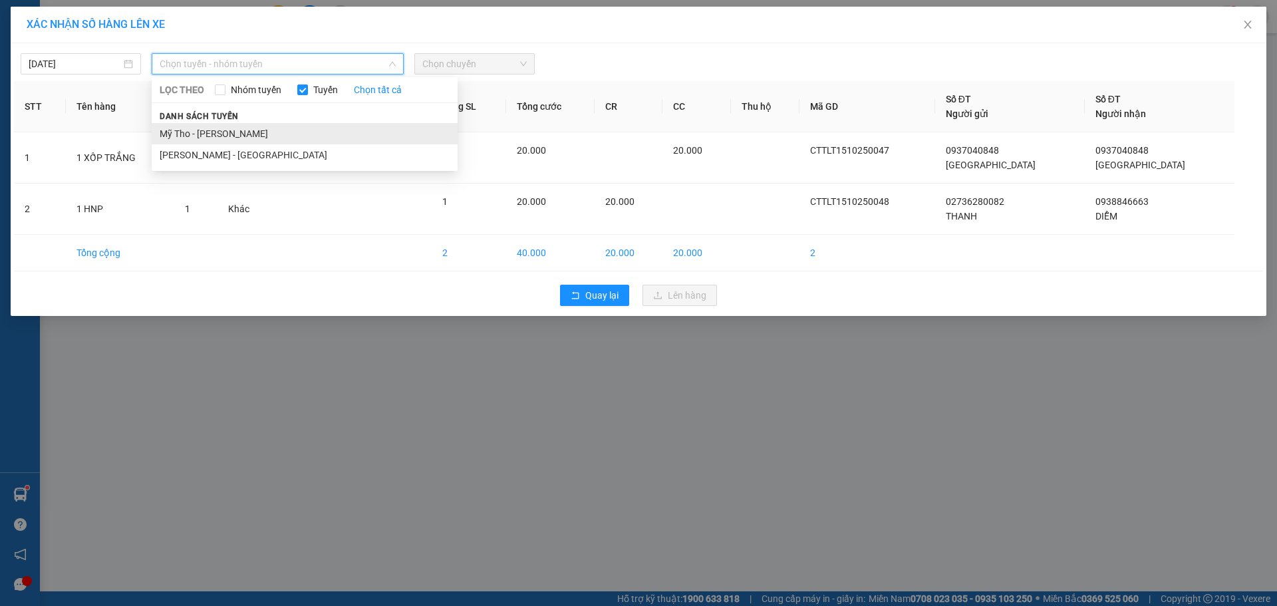
click at [277, 142] on li "Mỹ Tho - [PERSON_NAME]" at bounding box center [305, 133] width 306 height 21
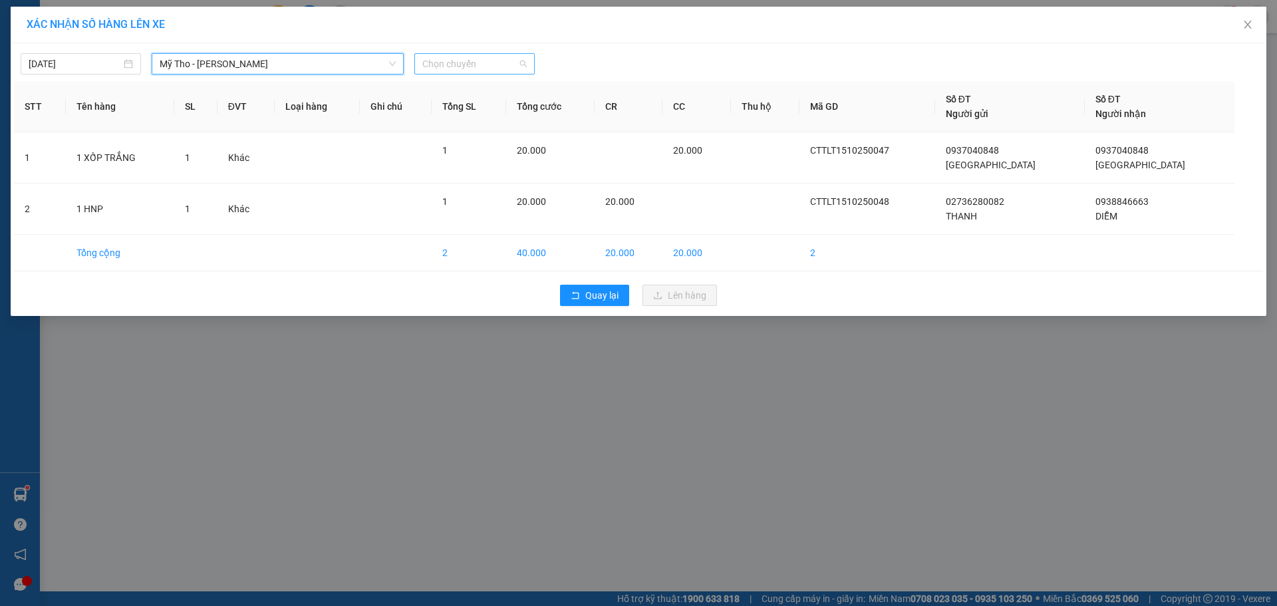
click at [501, 65] on span "Chọn chuyến" at bounding box center [474, 64] width 104 height 20
type input "5977"
click at [453, 112] on div "18:45 - 66h-059.77" at bounding box center [474, 111] width 104 height 15
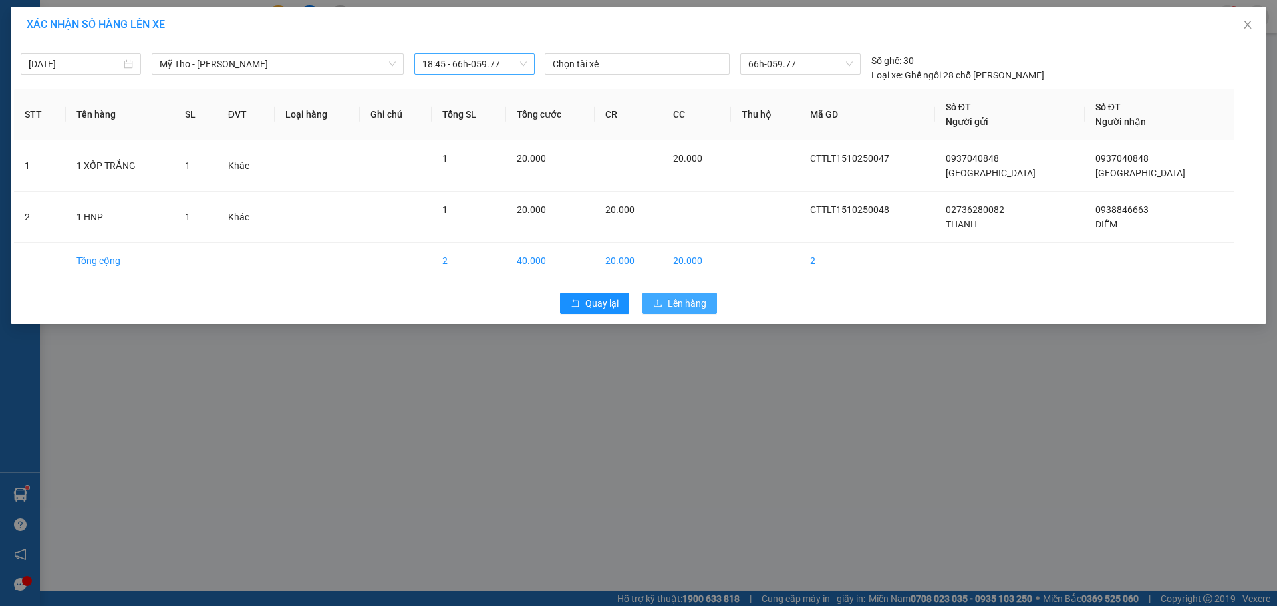
click at [676, 294] on button "Lên hàng" at bounding box center [679, 303] width 74 height 21
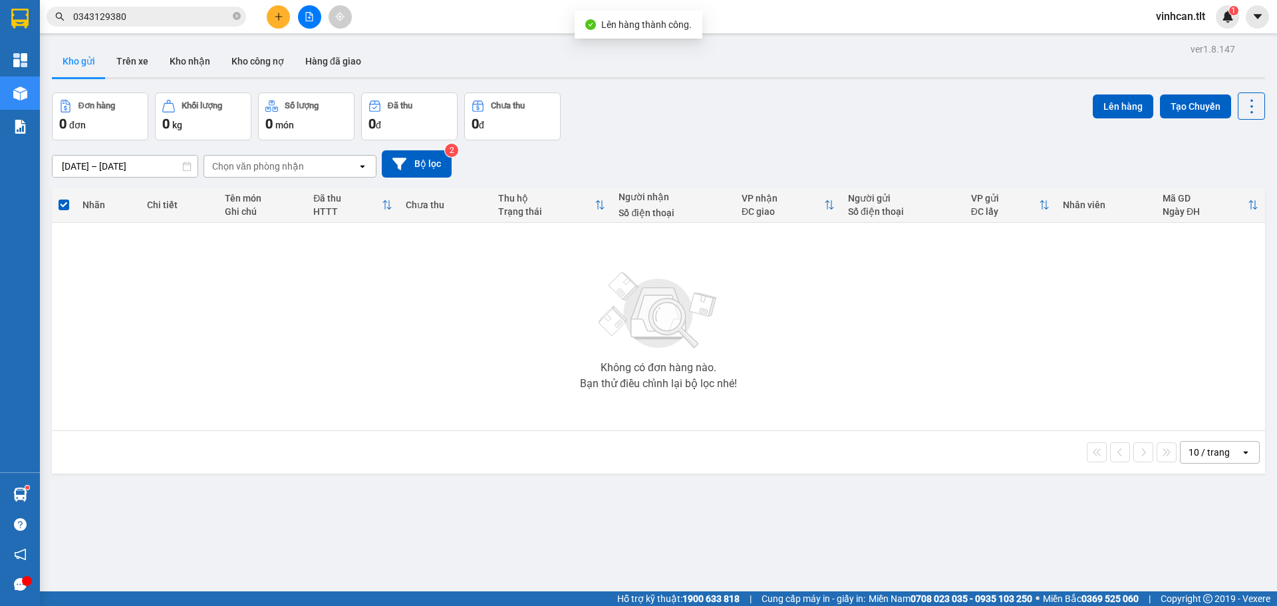
click at [323, 19] on div at bounding box center [309, 16] width 100 height 23
click at [299, 19] on button at bounding box center [309, 16] width 23 height 23
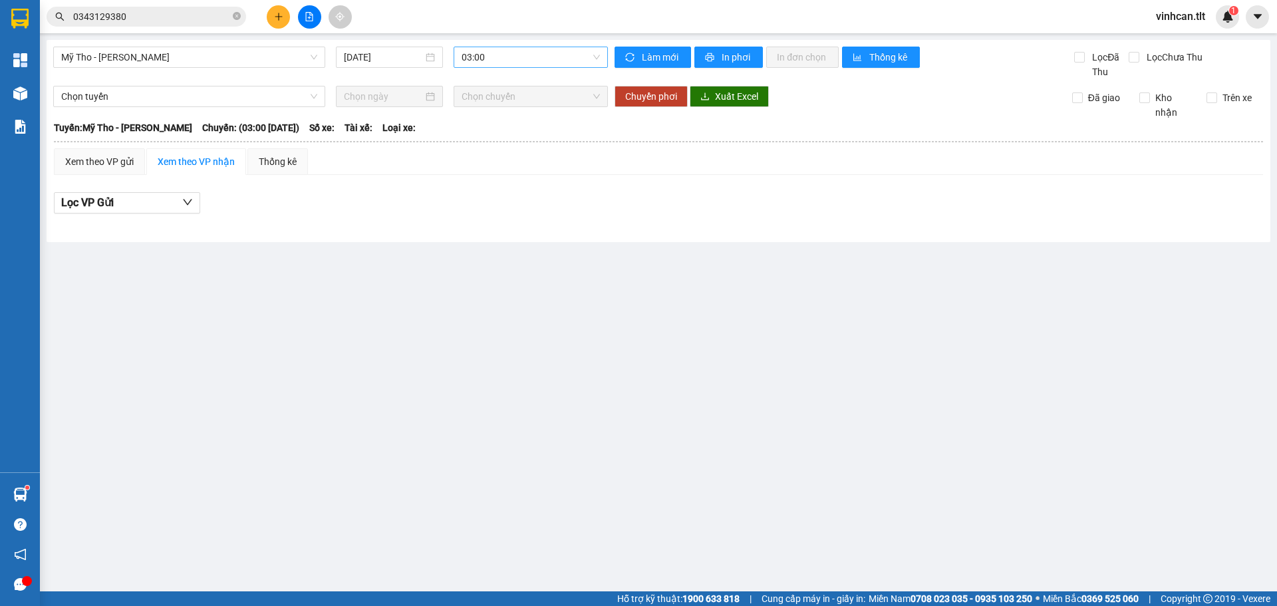
click at [539, 53] on span "03:00" at bounding box center [531, 57] width 138 height 20
type input "5977"
click at [547, 104] on div "18:45 - 66h-059.77" at bounding box center [514, 105] width 104 height 15
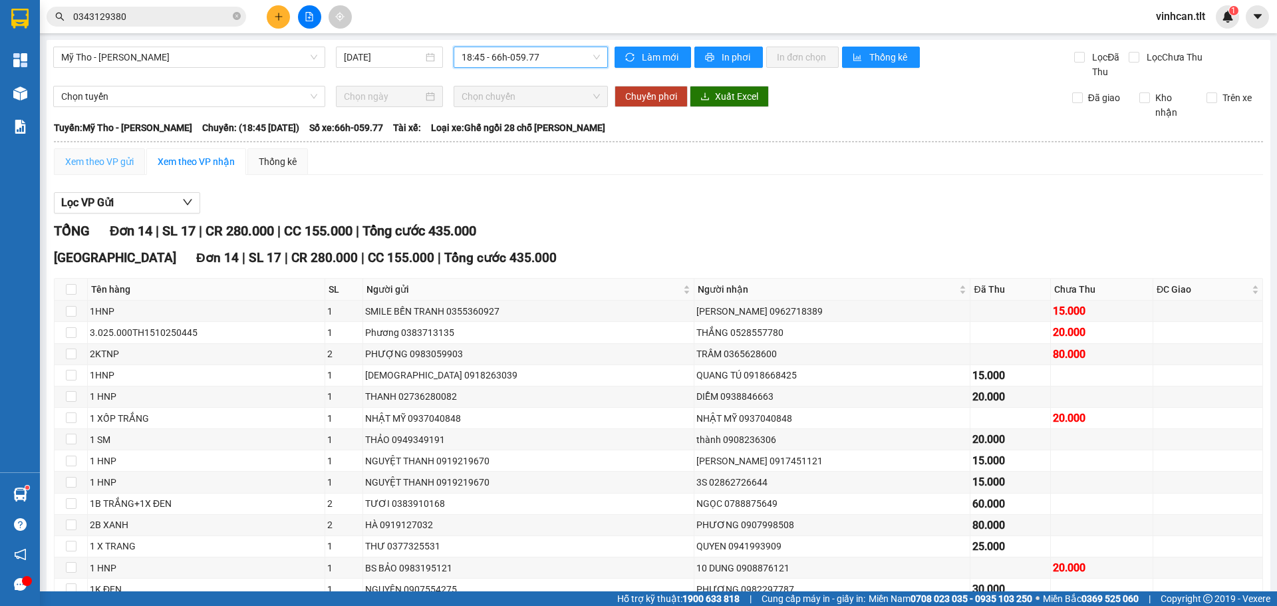
click at [92, 174] on div "Xem theo VP gửi" at bounding box center [99, 161] width 91 height 27
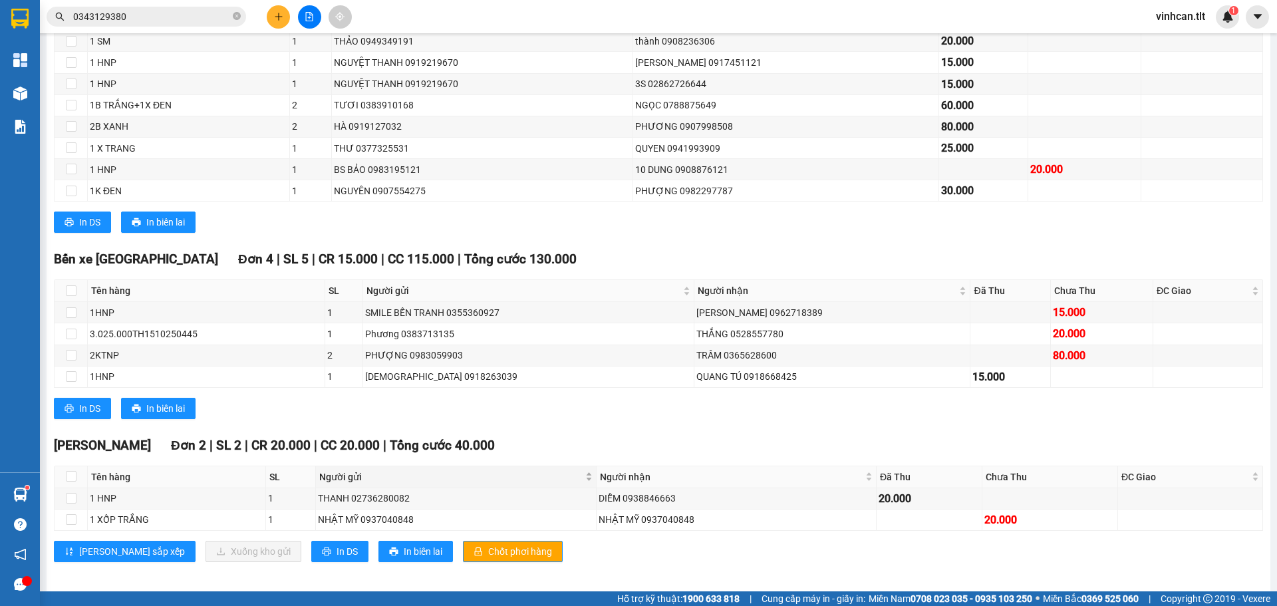
scroll to position [278, 0]
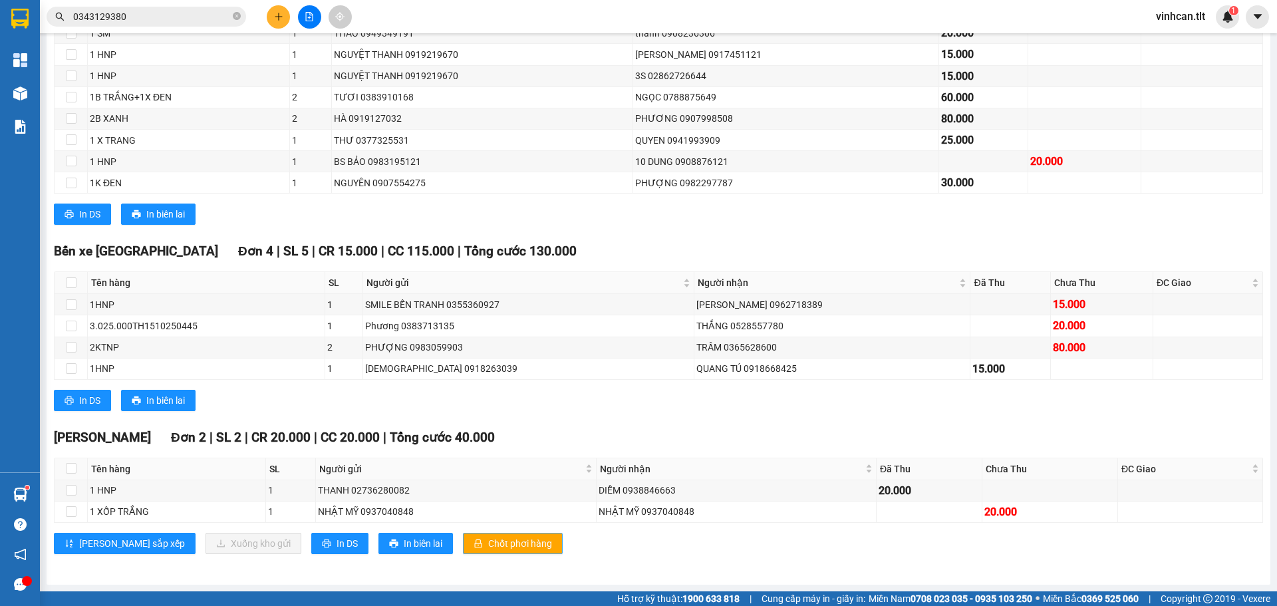
click at [488, 550] on span "Chốt phơi hàng" at bounding box center [520, 543] width 64 height 15
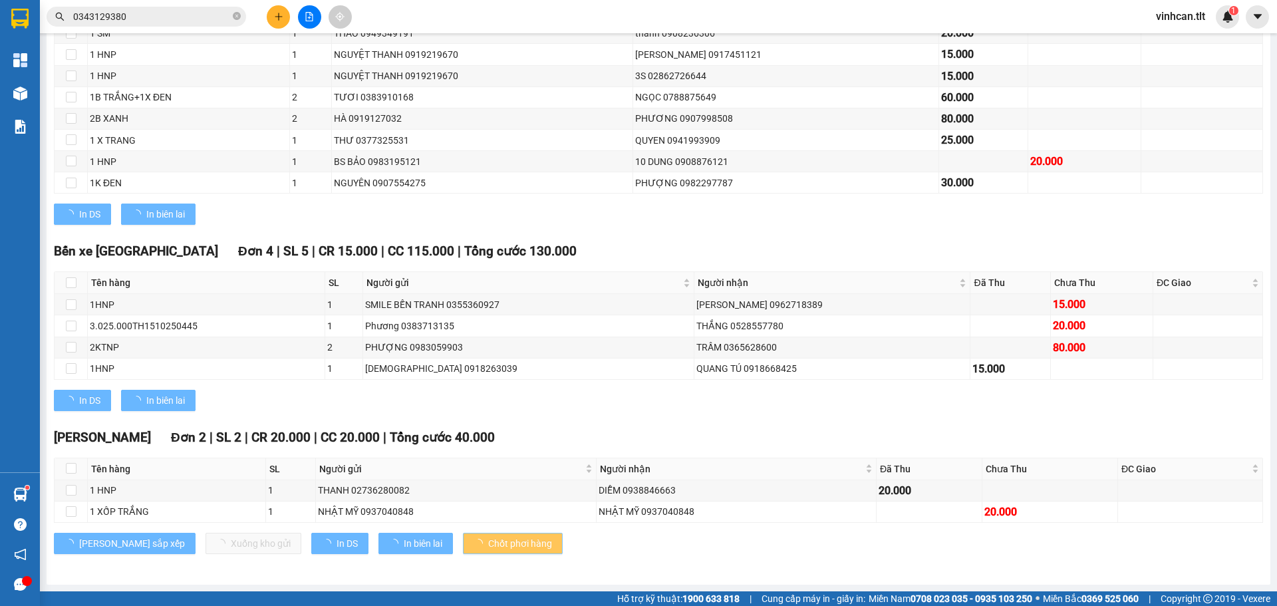
click at [488, 550] on span "Chốt phơi hàng" at bounding box center [520, 543] width 64 height 15
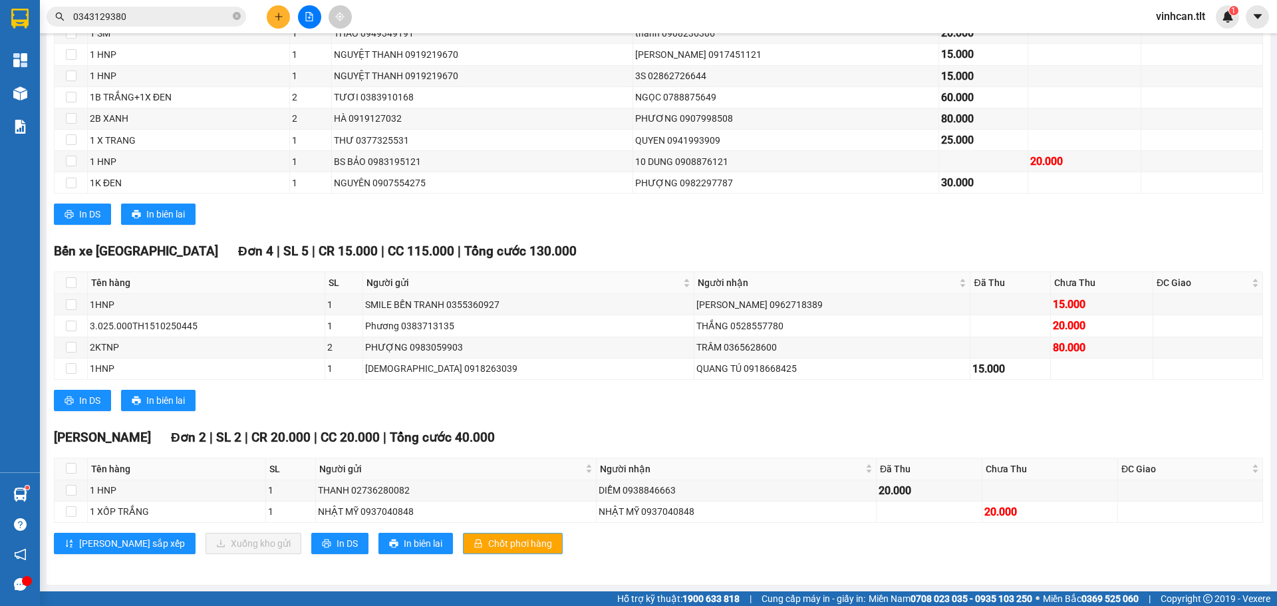
click at [488, 550] on span "Chốt phơi hàng" at bounding box center [520, 543] width 64 height 15
